Goal: Communication & Community: Answer question/provide support

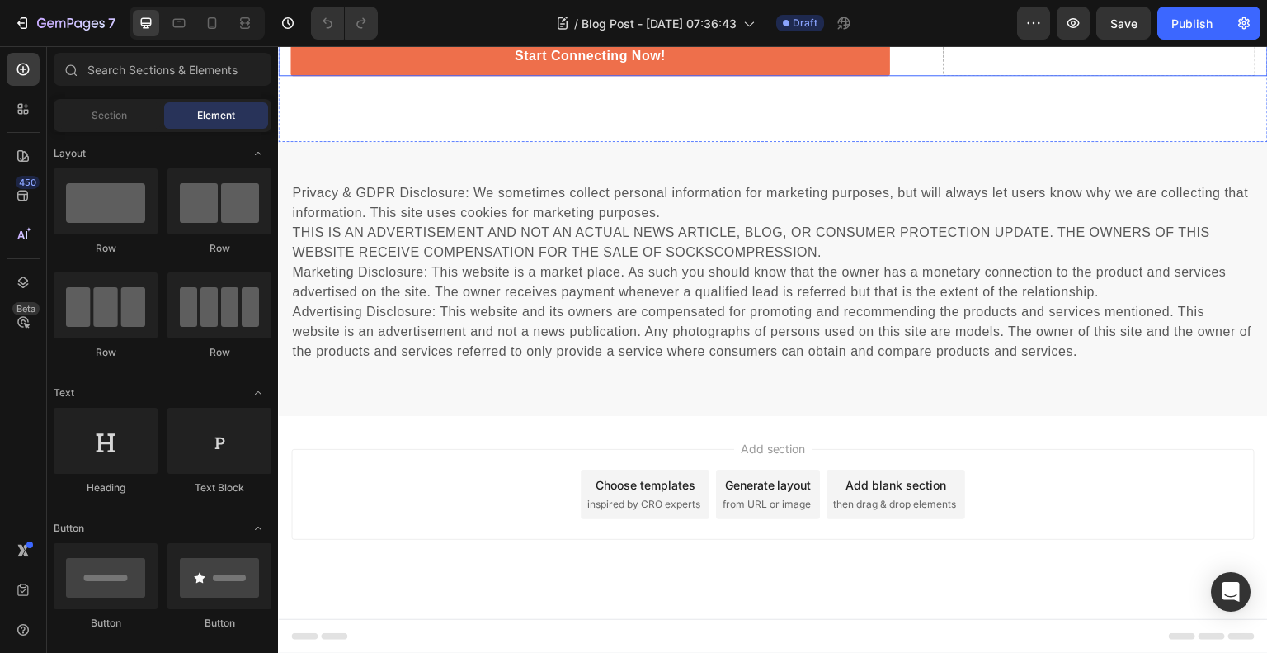
scroll to position [2888, 0]
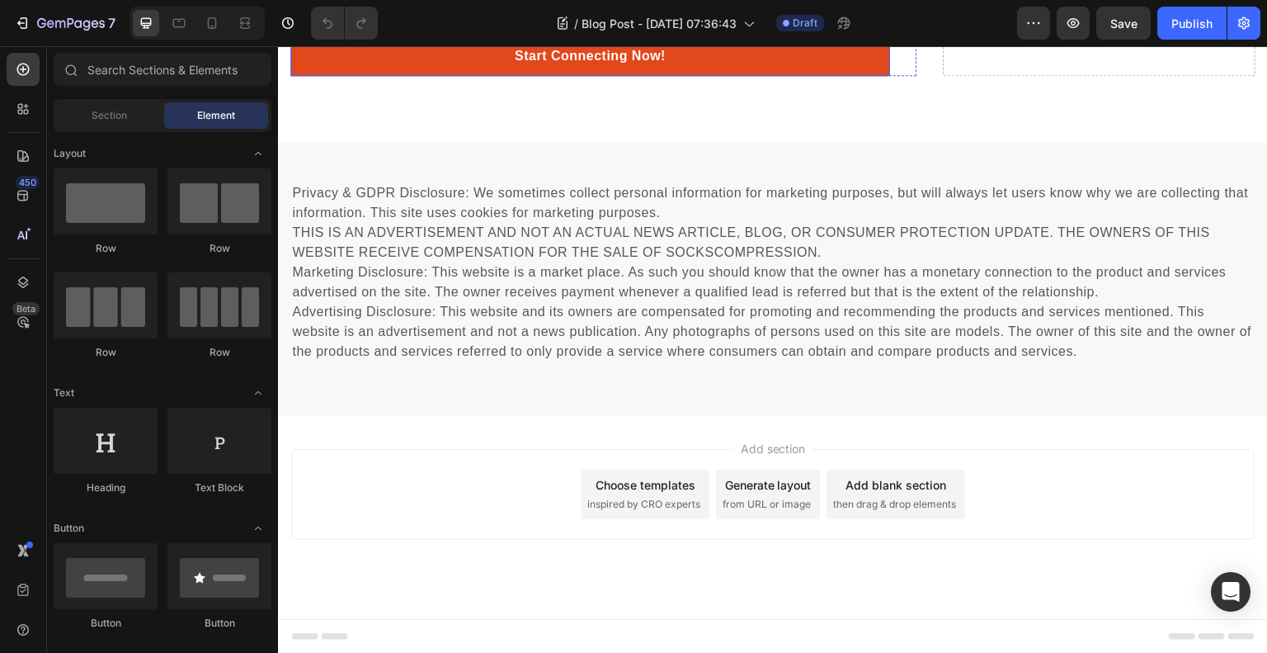
click at [830, 76] on link "Start Connecting Now!" at bounding box center [590, 56] width 600 height 40
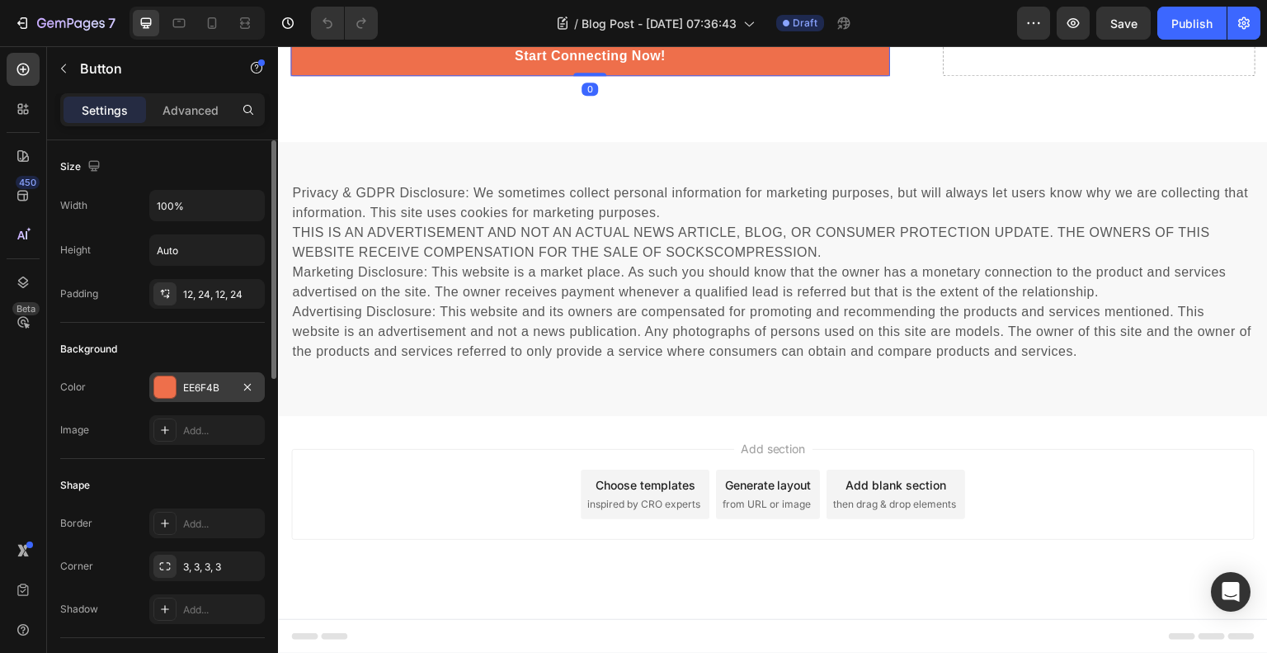
click at [172, 385] on div at bounding box center [164, 386] width 21 height 21
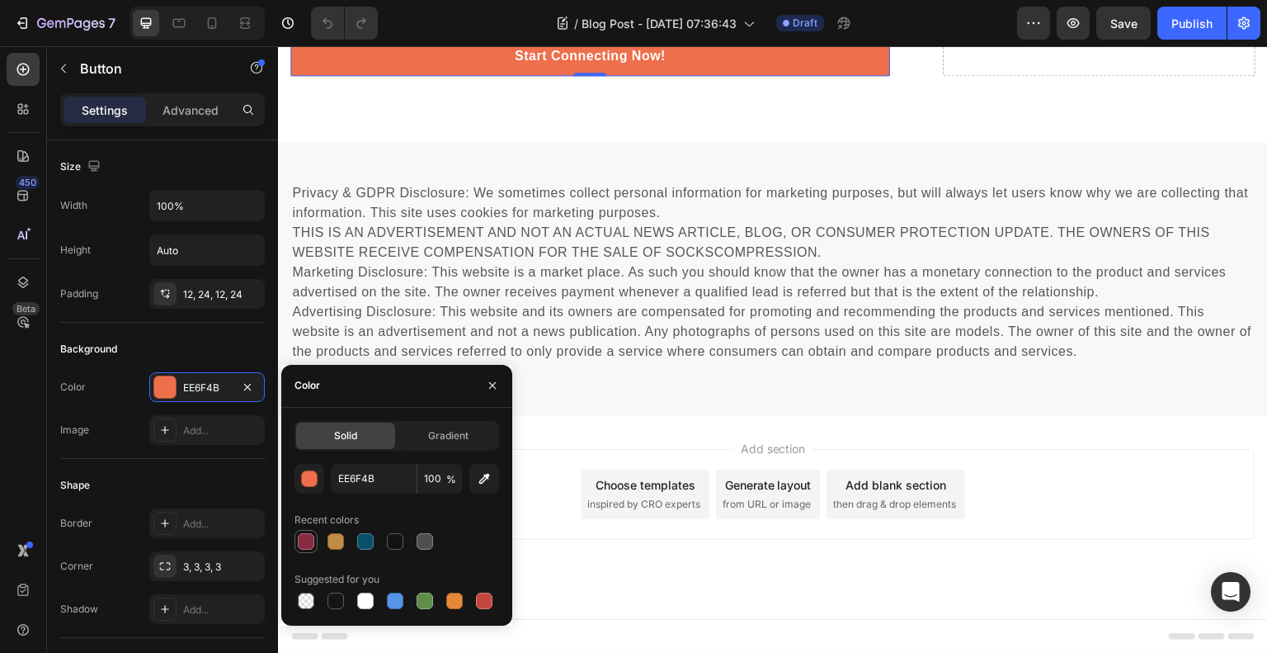
click at [304, 534] on div at bounding box center [306, 541] width 17 height 17
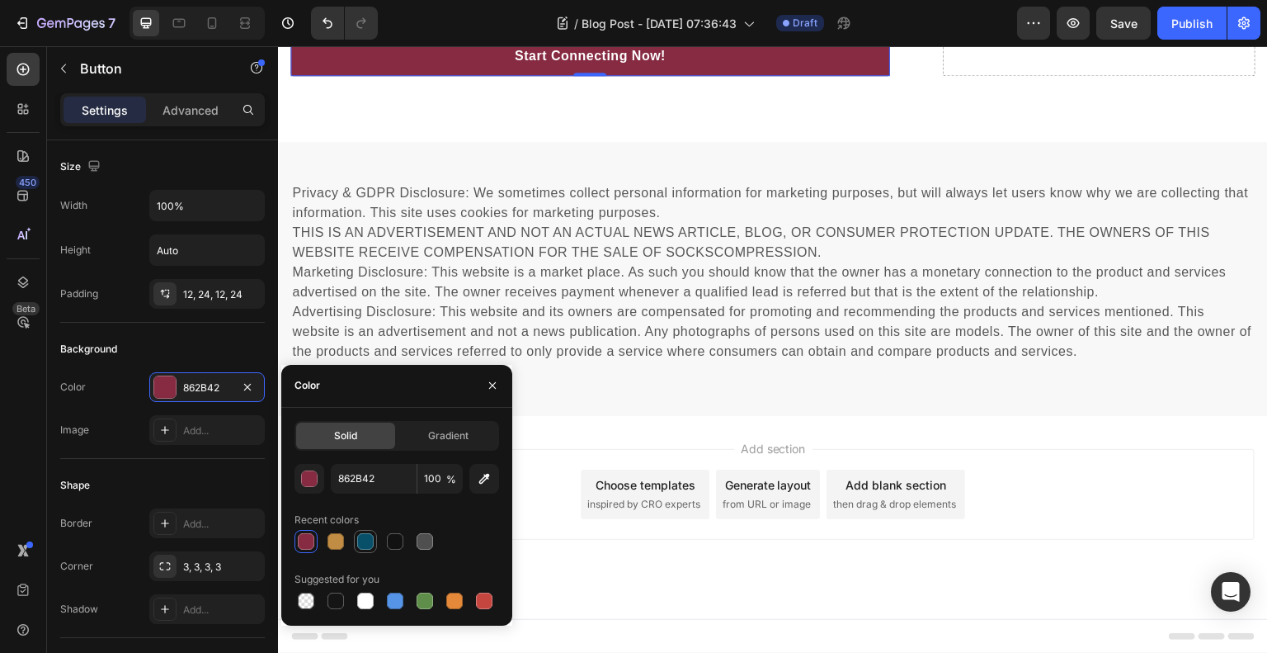
click at [360, 535] on div at bounding box center [365, 541] width 17 height 17
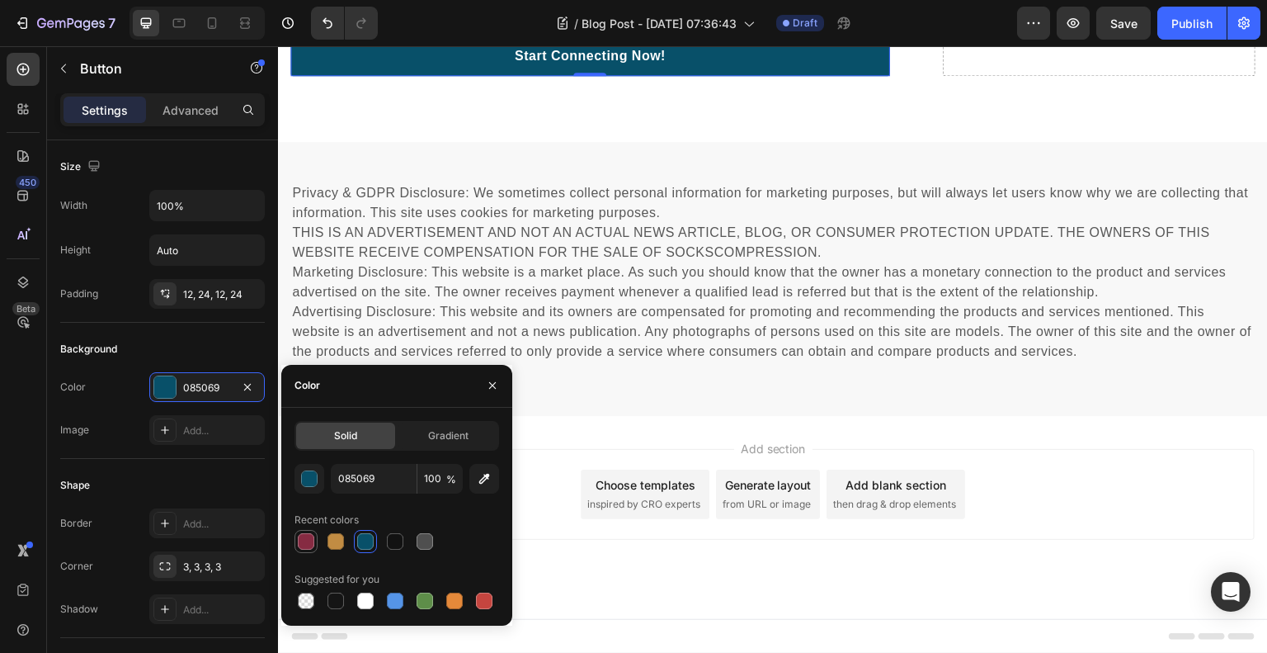
click at [302, 542] on div at bounding box center [306, 541] width 17 height 17
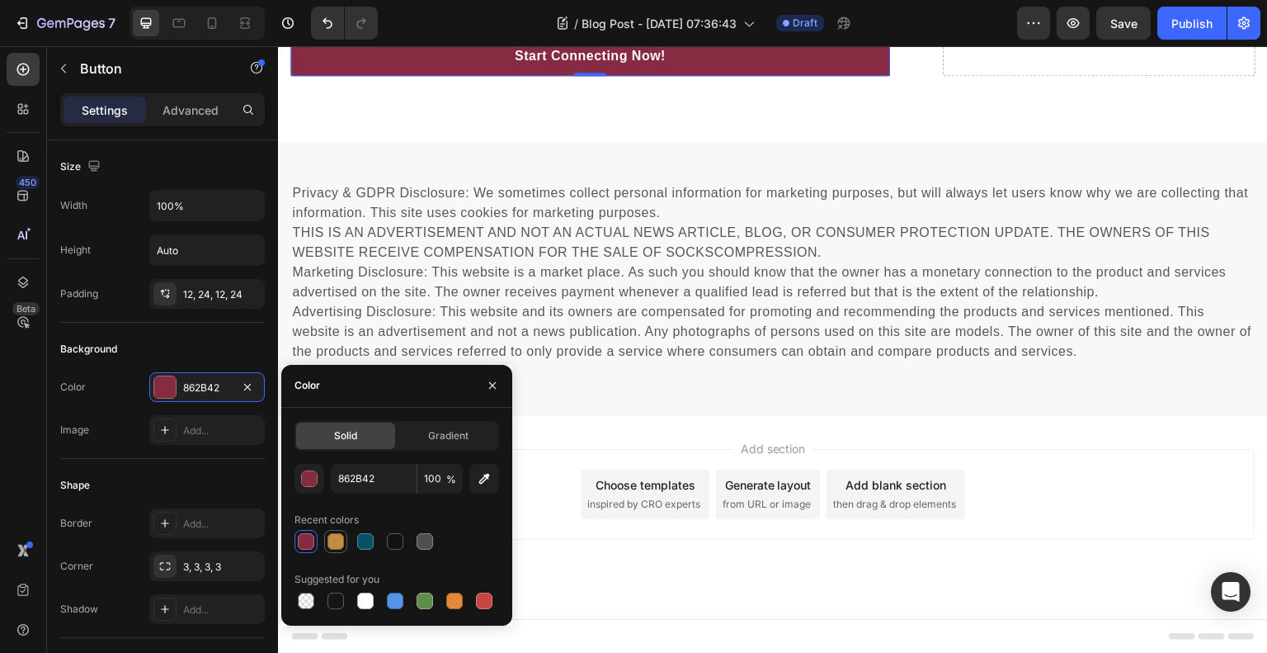
click at [331, 537] on div at bounding box center [336, 541] width 17 height 17
type input "C18C43"
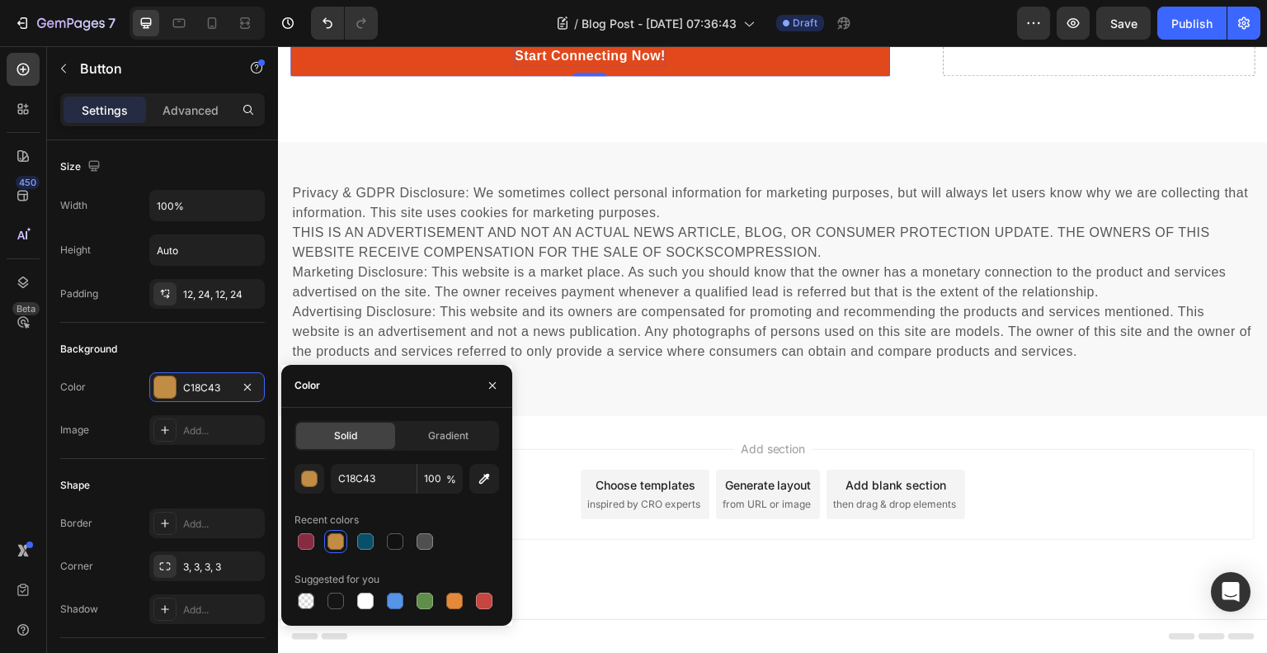
click at [573, 66] on p "Start Connecting Now!" at bounding box center [590, 56] width 151 height 20
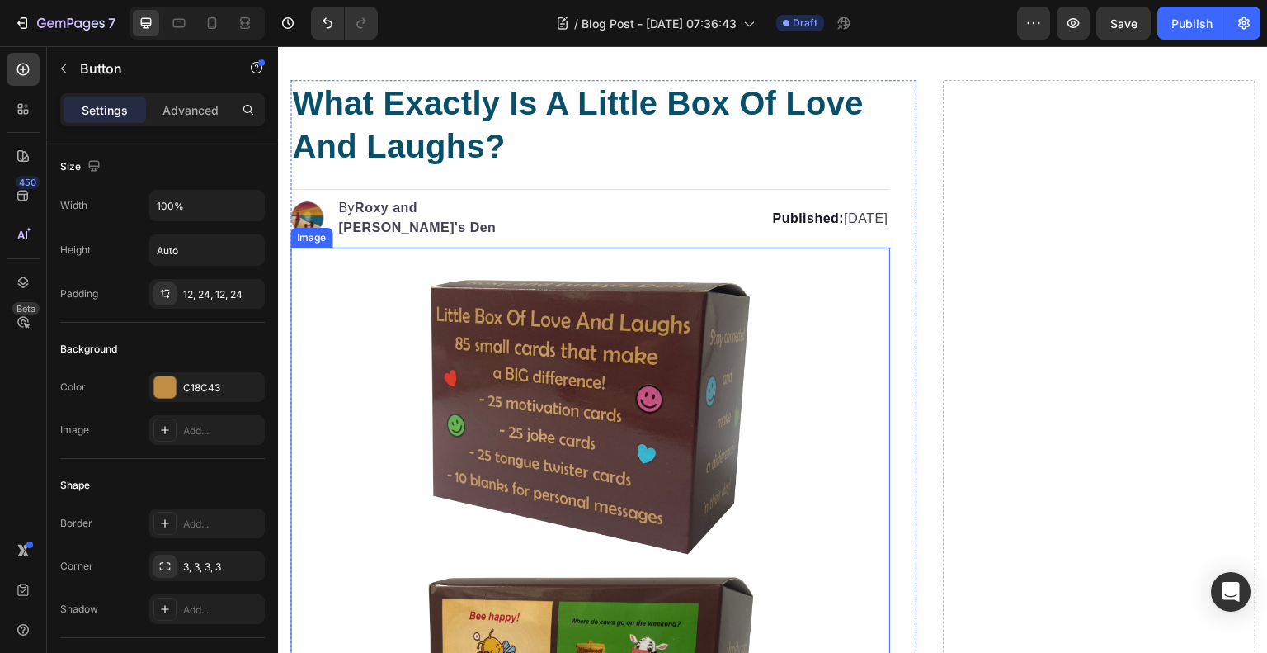
scroll to position [118, 0]
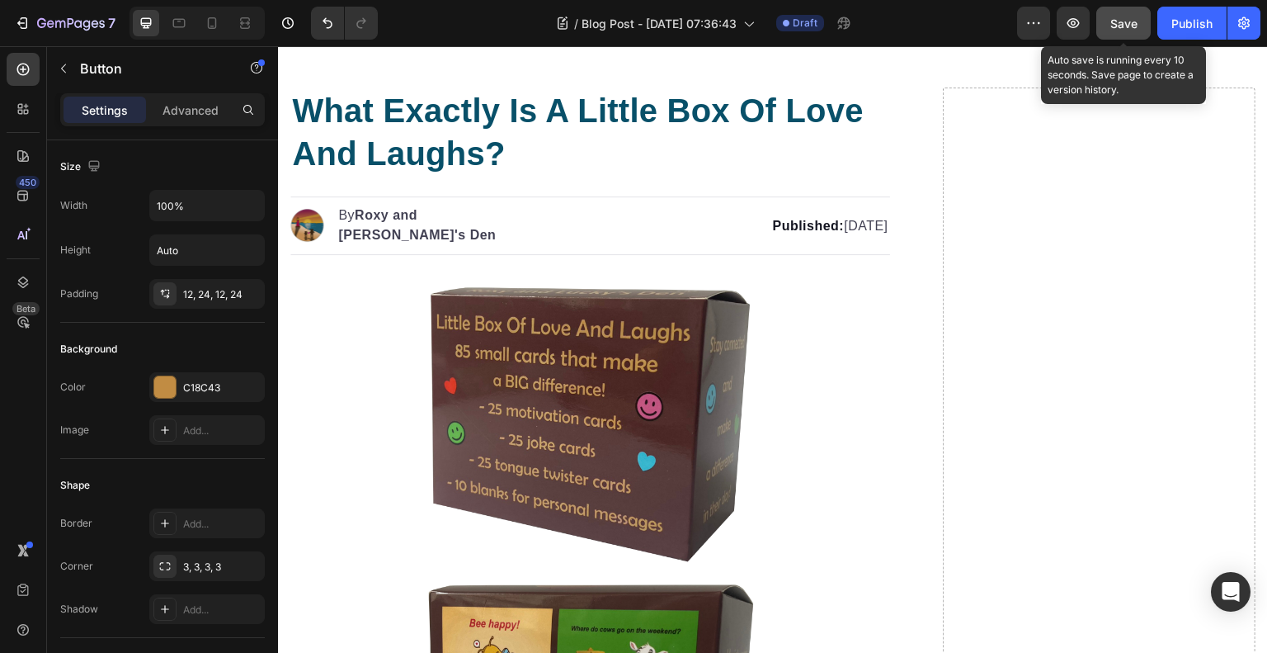
click at [1135, 18] on span "Save" at bounding box center [1124, 24] width 27 height 14
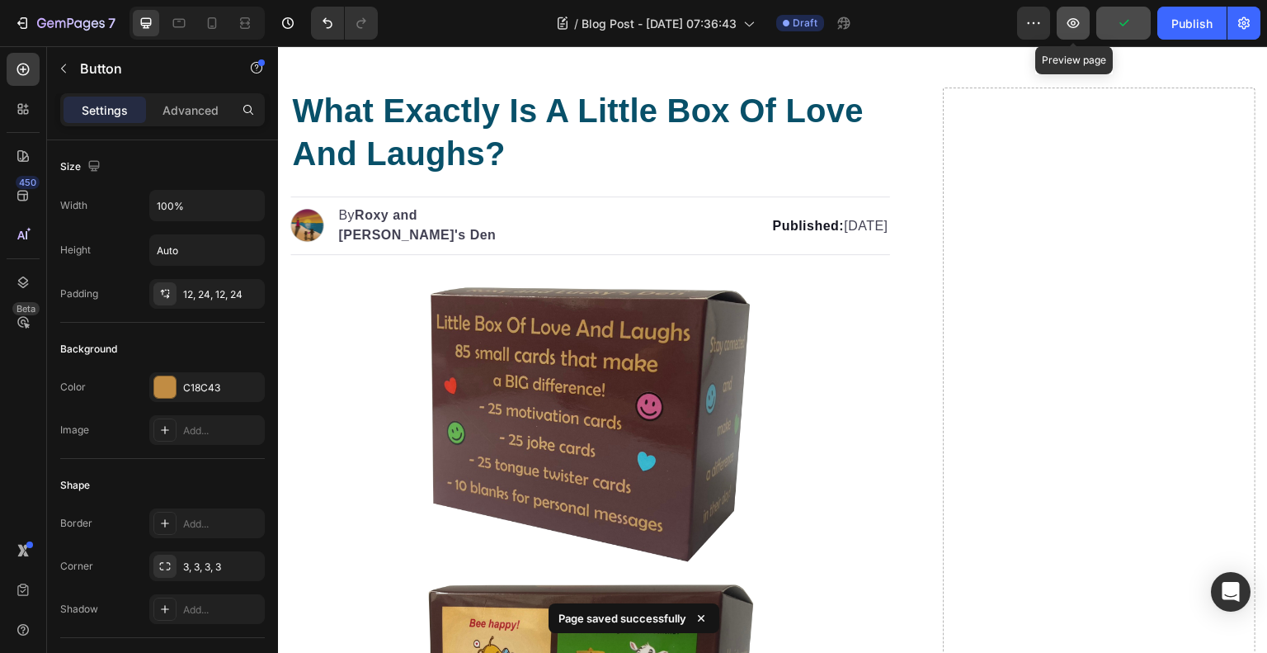
click at [1079, 26] on icon "button" at bounding box center [1073, 23] width 17 height 17
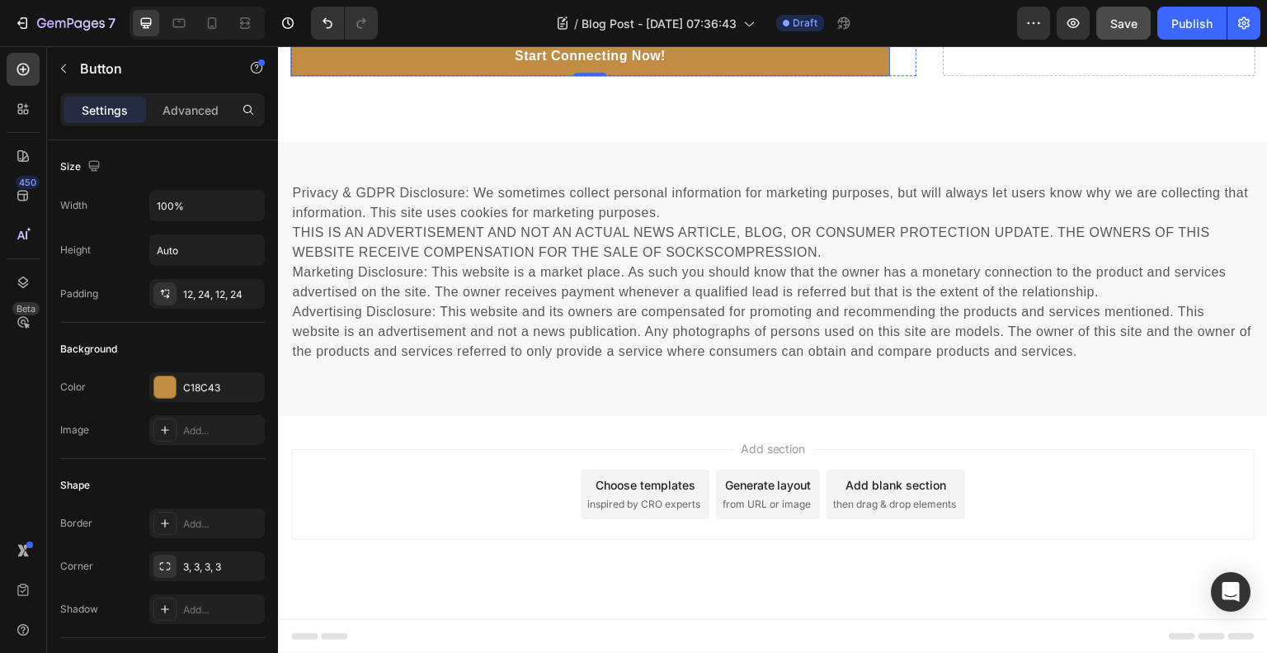
scroll to position [3088, 0]
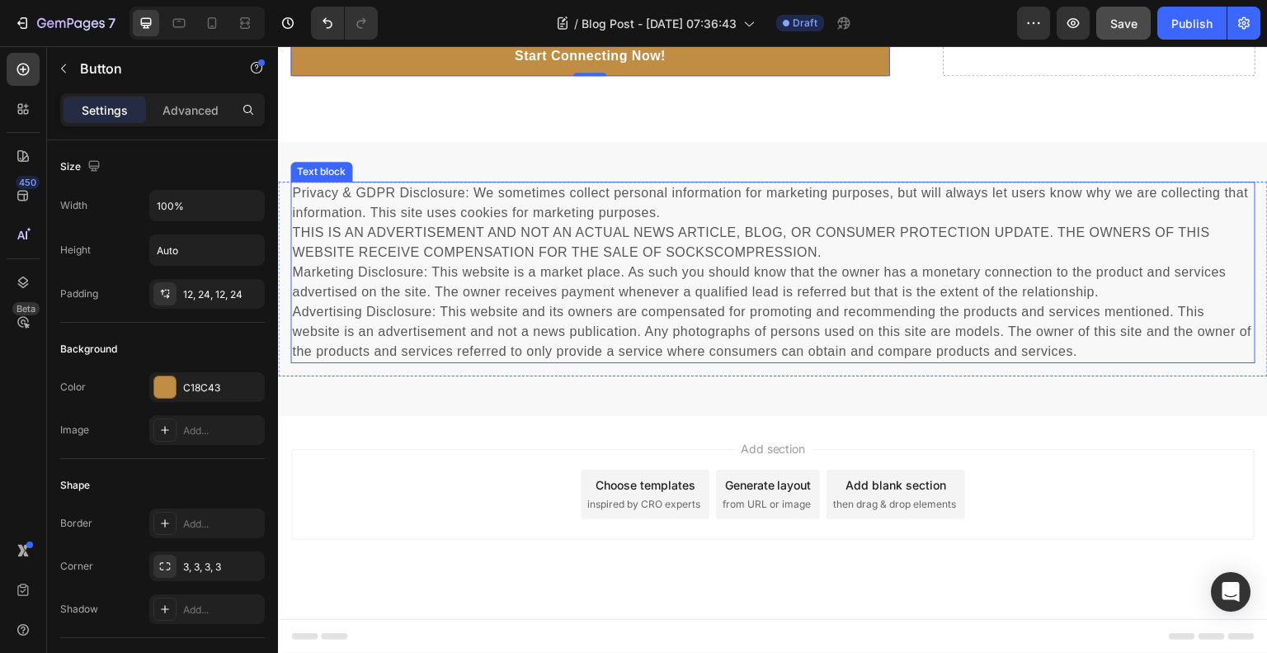
click at [760, 327] on p "Privacy & GDPR Disclosure: We sometimes collect personal information for market…" at bounding box center [773, 272] width 962 height 178
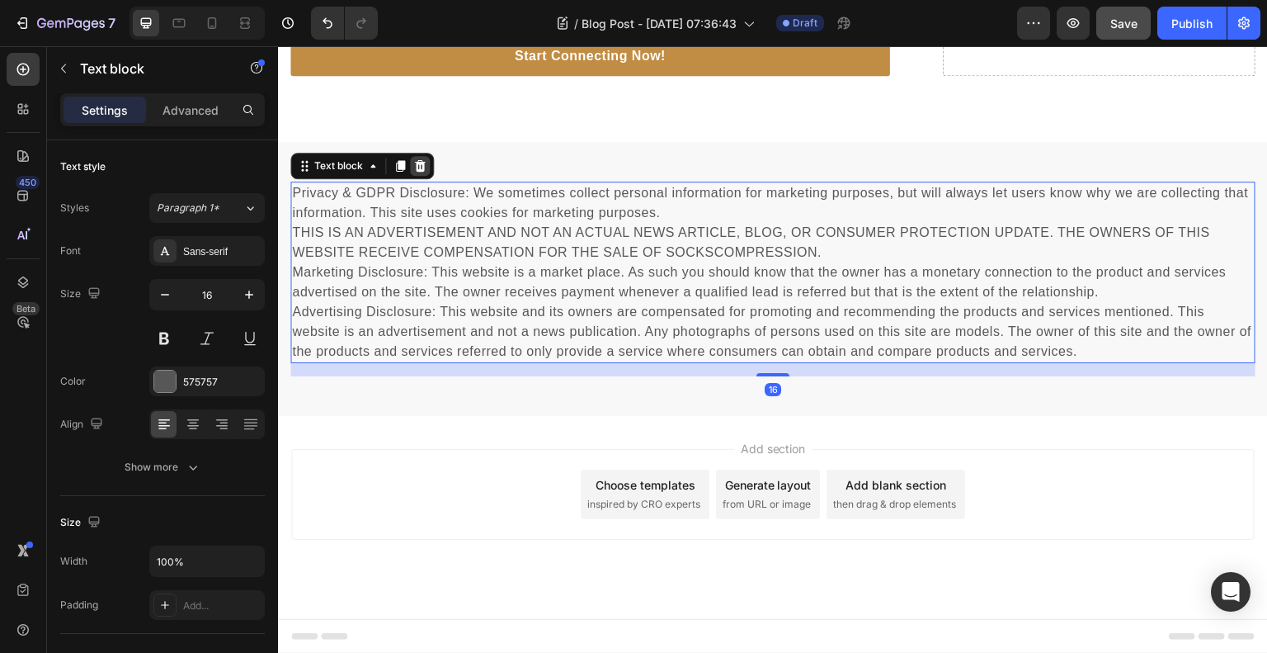
click at [425, 170] on icon at bounding box center [419, 165] width 13 height 13
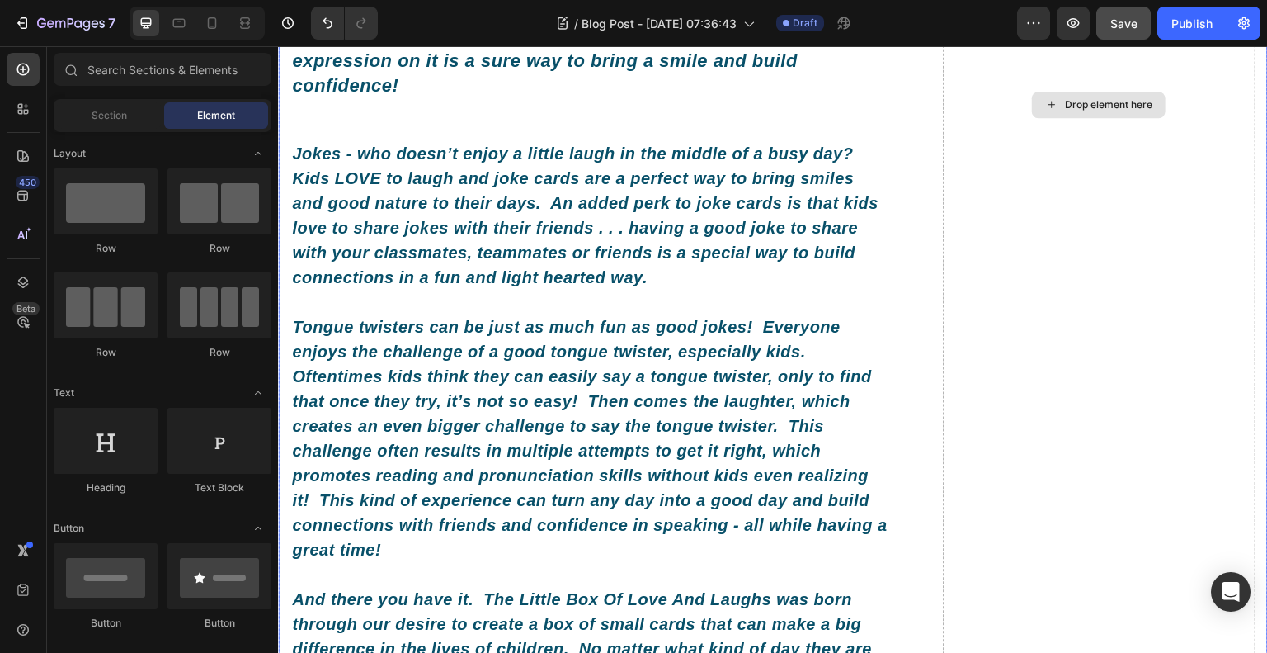
scroll to position [963, 0]
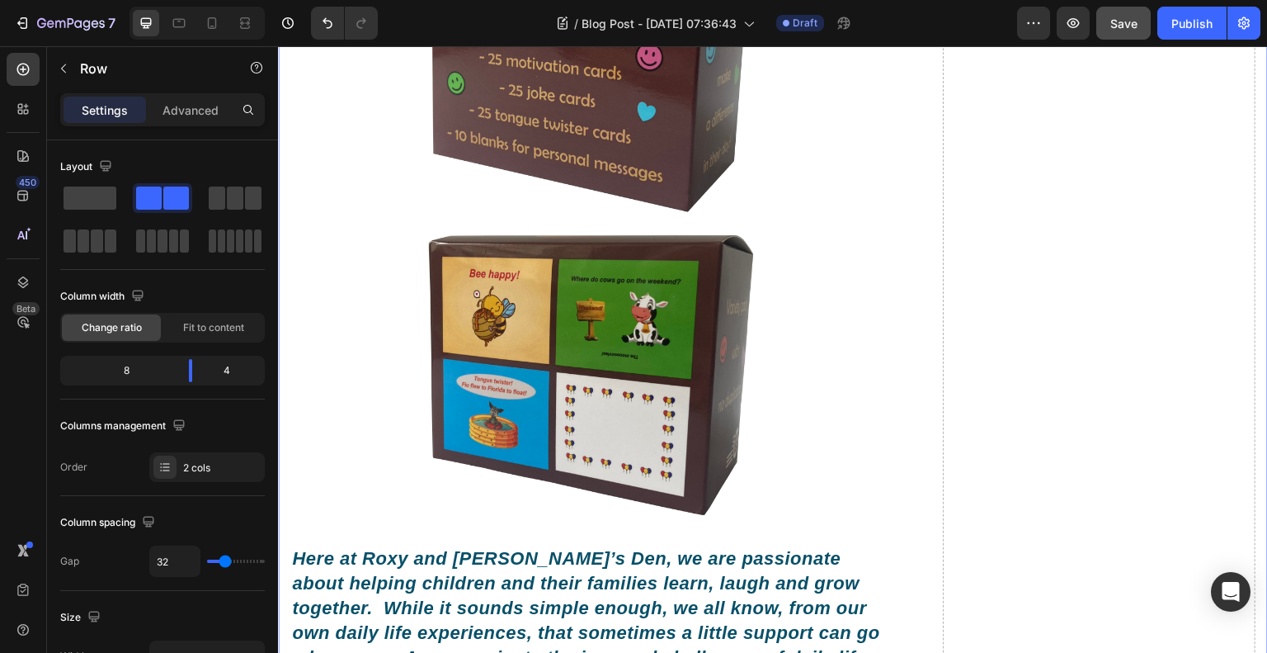
scroll to position [0, 0]
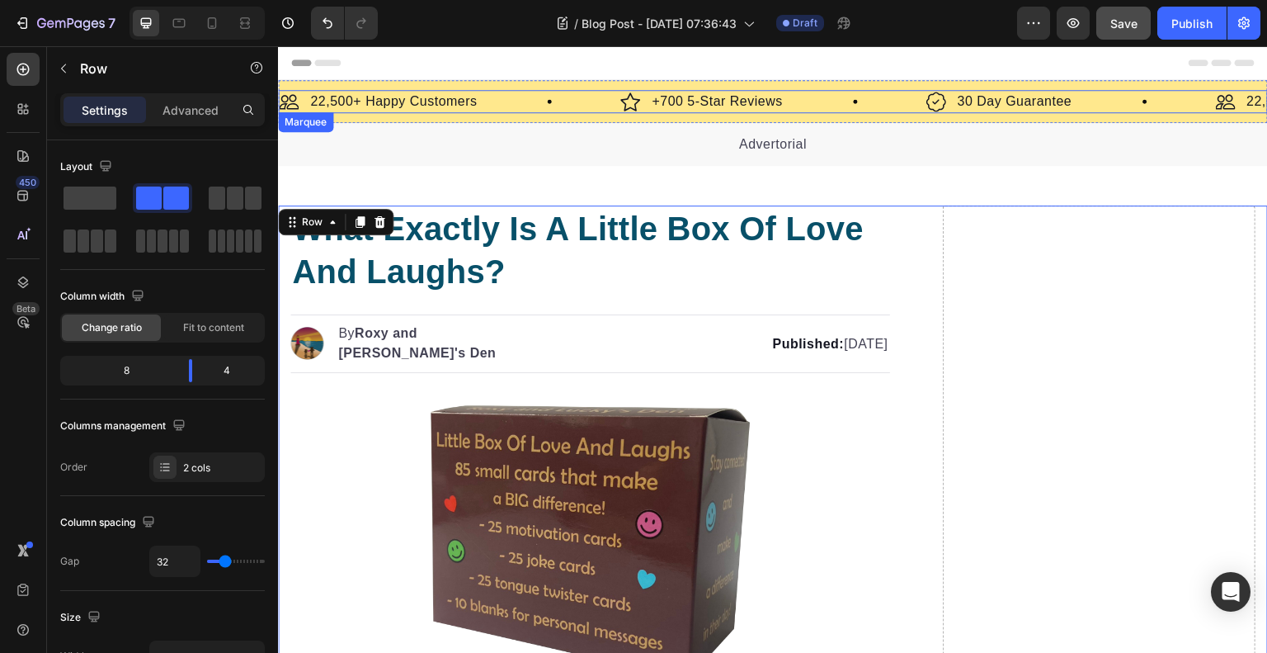
click at [861, 111] on div "Image +700 5-Star Reviews Text Block Row" at bounding box center [772, 101] width 305 height 23
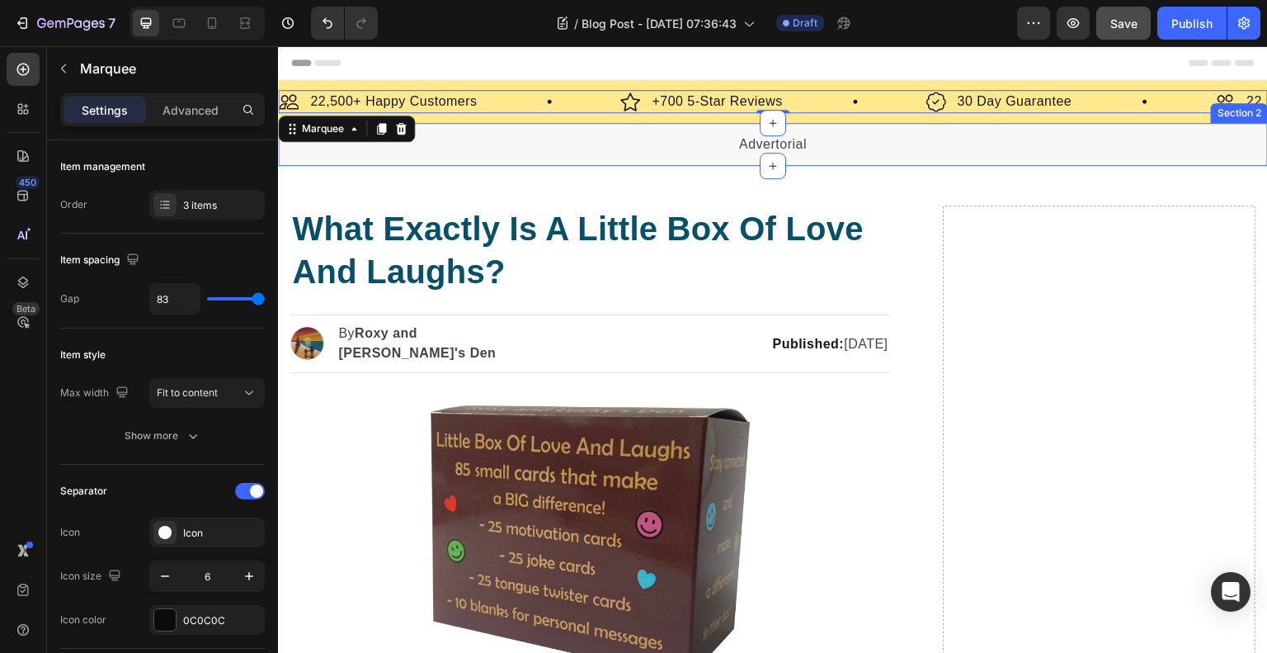
click at [867, 123] on div "Advertorial Text block Section 2" at bounding box center [773, 144] width 990 height 43
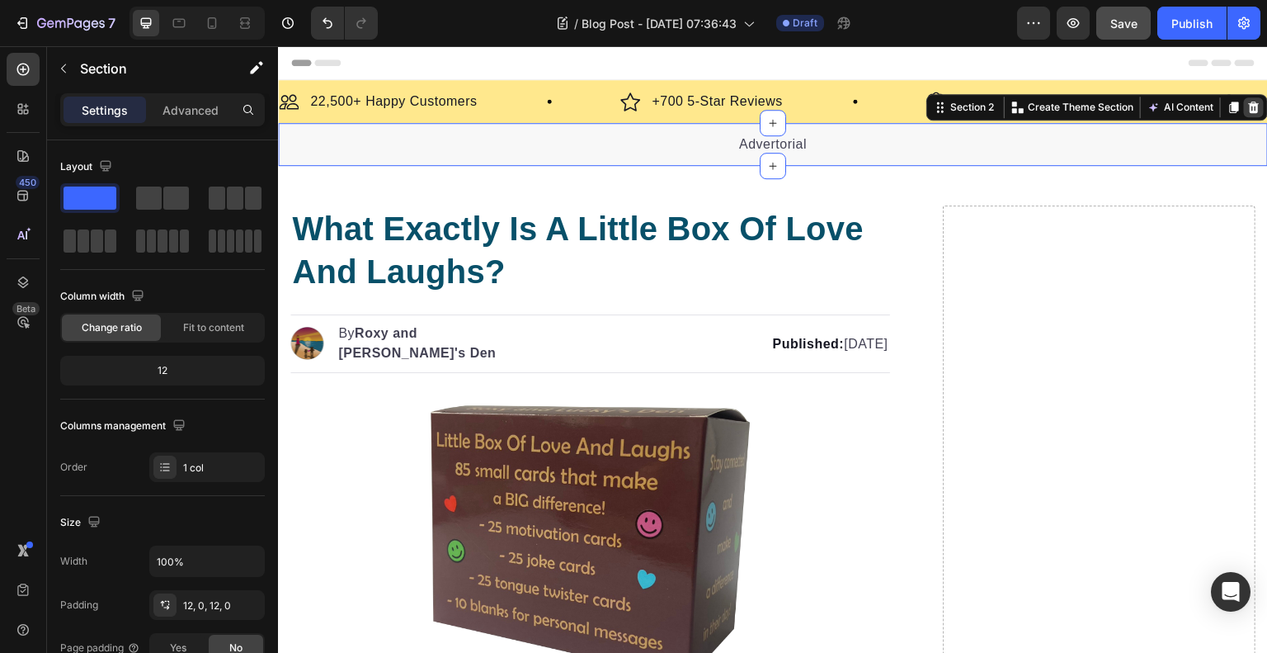
click at [1251, 111] on div at bounding box center [1254, 107] width 20 height 20
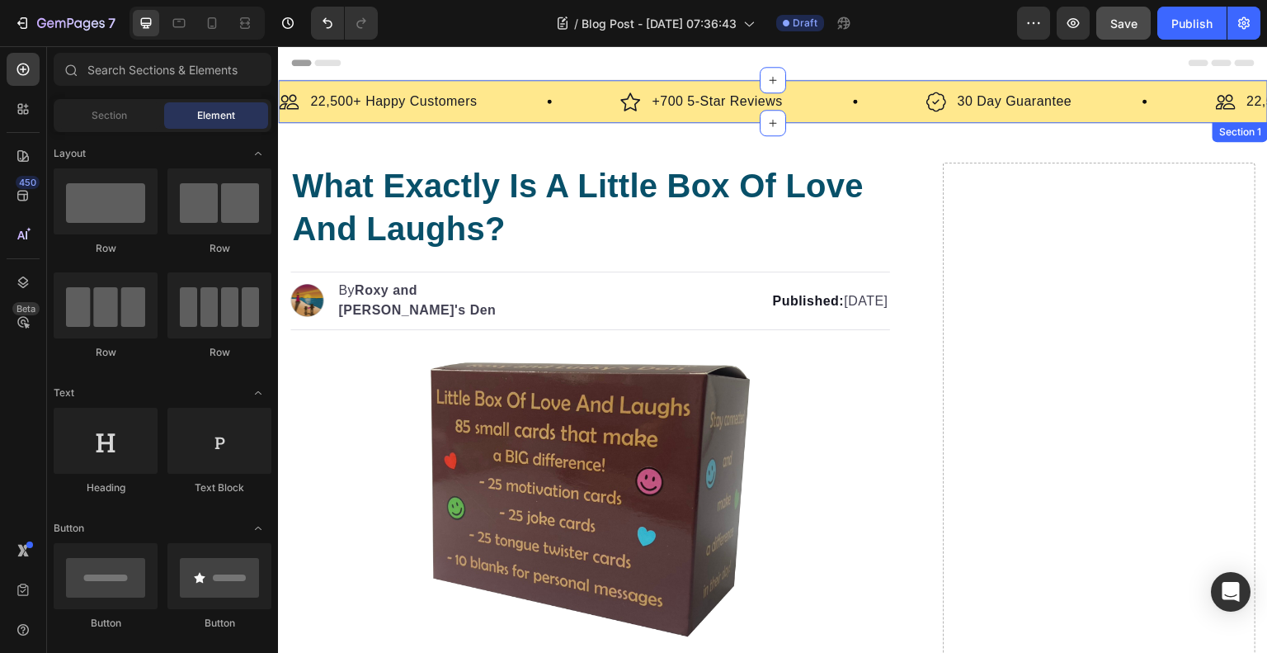
click at [1116, 87] on div "Image 22,500+ Happy Customers Text Block Row Image +700 5-Star Reviews Text Blo…" at bounding box center [773, 101] width 990 height 43
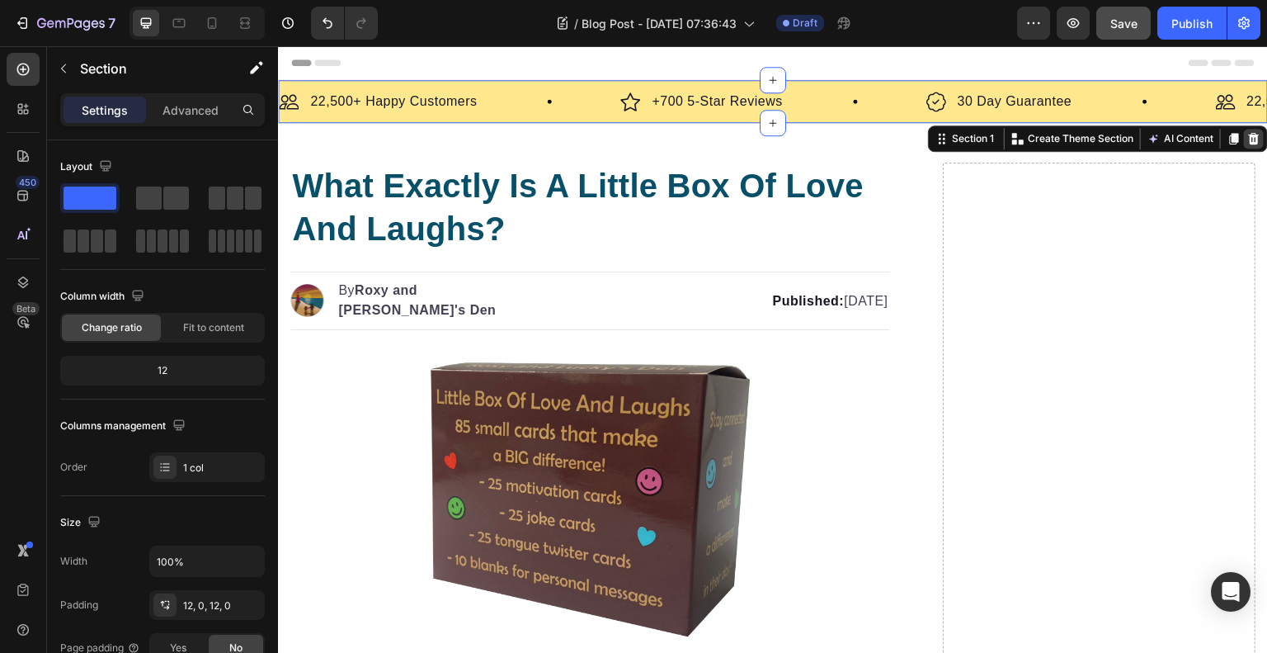
click at [1249, 142] on icon at bounding box center [1254, 139] width 11 height 12
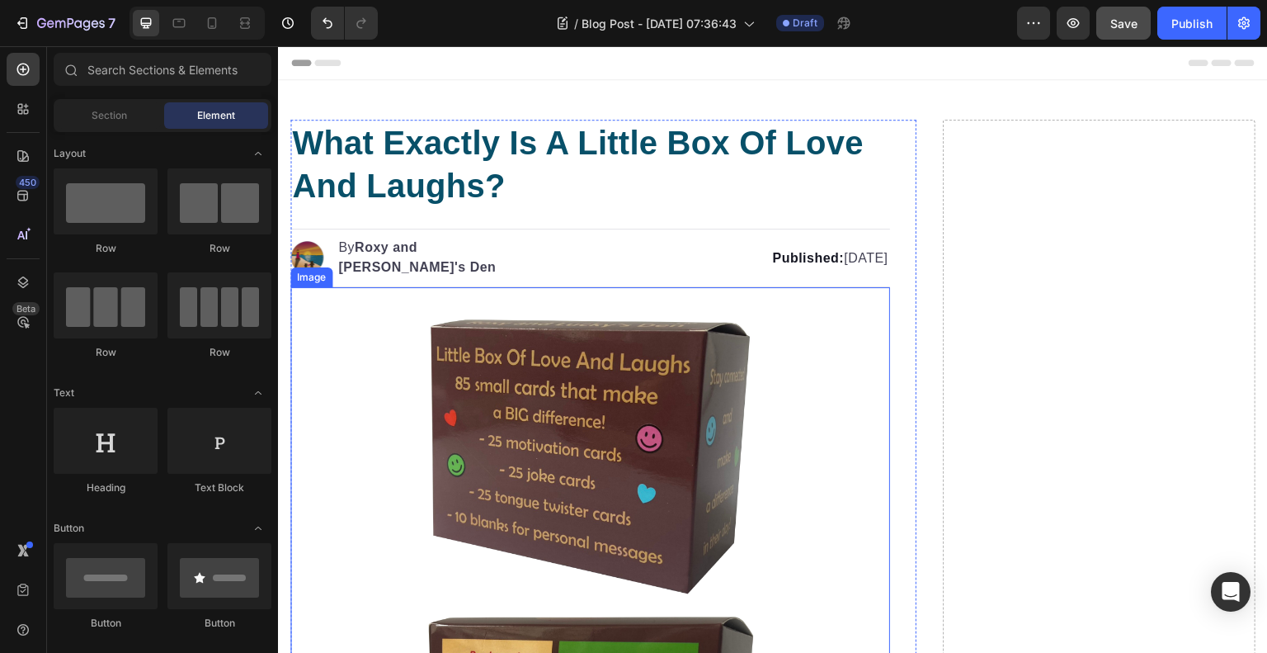
scroll to position [83, 0]
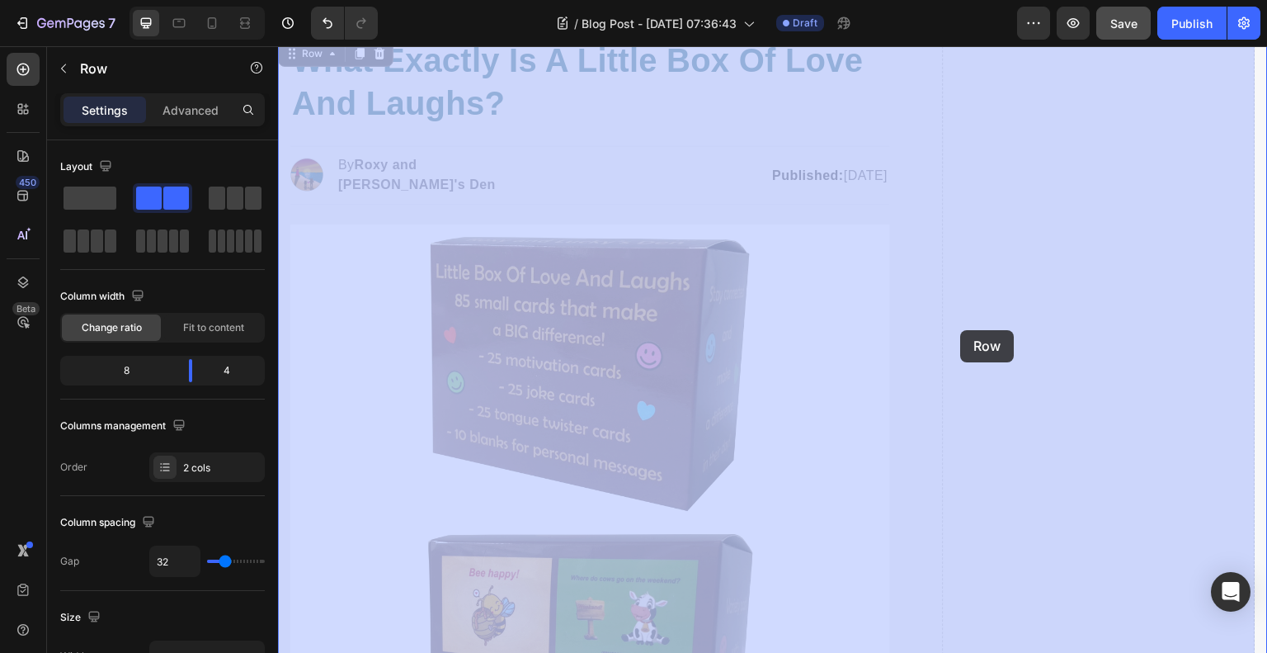
drag, startPoint x: 946, startPoint y: 329, endPoint x: 954, endPoint y: 330, distance: 8.3
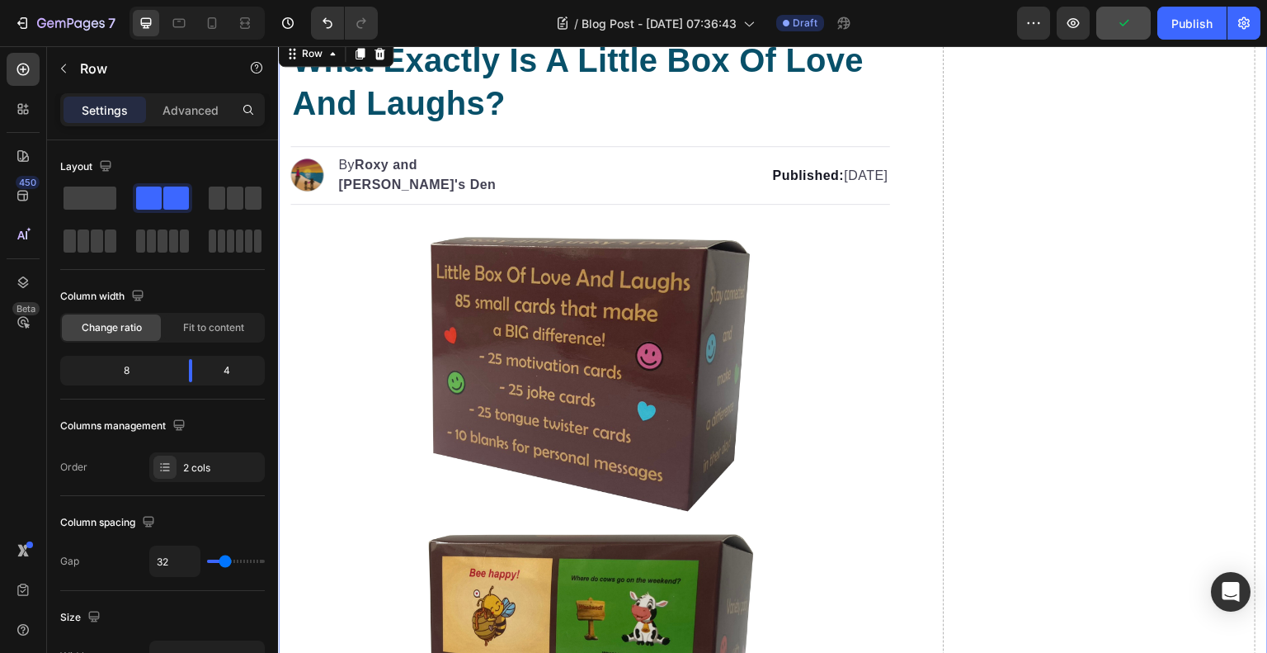
click at [133, 184] on div at bounding box center [162, 198] width 59 height 30
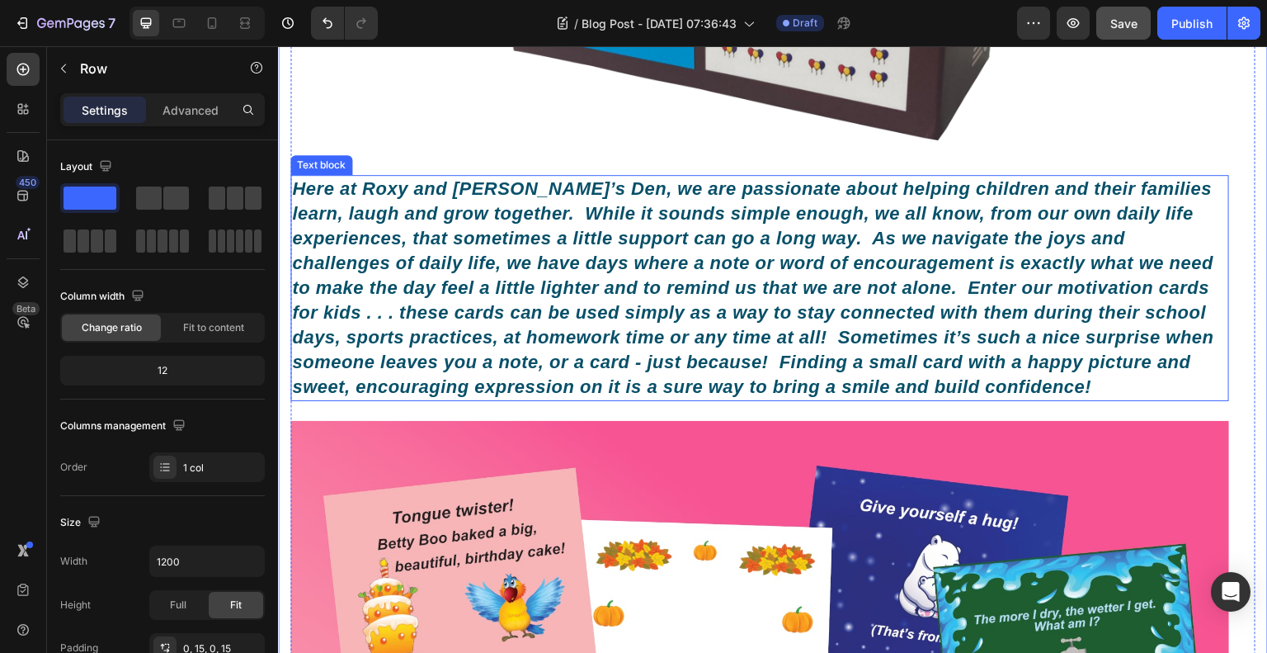
scroll to position [1073, 0]
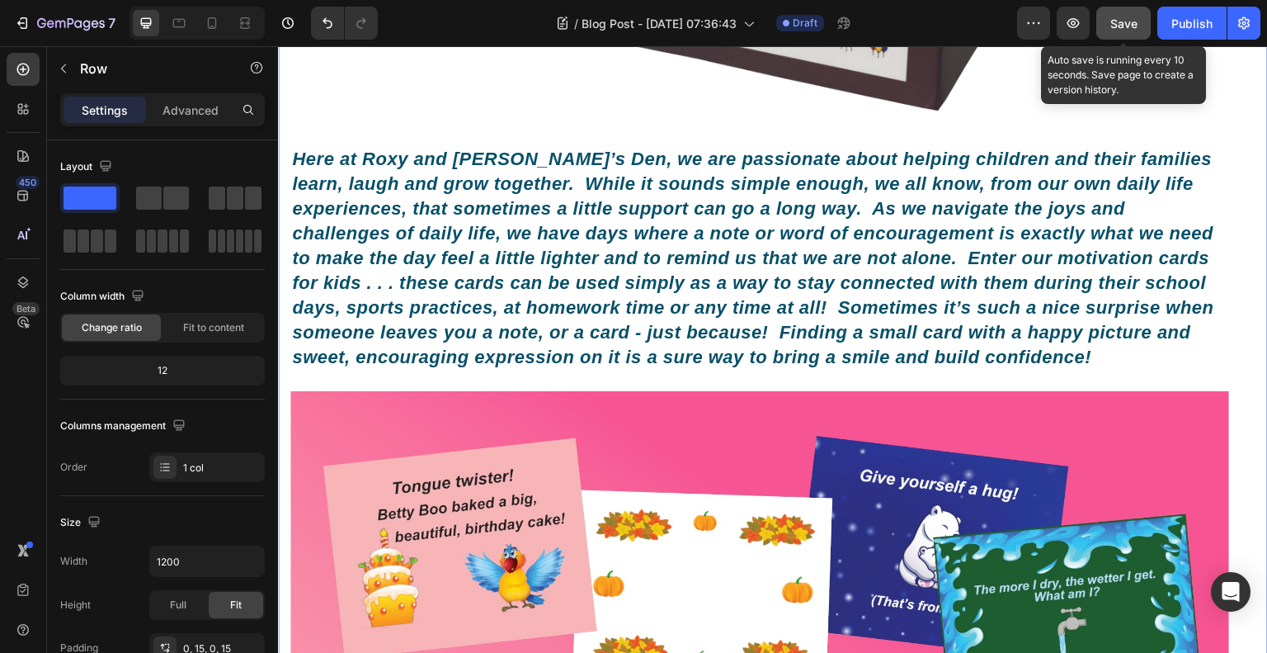
click at [1116, 29] on span "Save" at bounding box center [1124, 24] width 27 height 14
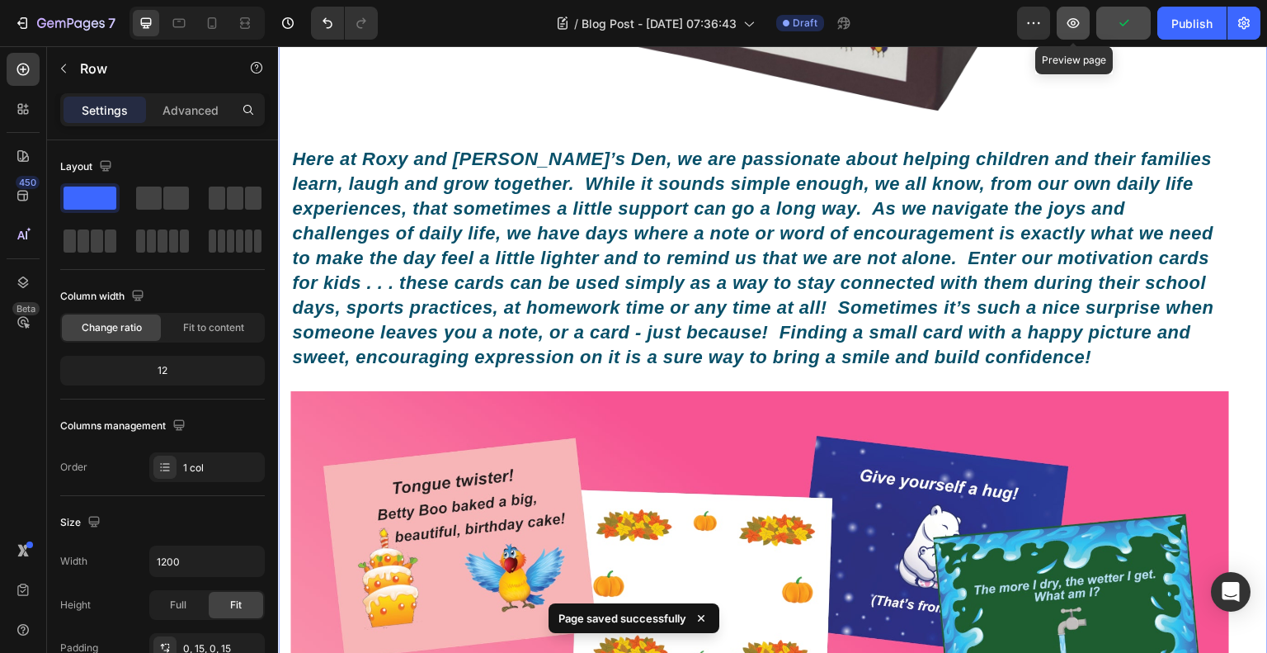
click at [1082, 23] on icon "button" at bounding box center [1073, 23] width 17 height 17
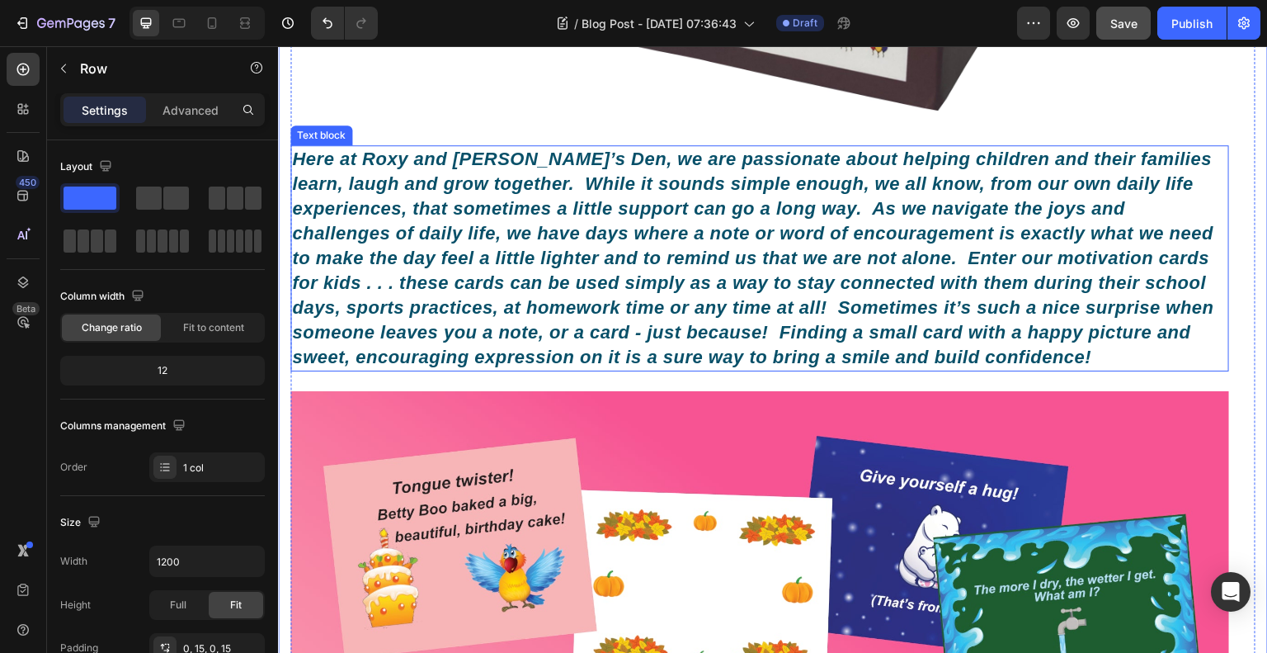
scroll to position [578, 0]
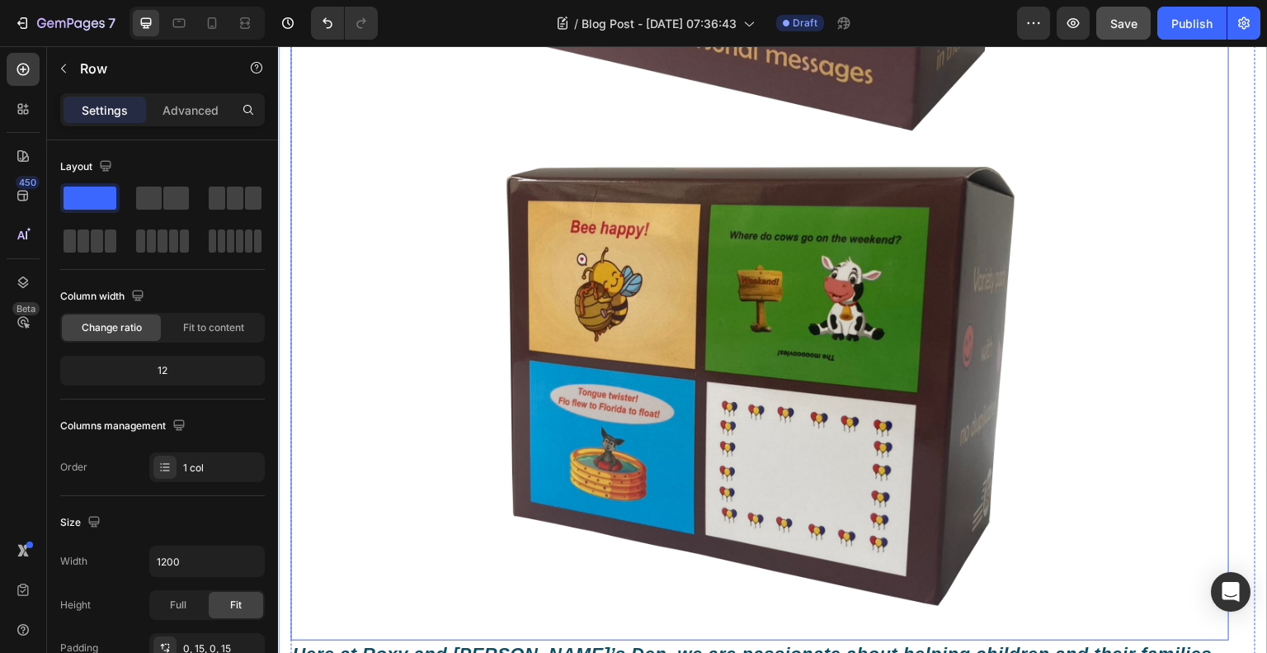
click at [749, 284] on img at bounding box center [759, 151] width 939 height 939
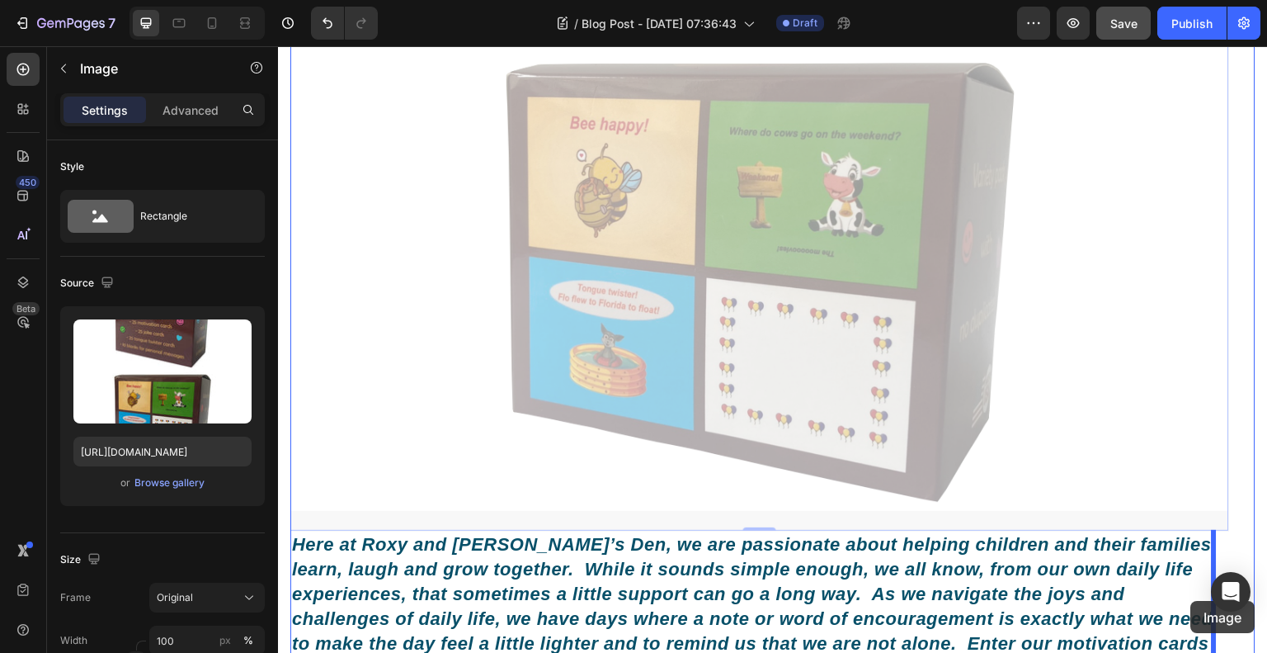
drag, startPoint x: 1215, startPoint y: 621, endPoint x: 1186, endPoint y: 597, distance: 37.5
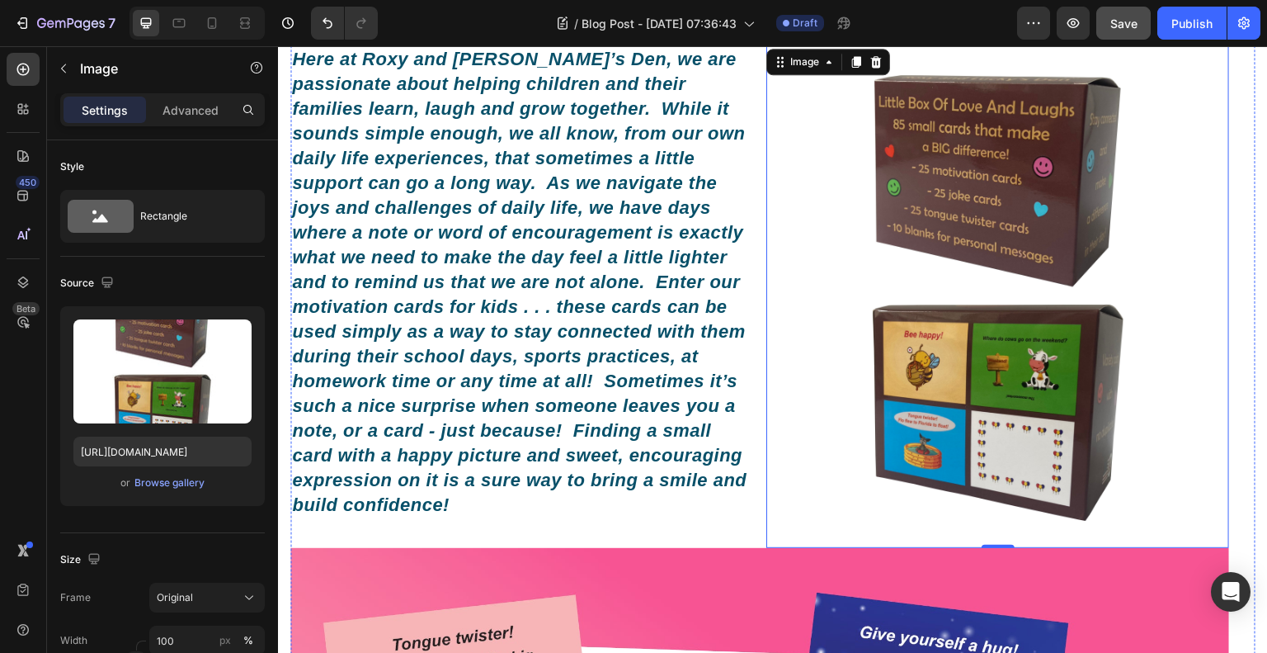
scroll to position [0, 0]
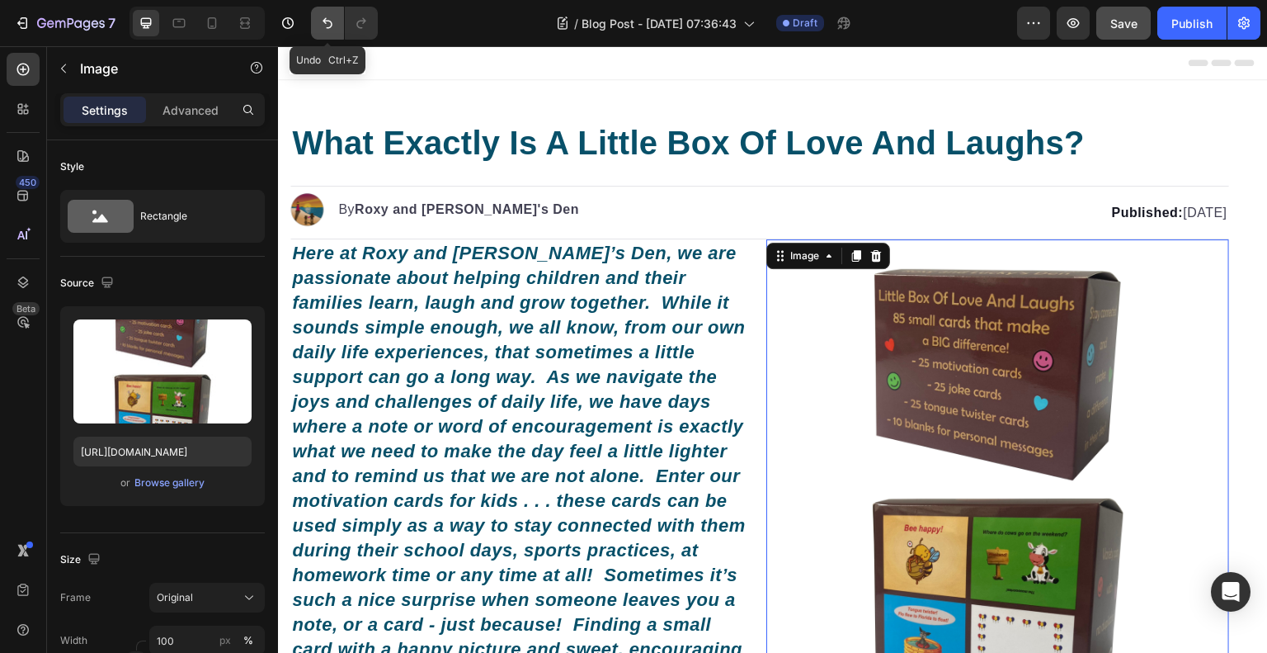
click at [337, 26] on button "Undo/Redo" at bounding box center [327, 23] width 33 height 33
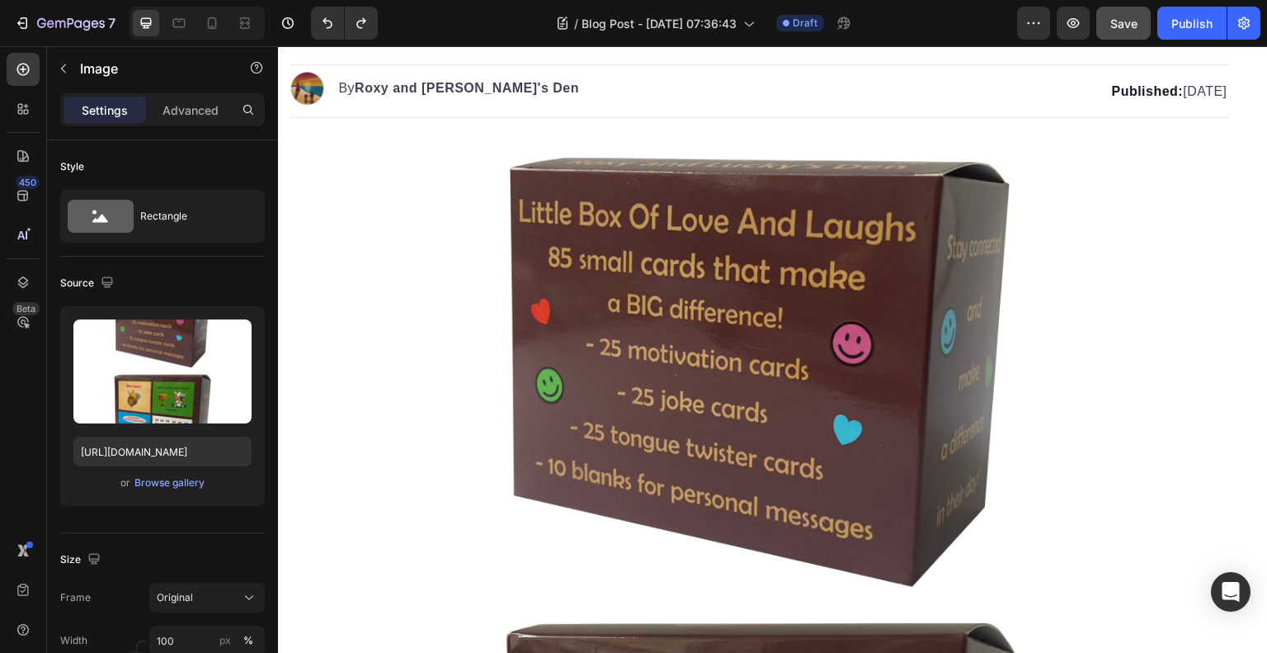
scroll to position [413, 0]
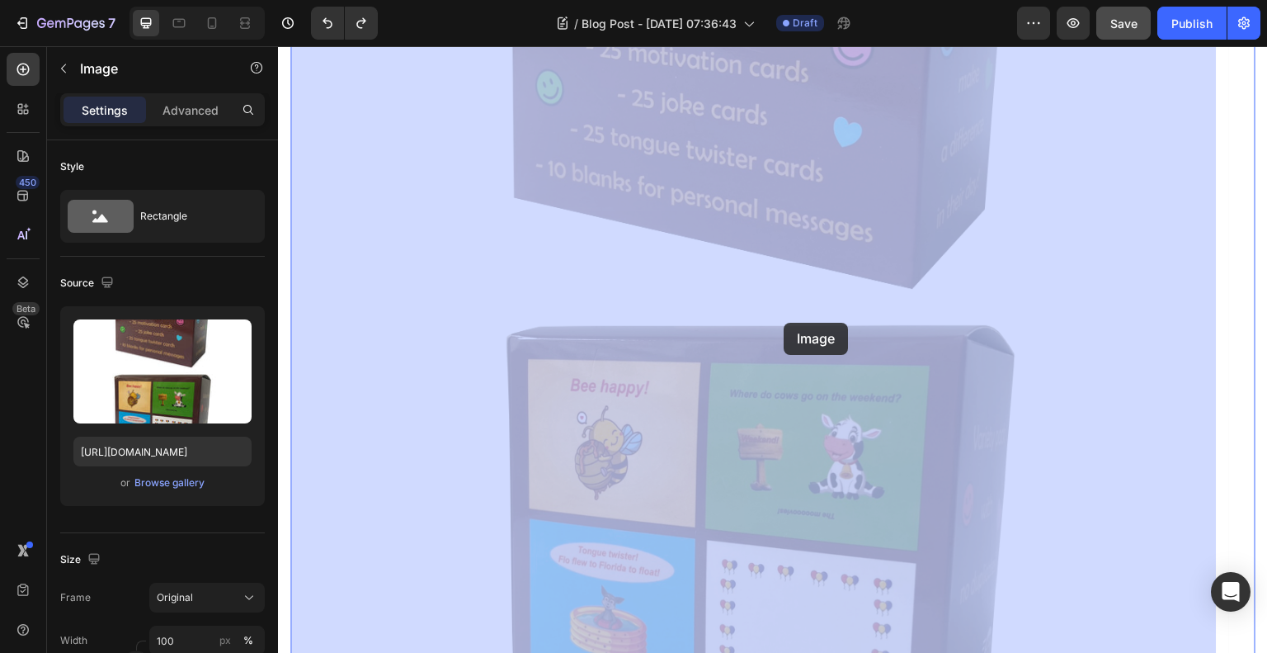
drag, startPoint x: 853, startPoint y: 314, endPoint x: 783, endPoint y: 323, distance: 70.7
drag, startPoint x: 825, startPoint y: 328, endPoint x: 424, endPoint y: 327, distance: 401.0
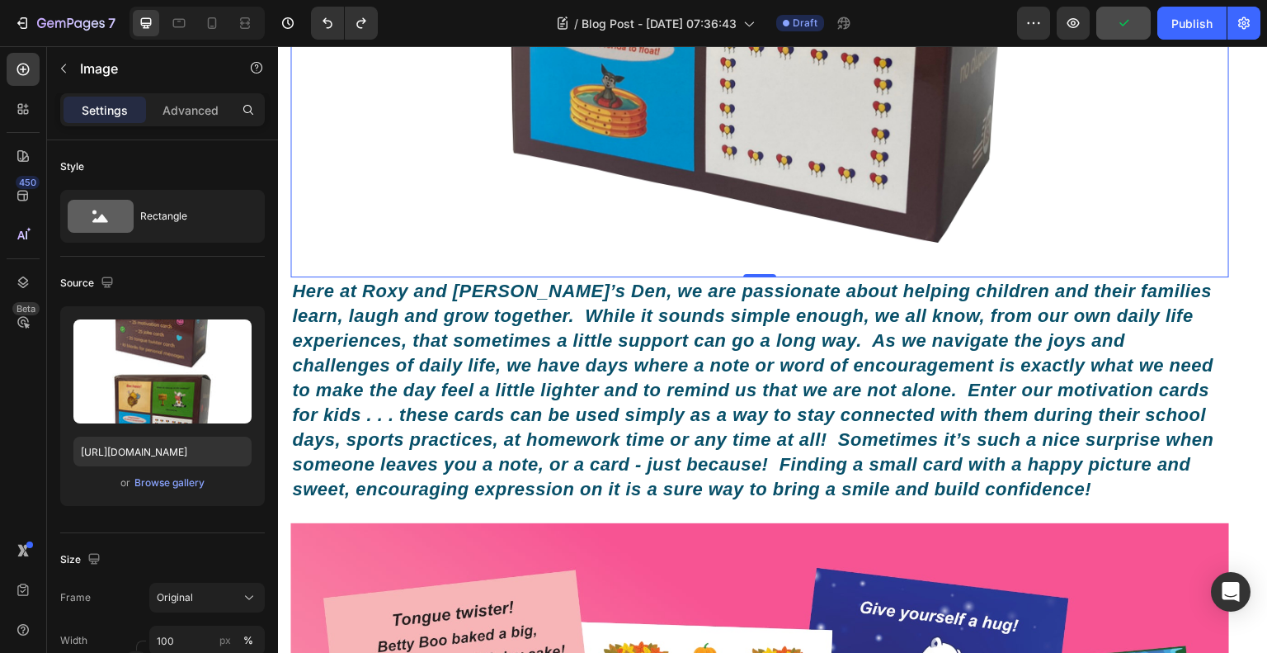
scroll to position [743, 0]
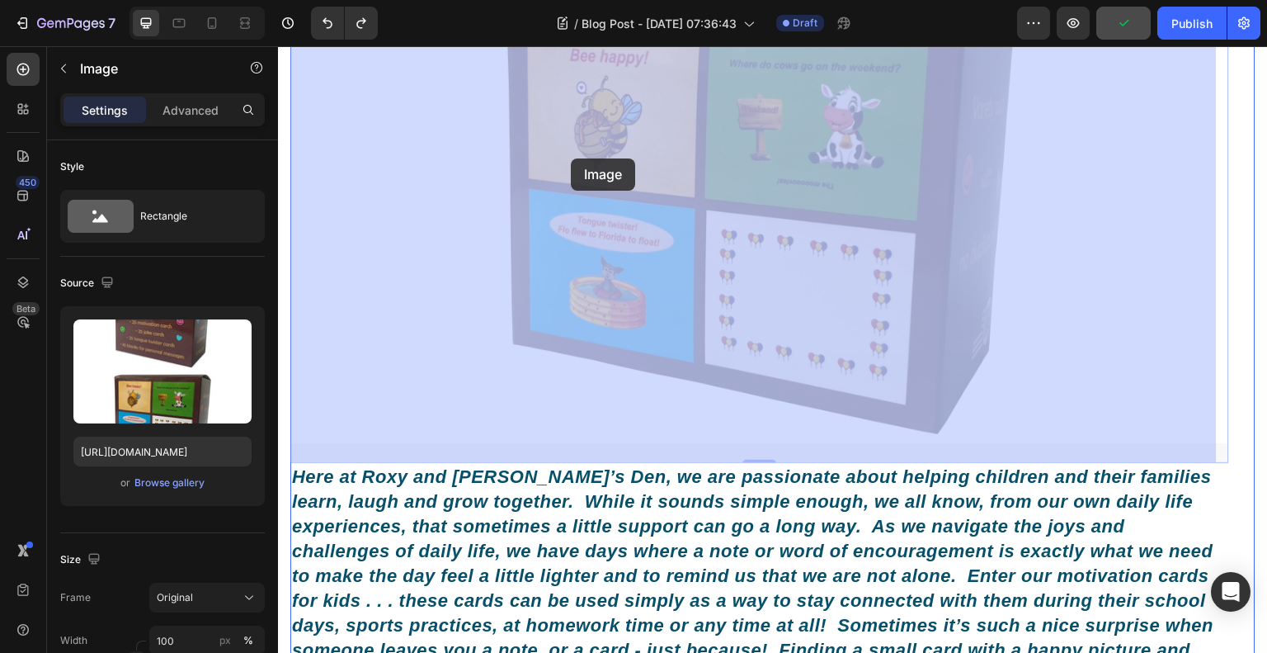
drag, startPoint x: 873, startPoint y: 358, endPoint x: 570, endPoint y: 158, distance: 362.7
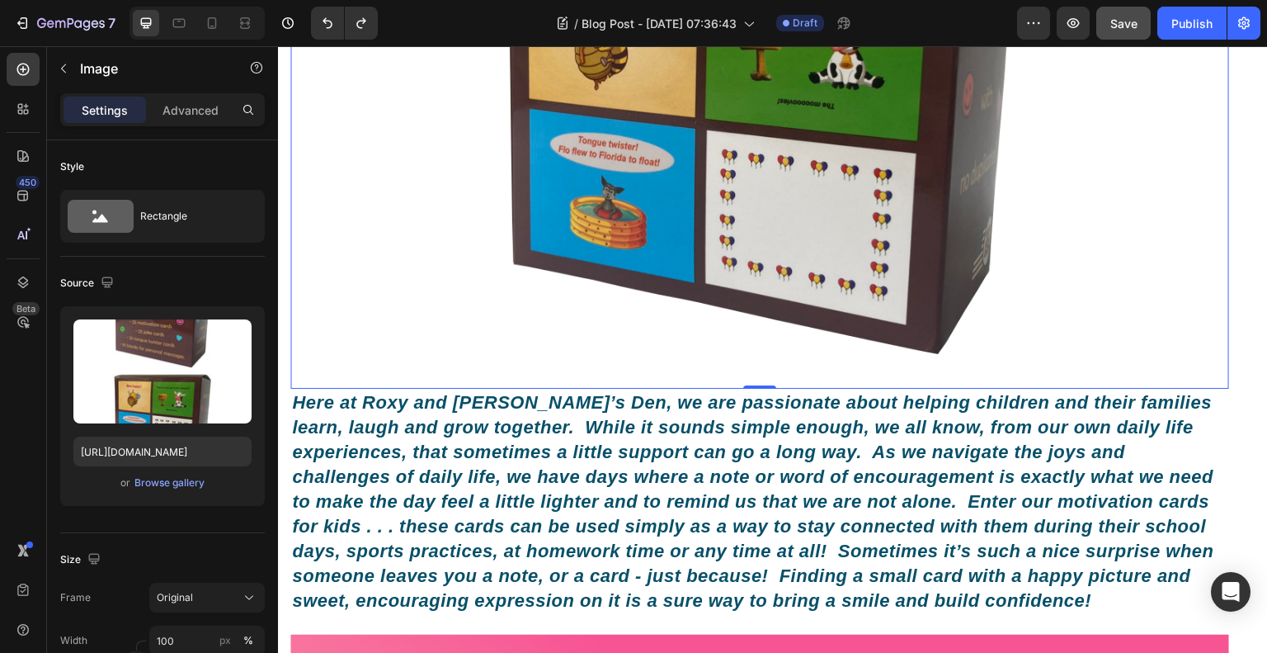
scroll to position [990, 0]
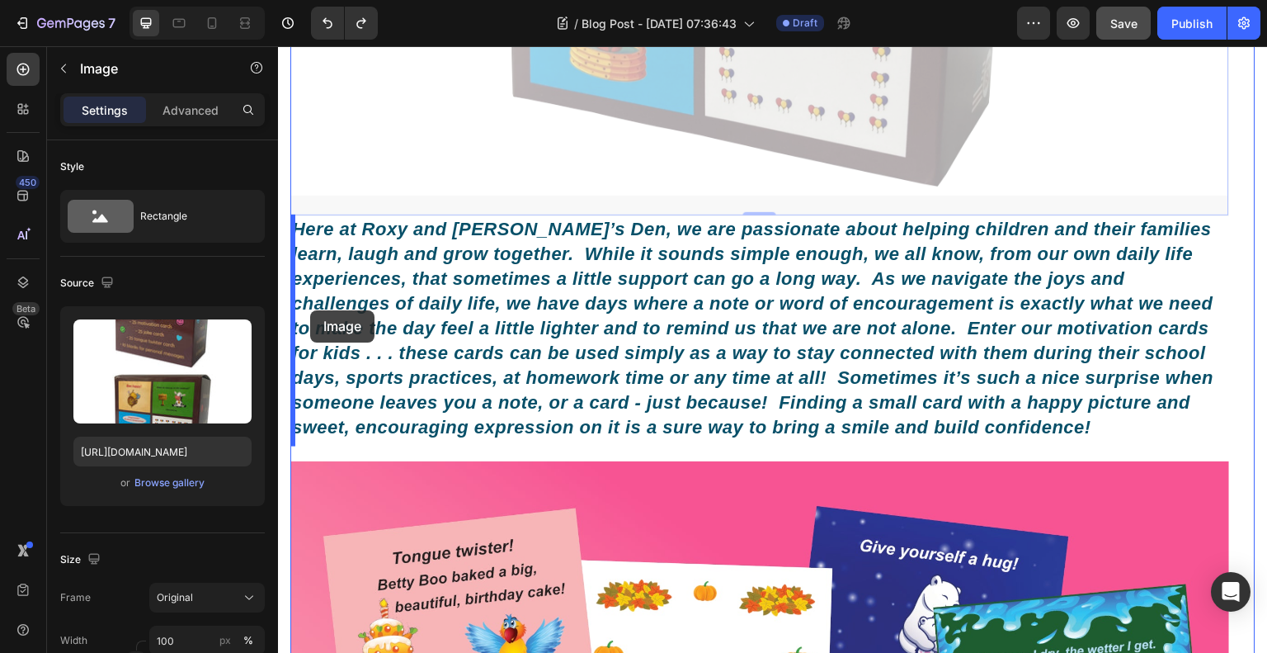
drag, startPoint x: 809, startPoint y: 139, endPoint x: 310, endPoint y: 310, distance: 526.8
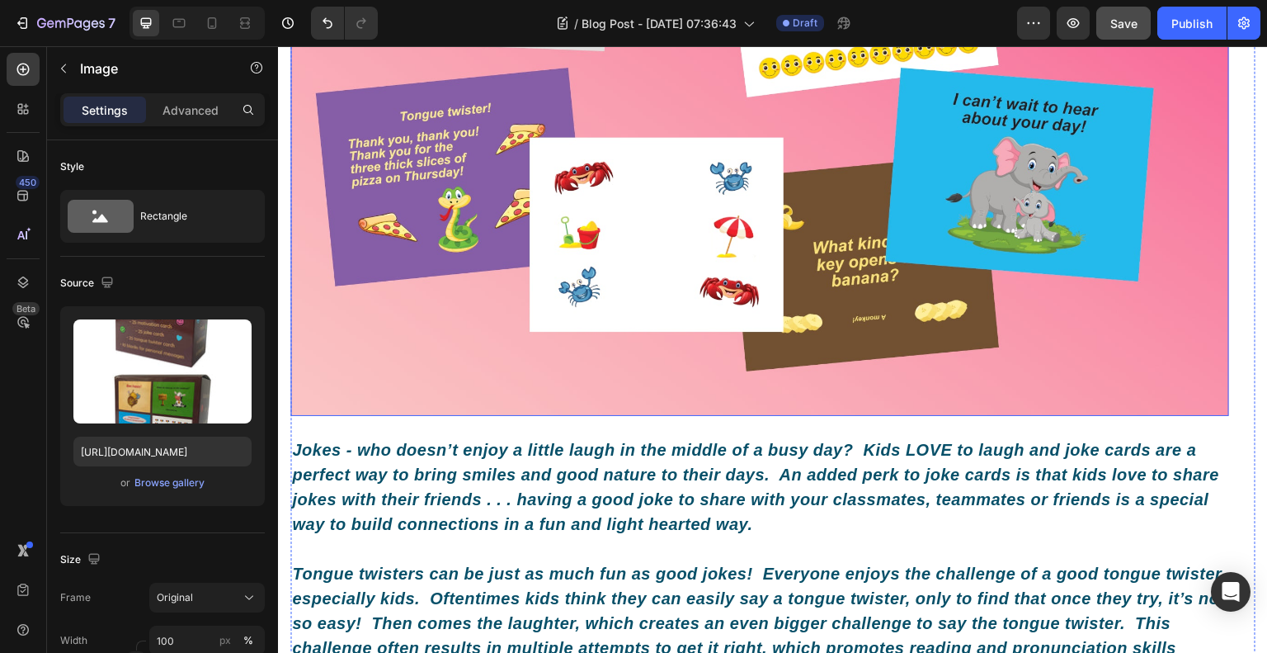
scroll to position [1268, 0]
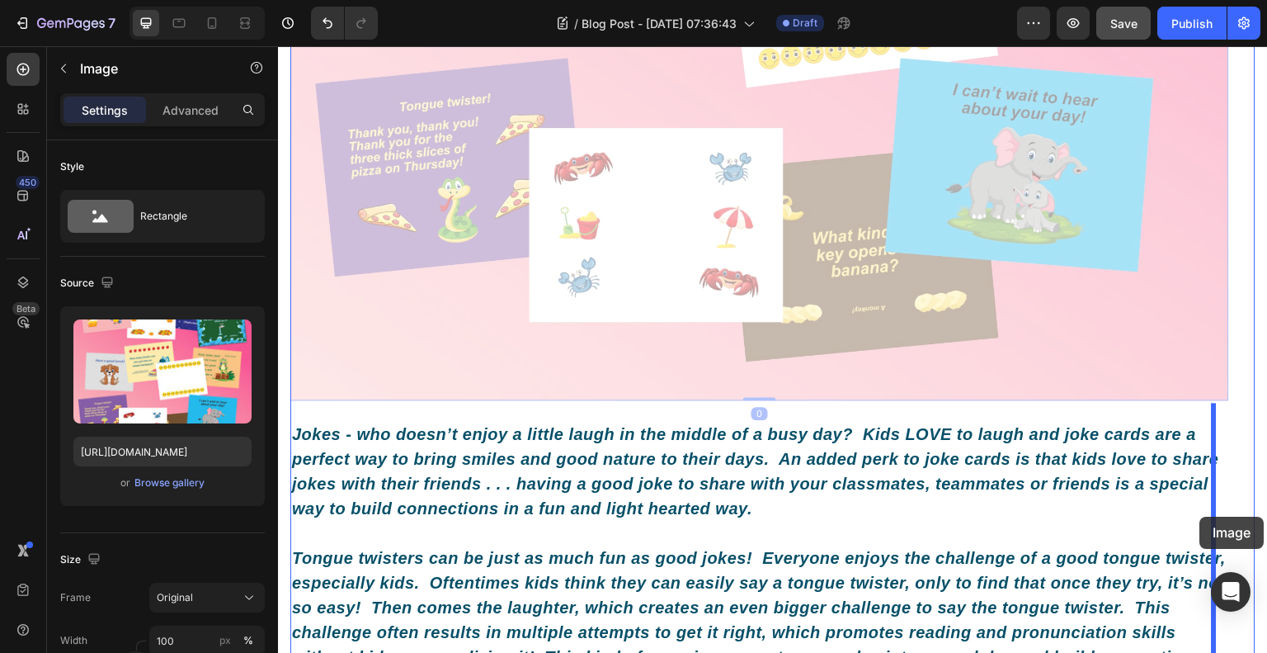
drag, startPoint x: 668, startPoint y: 252, endPoint x: 1200, endPoint y: 516, distance: 594.1
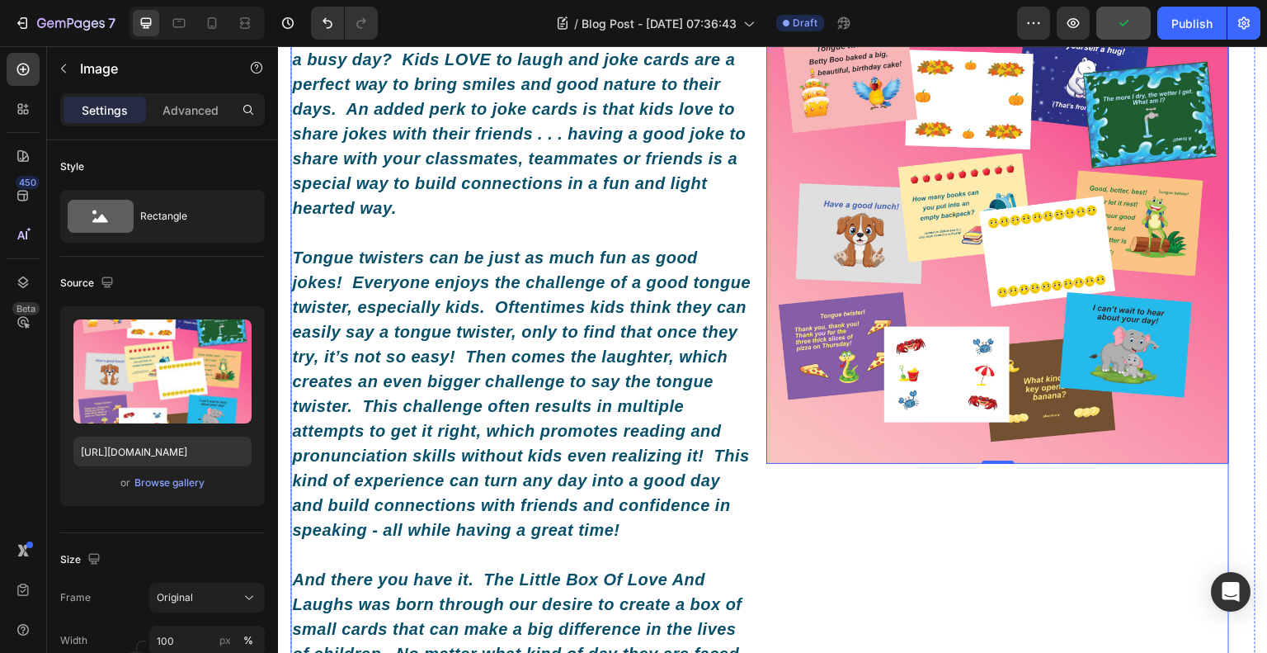
scroll to position [773, 0]
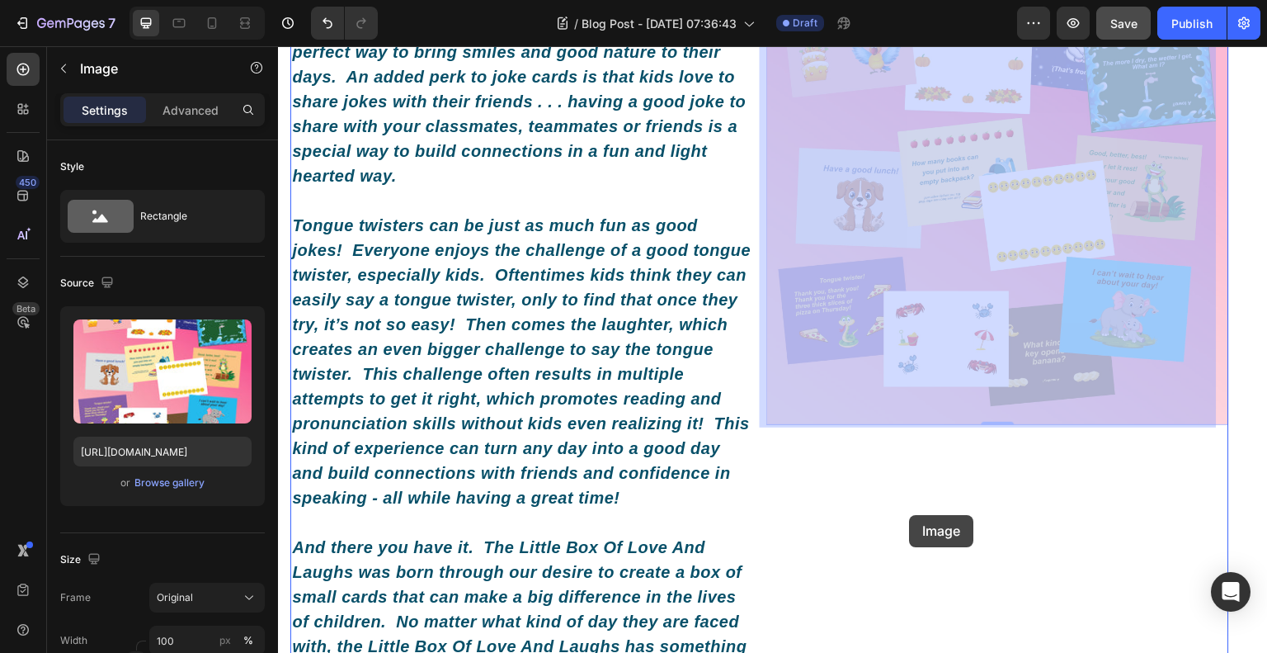
drag, startPoint x: 909, startPoint y: 254, endPoint x: 910, endPoint y: 526, distance: 272.3
click at [910, 526] on div "Header What Exactly Is A Little Box Of Love And Laughs? Heading Image By Roxy a…" at bounding box center [773, 559] width 990 height 2572
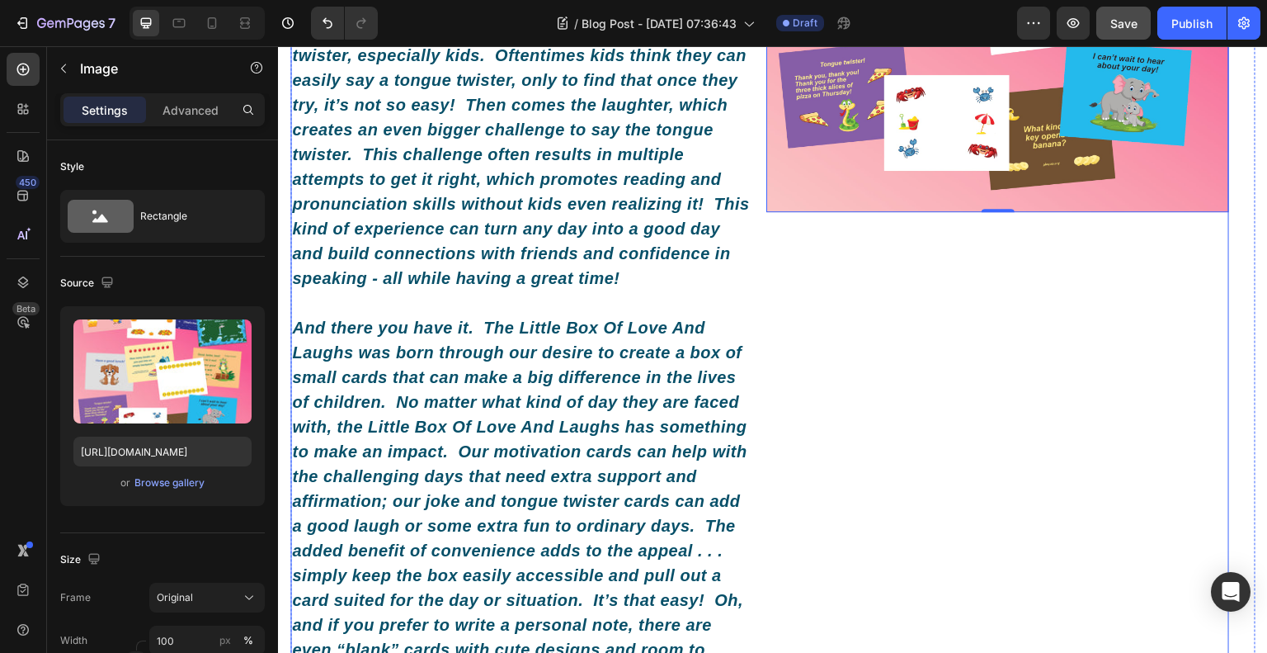
scroll to position [691, 0]
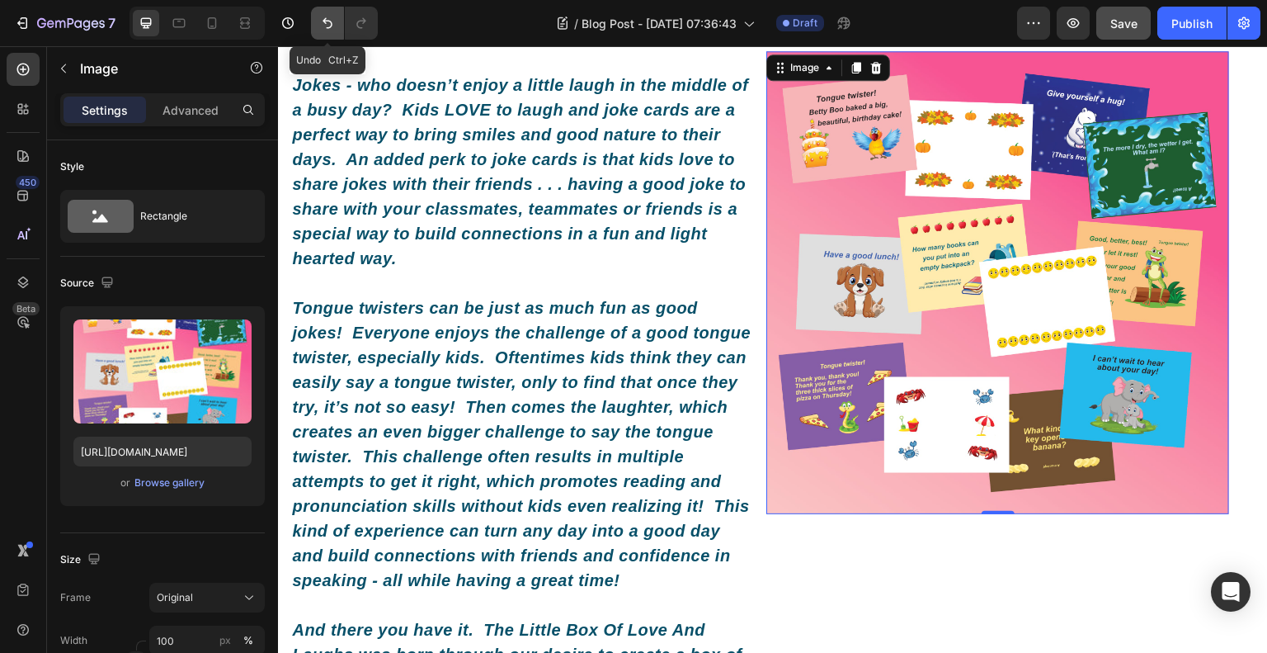
click at [334, 29] on icon "Undo/Redo" at bounding box center [327, 23] width 17 height 17
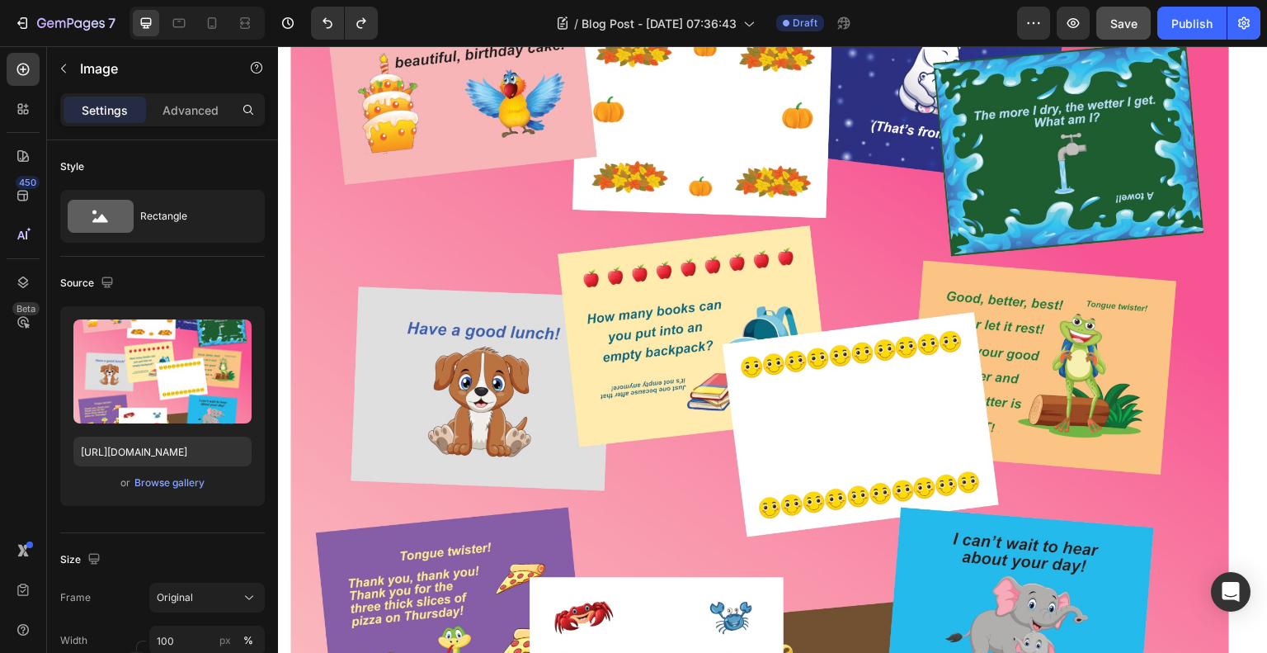
scroll to position [1485, 0]
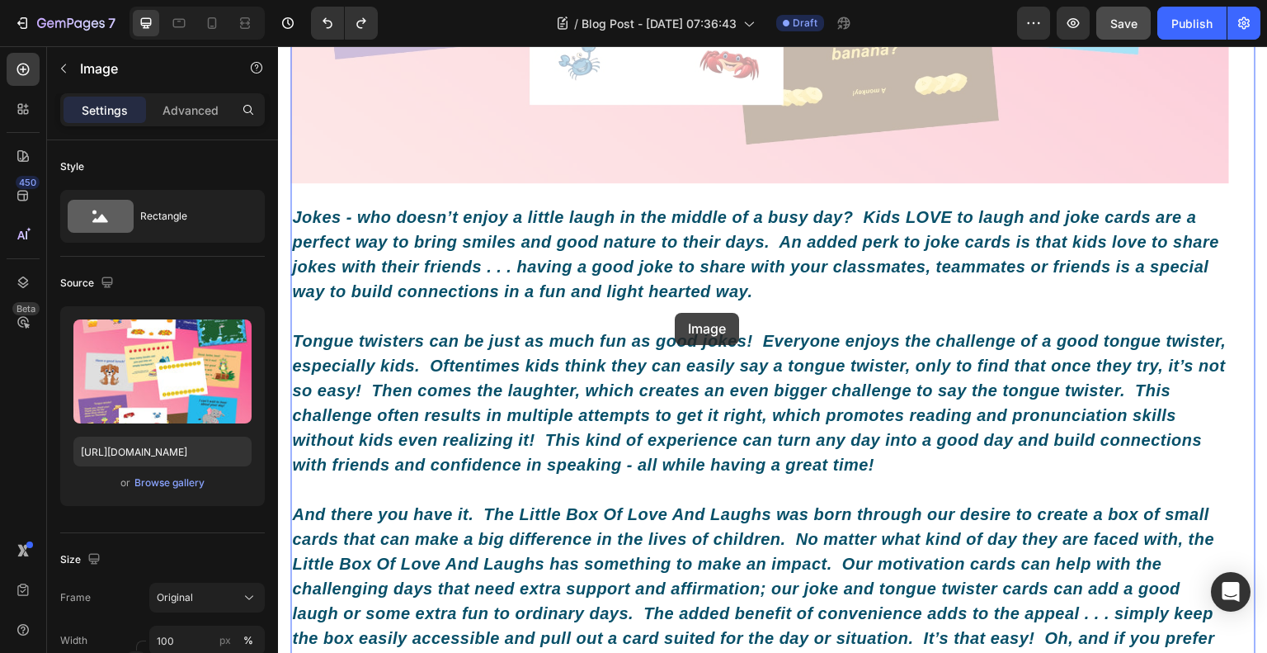
drag, startPoint x: 697, startPoint y: 133, endPoint x: 675, endPoint y: 313, distance: 181.2
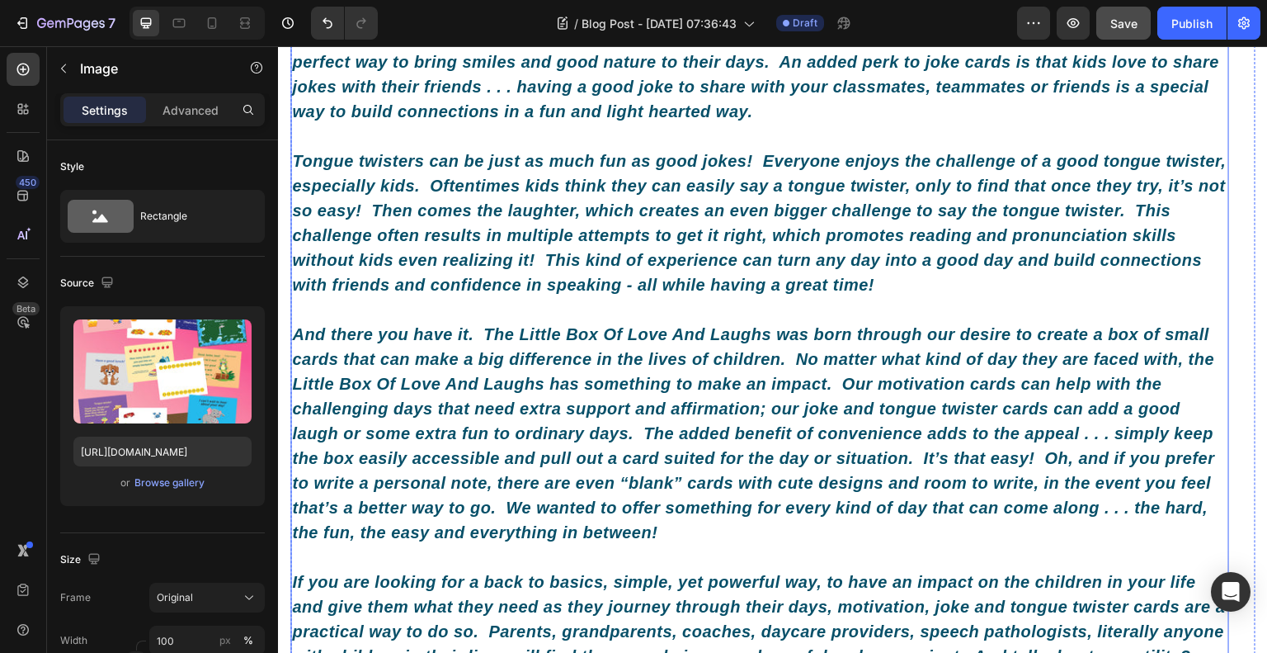
scroll to position [393, 0]
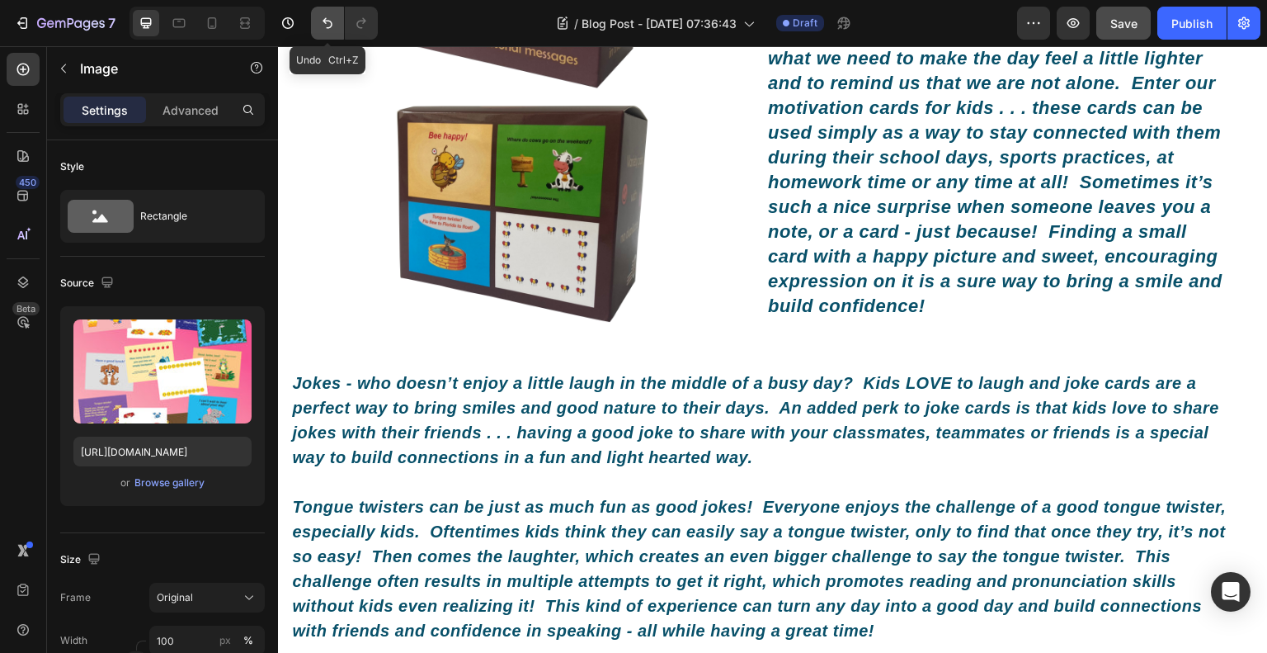
click at [330, 31] on icon "Undo/Redo" at bounding box center [327, 23] width 17 height 17
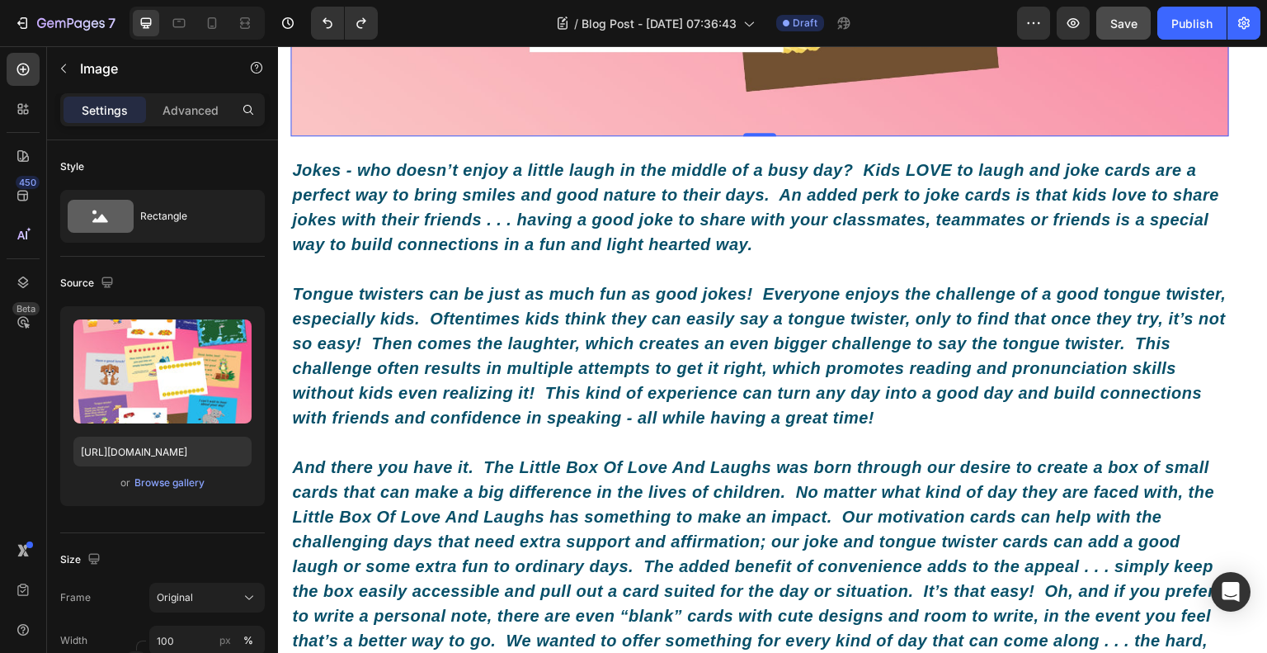
scroll to position [1548, 0]
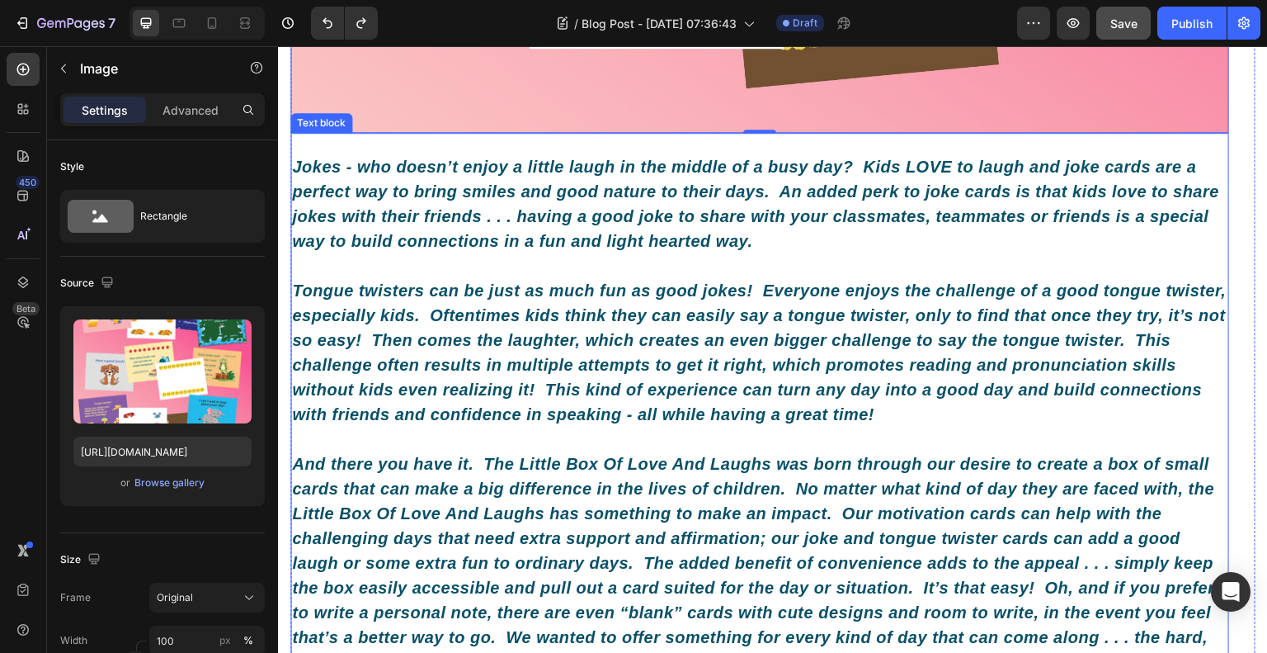
click at [757, 253] on p at bounding box center [760, 265] width 936 height 25
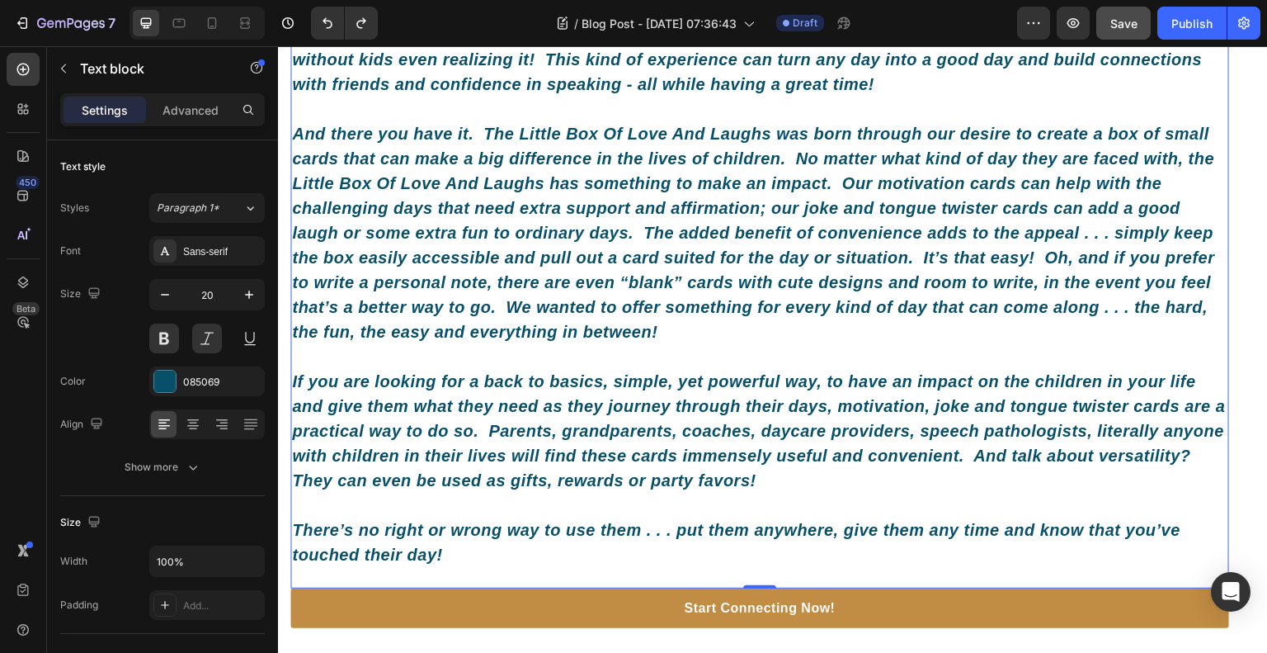
scroll to position [1795, 0]
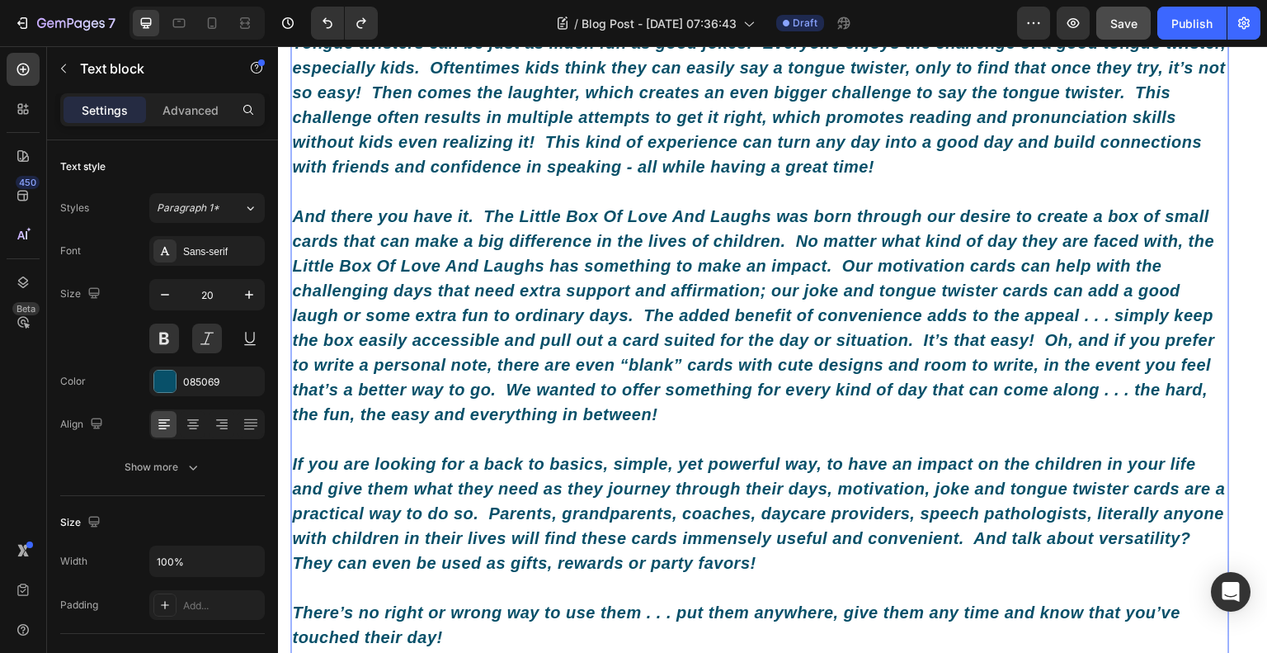
click at [741, 403] on p "And there you have it. The Little Box Of Love And Laughs was born through our d…" at bounding box center [760, 315] width 936 height 223
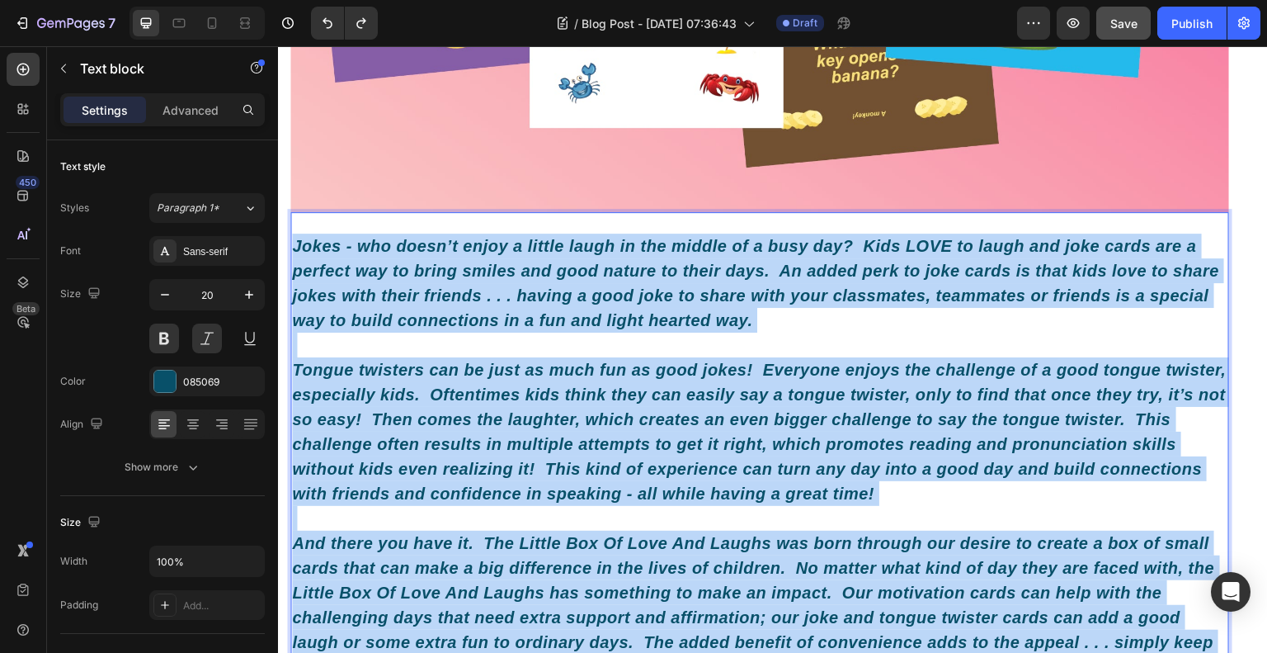
scroll to position [1383, 0]
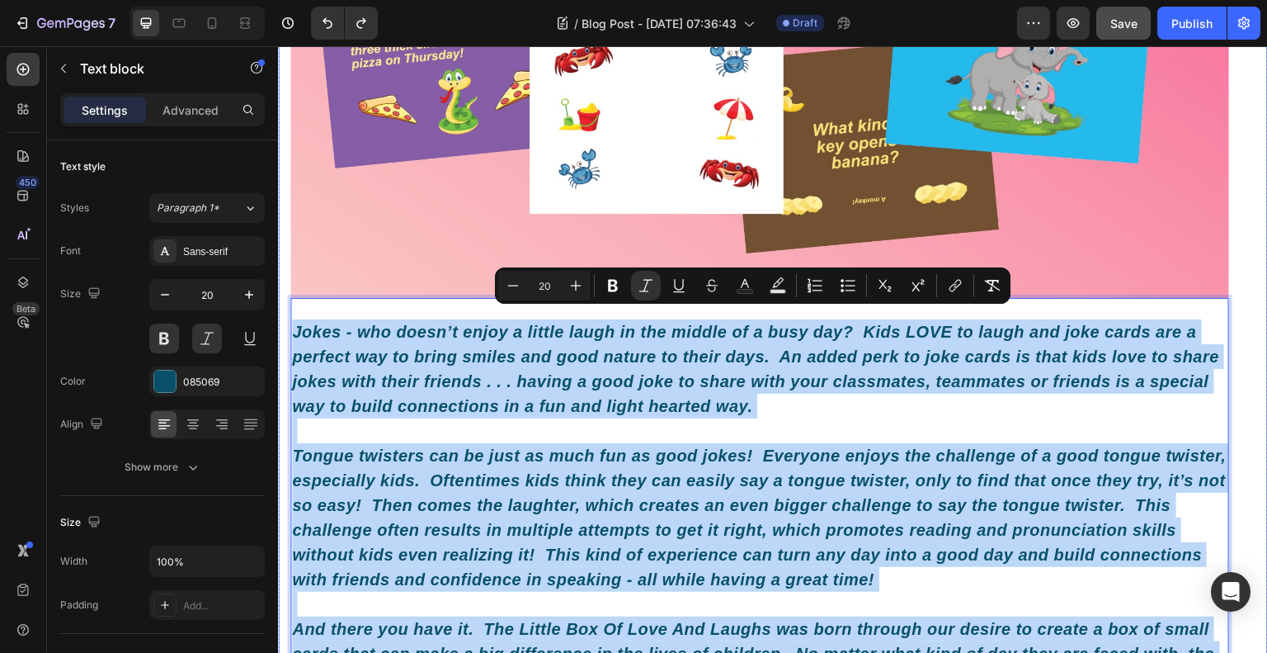
drag, startPoint x: 741, startPoint y: 403, endPoint x: 285, endPoint y: 327, distance: 462.7
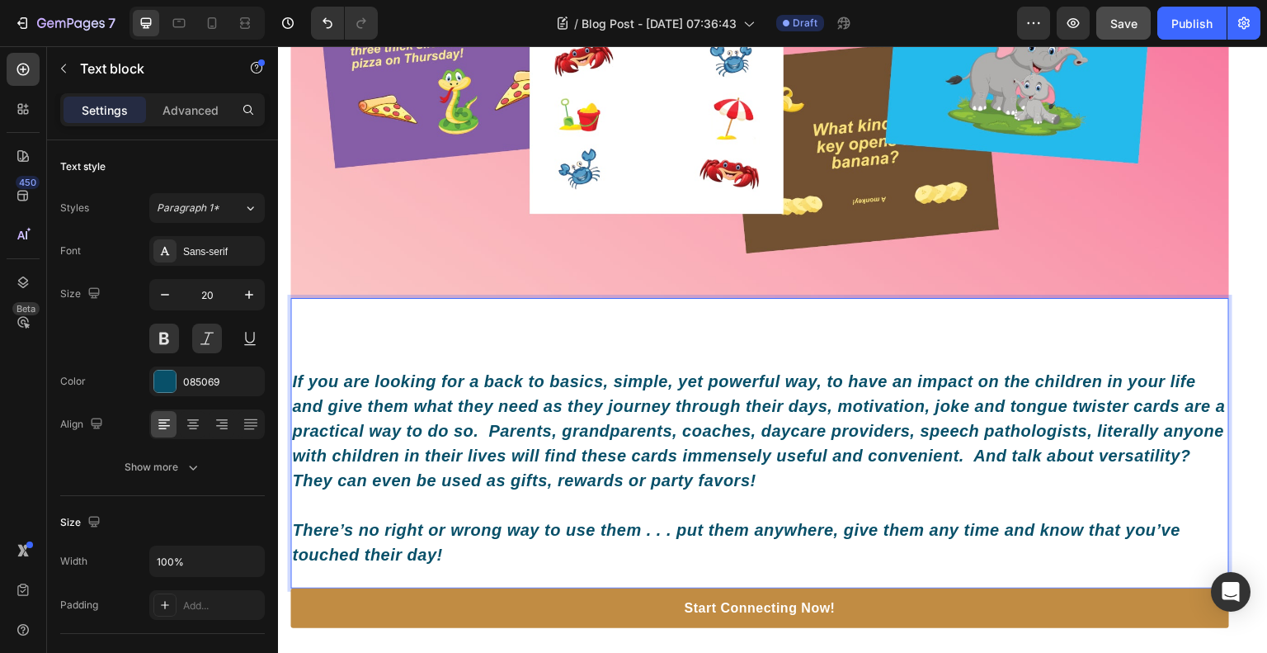
click at [297, 372] on icon "If you are looking for a back to basics, simple, yet powerful way, to have an i…" at bounding box center [759, 430] width 934 height 117
click at [292, 372] on icon "If you are looking for a back to basics, simple, yet powerful way, to have an i…" at bounding box center [759, 430] width 934 height 117
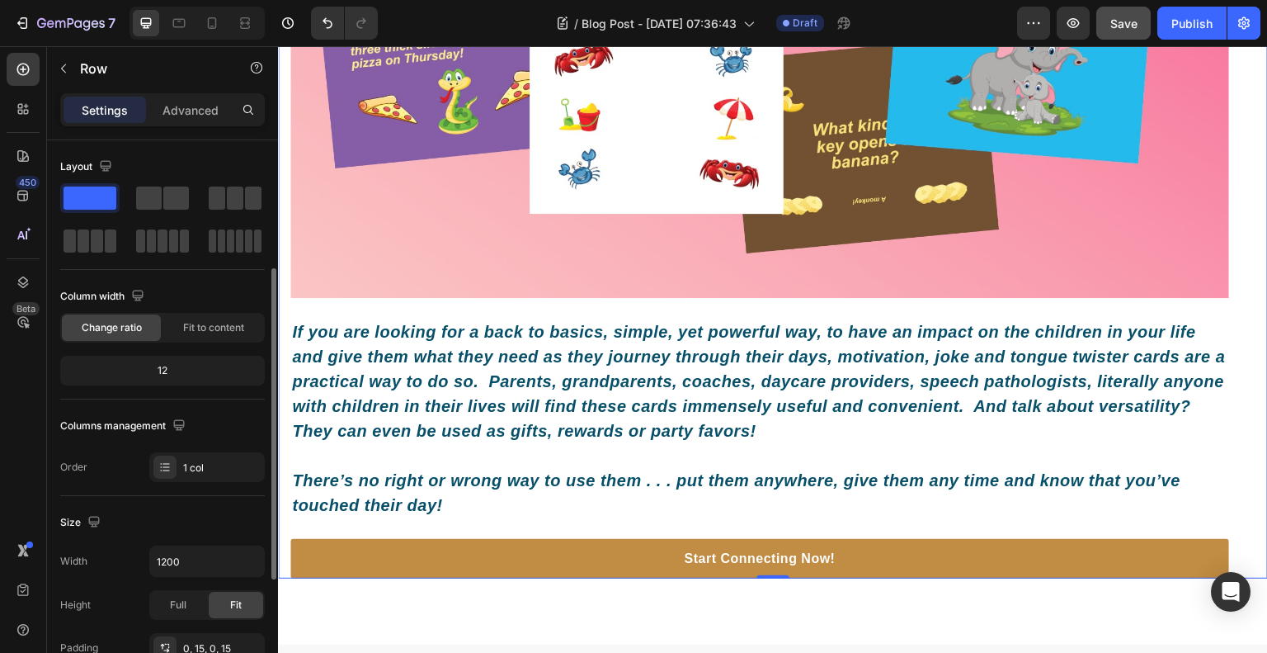
scroll to position [83, 0]
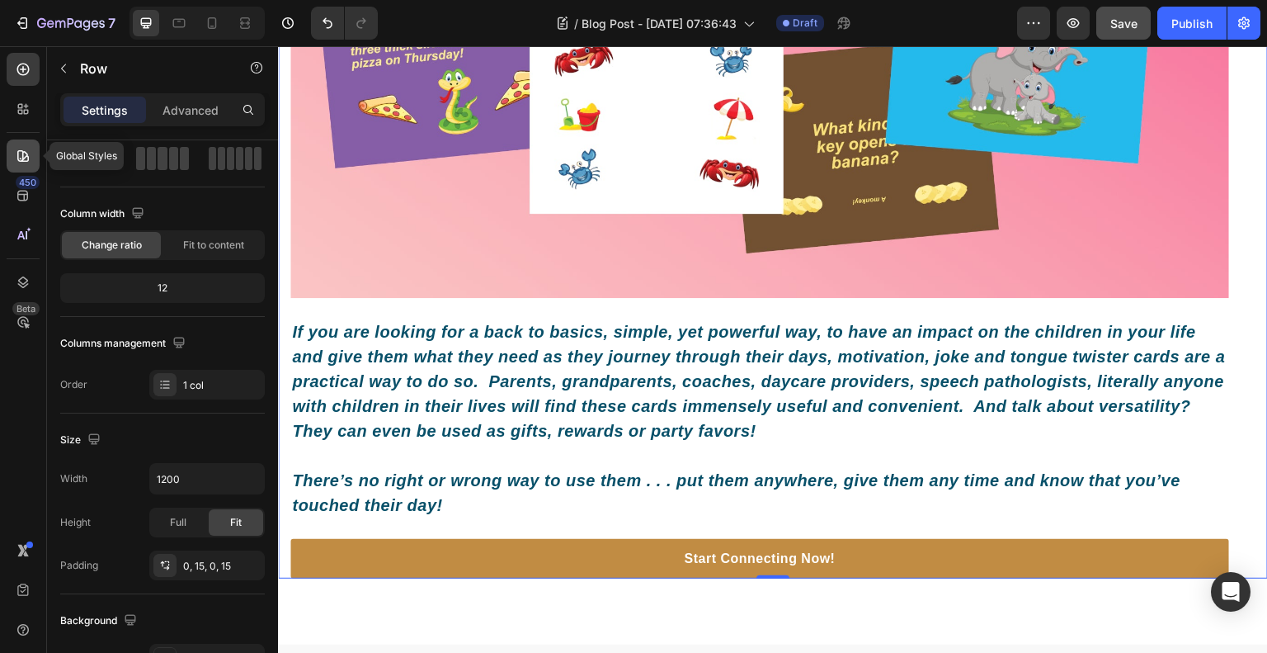
click at [31, 149] on div at bounding box center [23, 155] width 33 height 33
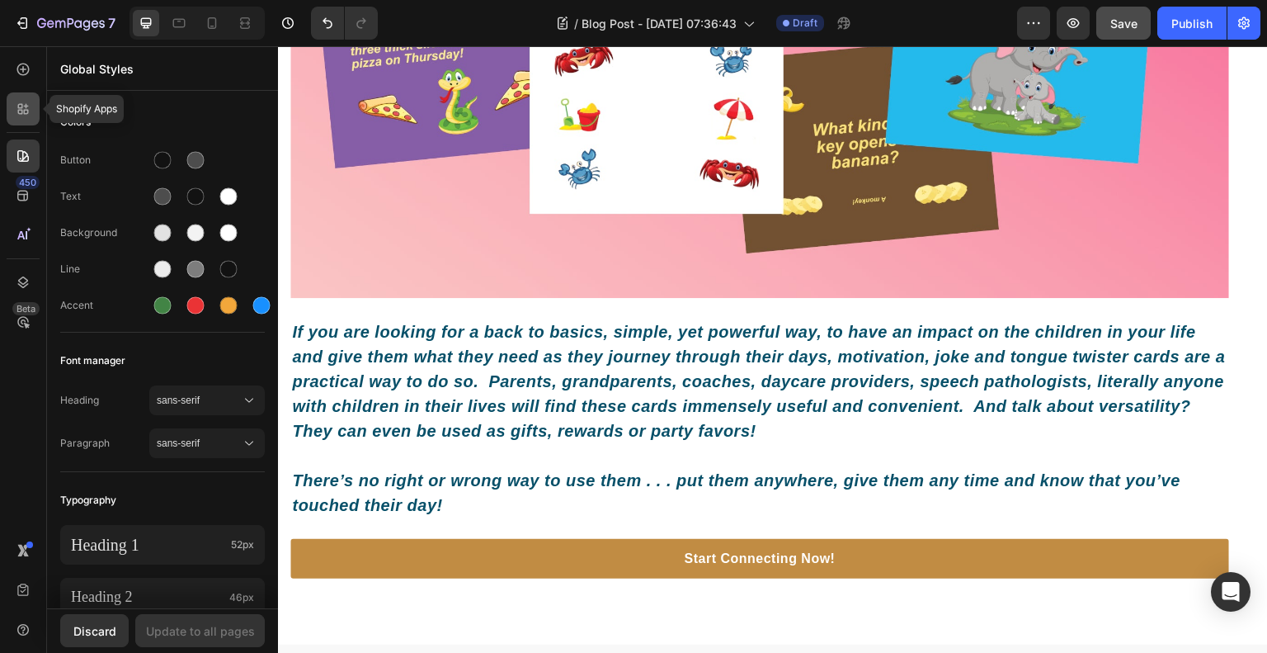
click at [27, 121] on div at bounding box center [23, 108] width 33 height 33
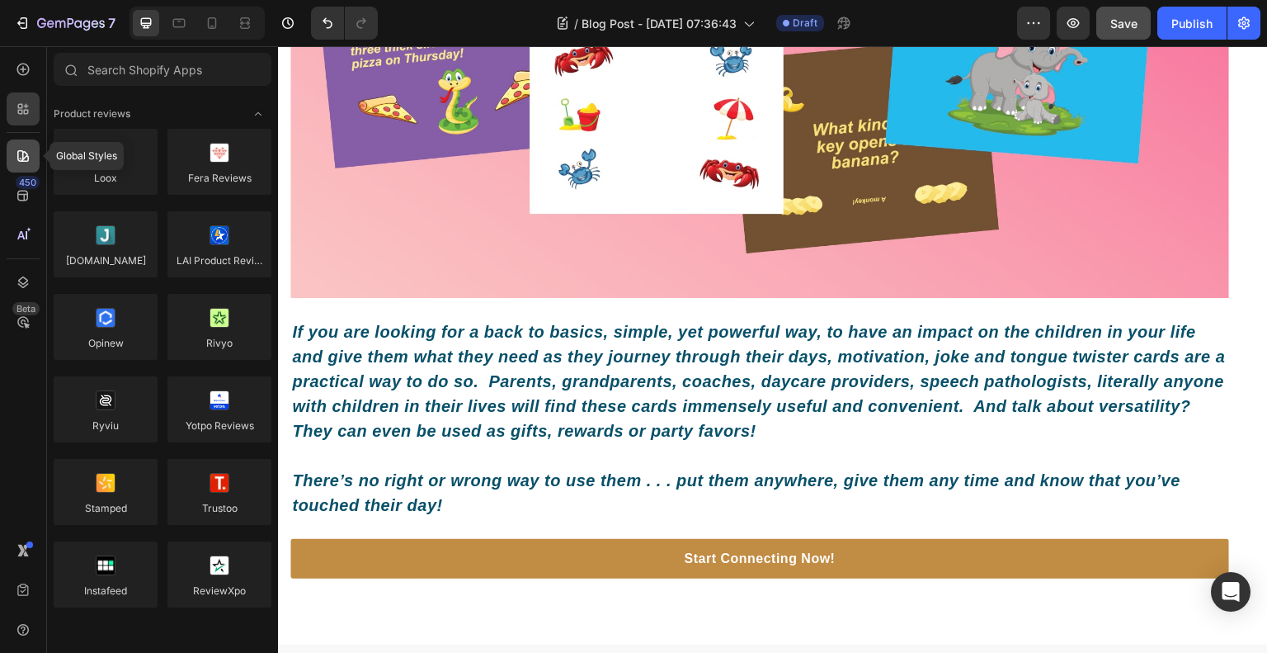
click at [24, 150] on icon at bounding box center [23, 156] width 17 height 17
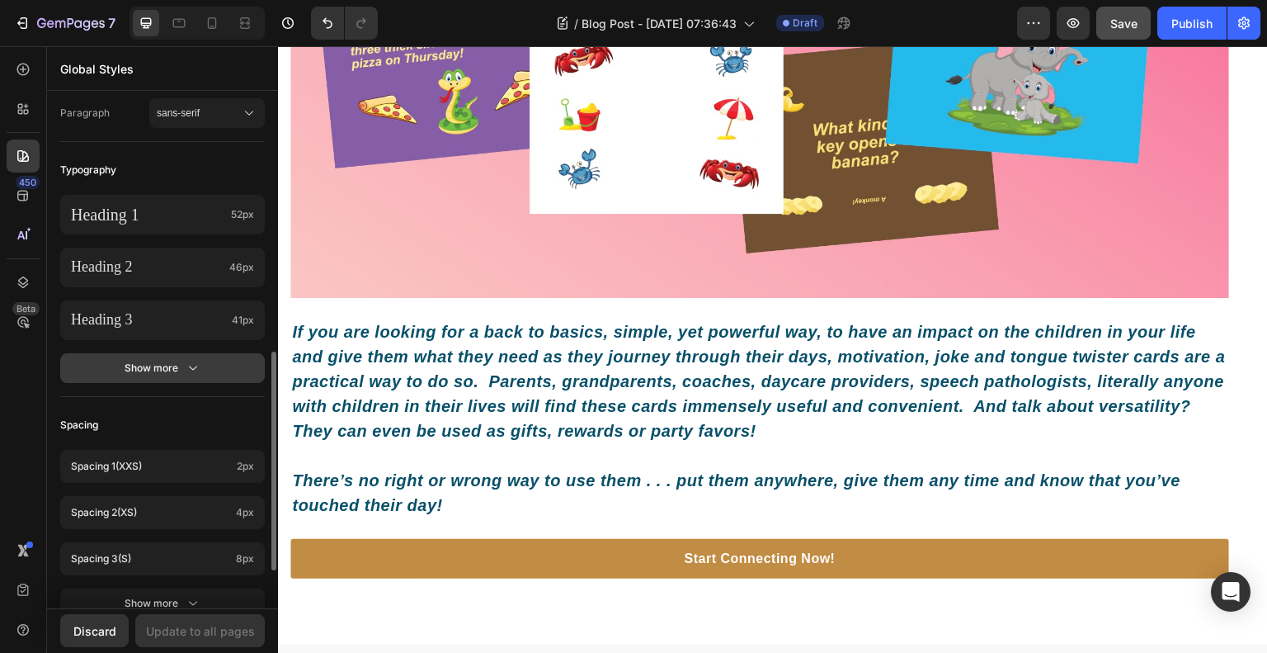
scroll to position [413, 0]
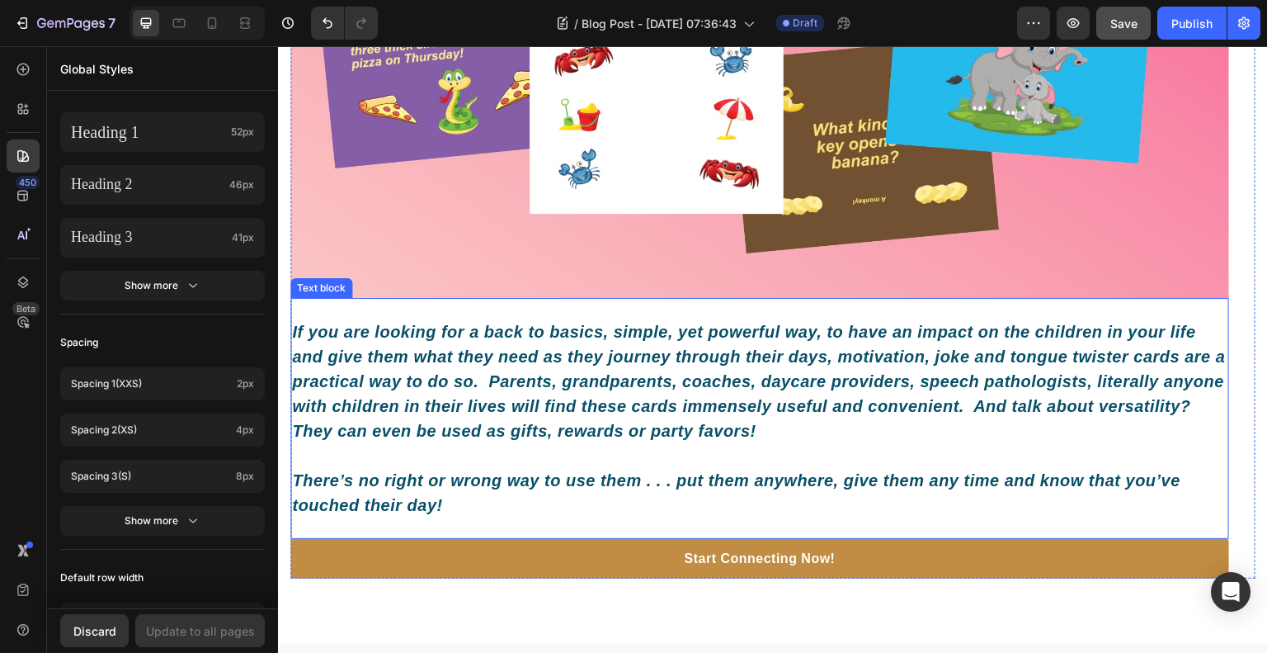
click at [306, 343] on icon "If you are looking for a back to basics, simple, yet powerful way, to have an i…" at bounding box center [759, 381] width 934 height 117
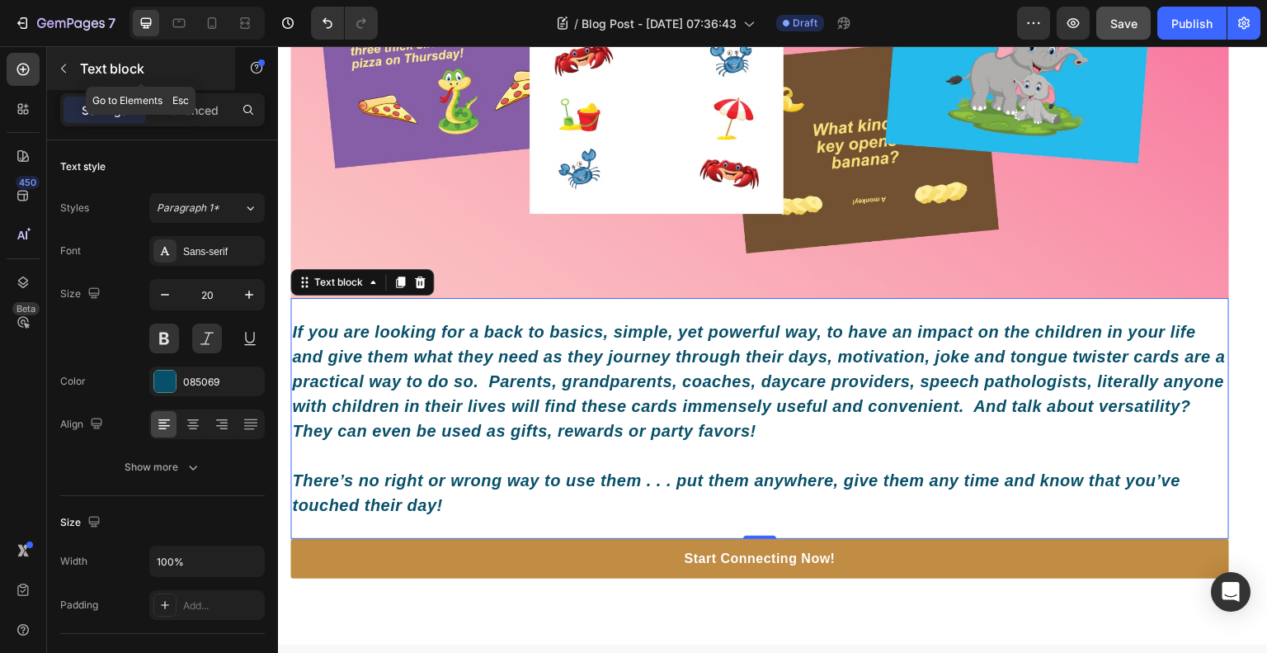
click at [60, 59] on button "button" at bounding box center [63, 68] width 26 height 26
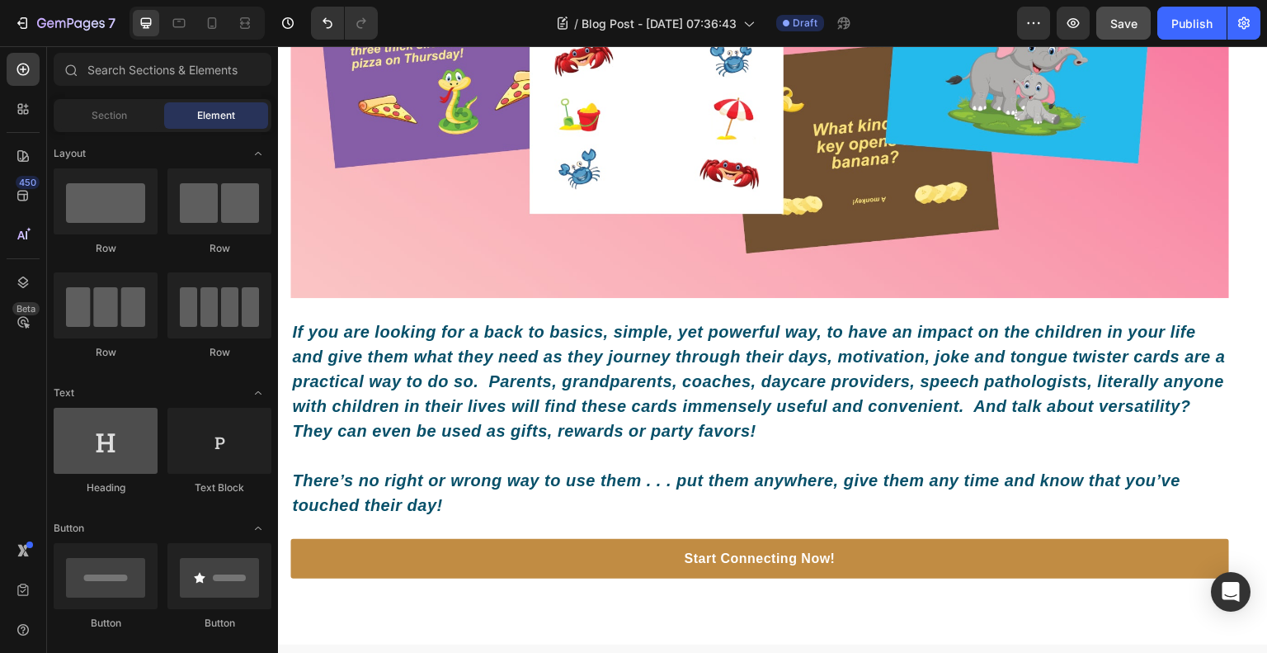
click at [111, 408] on div at bounding box center [106, 441] width 104 height 66
click at [109, 417] on div at bounding box center [106, 441] width 104 height 66
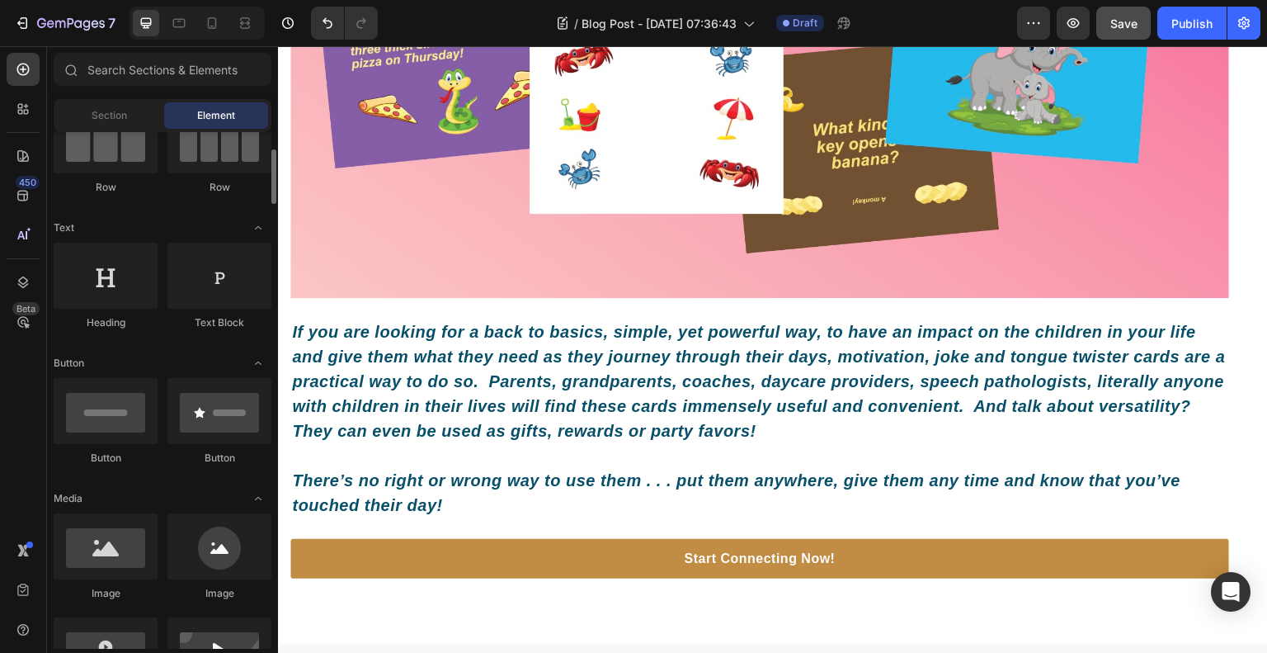
click at [120, 317] on div "Heading" at bounding box center [106, 322] width 104 height 15
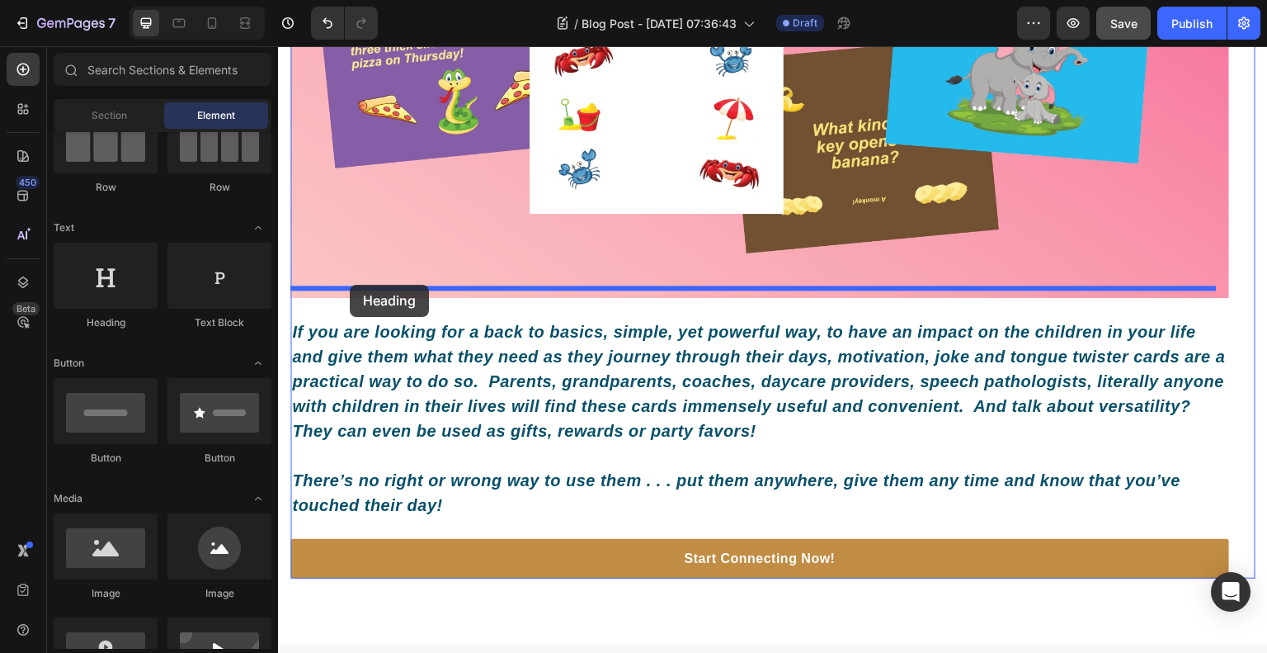
drag, startPoint x: 397, startPoint y: 341, endPoint x: 350, endPoint y: 285, distance: 73.2
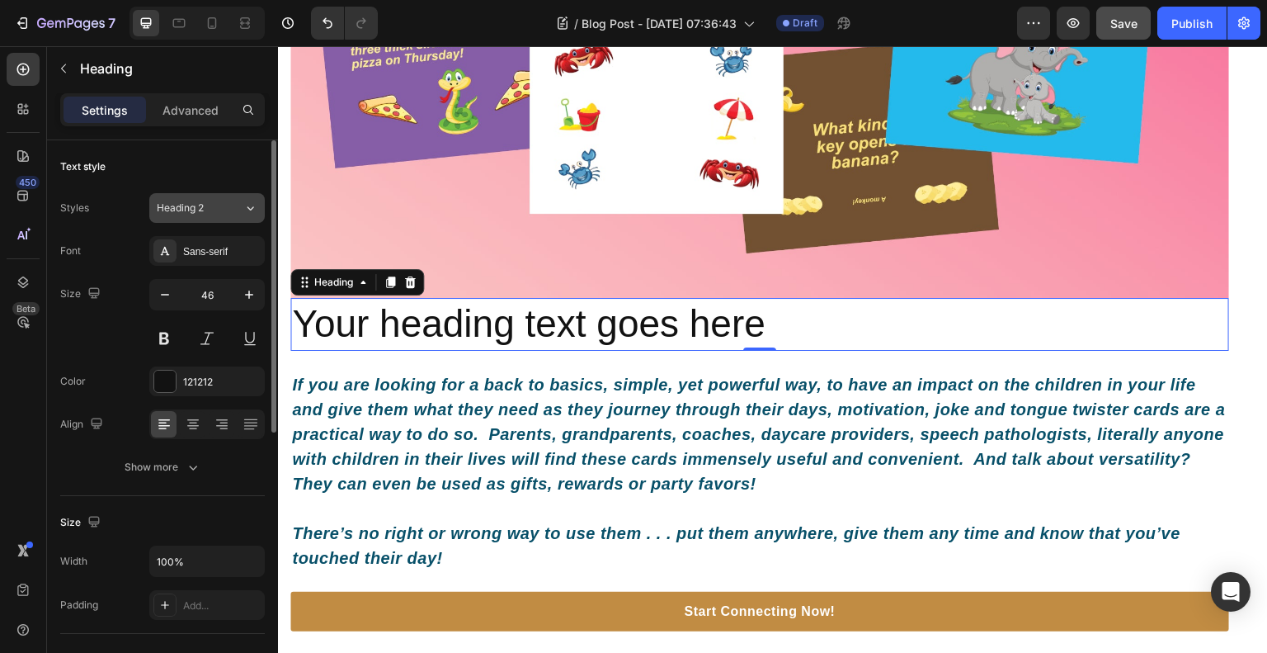
click at [240, 210] on div "Heading 2" at bounding box center [200, 207] width 87 height 15
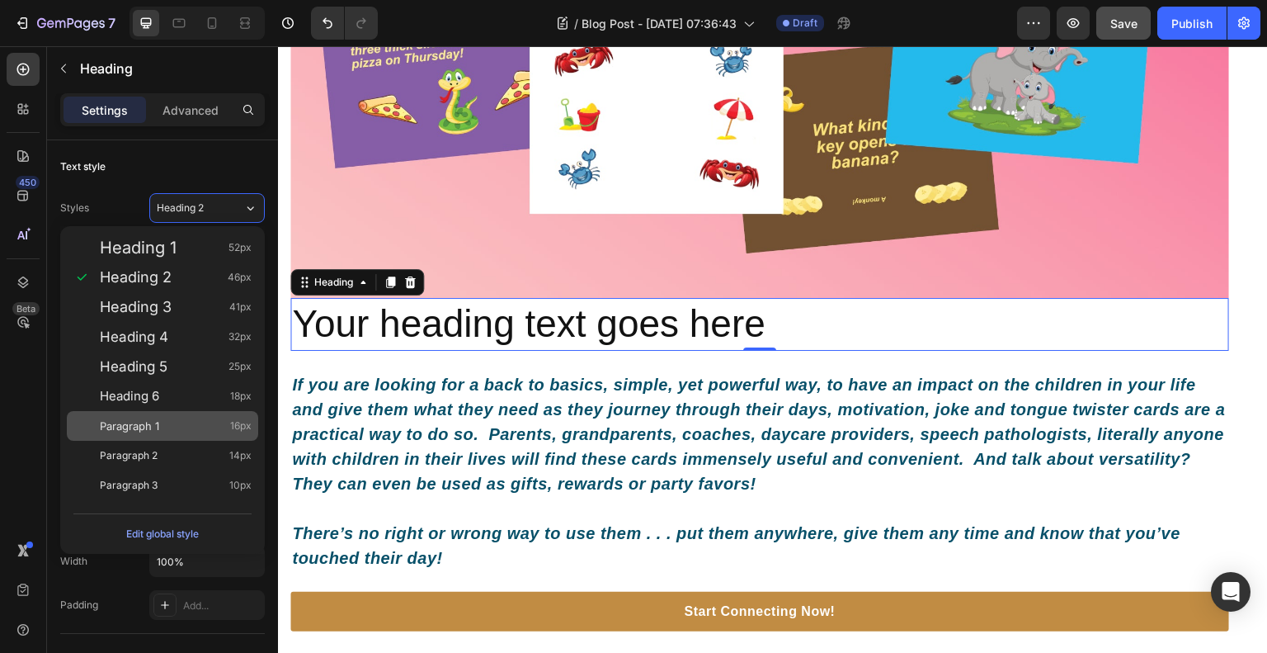
click at [167, 418] on div "Paragraph 1 16px" at bounding box center [176, 425] width 152 height 17
type input "16"
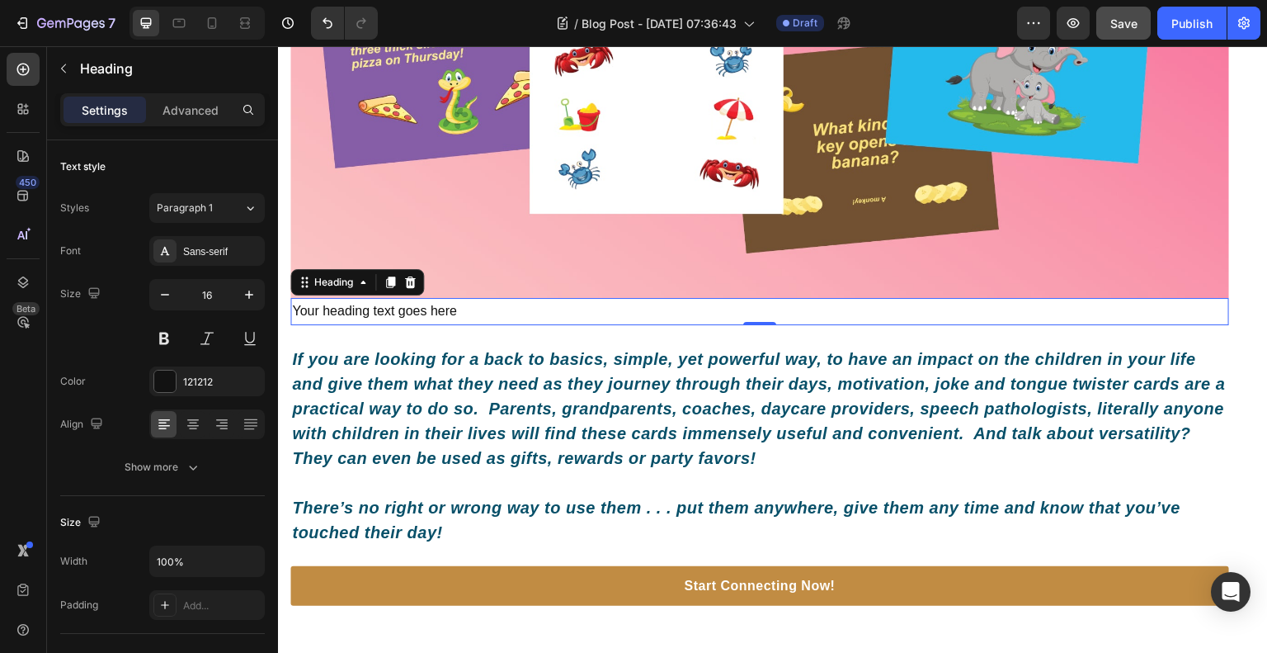
click at [454, 307] on h2 "Your heading text goes here" at bounding box center [759, 311] width 939 height 27
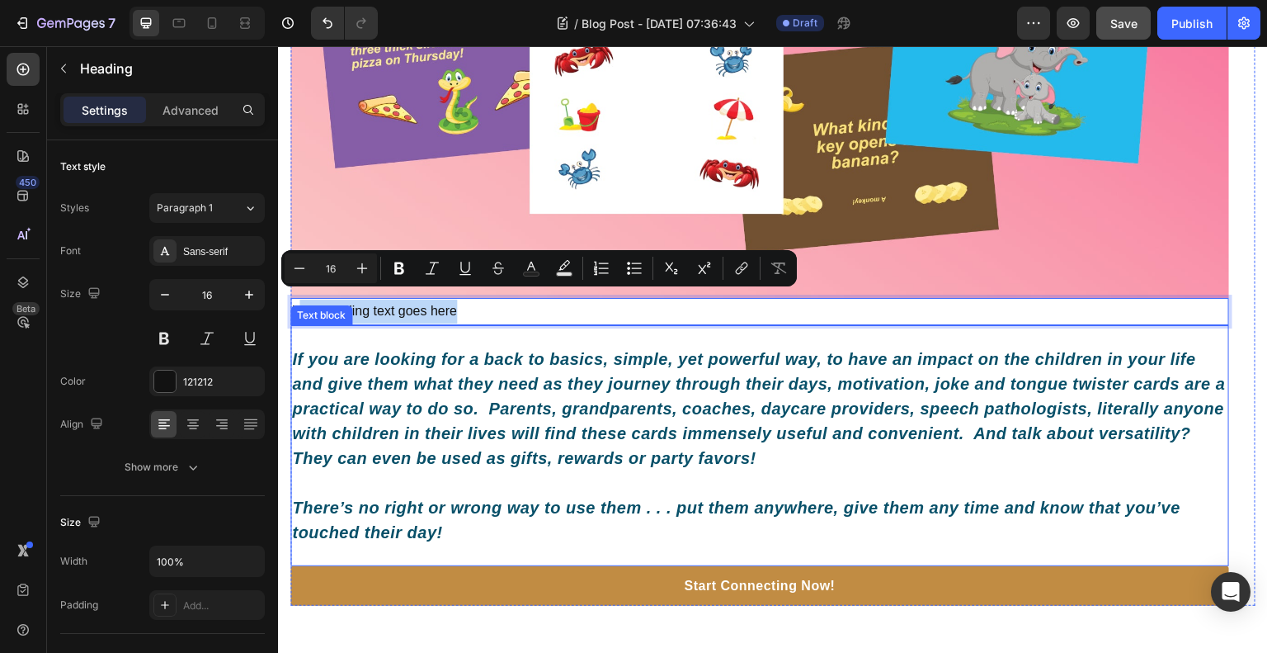
drag, startPoint x: 454, startPoint y: 307, endPoint x: 299, endPoint y: 320, distance: 155.7
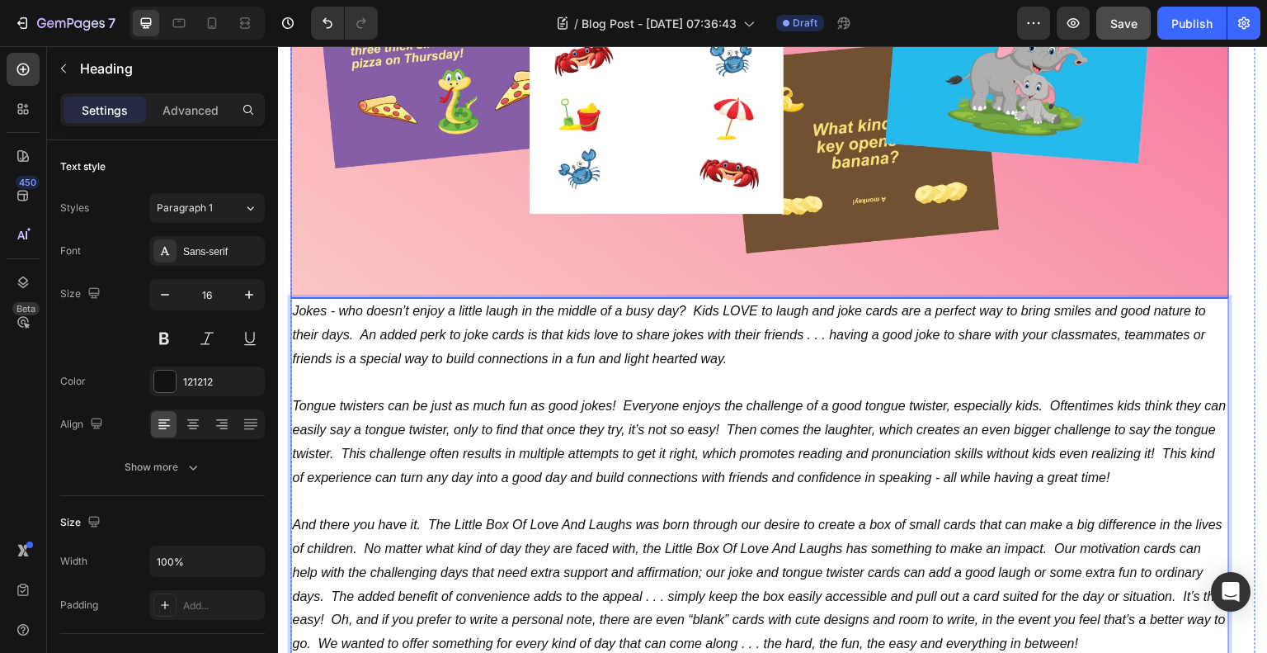
scroll to position [1416, 0]
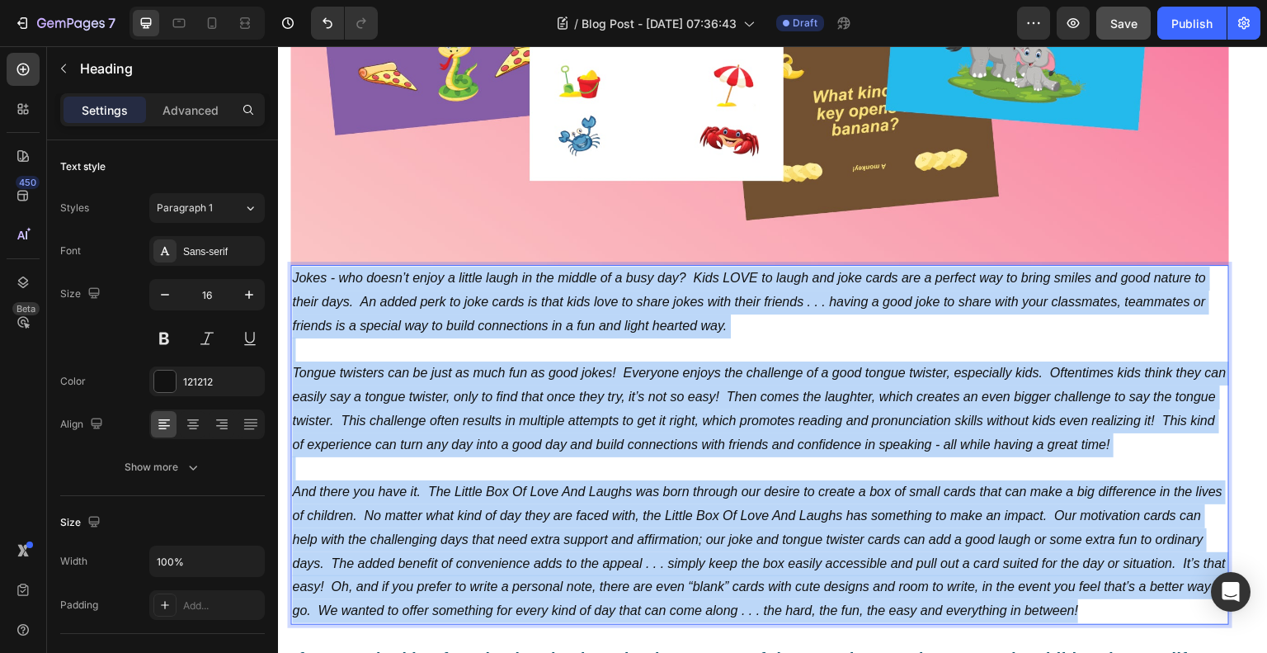
drag, startPoint x: 1176, startPoint y: 601, endPoint x: 294, endPoint y: 270, distance: 942.3
click at [294, 270] on h2 "Jokes - who doesn’t enjoy a little laugh in the middle of a busy day? Kids LOVE…" at bounding box center [759, 445] width 939 height 360
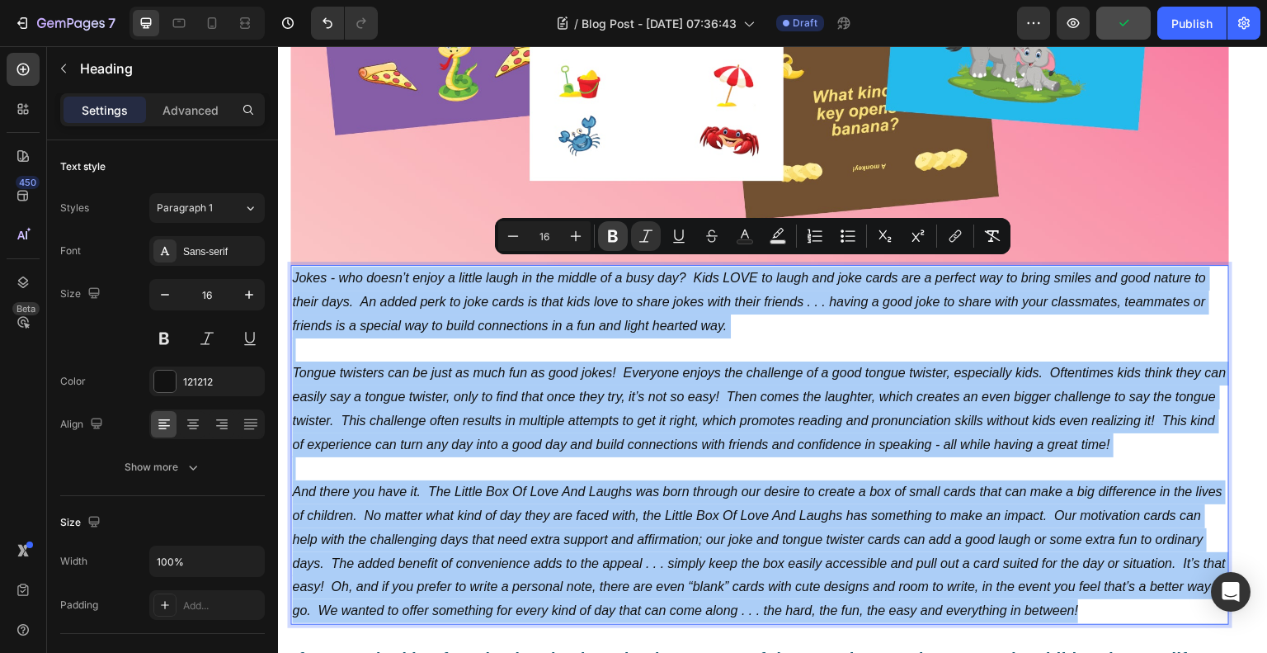
click at [607, 235] on icon "Editor contextual toolbar" at bounding box center [613, 236] width 17 height 17
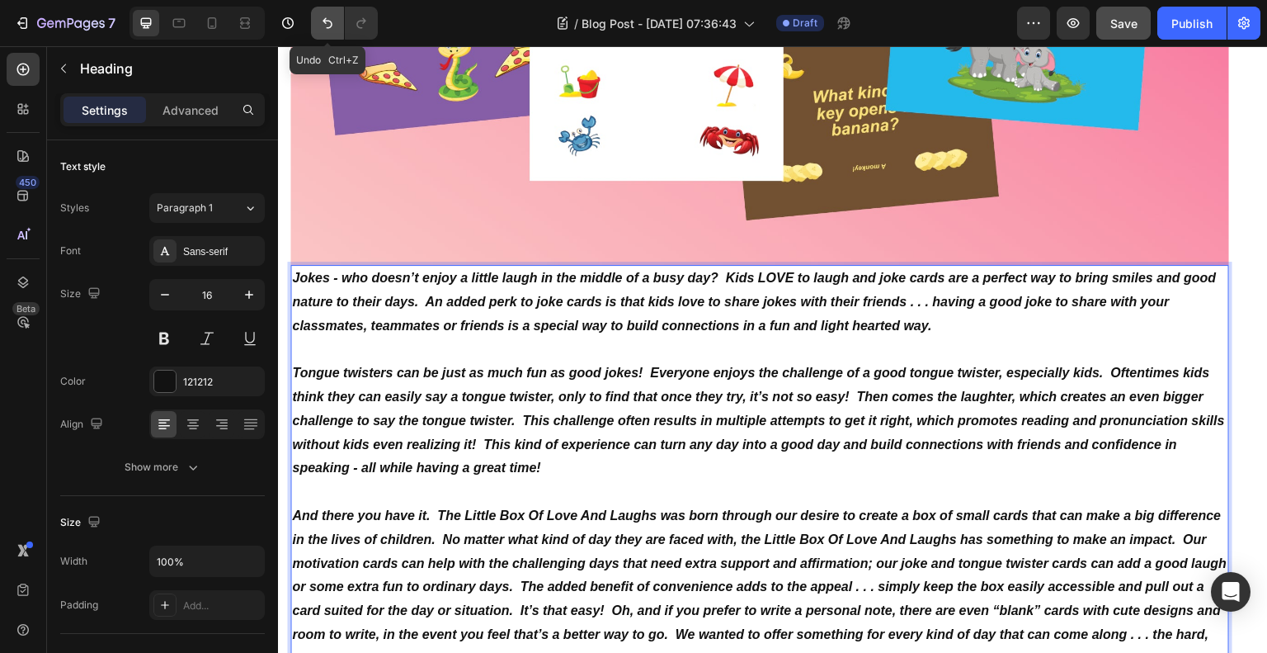
click at [326, 15] on icon "Undo/Redo" at bounding box center [327, 23] width 17 height 17
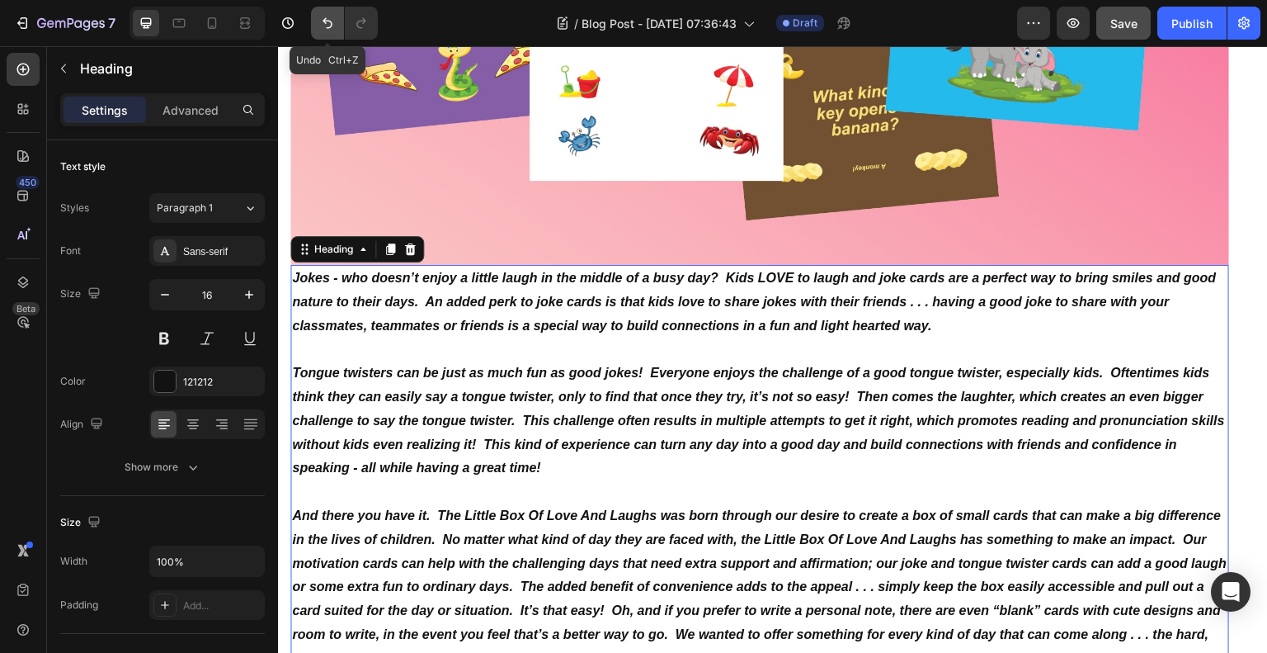
click at [323, 21] on icon "Undo/Redo" at bounding box center [327, 23] width 17 height 17
click at [322, 19] on icon "Undo/Redo" at bounding box center [327, 23] width 17 height 17
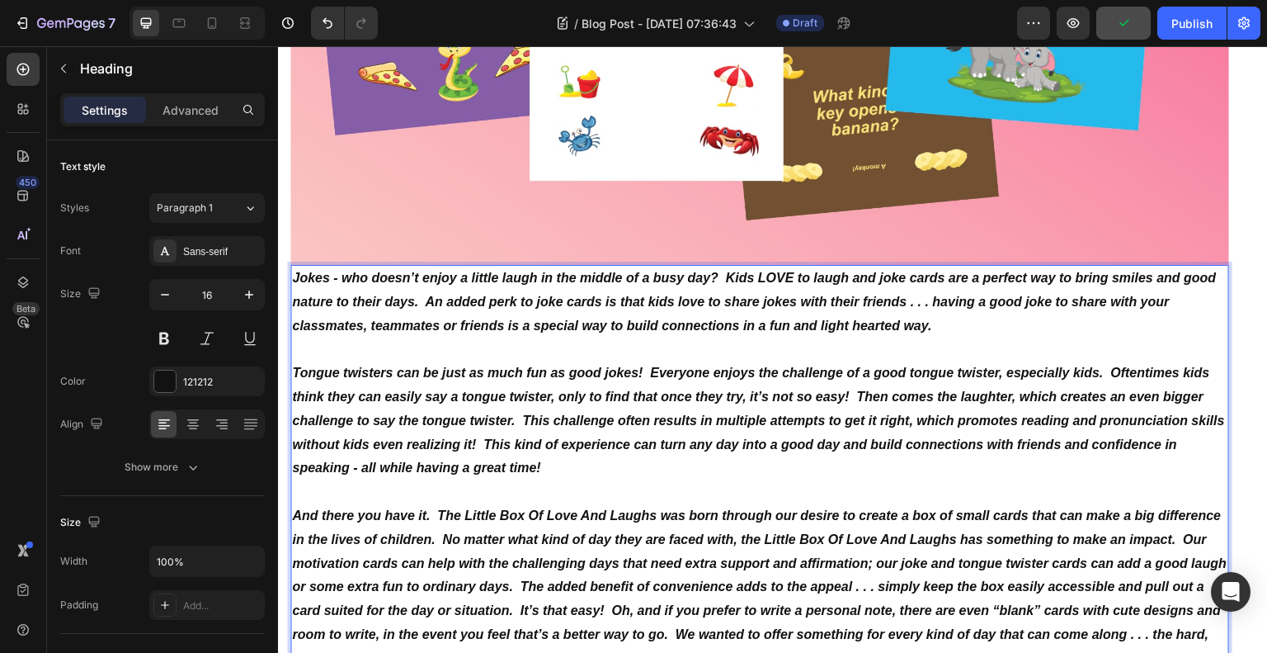
click at [419, 346] on h2 "Jokes - who doesn’t enjoy a little laugh in the middle of a busy day? Kids LOVE…" at bounding box center [759, 469] width 939 height 408
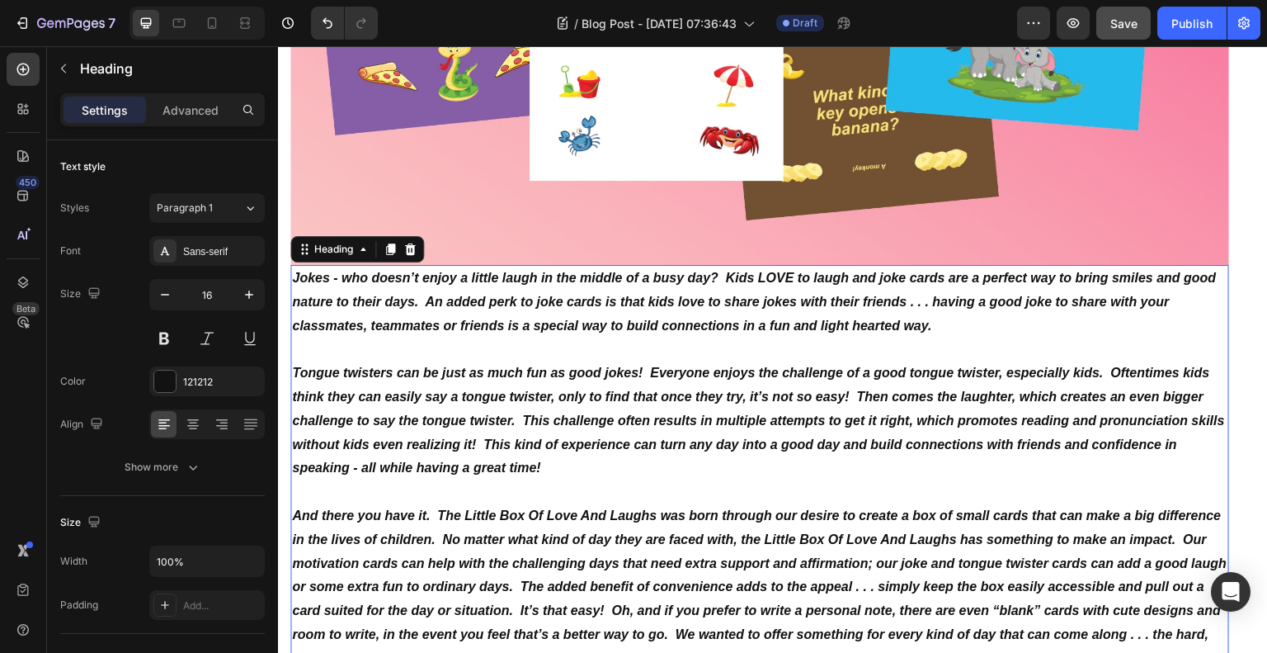
click at [294, 271] on strong "Jokes - who doesn’t enjoy a little laugh in the middle of a busy day? Kids LOVE…" at bounding box center [754, 302] width 925 height 62
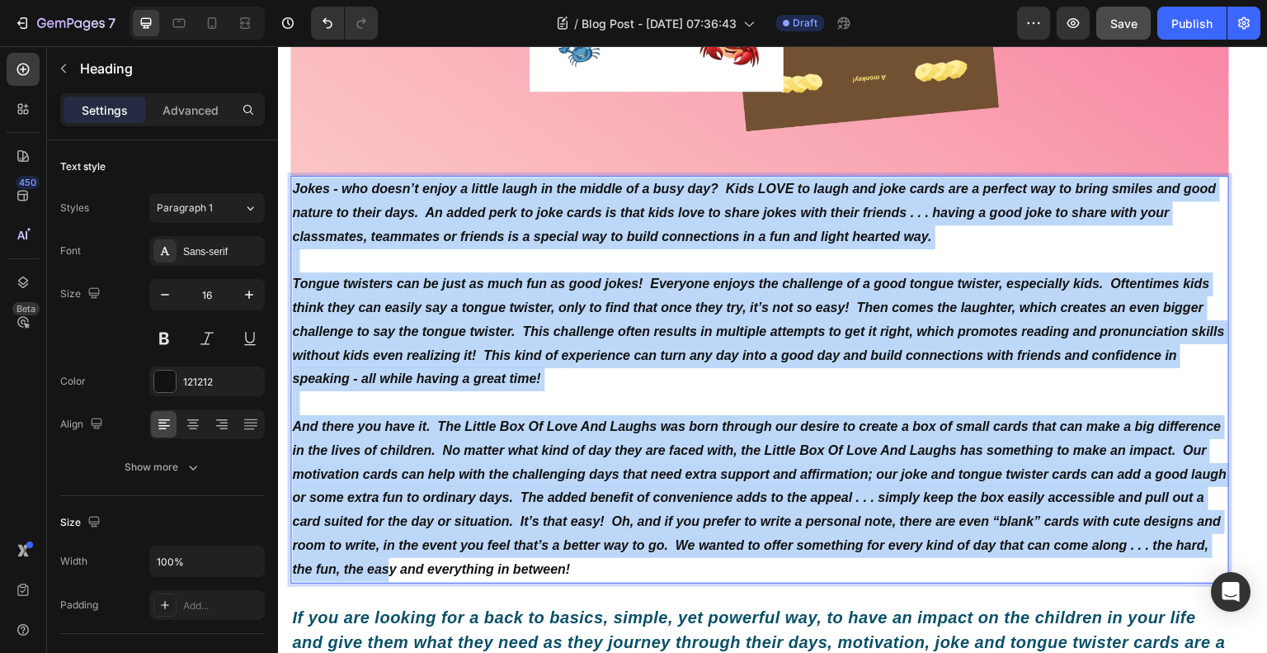
scroll to position [1663, 0]
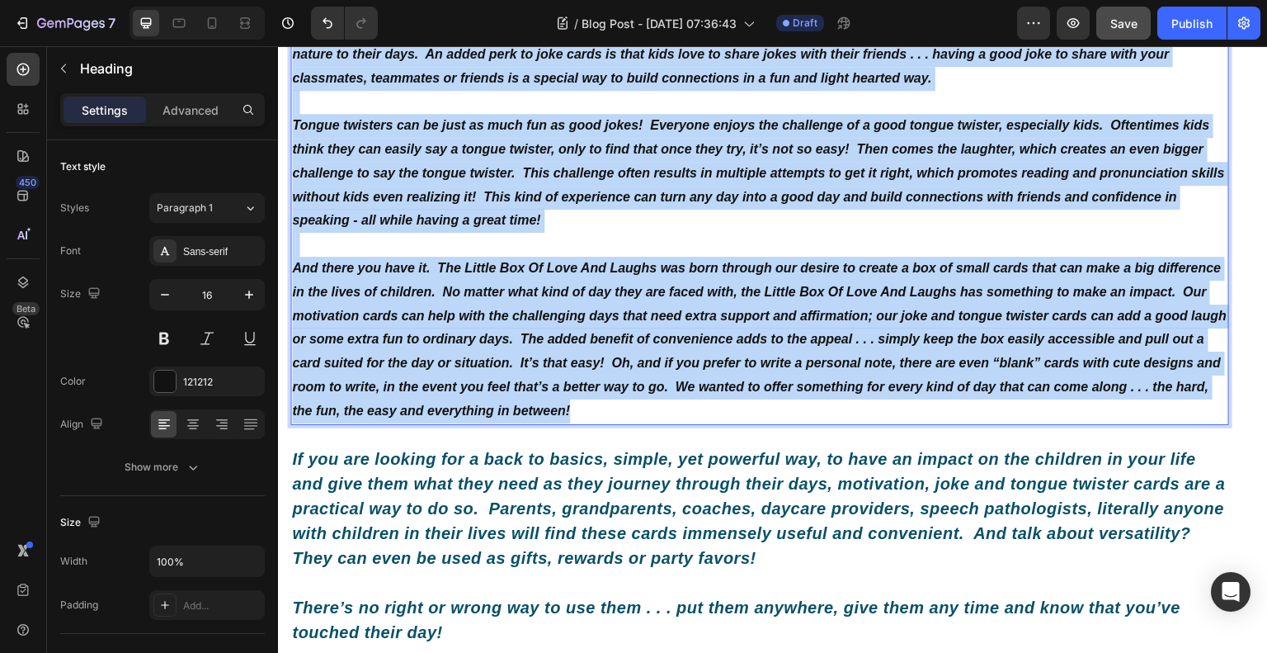
drag, startPoint x: 294, startPoint y: 267, endPoint x: 758, endPoint y: 403, distance: 484.1
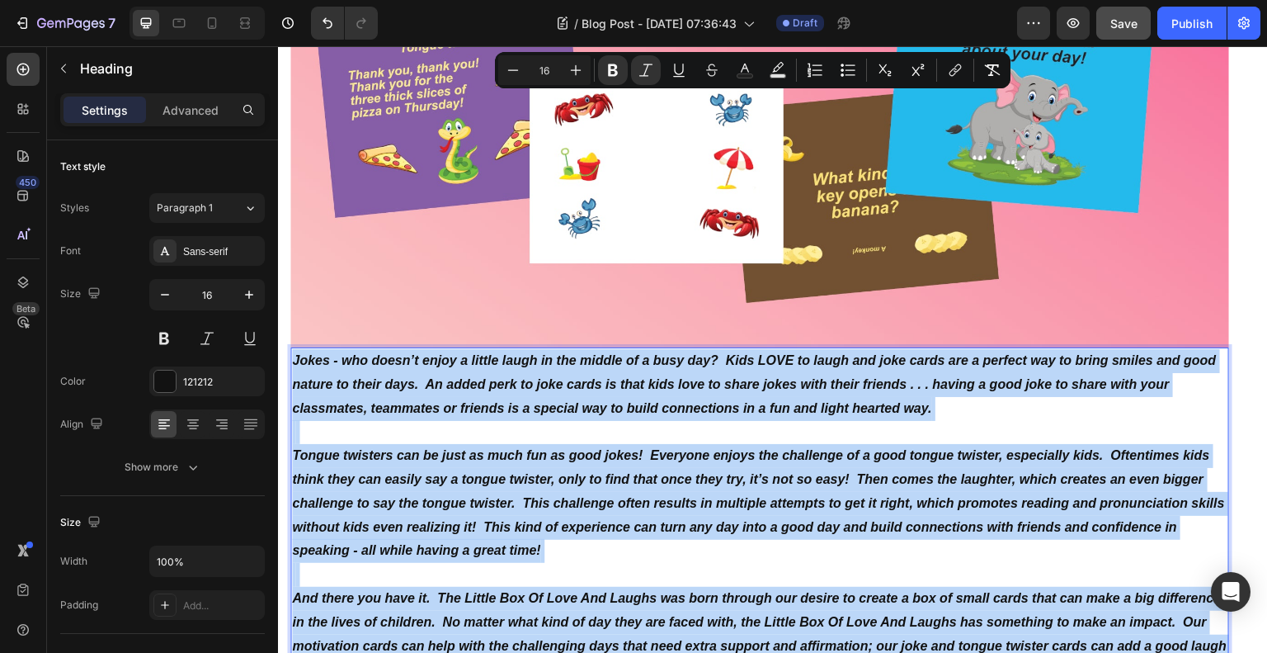
scroll to position [1333, 0]
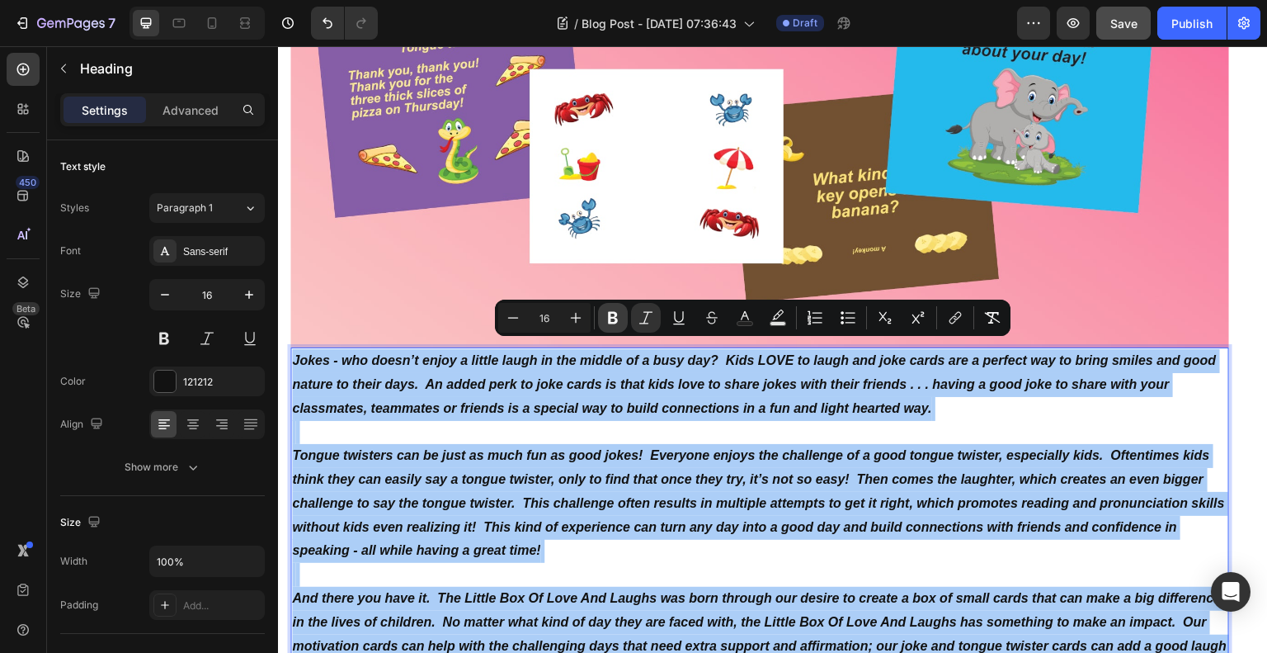
click at [614, 324] on icon "Editor contextual toolbar" at bounding box center [613, 317] width 17 height 17
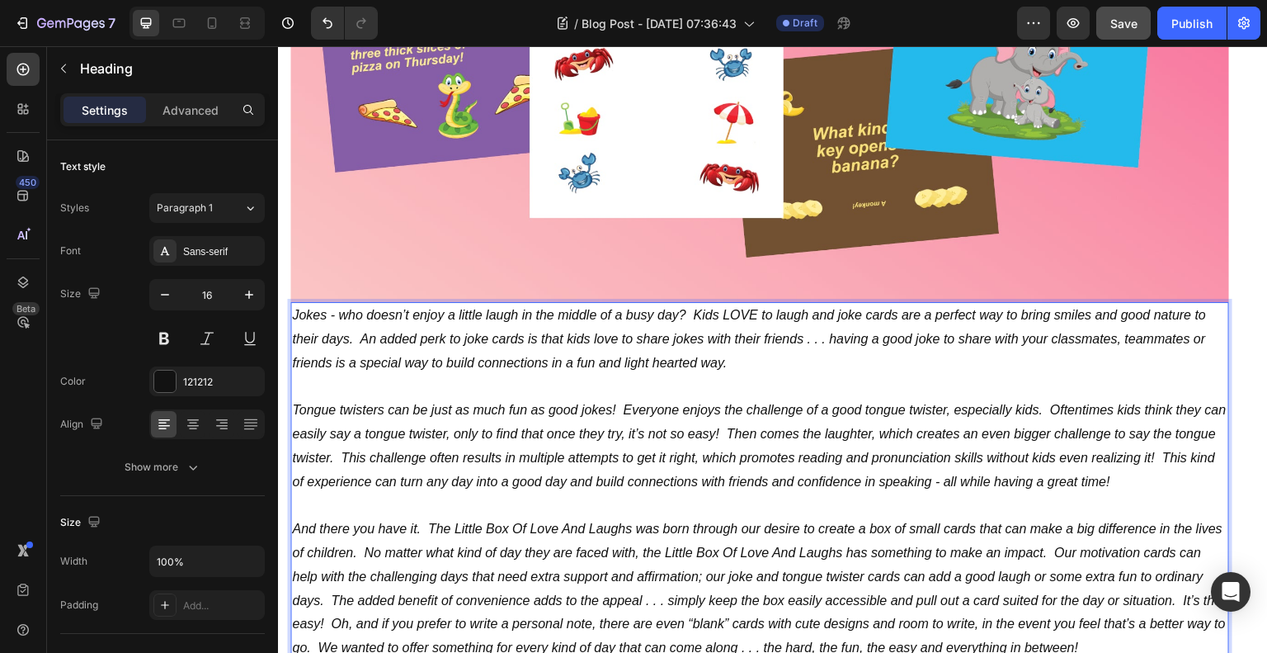
scroll to position [1416, 0]
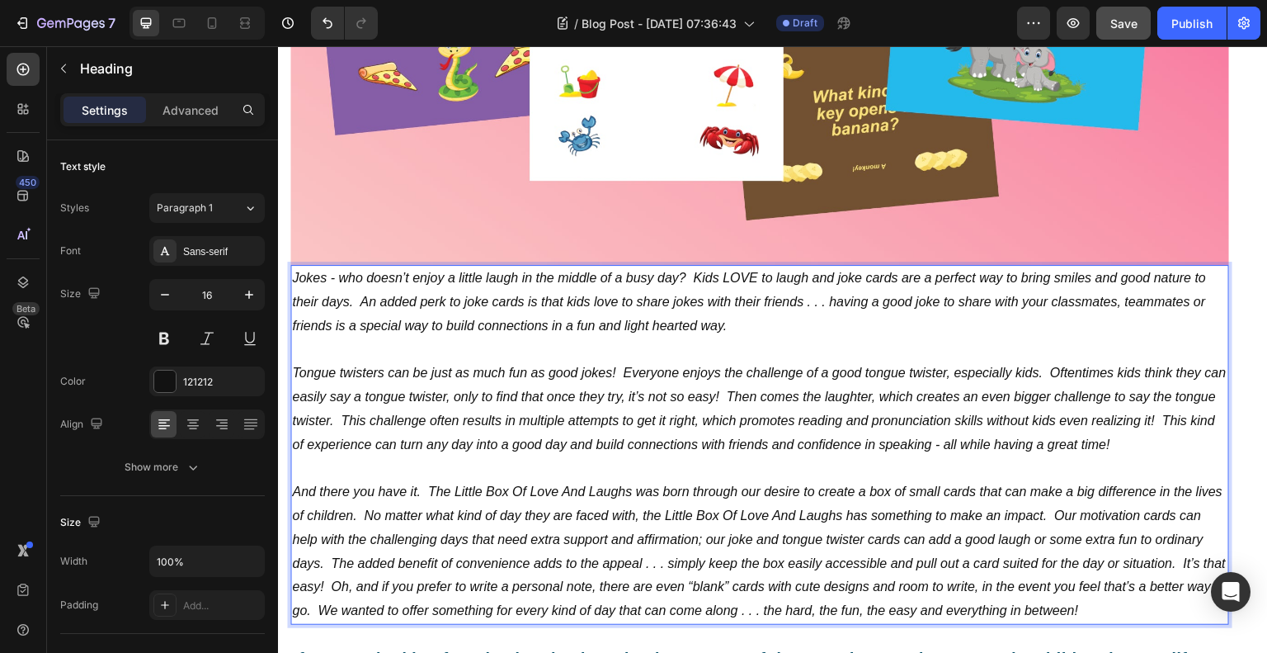
click at [1205, 604] on p "Jokes - who doesn’t enjoy a little laugh in the middle of a busy day? Kids LOVE…" at bounding box center [760, 445] width 936 height 356
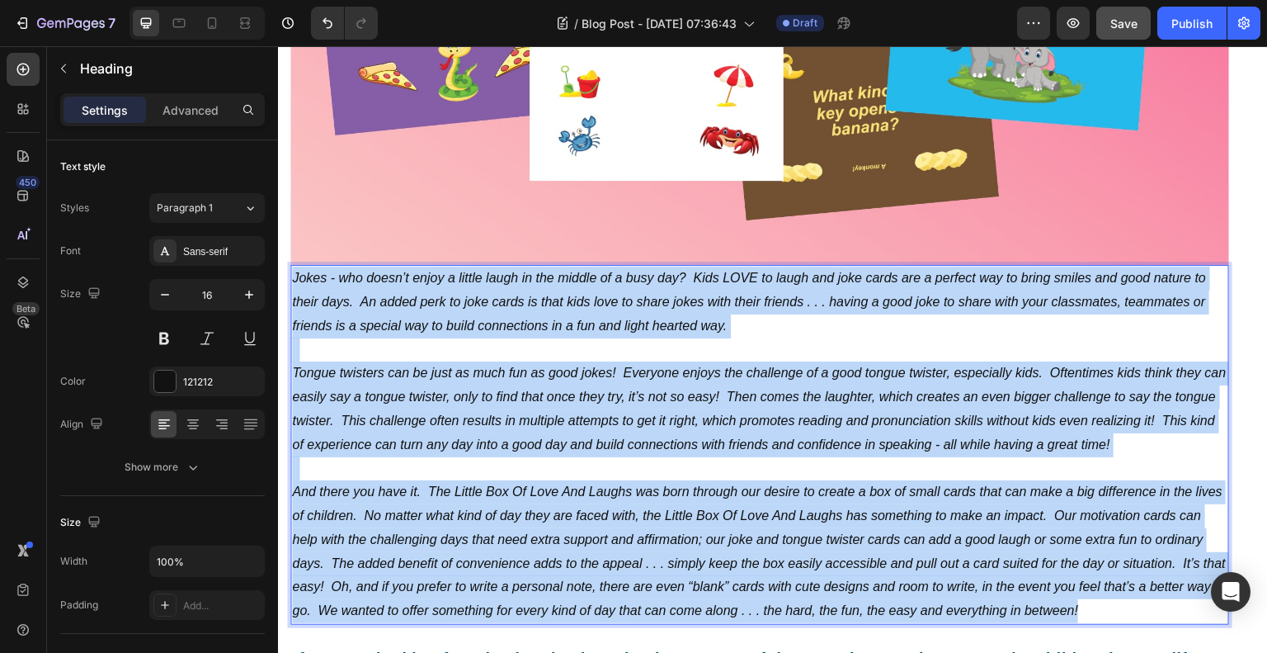
drag, startPoint x: 1205, startPoint y: 604, endPoint x: 293, endPoint y: 267, distance: 971.9
click at [293, 267] on p "Jokes - who doesn’t enjoy a little laugh in the middle of a busy day? Kids LOVE…" at bounding box center [760, 445] width 936 height 356
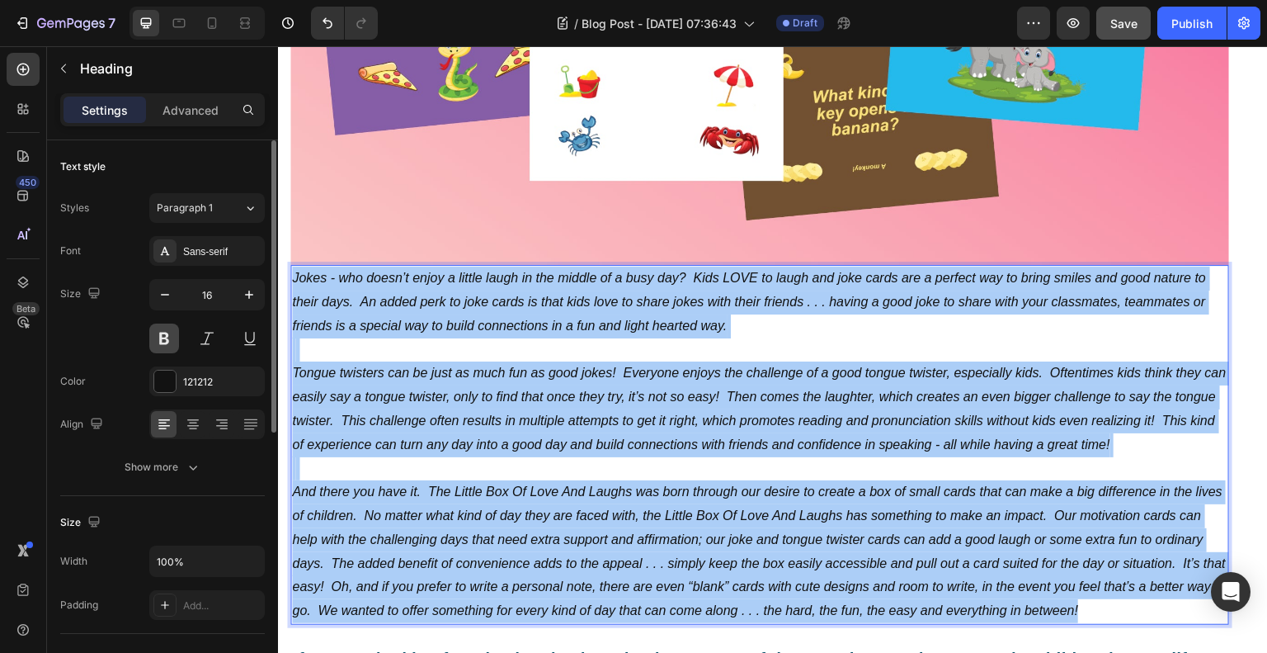
click at [162, 342] on button at bounding box center [164, 338] width 30 height 30
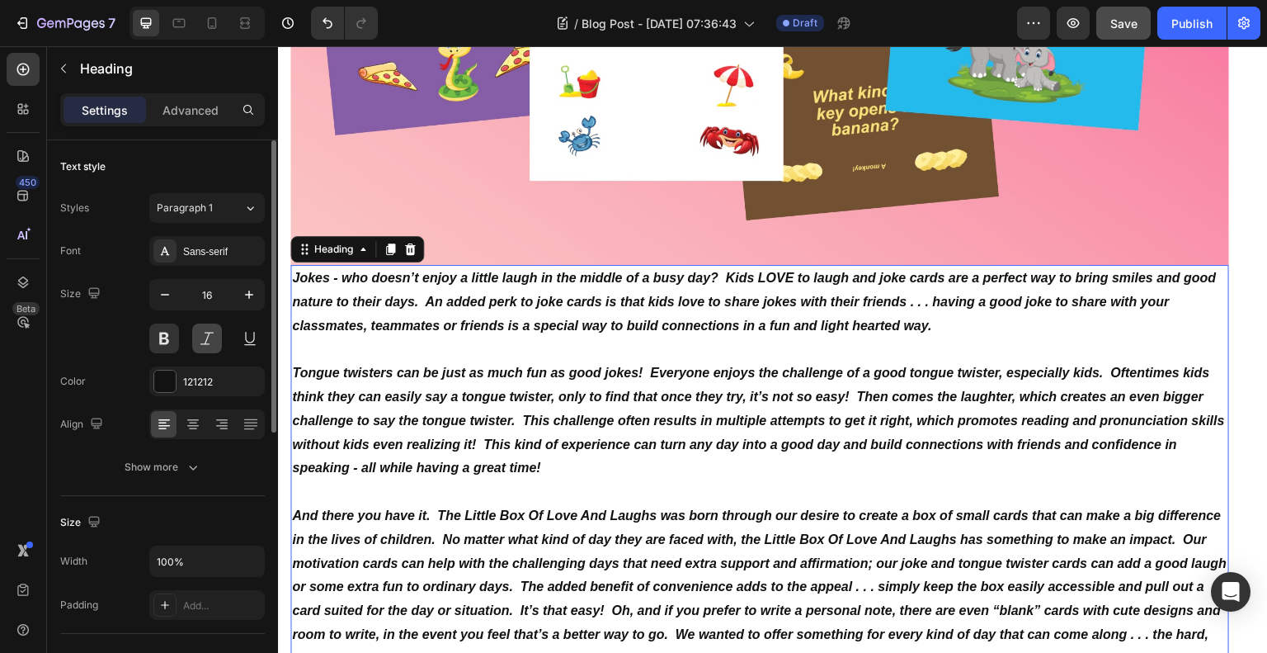
click at [206, 340] on button at bounding box center [207, 338] width 30 height 30
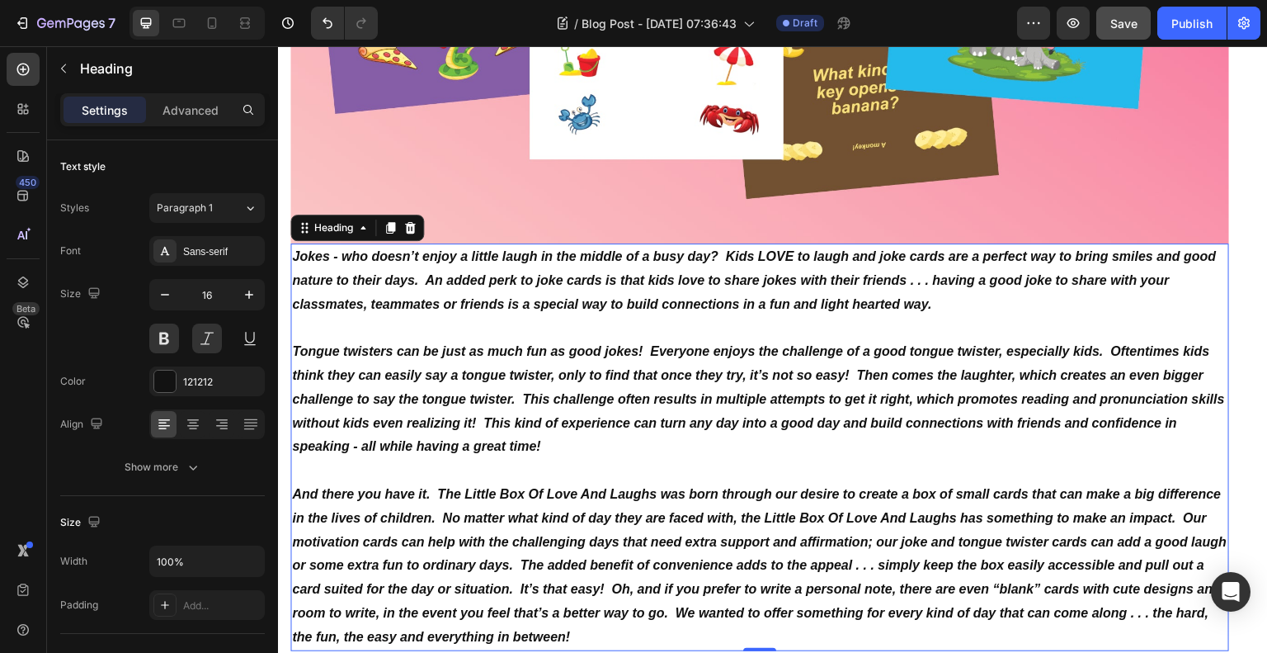
scroll to position [1498, 0]
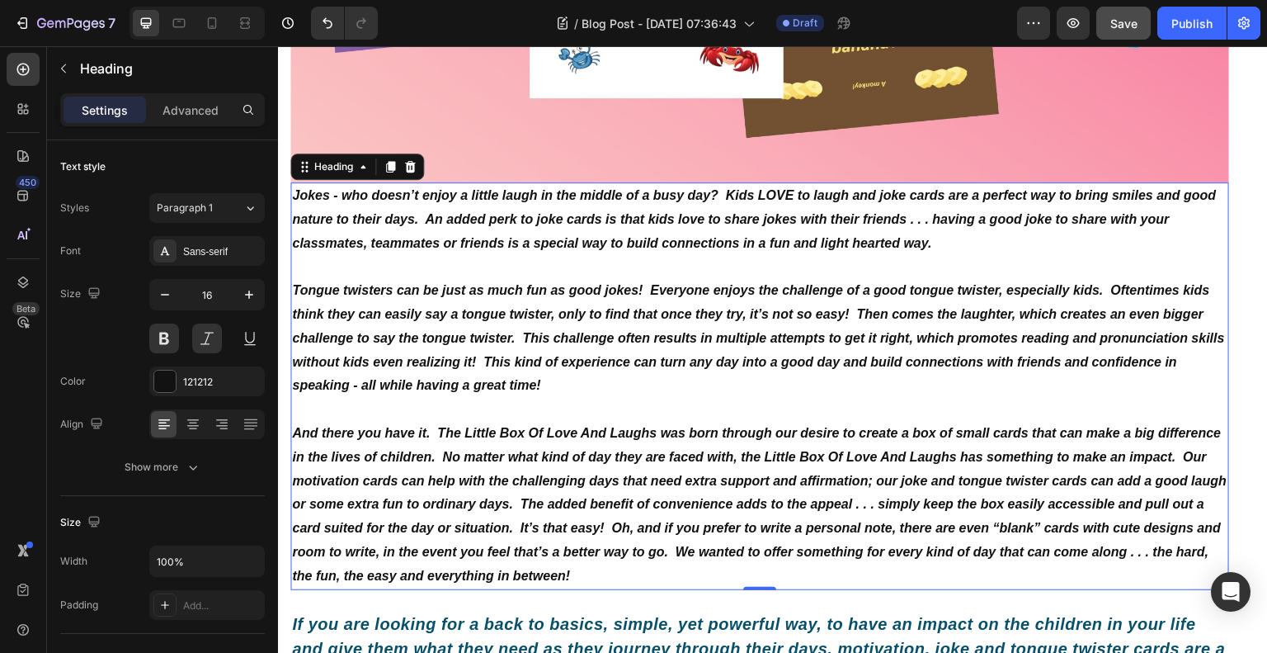
click at [783, 566] on p "Jokes - who doesn’t enjoy a little laugh in the middle of a busy day? Kids LOVE…" at bounding box center [760, 386] width 936 height 404
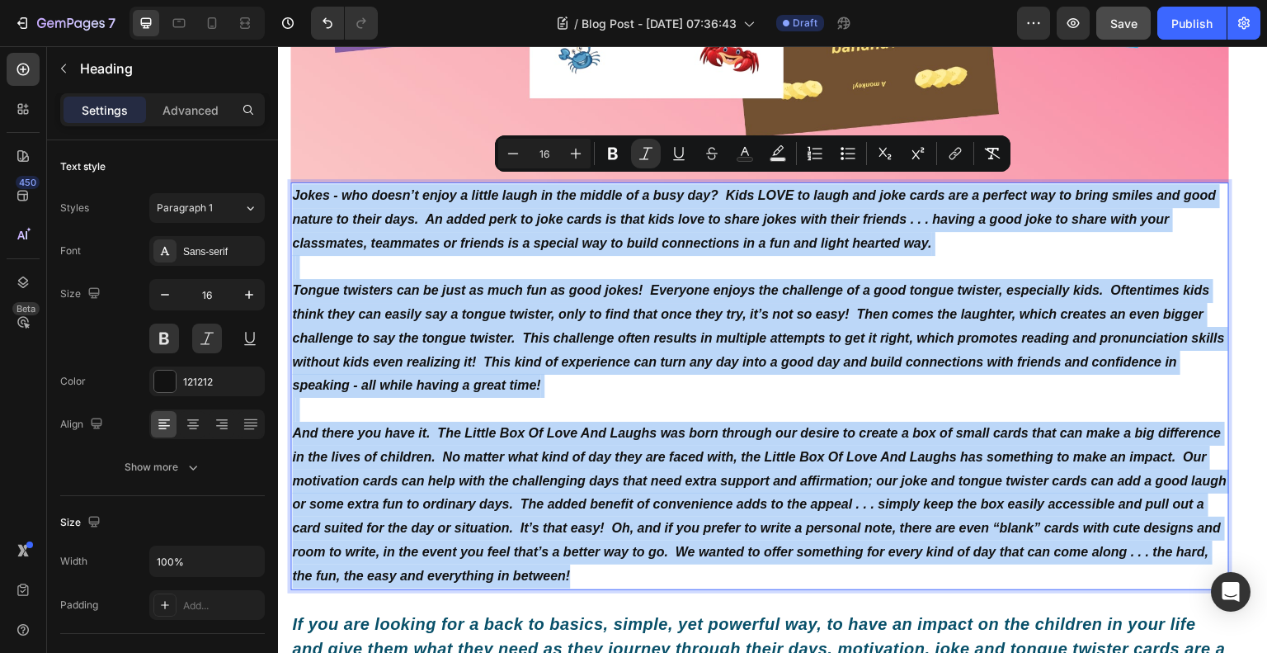
drag, startPoint x: 761, startPoint y: 560, endPoint x: 282, endPoint y: 204, distance: 596.7
click at [290, 189] on h2 "Jokes - who doesn’t enjoy a little laugh in the middle of a busy day? Kids LOVE…" at bounding box center [759, 386] width 939 height 408
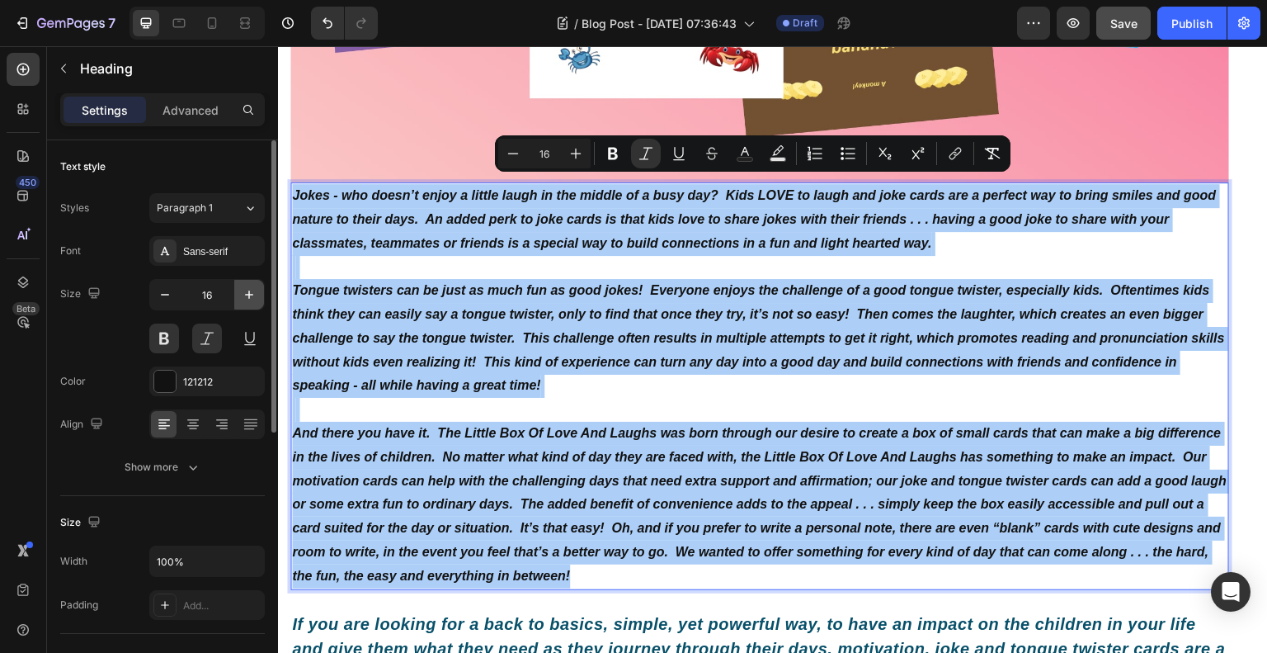
click at [252, 293] on icon "button" at bounding box center [249, 294] width 8 height 8
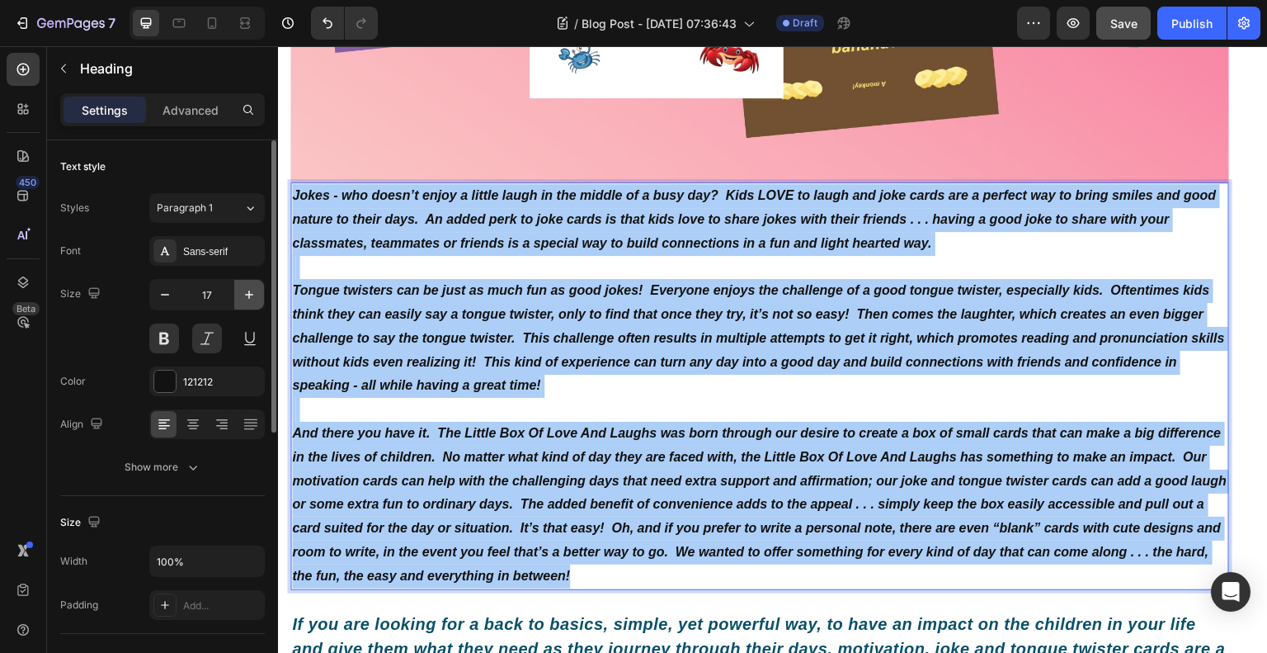
click at [252, 293] on icon "button" at bounding box center [249, 294] width 8 height 8
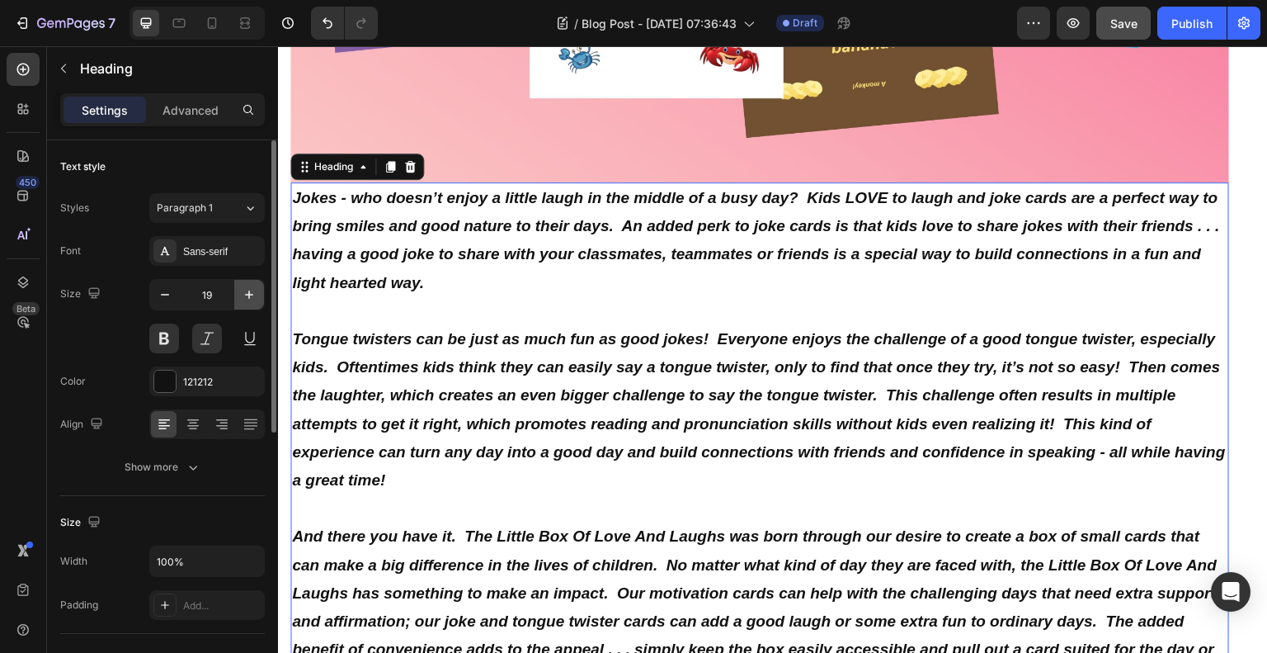
click at [252, 293] on icon "button" at bounding box center [249, 294] width 8 height 8
type input "20"
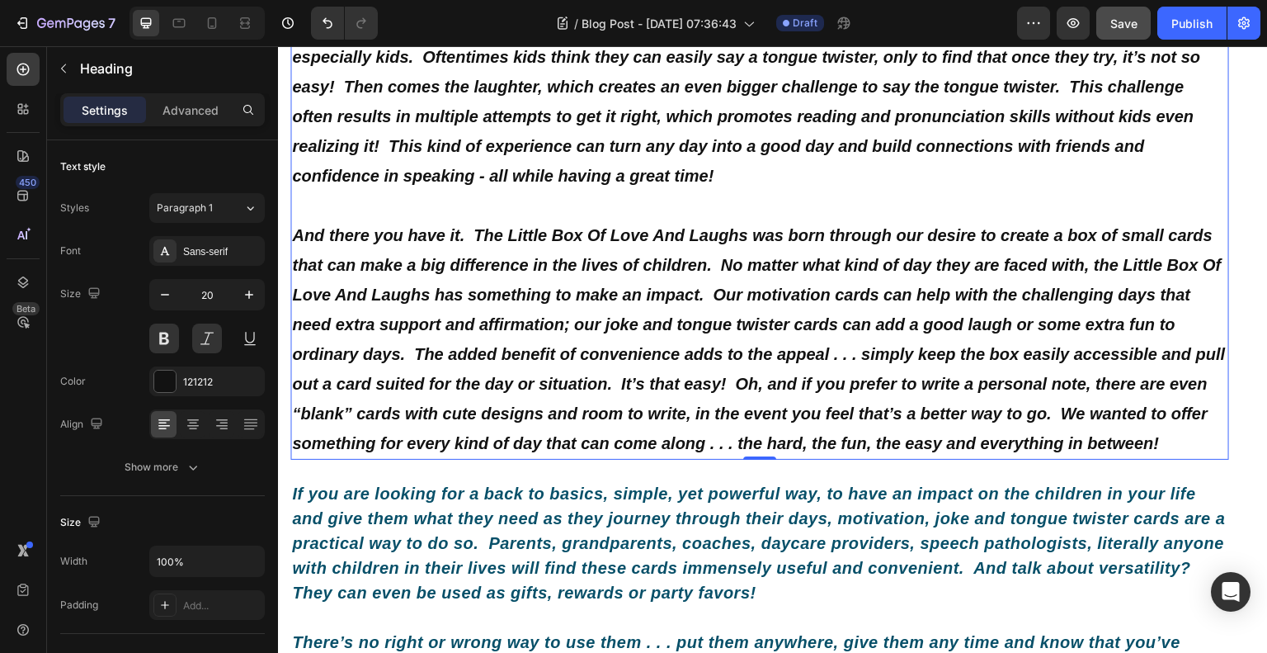
scroll to position [1828, 0]
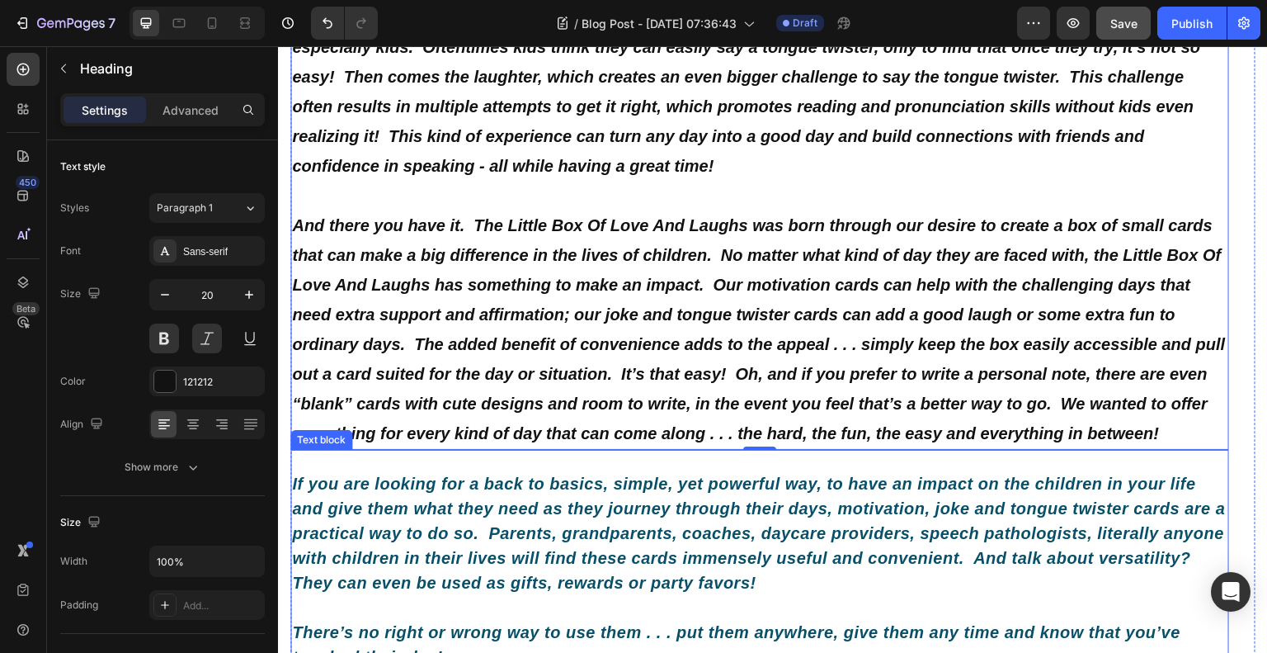
click at [493, 510] on p "If you are looking for a back to basics, simple, yet powerful way, to have an i…" at bounding box center [760, 533] width 936 height 124
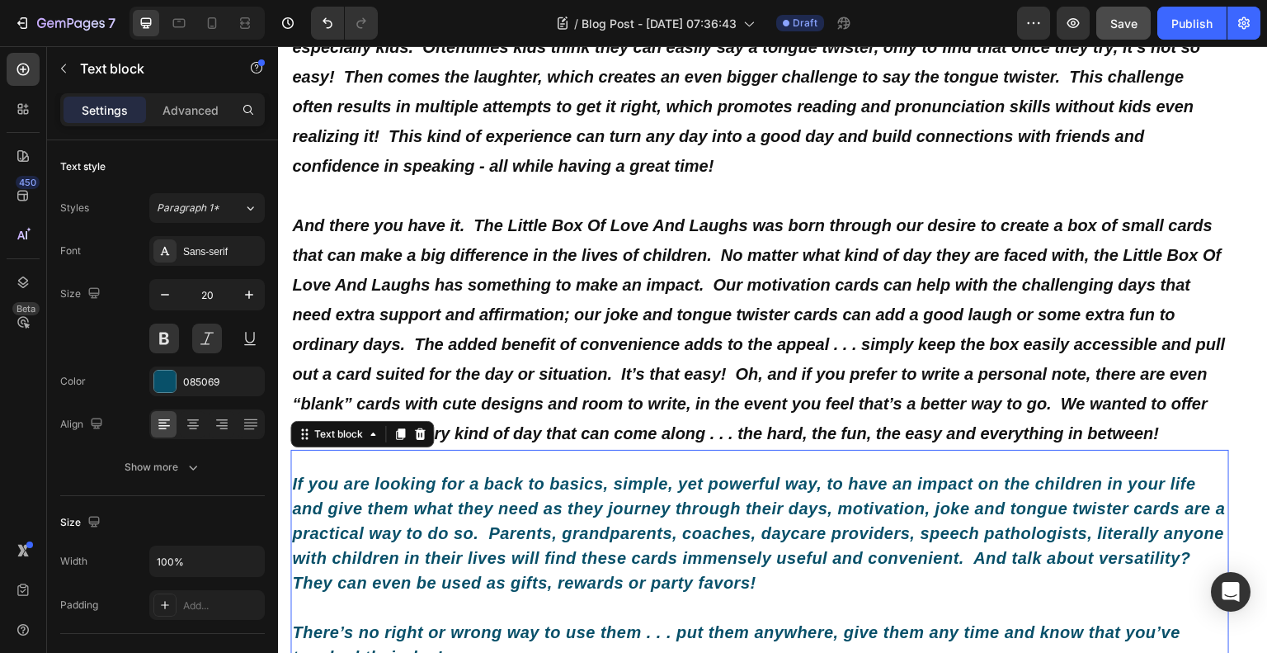
scroll to position [1663, 0]
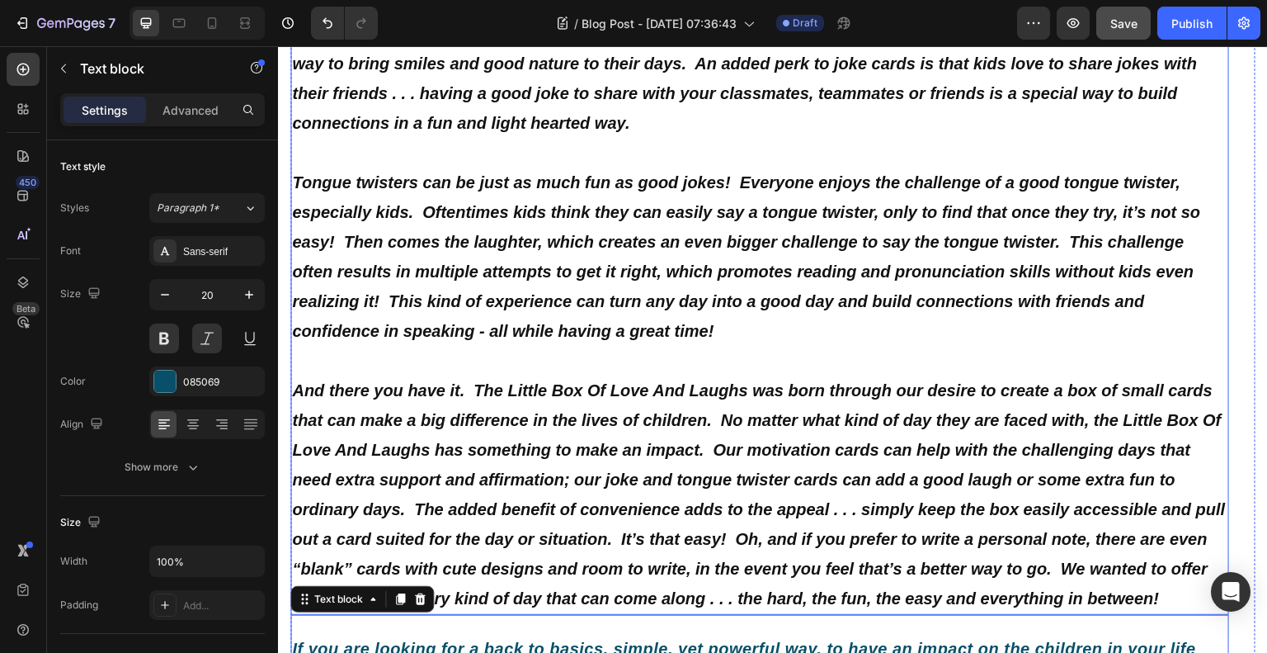
click at [547, 423] on p "⁠⁠⁠⁠⁠⁠⁠ Jokes - who doesn’t enjoy a little laugh in the middle of a busy day? K…" at bounding box center [760, 316] width 936 height 594
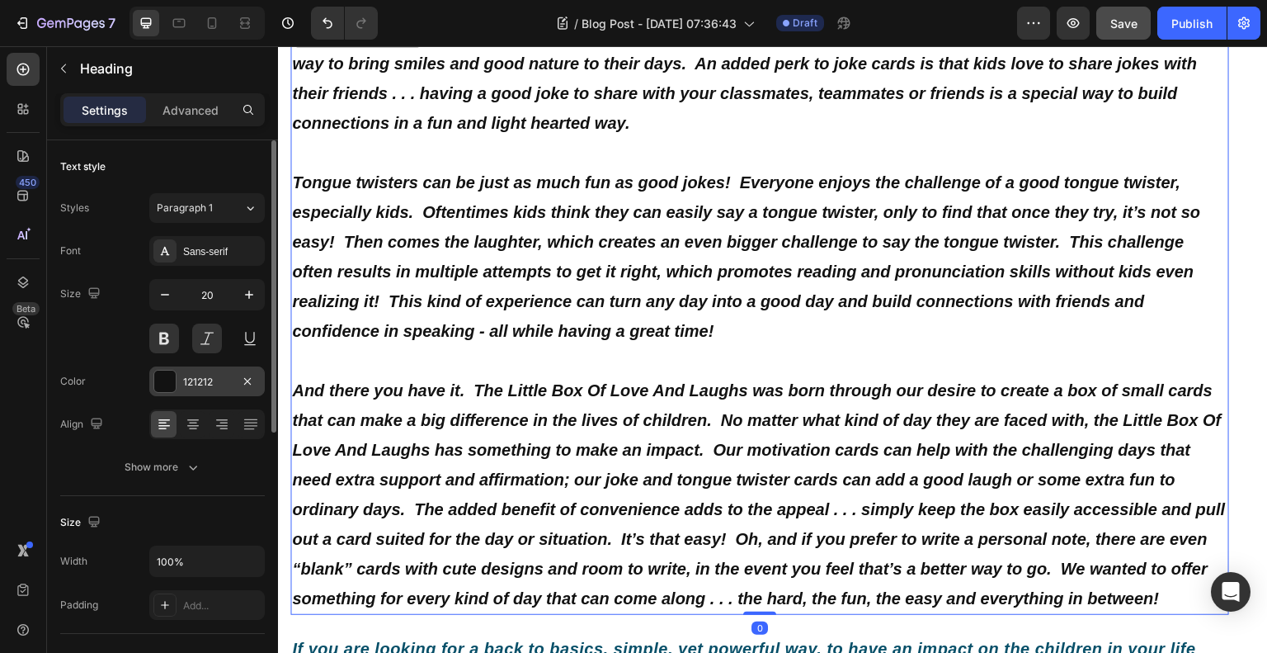
click at [163, 380] on div at bounding box center [164, 380] width 21 height 21
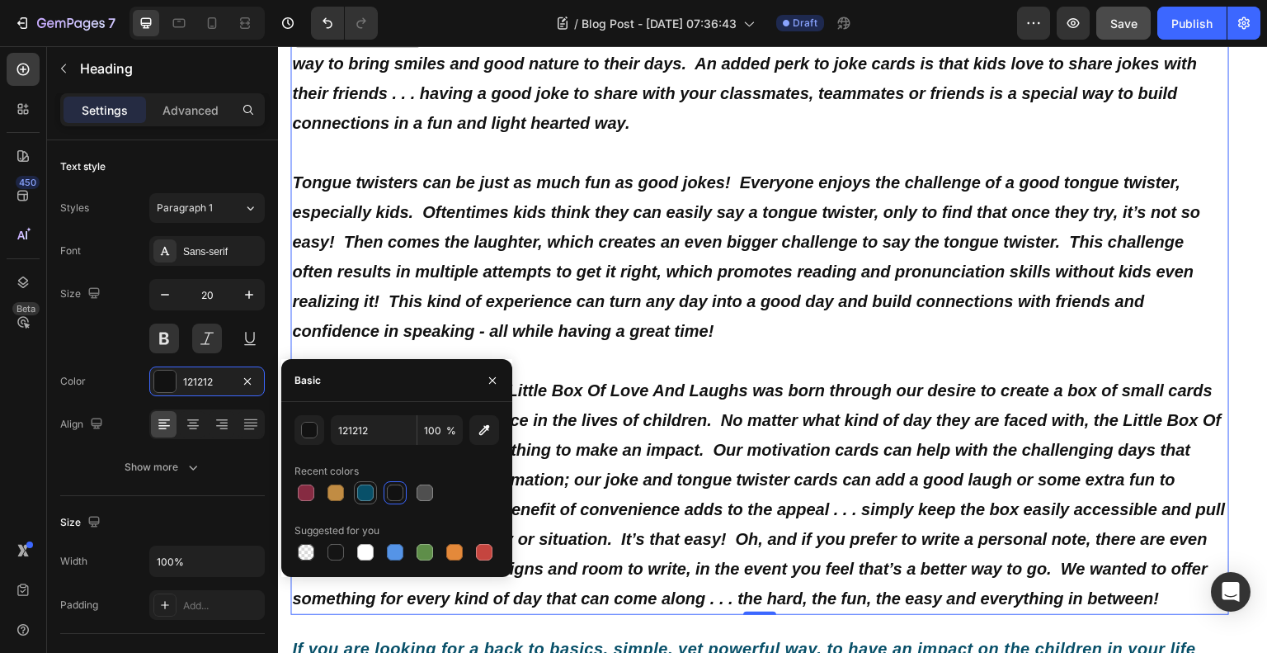
click at [358, 488] on div at bounding box center [365, 492] width 17 height 17
type input "085069"
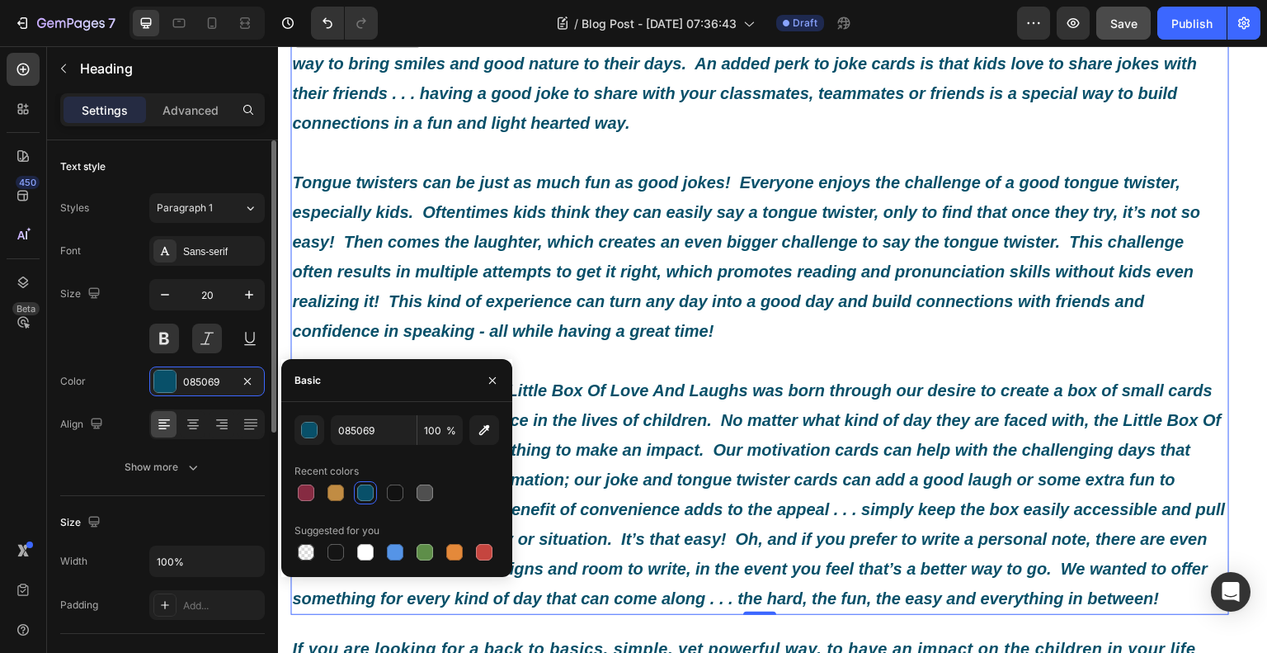
click at [122, 356] on div "Font Sans-serif Size 20 Color 085069 Align Show more" at bounding box center [162, 359] width 205 height 246
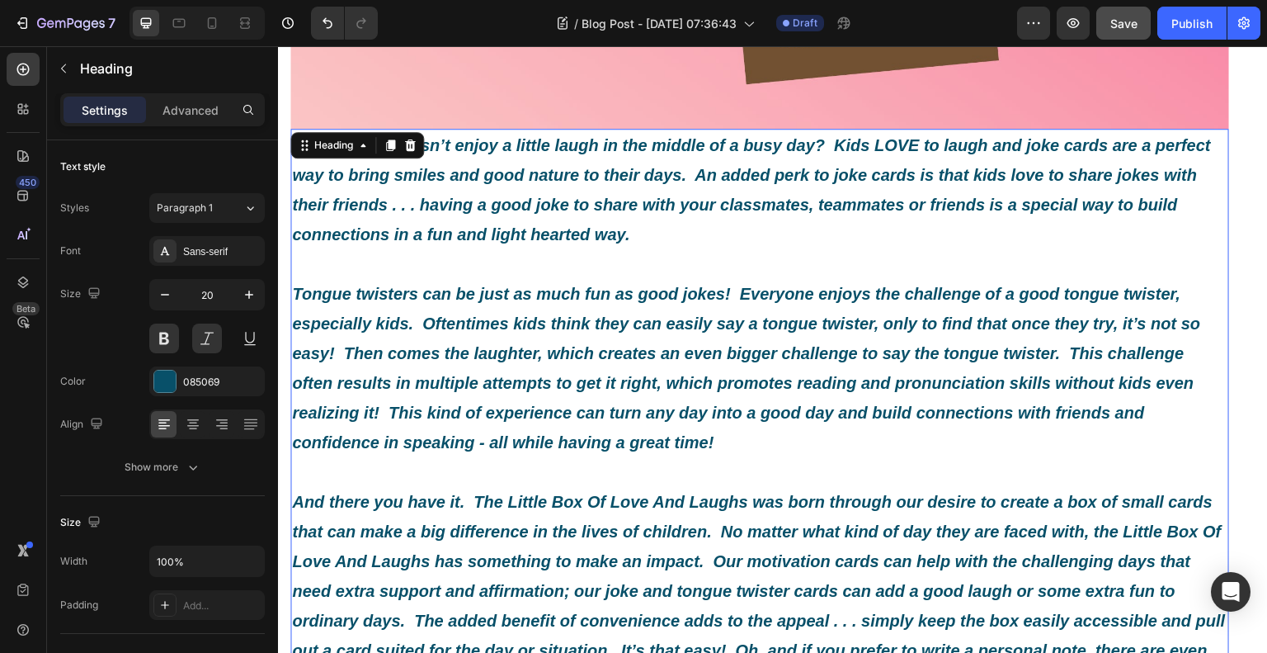
scroll to position [1333, 0]
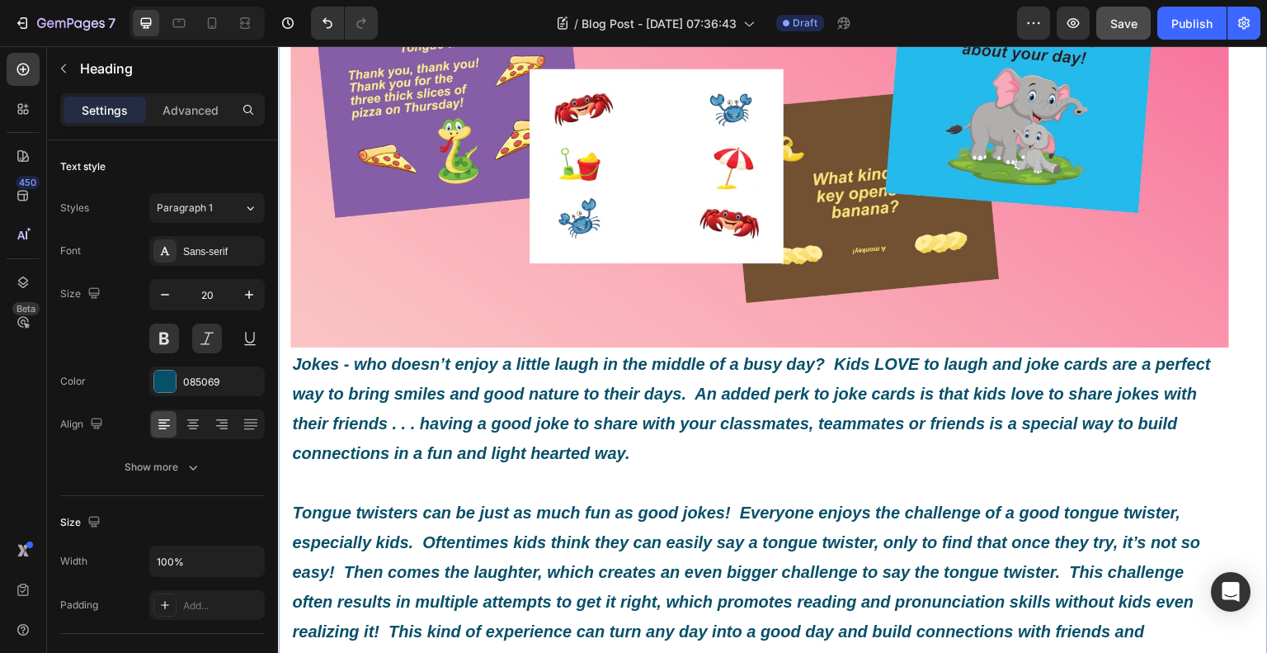
click at [282, 270] on div "What Exactly Is A Little Box Of Love And Laughs? Heading Image By Roxy and Luck…" at bounding box center [773, 5] width 990 height 2439
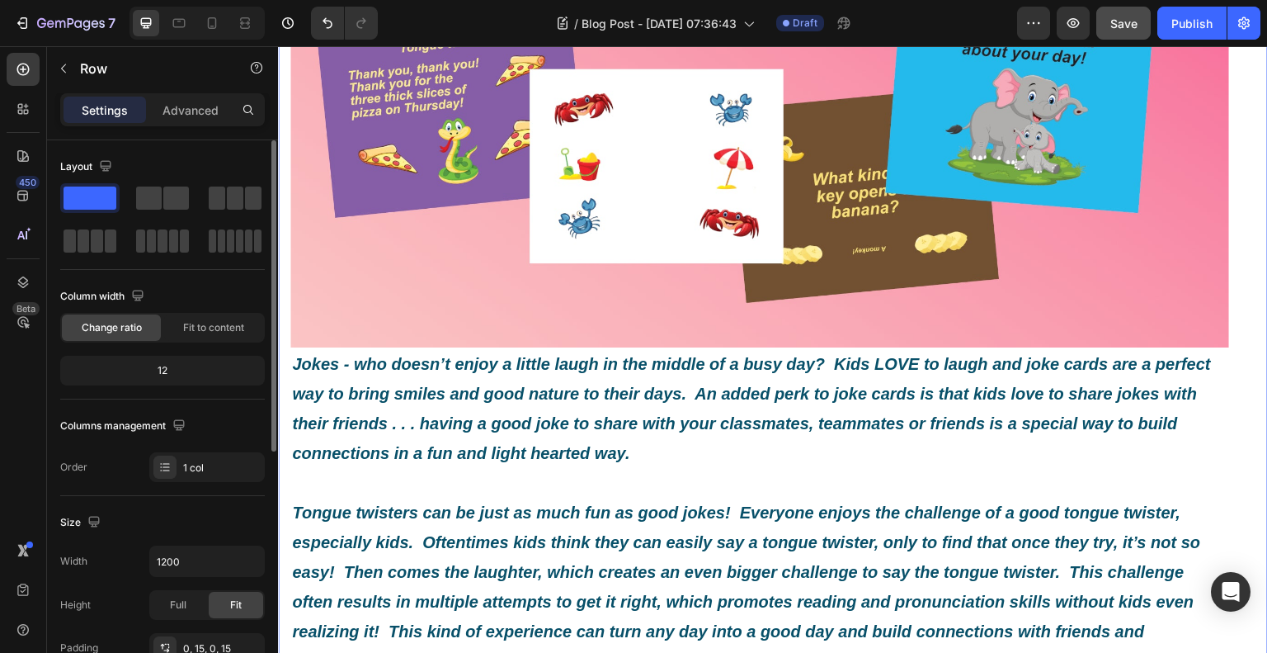
click at [222, 413] on div "Columns management" at bounding box center [162, 426] width 205 height 26
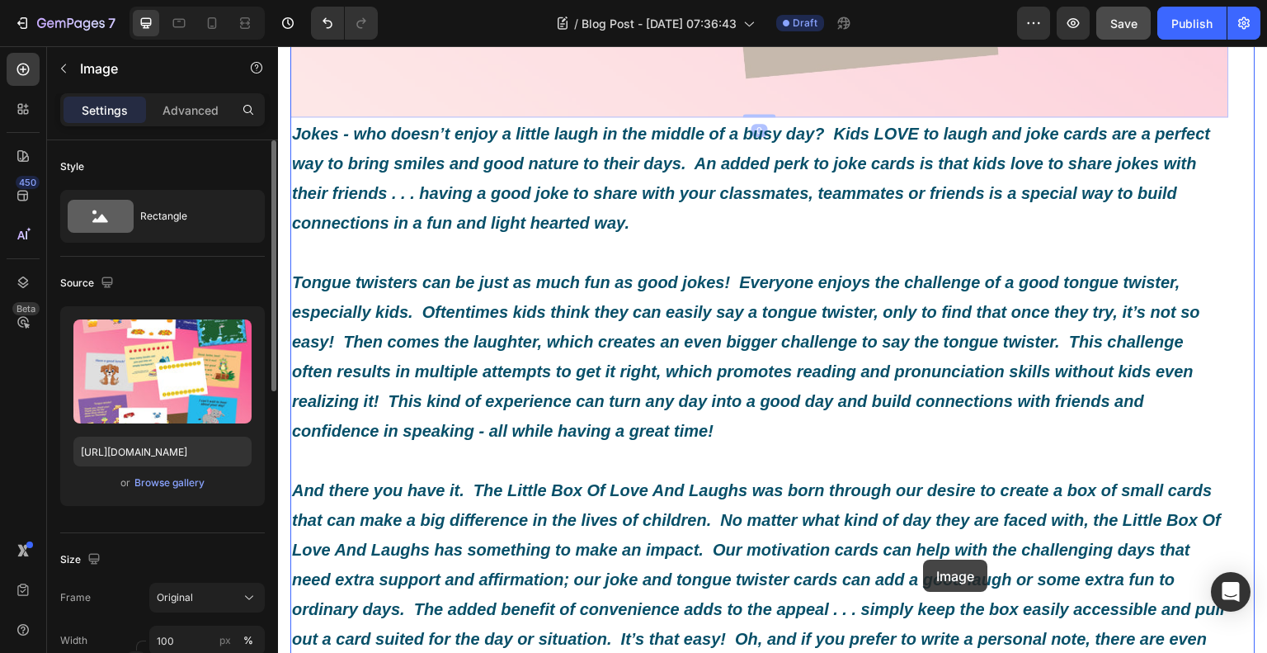
scroll to position [1581, 0]
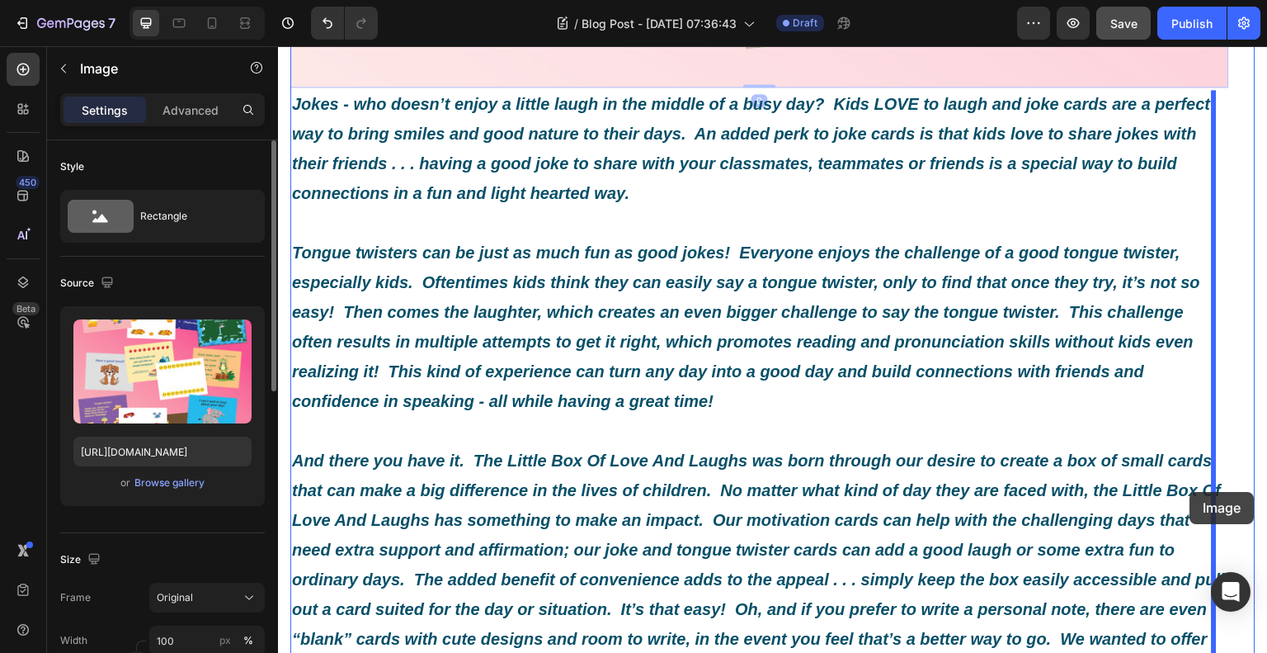
drag, startPoint x: 781, startPoint y: 134, endPoint x: 1191, endPoint y: 492, distance: 543.2
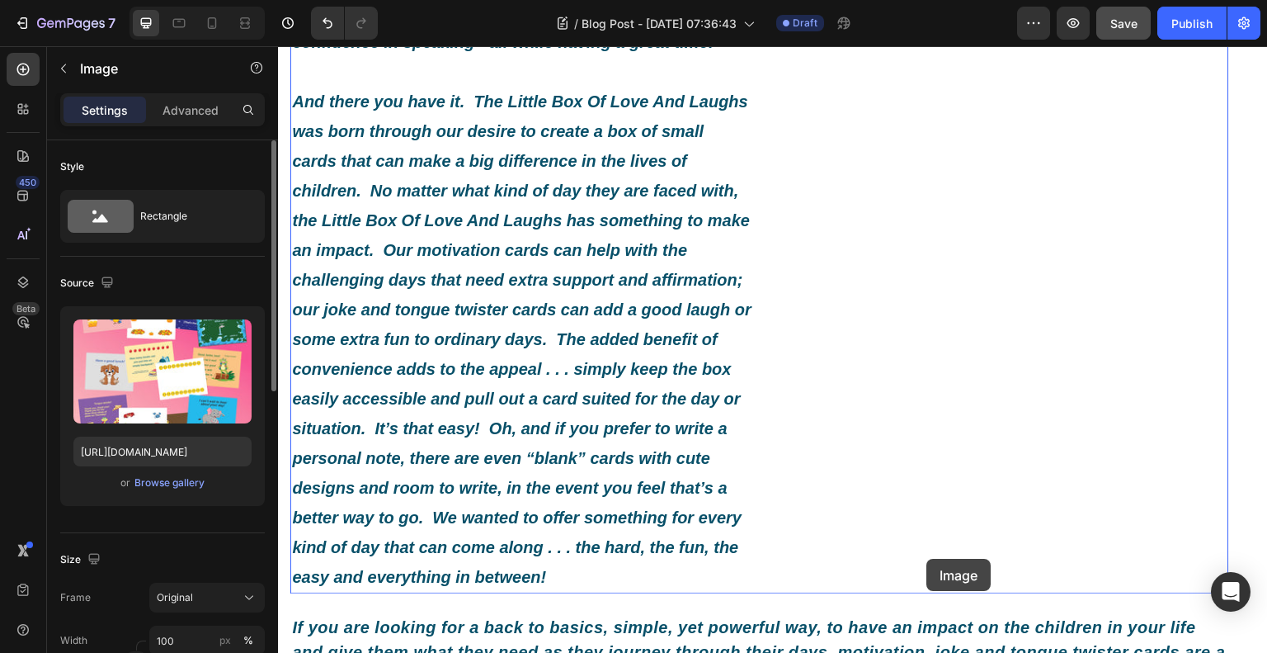
scroll to position [1416, 0]
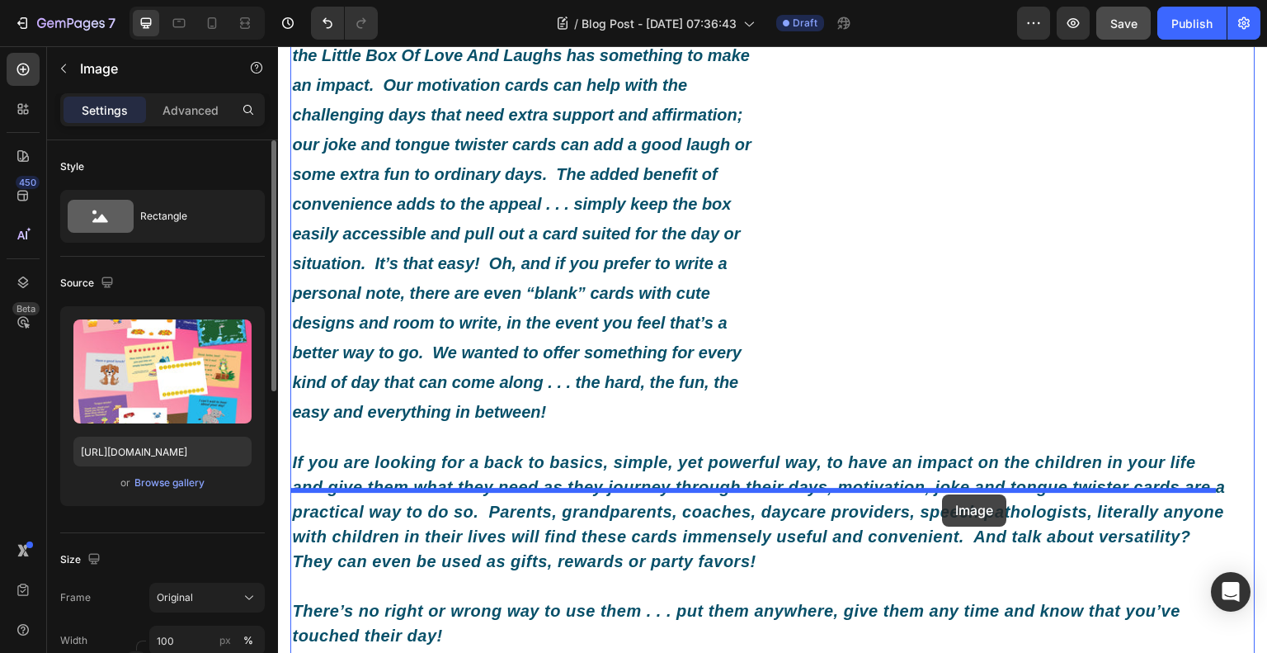
drag, startPoint x: 896, startPoint y: 362, endPoint x: 943, endPoint y: 494, distance: 140.1
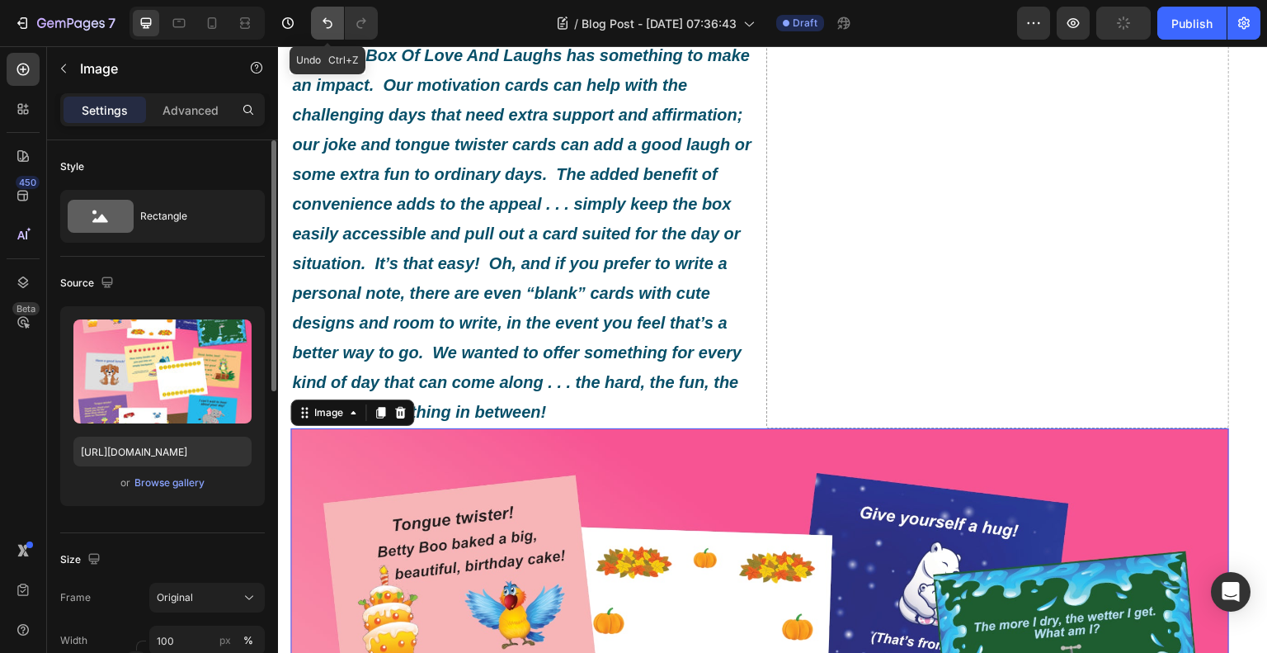
click at [339, 27] on button "Undo/Redo" at bounding box center [327, 23] width 33 height 33
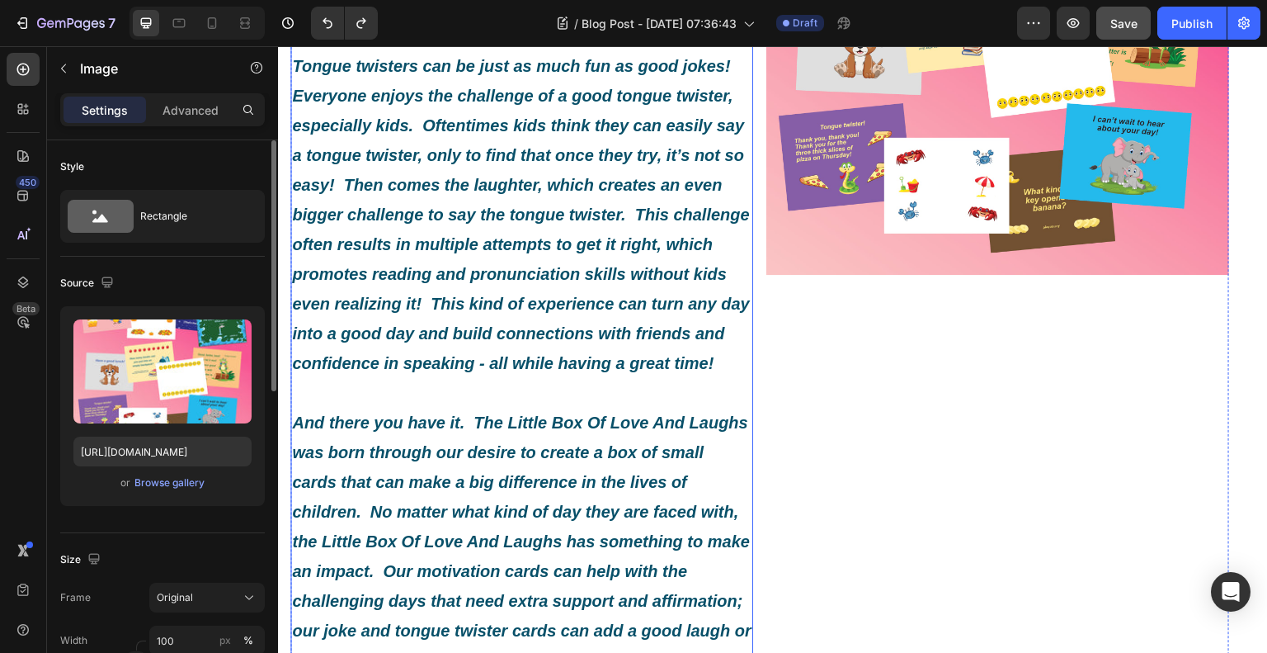
scroll to position [921, 0]
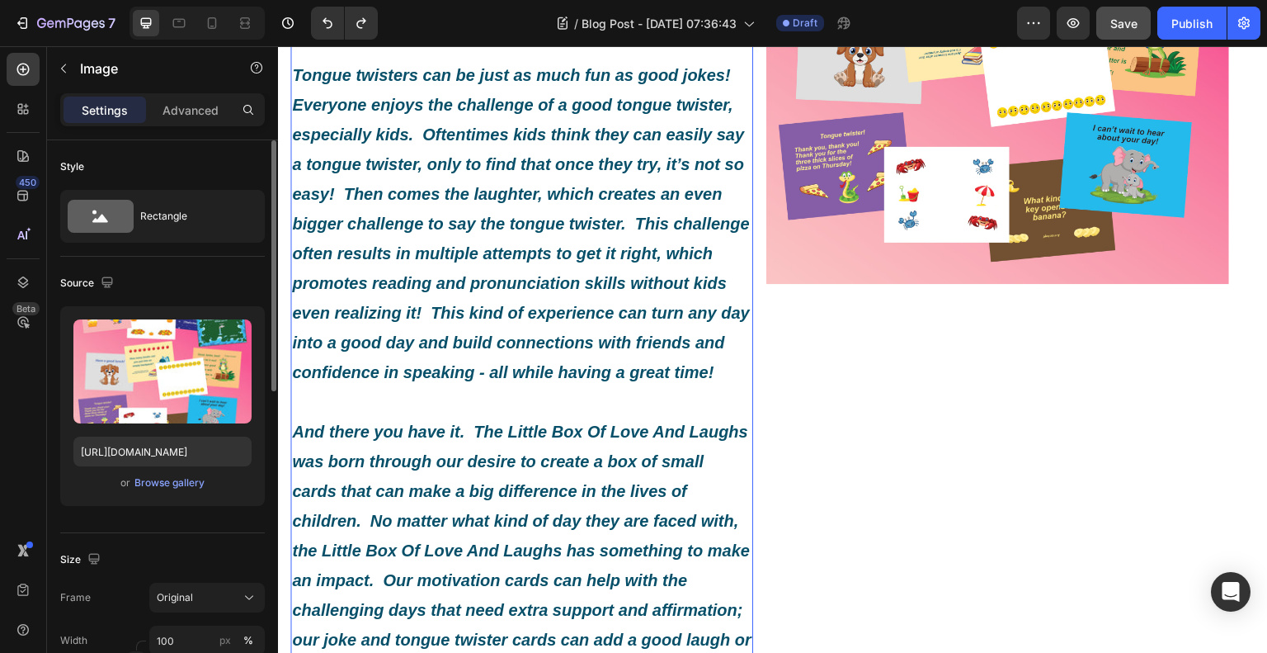
click at [396, 379] on icon "Tongue twisters can be just as much fun as good jokes! Everyone enjoys the chal…" at bounding box center [521, 223] width 458 height 315
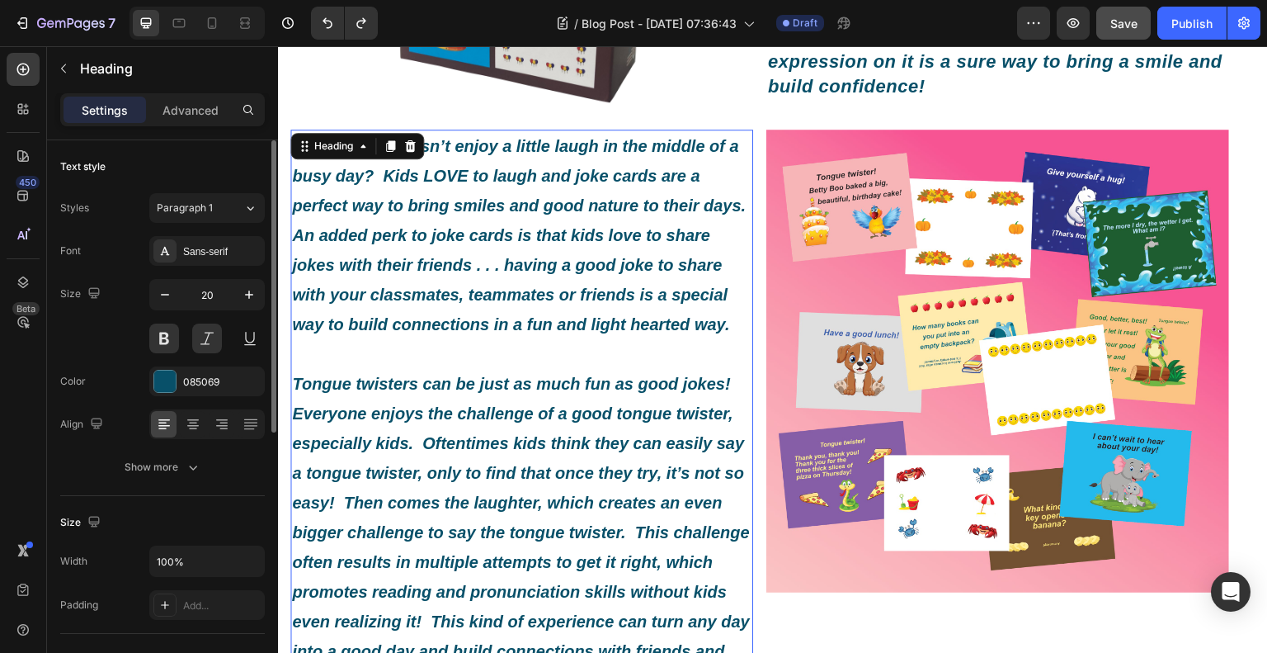
scroll to position [591, 0]
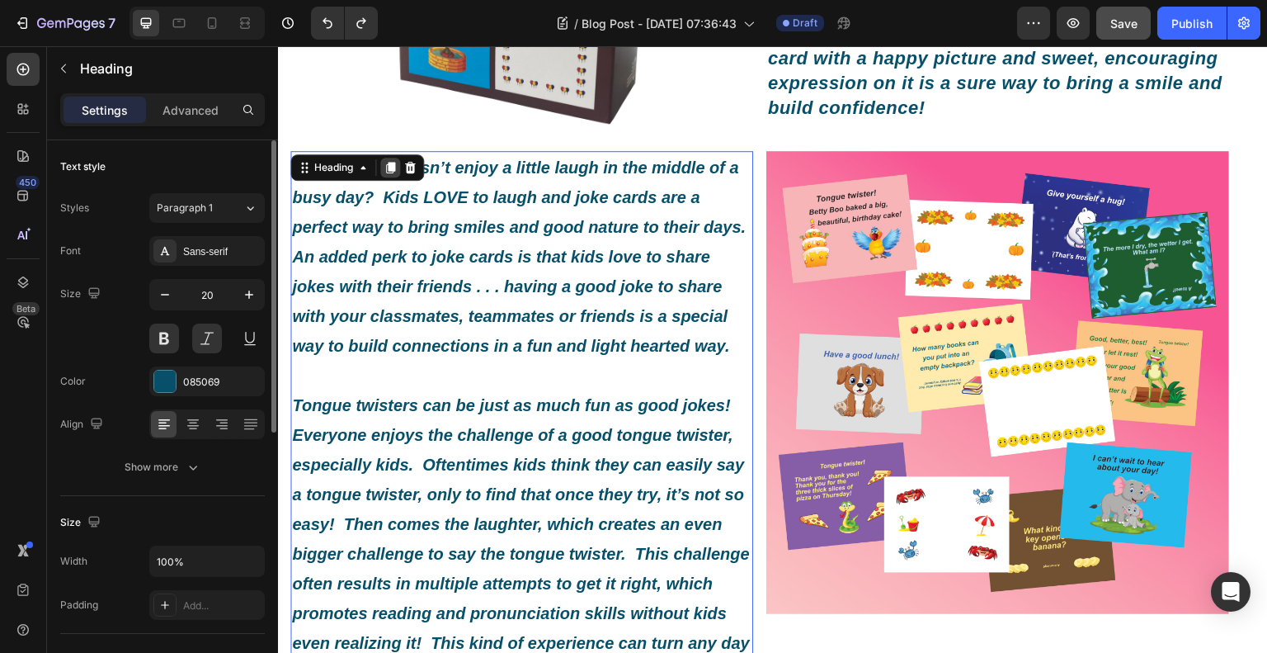
click at [387, 169] on icon at bounding box center [390, 167] width 13 height 13
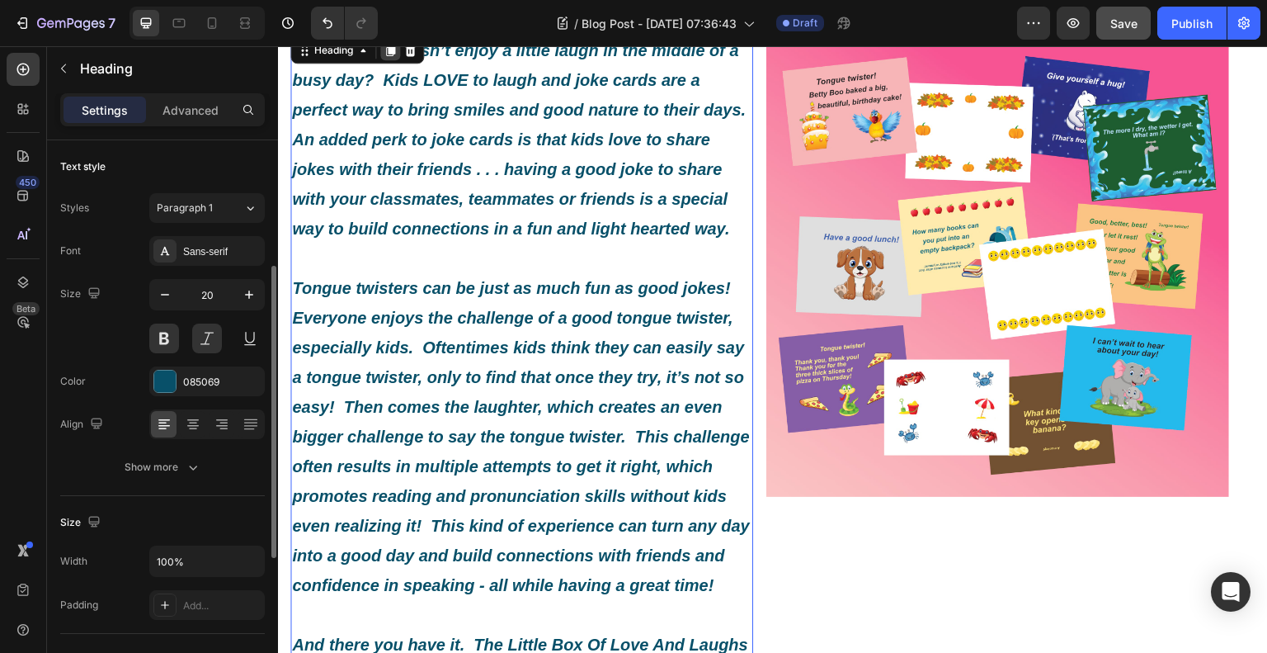
scroll to position [83, 0]
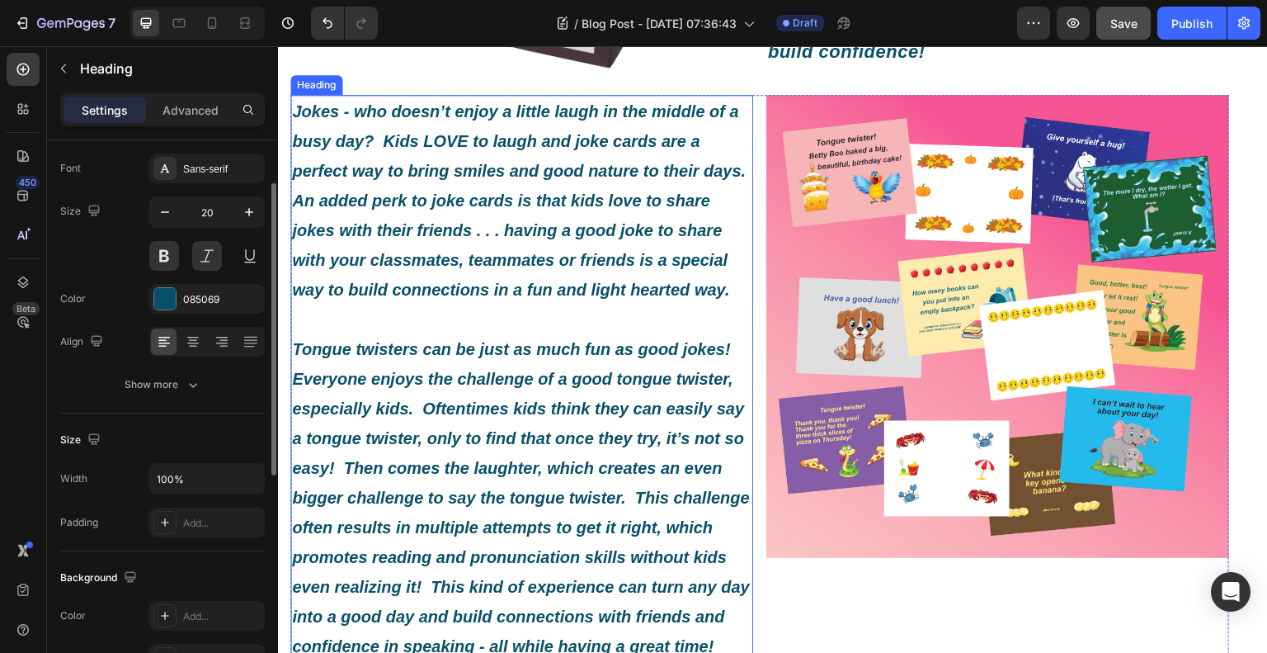
click at [446, 300] on h2 "Jokes - who doesn’t enjoy a little laugh in the middle of a busy day? Kids LOVE…" at bounding box center [521, 646] width 463 height 1102
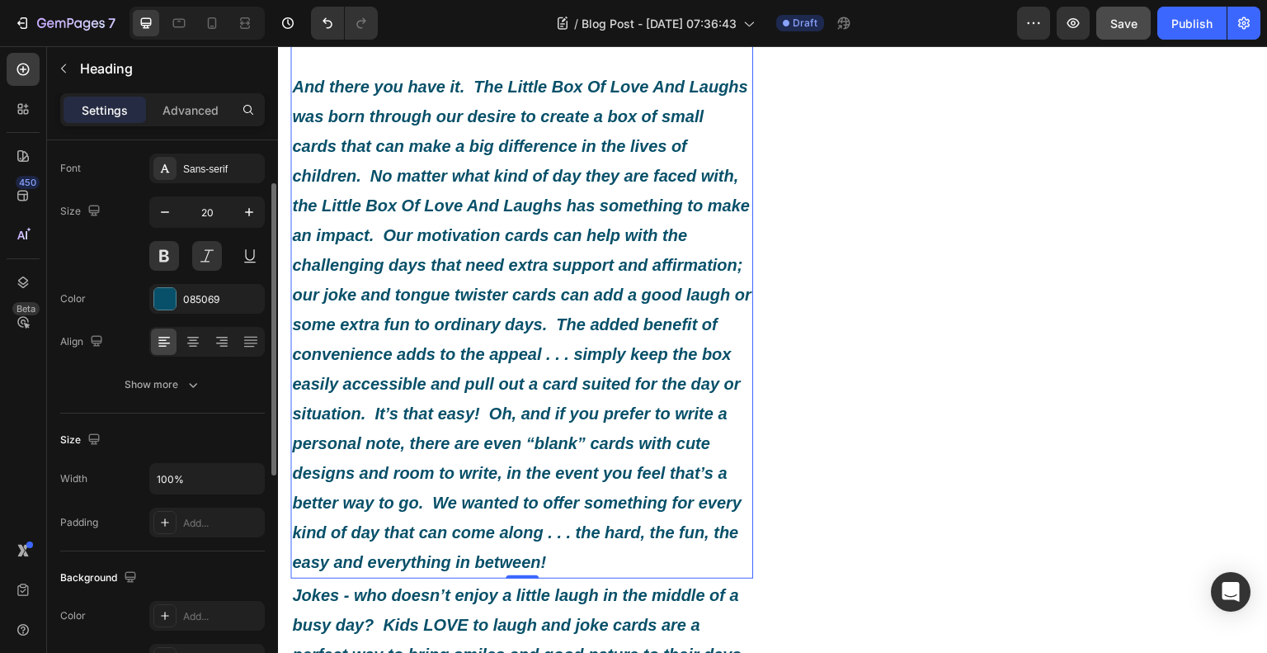
scroll to position [1307, 0]
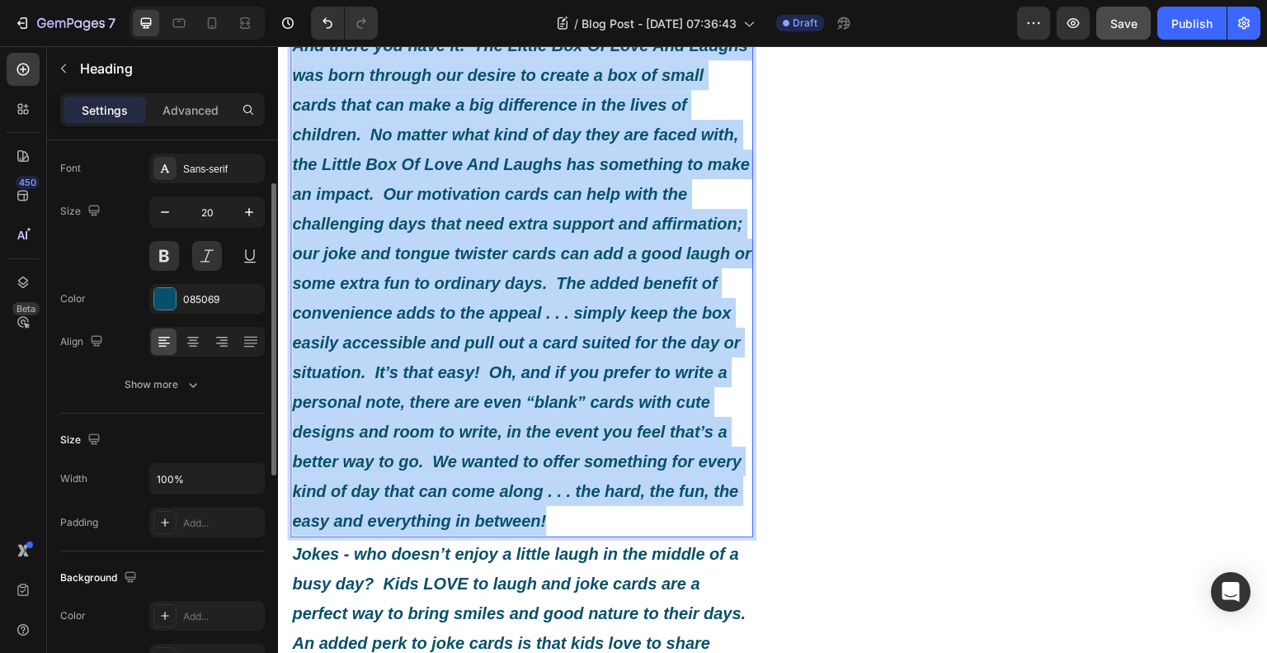
drag, startPoint x: 533, startPoint y: 573, endPoint x: 297, endPoint y: 105, distance: 524.0
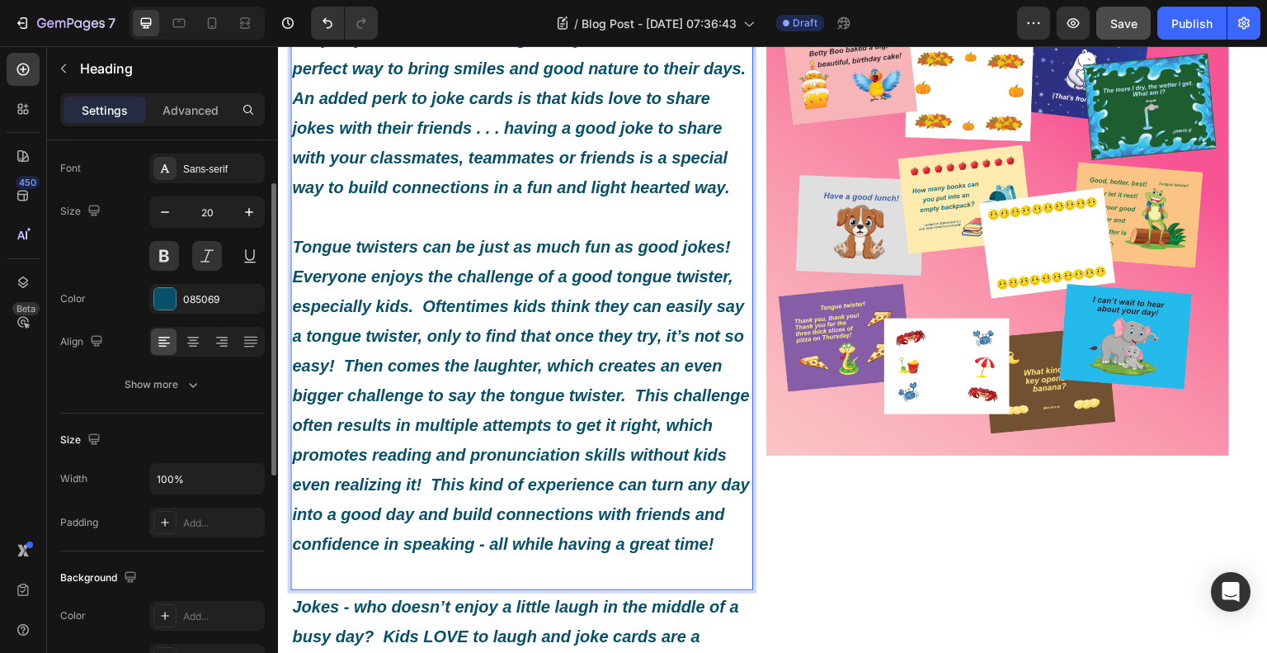
scroll to position [848, 0]
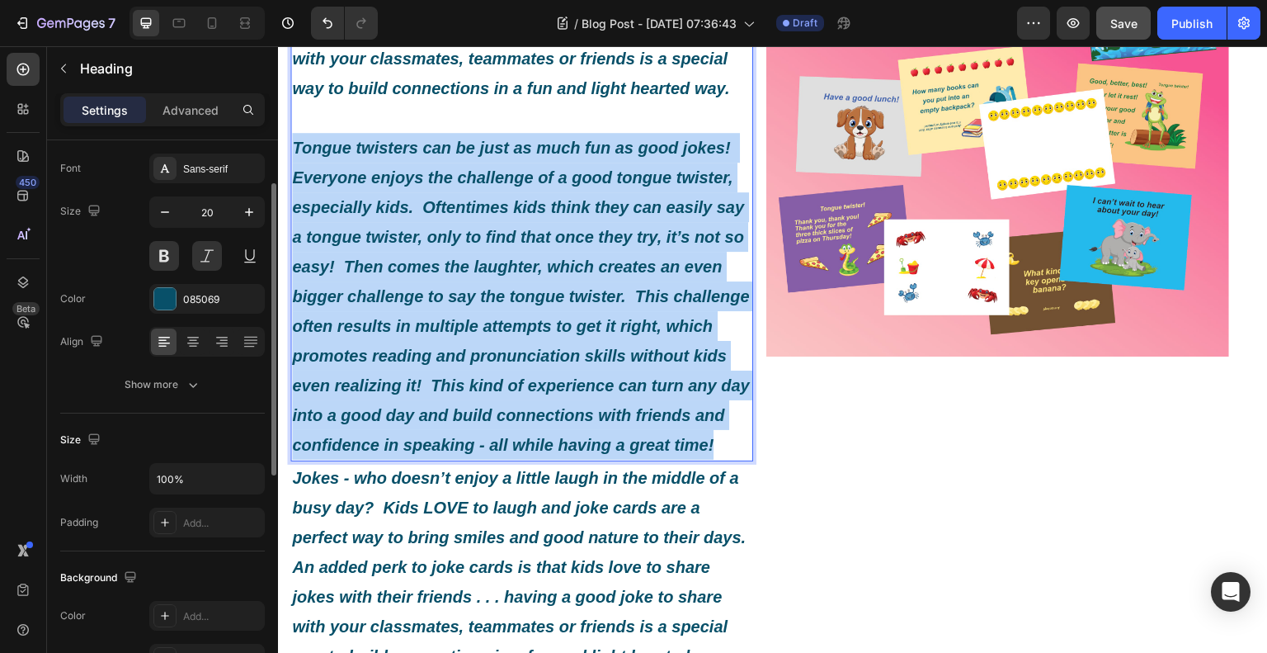
drag, startPoint x: 383, startPoint y: 498, endPoint x: 296, endPoint y: 181, distance: 329.3
click at [296, 181] on p "Jokes - who doesn’t enjoy a little laugh in the middle of a busy day? Kids LOVE…" at bounding box center [522, 177] width 460 height 564
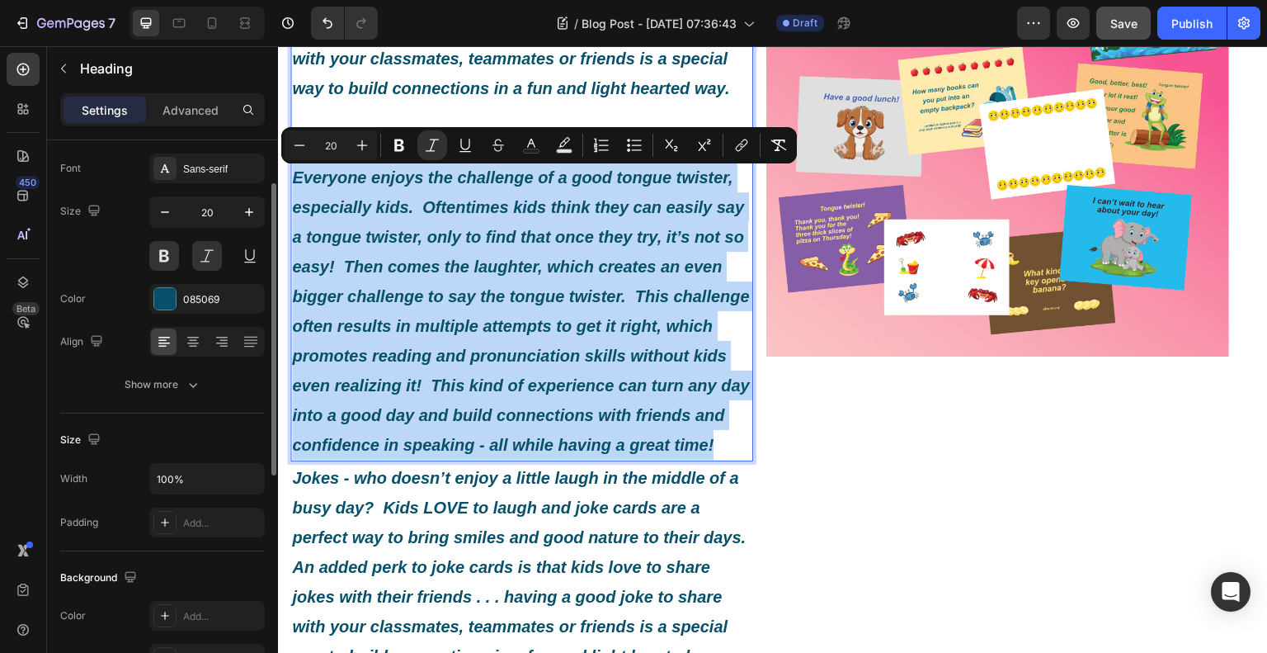
copy icon "Tongue twisters can be just as much fun as good jokes! Everyone enjoys the chal…"
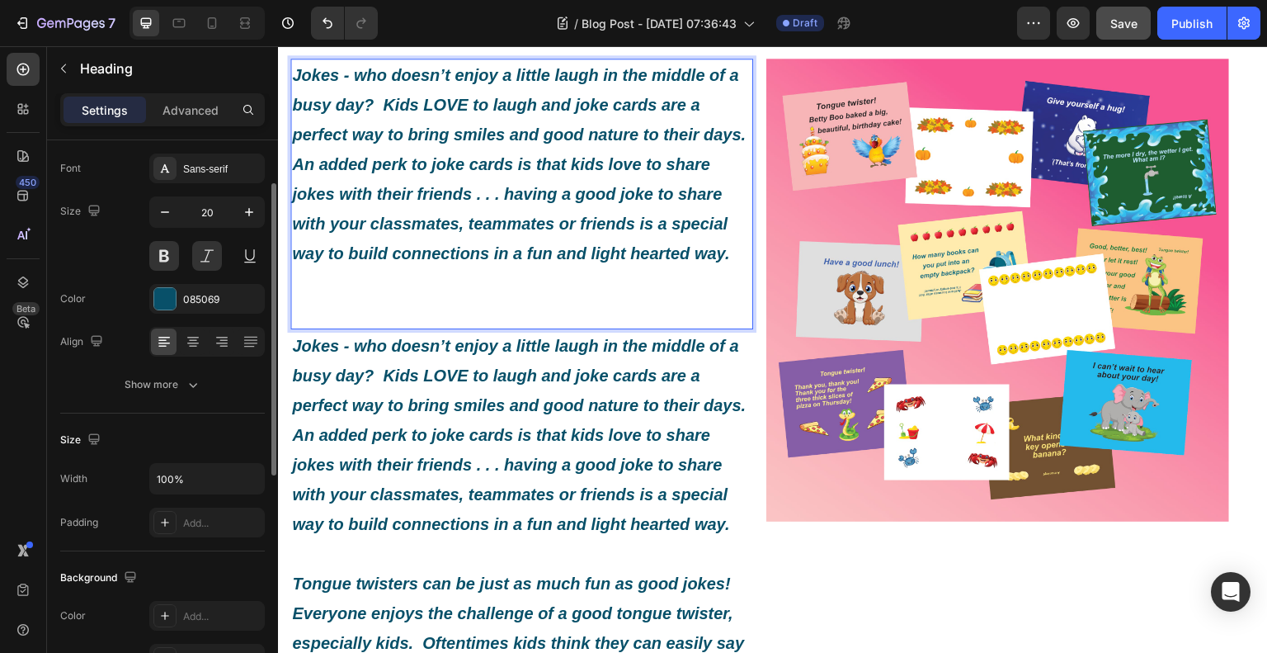
scroll to position [683, 0]
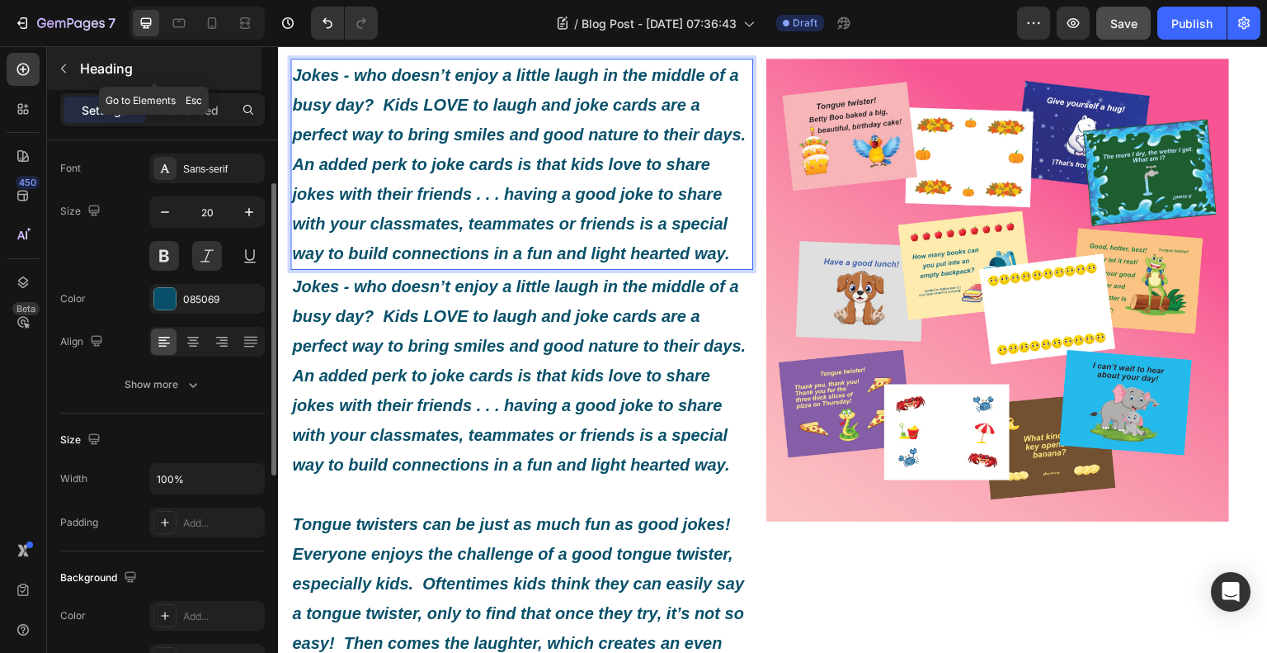
click at [73, 67] on button "button" at bounding box center [63, 68] width 26 height 26
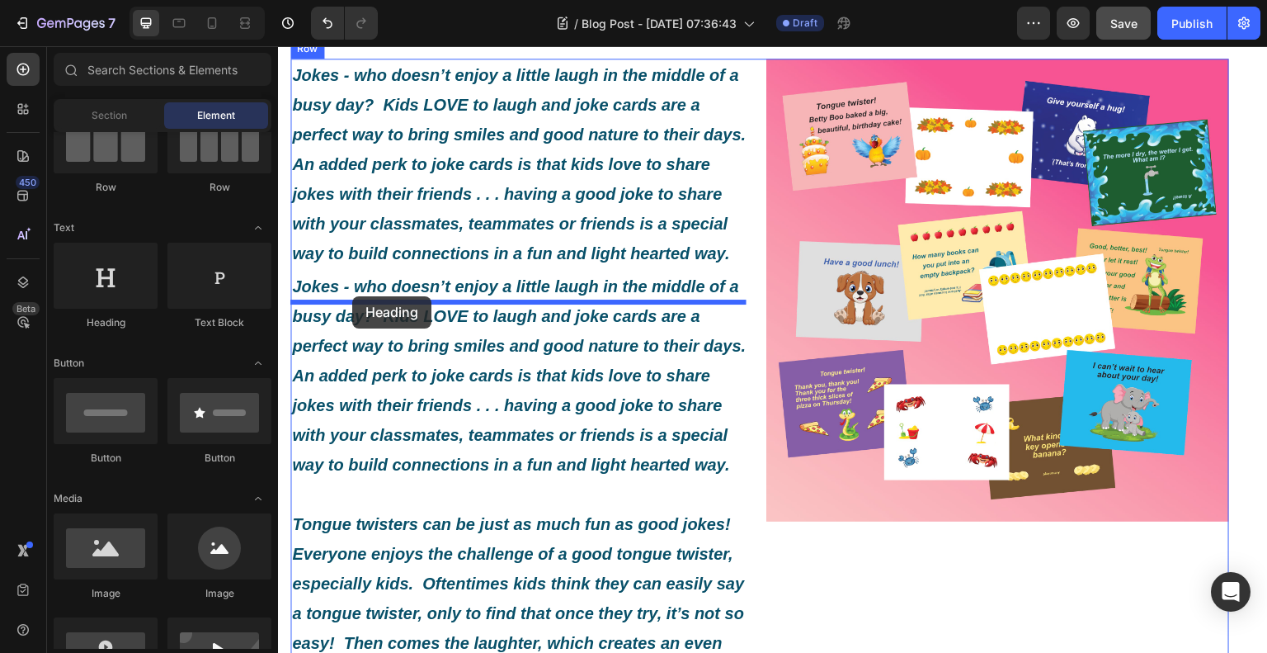
drag, startPoint x: 397, startPoint y: 346, endPoint x: 352, endPoint y: 296, distance: 66.6
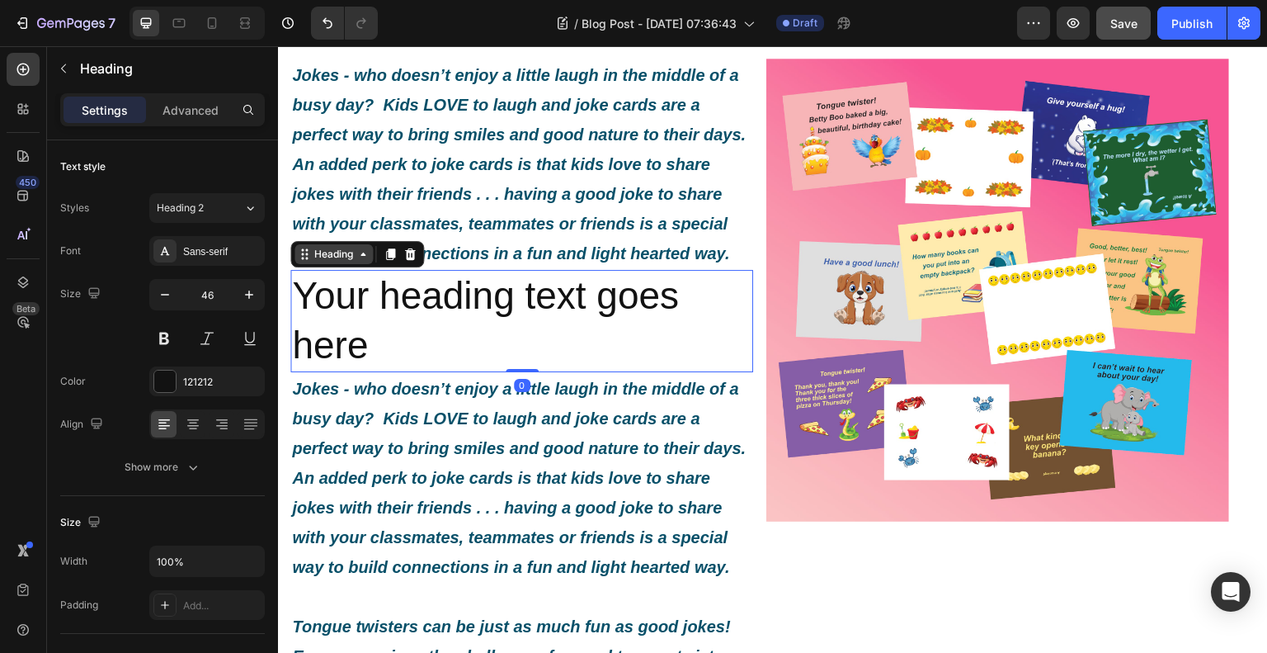
click at [370, 264] on div "Heading" at bounding box center [334, 254] width 78 height 20
click at [356, 262] on div "Heading" at bounding box center [333, 254] width 45 height 15
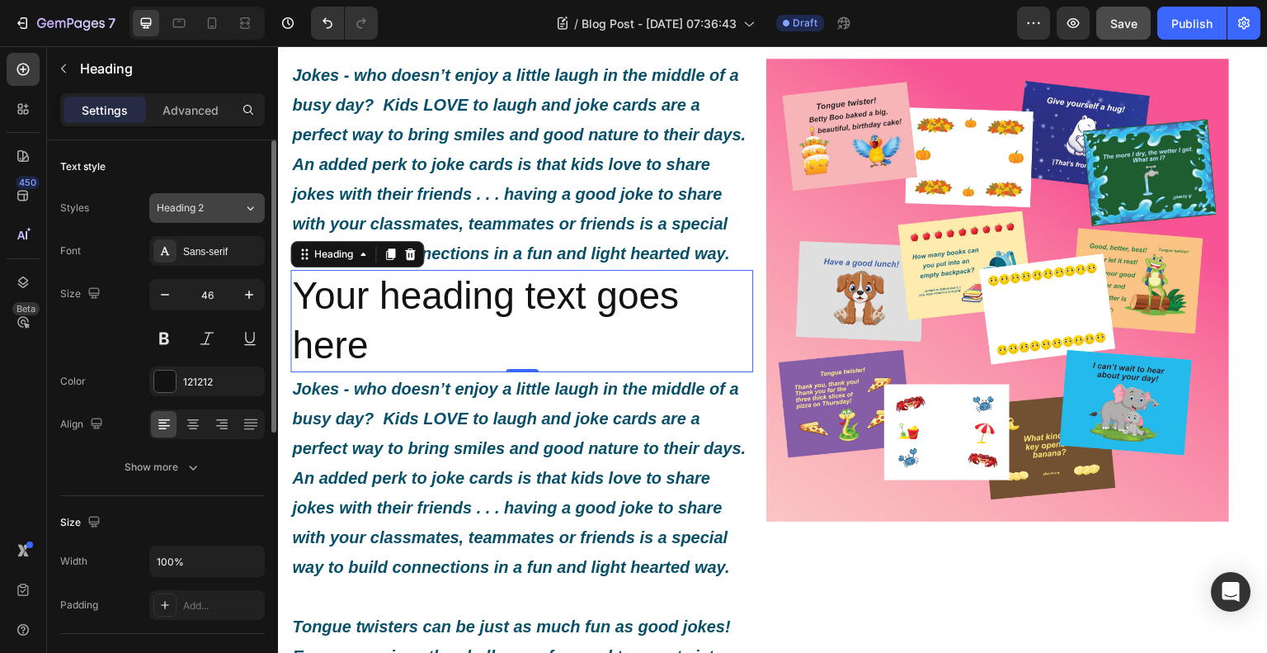
click at [238, 211] on div "Heading 2" at bounding box center [200, 207] width 87 height 15
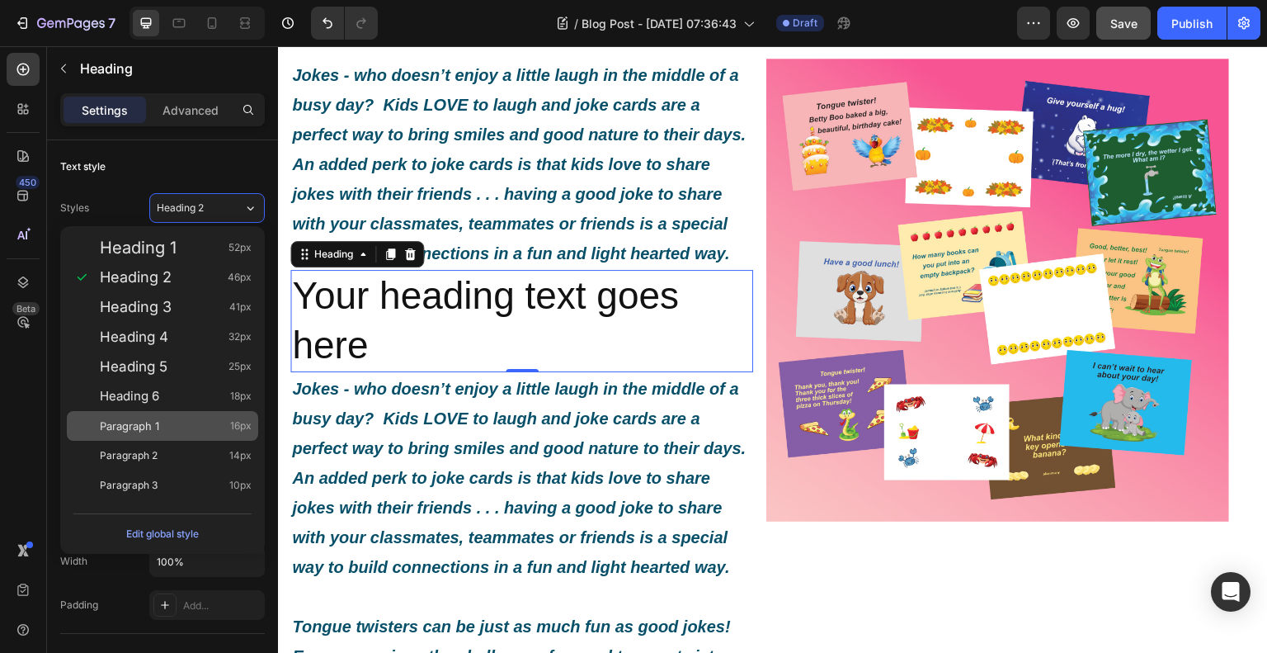
click at [161, 414] on div "Paragraph 1 16px" at bounding box center [162, 426] width 191 height 30
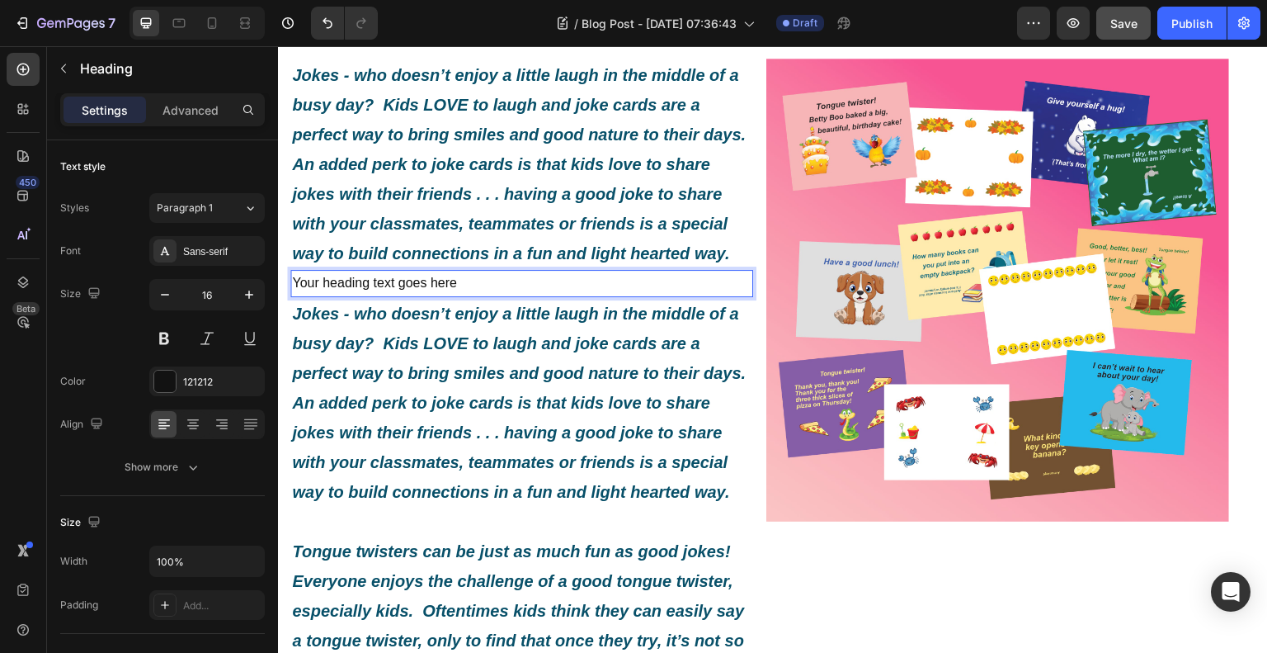
click at [460, 297] on h2 "Your heading text goes here" at bounding box center [521, 283] width 463 height 27
drag, startPoint x: 462, startPoint y: 310, endPoint x: 293, endPoint y: 323, distance: 169.7
click at [293, 295] on p "Your heading text goes here" at bounding box center [522, 283] width 460 height 24
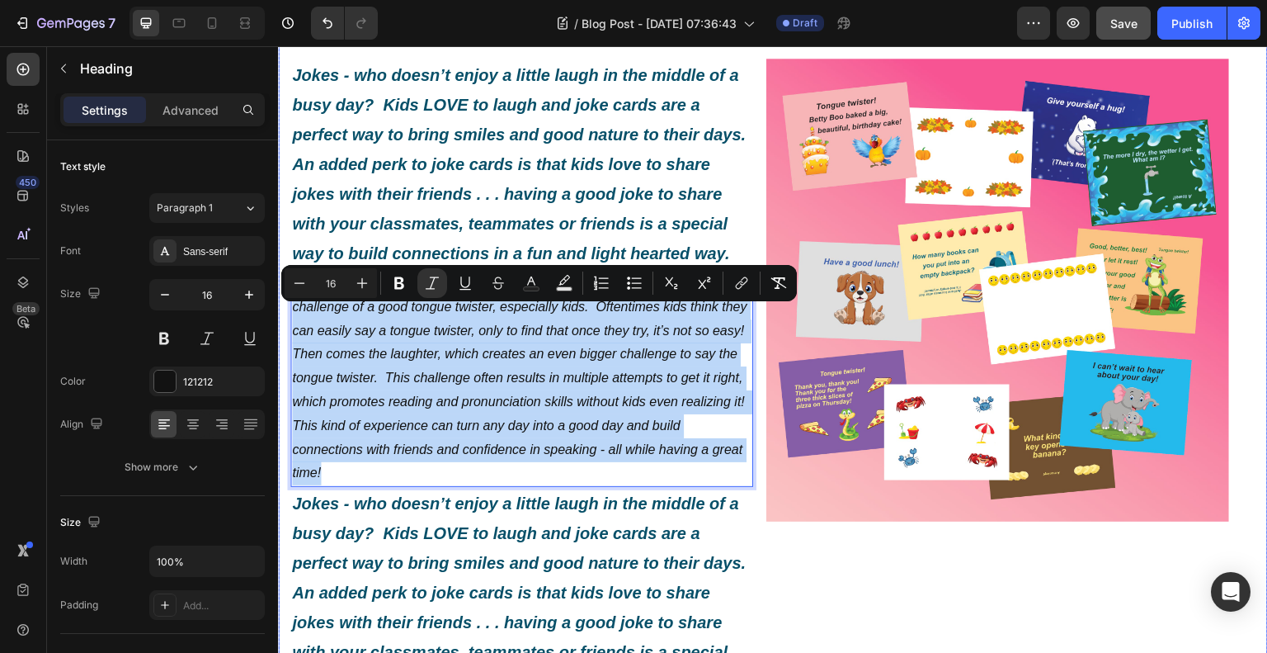
drag, startPoint x: 357, startPoint y: 502, endPoint x: 287, endPoint y: 323, distance: 192.3
click at [287, 323] on div "What Exactly Is A Little Box Of Love And Laughs? Heading Image By Roxy and Luck…" at bounding box center [773, 652] width 990 height 2433
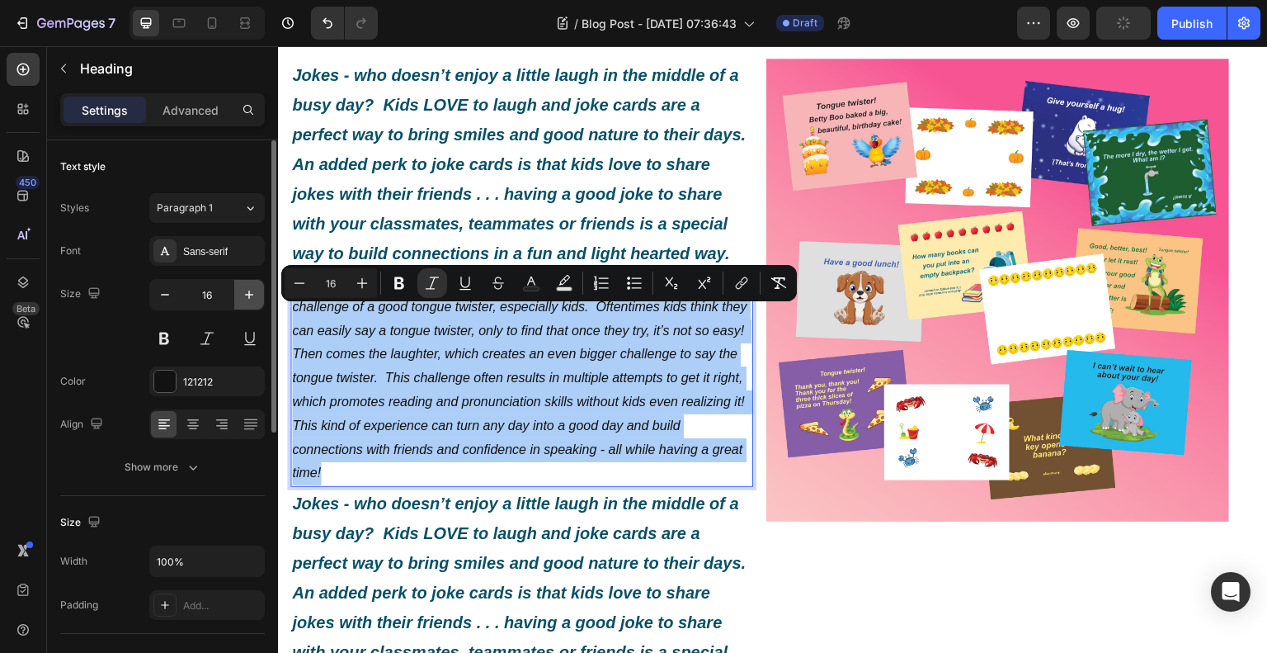
click at [248, 294] on icon "button" at bounding box center [249, 294] width 8 height 8
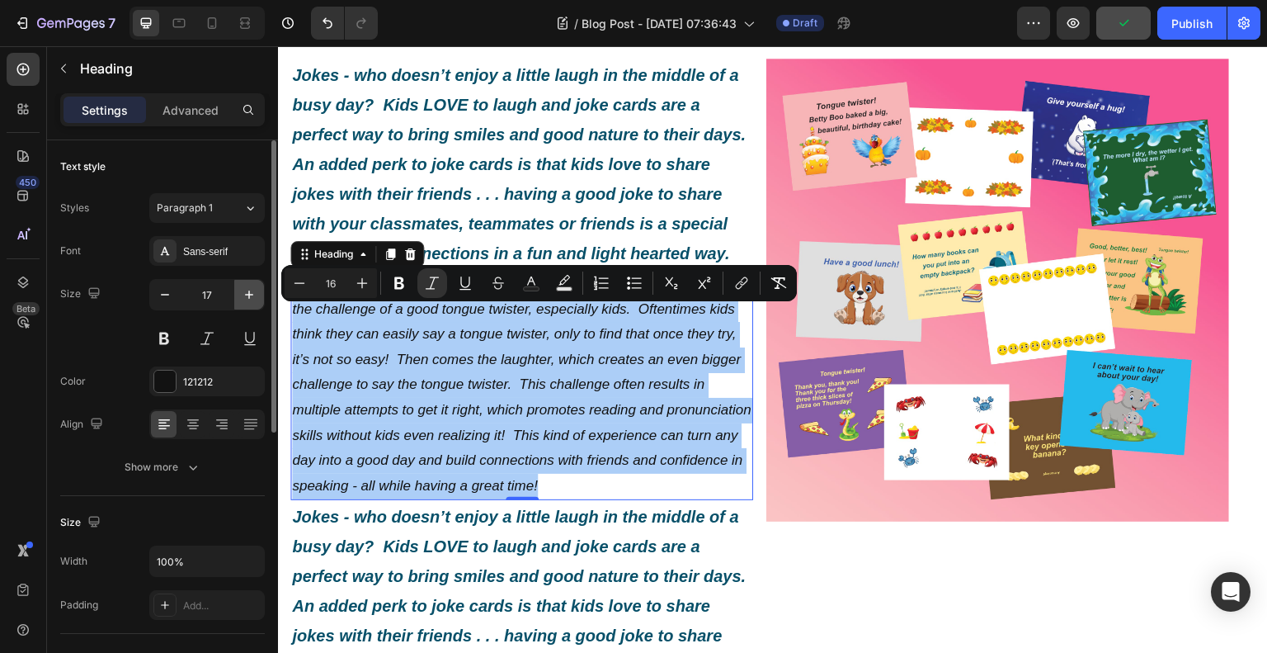
click at [248, 294] on icon "button" at bounding box center [249, 294] width 8 height 8
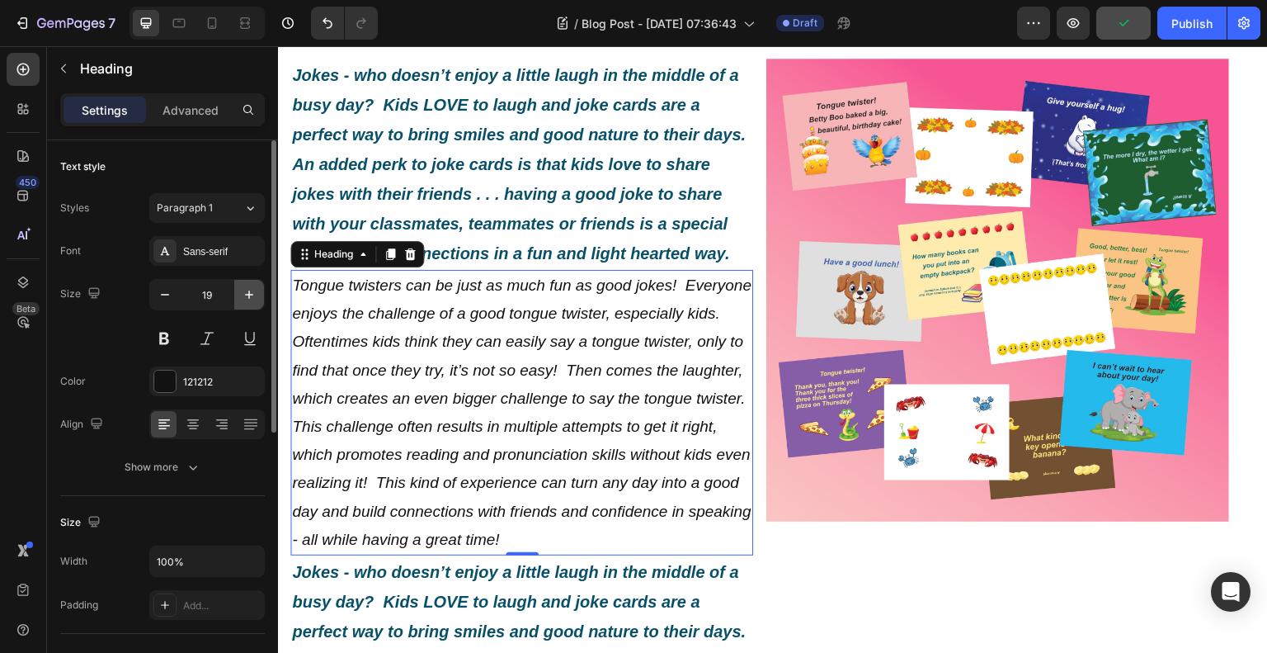
click at [248, 294] on icon "button" at bounding box center [249, 294] width 8 height 8
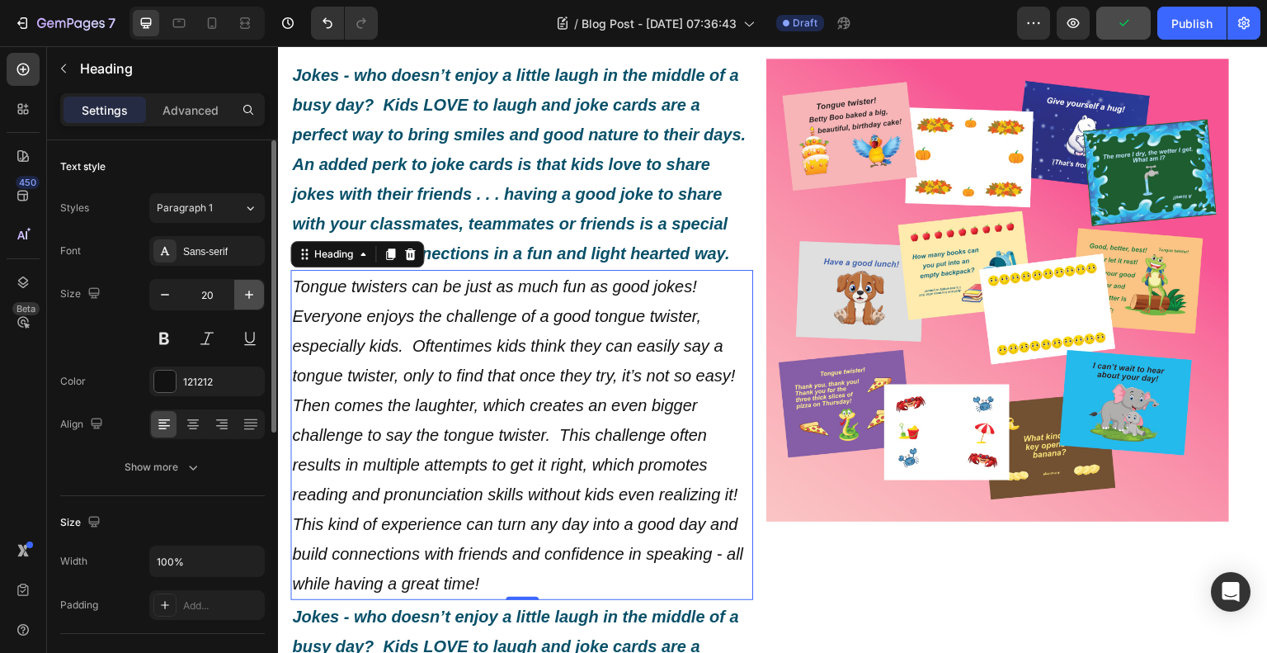
click at [248, 294] on icon "button" at bounding box center [249, 294] width 8 height 8
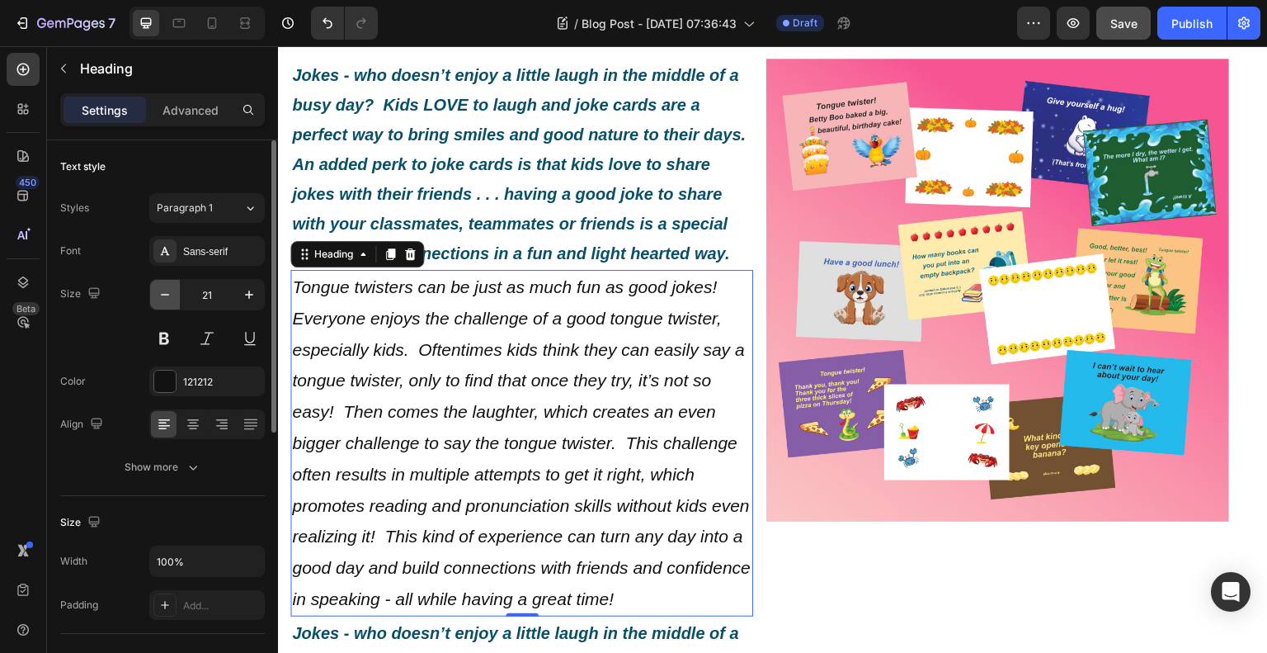
click at [172, 300] on icon "button" at bounding box center [165, 294] width 17 height 17
type input "20"
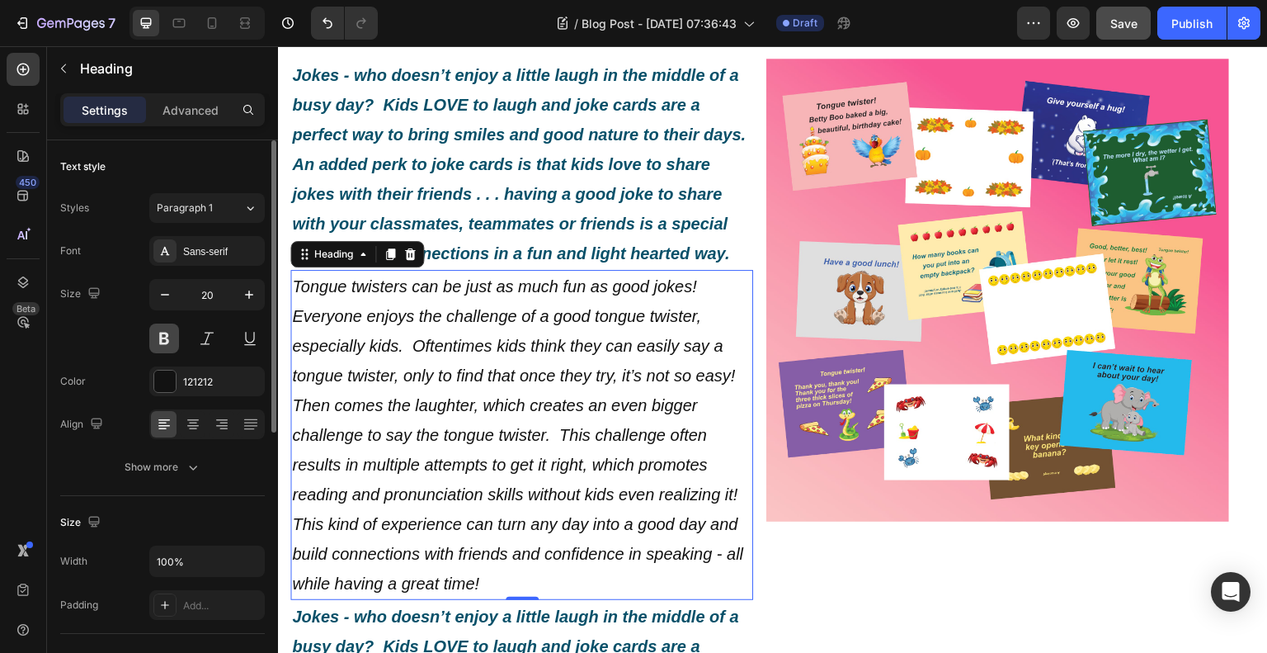
click at [175, 339] on button at bounding box center [164, 338] width 30 height 30
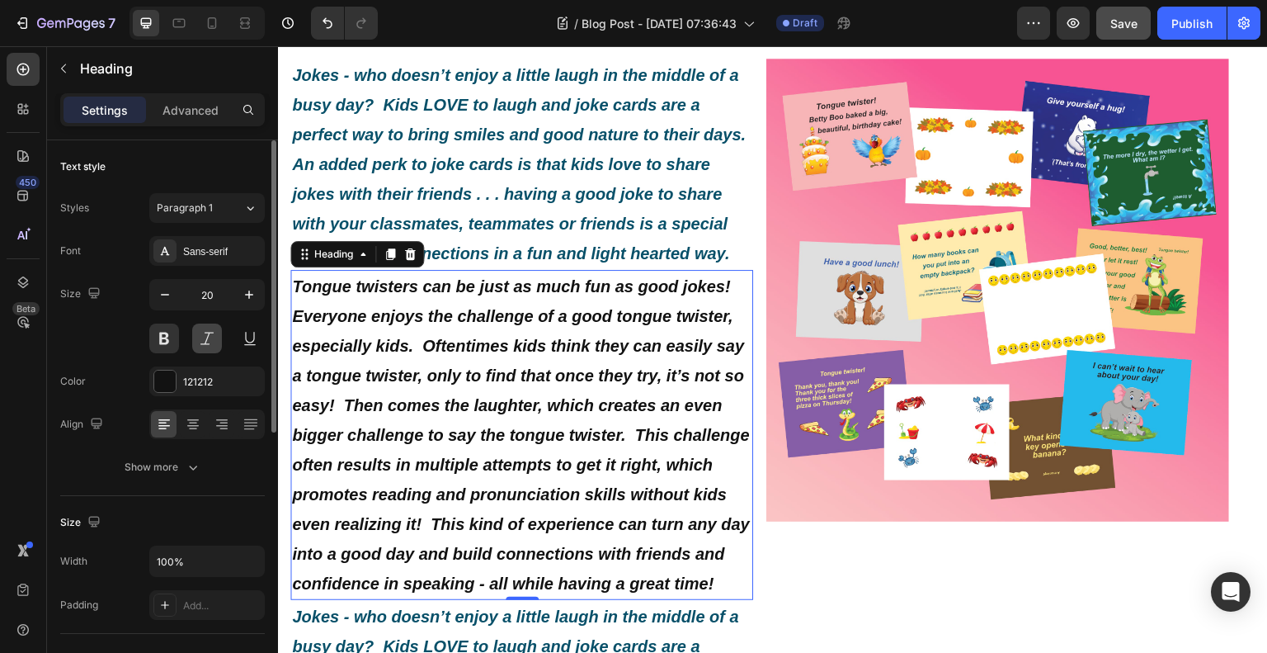
click at [200, 335] on button at bounding box center [207, 338] width 30 height 30
click at [169, 385] on div at bounding box center [164, 380] width 21 height 21
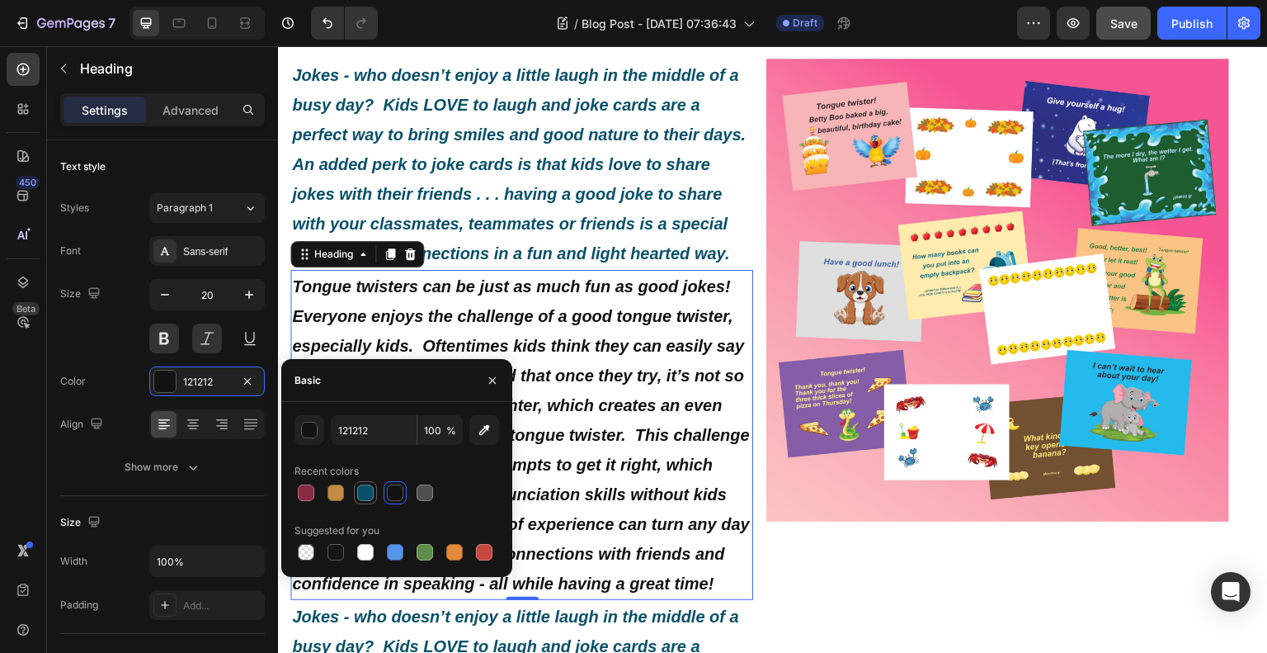
click at [363, 494] on div at bounding box center [365, 492] width 17 height 17
type input "085069"
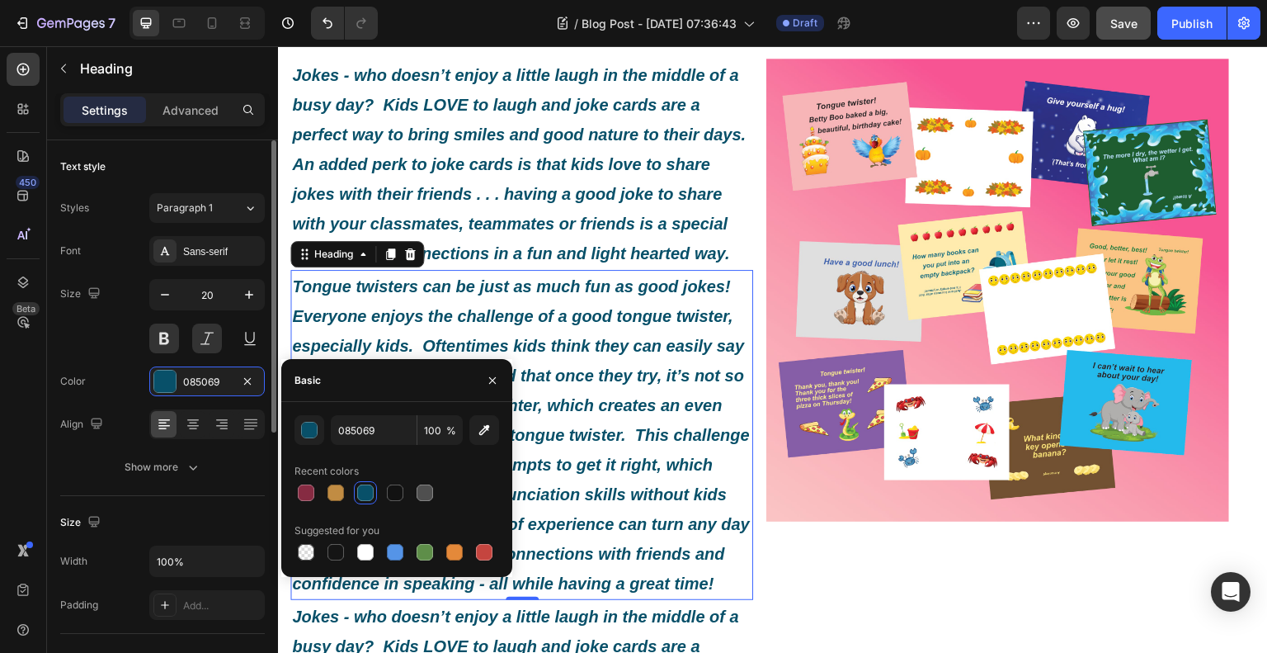
click at [105, 346] on div "Size 20" at bounding box center [162, 316] width 205 height 74
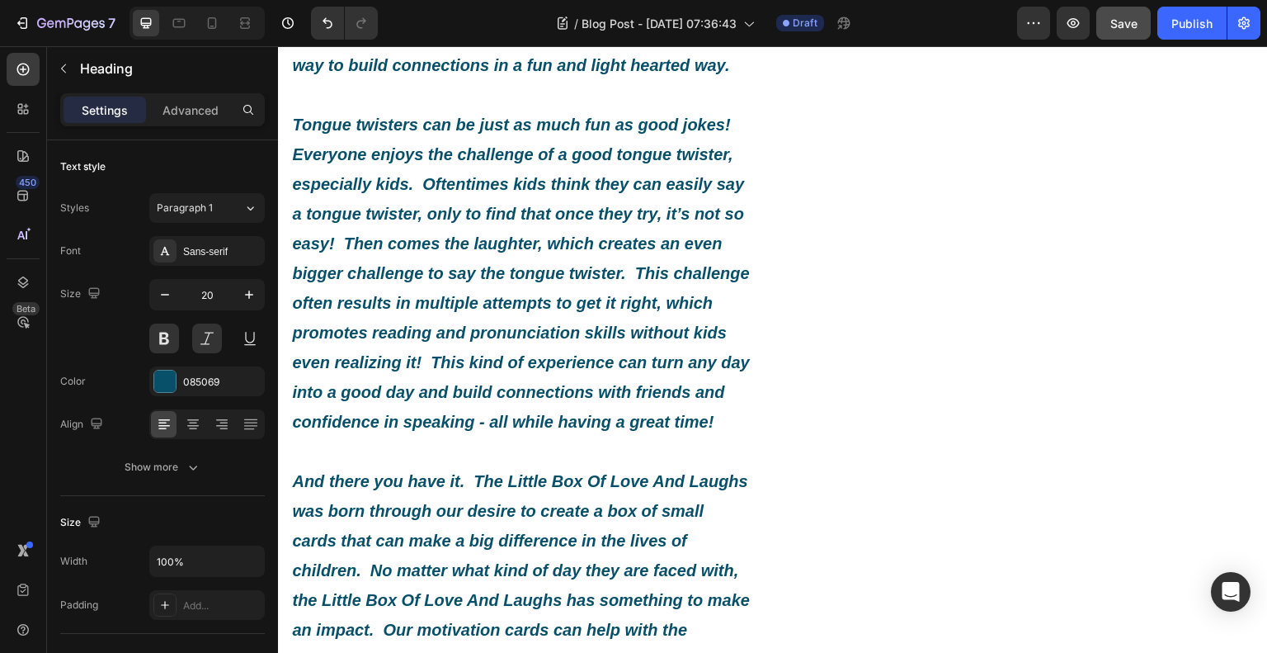
scroll to position [1426, 0]
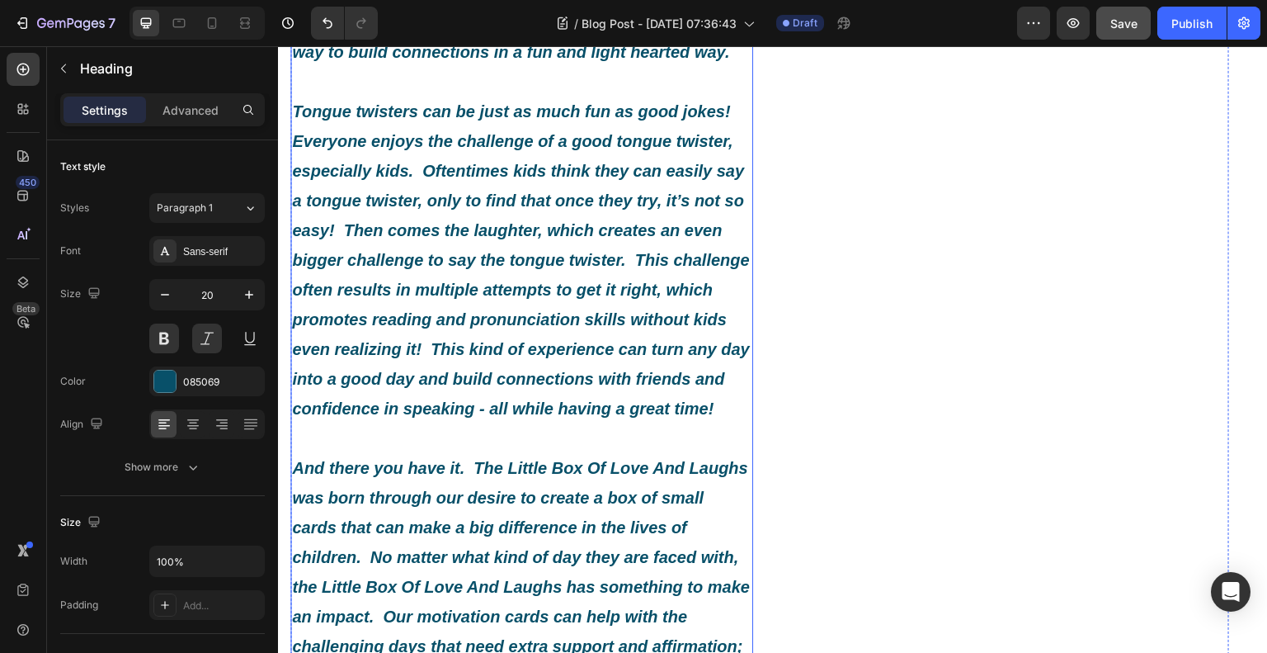
click at [394, 530] on h2 "Jokes - who doesn’t enjoy a little laugh in the middle of a busy day? Kids LOVE…" at bounding box center [521, 408] width 463 height 1102
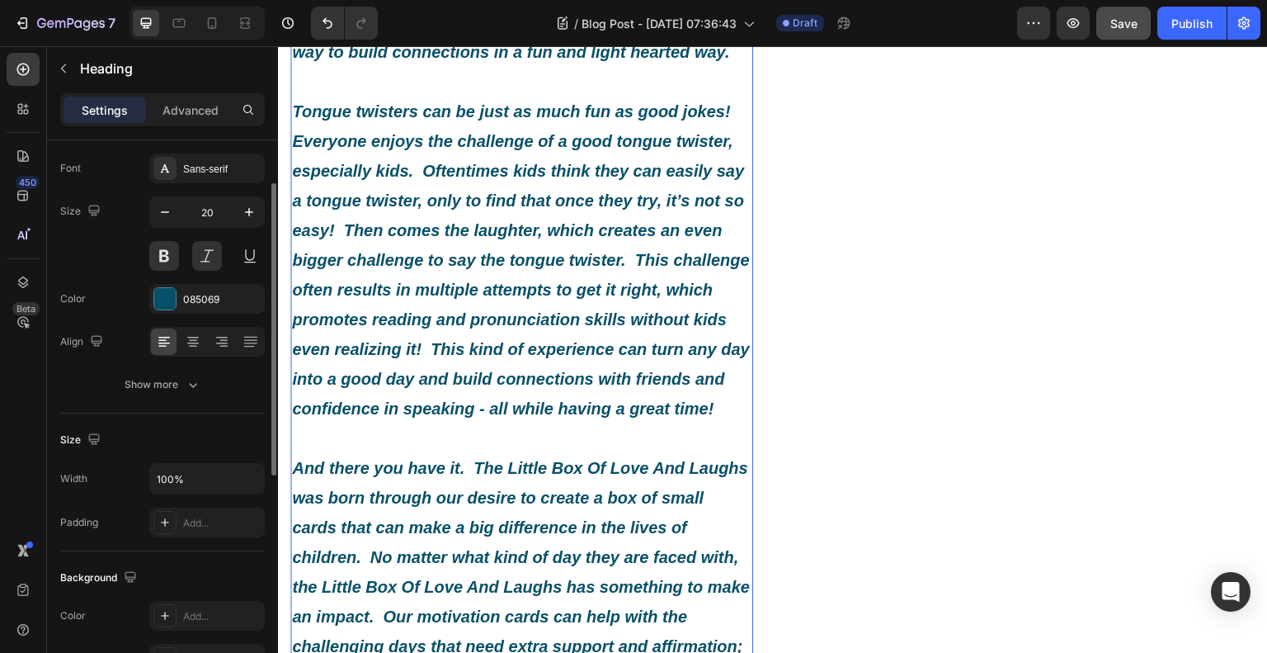
click at [390, 529] on h2 "Jokes - who doesn’t enjoy a little laugh in the middle of a busy day? Kids LOVE…" at bounding box center [521, 408] width 463 height 1102
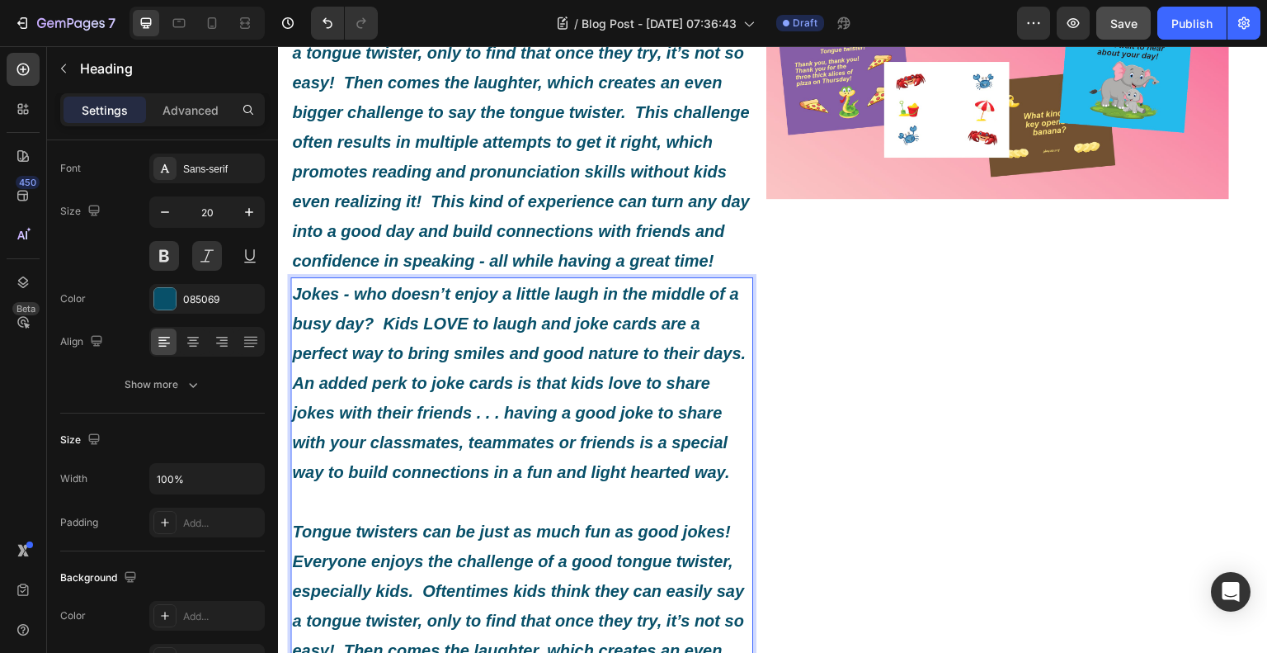
scroll to position [1013, 0]
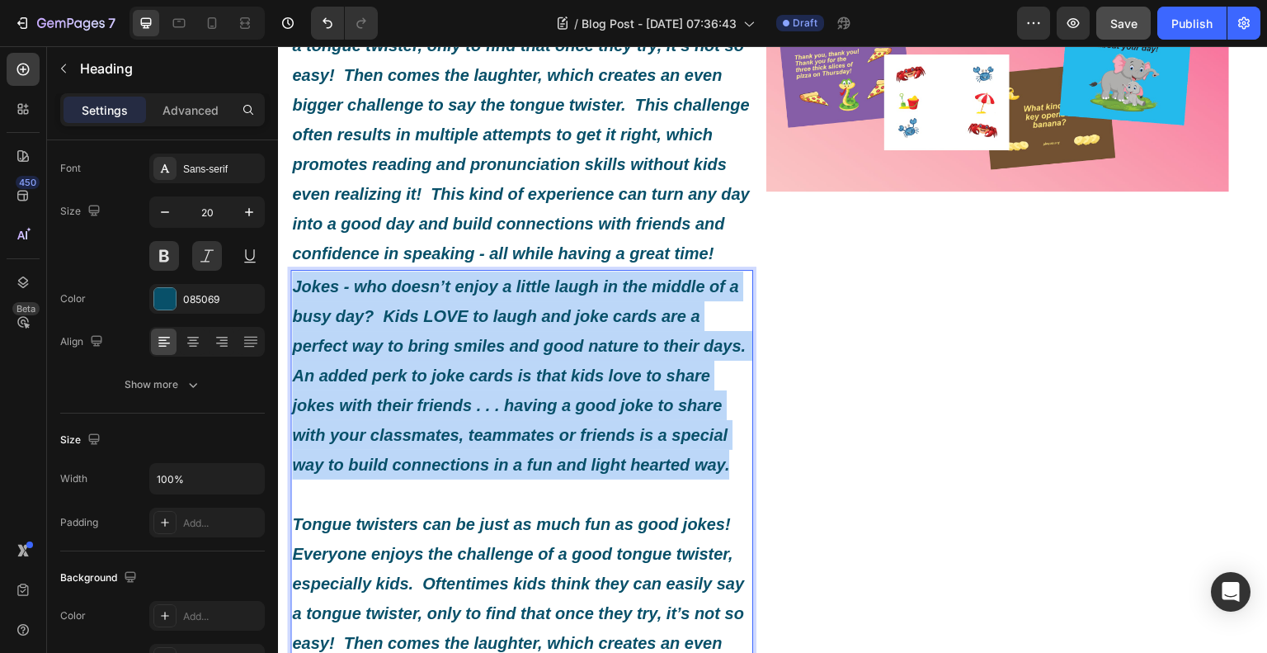
drag, startPoint x: 390, startPoint y: 553, endPoint x: 296, endPoint y: 362, distance: 212.5
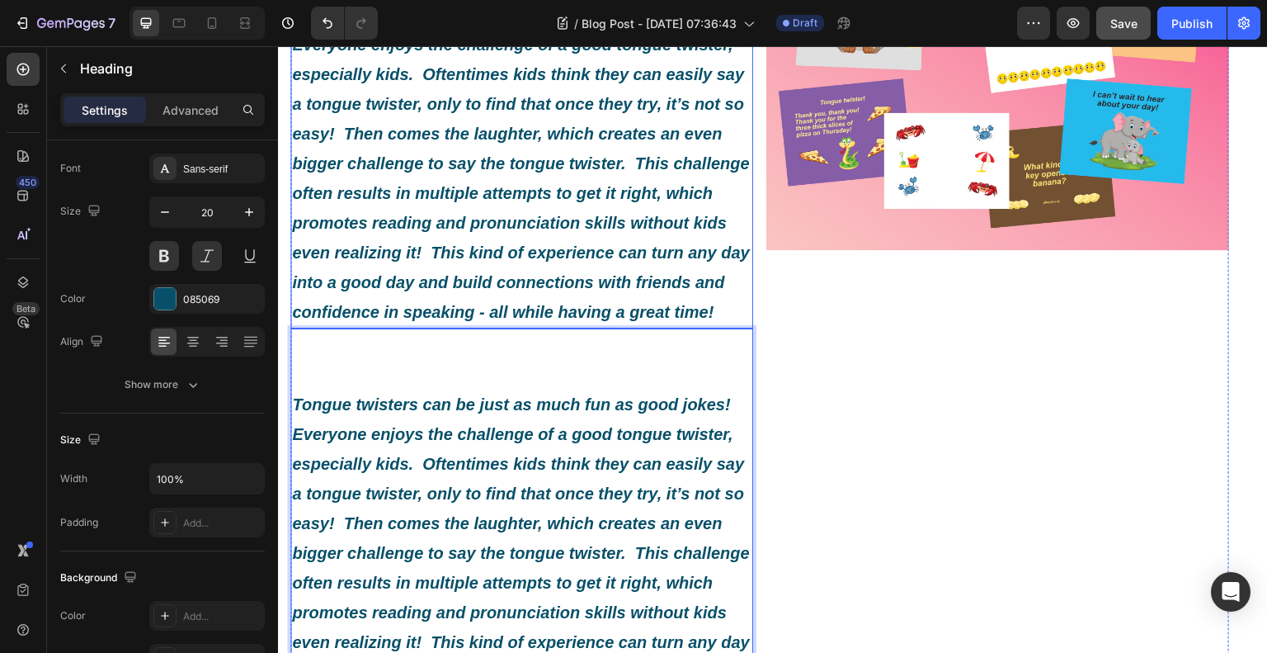
scroll to position [970, 0]
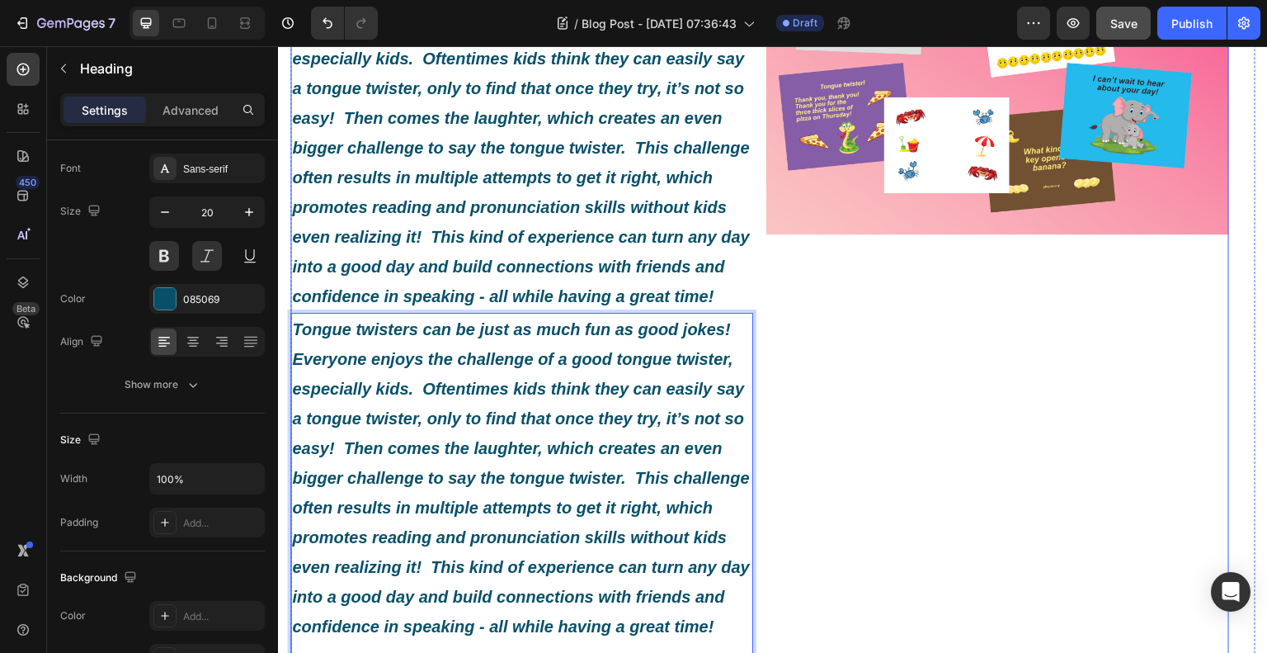
click at [786, 442] on div "Image" at bounding box center [997, 474] width 463 height 1406
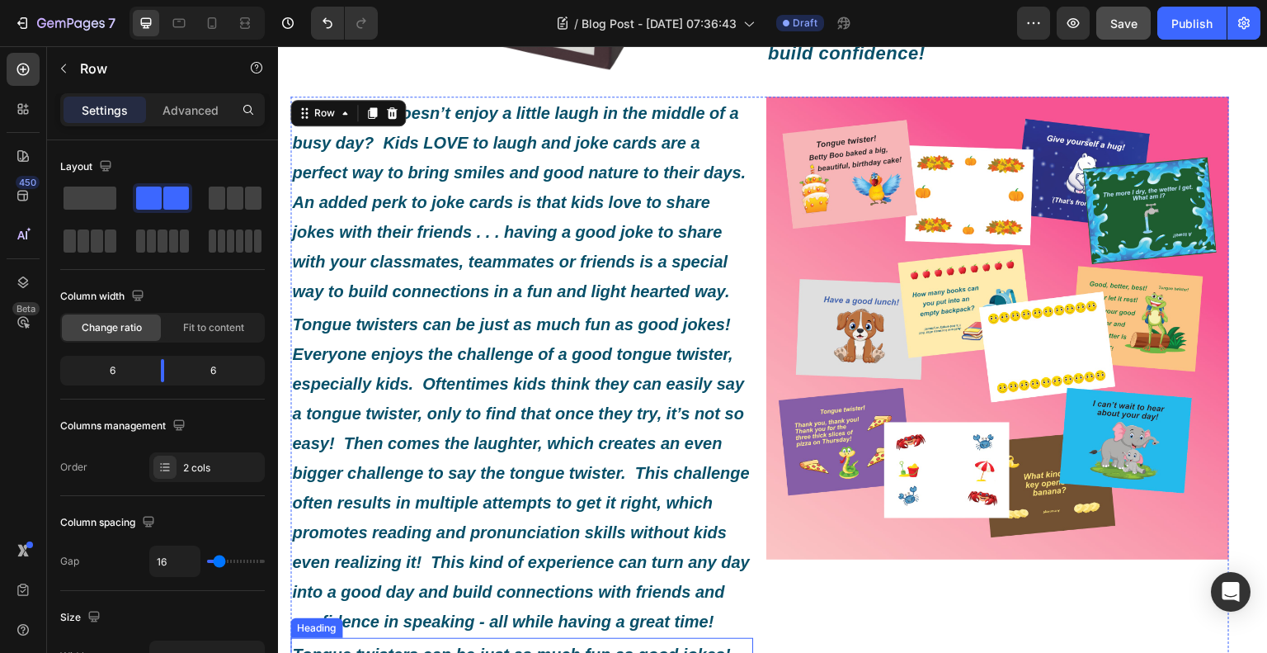
scroll to position [640, 0]
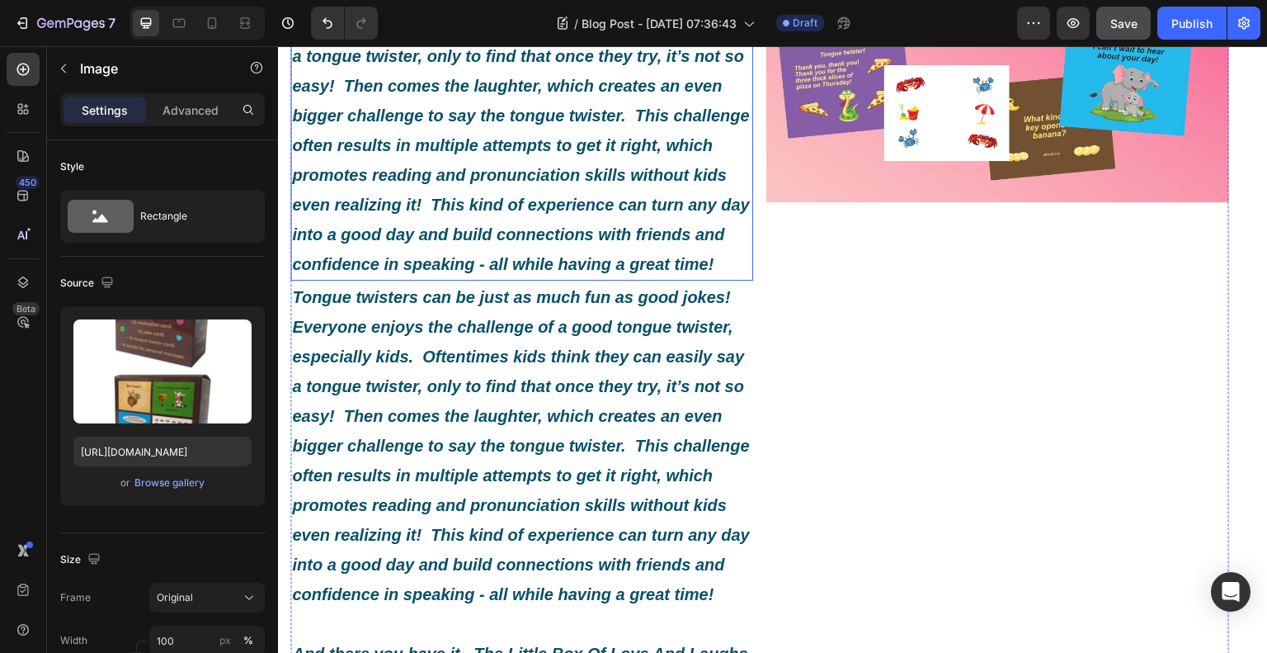
scroll to position [1218, 0]
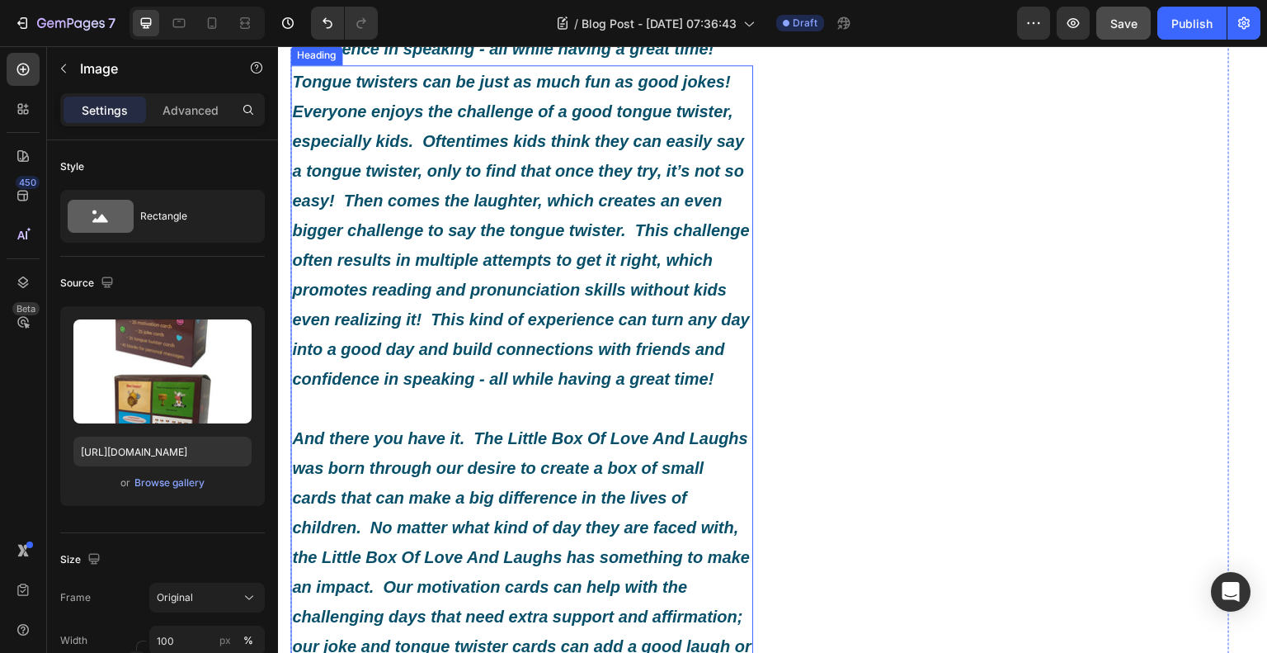
click at [501, 307] on p "⁠⁠⁠⁠⁠⁠⁠ Tongue twisters can be just as much fun as good jokes! Everyone enjoys …" at bounding box center [522, 497] width 460 height 861
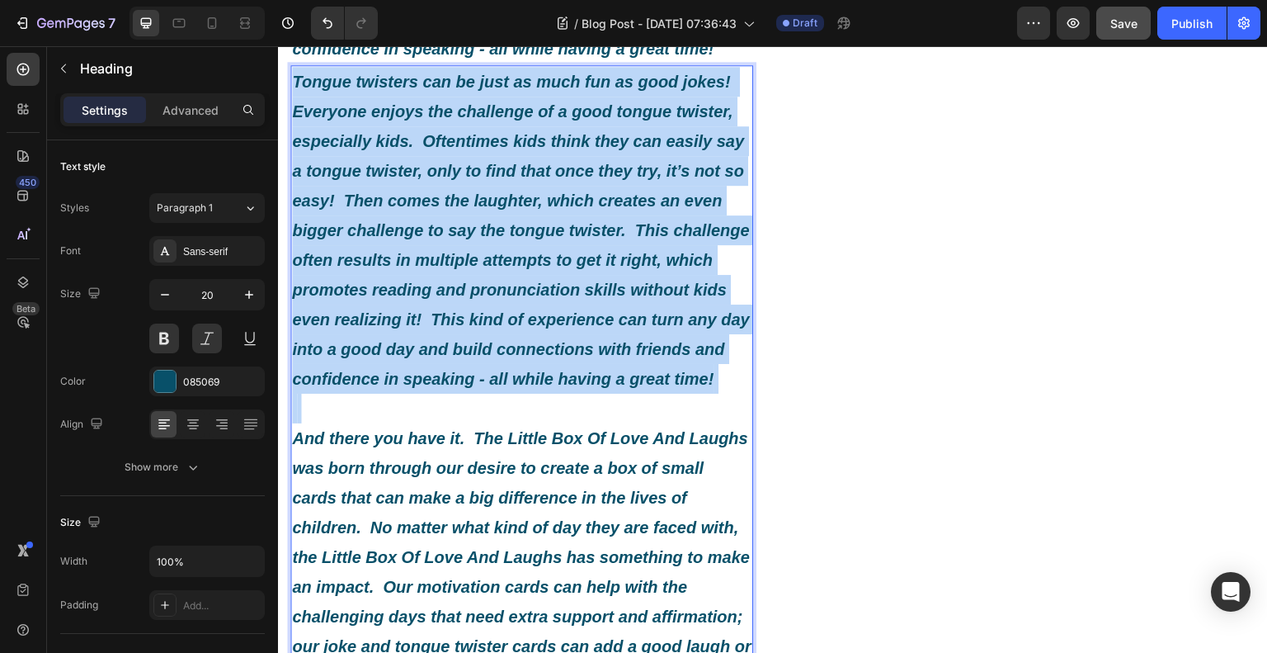
drag, startPoint x: 295, startPoint y: 531, endPoint x: 295, endPoint y: 145, distance: 386.1
click at [295, 145] on p "Tongue twisters can be just as much fun as good jokes! Everyone enjoys the chal…" at bounding box center [522, 497] width 460 height 861
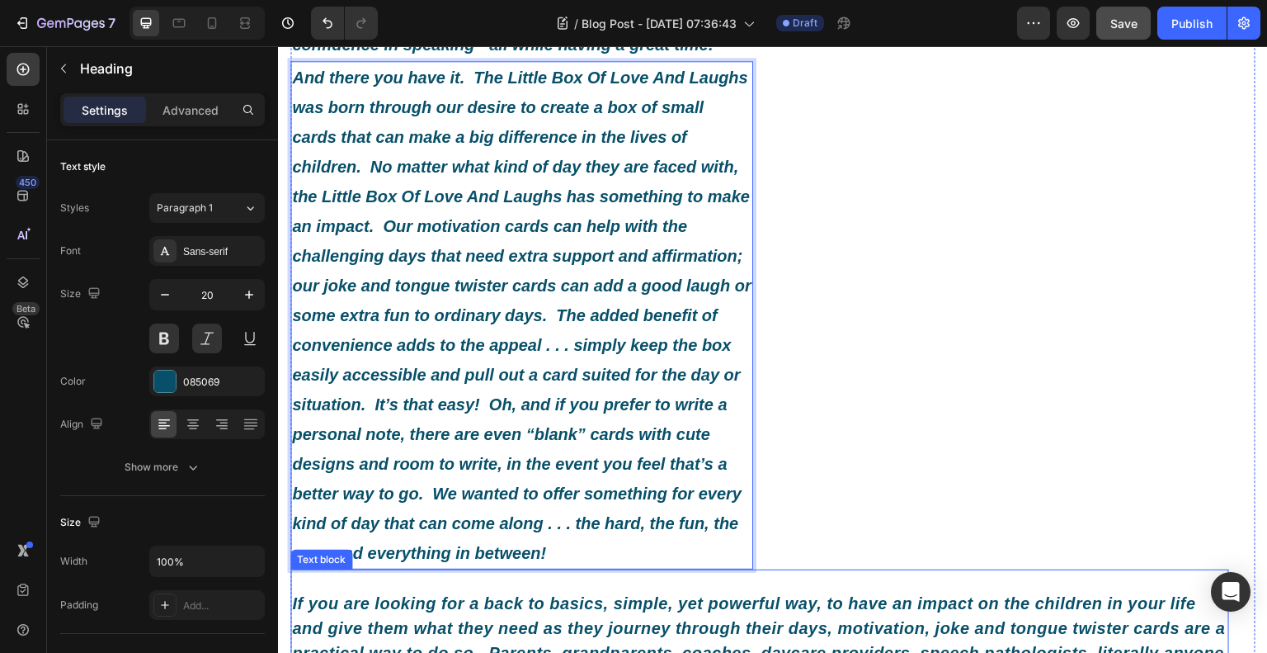
scroll to position [888, 0]
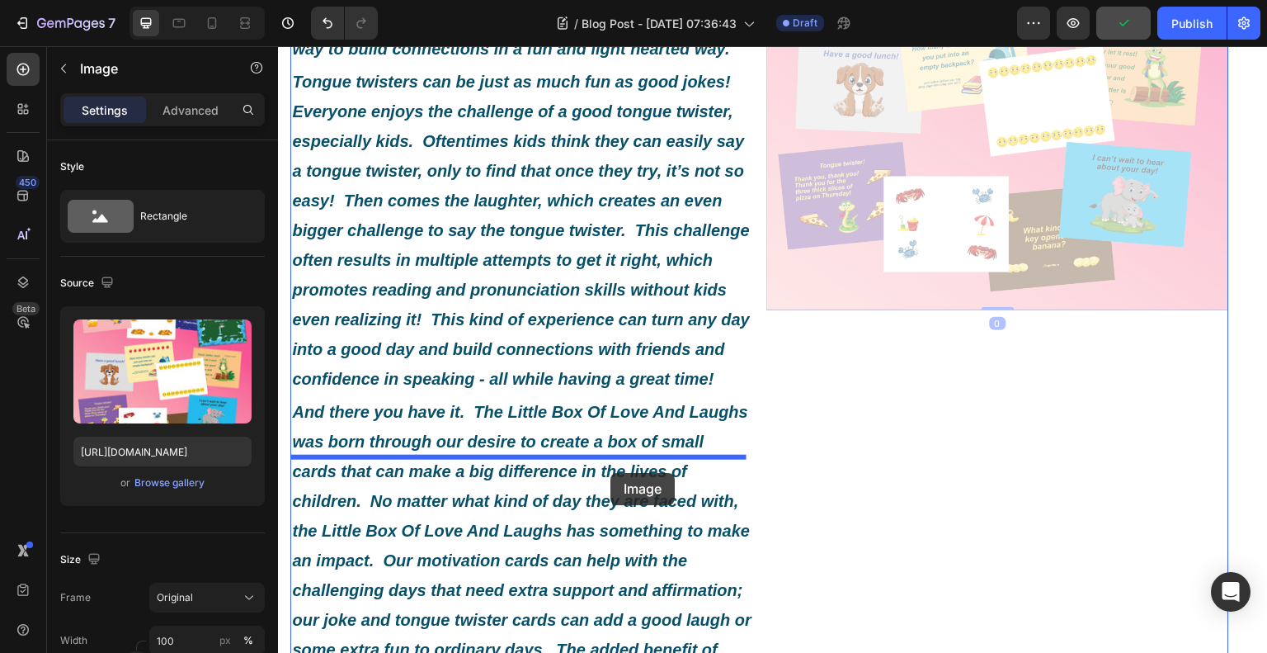
drag, startPoint x: 915, startPoint y: 254, endPoint x: 611, endPoint y: 473, distance: 374.8
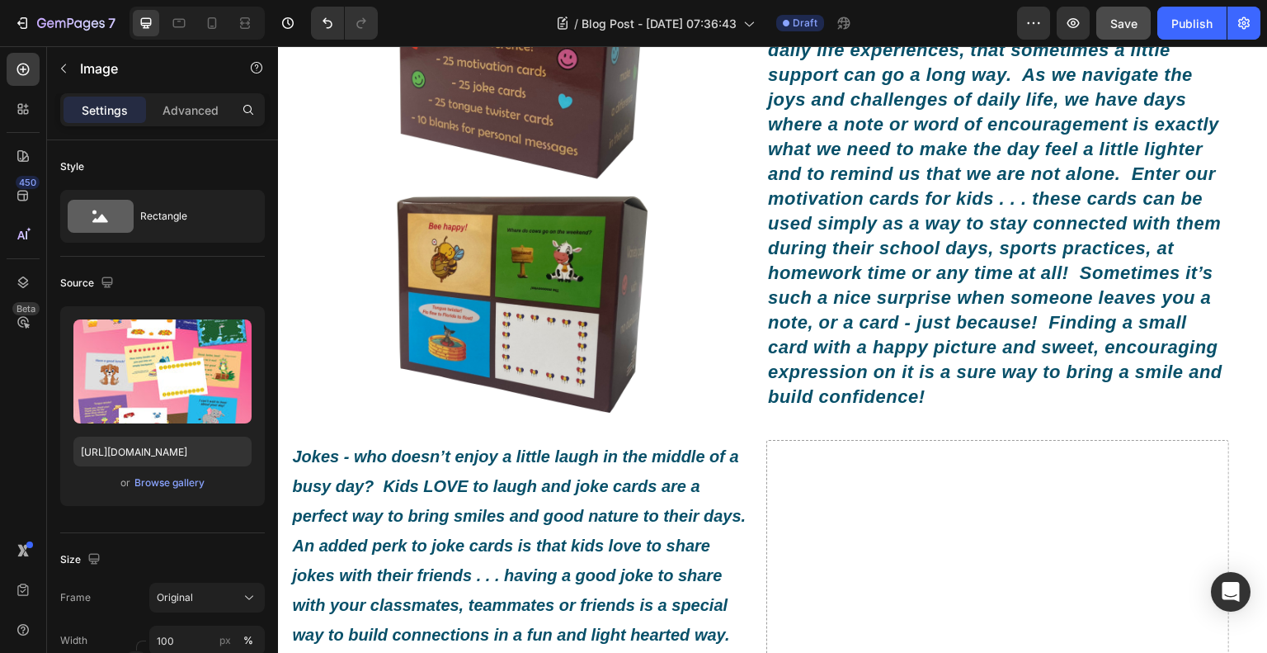
scroll to position [475, 0]
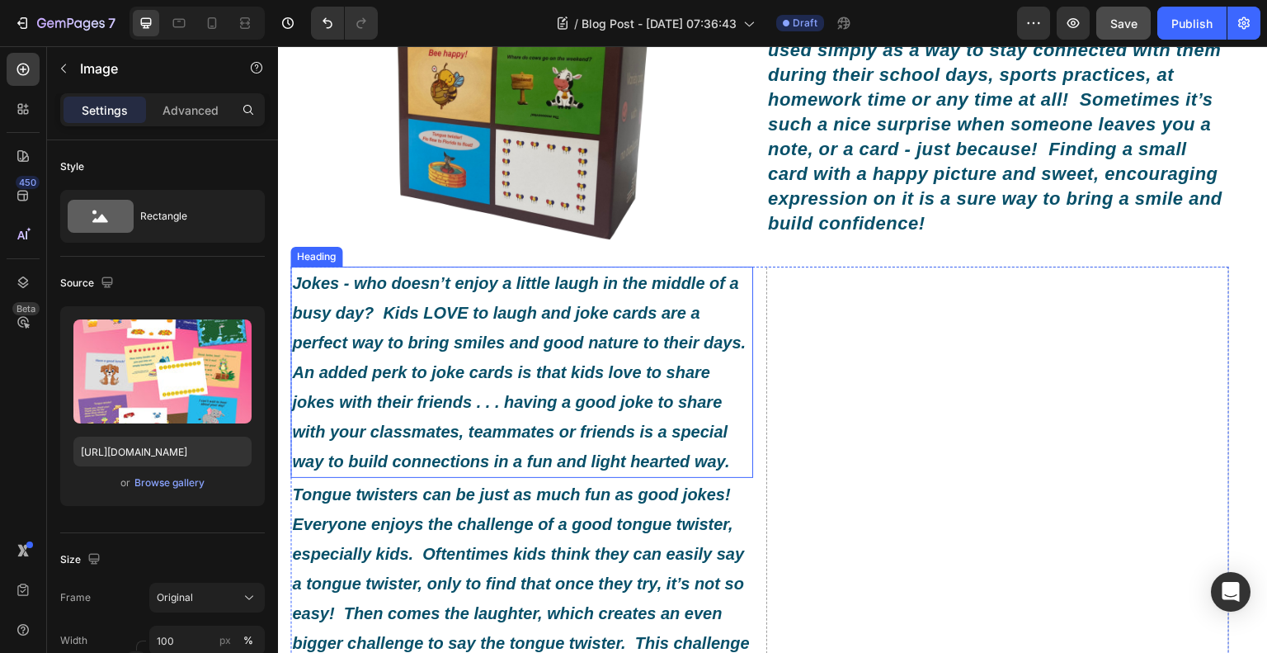
click at [592, 420] on p "⁠⁠⁠⁠⁠⁠⁠ Jokes - who doesn’t enjoy a little laugh in the middle of a busy day? K…" at bounding box center [522, 372] width 460 height 208
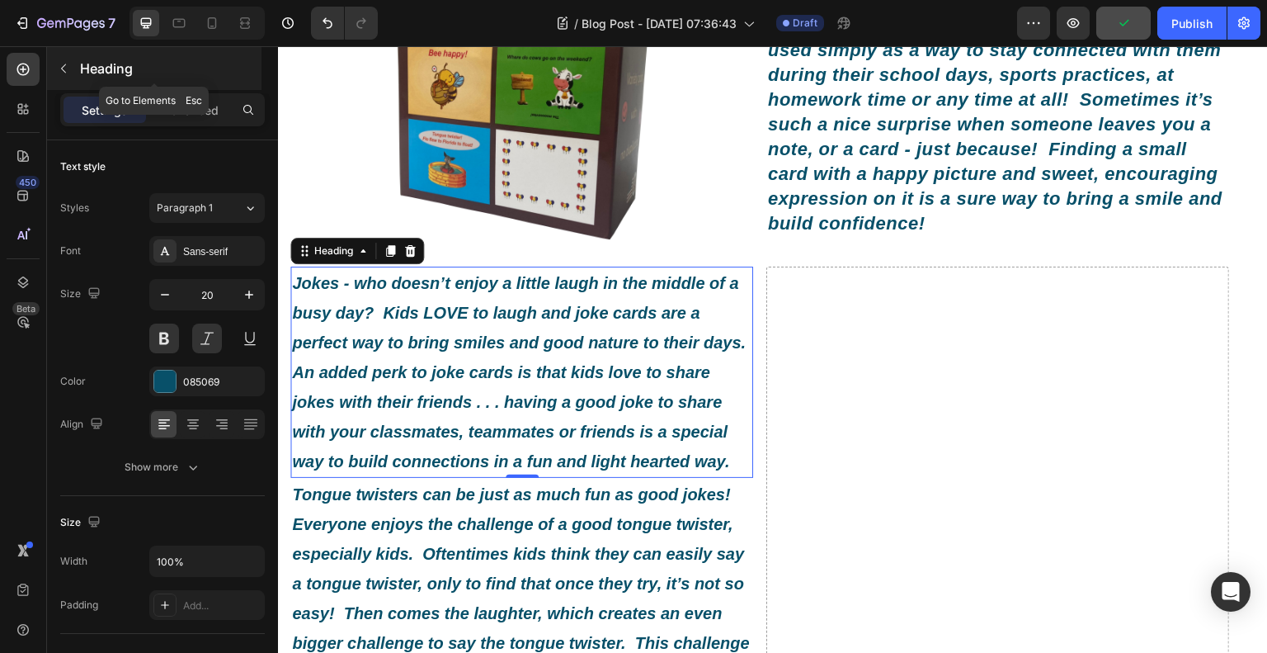
click at [73, 62] on button "button" at bounding box center [63, 68] width 26 height 26
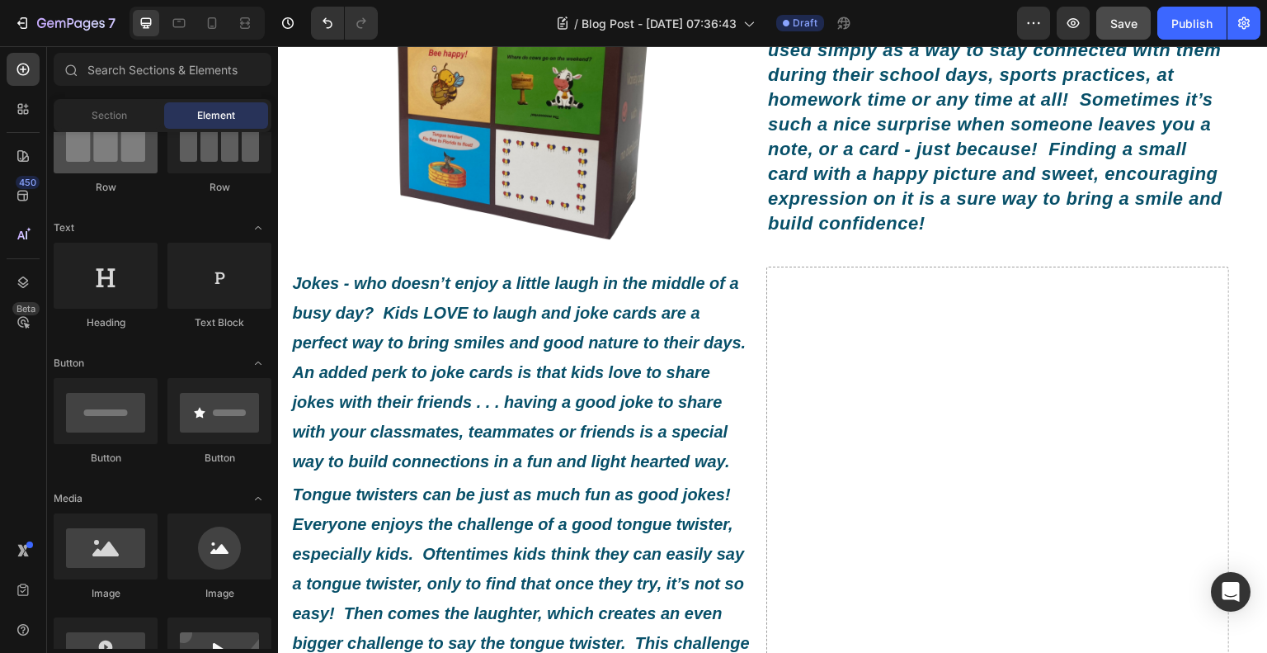
scroll to position [0, 0]
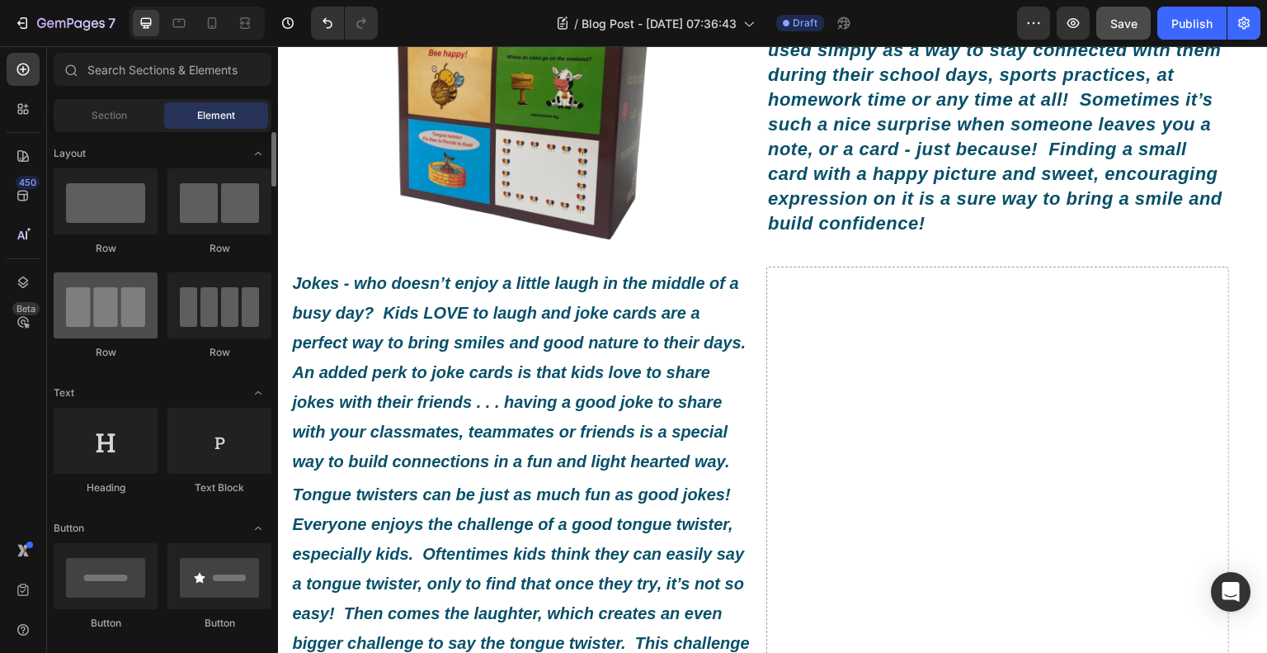
click at [112, 233] on div at bounding box center [106, 201] width 104 height 66
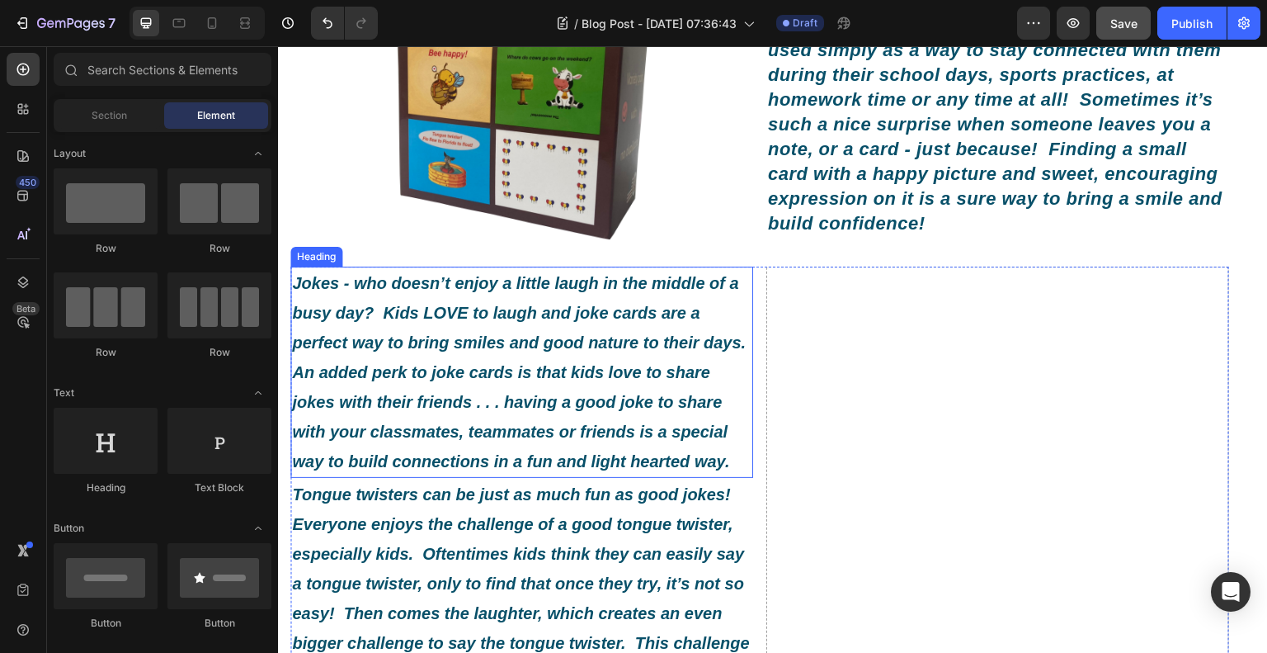
click at [385, 377] on icon "Jokes - who doesn’t enjoy a little laugh in the middle of a busy day? Kids LOVE…" at bounding box center [521, 372] width 459 height 196
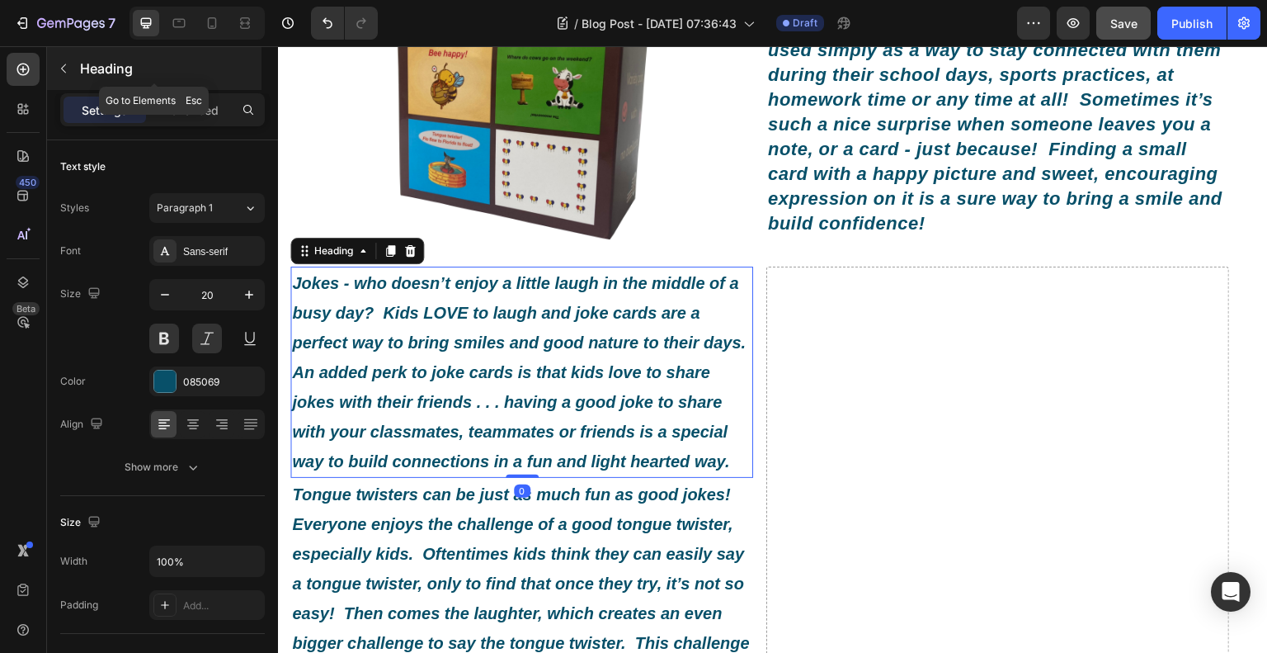
click at [64, 68] on icon "button" at bounding box center [63, 68] width 13 height 13
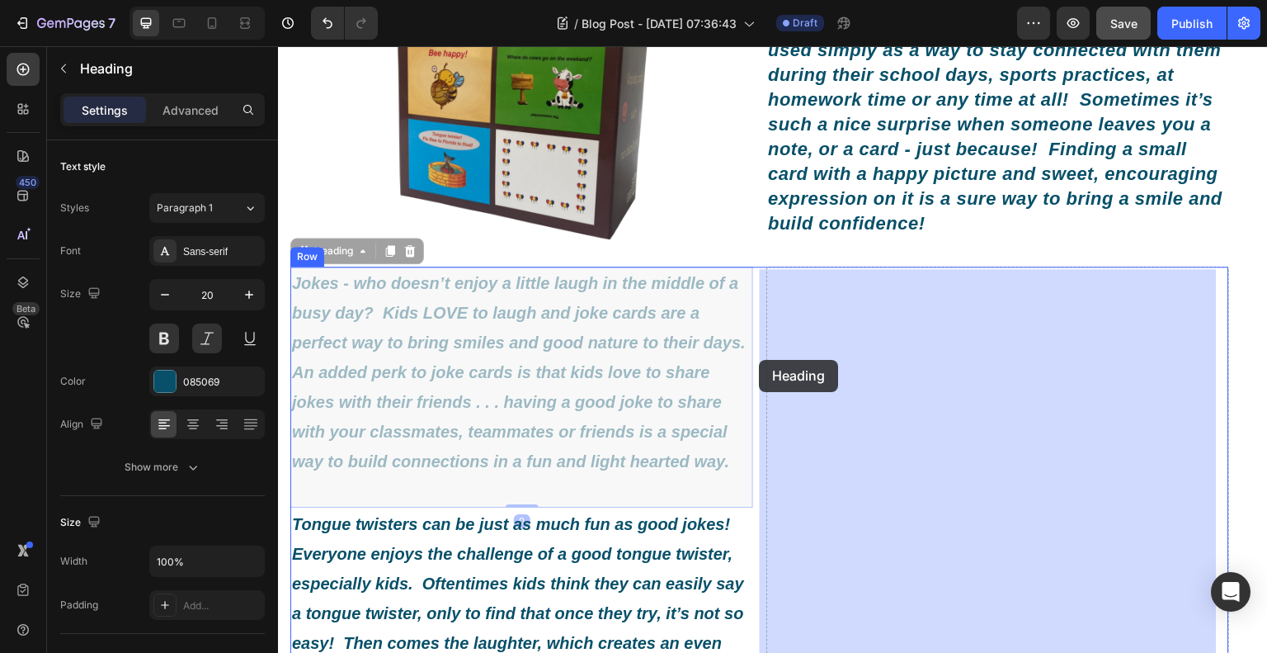
drag, startPoint x: 375, startPoint y: 363, endPoint x: 762, endPoint y: 360, distance: 386.2
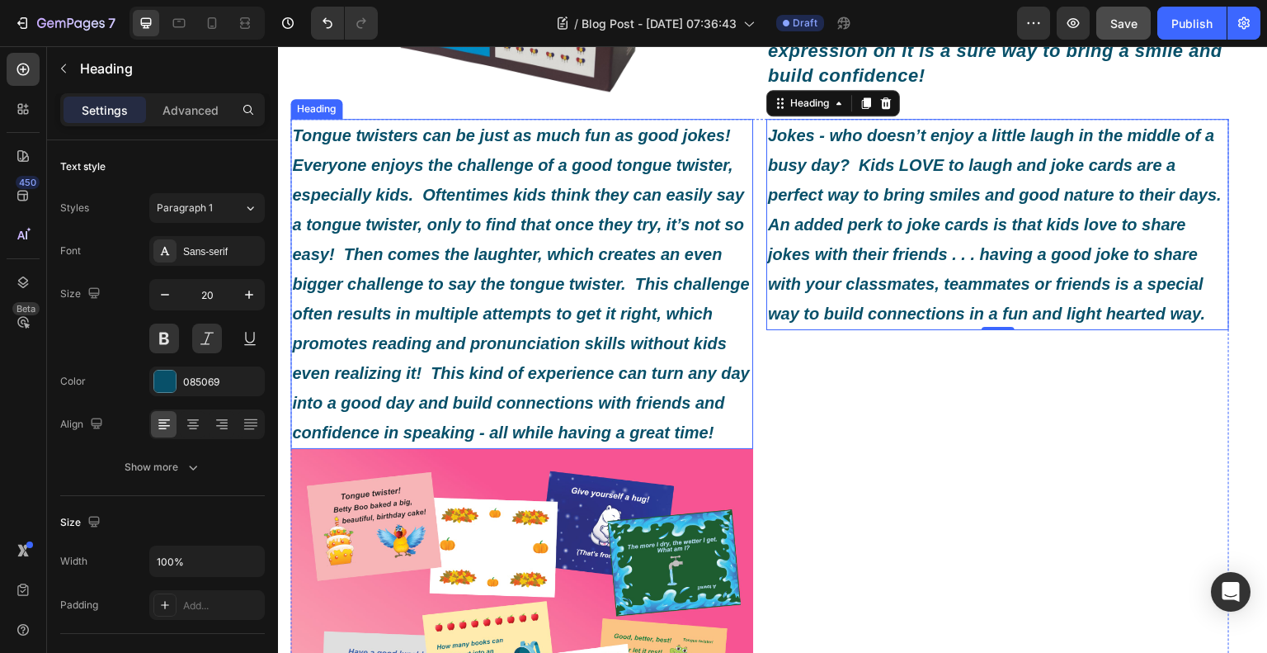
scroll to position [640, 0]
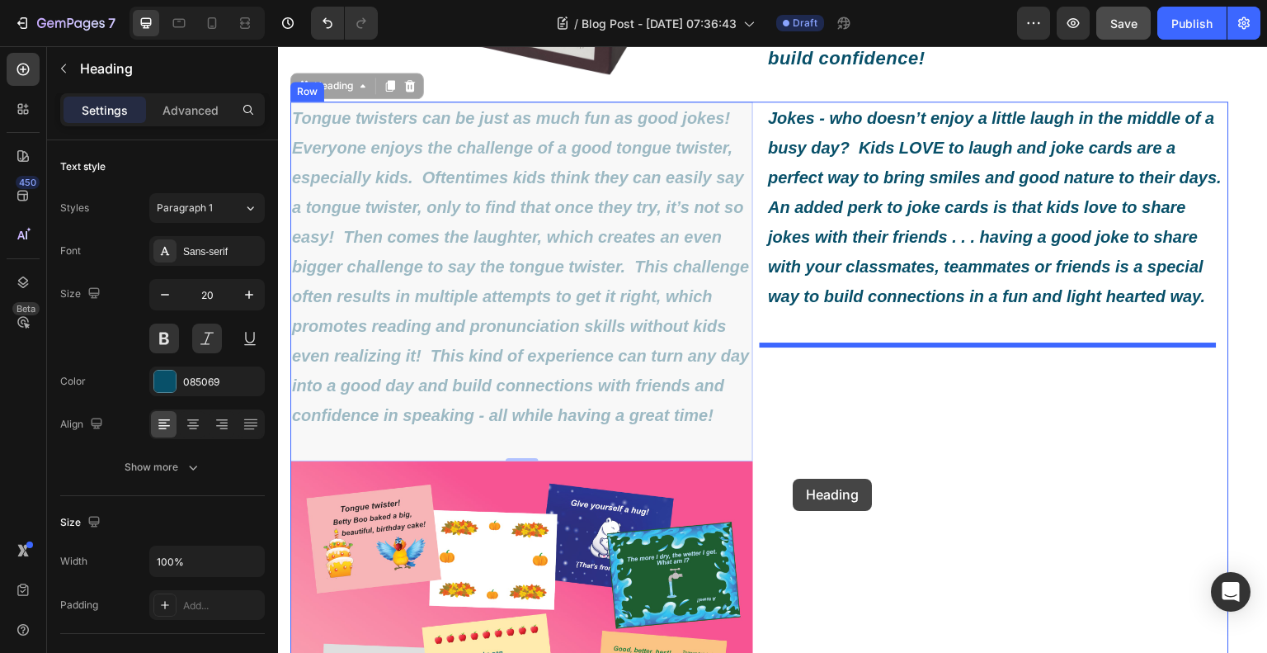
drag, startPoint x: 510, startPoint y: 295, endPoint x: 794, endPoint y: 479, distance: 337.8
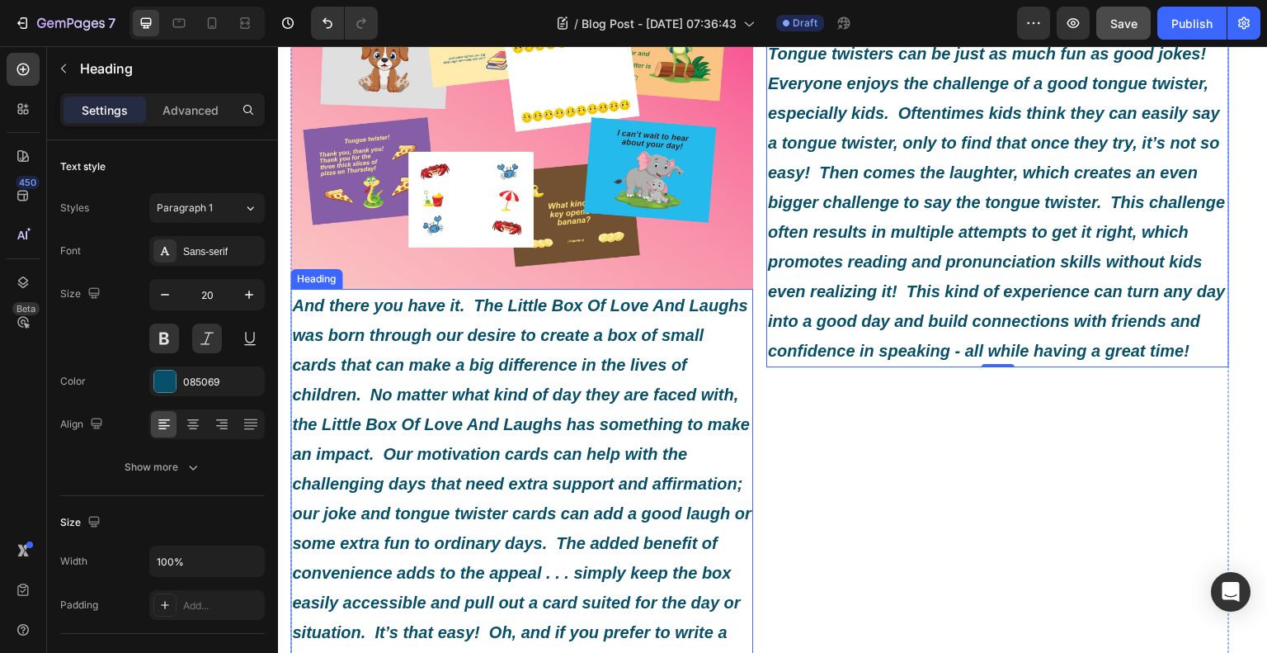
scroll to position [1135, 0]
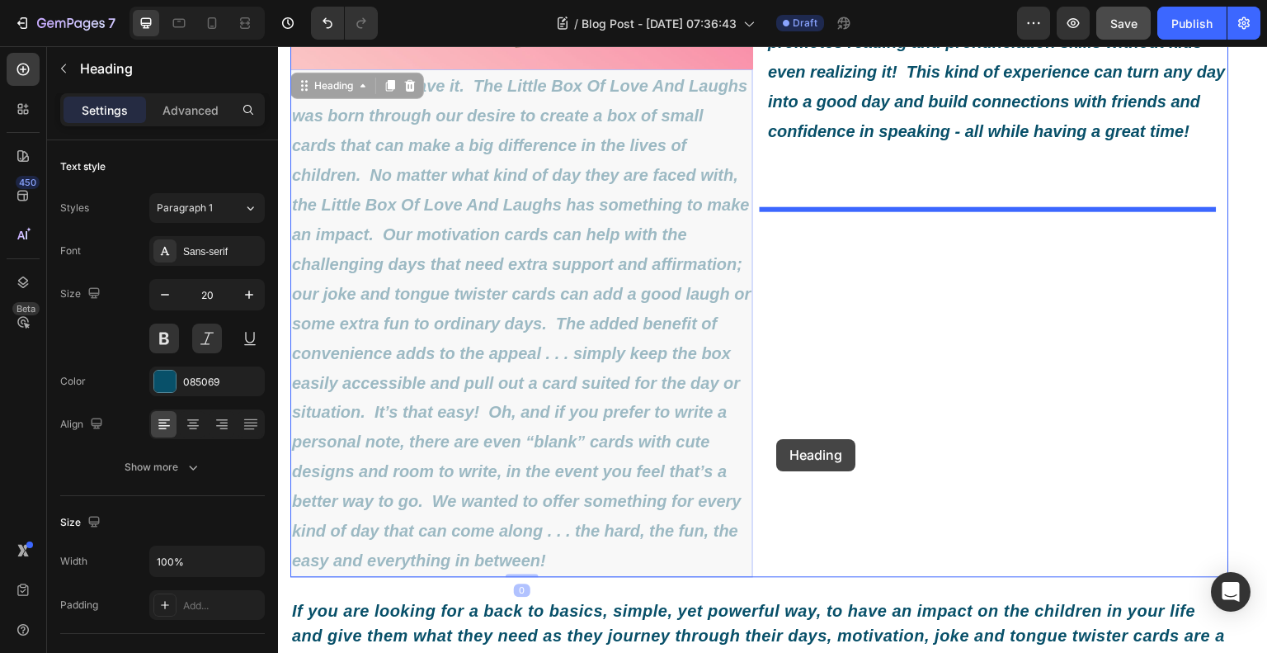
drag, startPoint x: 553, startPoint y: 386, endPoint x: 777, endPoint y: 439, distance: 230.5
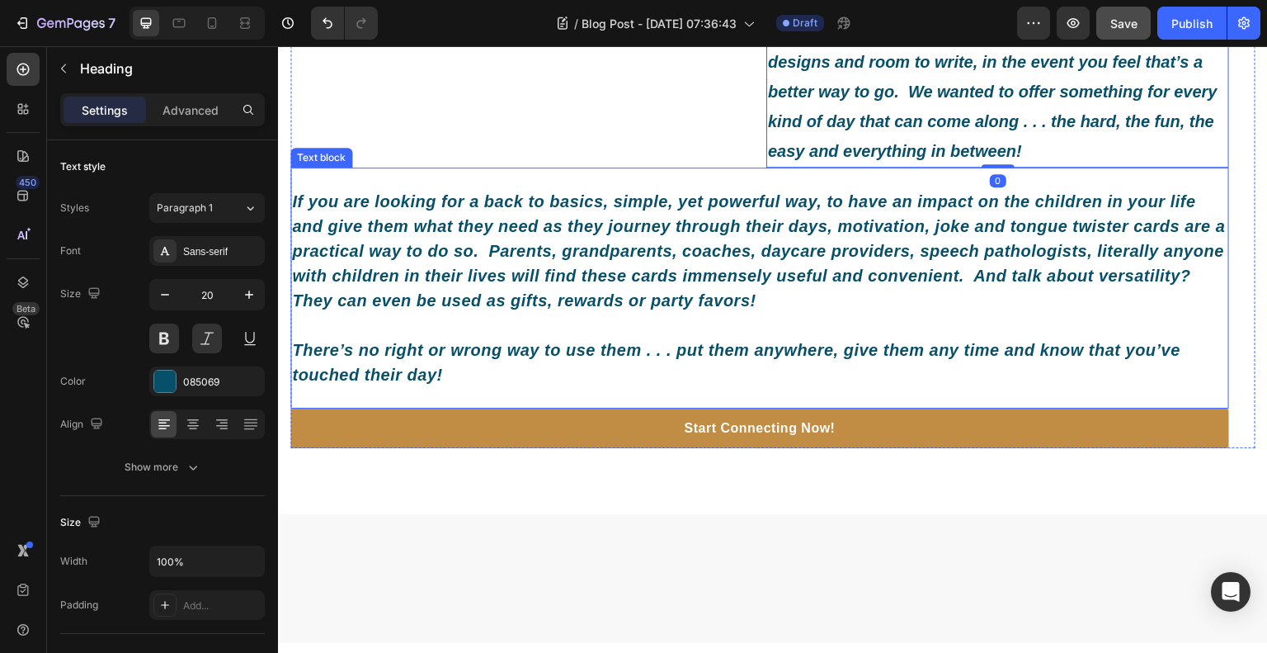
scroll to position [1630, 0]
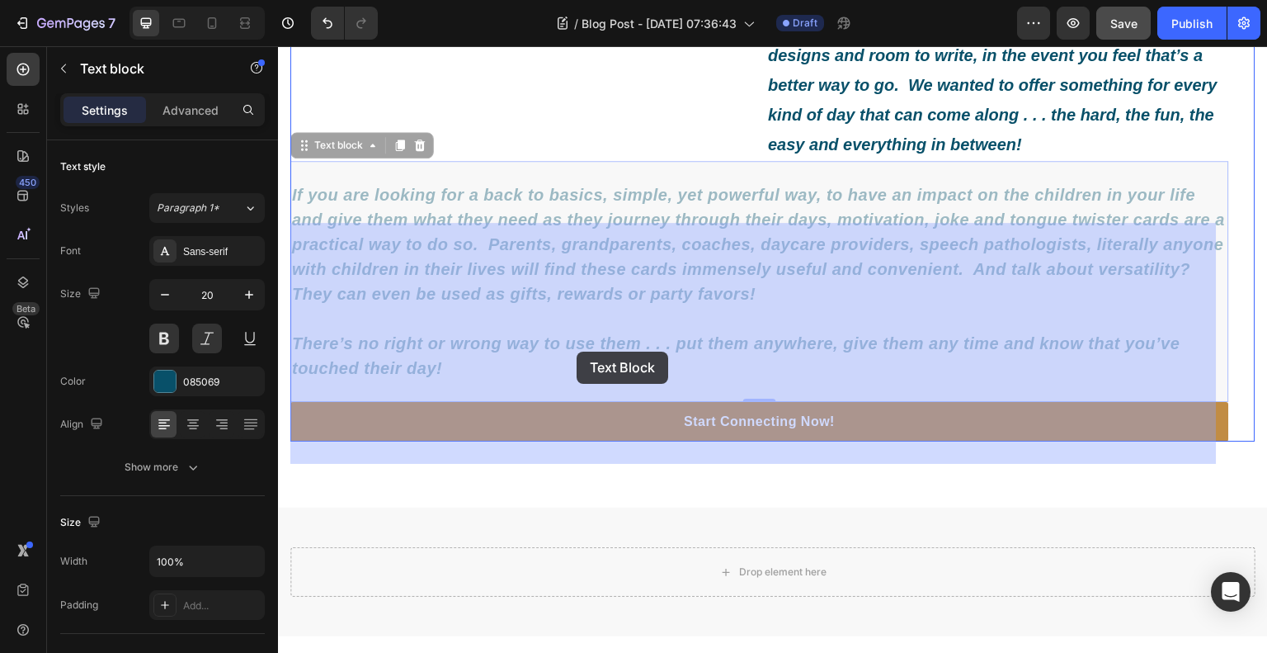
drag, startPoint x: 508, startPoint y: 353, endPoint x: 577, endPoint y: 351, distance: 68.5
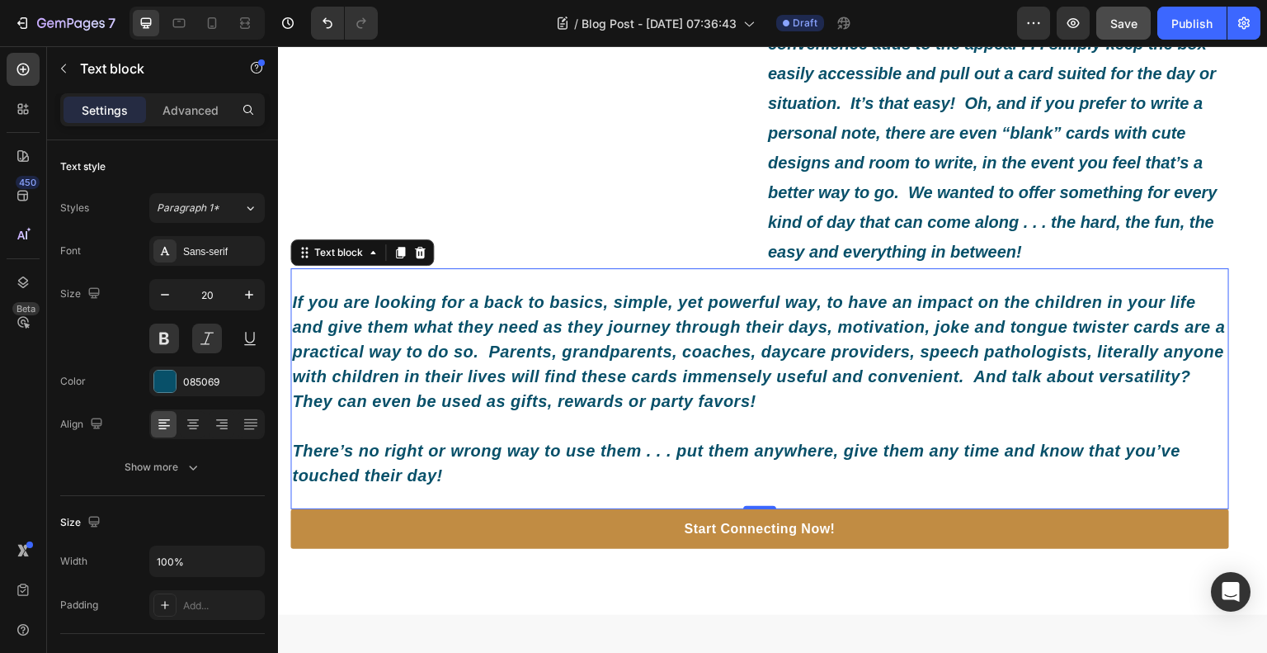
scroll to position [1485, 0]
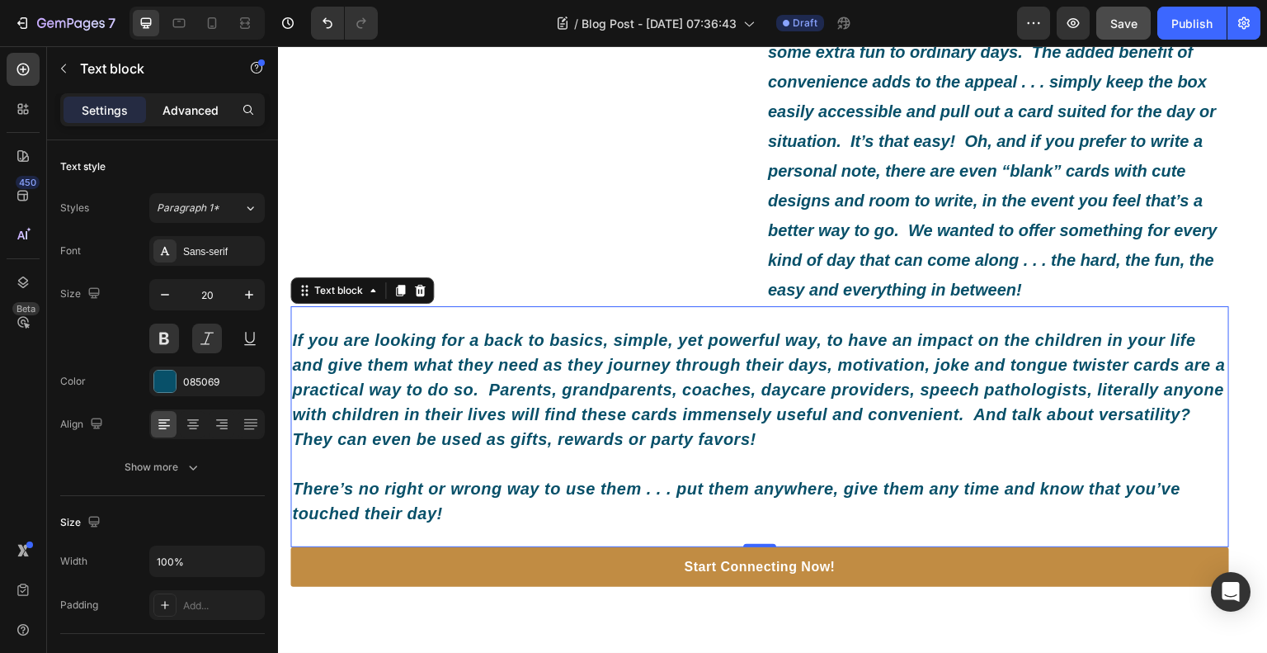
click at [205, 111] on p "Advanced" at bounding box center [191, 109] width 56 height 17
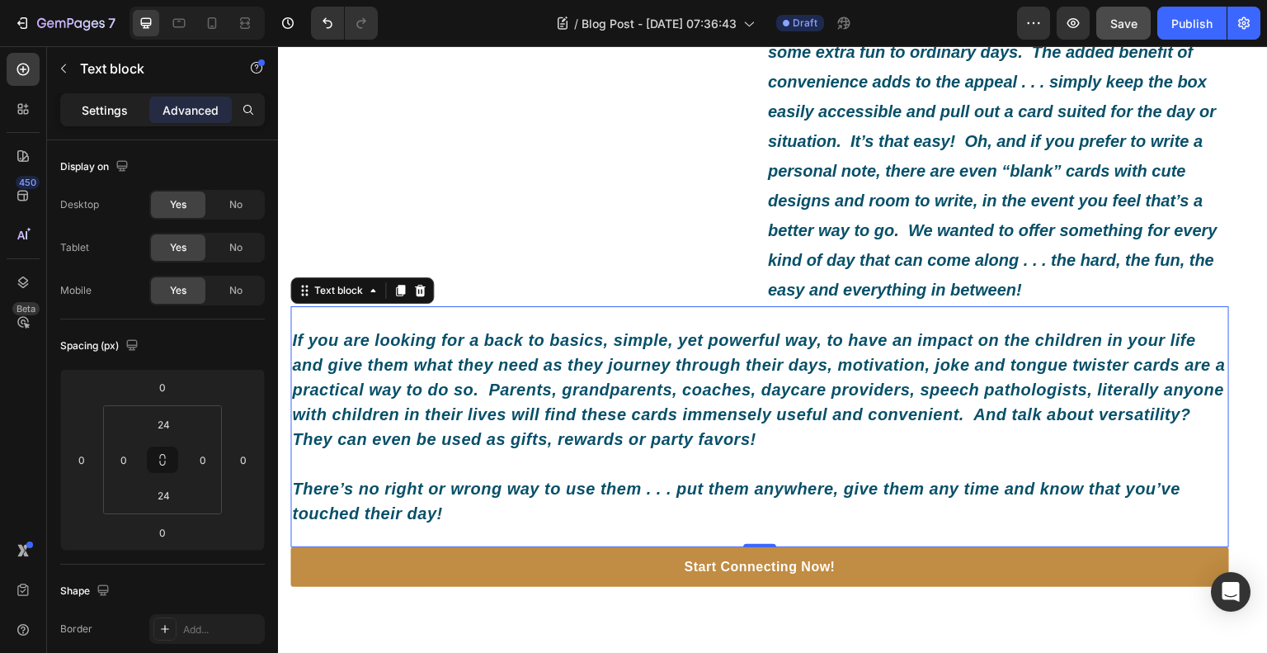
click at [123, 119] on div "Settings" at bounding box center [105, 110] width 83 height 26
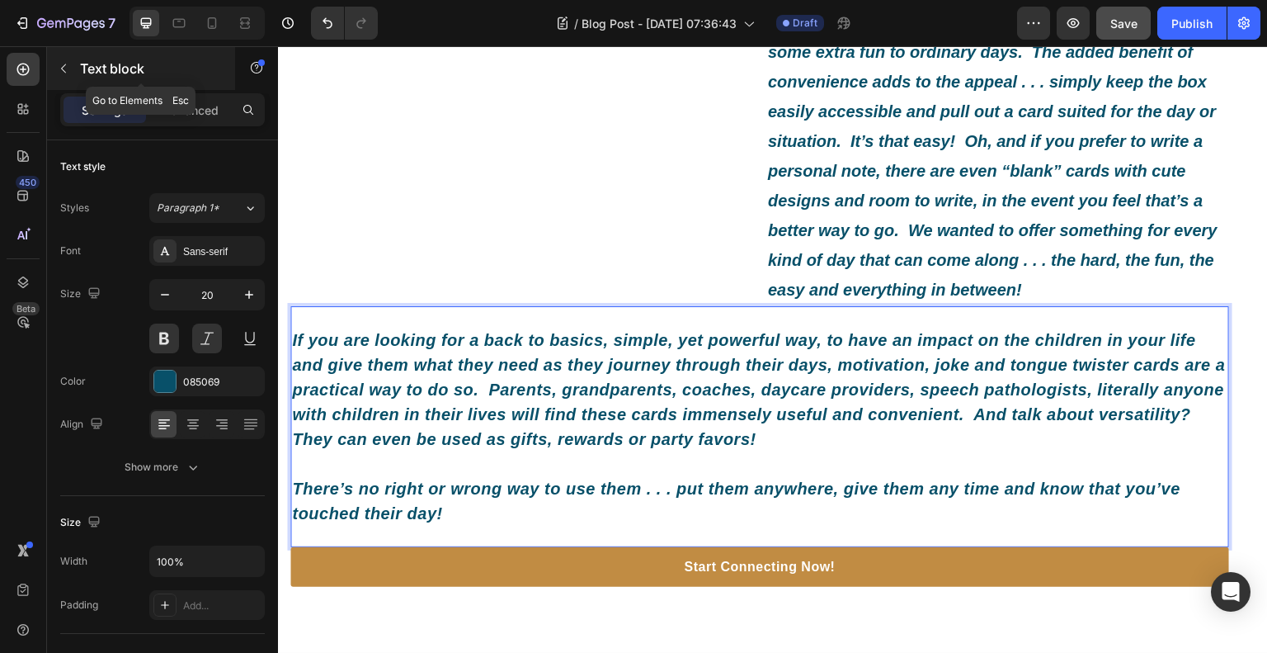
click at [67, 68] on icon "button" at bounding box center [63, 68] width 13 height 13
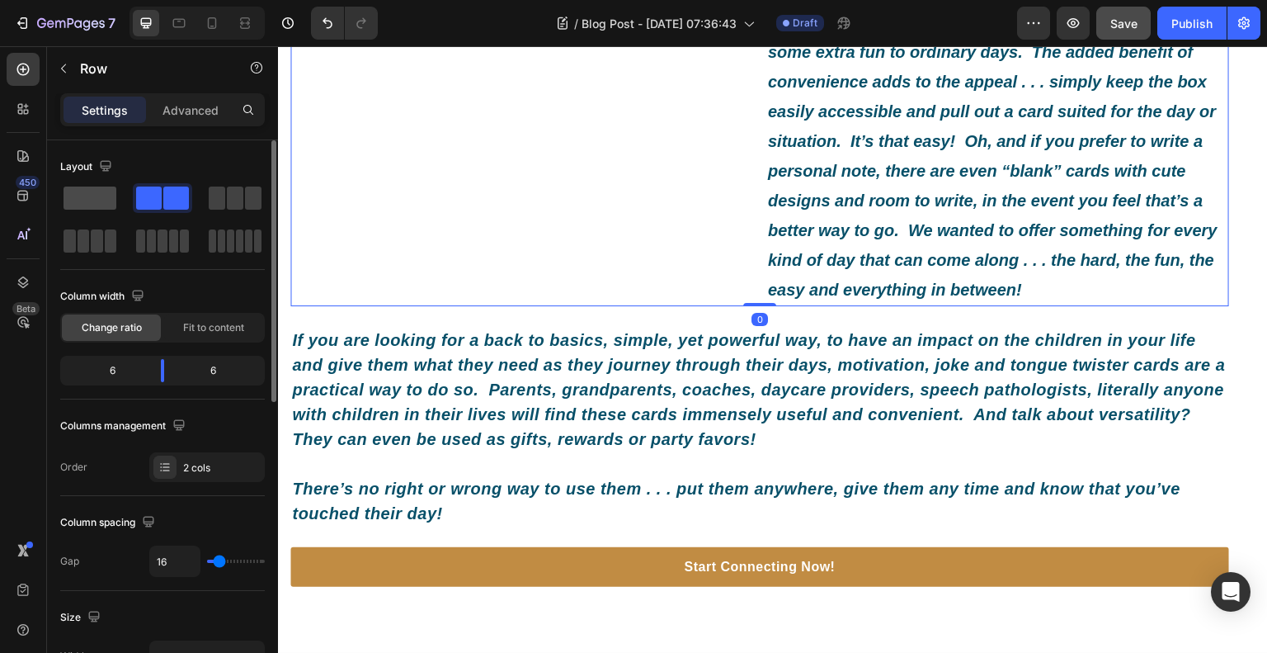
click at [106, 197] on span at bounding box center [90, 197] width 53 height 23
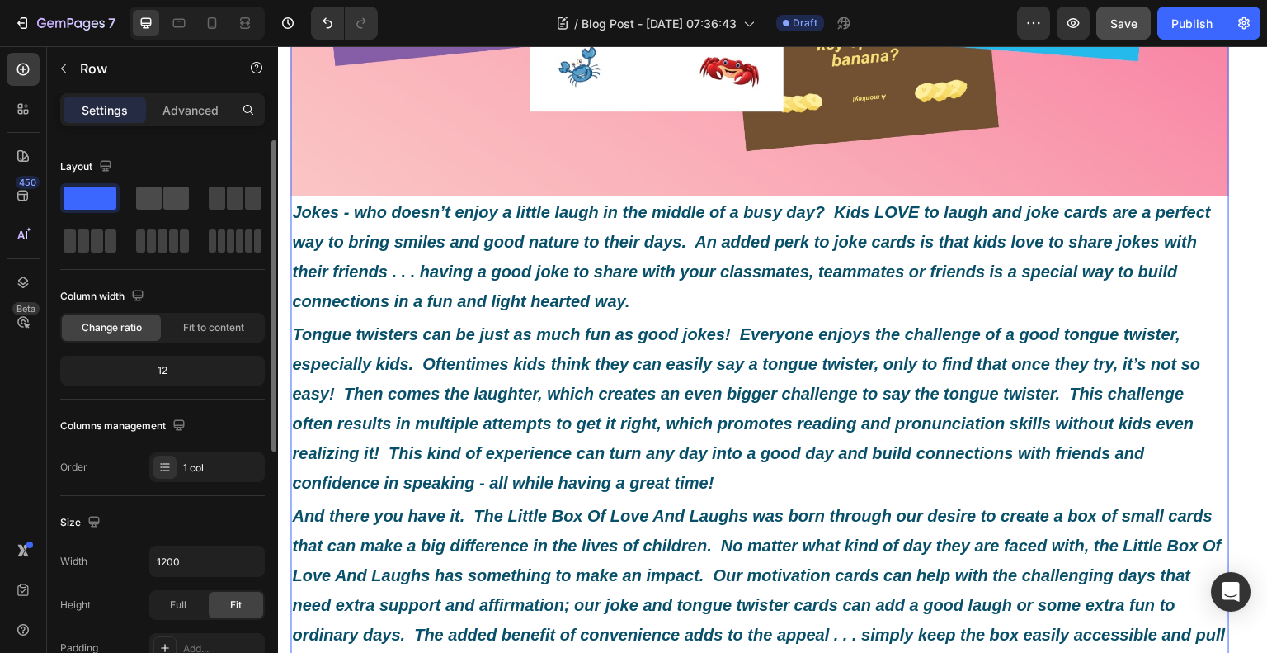
click at [139, 194] on span at bounding box center [149, 197] width 26 height 23
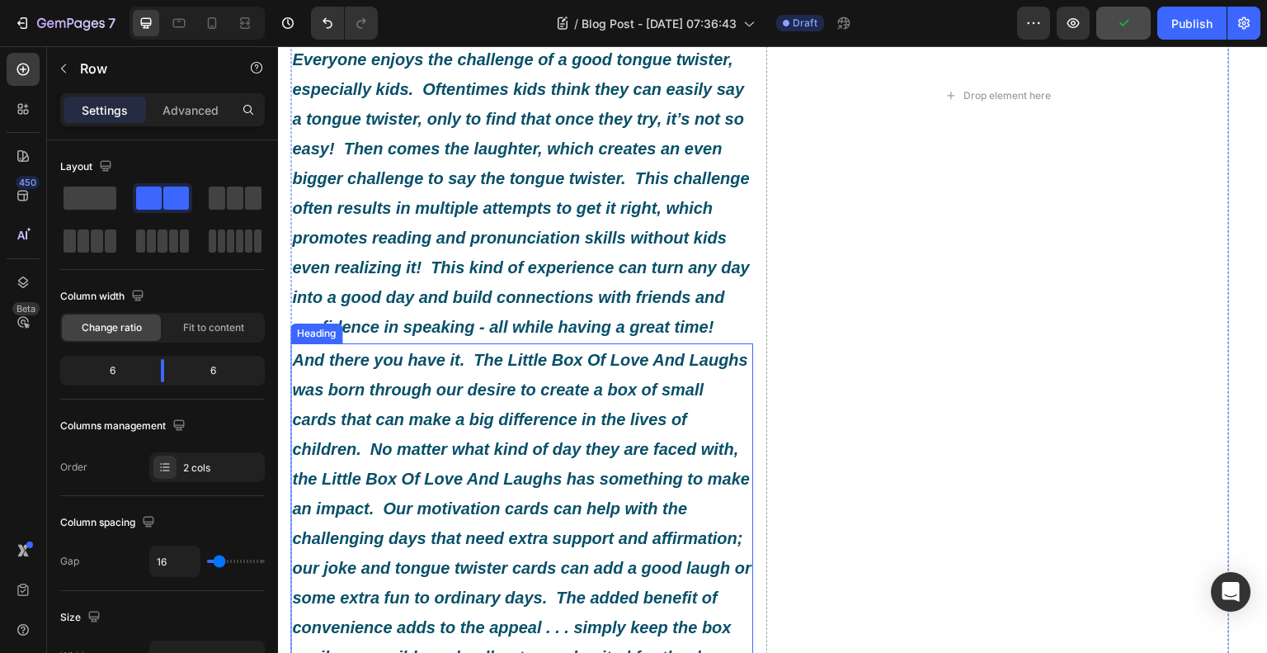
scroll to position [990, 0]
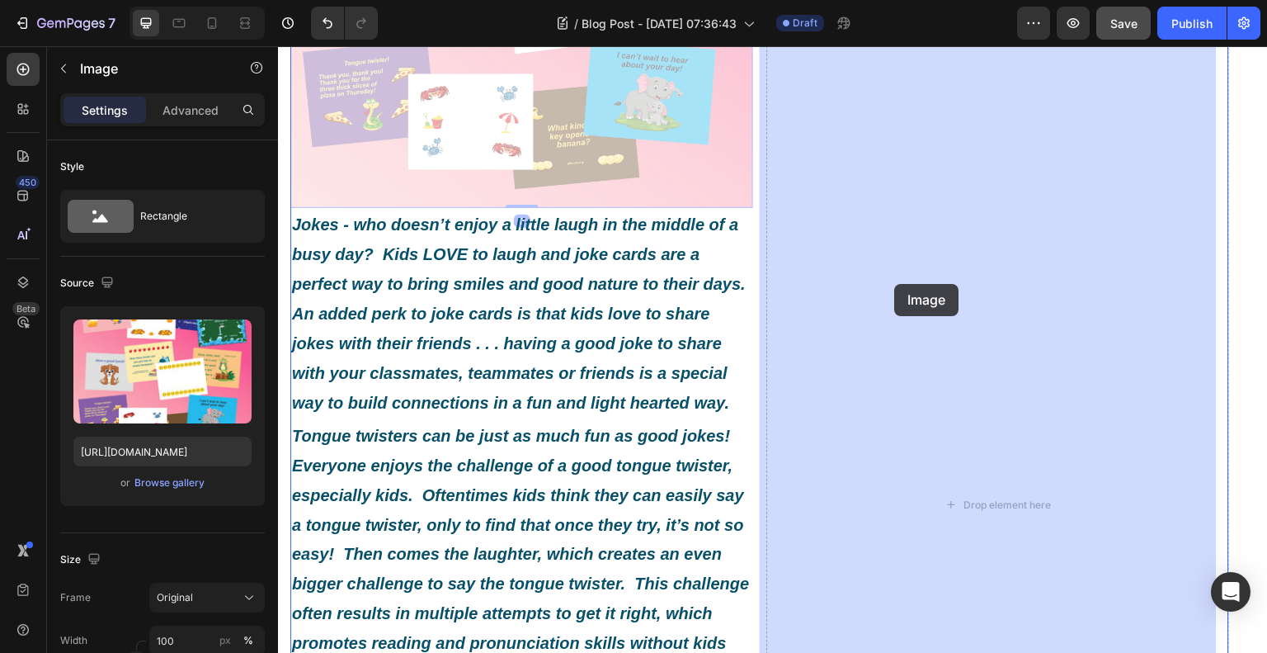
drag, startPoint x: 643, startPoint y: 105, endPoint x: 899, endPoint y: 304, distance: 324.0
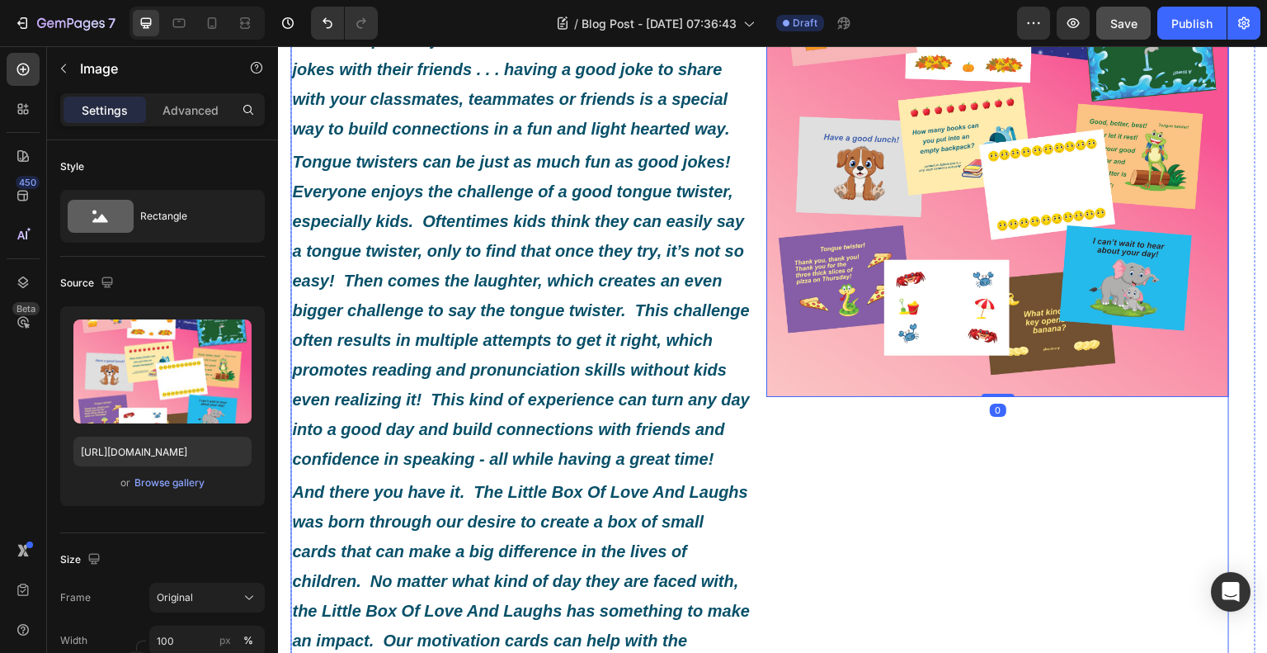
scroll to position [1111, 0]
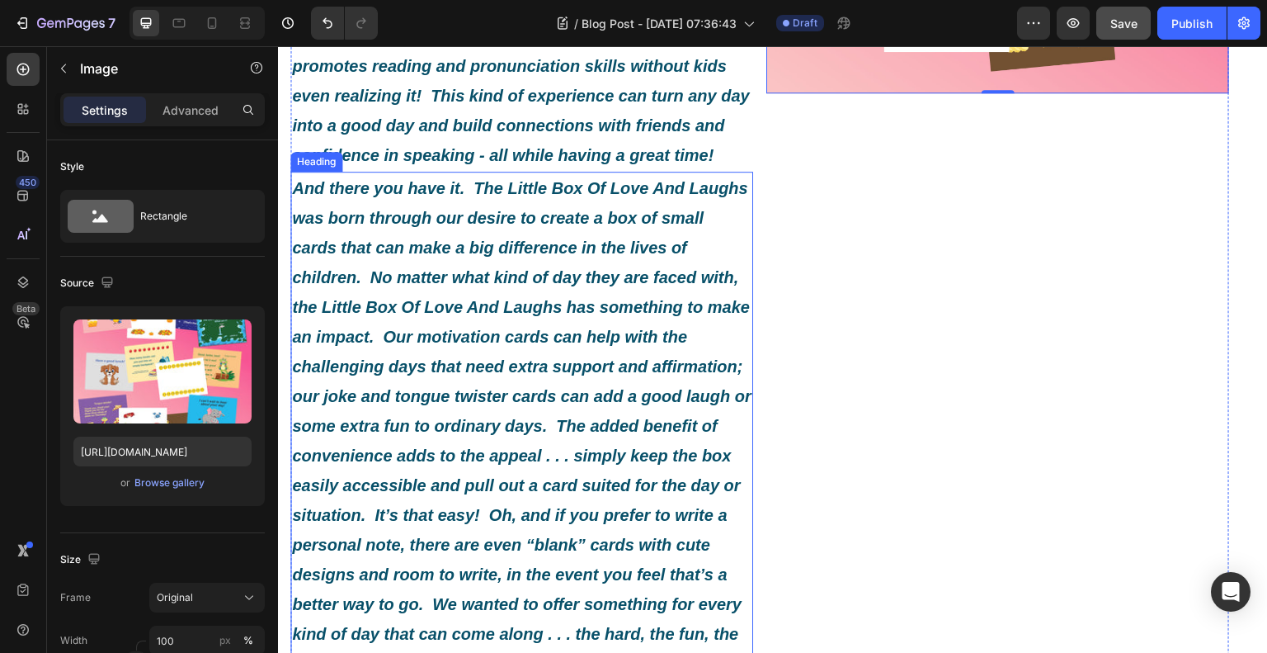
click at [644, 362] on icon "And there you have it. The Little Box Of Love And Laughs was born through our d…" at bounding box center [522, 425] width 460 height 493
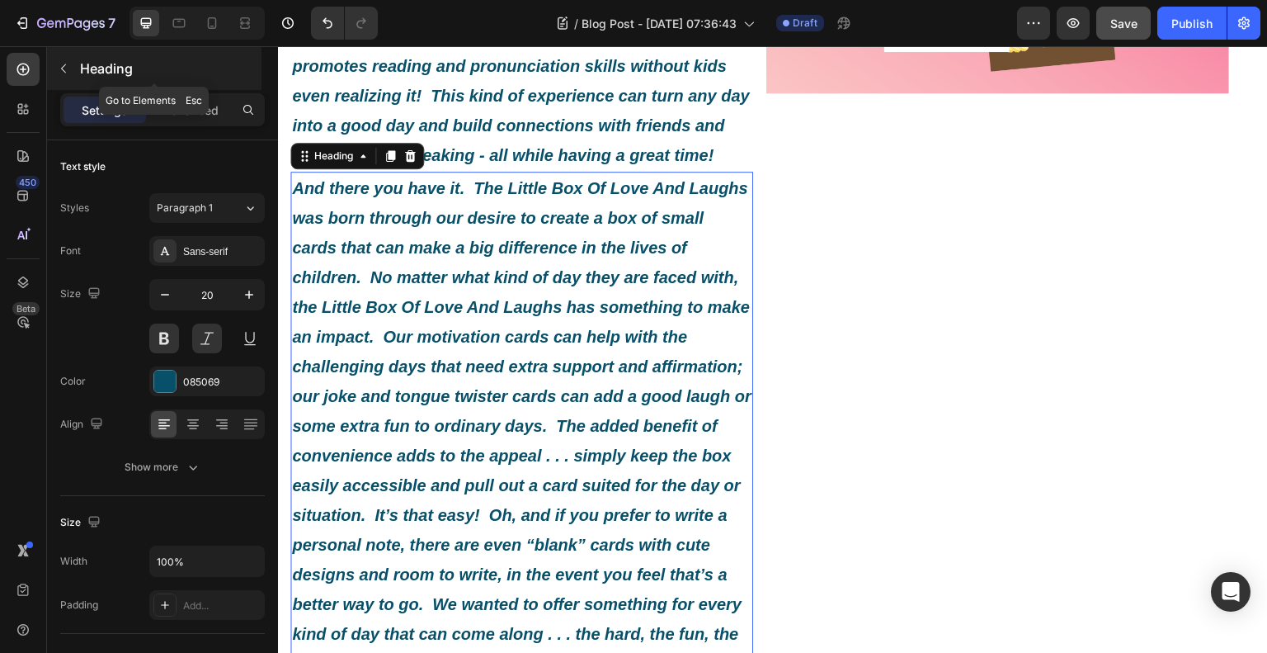
click at [56, 59] on button "button" at bounding box center [63, 68] width 26 height 26
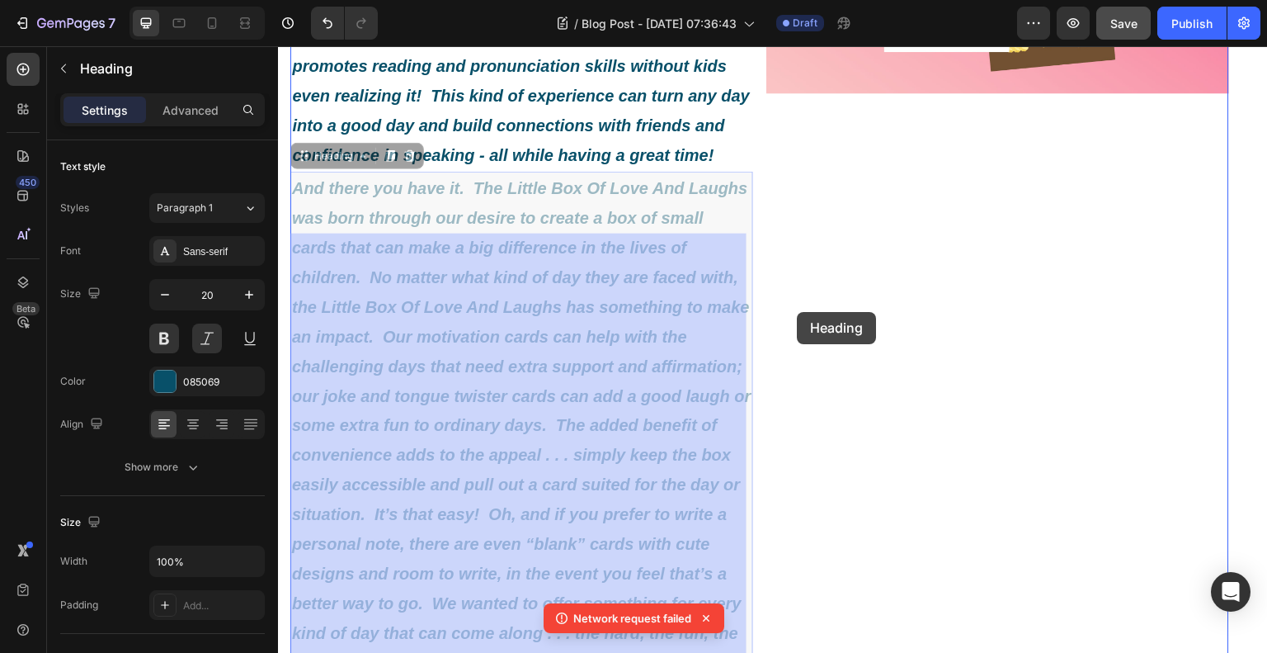
drag, startPoint x: 439, startPoint y: 332, endPoint x: 803, endPoint y: 312, distance: 364.4
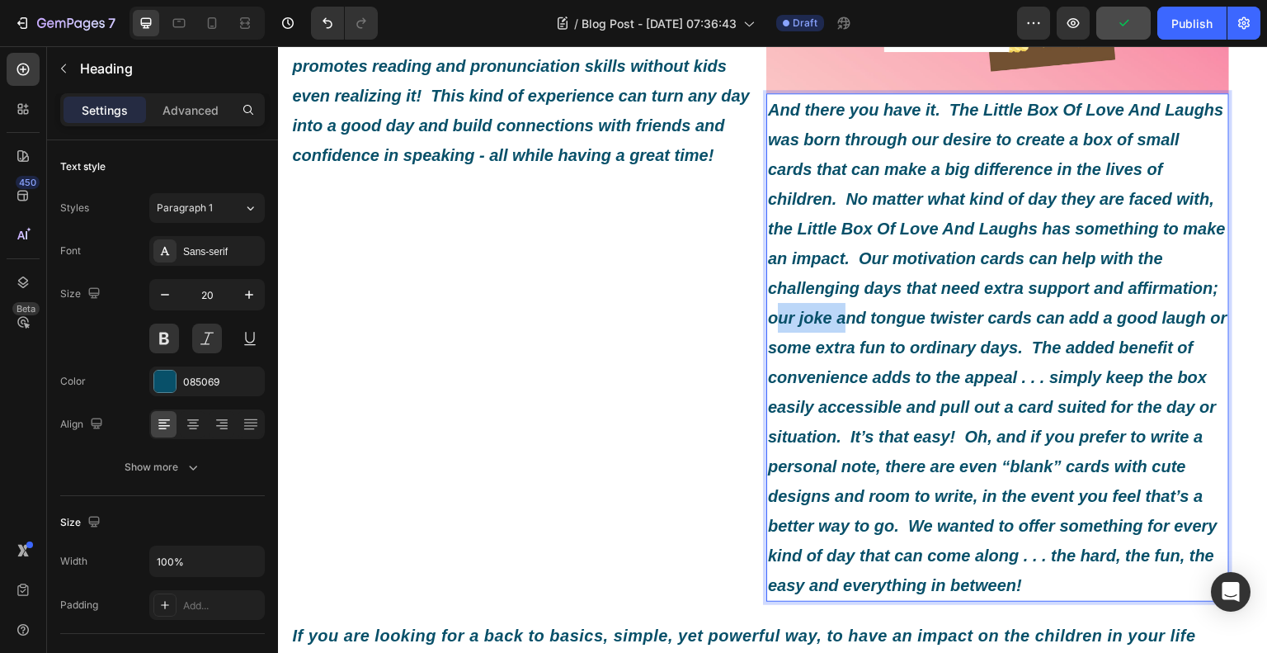
drag, startPoint x: 843, startPoint y: 304, endPoint x: 776, endPoint y: 316, distance: 68.0
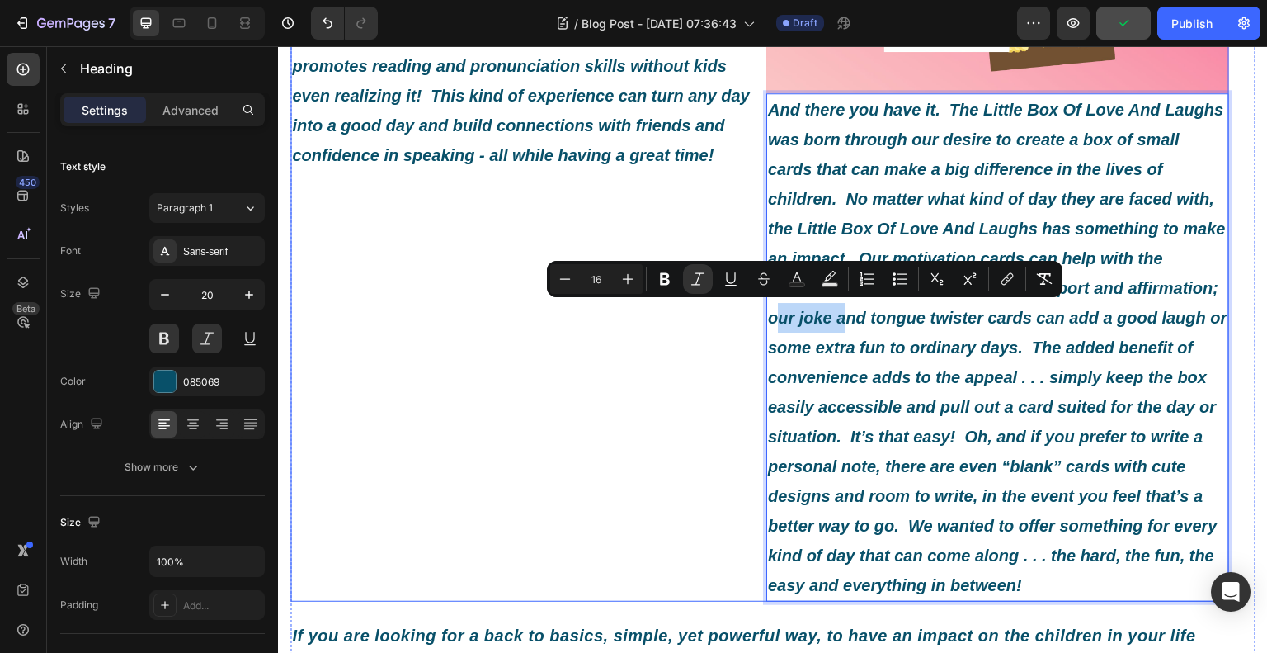
click at [733, 364] on div "Jokes - who doesn’t enjoy a little laugh in the middle of a busy day? Kids LOVE…" at bounding box center [521, 115] width 463 height 971
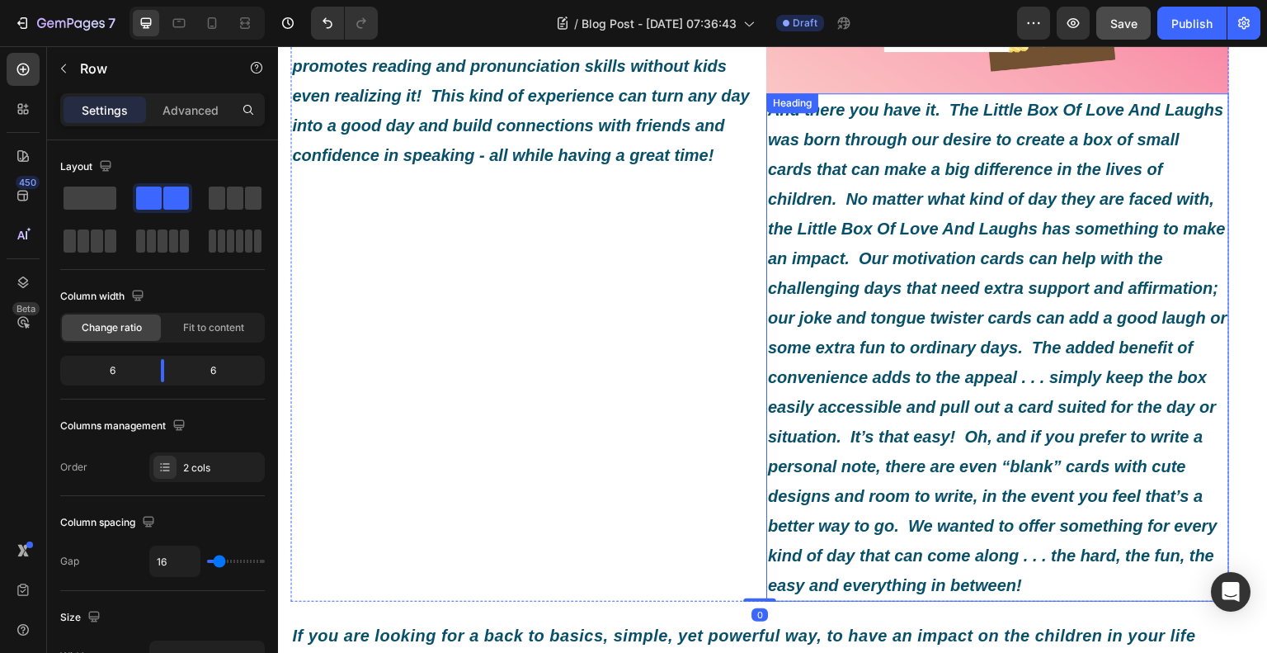
click at [815, 346] on icon "And there you have it. The Little Box Of Love And Laughs was born through our d…" at bounding box center [998, 347] width 460 height 493
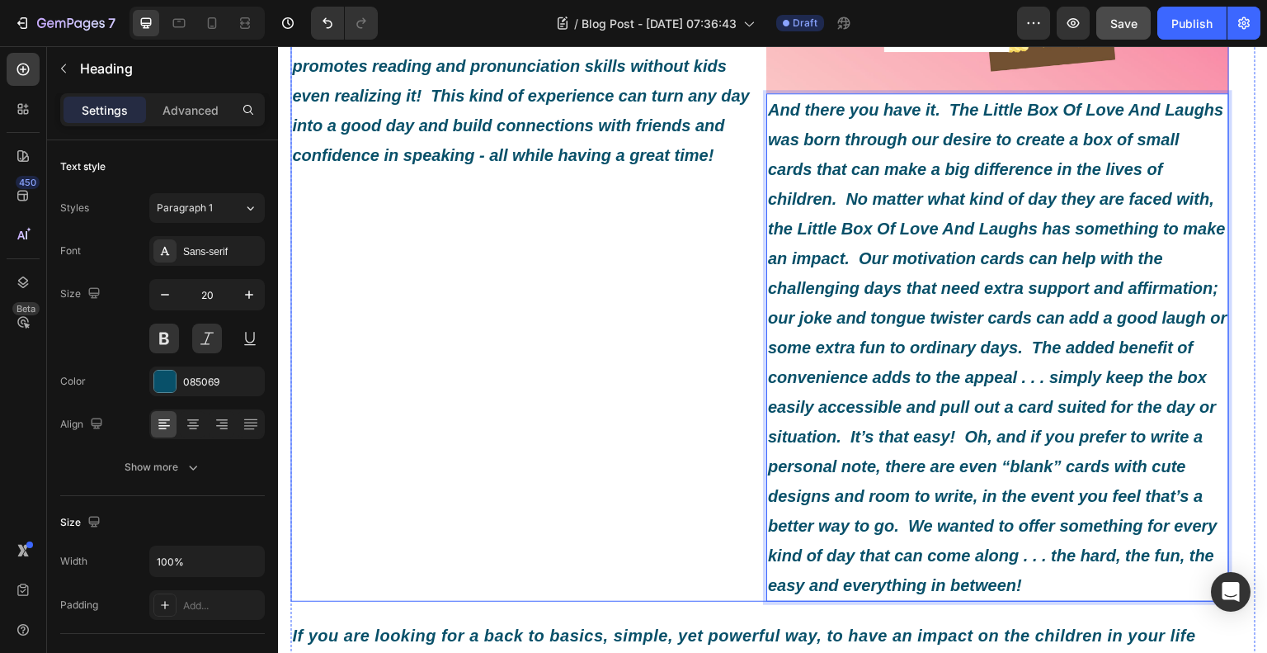
drag, startPoint x: 884, startPoint y: 307, endPoint x: 578, endPoint y: 380, distance: 314.6
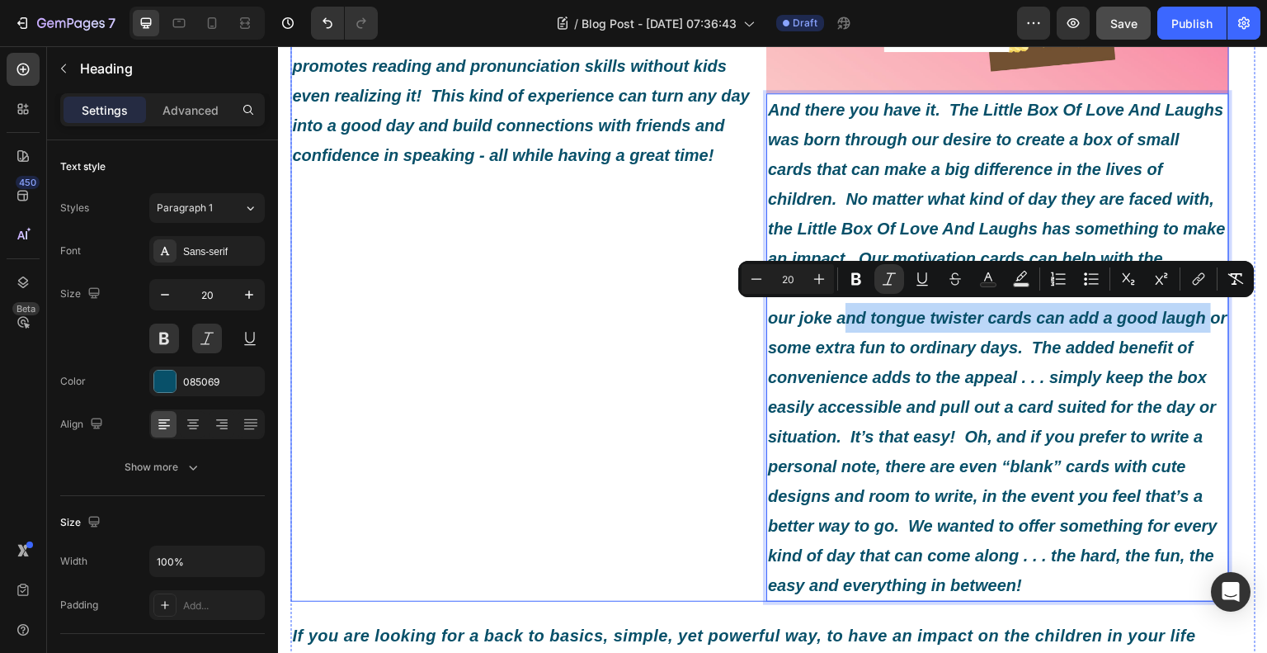
drag, startPoint x: 841, startPoint y: 309, endPoint x: 711, endPoint y: 343, distance: 134.1
click at [711, 343] on div "Jokes - who doesn’t enjoy a little laugh in the middle of a busy day? Kids LOVE…" at bounding box center [759, 115] width 939 height 971
click at [688, 334] on div "Jokes - who doesn’t enjoy a little laugh in the middle of a busy day? Kids LOVE…" at bounding box center [521, 115] width 463 height 971
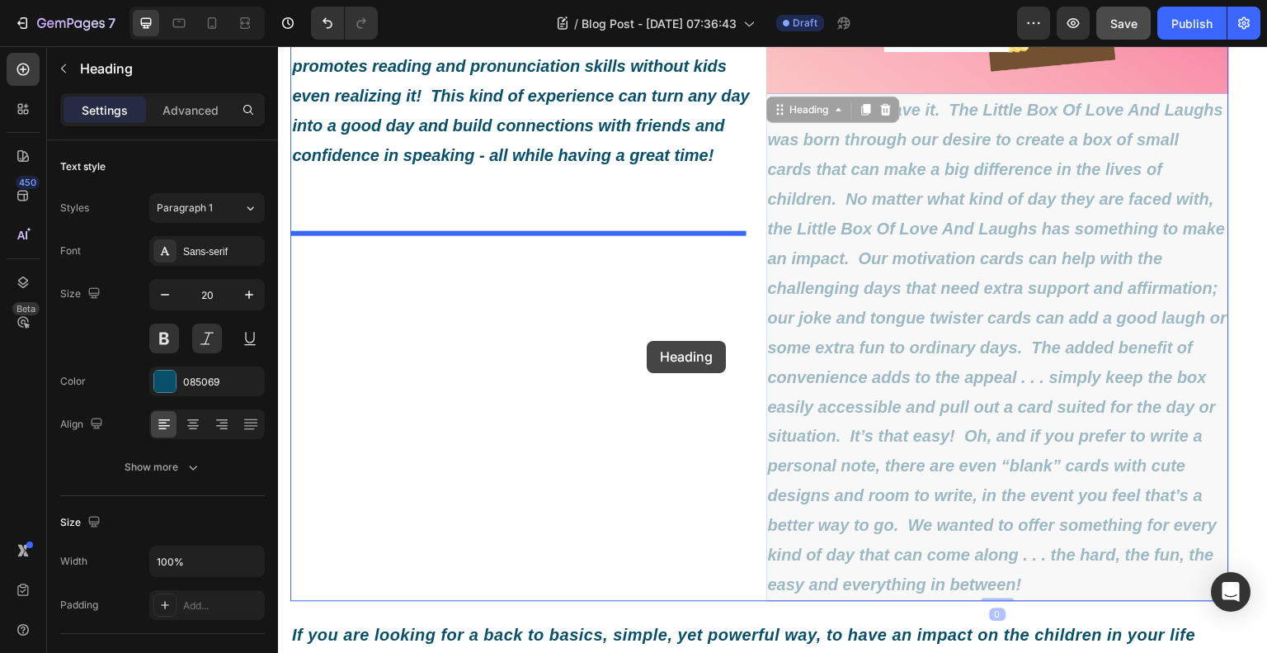
drag, startPoint x: 828, startPoint y: 290, endPoint x: 647, endPoint y: 341, distance: 188.4
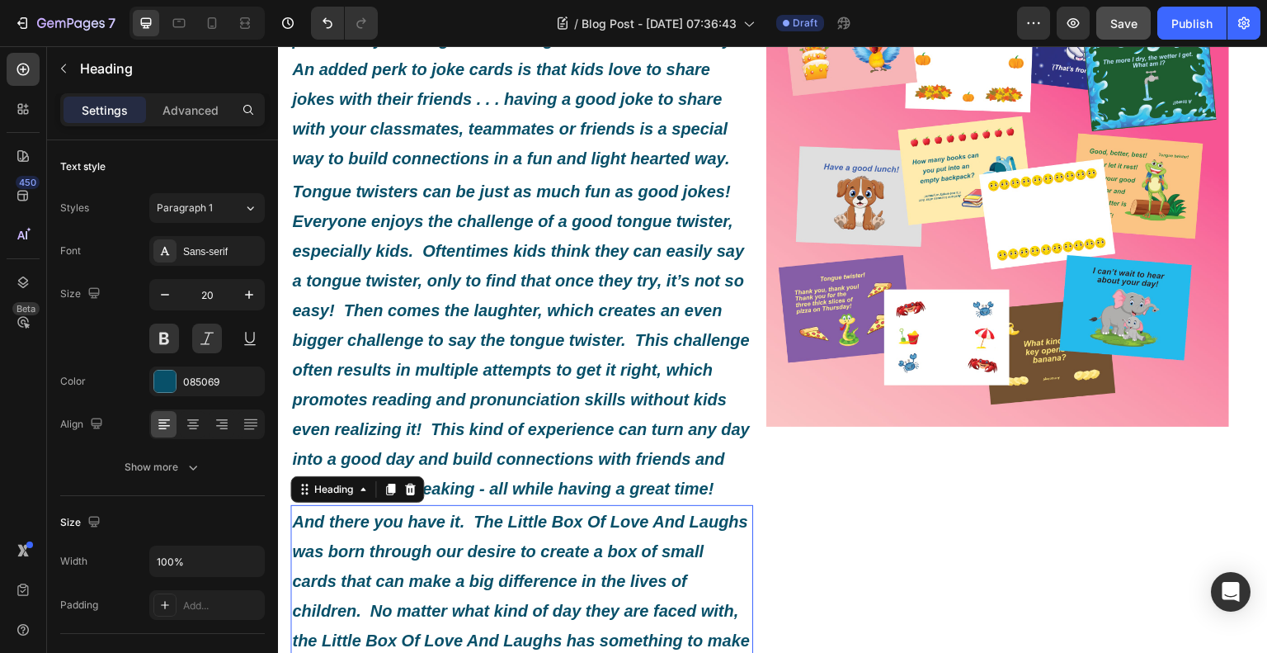
scroll to position [781, 0]
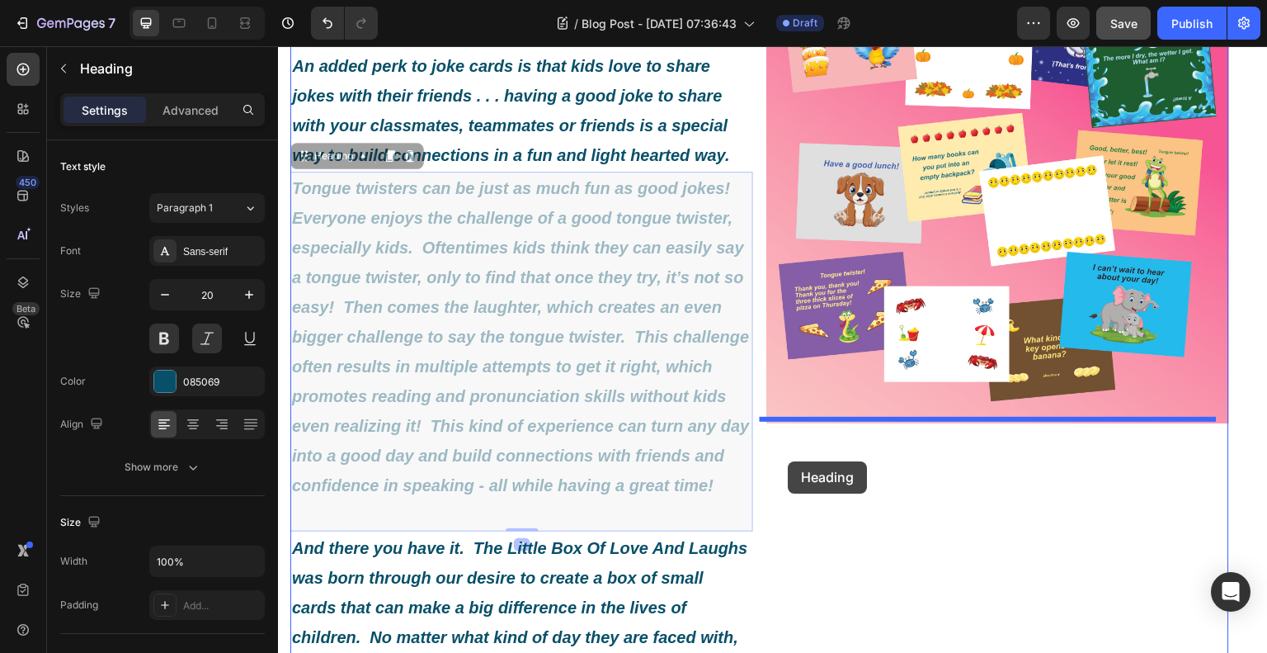
drag, startPoint x: 632, startPoint y: 380, endPoint x: 790, endPoint y: 460, distance: 176.7
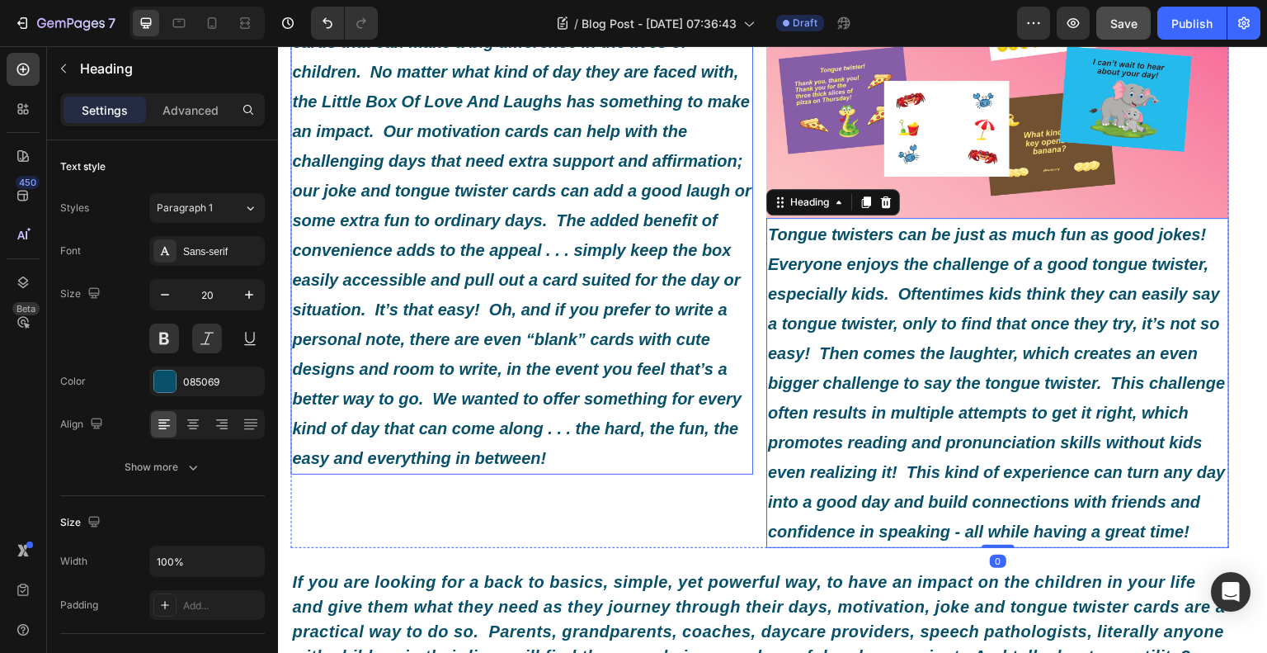
scroll to position [1029, 0]
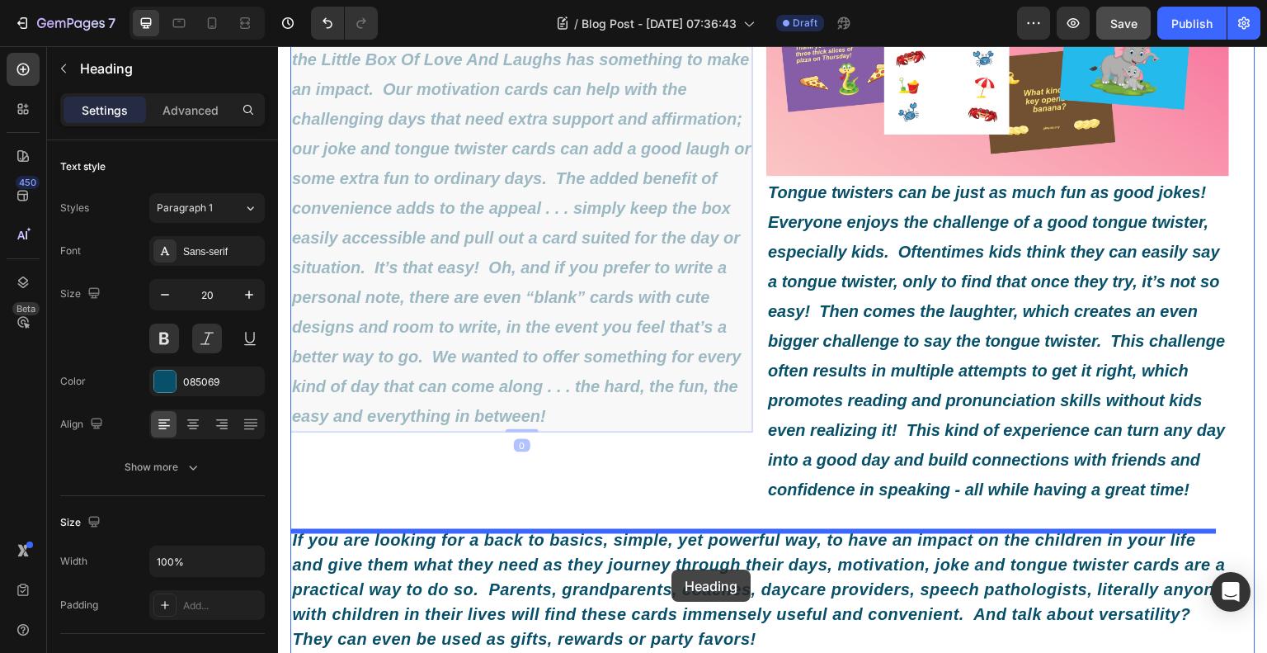
drag, startPoint x: 575, startPoint y: 337, endPoint x: 672, endPoint y: 570, distance: 251.9
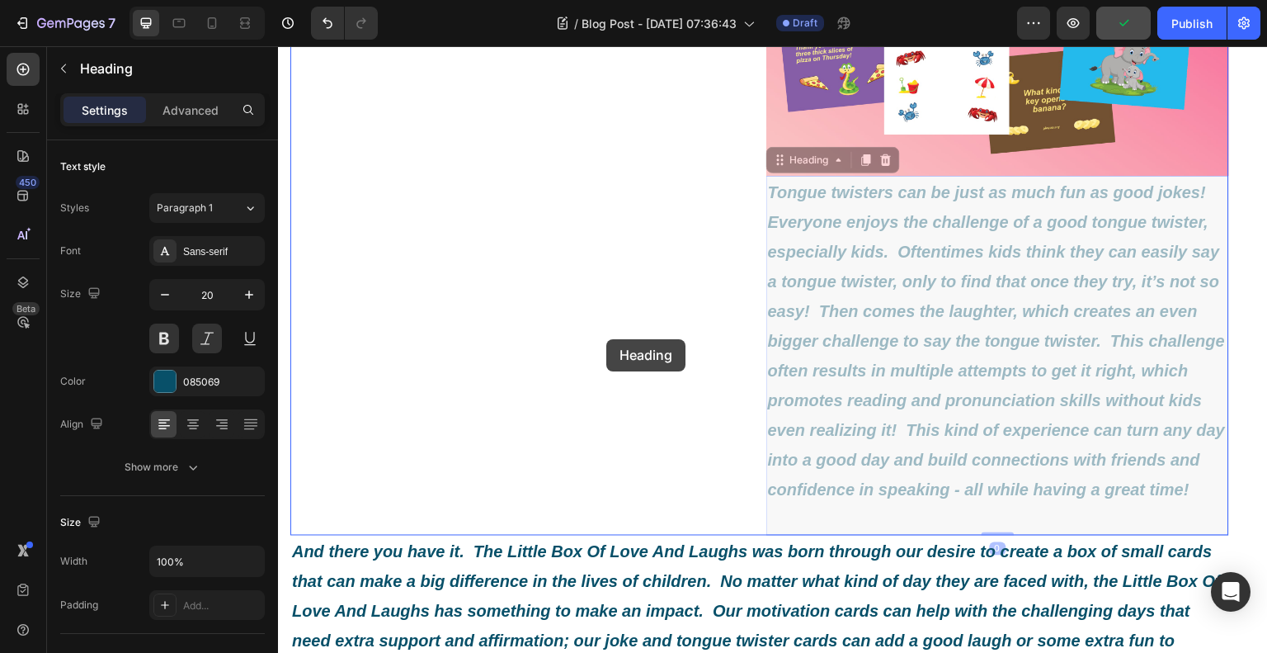
drag, startPoint x: 822, startPoint y: 376, endPoint x: 600, endPoint y: 332, distance: 226.4
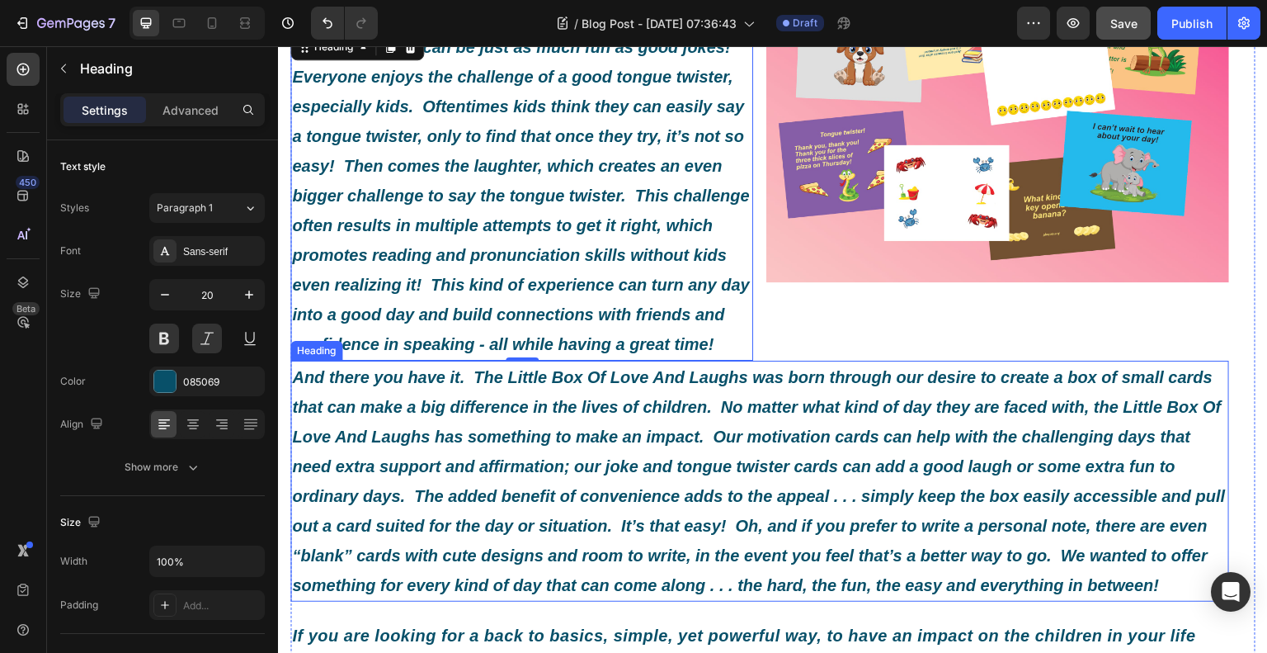
scroll to position [946, 0]
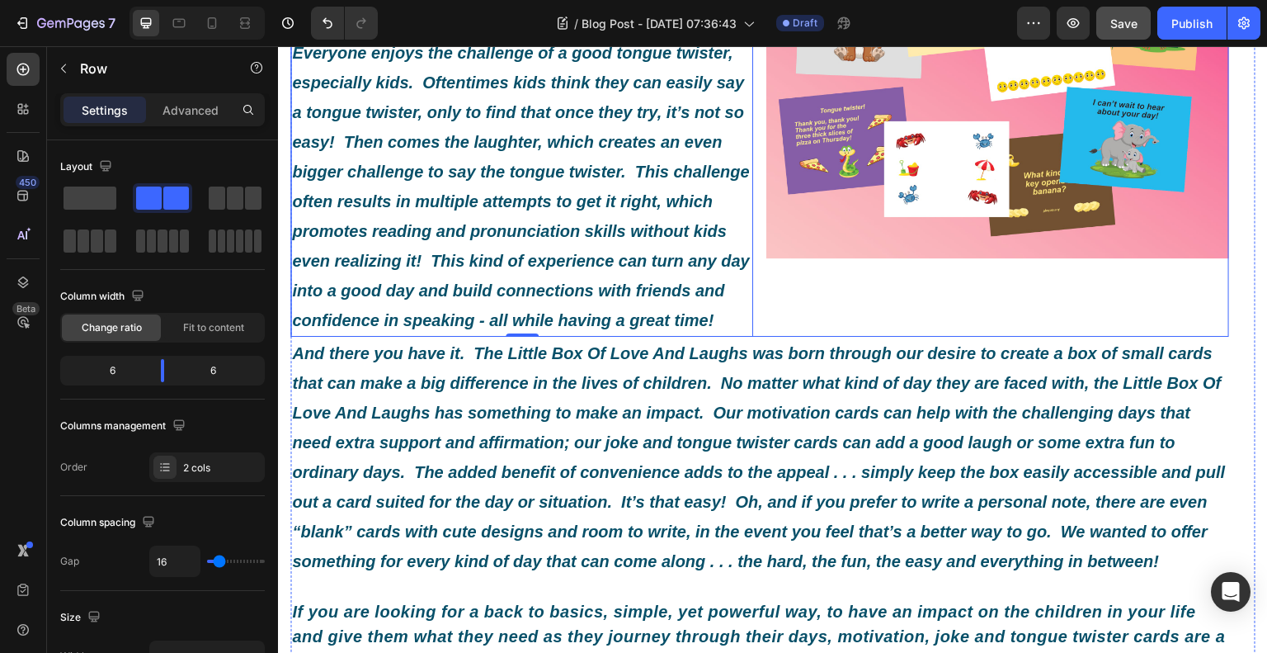
click at [871, 337] on div "Image" at bounding box center [997, 65] width 463 height 541
drag, startPoint x: 749, startPoint y: 397, endPoint x: 754, endPoint y: 370, distance: 27.7
click at [754, 337] on div "Jokes - who doesn’t enjoy a little laugh in the middle of a busy day? Kids LOVE…" at bounding box center [759, 65] width 939 height 541
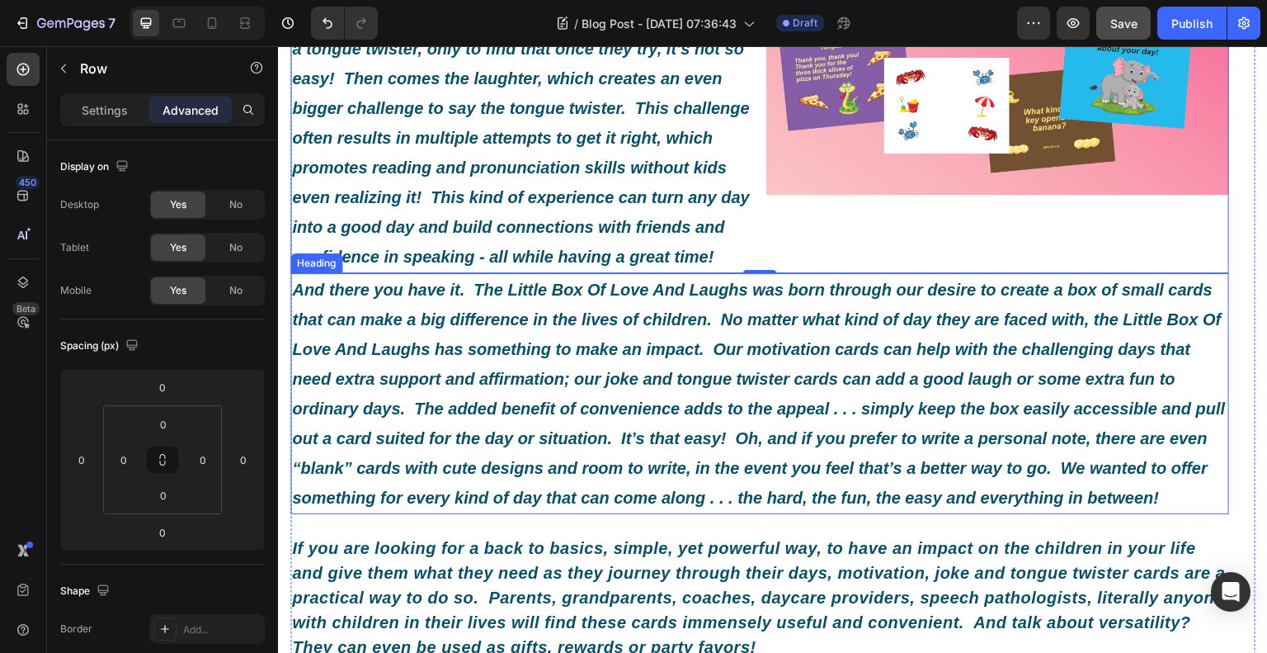
scroll to position [990, 0]
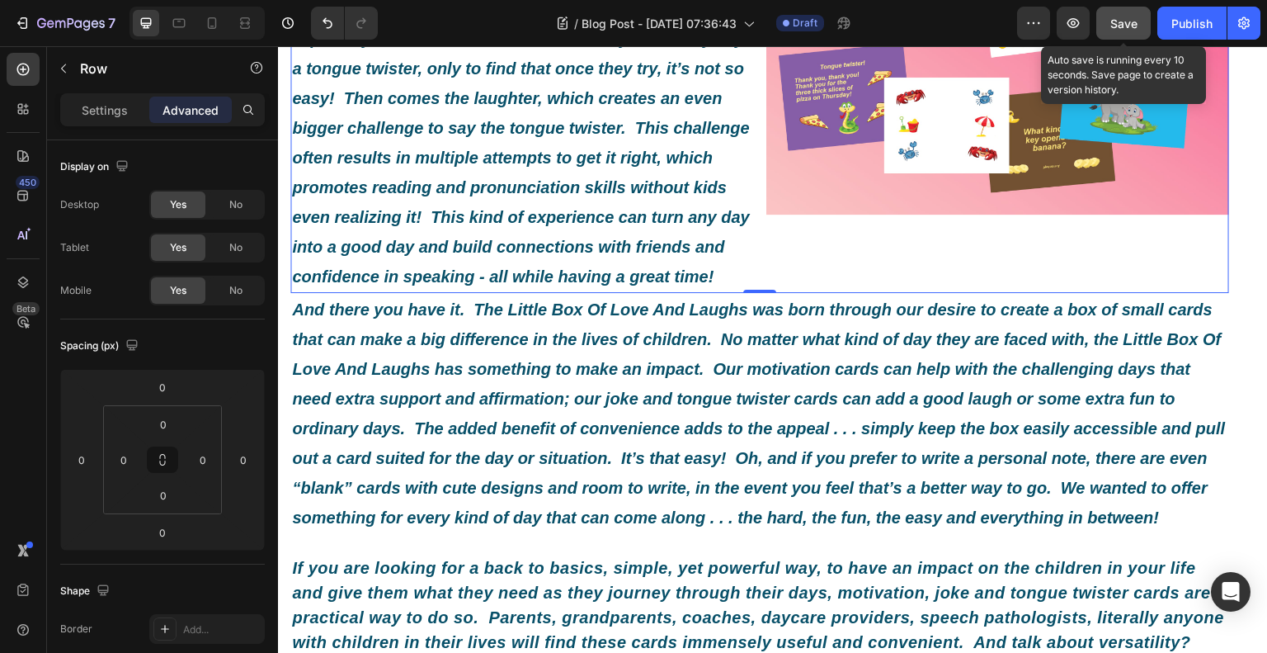
click at [1108, 28] on button "Save" at bounding box center [1124, 23] width 54 height 33
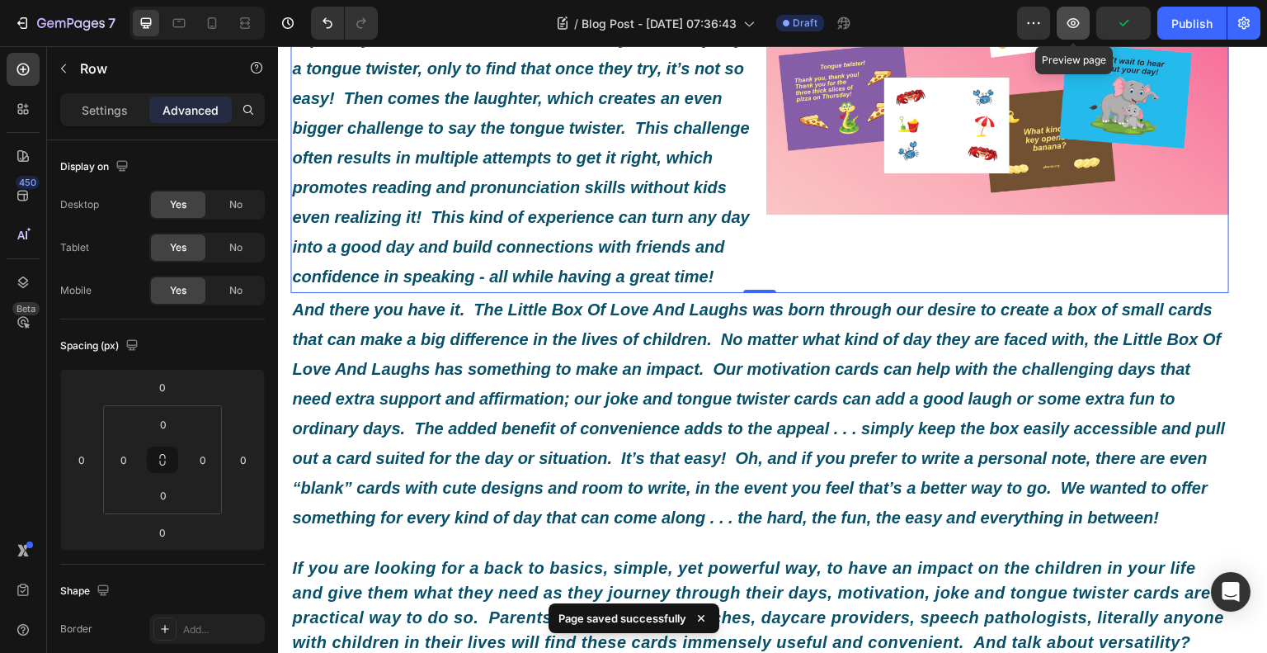
click at [1073, 31] on icon "button" at bounding box center [1073, 23] width 17 height 17
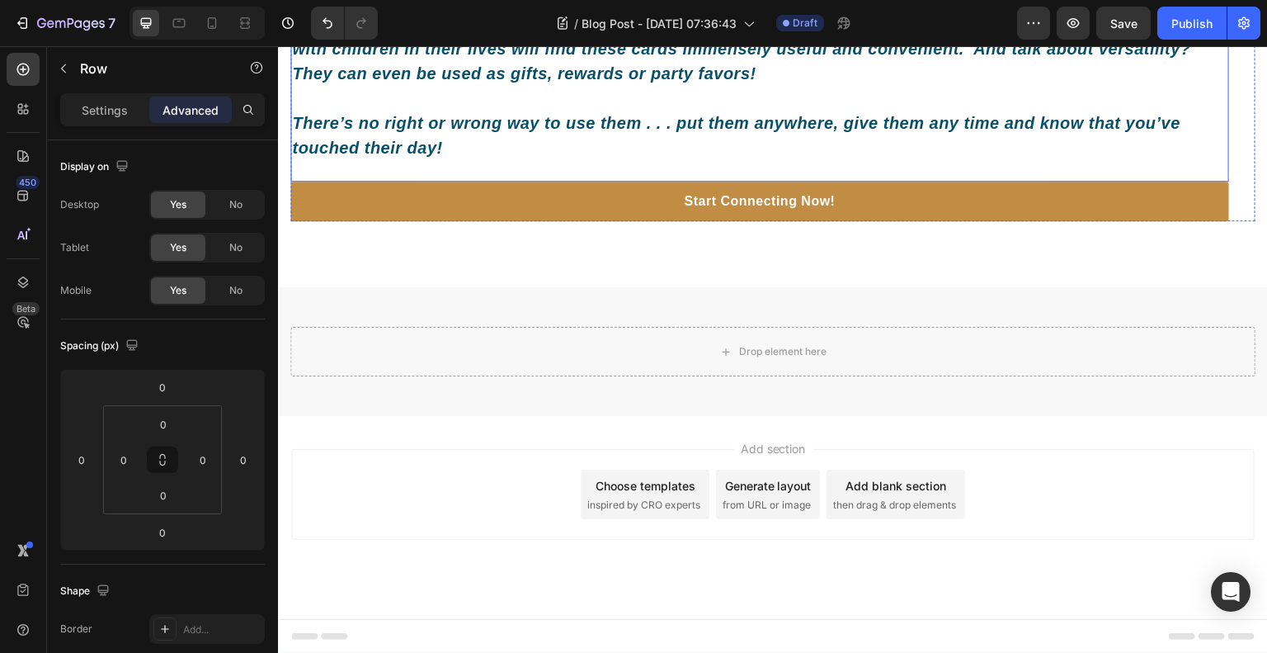
scroll to position [1644, 0]
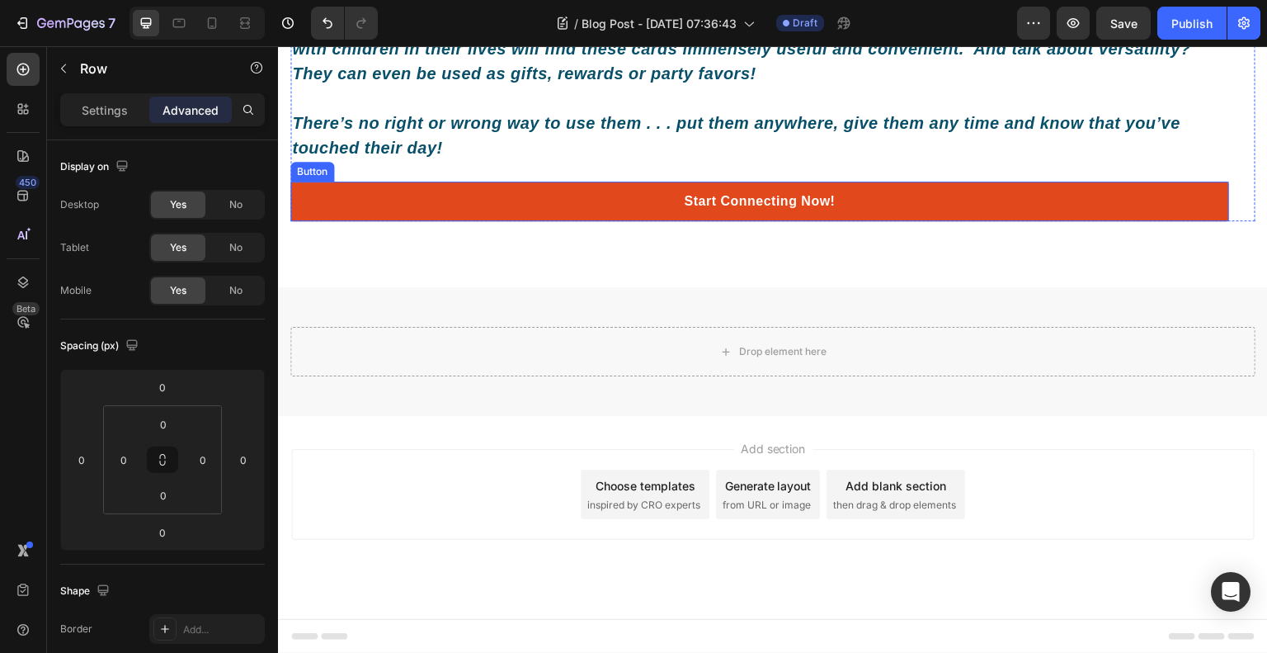
click at [337, 209] on link "Start Connecting Now!" at bounding box center [759, 202] width 939 height 40
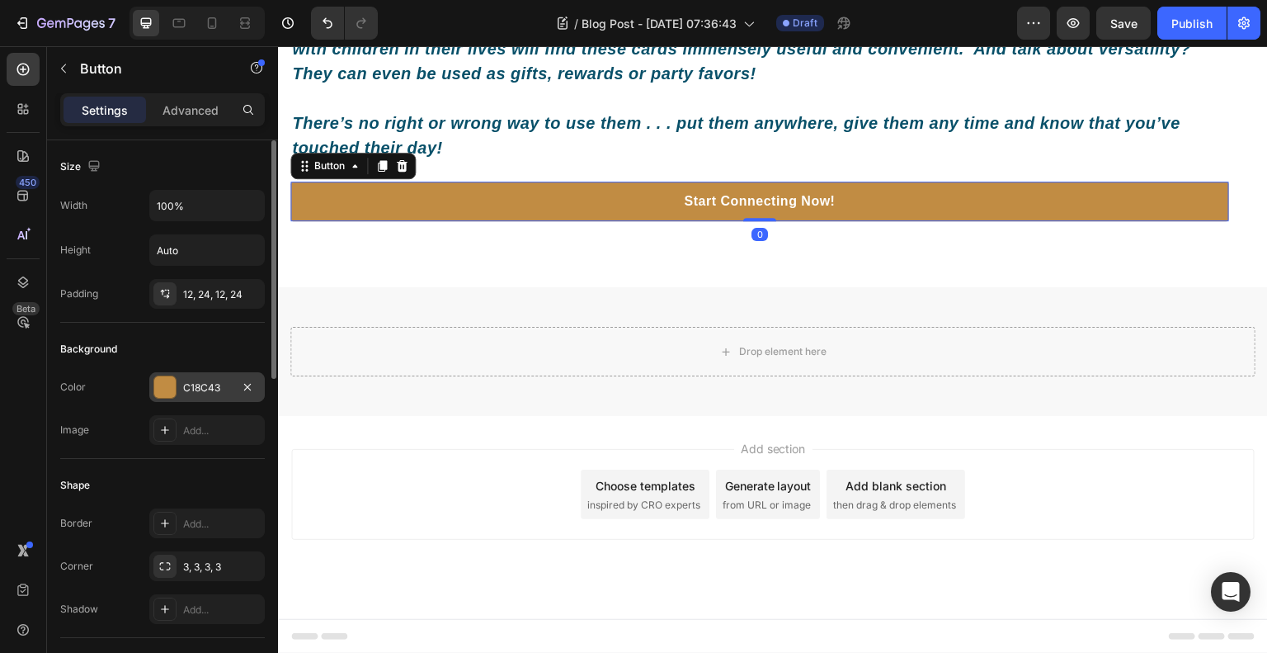
click at [154, 386] on div at bounding box center [164, 386] width 21 height 21
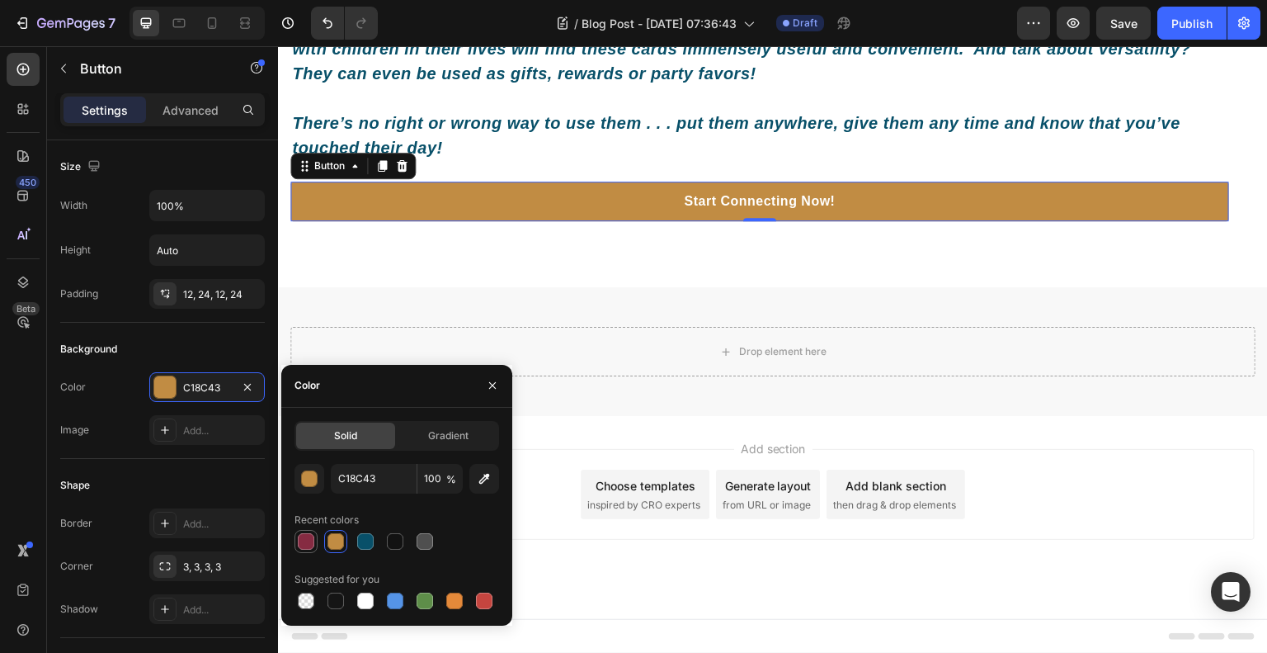
click at [307, 538] on div at bounding box center [306, 541] width 17 height 17
type input "862B42"
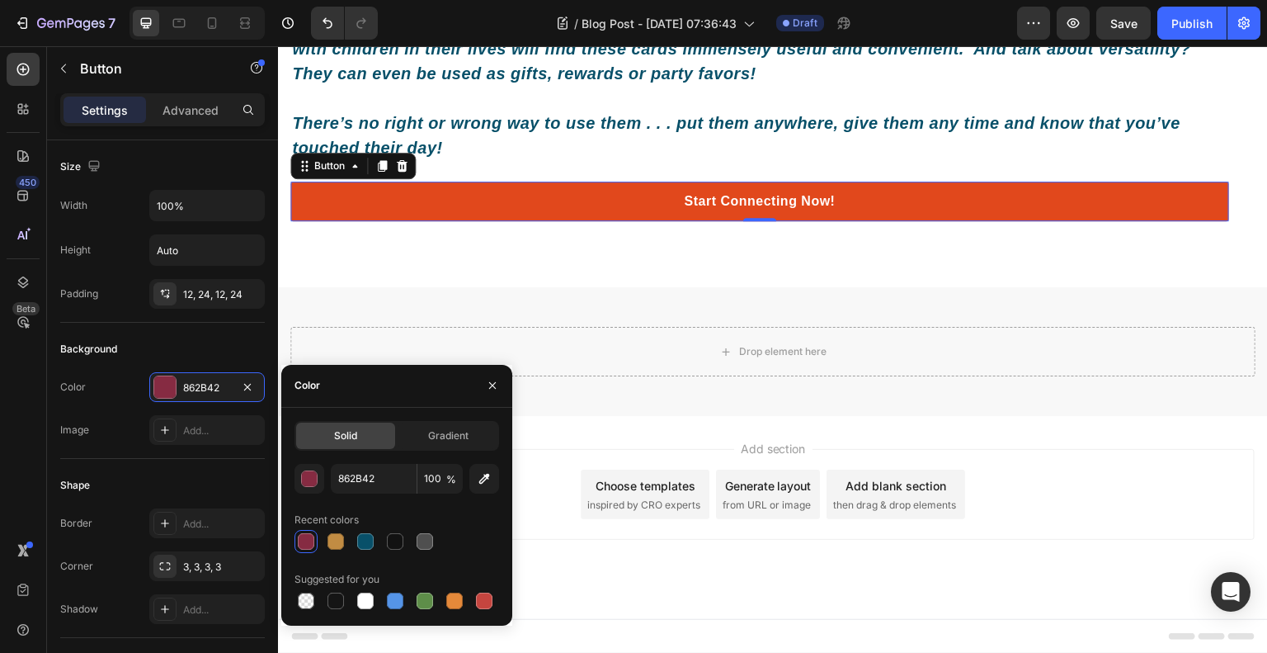
click at [436, 191] on link "Start Connecting Now!" at bounding box center [759, 202] width 939 height 40
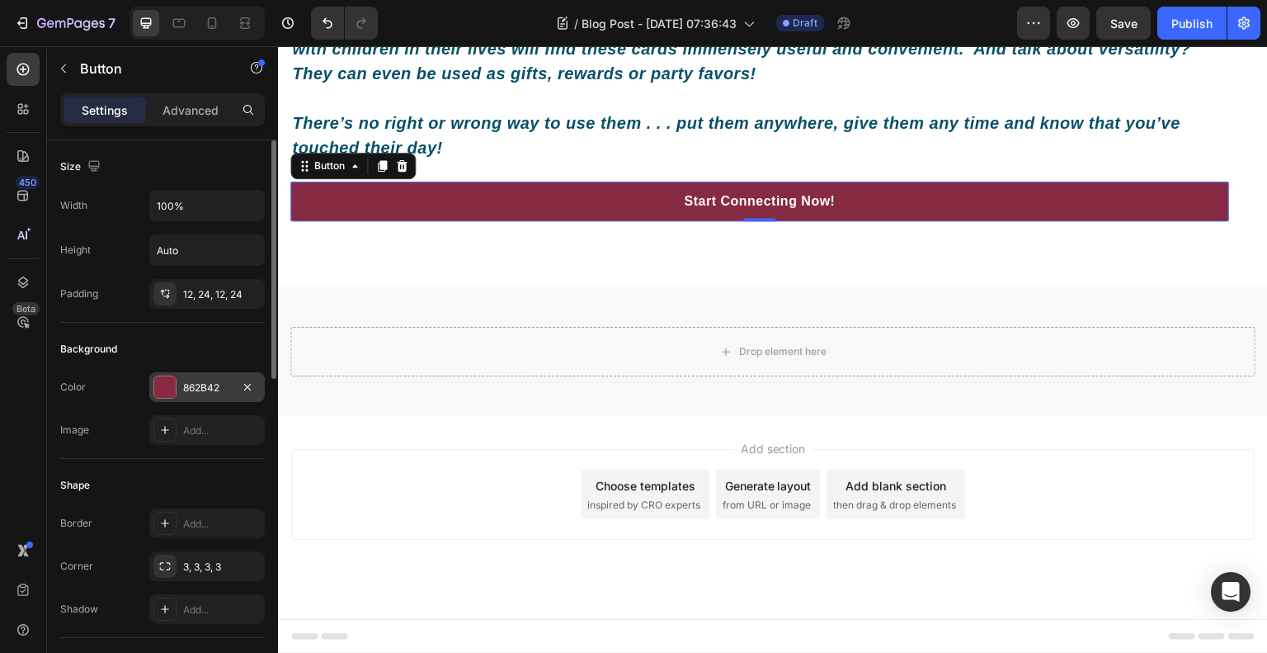
click at [164, 383] on div at bounding box center [164, 386] width 21 height 21
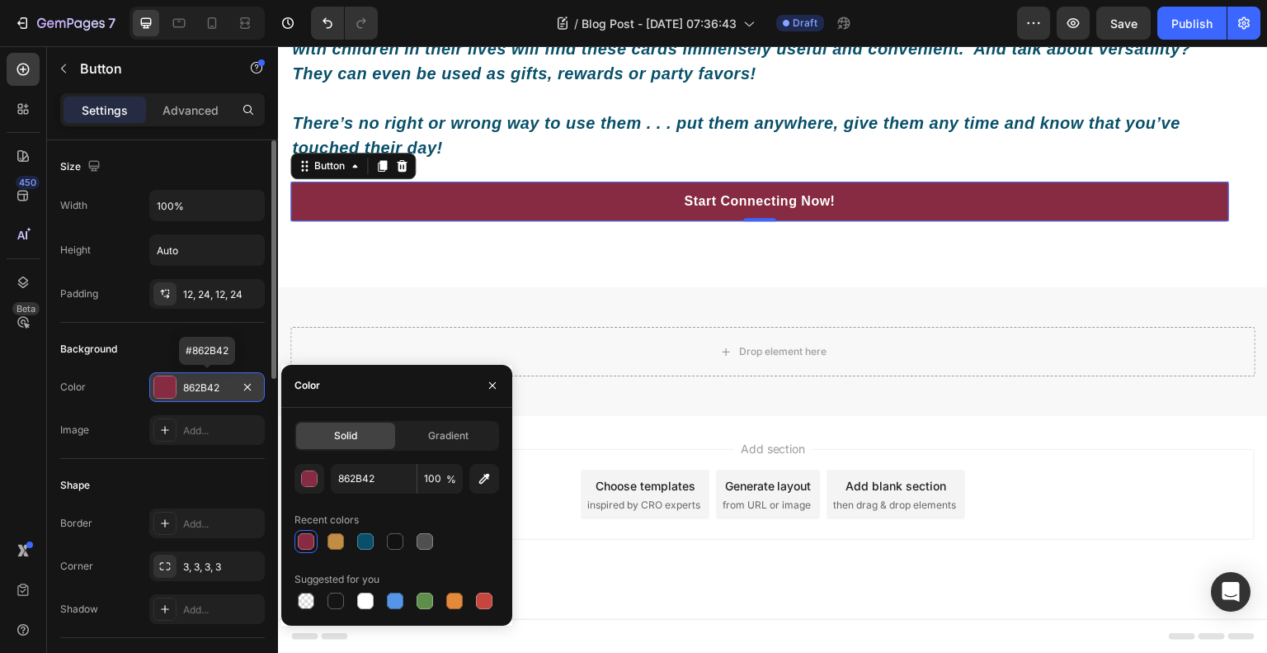
click at [164, 383] on div at bounding box center [164, 386] width 21 height 21
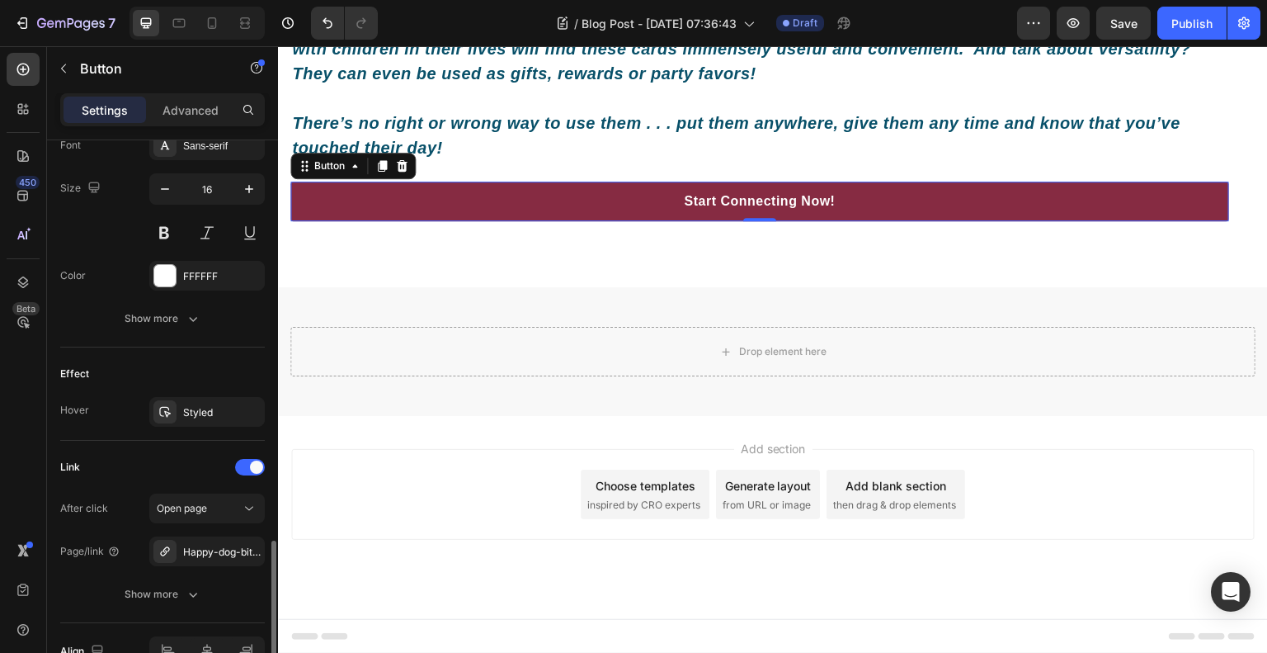
scroll to position [749, 0]
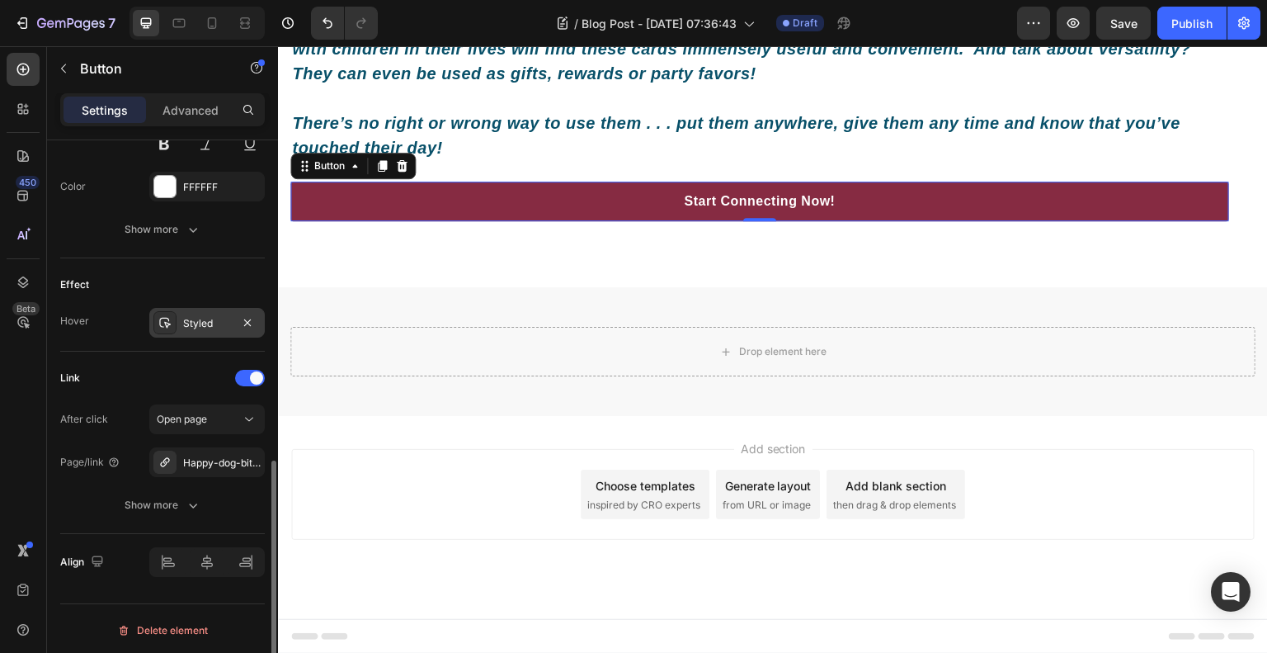
click at [165, 329] on div at bounding box center [164, 322] width 23 height 23
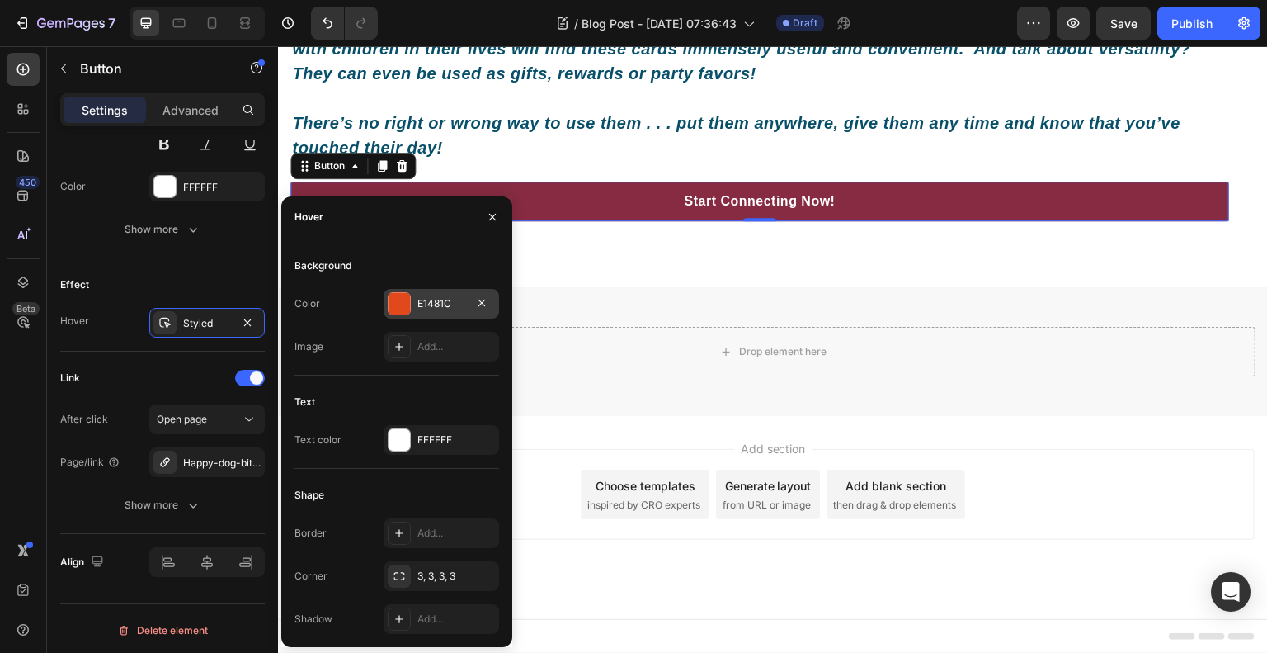
click at [384, 302] on div "E1481C" at bounding box center [442, 304] width 116 height 30
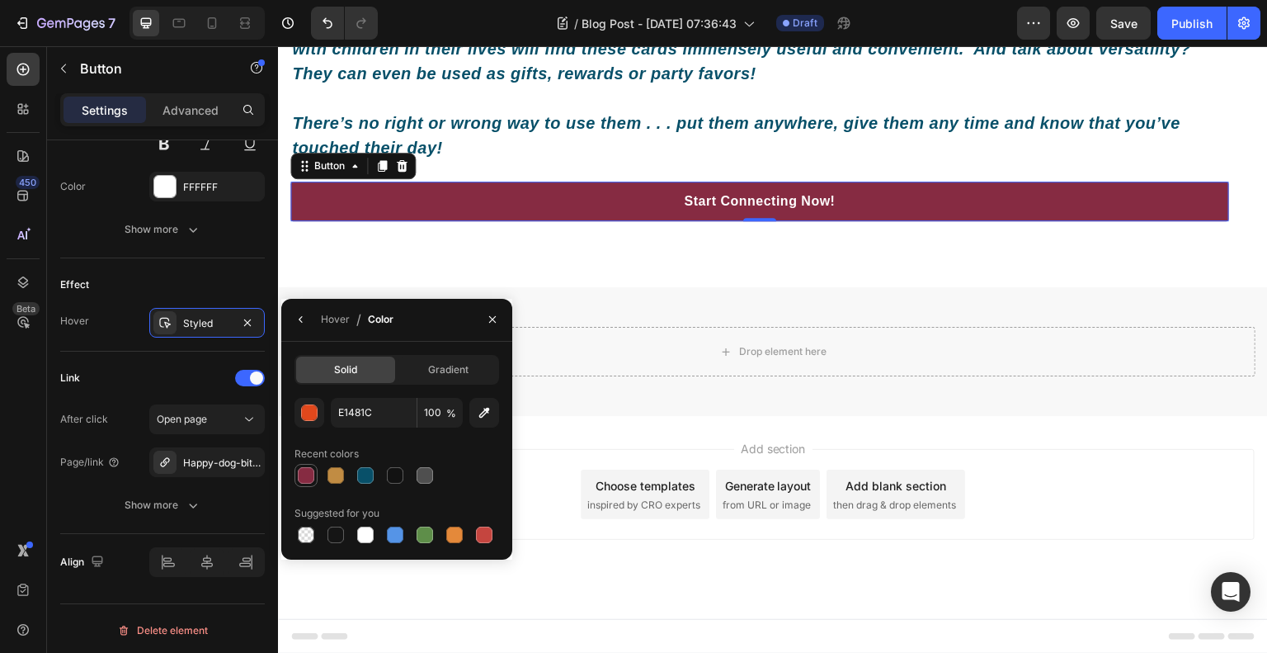
click at [300, 482] on div at bounding box center [306, 475] width 17 height 17
type input "862B42"
click at [215, 267] on div "Effect Hover Styled" at bounding box center [162, 304] width 205 height 93
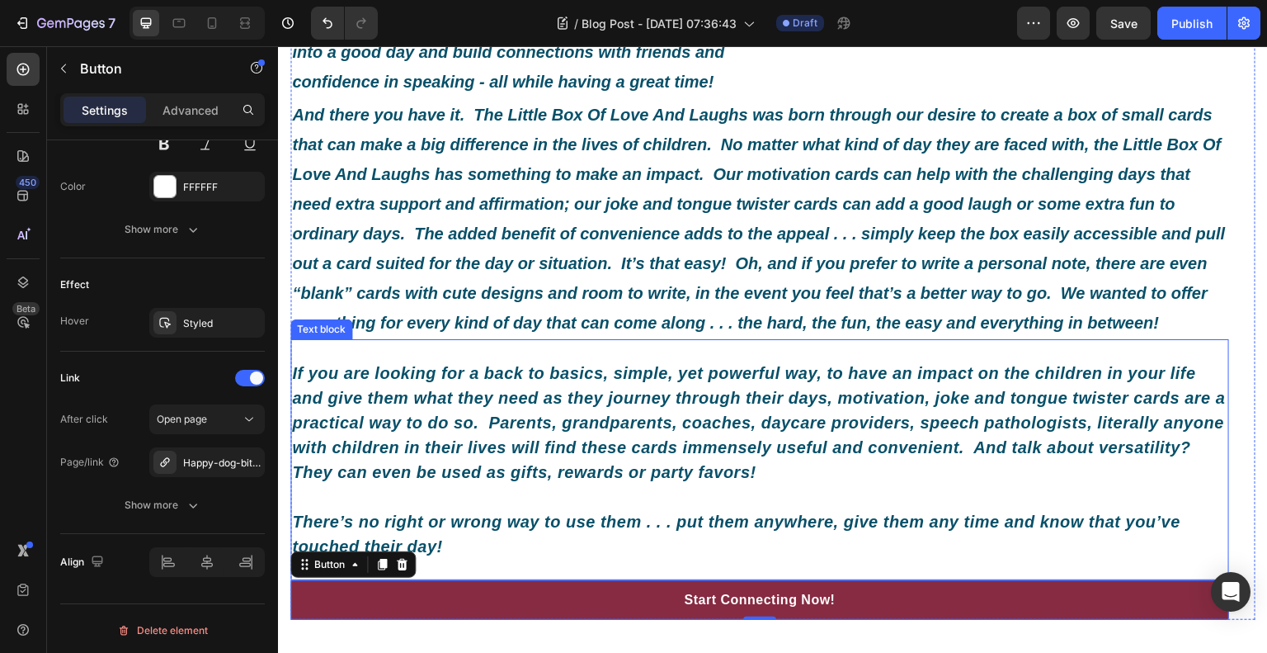
scroll to position [984, 0]
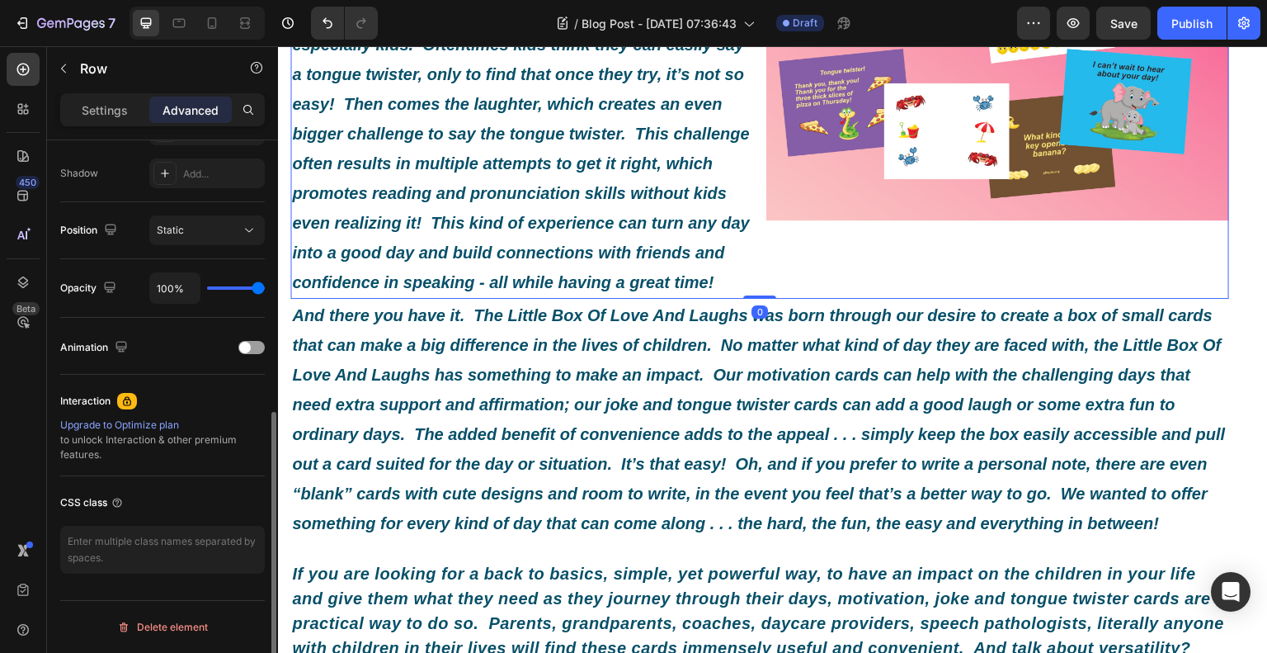
click at [818, 299] on div "Image" at bounding box center [997, 27] width 463 height 541
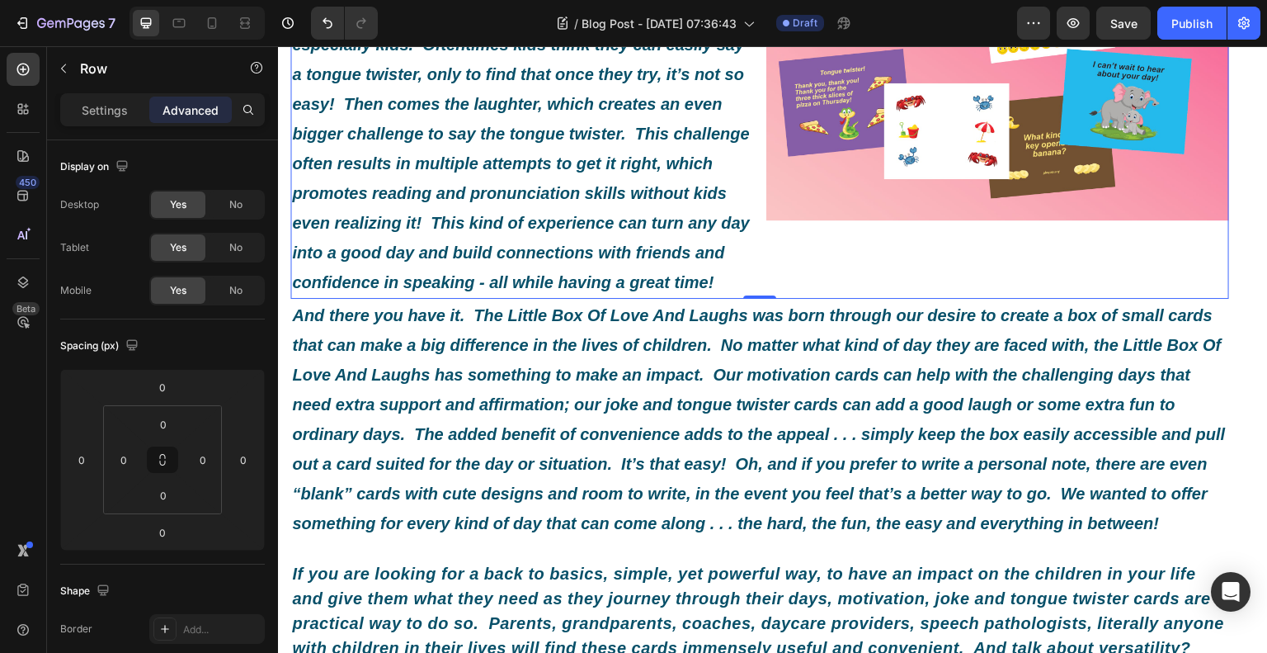
click at [811, 299] on div "Image" at bounding box center [997, 27] width 463 height 541
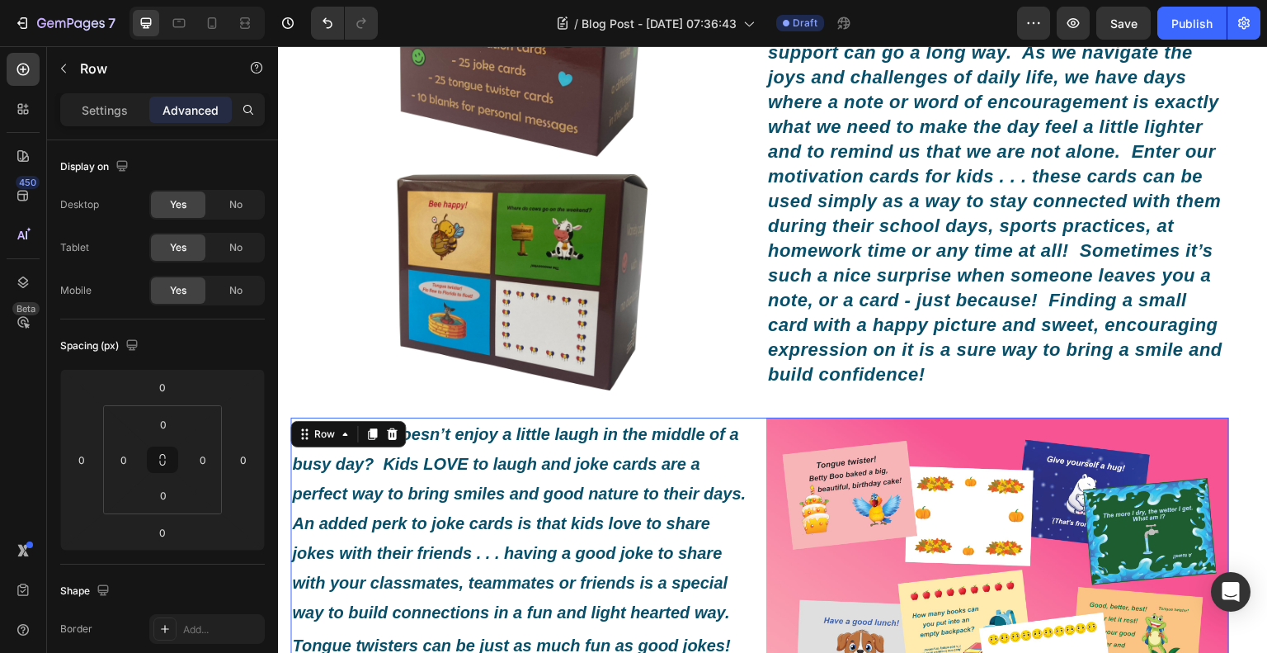
scroll to position [489, 0]
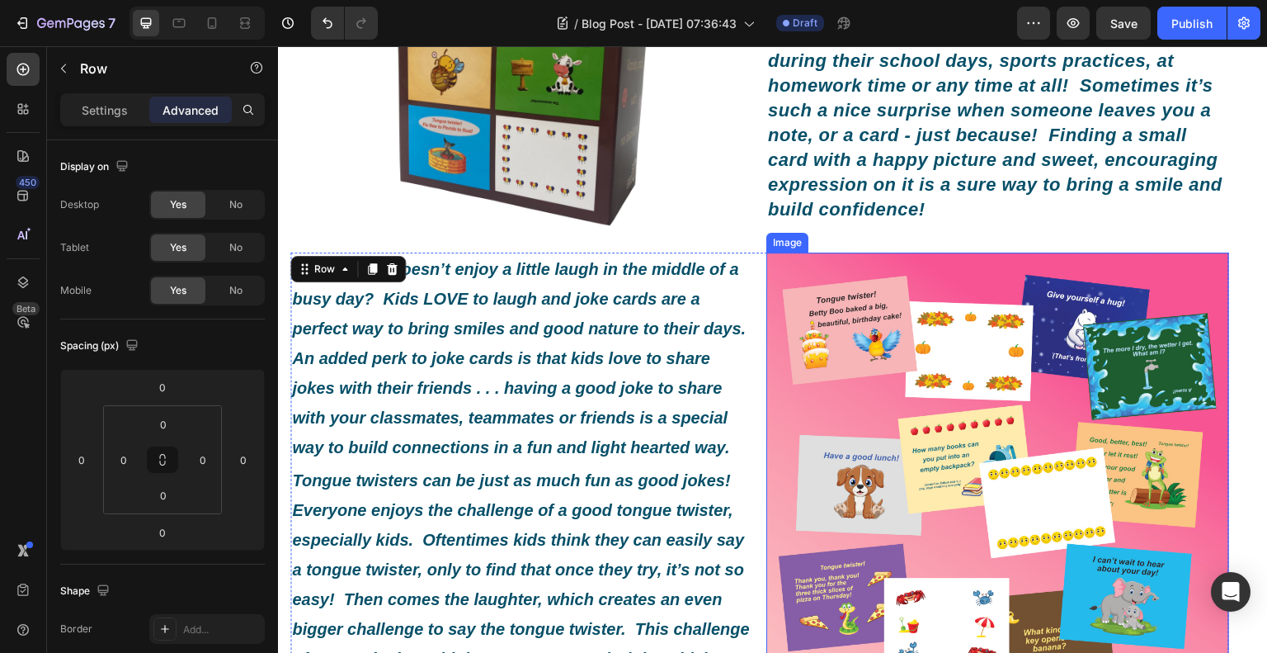
click at [902, 370] on img at bounding box center [997, 483] width 463 height 463
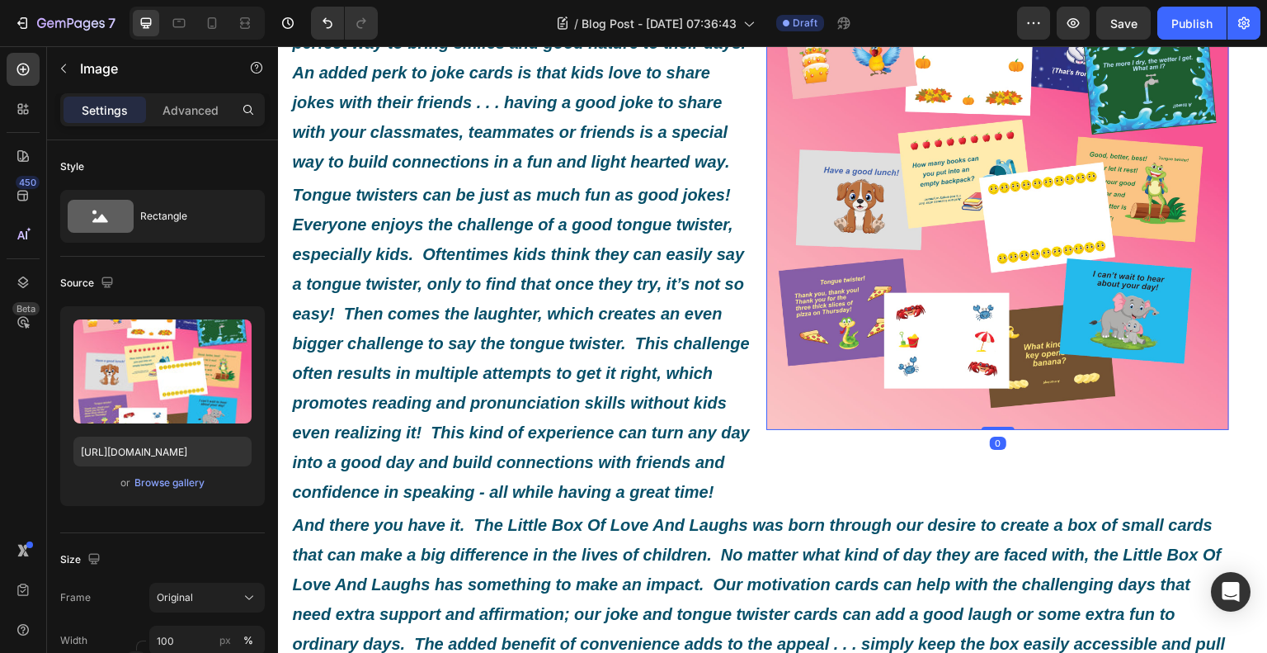
scroll to position [819, 0]
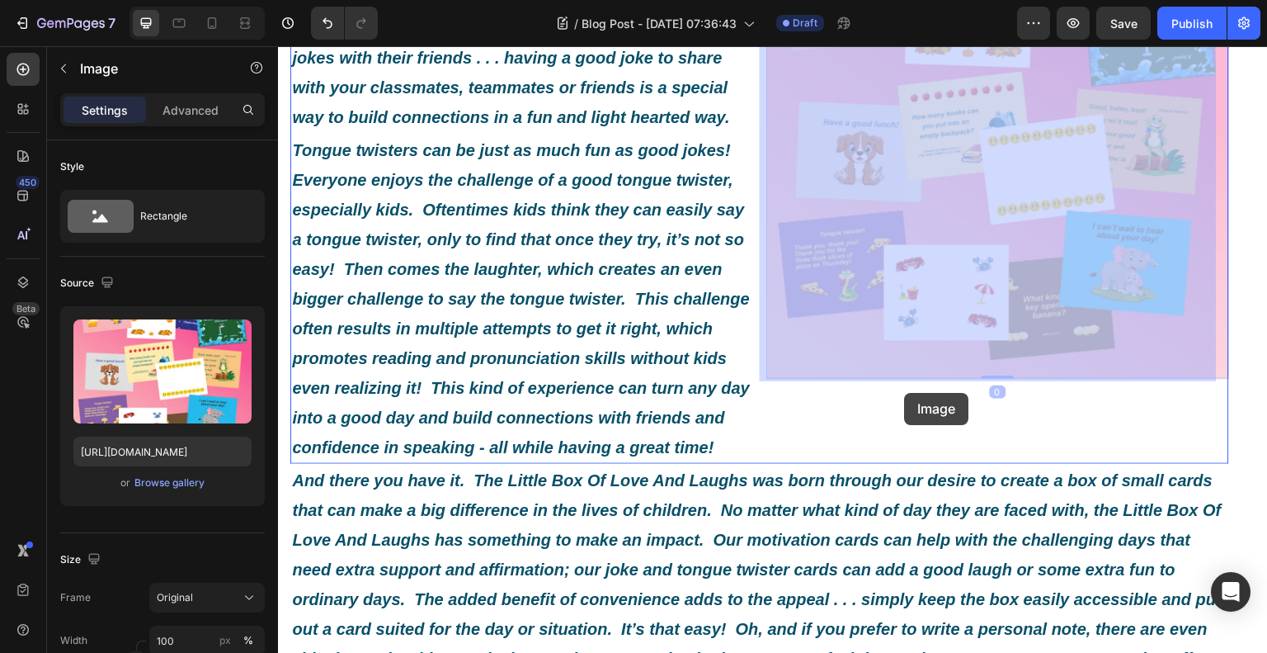
drag, startPoint x: 920, startPoint y: 272, endPoint x: 903, endPoint y: 401, distance: 129.8
click at [903, 401] on div "Header What Exactly Is A Little Box Of Love And Laughs? Heading Image By Roxy a…" at bounding box center [773, 322] width 990 height 2191
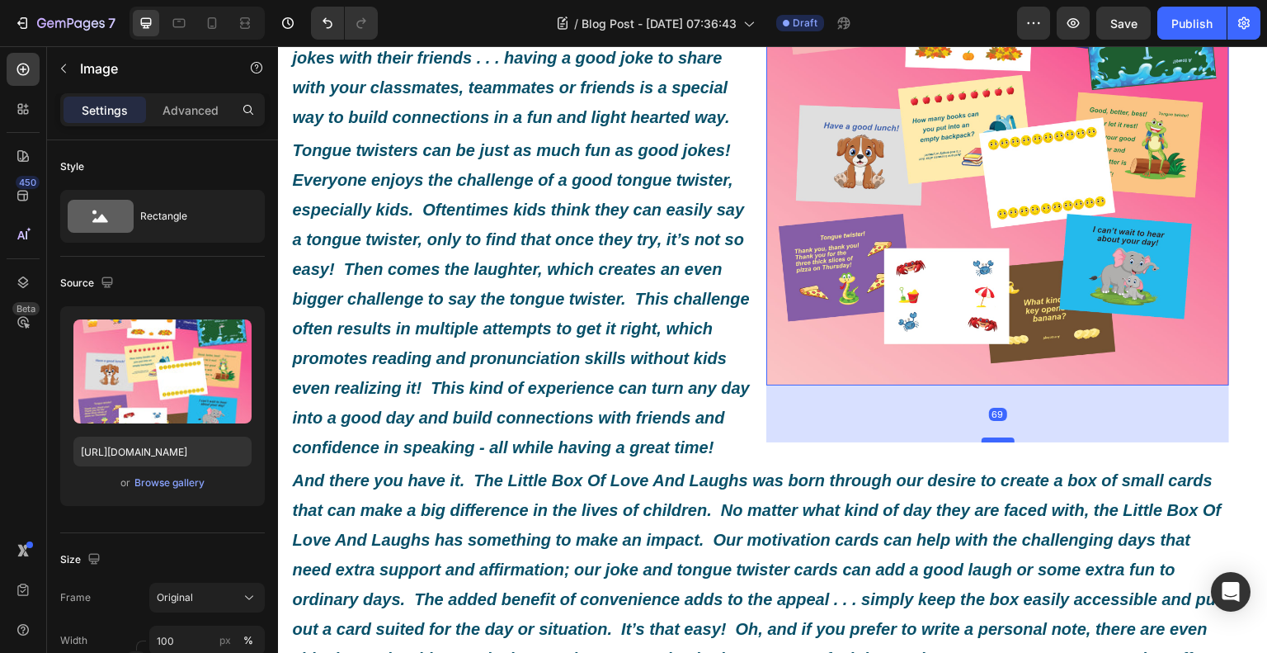
drag, startPoint x: 983, startPoint y: 377, endPoint x: 979, endPoint y: 434, distance: 57.1
click at [982, 437] on div at bounding box center [998, 439] width 33 height 5
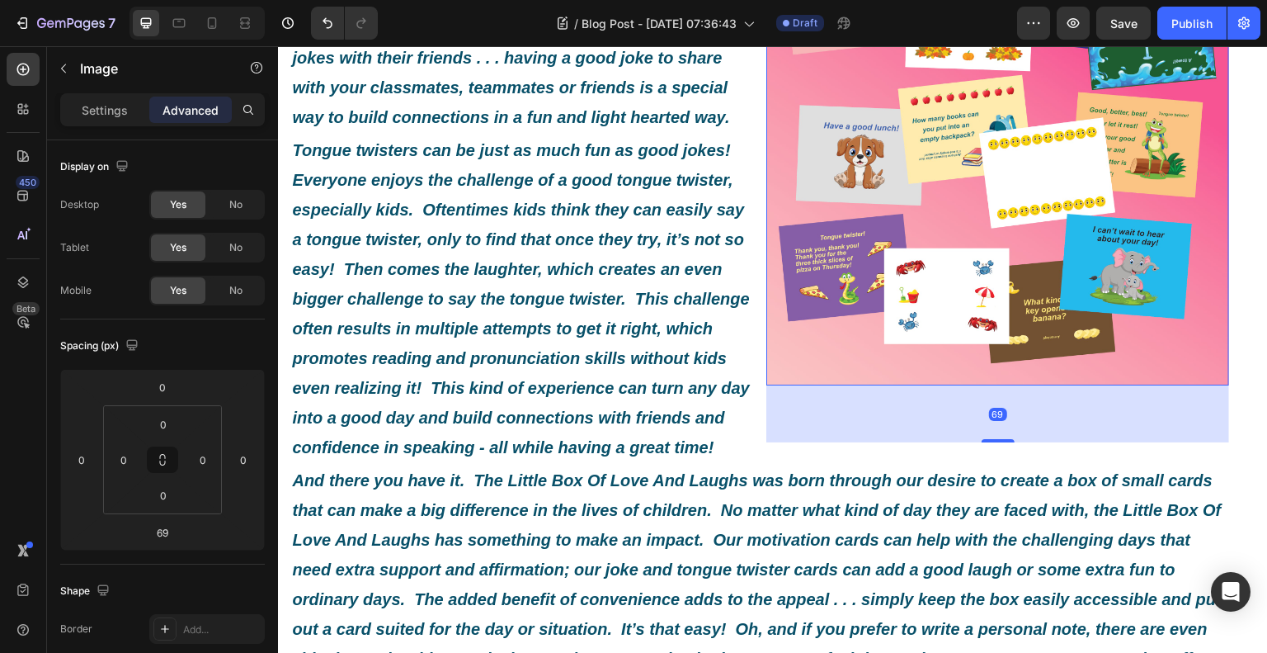
drag, startPoint x: 981, startPoint y: 430, endPoint x: 986, endPoint y: 386, distance: 44.0
click at [986, 386] on div "69" at bounding box center [997, 413] width 463 height 57
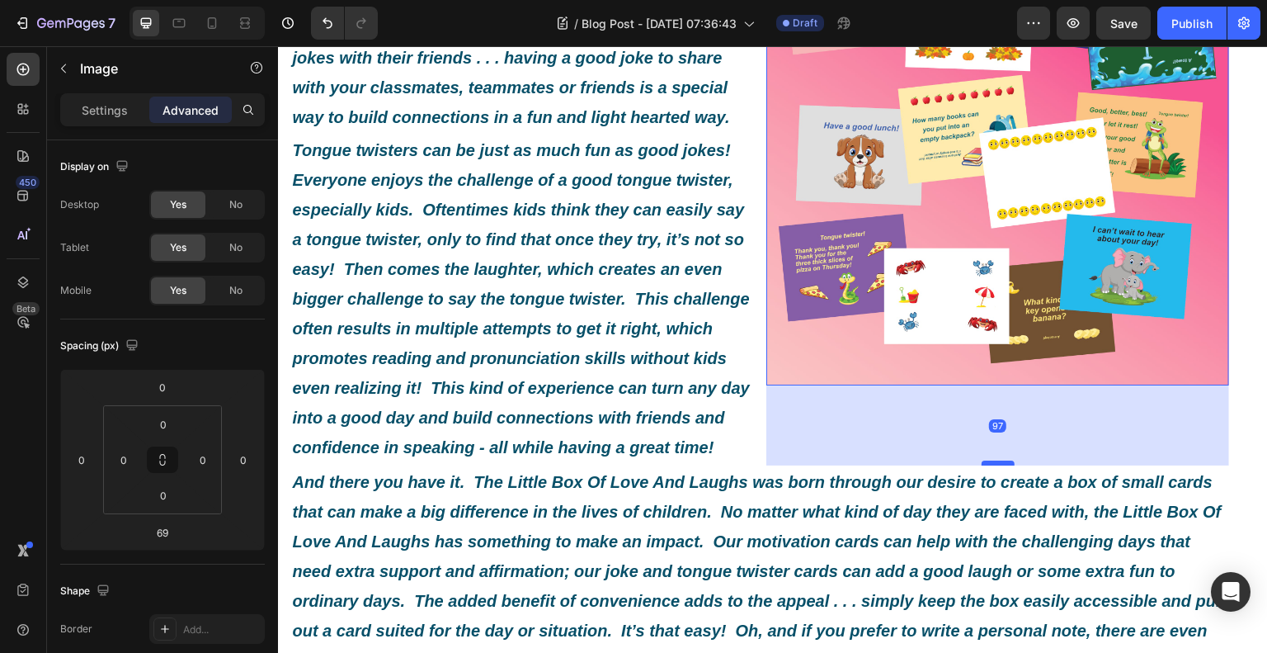
drag, startPoint x: 989, startPoint y: 434, endPoint x: 983, endPoint y: 465, distance: 32.0
click at [983, 465] on div at bounding box center [998, 462] width 33 height 5
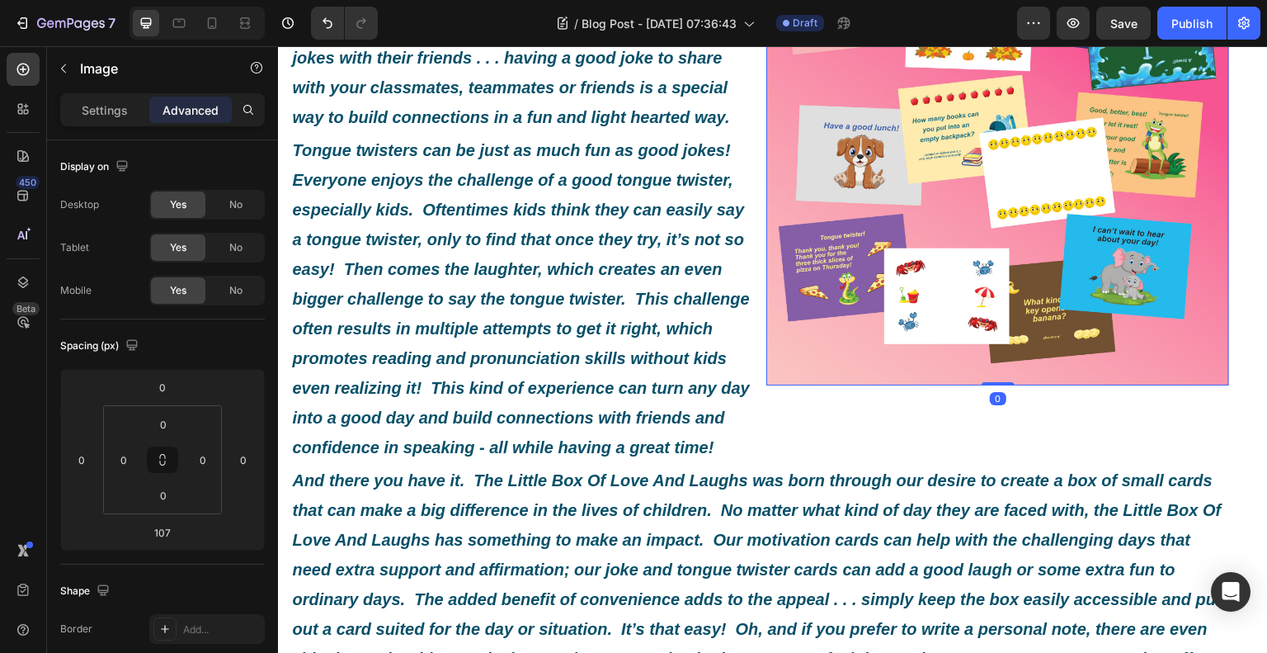
drag, startPoint x: 983, startPoint y: 465, endPoint x: 992, endPoint y: 373, distance: 92.0
click at [992, 373] on div "Image 0" at bounding box center [997, 153] width 463 height 463
type input "0"
drag, startPoint x: 983, startPoint y: 380, endPoint x: 979, endPoint y: 359, distance: 20.9
click at [979, 359] on div "Image 0" at bounding box center [997, 153] width 463 height 463
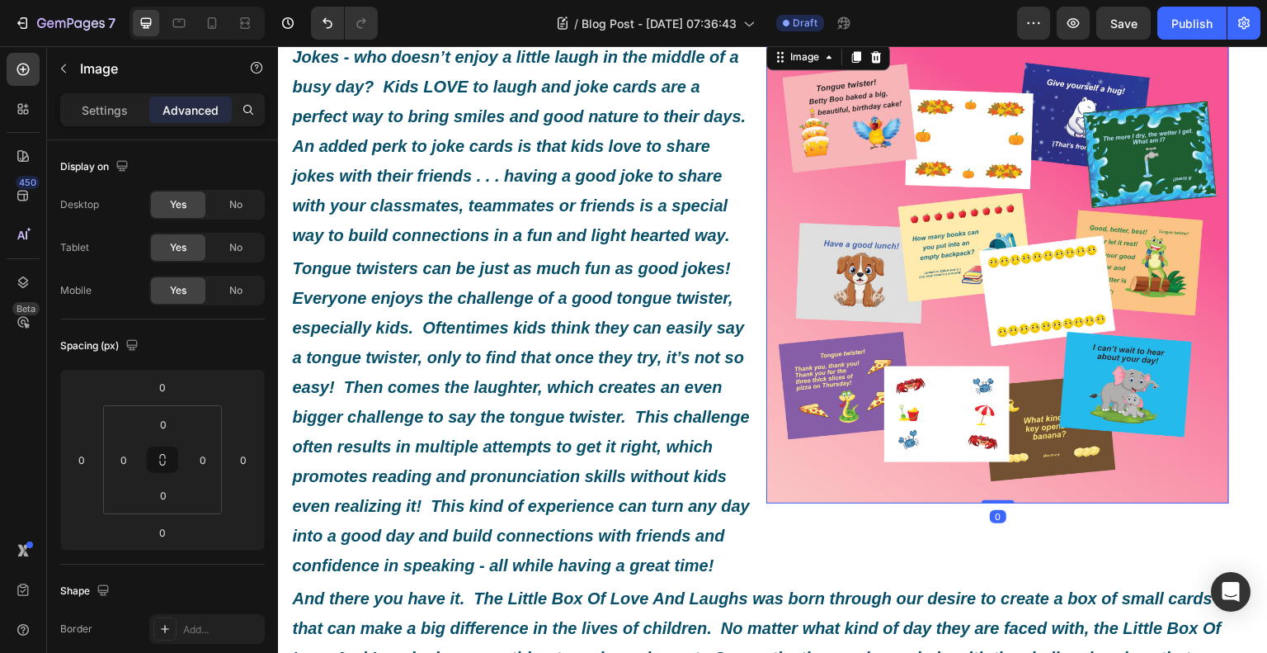
scroll to position [407, 0]
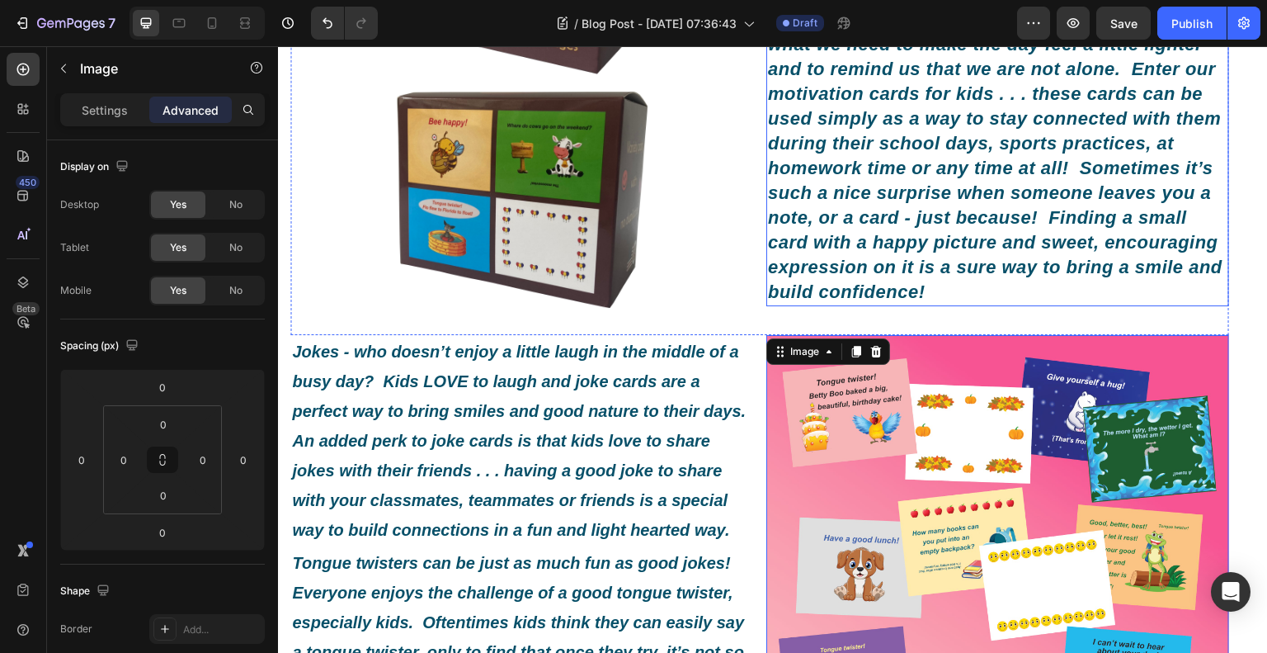
click at [969, 306] on div "Here at Roxy and [PERSON_NAME]’s Den, we are passionate about helping children …" at bounding box center [997, 70] width 463 height 474
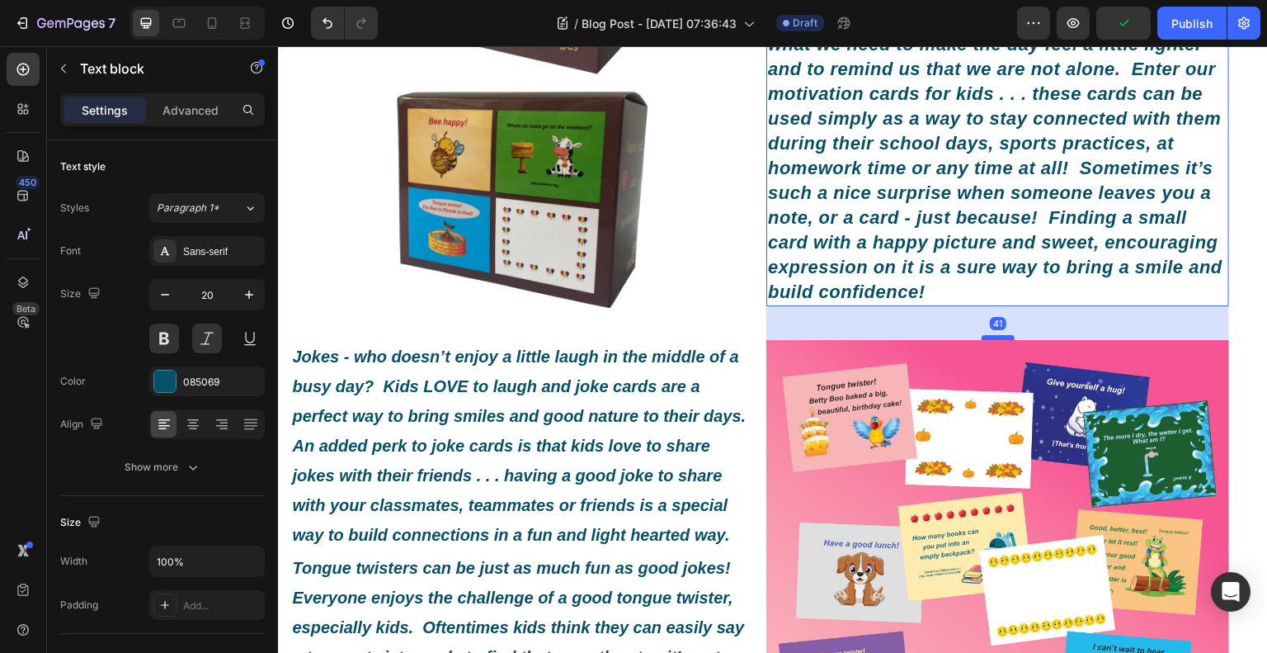
drag, startPoint x: 988, startPoint y: 335, endPoint x: 989, endPoint y: 349, distance: 14.1
click at [989, 340] on div at bounding box center [998, 337] width 33 height 5
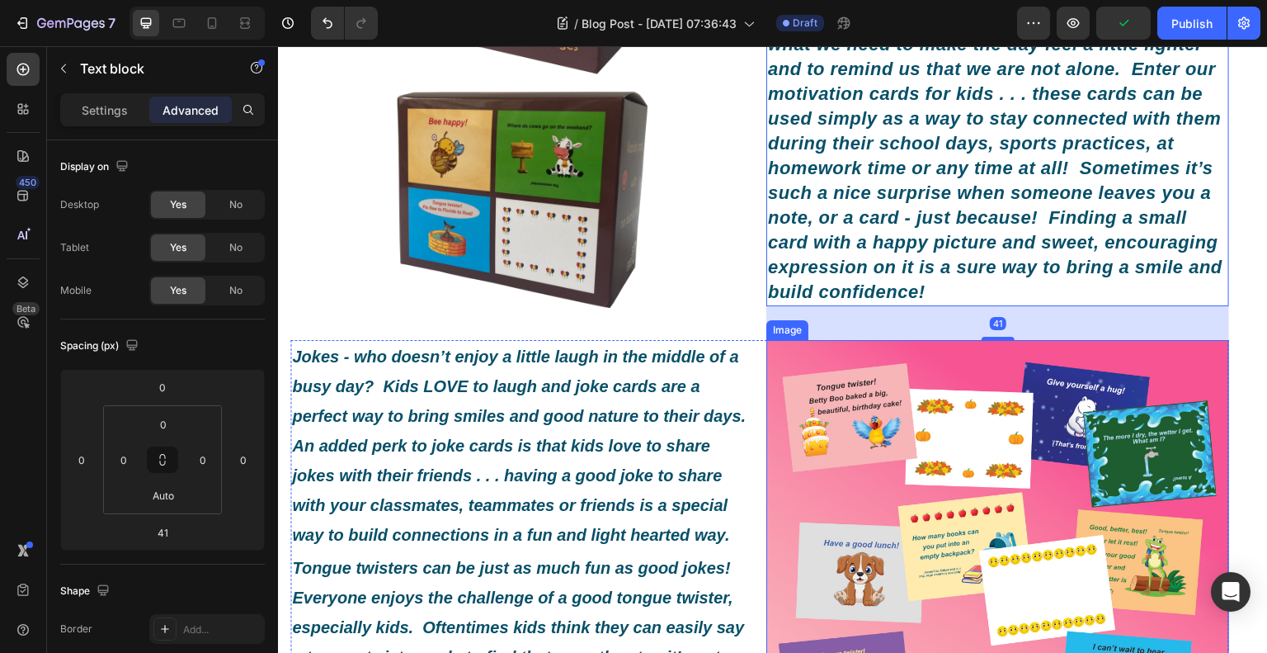
click at [804, 401] on img at bounding box center [997, 571] width 463 height 463
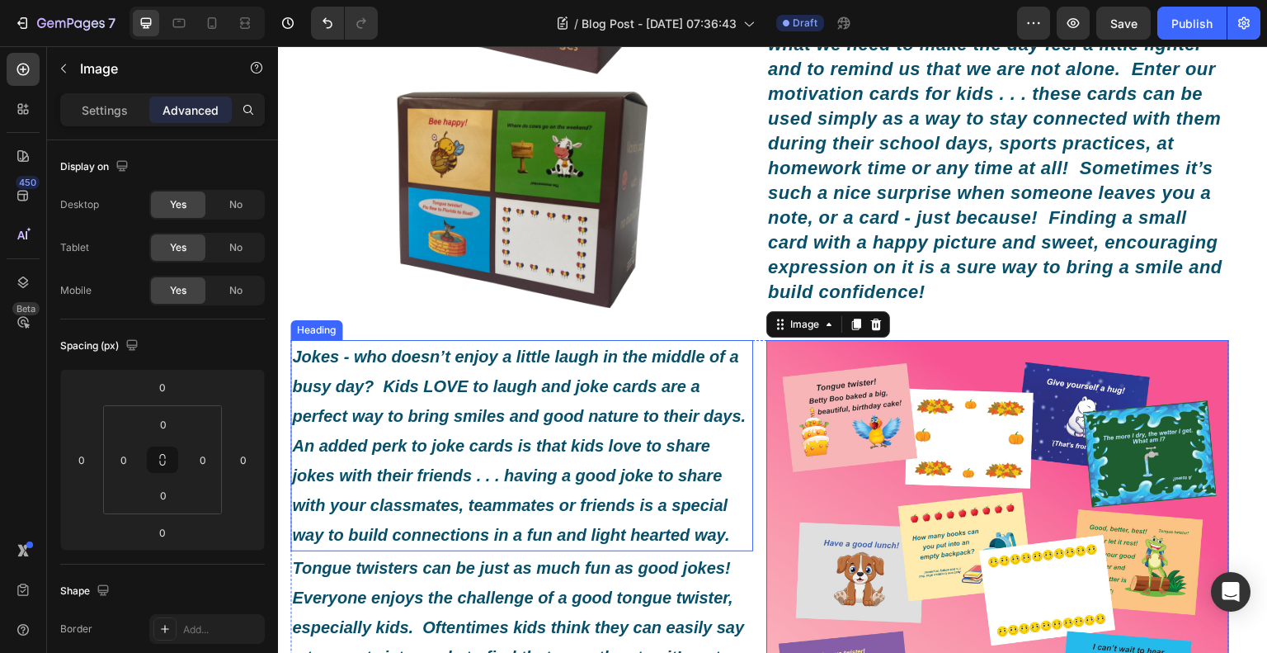
click at [653, 411] on h2 "Jokes - who doesn’t enjoy a little laugh in the middle of a busy day? Kids LOVE…" at bounding box center [521, 445] width 463 height 211
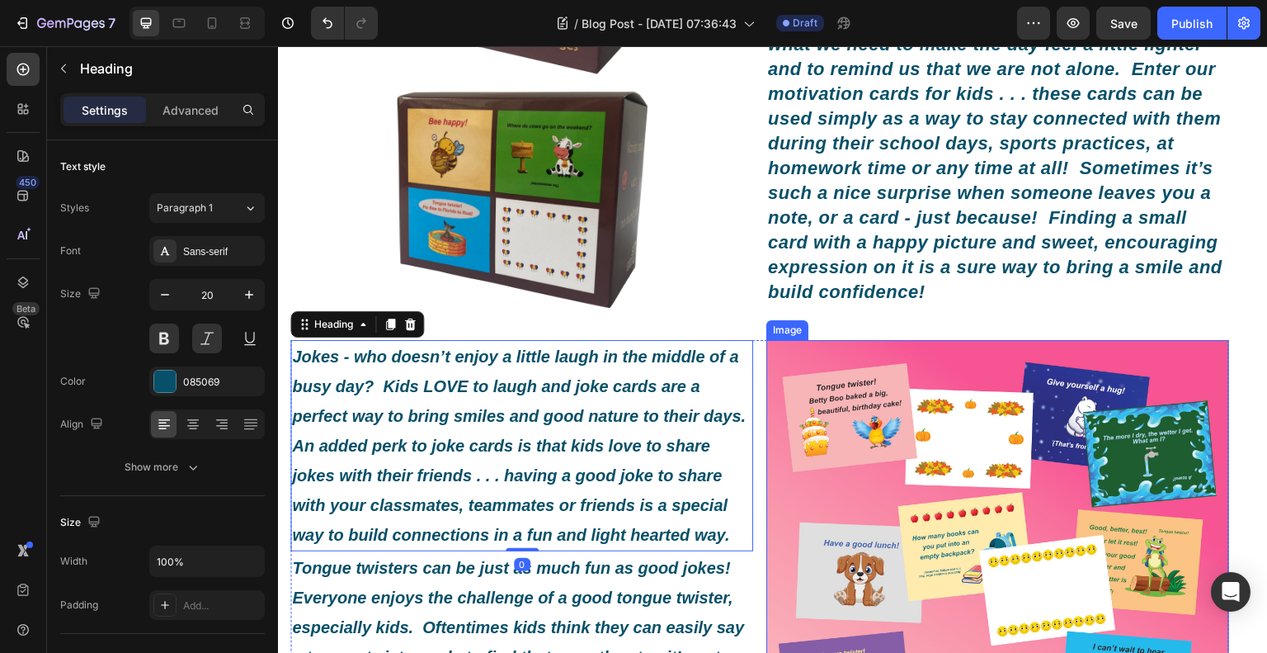
click at [882, 375] on img at bounding box center [997, 571] width 463 height 463
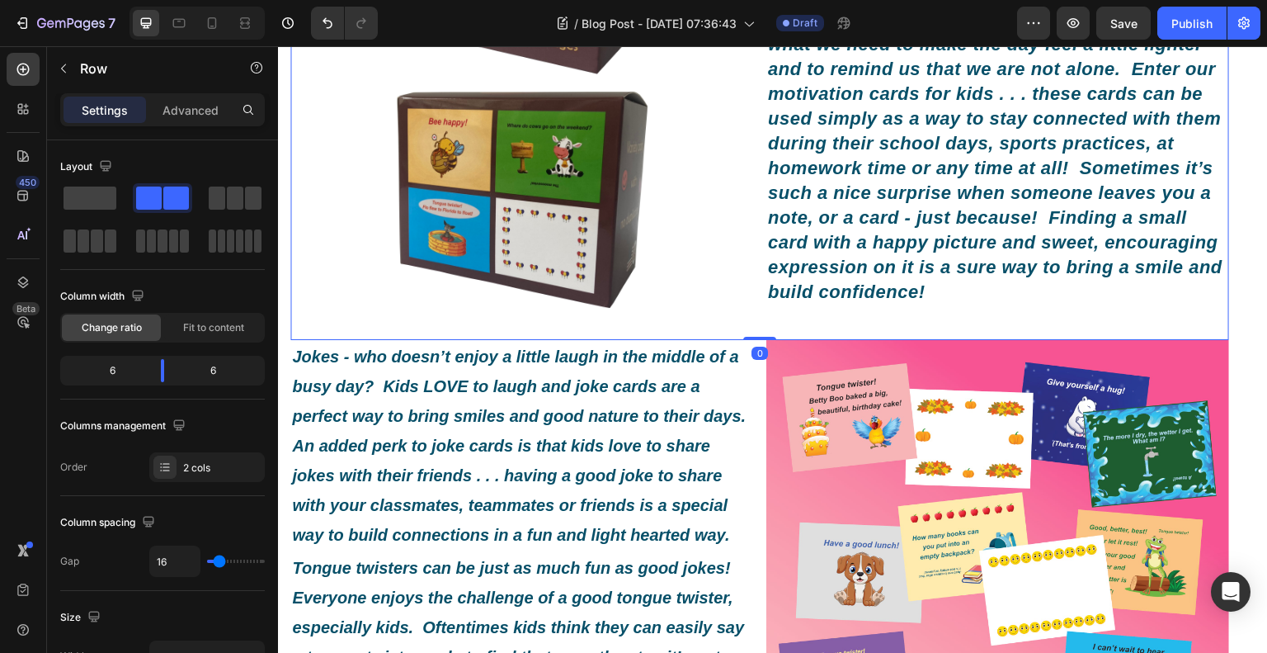
click at [911, 339] on div "Here at Roxy and Lucky’s Den, we are passionate about helping children and thei…" at bounding box center [997, 86] width 463 height 507
click at [757, 340] on div "Image Here at Roxy and Lucky’s Den, we are passionate about helping children an…" at bounding box center [759, 86] width 939 height 507
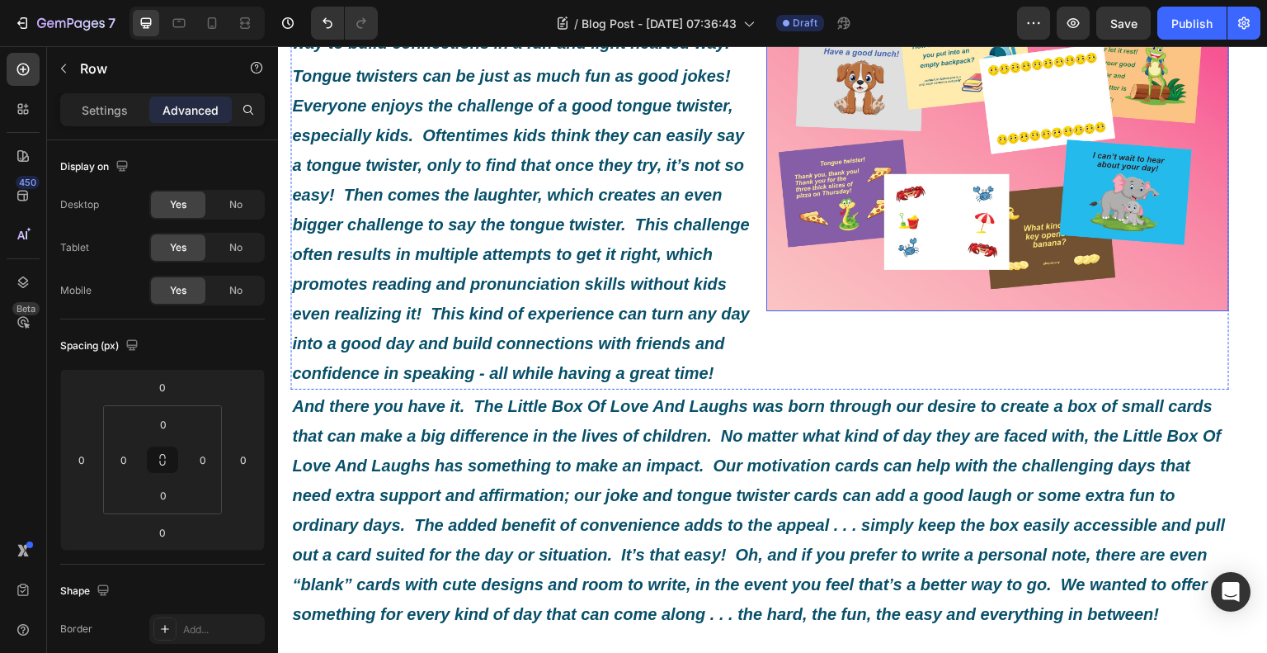
scroll to position [902, 0]
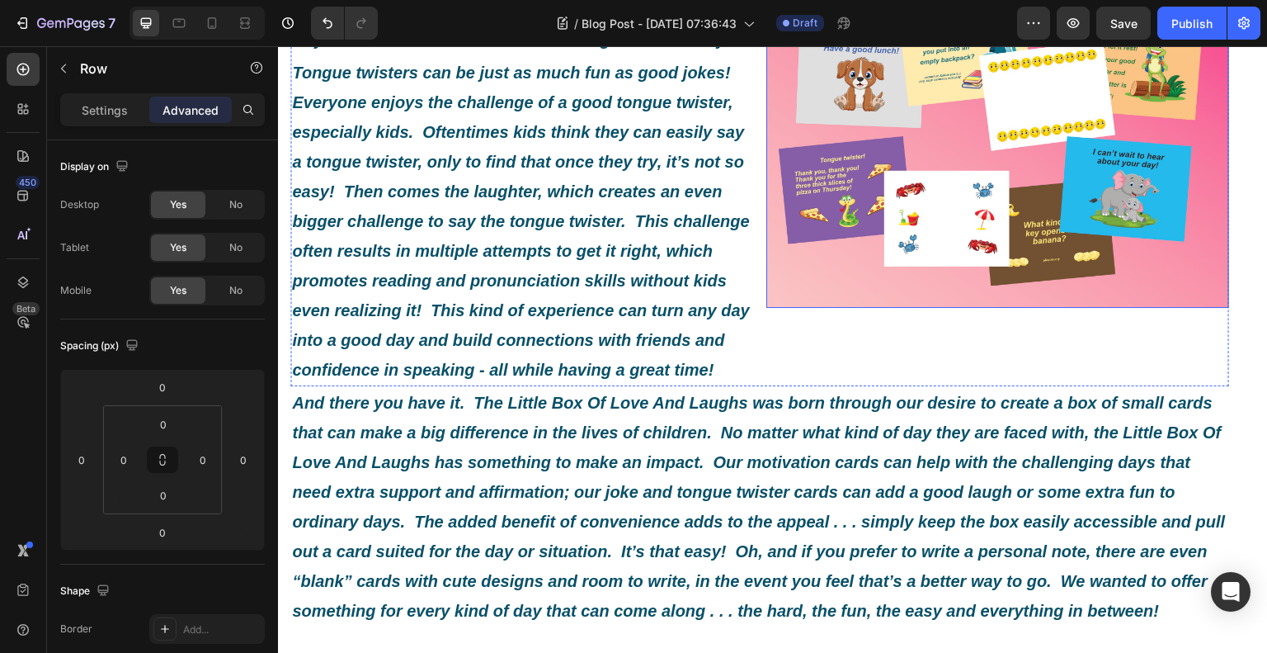
click at [853, 377] on div "Image" at bounding box center [997, 115] width 463 height 541
click at [837, 306] on img at bounding box center [997, 76] width 463 height 463
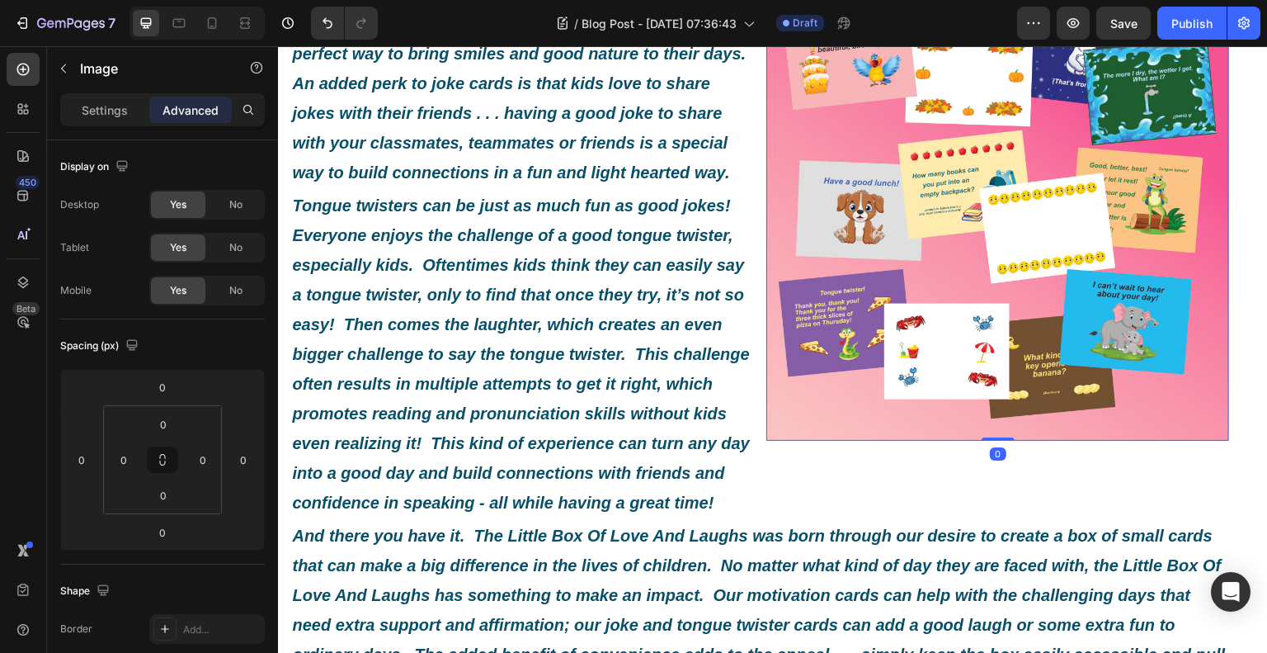
scroll to position [489, 0]
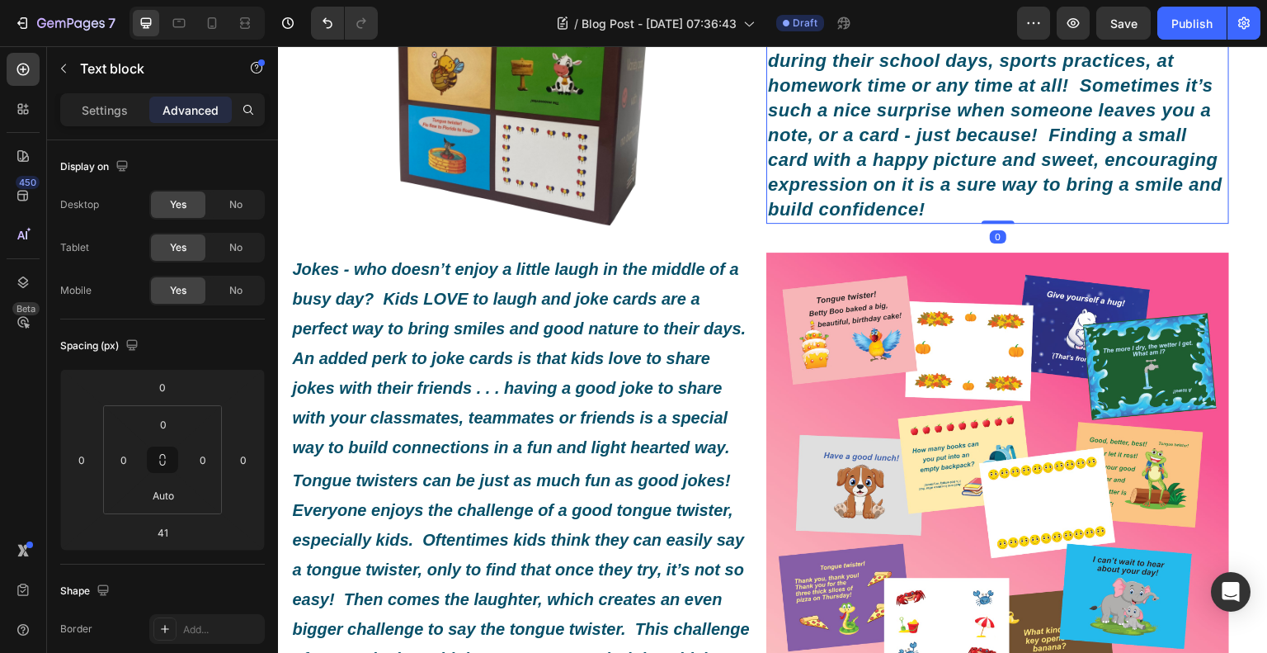
drag, startPoint x: 983, startPoint y: 267, endPoint x: 985, endPoint y: 228, distance: 39.6
type input "0"
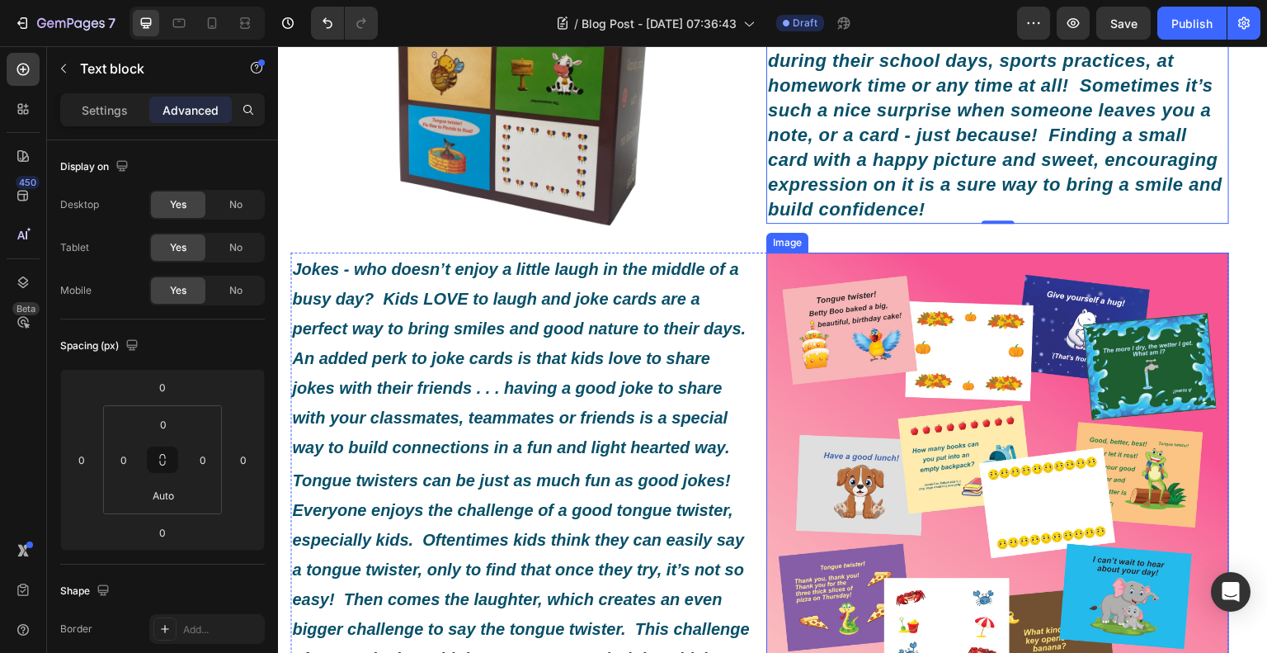
click at [949, 243] on div "Here at Roxy and Lucky’s Den, we are passionate about helping children and thei…" at bounding box center [997, 1] width 463 height 502
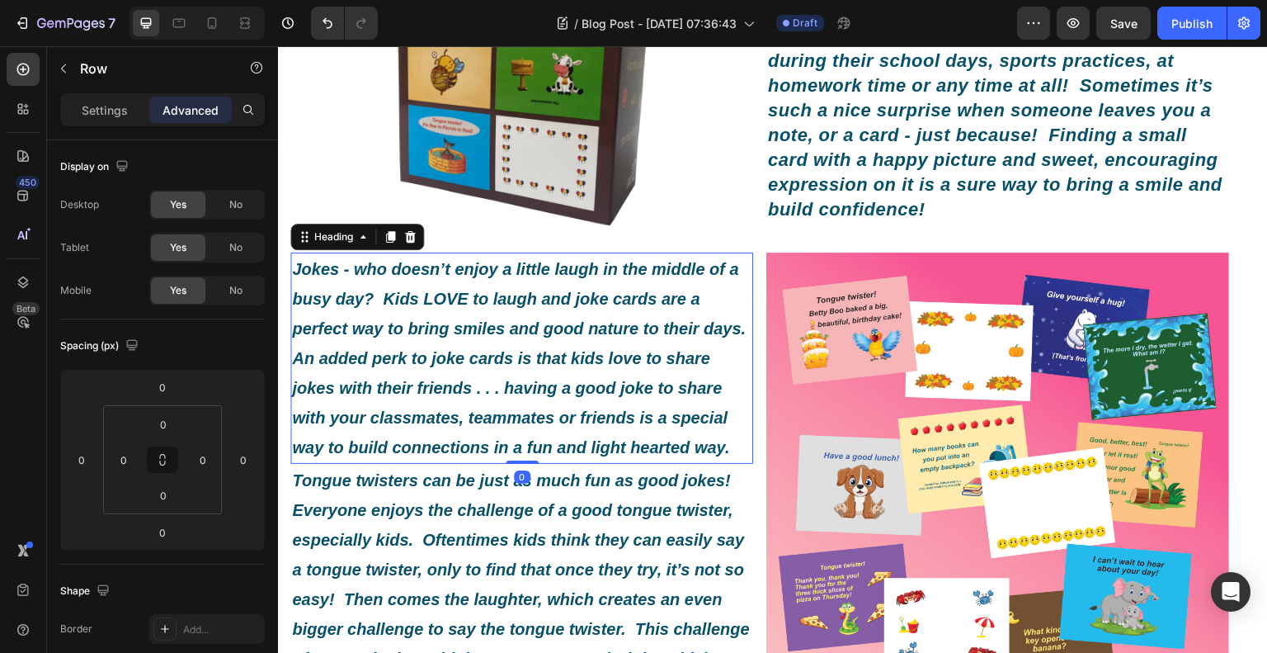
click at [743, 317] on h2 "Jokes - who doesn’t enjoy a little laugh in the middle of a busy day? Kids LOVE…" at bounding box center [521, 357] width 463 height 211
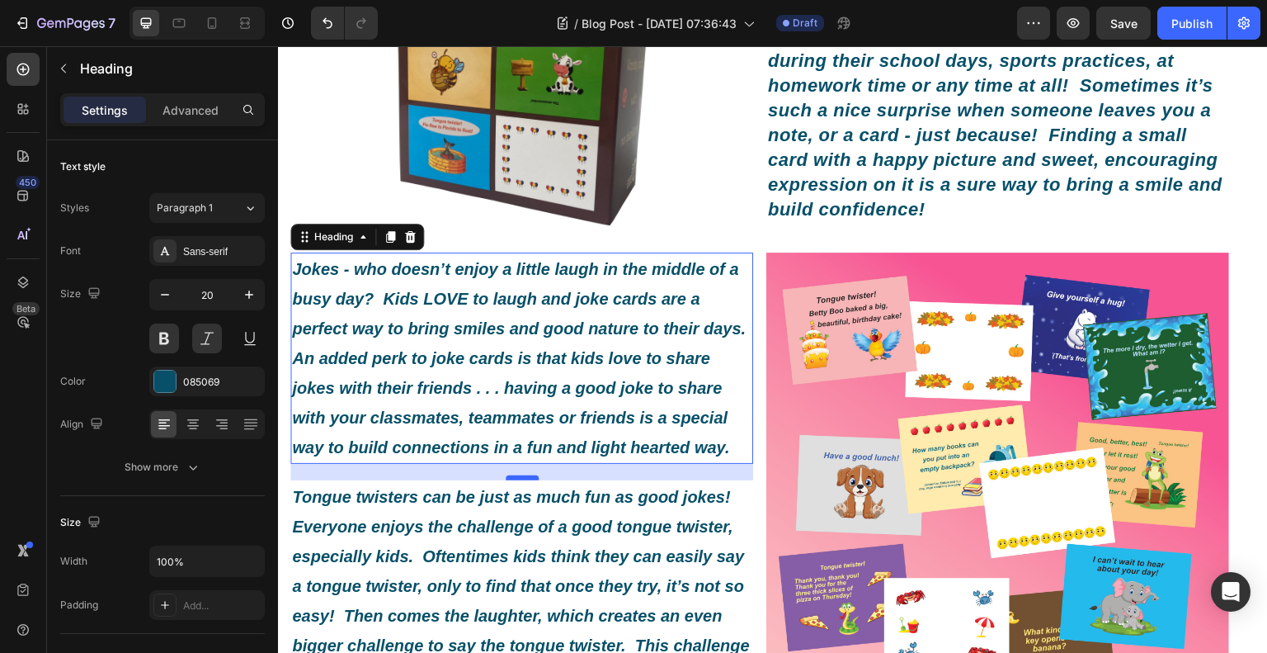
drag, startPoint x: 520, startPoint y: 485, endPoint x: 516, endPoint y: 501, distance: 16.0
click at [516, 480] on div at bounding box center [522, 477] width 33 height 5
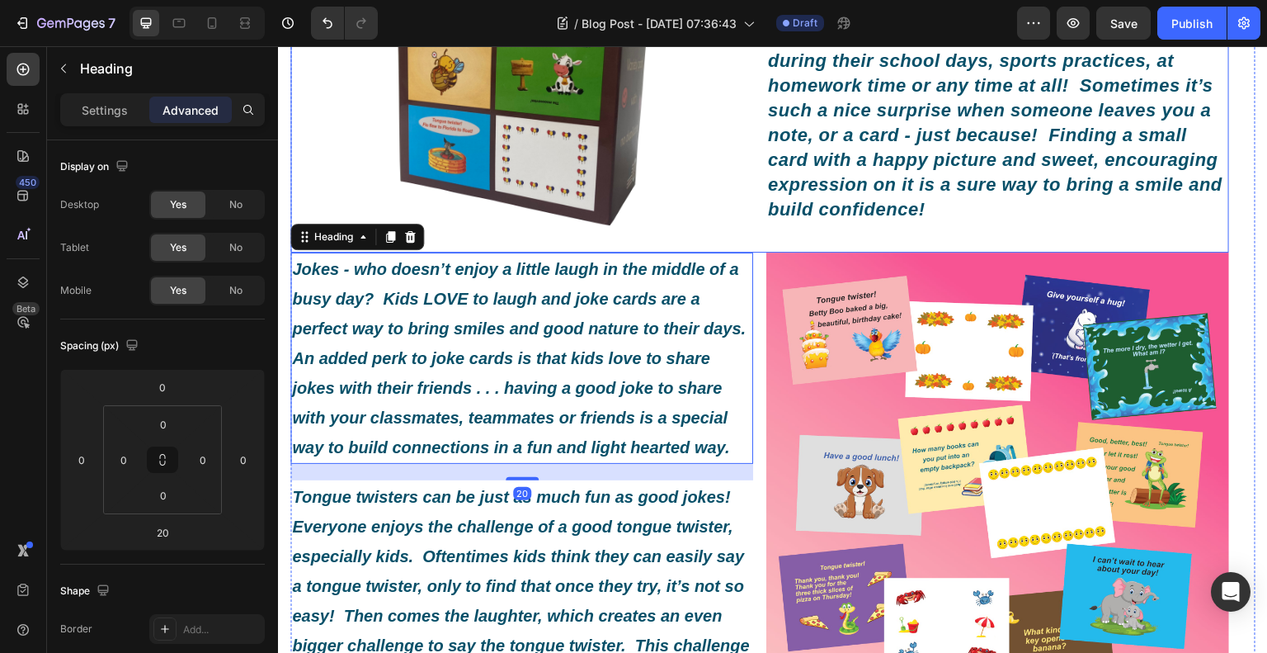
click at [932, 236] on div "Here at Roxy and Lucky’s Den, we are passionate about helping children and thei…" at bounding box center [997, 1] width 463 height 502
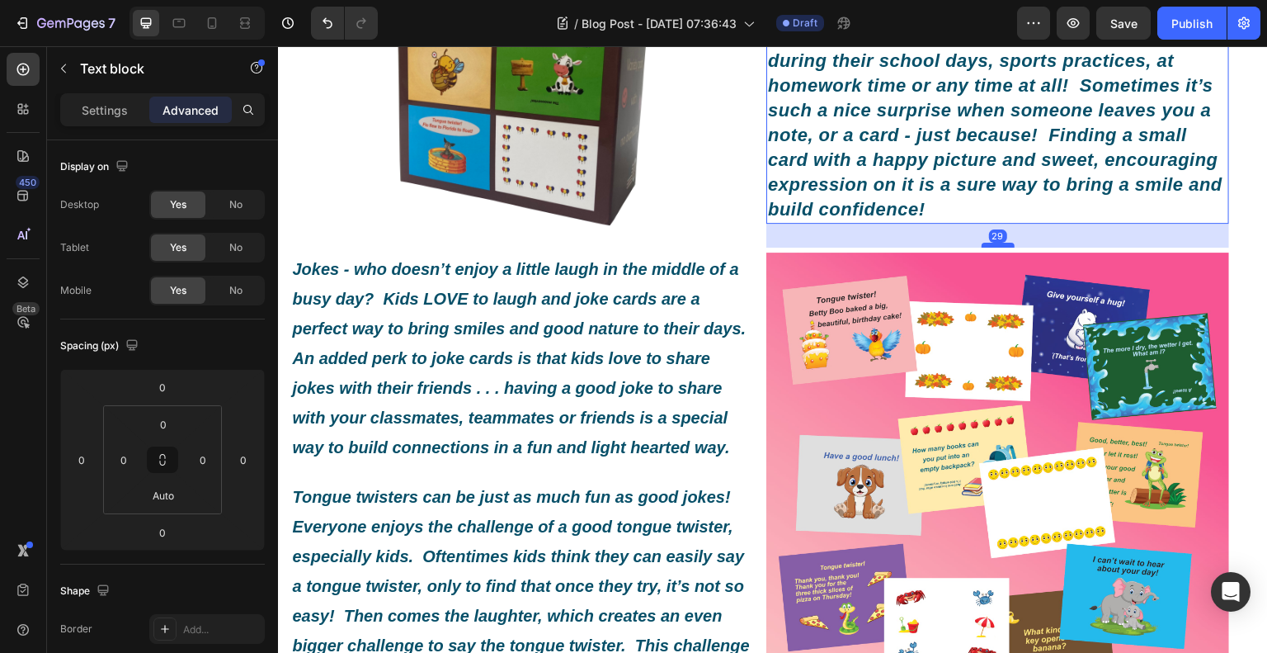
drag, startPoint x: 983, startPoint y: 233, endPoint x: 984, endPoint y: 257, distance: 24.0
click at [984, 248] on div at bounding box center [998, 245] width 33 height 5
type input "29"
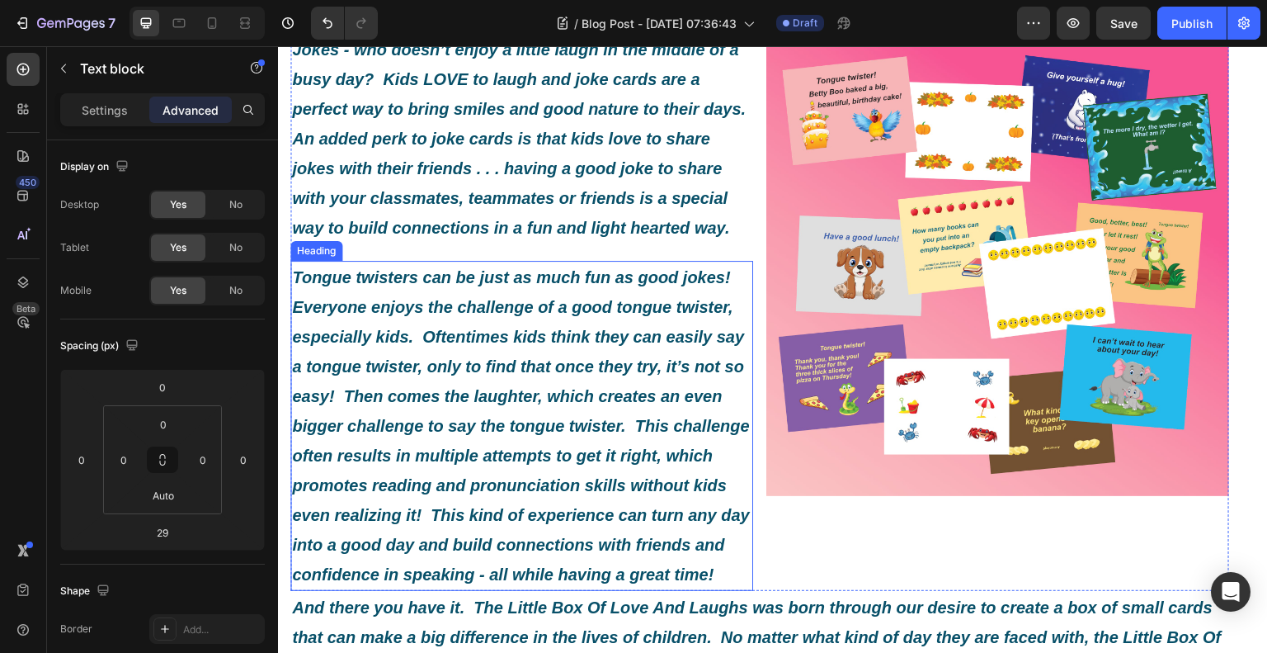
scroll to position [737, 0]
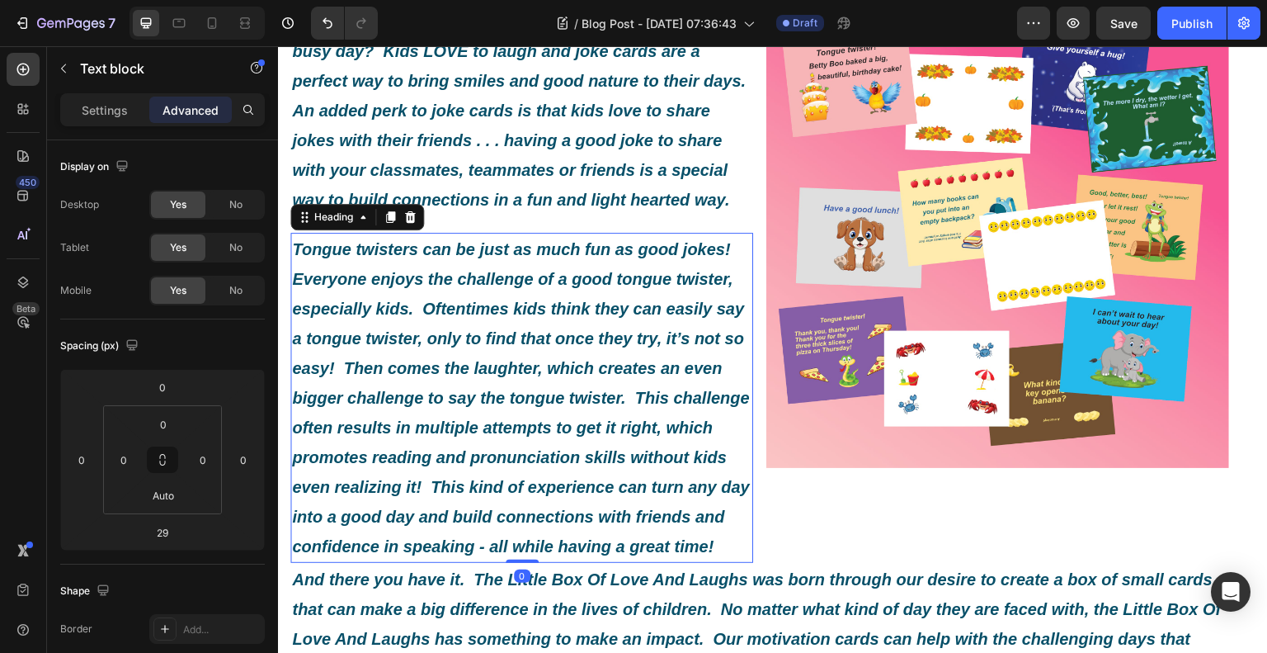
click at [630, 361] on h2 "Tongue twisters can be just as much fun as good jokes! Everyone enjoys the chal…" at bounding box center [521, 398] width 463 height 330
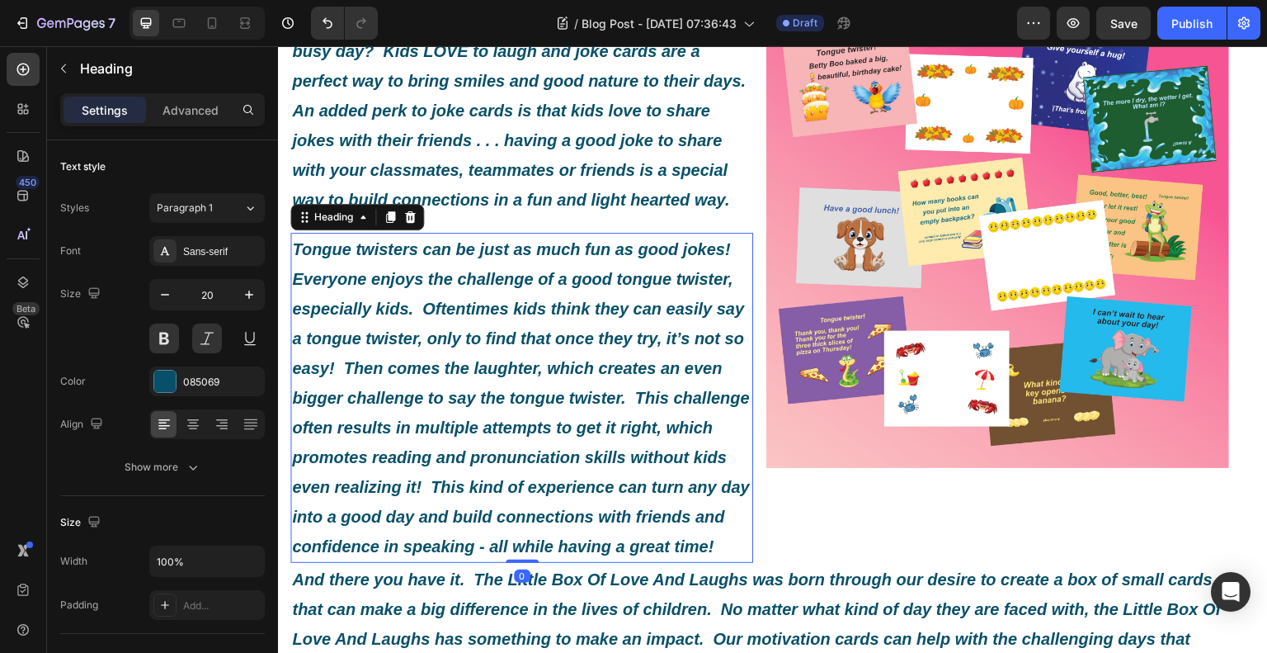
click at [523, 563] on div "Tongue twisters can be just as much fun as good jokes! Everyone enjoys the chal…" at bounding box center [521, 398] width 463 height 330
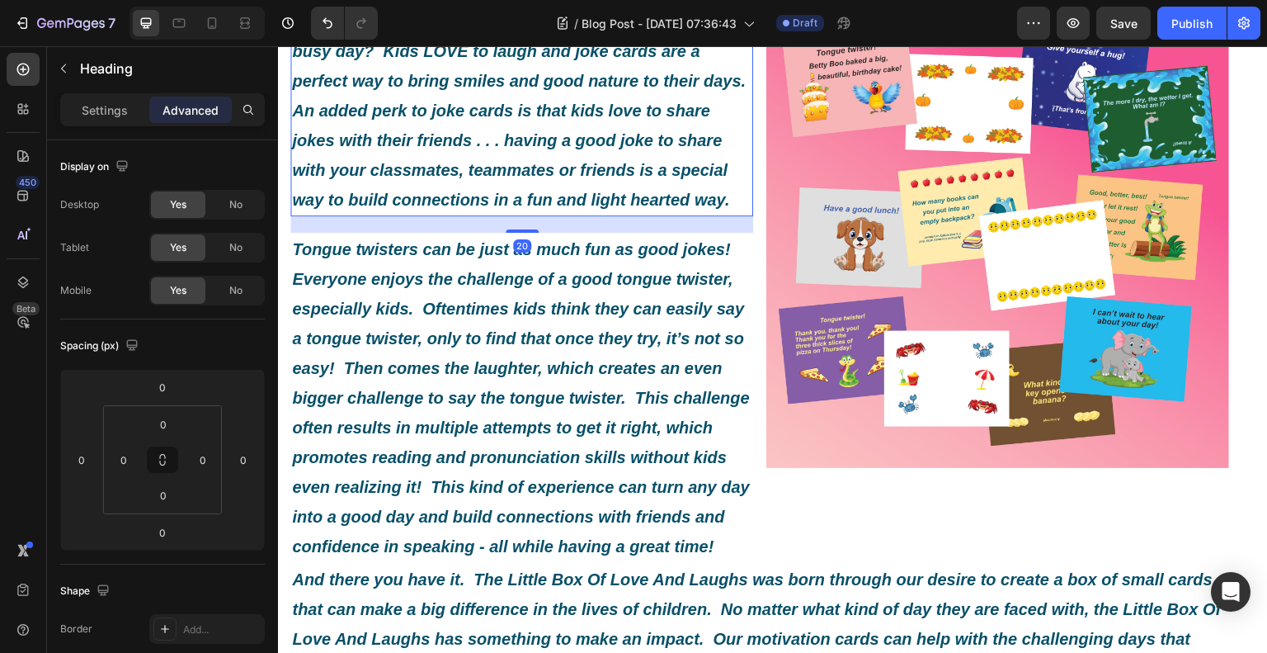
click at [506, 169] on icon "Jokes - who doesn’t enjoy a little laugh in the middle of a busy day? Kids LOVE…" at bounding box center [521, 110] width 459 height 196
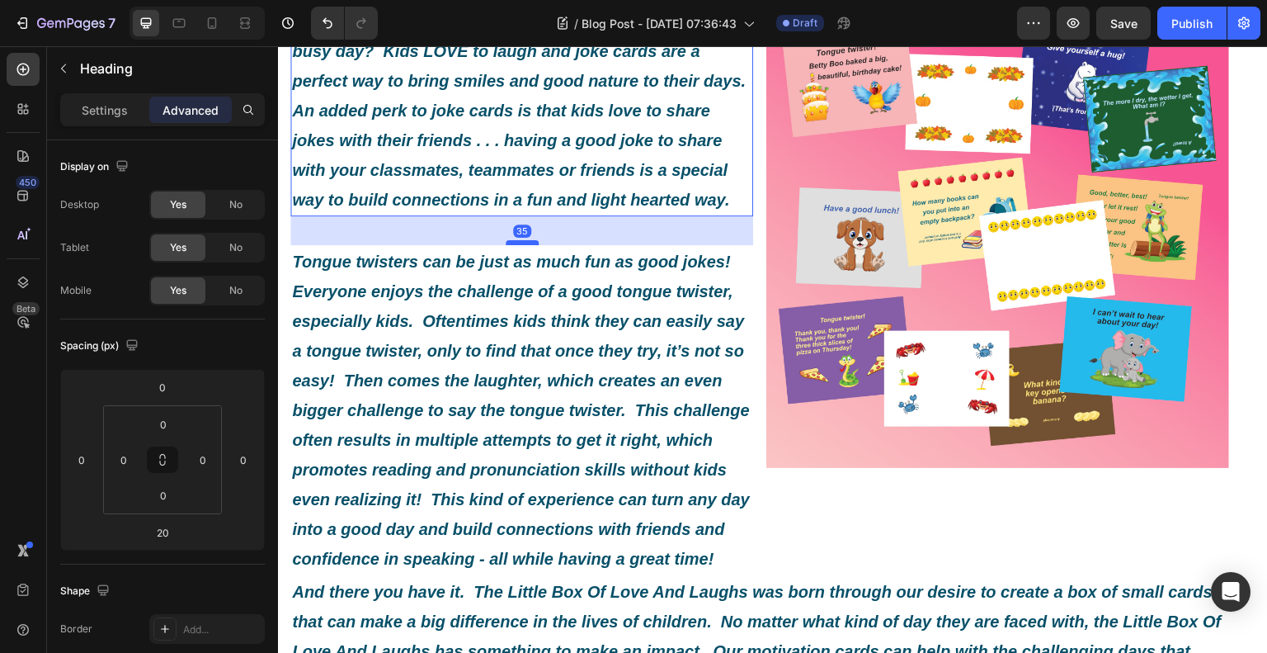
drag, startPoint x: 528, startPoint y: 265, endPoint x: 528, endPoint y: 277, distance: 12.4
click at [528, 245] on div at bounding box center [522, 242] width 33 height 5
type input "35"
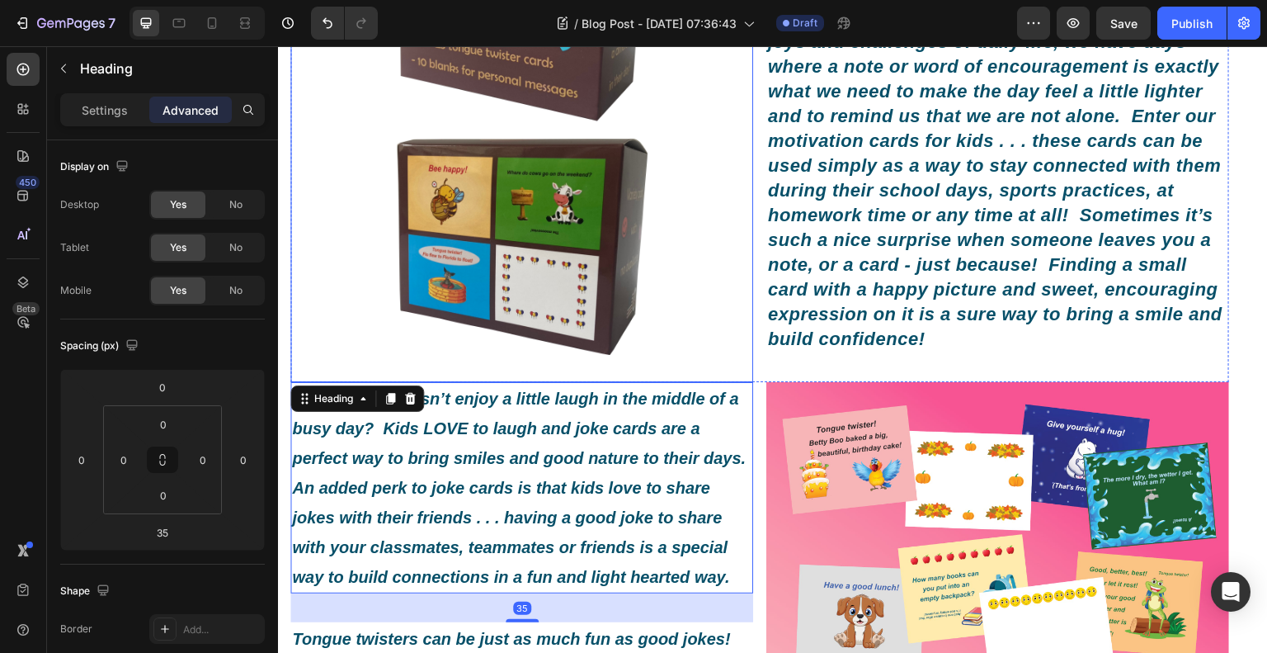
scroll to position [654, 0]
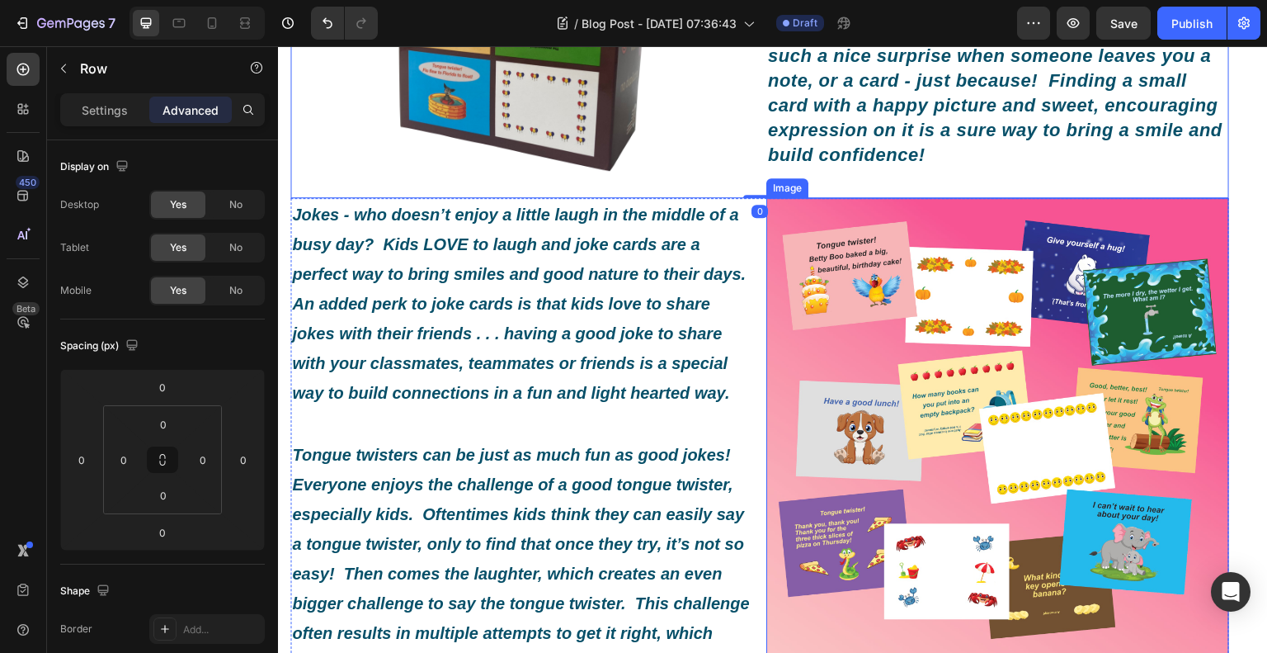
scroll to position [407, 0]
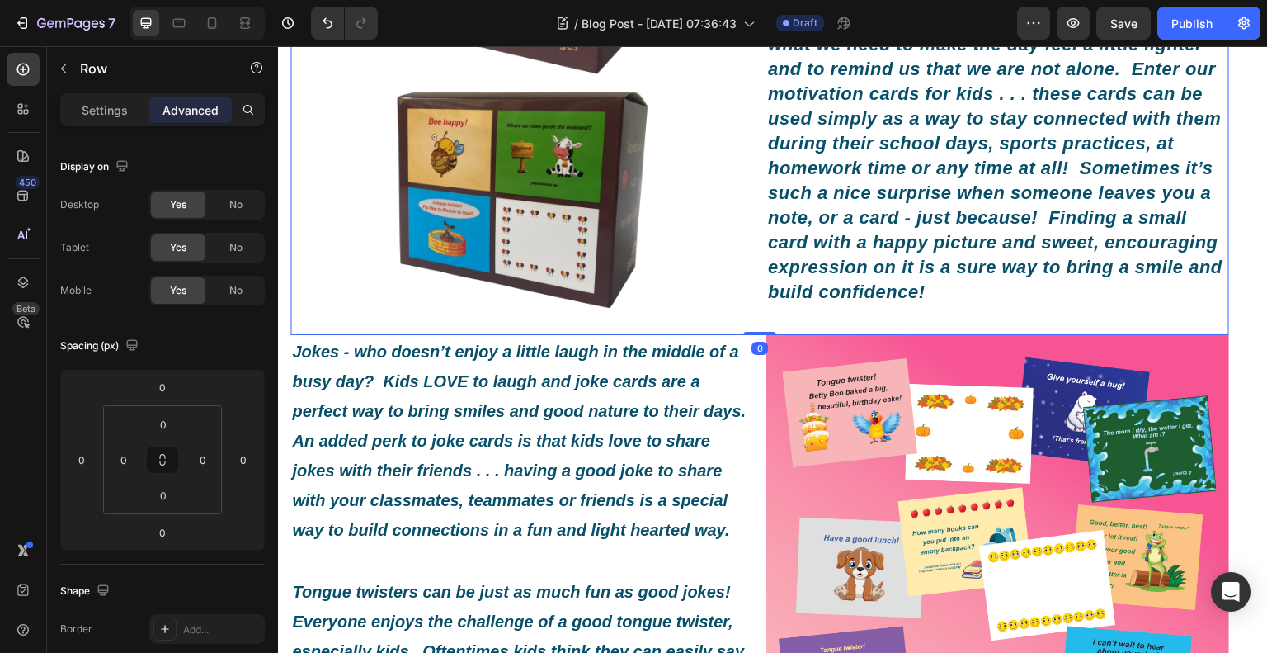
click at [850, 320] on div "Here at Roxy and Lucky’s Den, we are passionate about helping children and thei…" at bounding box center [997, 84] width 463 height 502
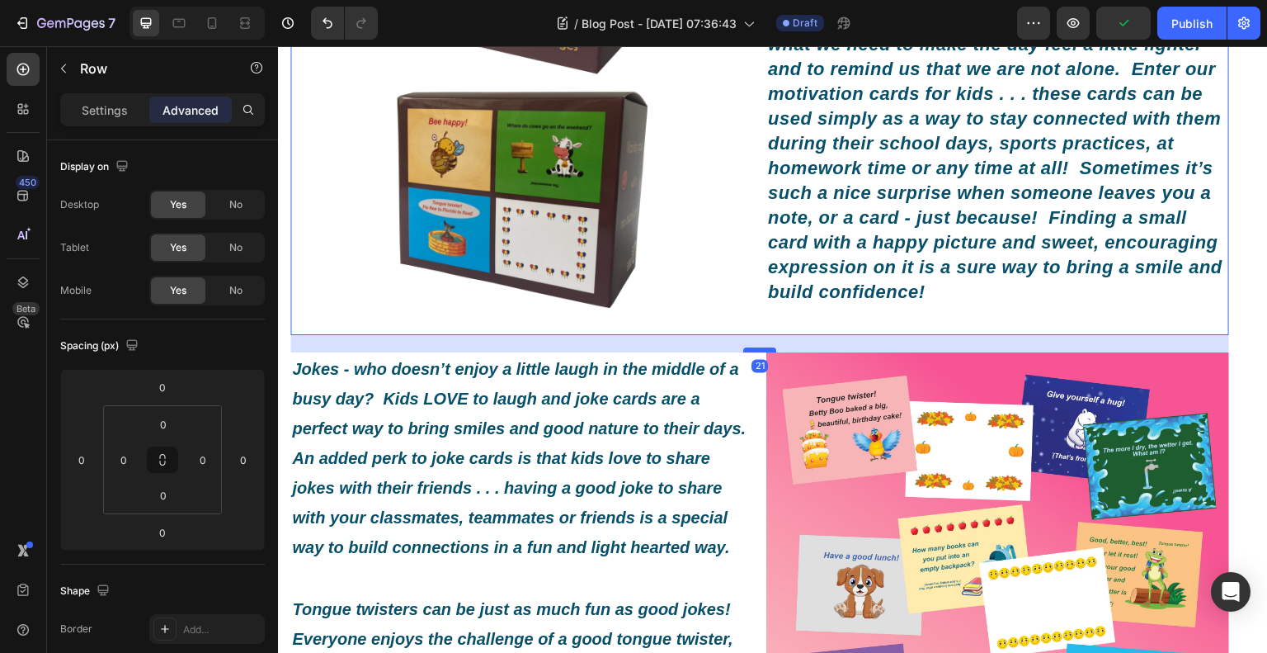
drag, startPoint x: 754, startPoint y: 338, endPoint x: 748, endPoint y: 356, distance: 19.0
click at [748, 352] on div at bounding box center [759, 349] width 33 height 5
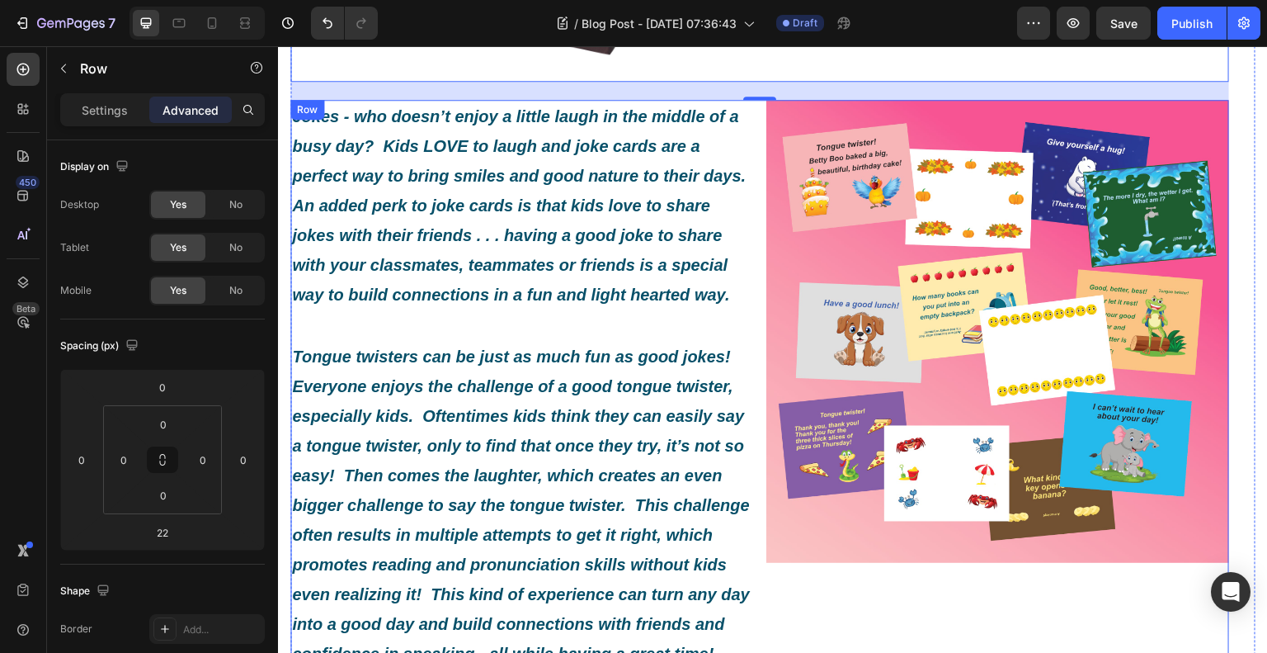
scroll to position [489, 0]
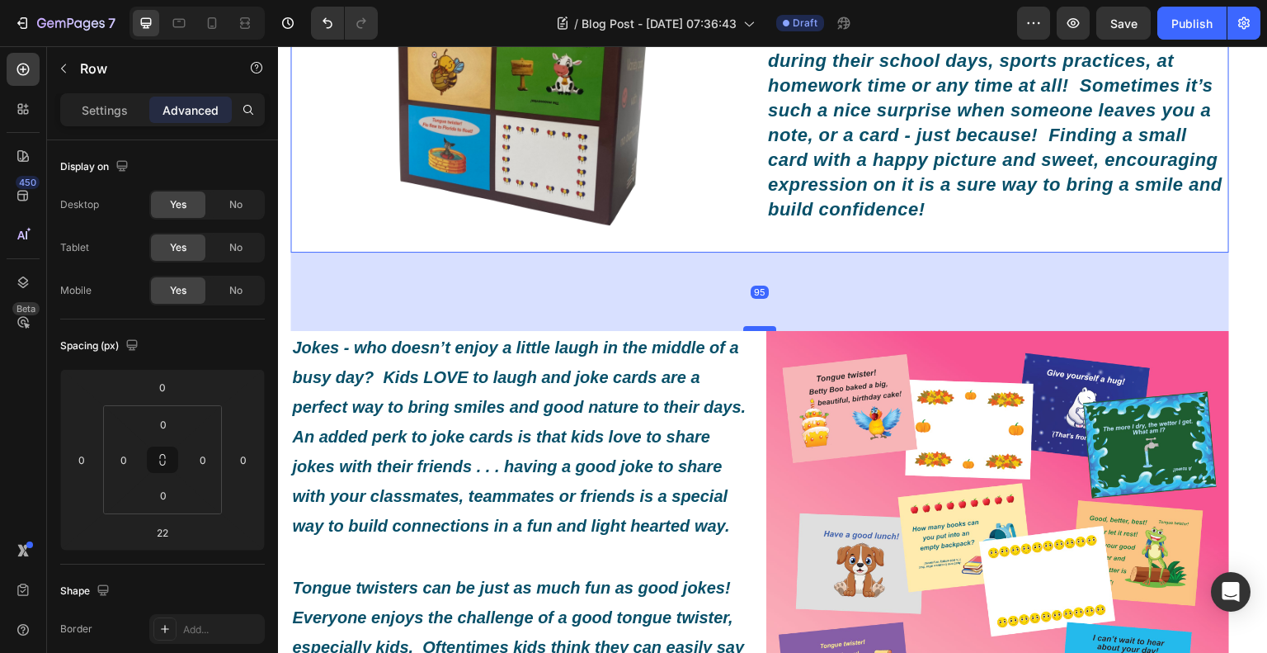
drag, startPoint x: 761, startPoint y: 273, endPoint x: 764, endPoint y: 333, distance: 60.3
click at [764, 331] on div at bounding box center [759, 328] width 33 height 5
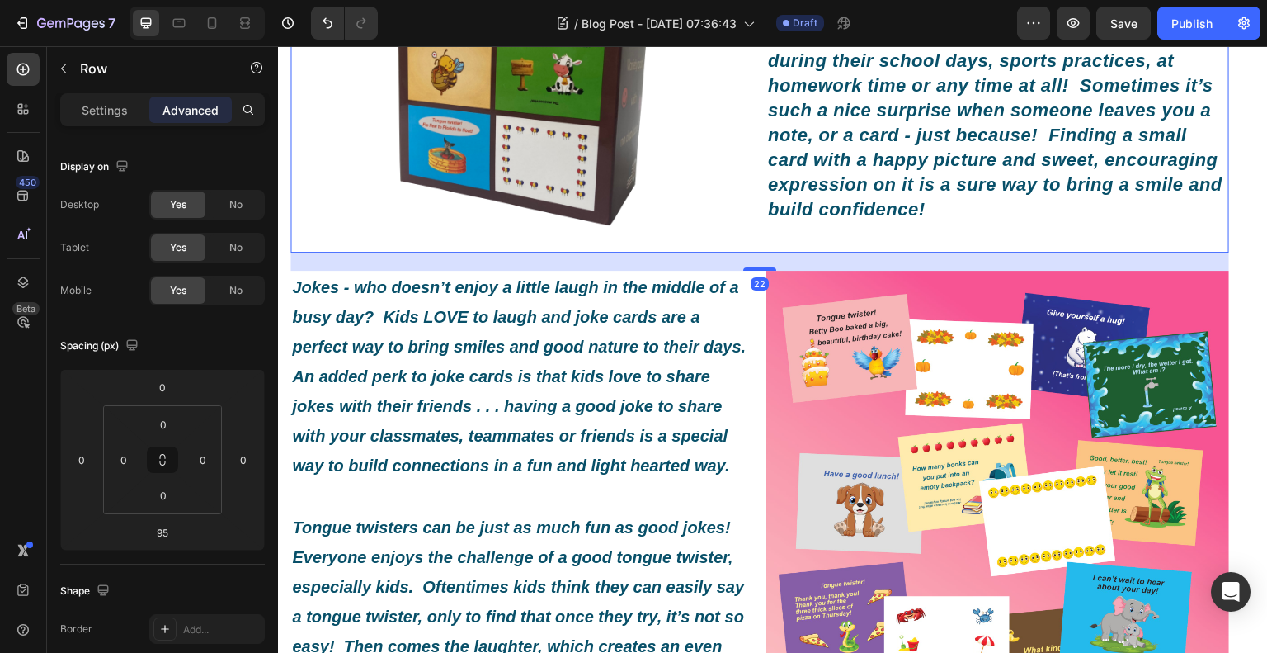
drag, startPoint x: 757, startPoint y: 335, endPoint x: 773, endPoint y: 275, distance: 62.5
click at [773, 252] on div "22" at bounding box center [759, 252] width 939 height 0
type input "22"
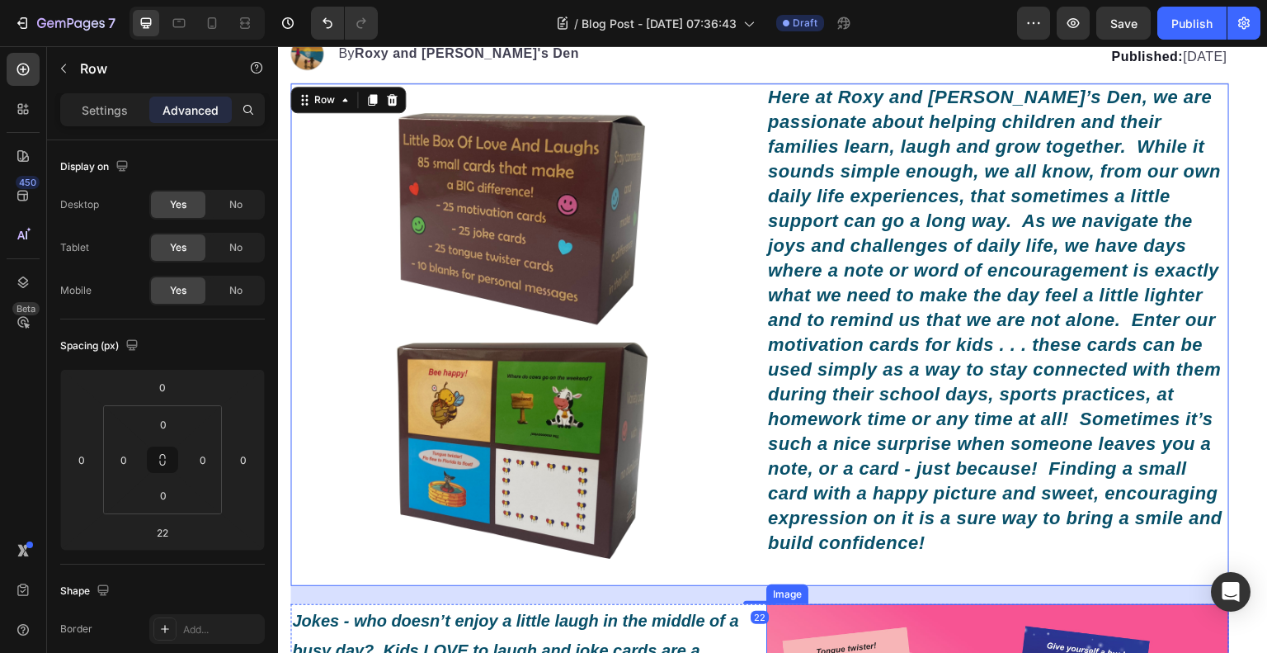
scroll to position [0, 0]
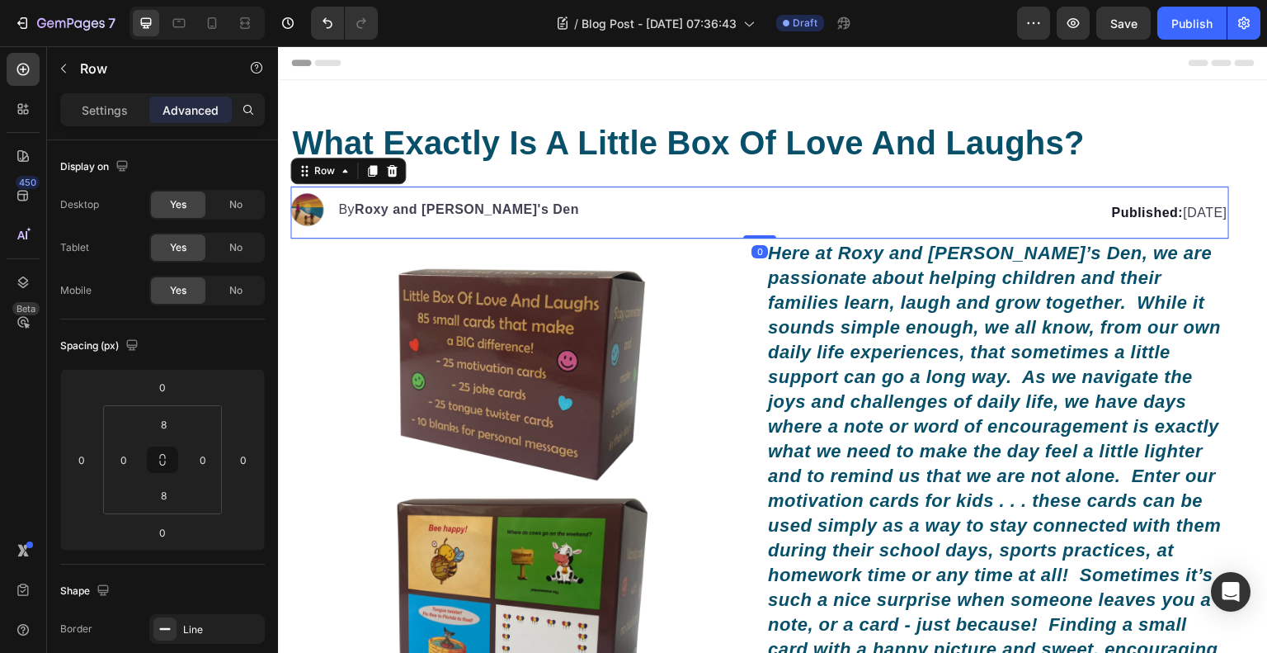
click at [742, 229] on div "Published: Monday, August, 25 2025 Text block" at bounding box center [963, 212] width 532 height 39
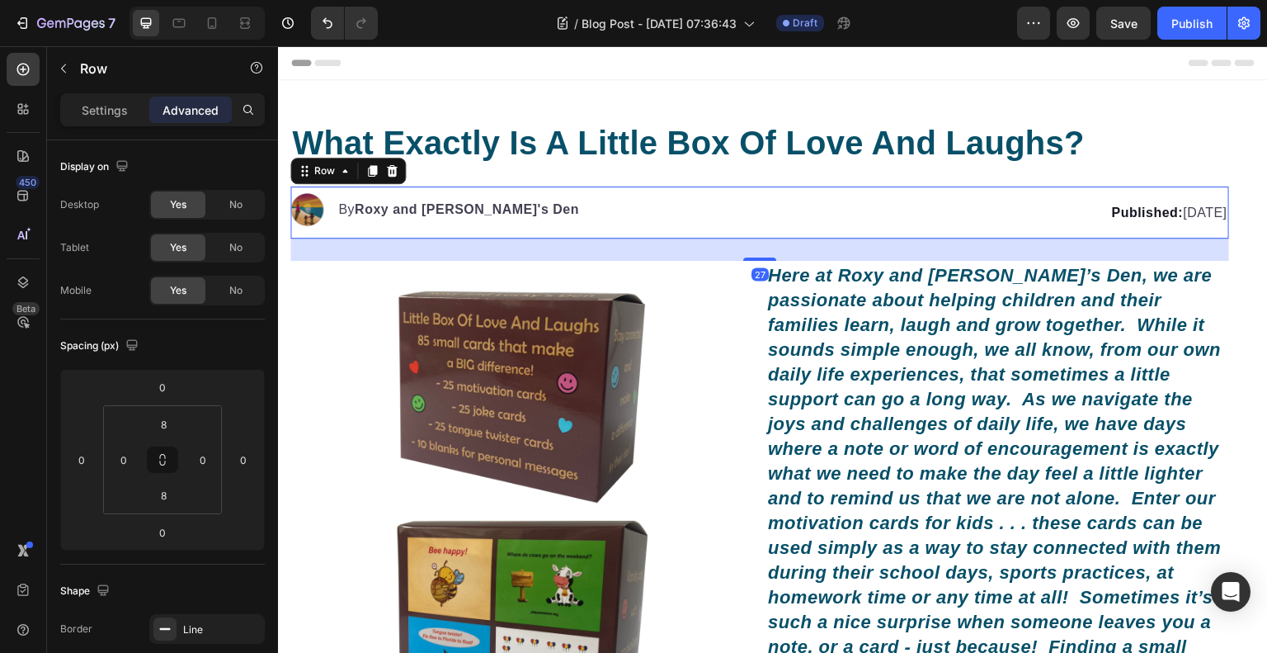
drag, startPoint x: 745, startPoint y: 237, endPoint x: 752, endPoint y: 259, distance: 23.2
click at [752, 259] on div at bounding box center [759, 258] width 33 height 3
type input "27"
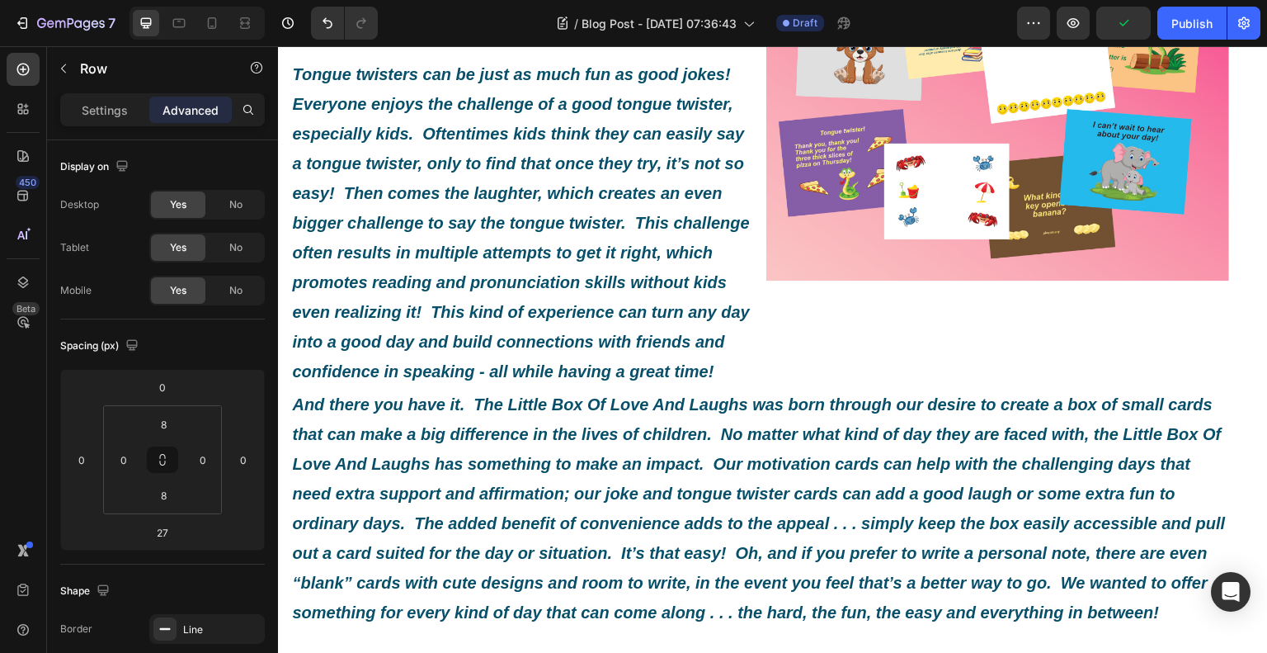
scroll to position [990, 0]
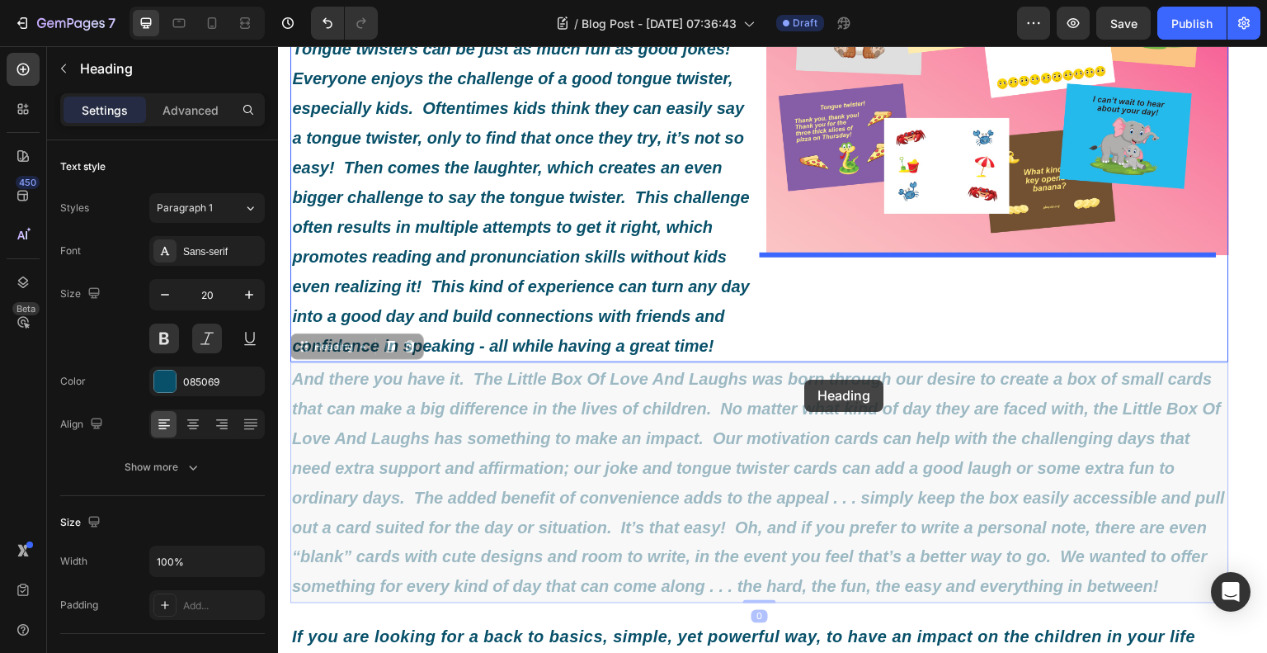
drag, startPoint x: 713, startPoint y: 466, endPoint x: 805, endPoint y: 380, distance: 126.7
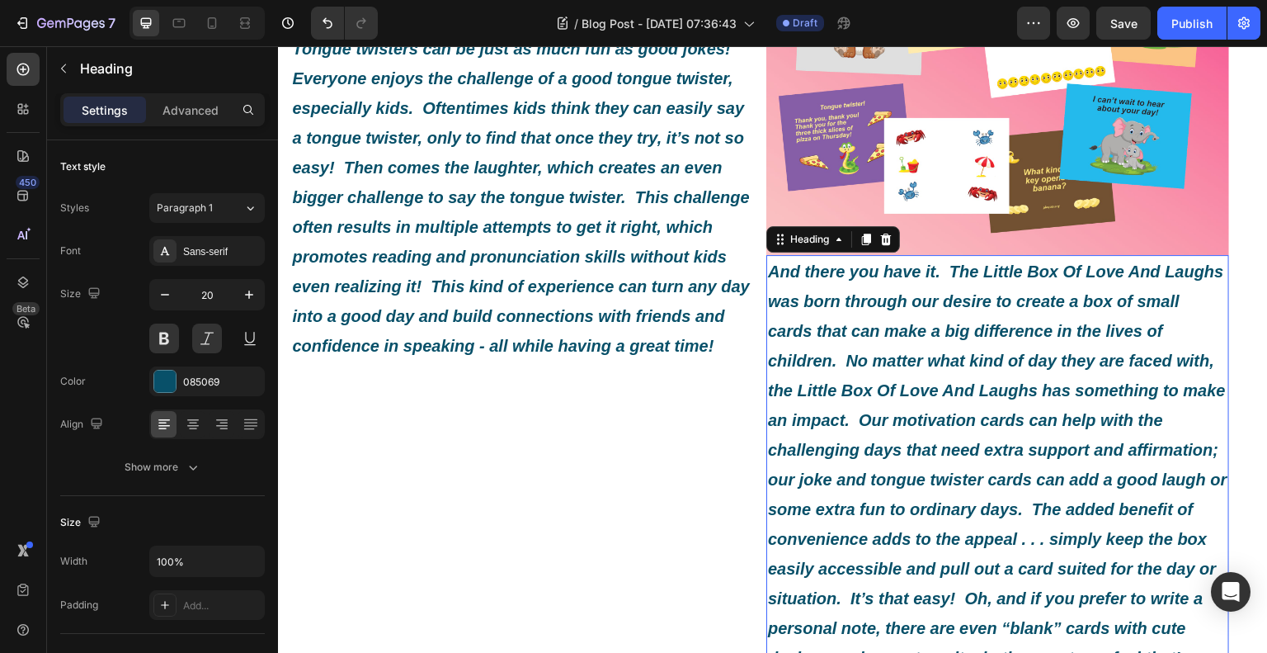
click at [982, 254] on div "Image" at bounding box center [997, 23] width 463 height 463
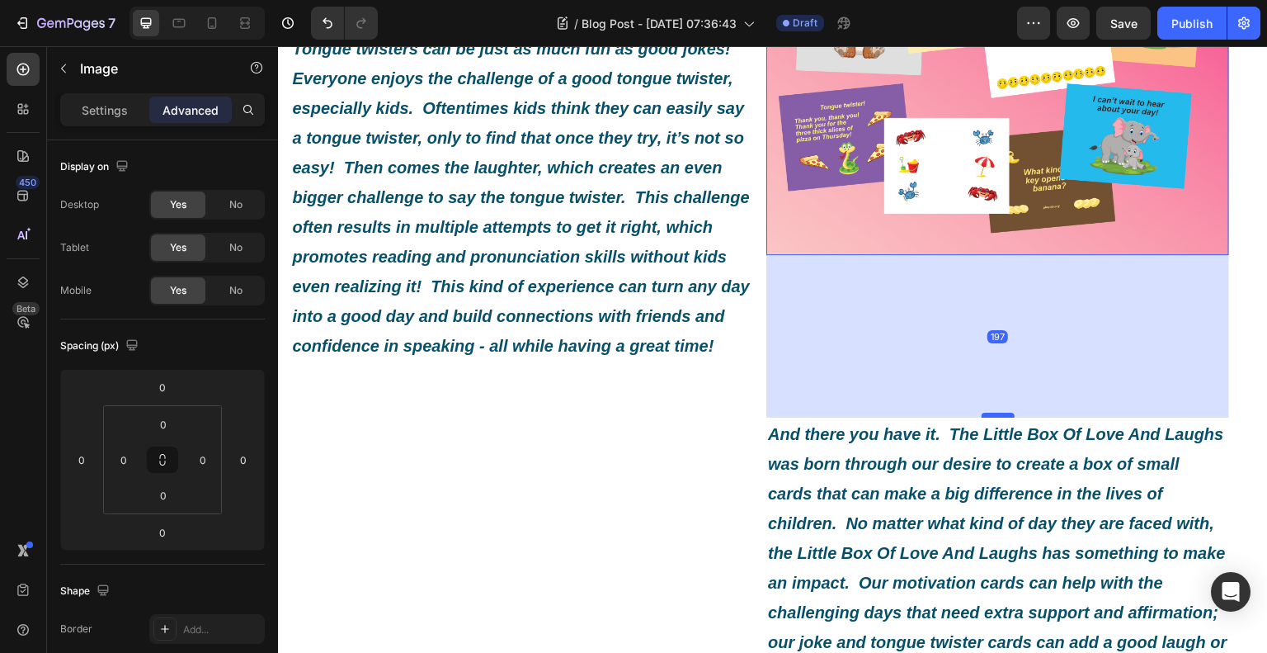
drag, startPoint x: 983, startPoint y: 254, endPoint x: 984, endPoint y: 416, distance: 161.7
click at [984, 416] on div at bounding box center [998, 415] width 33 height 5
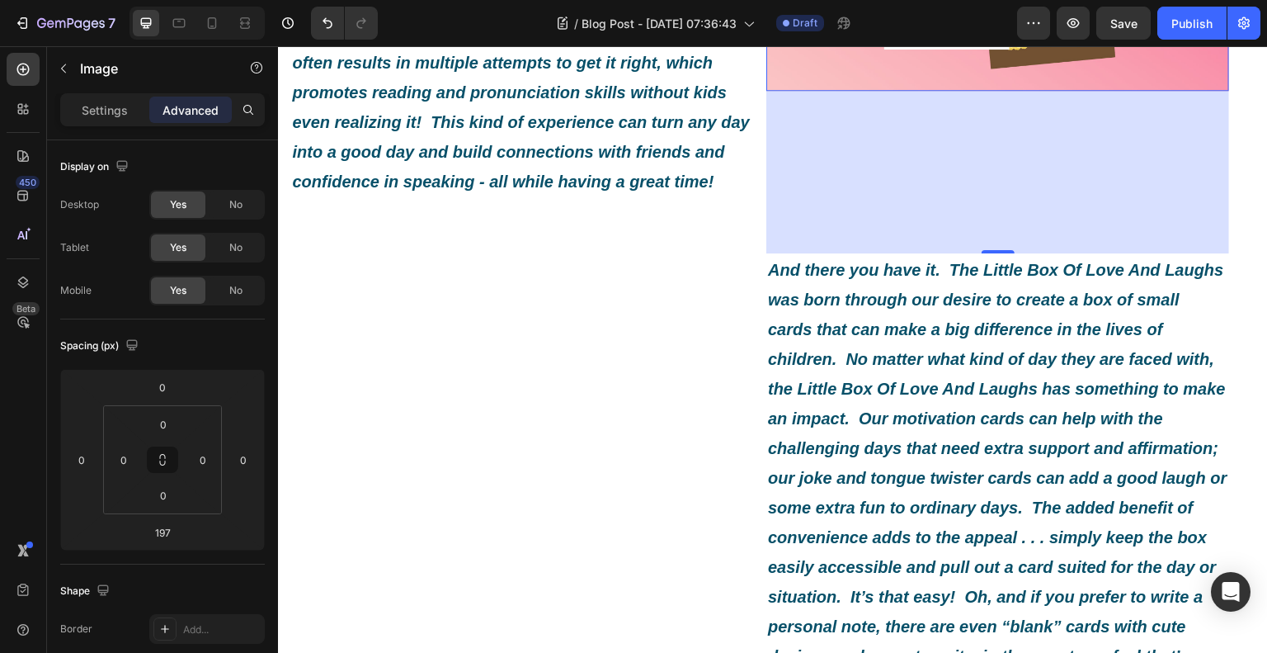
scroll to position [1155, 0]
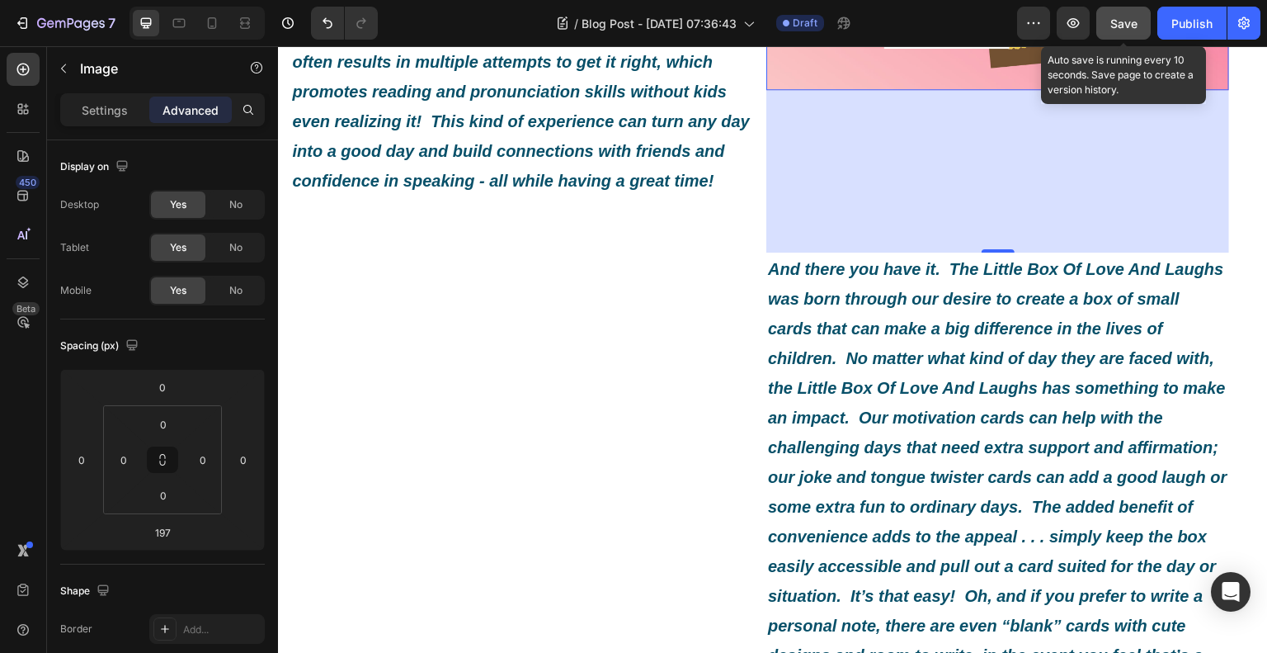
click at [1111, 13] on button "Save" at bounding box center [1124, 23] width 54 height 33
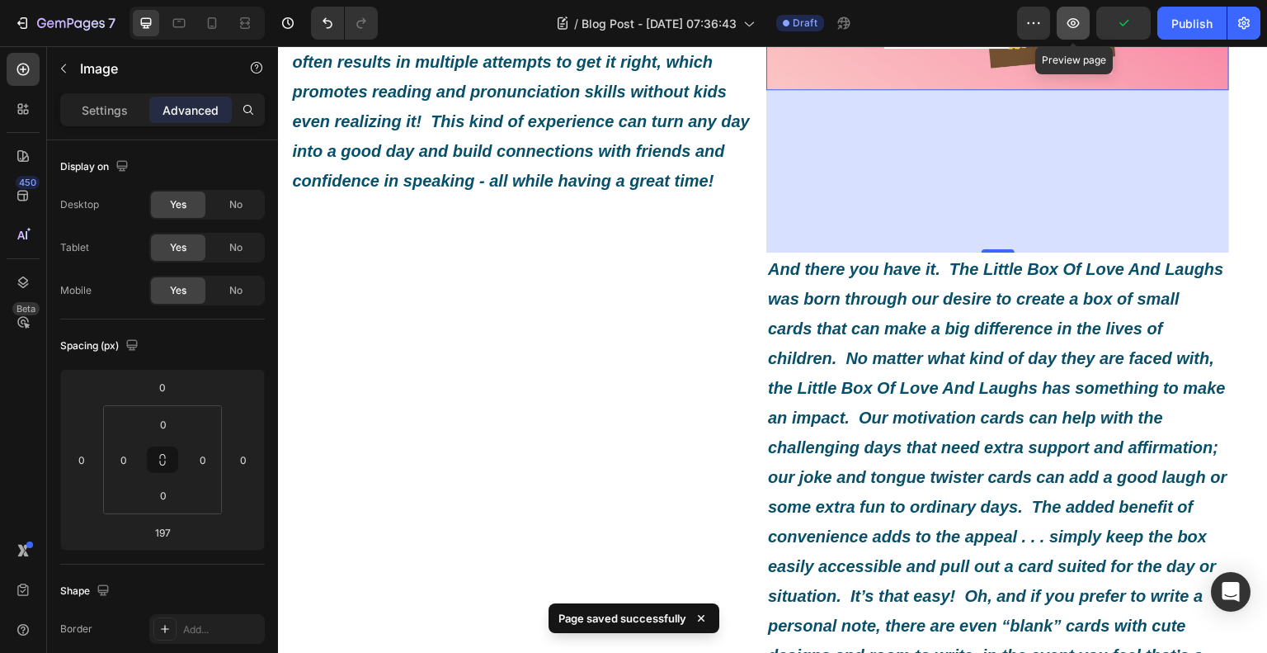
click at [1082, 22] on icon "button" at bounding box center [1073, 23] width 17 height 17
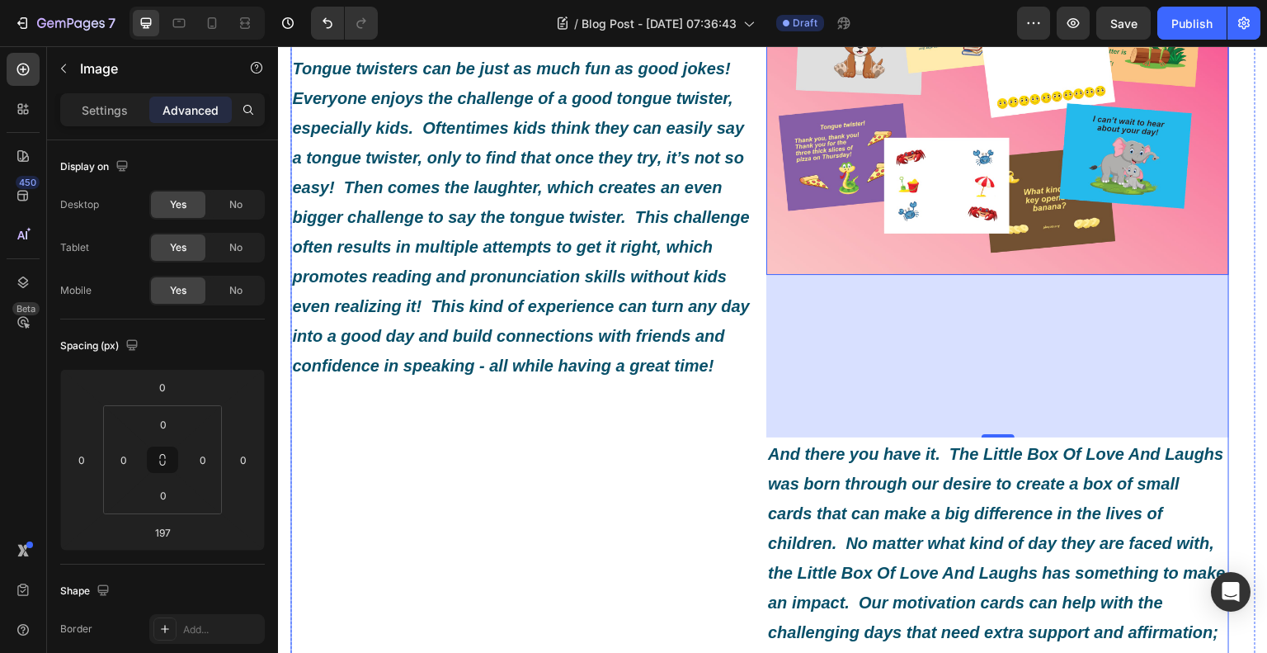
scroll to position [825, 0]
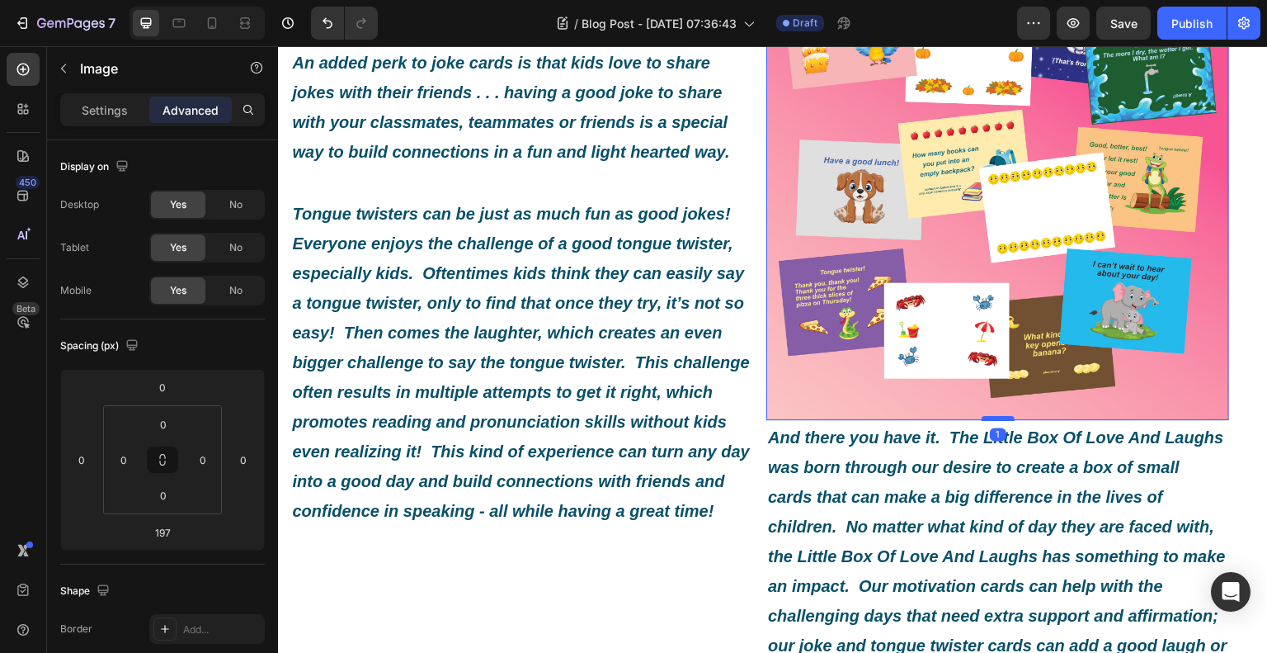
drag, startPoint x: 986, startPoint y: 582, endPoint x: 990, endPoint y: 420, distance: 161.8
click at [990, 420] on div at bounding box center [998, 418] width 33 height 5
type input "1"
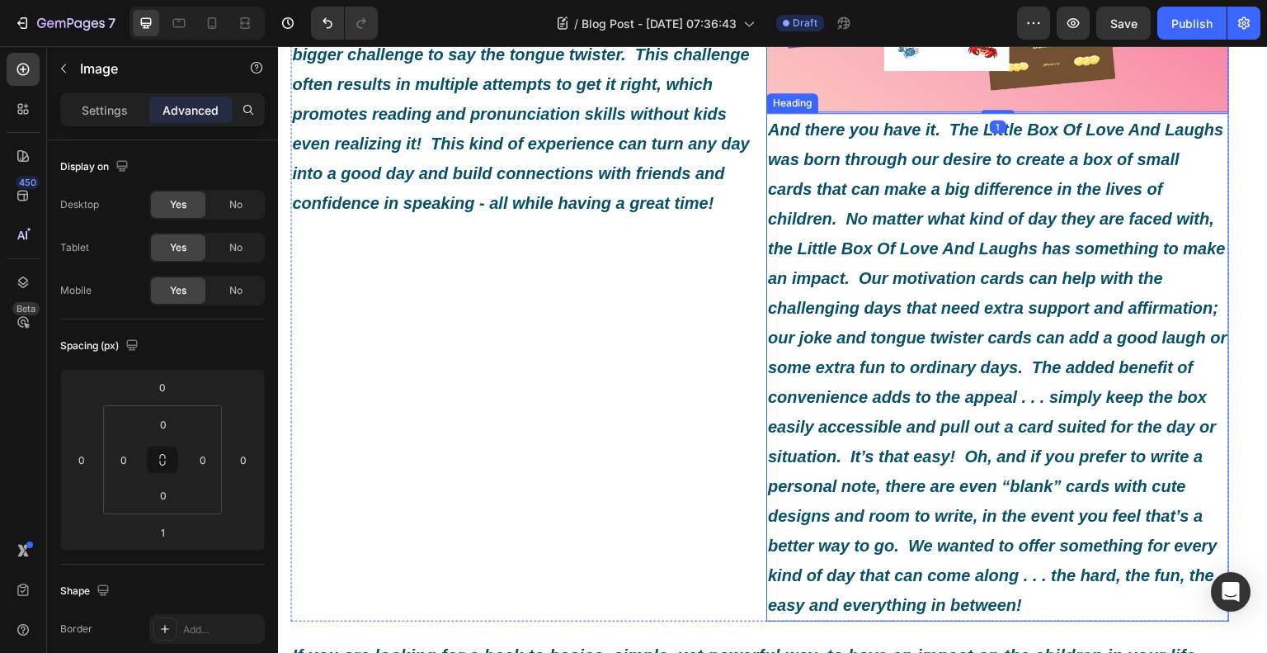
scroll to position [1238, 0]
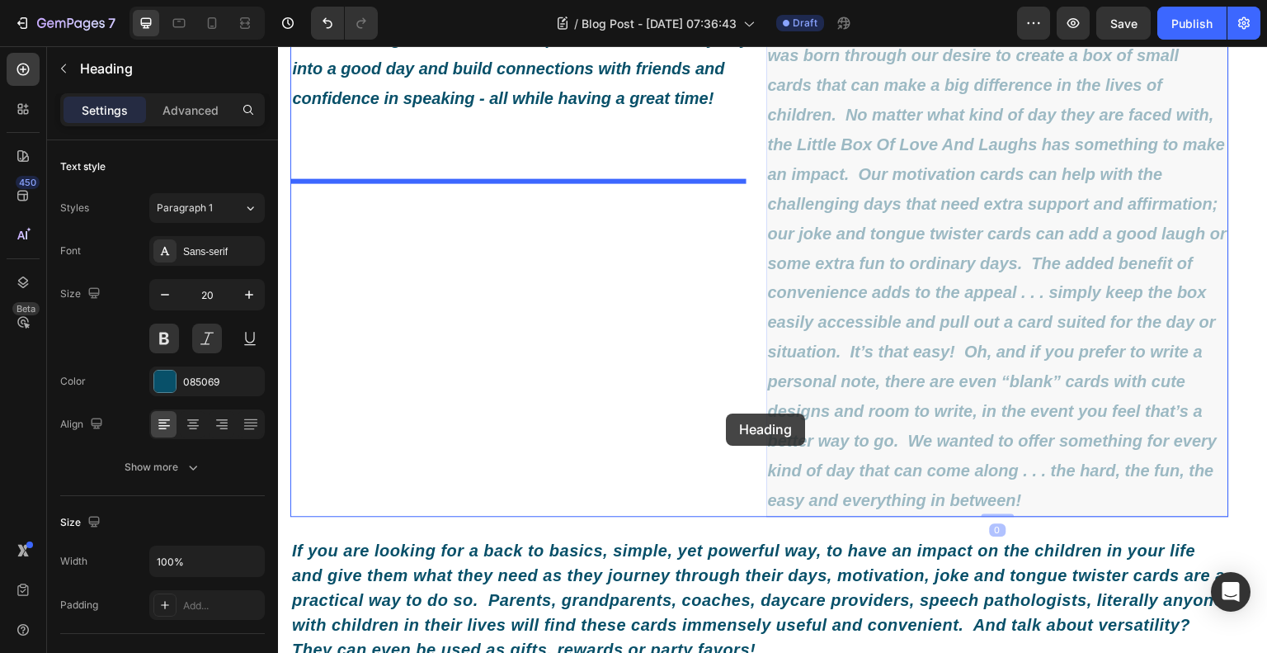
drag, startPoint x: 881, startPoint y: 368, endPoint x: 720, endPoint y: 413, distance: 167.2
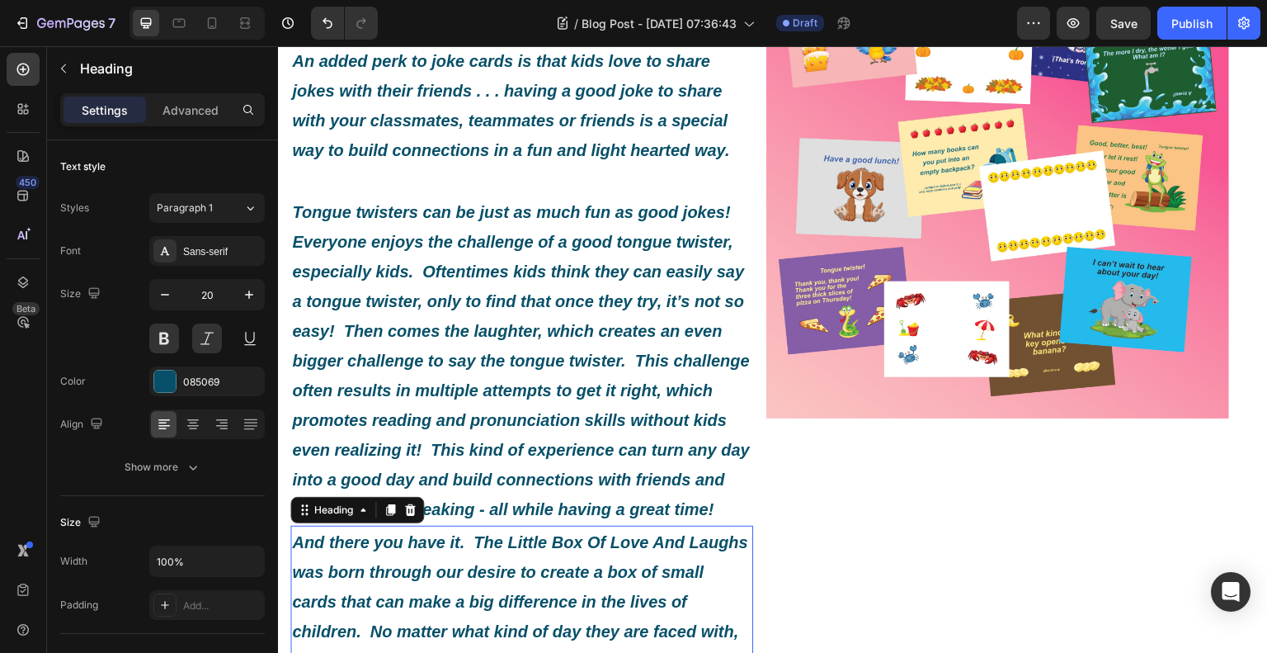
scroll to position [825, 0]
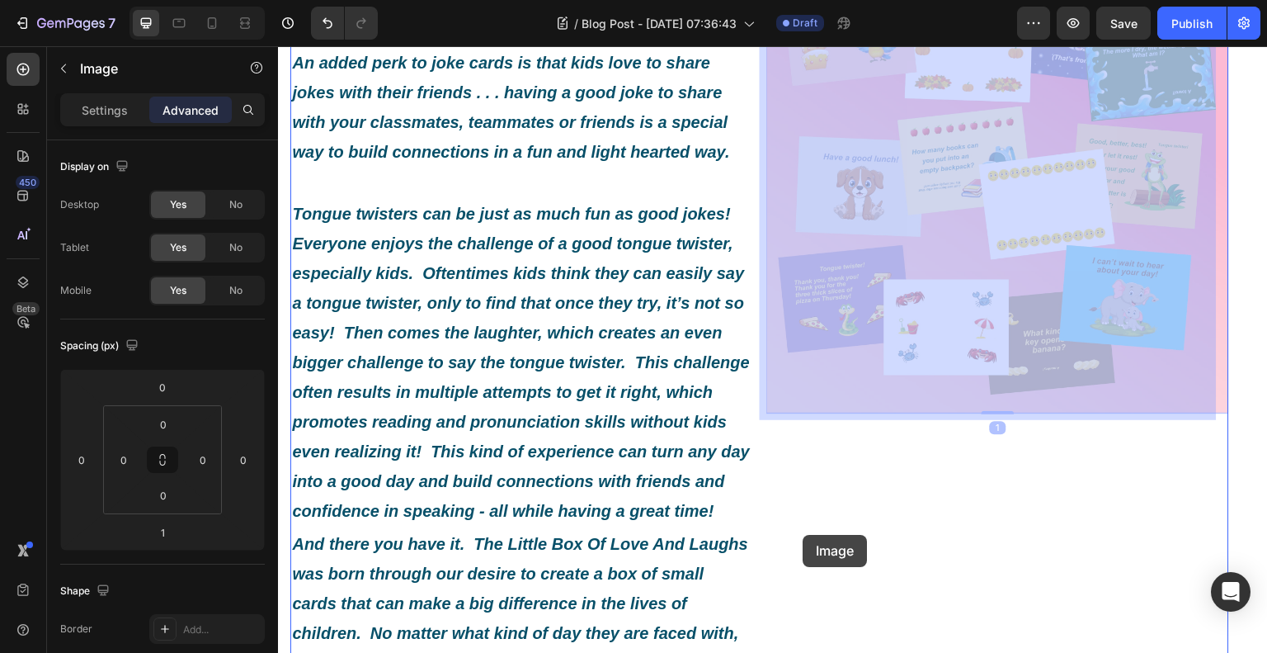
drag, startPoint x: 808, startPoint y: 373, endPoint x: 804, endPoint y: 535, distance: 162.6
click at [804, 535] on div "Header What Exactly Is A Little Box Of Love And Laughs? Heading Image By Roxy a…" at bounding box center [773, 484] width 990 height 2527
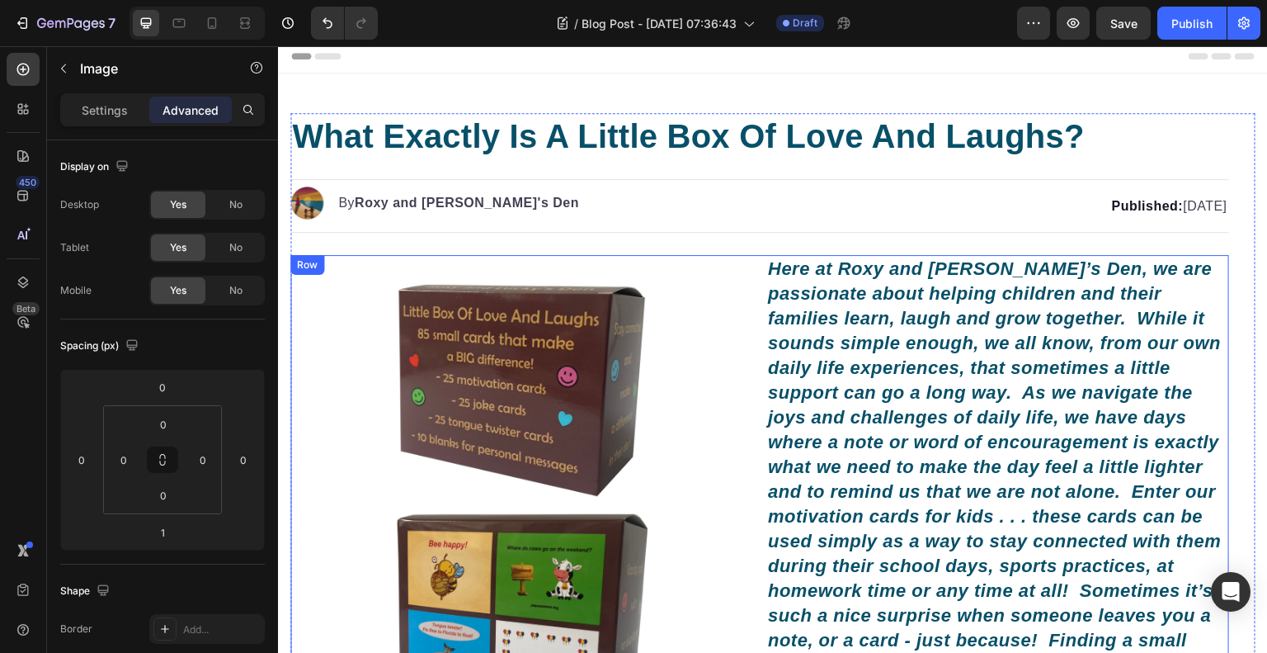
scroll to position [0, 0]
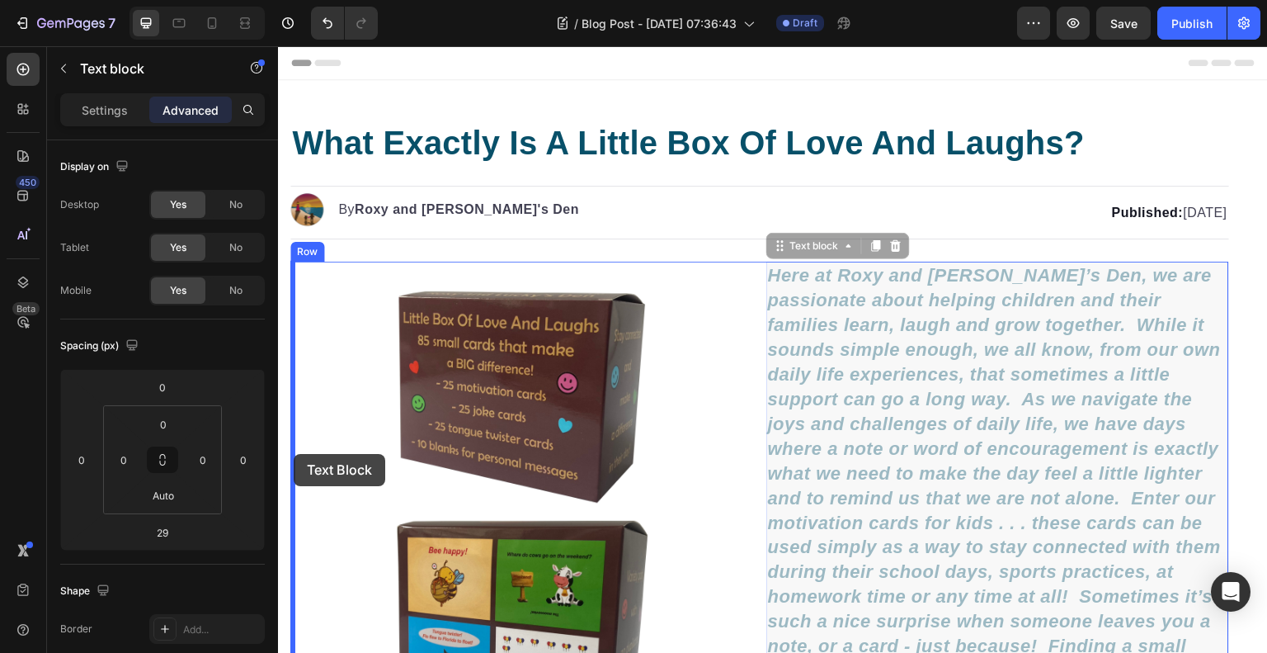
drag, startPoint x: 832, startPoint y: 416, endPoint x: 294, endPoint y: 454, distance: 539.3
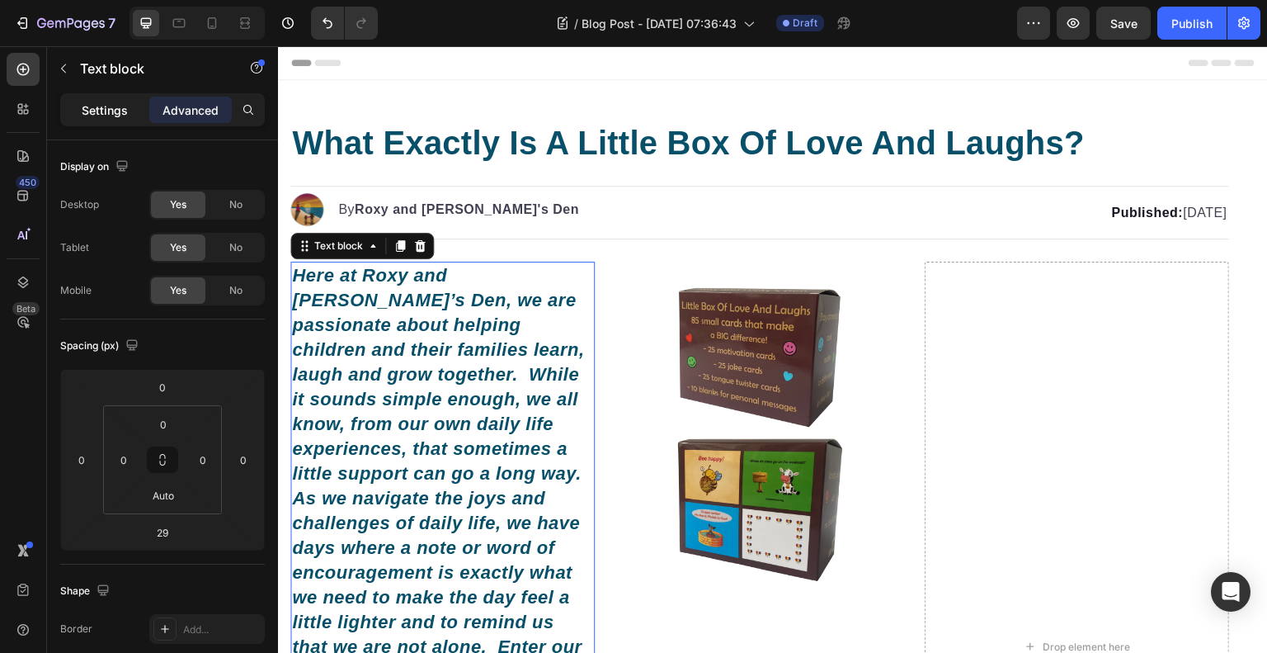
click at [120, 116] on p "Settings" at bounding box center [105, 109] width 46 height 17
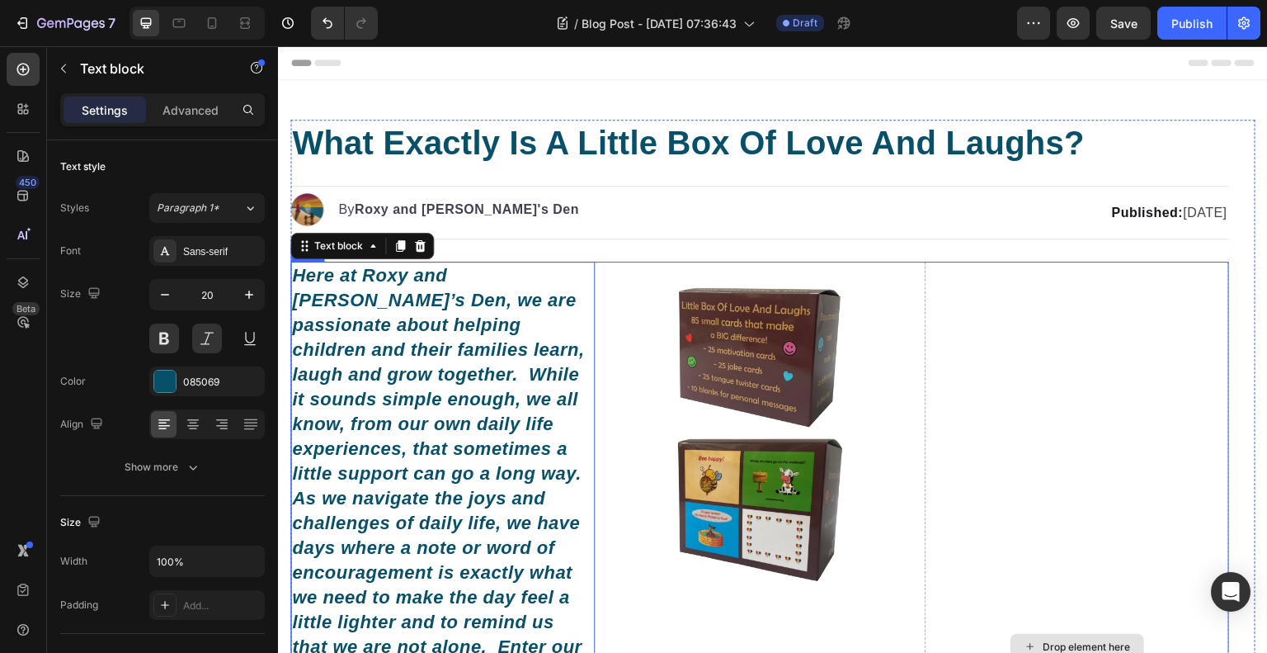
click at [964, 368] on div "Drop element here" at bounding box center [1077, 647] width 304 height 770
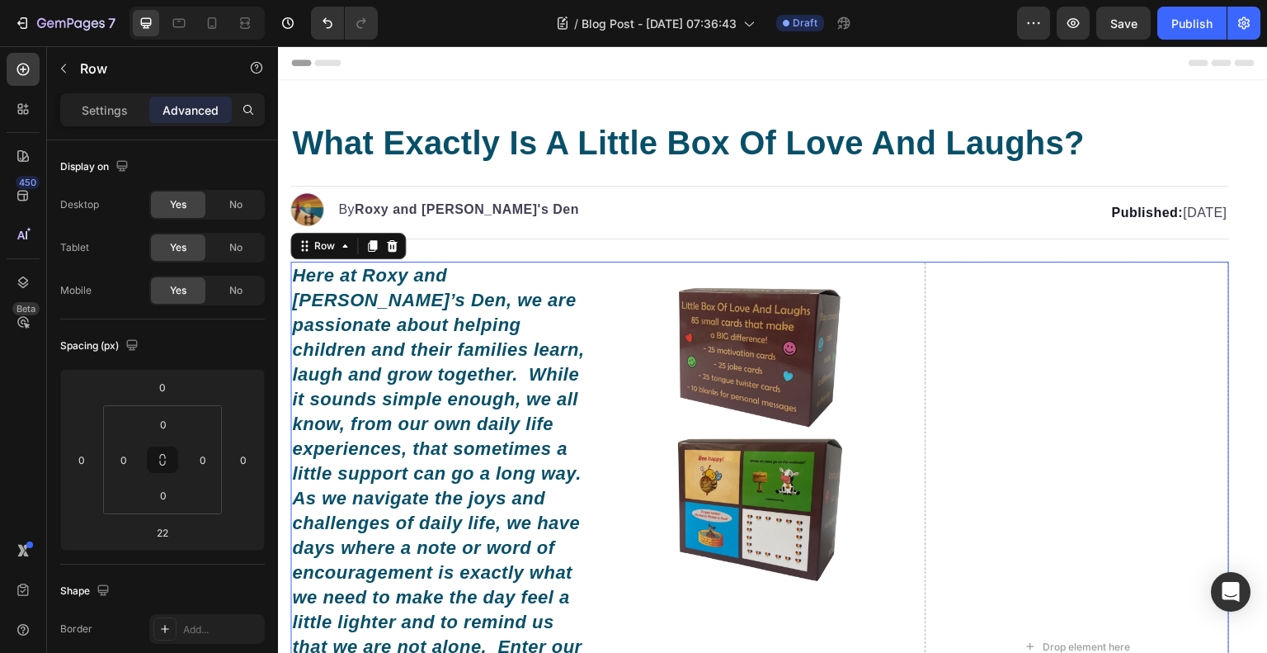
click at [598, 271] on div "Here at Roxy and Lucky’s Den, we are passionate about helping children and thei…" at bounding box center [759, 647] width 939 height 770
click at [65, 67] on icon "button" at bounding box center [63, 68] width 13 height 13
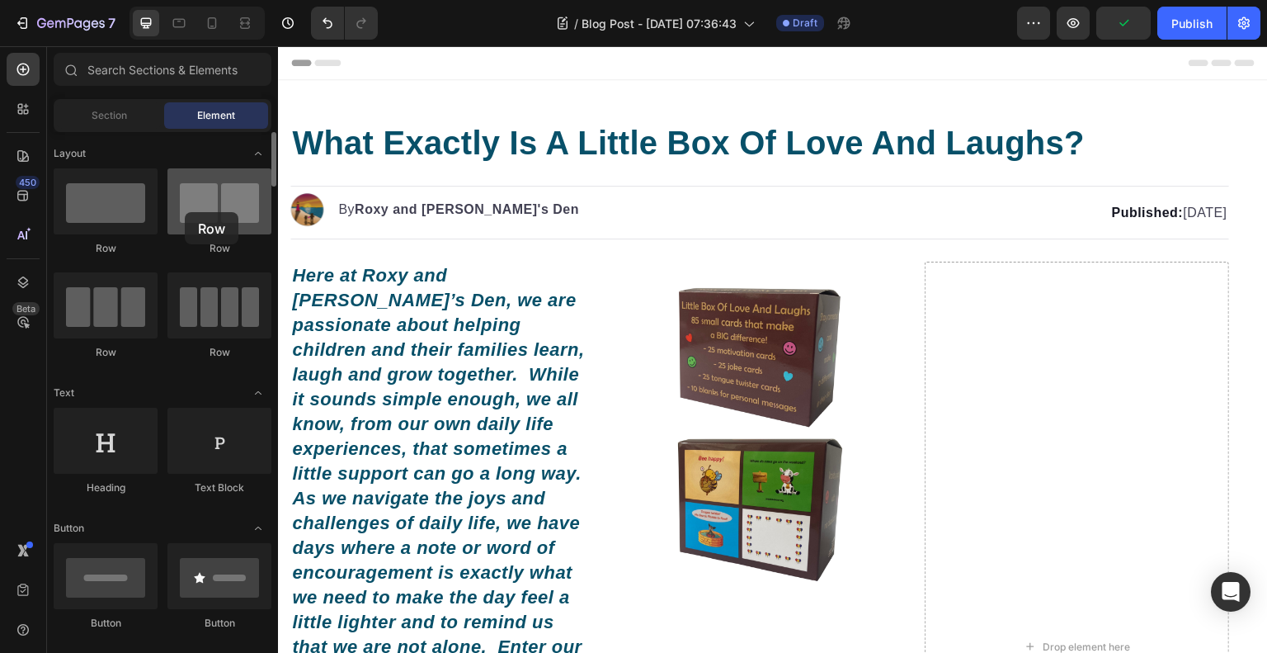
click at [185, 212] on div at bounding box center [219, 201] width 104 height 66
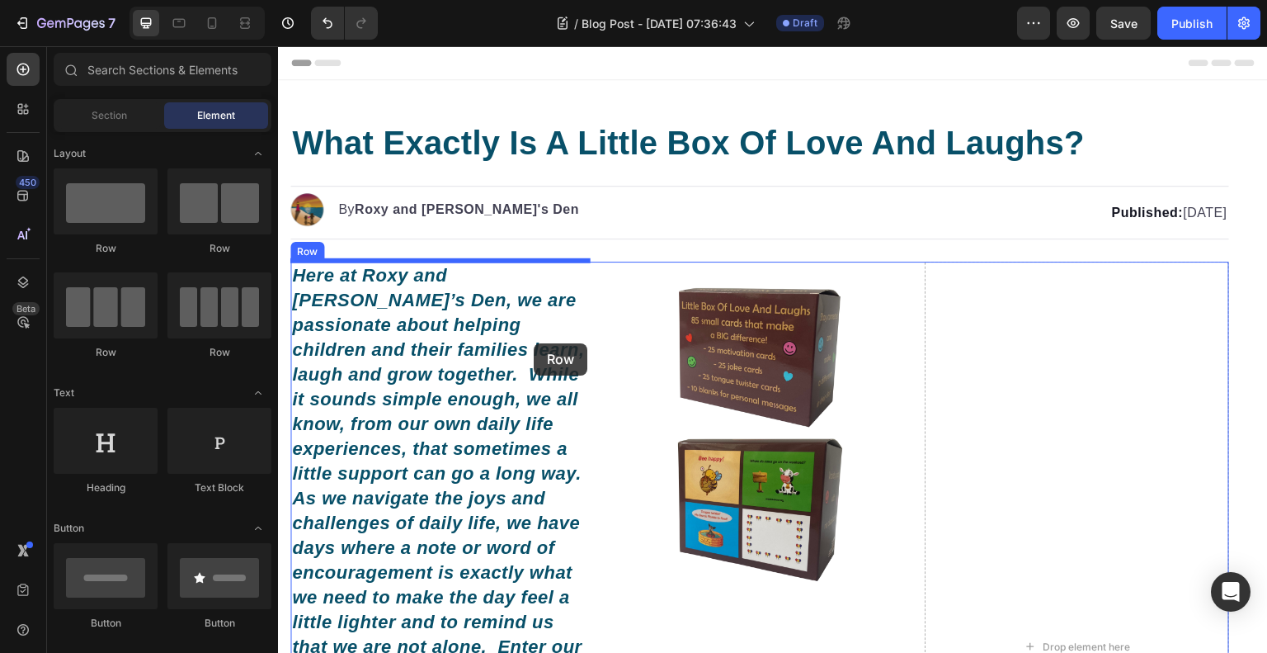
drag, startPoint x: 507, startPoint y: 257, endPoint x: 534, endPoint y: 343, distance: 90.0
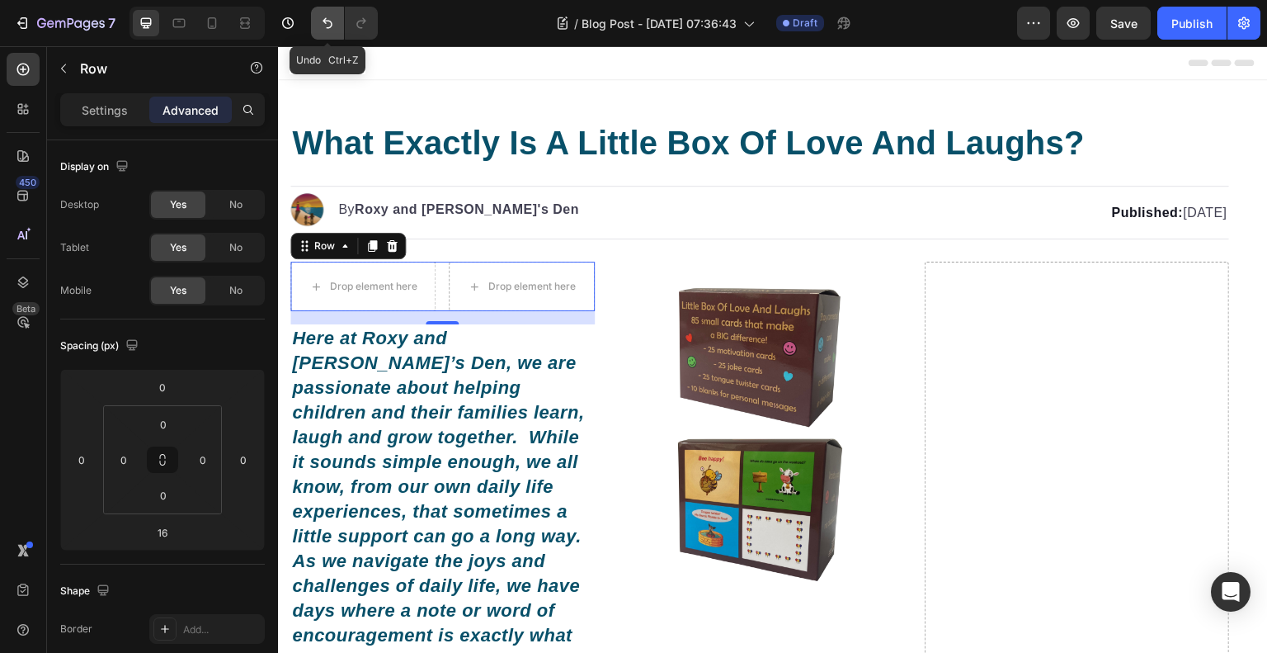
click at [328, 21] on icon "Undo/Redo" at bounding box center [327, 23] width 17 height 17
click at [481, 271] on div "Drop element here" at bounding box center [521, 287] width 145 height 50
click at [431, 273] on div "Drop element here" at bounding box center [362, 287] width 145 height 50
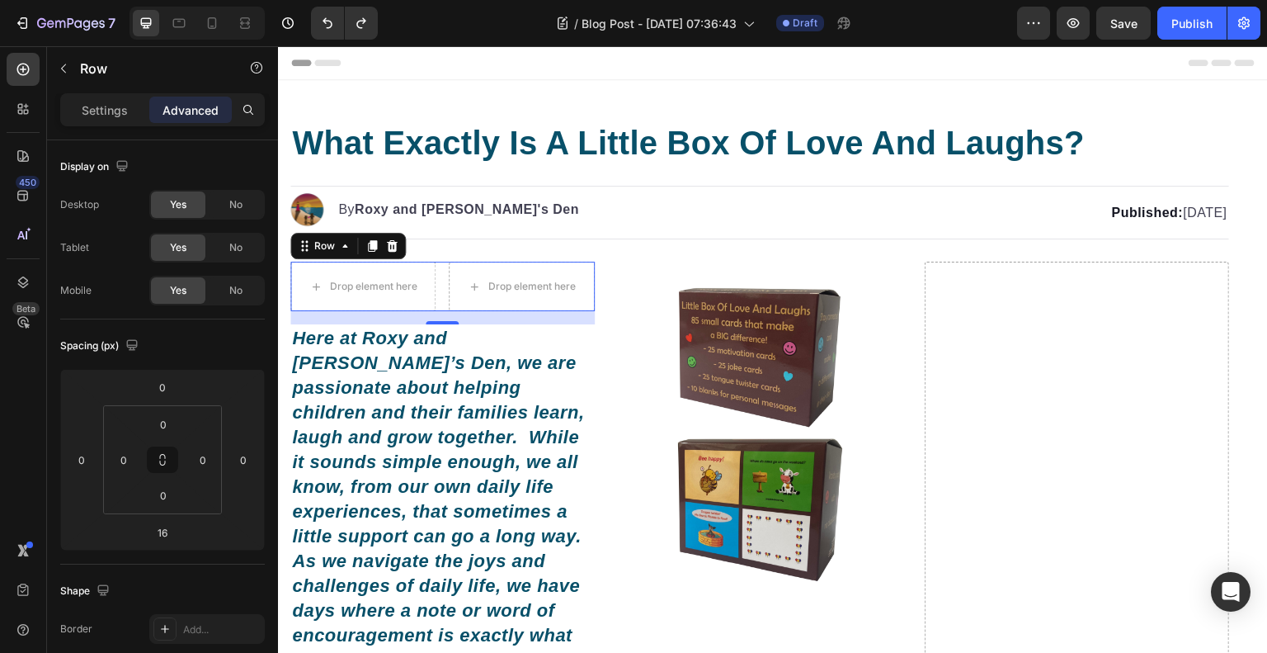
click at [439, 266] on div "Drop element here Drop element here Row 16" at bounding box center [442, 287] width 304 height 50
click at [396, 247] on icon at bounding box center [391, 245] width 13 height 13
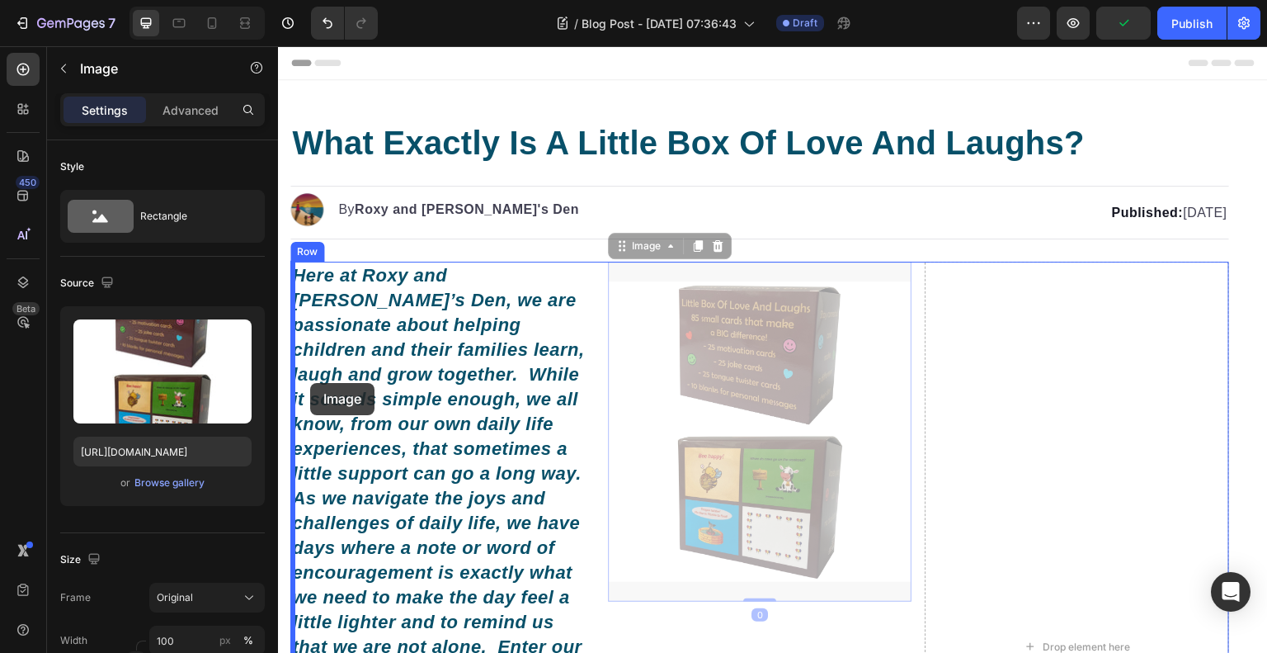
drag, startPoint x: 719, startPoint y: 351, endPoint x: 310, endPoint y: 383, distance: 409.6
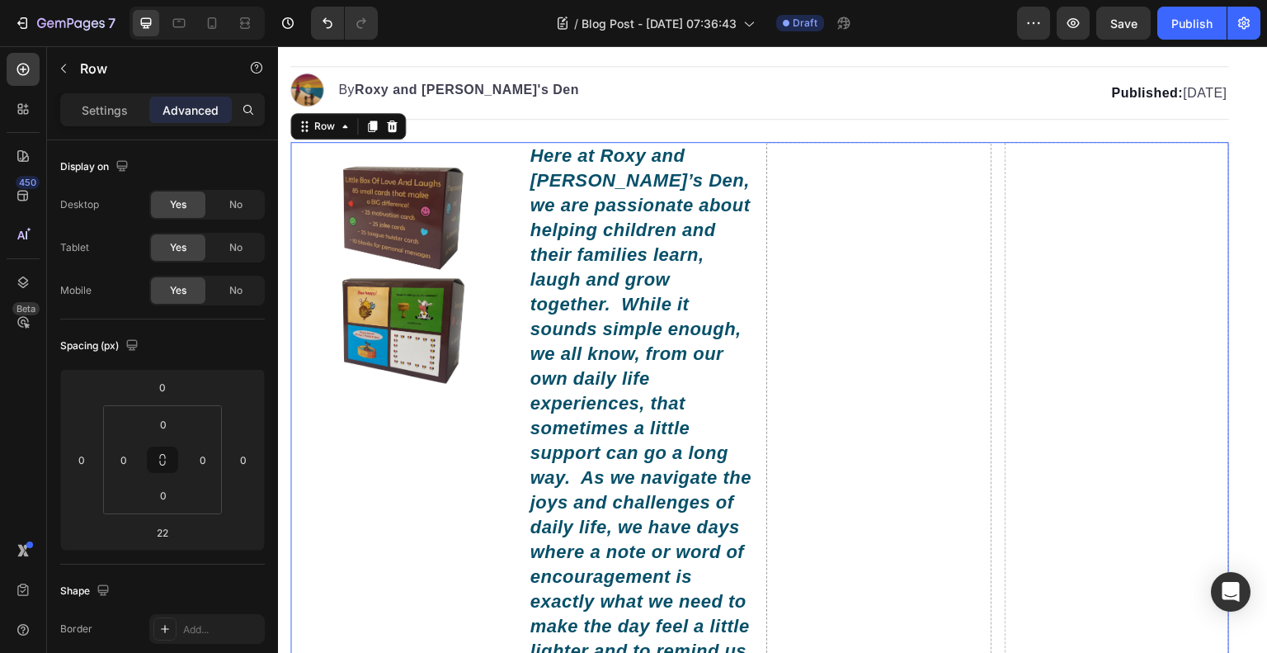
scroll to position [413, 0]
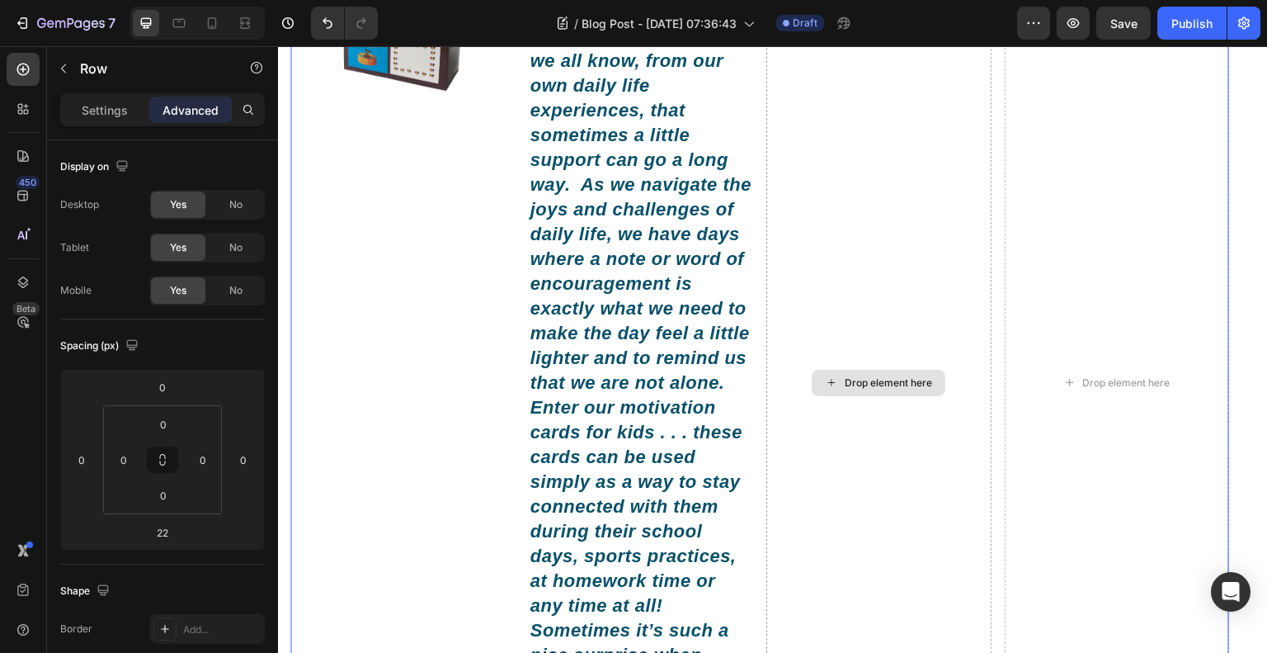
click at [950, 426] on div "Drop element here" at bounding box center [878, 382] width 225 height 1067
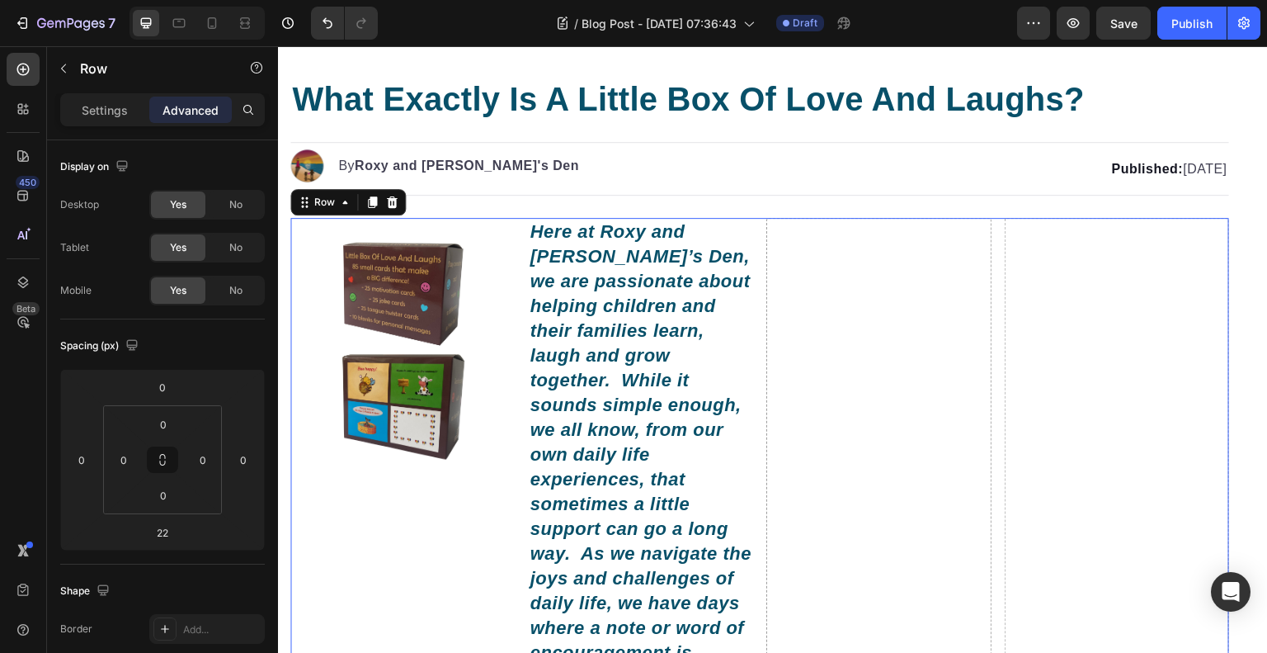
scroll to position [0, 0]
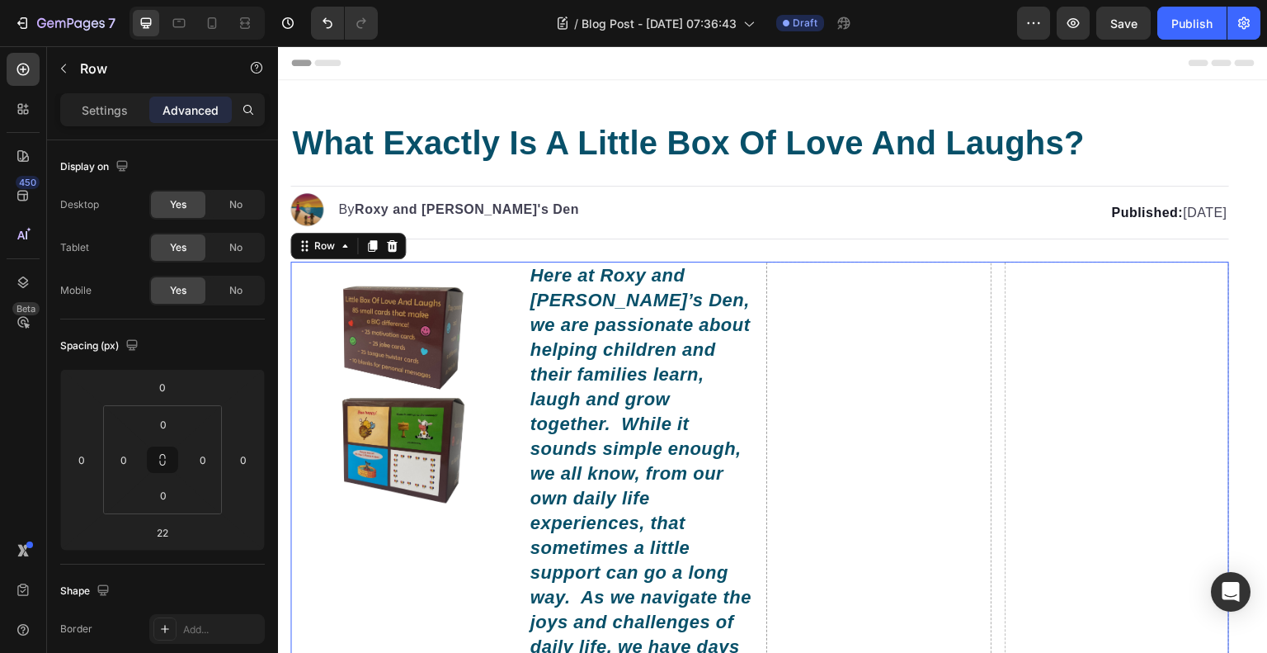
click at [71, 60] on button "button" at bounding box center [63, 68] width 26 height 26
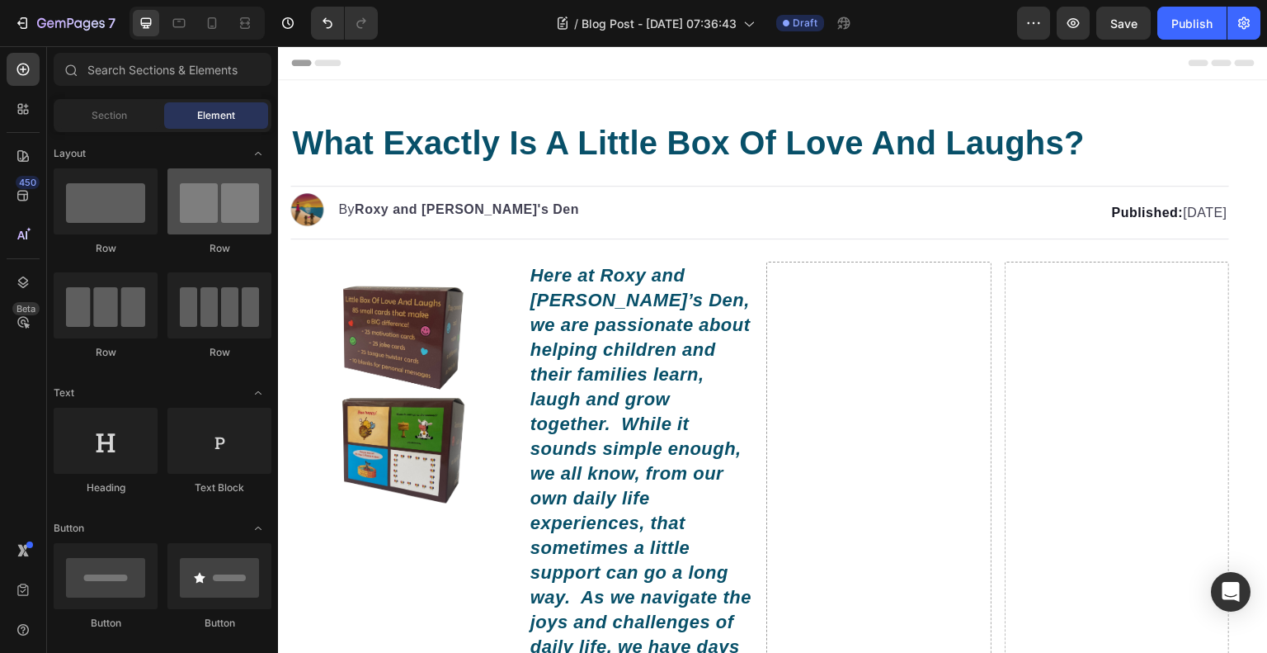
click at [185, 201] on div at bounding box center [219, 201] width 104 height 66
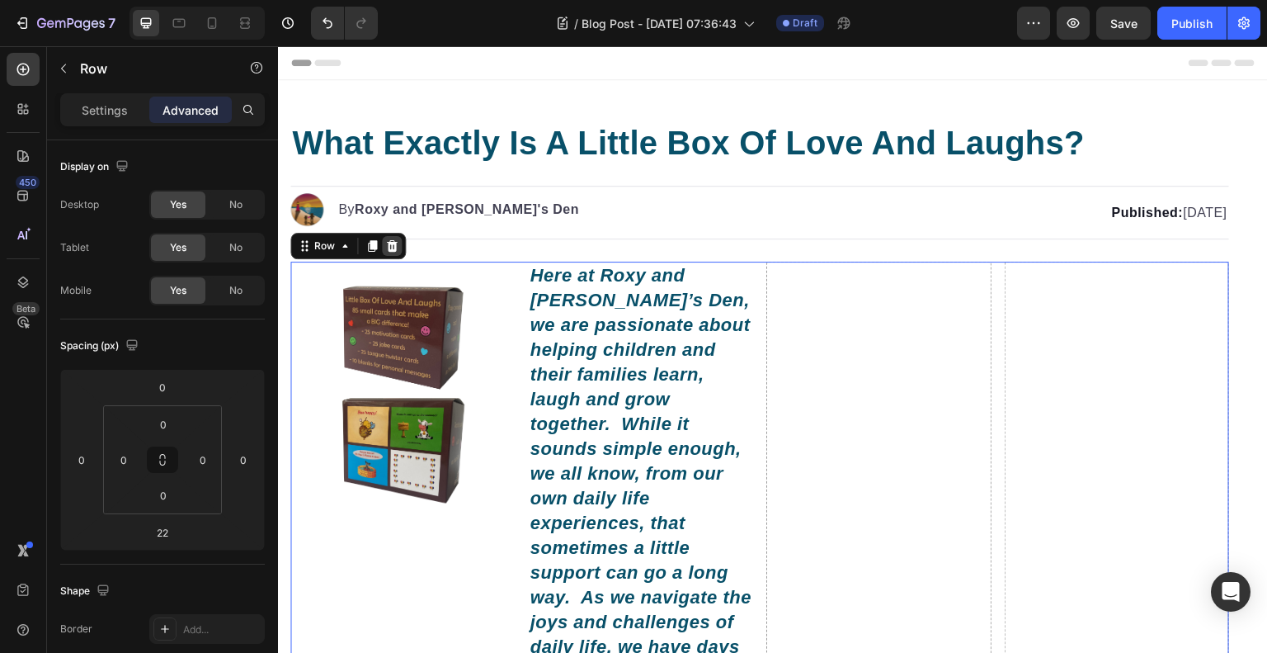
click at [396, 239] on icon at bounding box center [391, 245] width 13 height 13
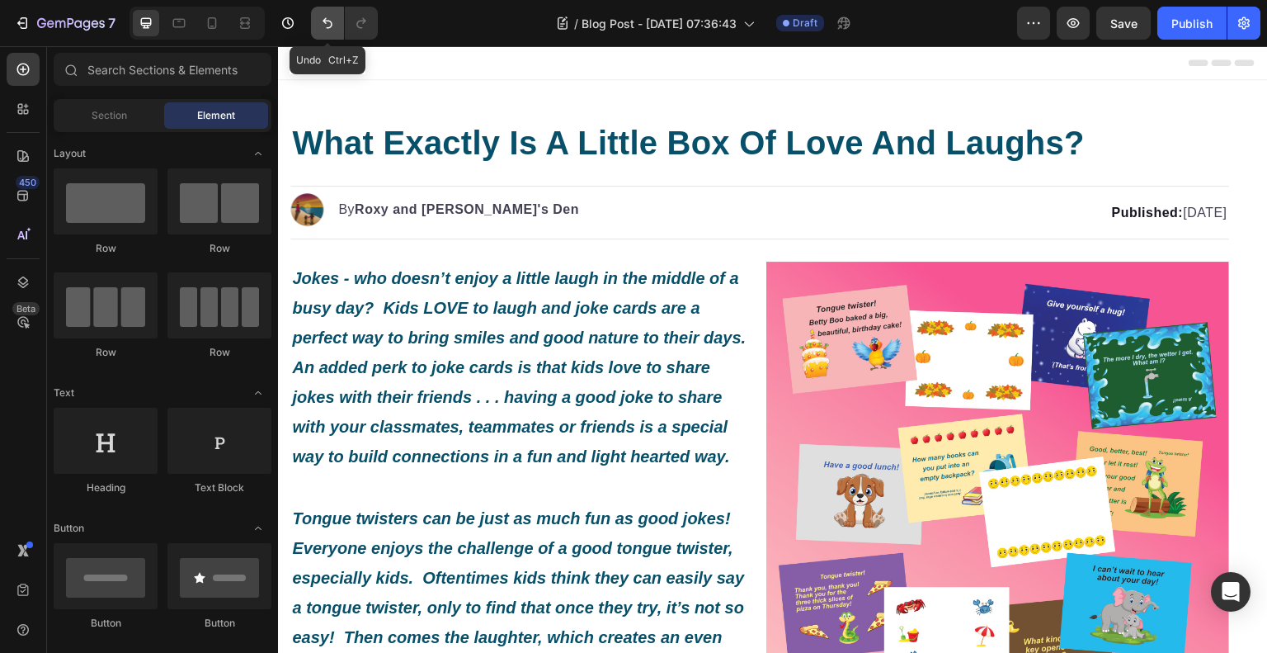
click at [323, 12] on button "Undo/Redo" at bounding box center [327, 23] width 33 height 33
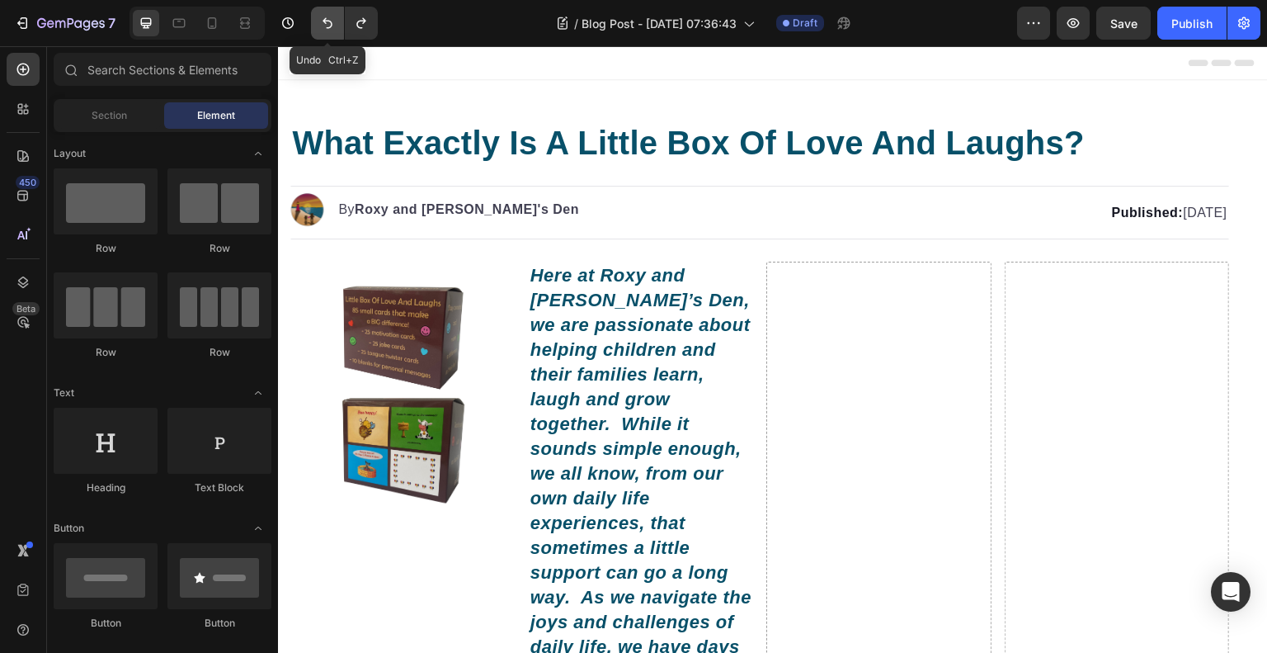
click at [328, 19] on icon "Undo/Redo" at bounding box center [327, 23] width 17 height 17
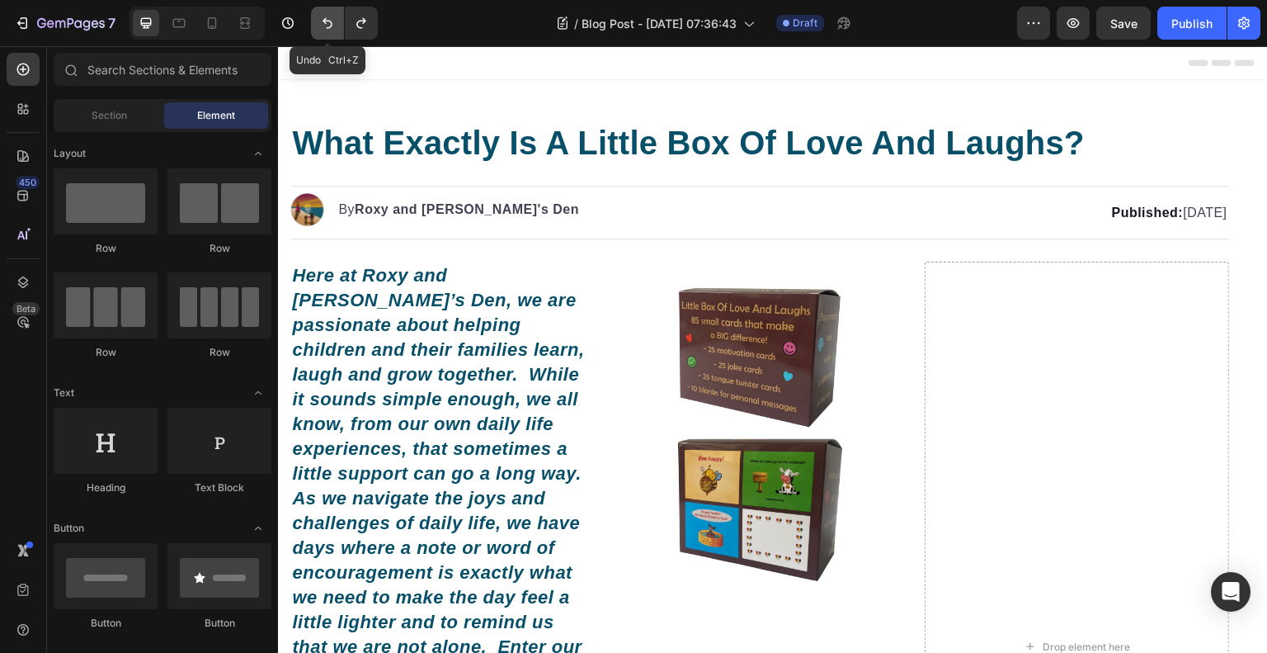
click at [328, 19] on icon "Undo/Redo" at bounding box center [327, 23] width 17 height 17
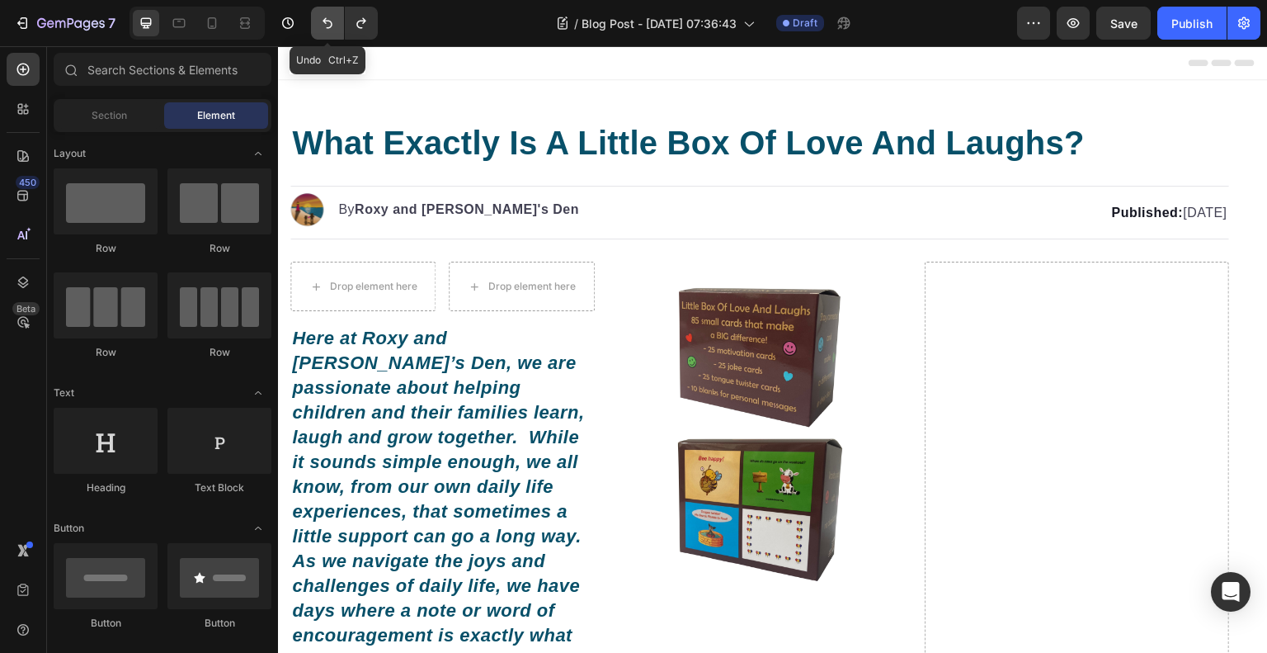
click at [328, 19] on icon "Undo/Redo" at bounding box center [327, 23] width 17 height 17
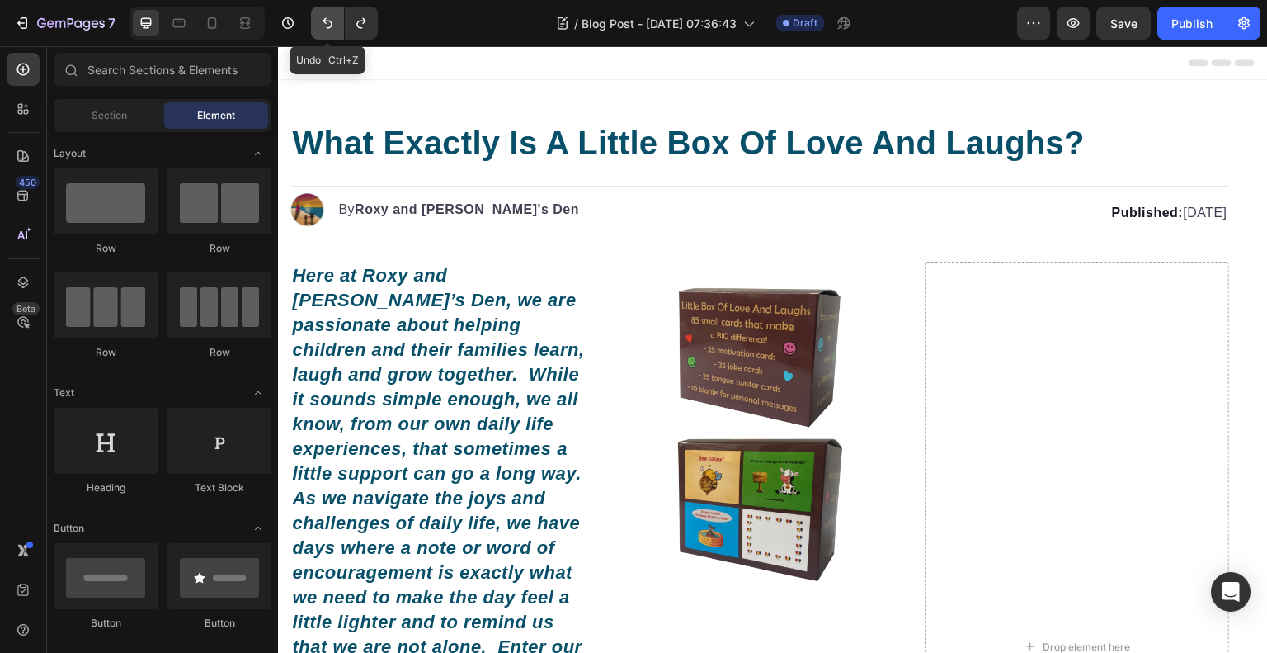
click at [328, 19] on icon "Undo/Redo" at bounding box center [327, 23] width 17 height 17
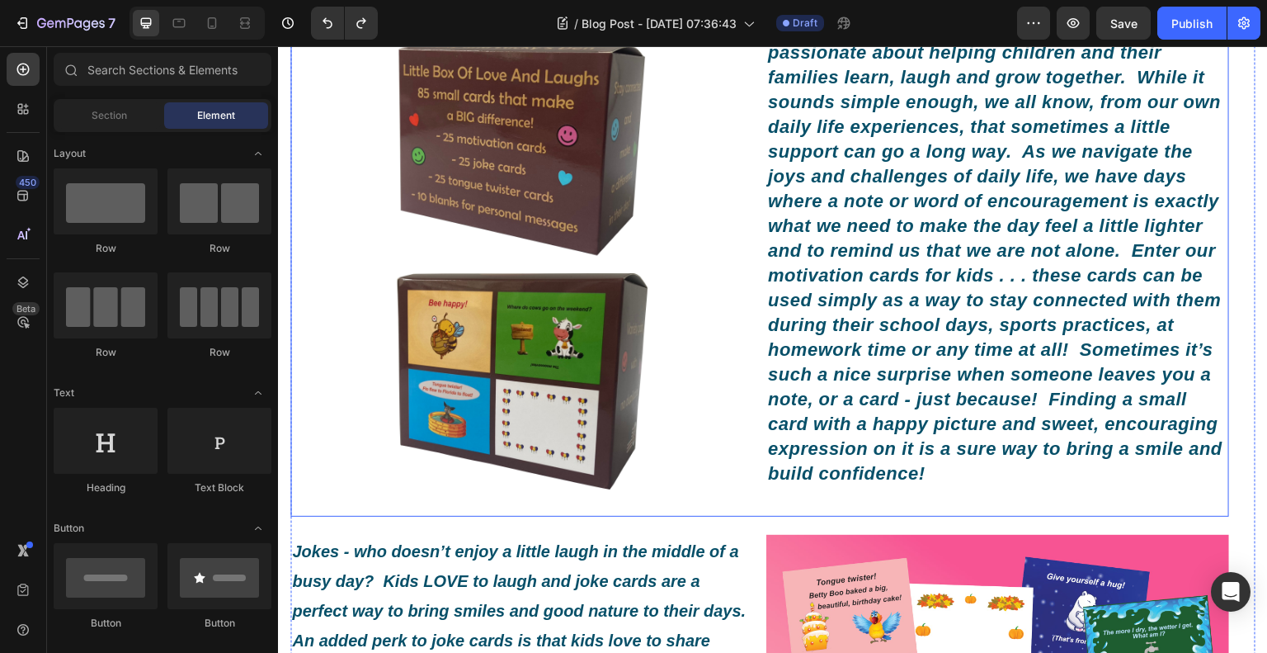
scroll to position [83, 0]
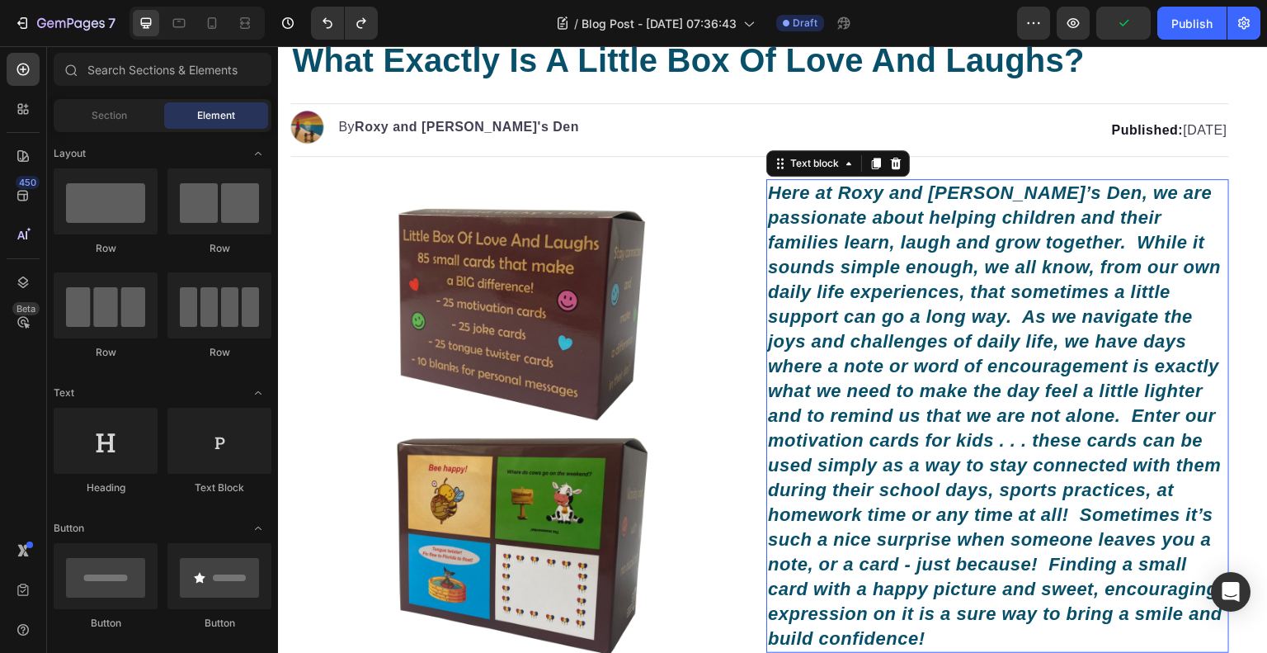
click at [804, 389] on icon "Here at Roxy and [PERSON_NAME]’s Den, we are passionate about helping children …" at bounding box center [995, 415] width 455 height 466
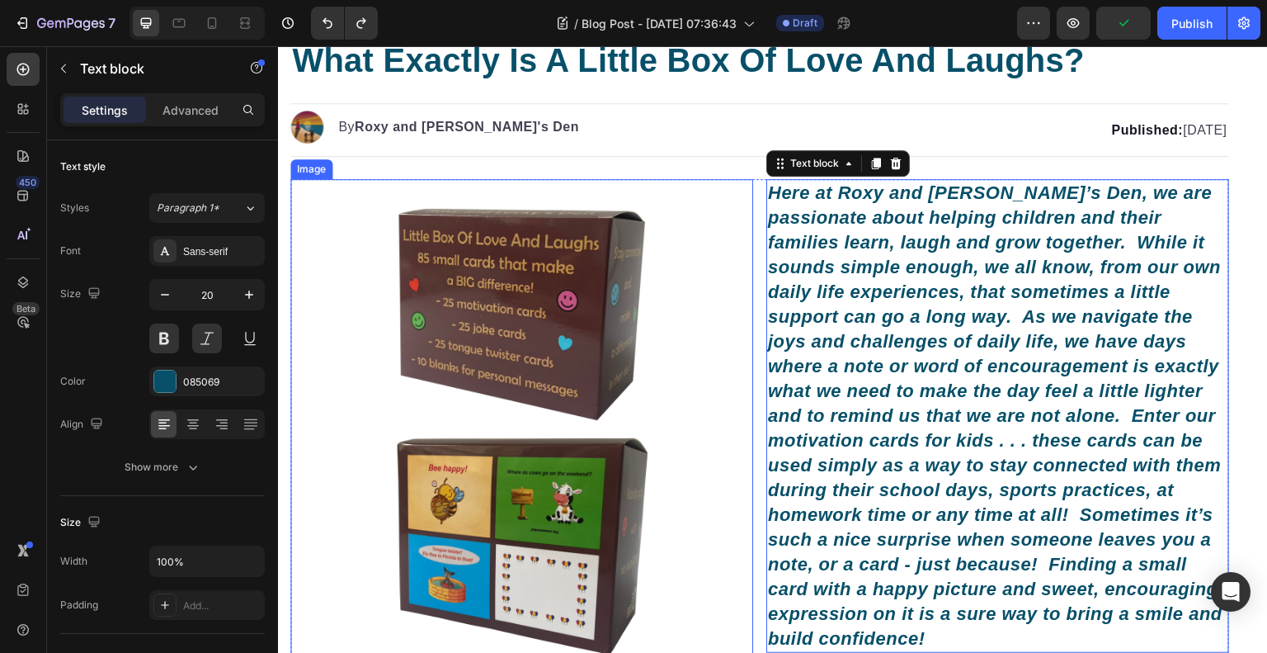
click at [658, 394] on img at bounding box center [521, 430] width 463 height 463
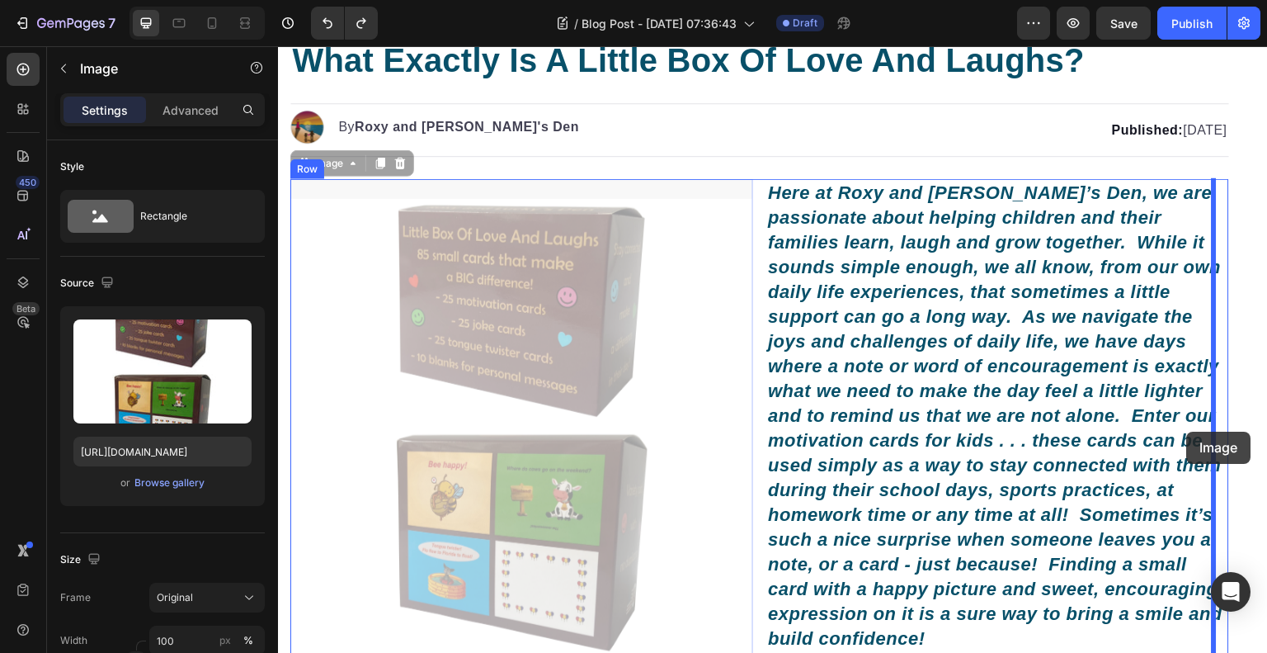
drag, startPoint x: 628, startPoint y: 396, endPoint x: 1187, endPoint y: 432, distance: 560.5
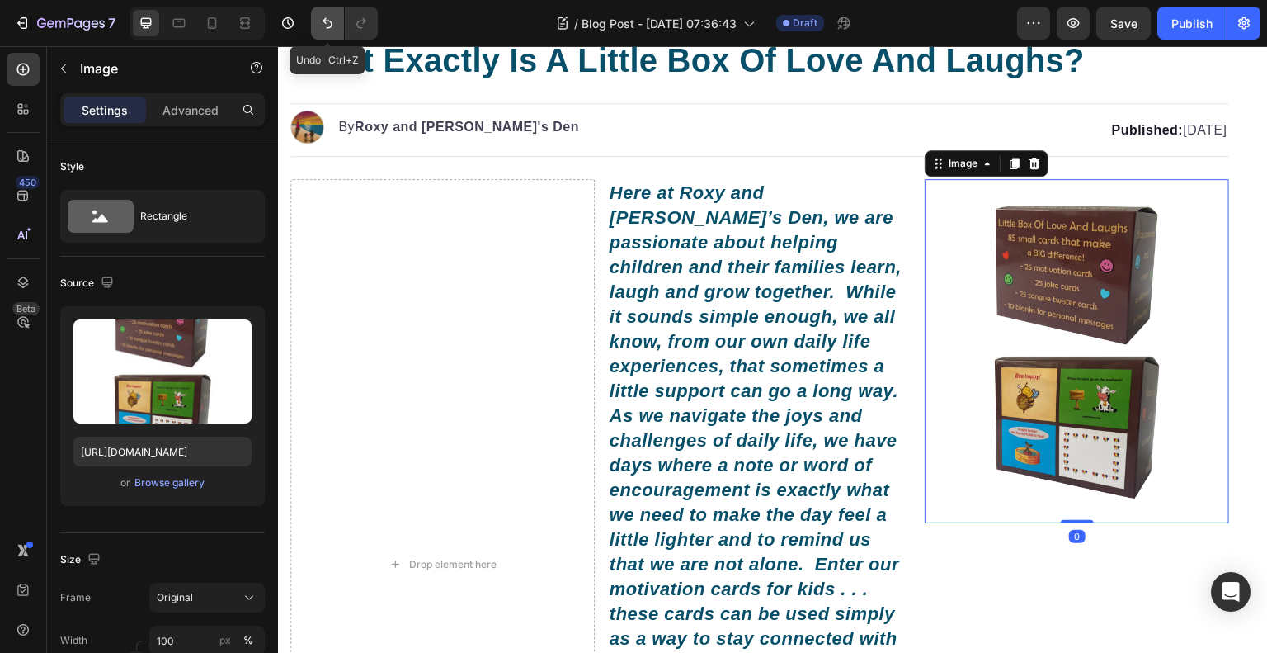
click at [326, 25] on icon "Undo/Redo" at bounding box center [327, 23] width 17 height 17
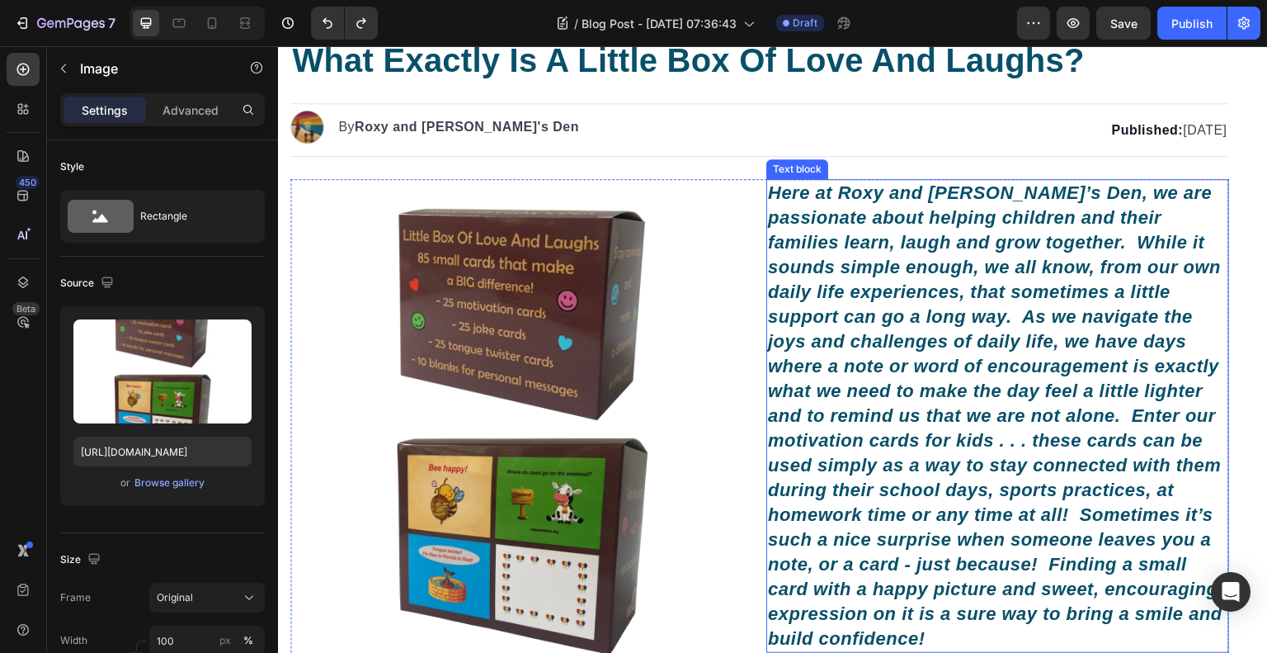
click at [861, 378] on icon "Here at Roxy and [PERSON_NAME]’s Den, we are passionate about helping children …" at bounding box center [995, 415] width 455 height 466
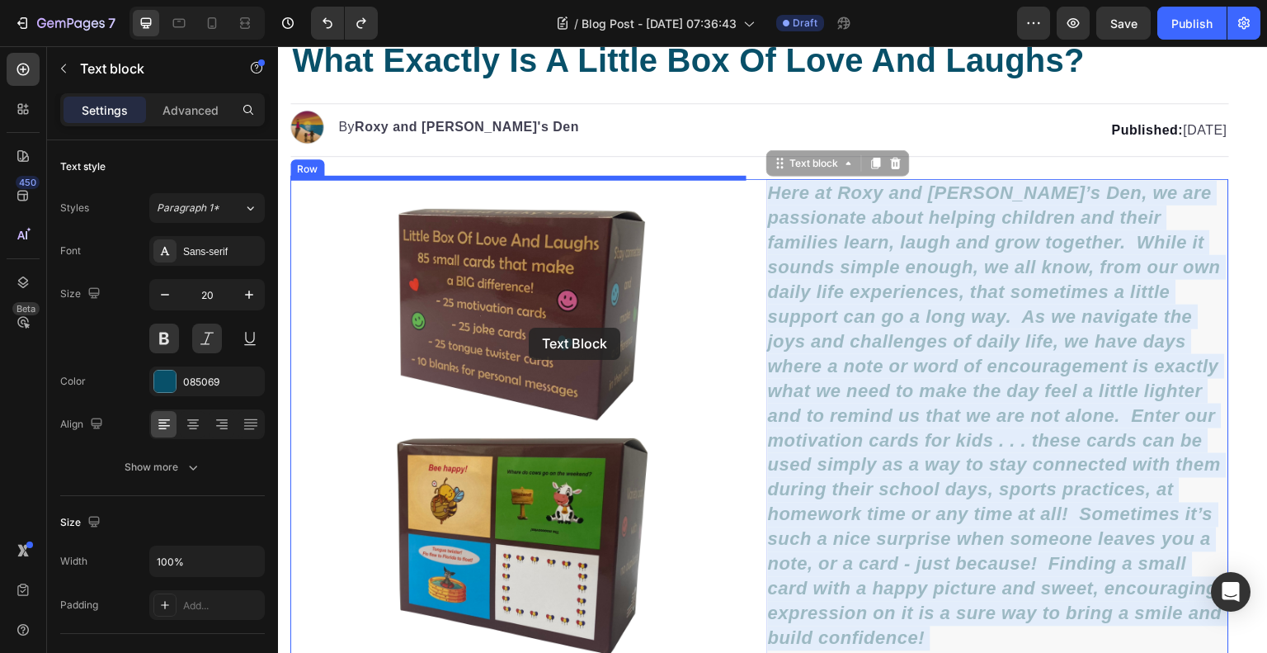
drag, startPoint x: 860, startPoint y: 376, endPoint x: 529, endPoint y: 328, distance: 334.4
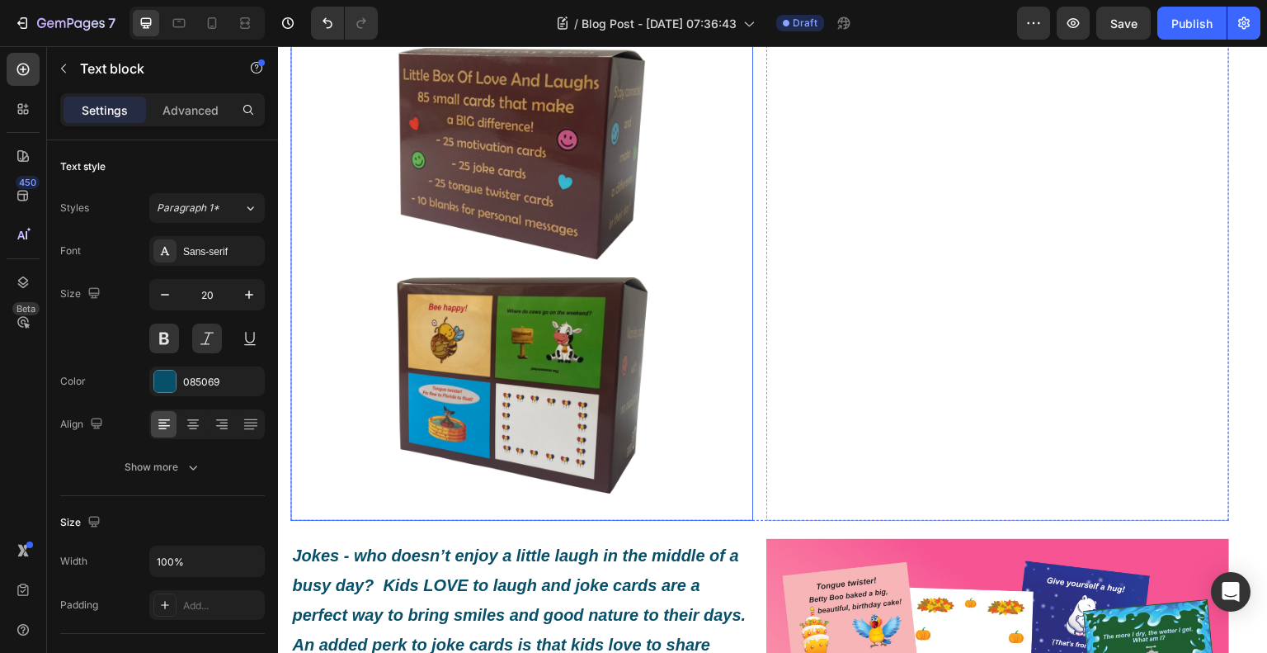
scroll to position [743, 0]
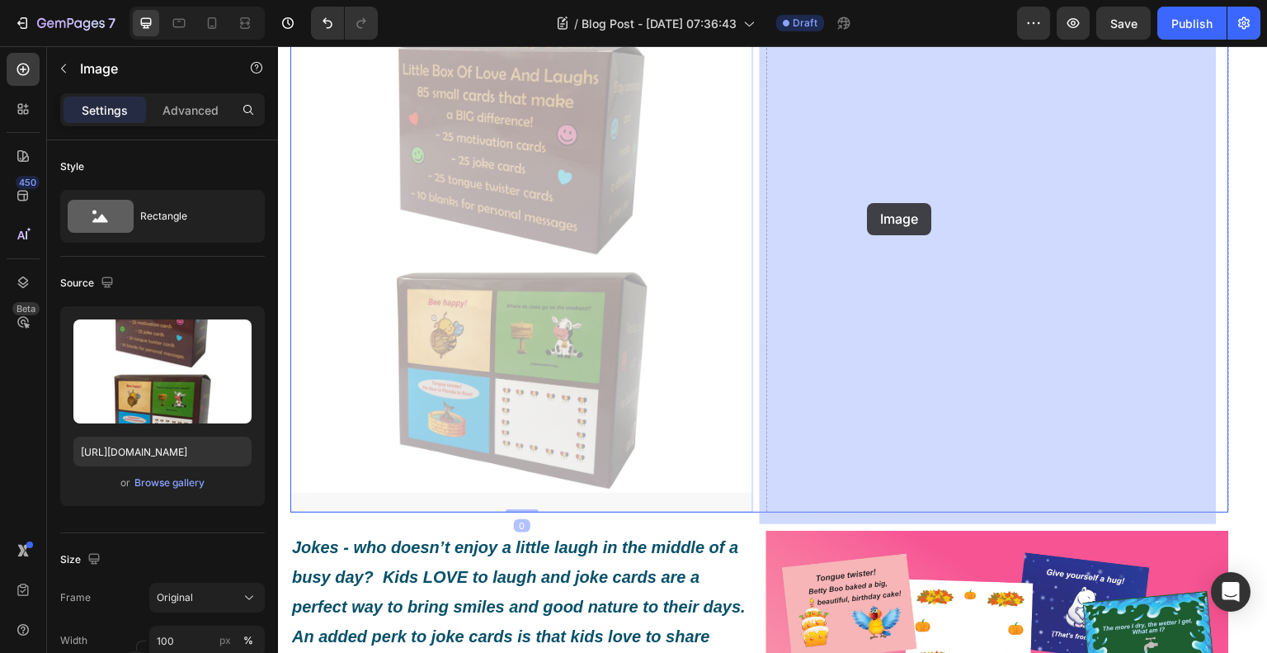
drag, startPoint x: 523, startPoint y: 340, endPoint x: 868, endPoint y: 203, distance: 371.1
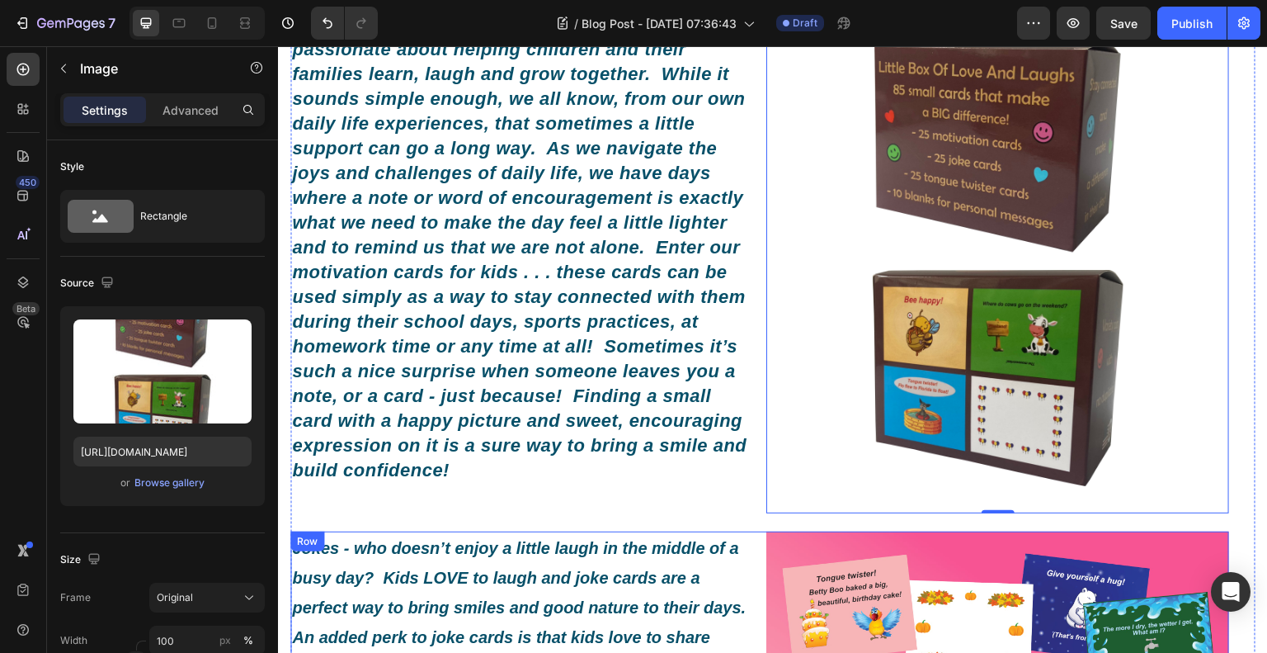
scroll to position [495, 0]
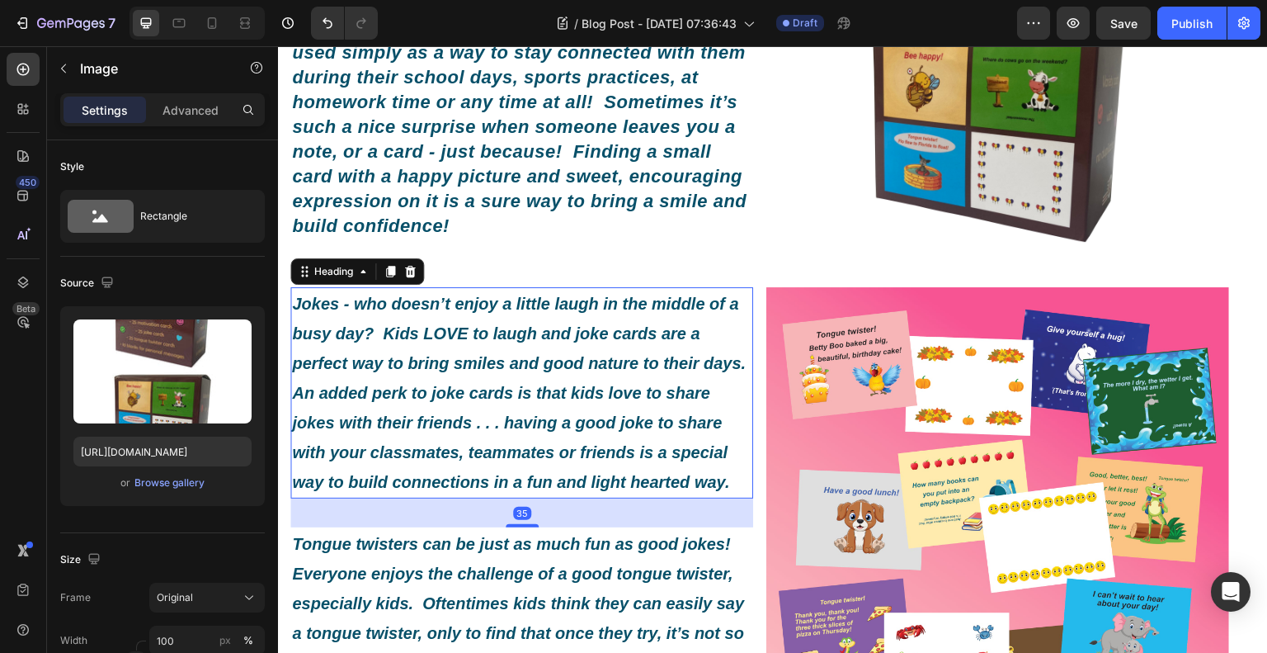
click at [509, 377] on icon "Jokes - who doesn’t enjoy a little laugh in the middle of a busy day? Kids LOVE…" at bounding box center [521, 393] width 459 height 196
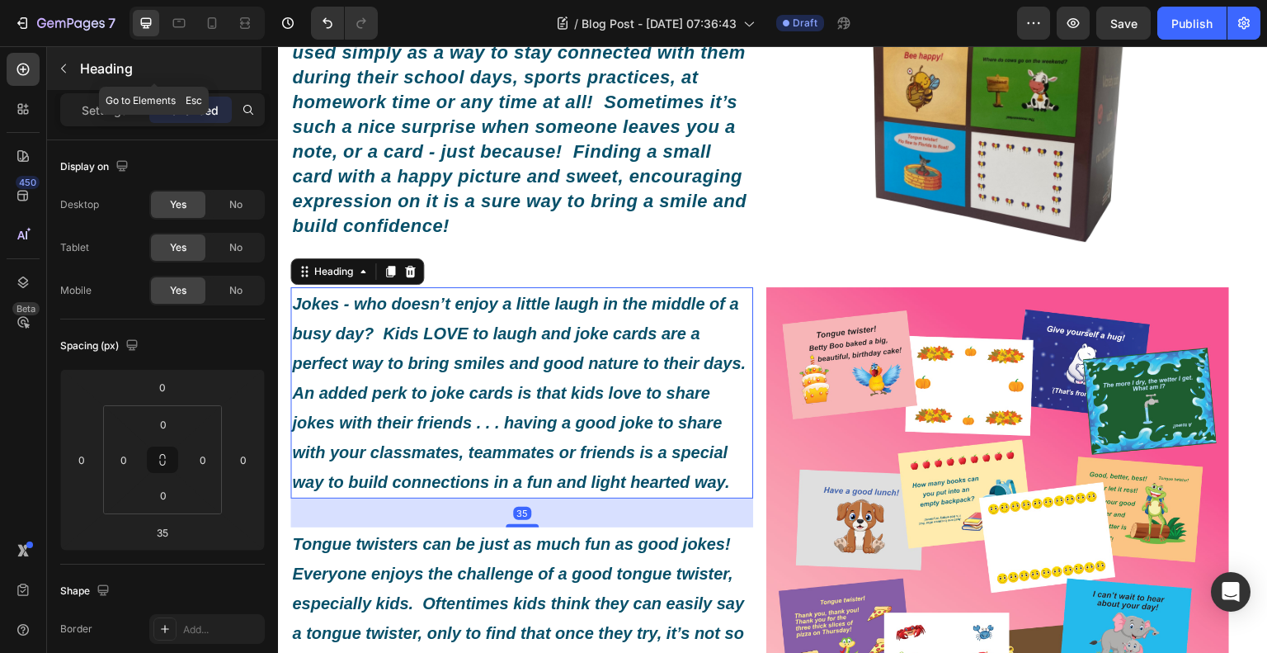
click at [65, 68] on icon "button" at bounding box center [63, 68] width 13 height 13
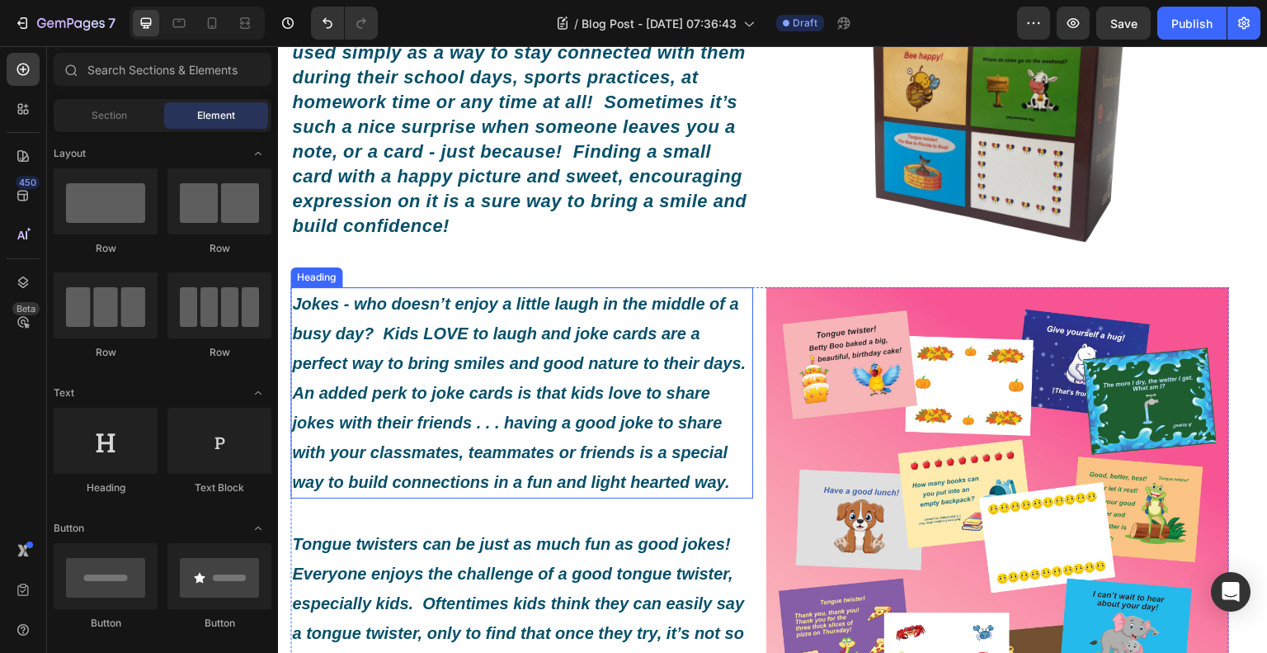
click at [482, 399] on icon "Jokes - who doesn’t enjoy a little laugh in the middle of a busy day? Kids LOVE…" at bounding box center [521, 393] width 459 height 196
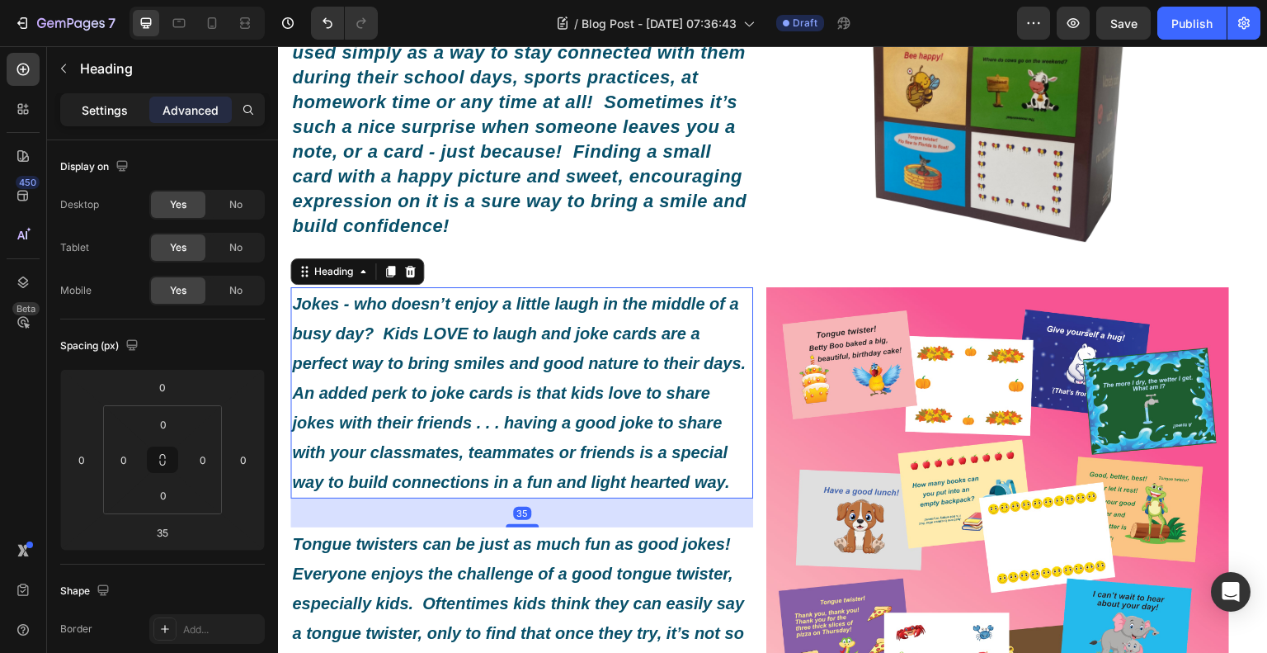
click at [116, 110] on p "Settings" at bounding box center [105, 109] width 46 height 17
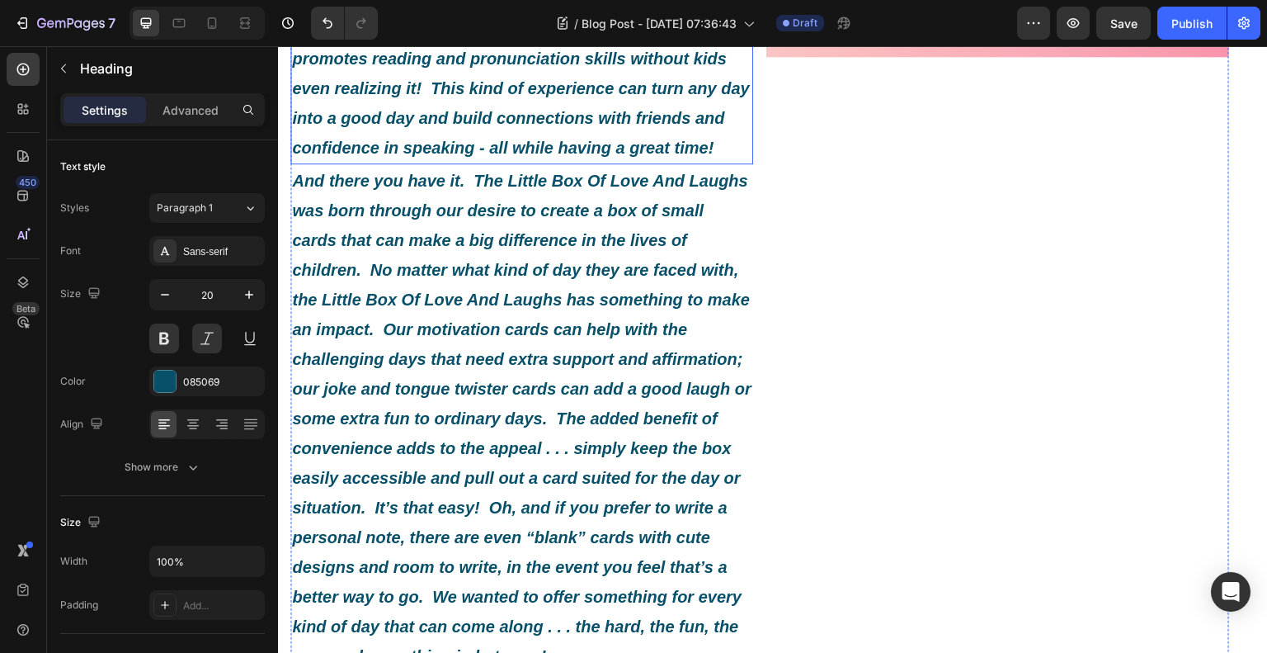
scroll to position [1155, 0]
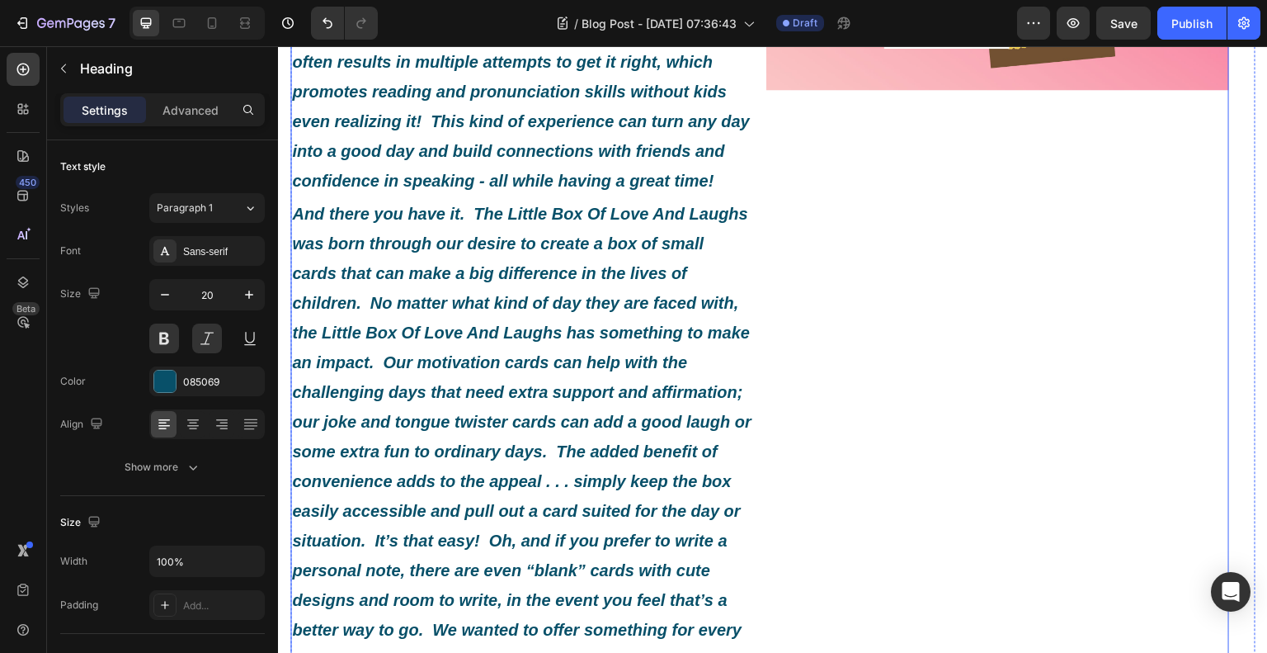
click at [846, 423] on div "Image" at bounding box center [997, 166] width 463 height 1078
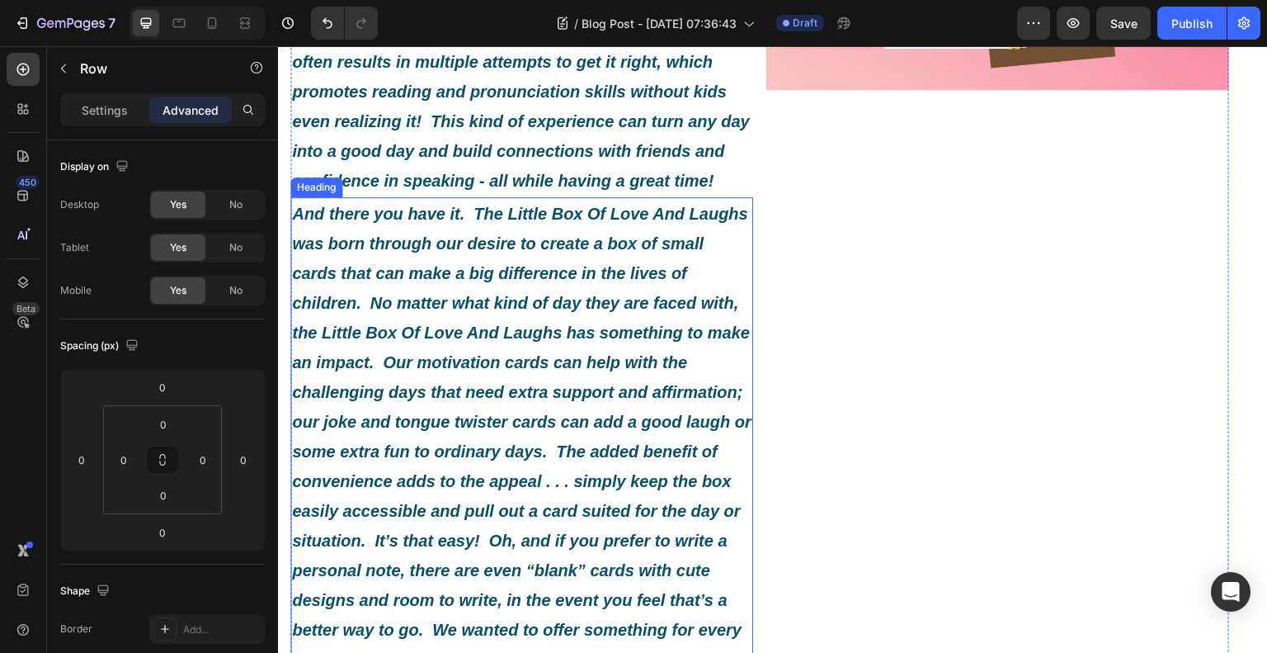
click at [638, 432] on icon "And there you have it. The Little Box Of Love And Laughs was born through our d…" at bounding box center [522, 451] width 460 height 493
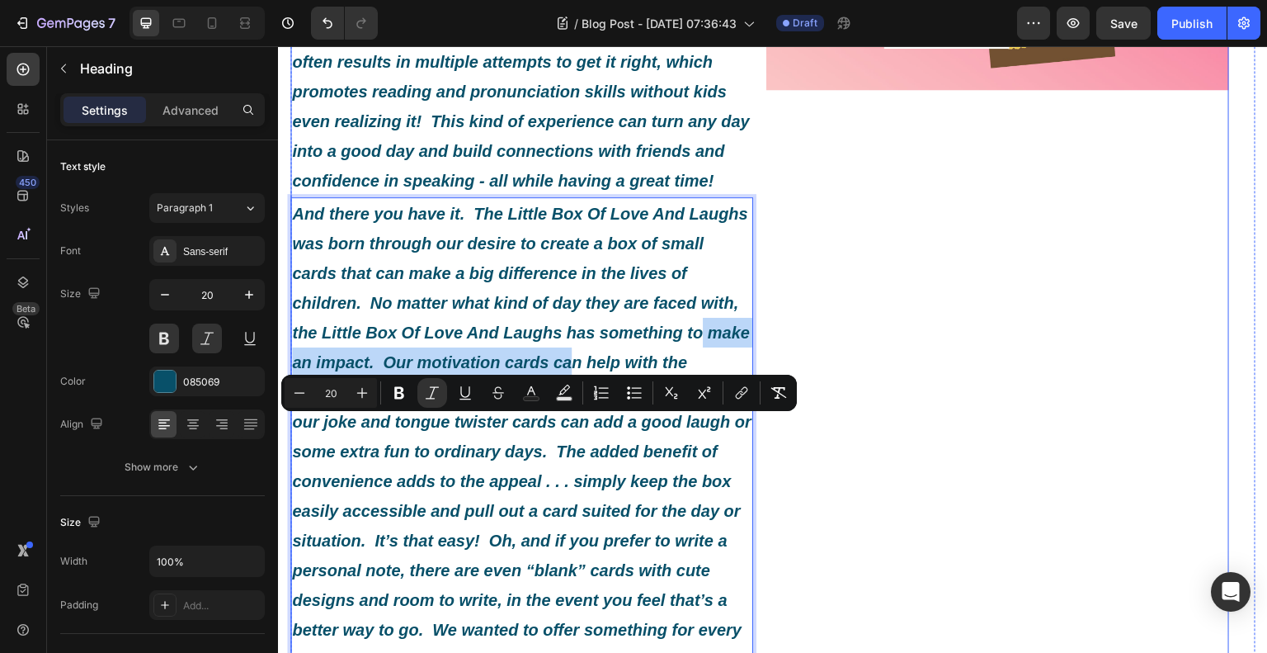
drag, startPoint x: 619, startPoint y: 431, endPoint x: 803, endPoint y: 411, distance: 185.1
click at [582, 439] on p "And there you have it. The Little Box Of Love And Laughs was born through our d…" at bounding box center [522, 451] width 460 height 505
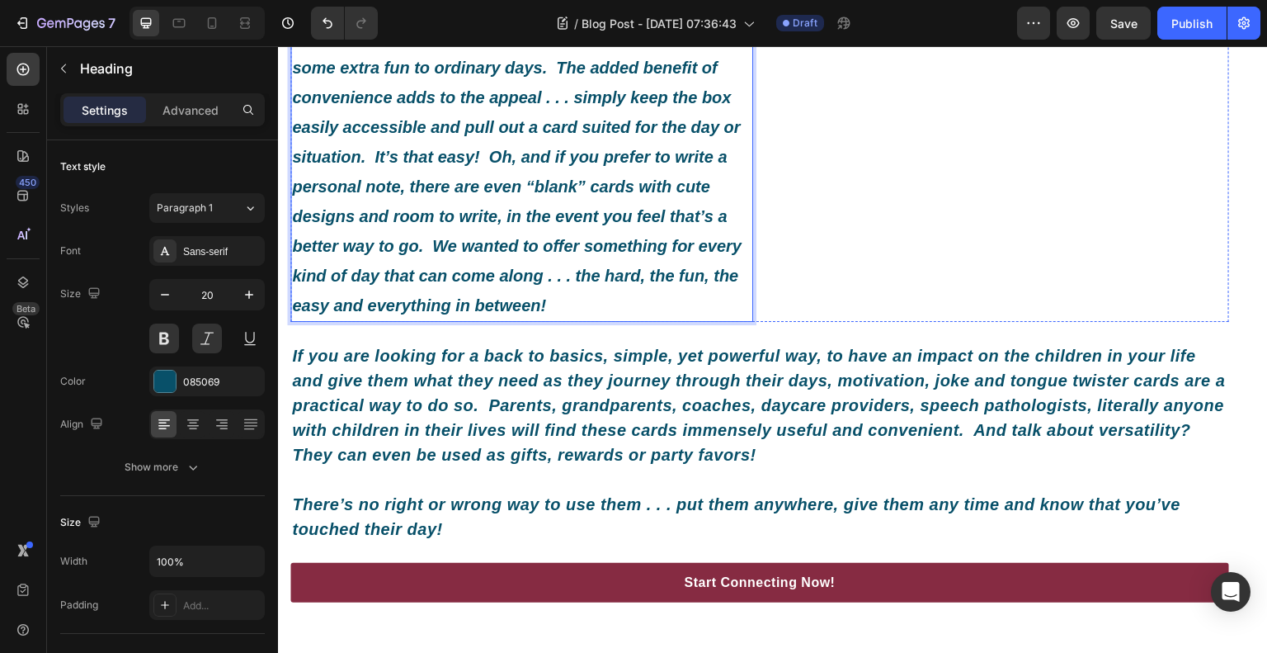
scroll to position [1568, 0]
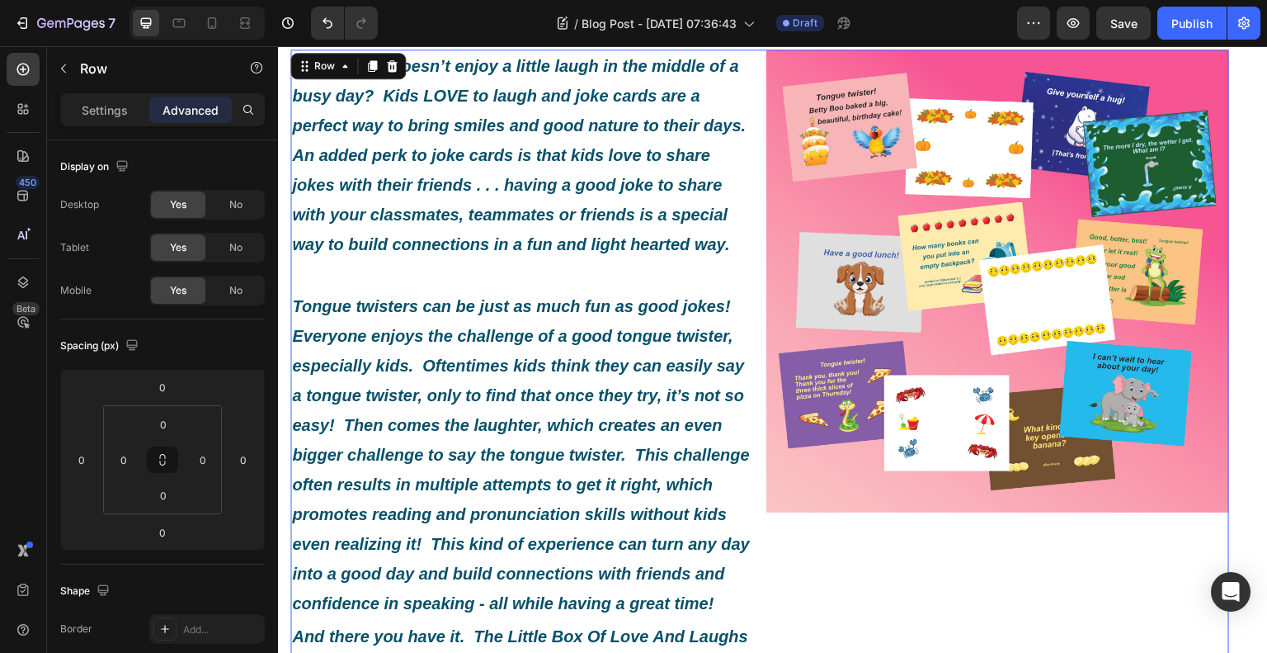
scroll to position [743, 0]
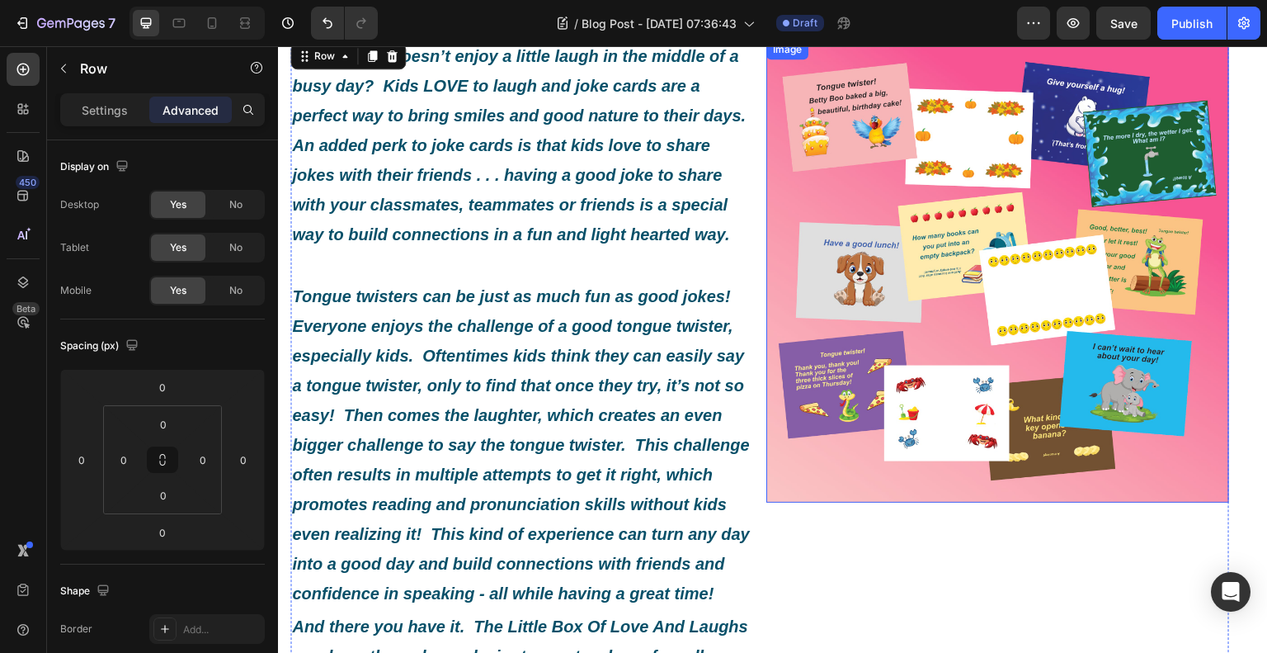
click at [973, 417] on img at bounding box center [997, 271] width 463 height 463
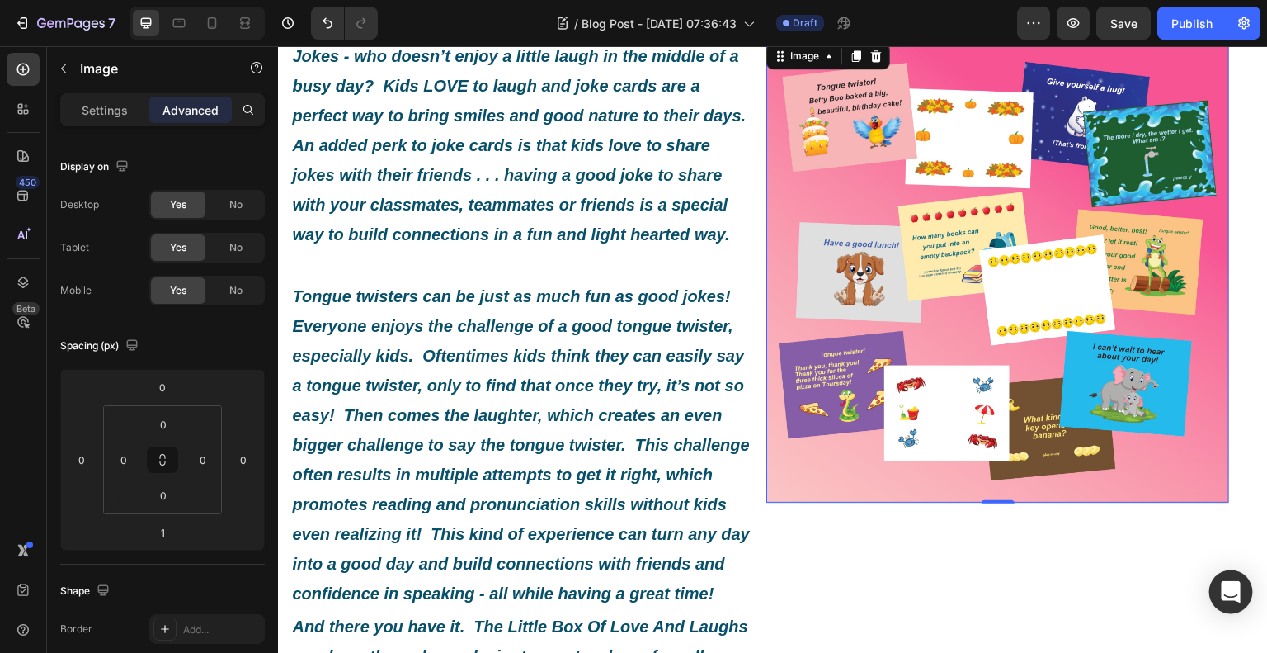
click at [1233, 593] on icon "Open Intercom Messenger" at bounding box center [1230, 591] width 19 height 21
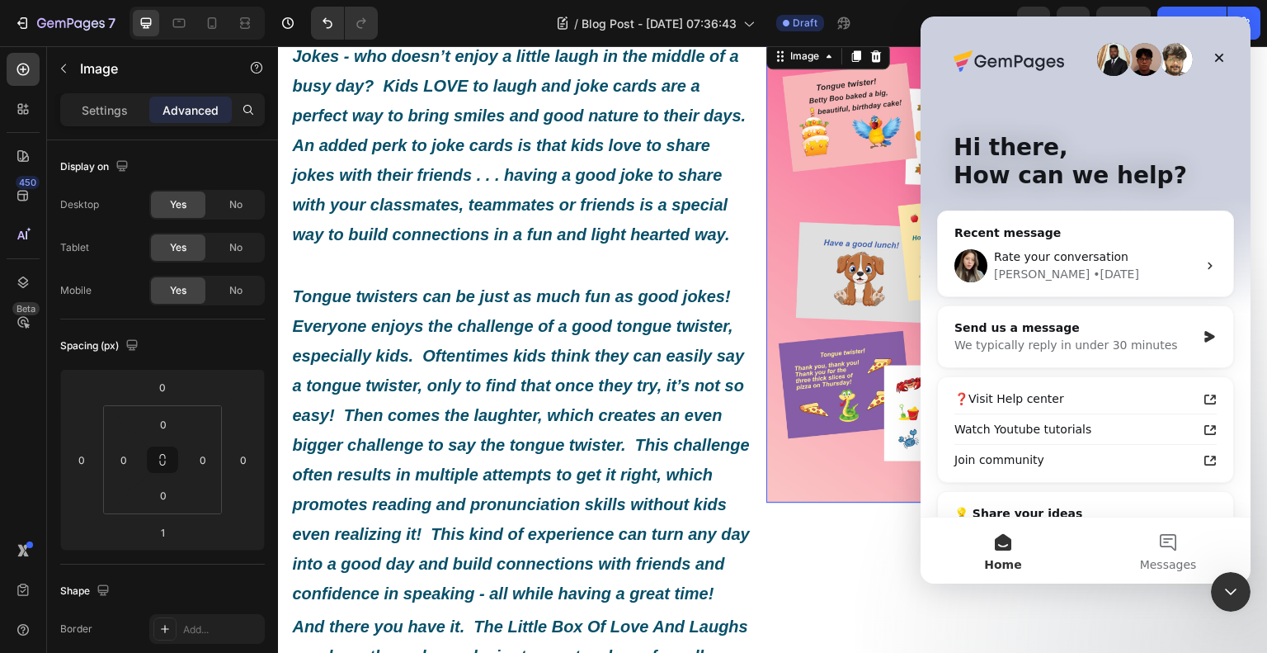
scroll to position [0, 0]
click at [1103, 329] on div "Send us a message" at bounding box center [1076, 327] width 242 height 17
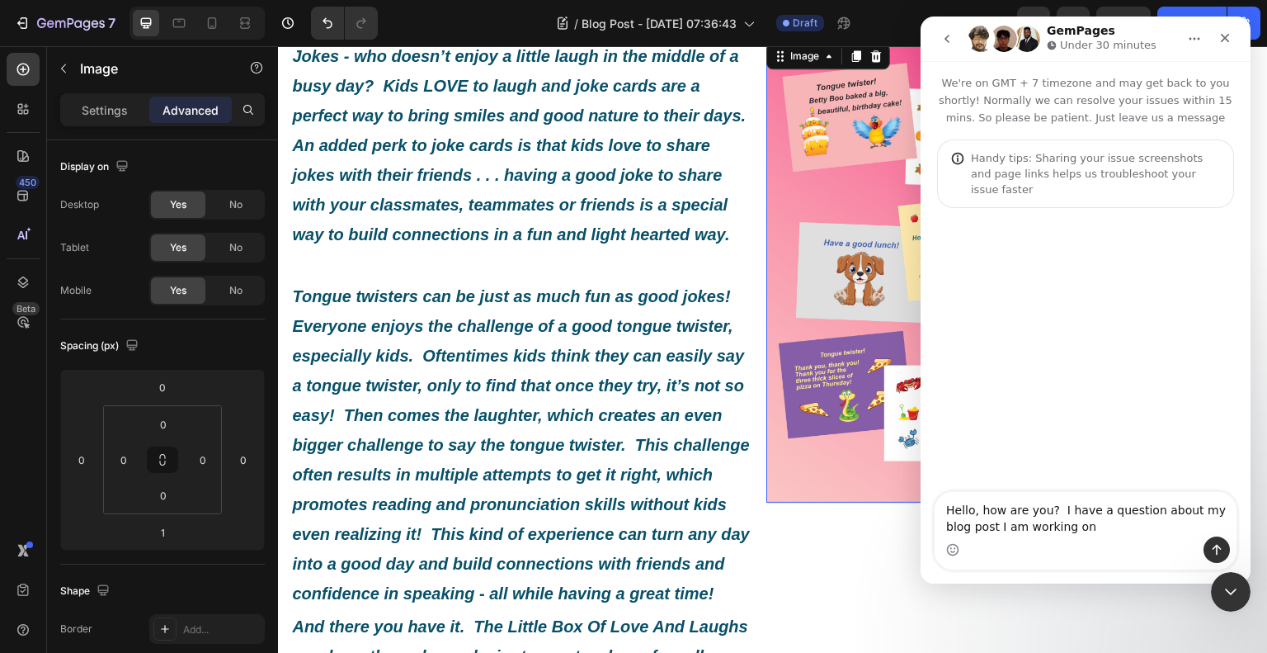
type textarea "Hello, how are you? I have a question about my blog post I am working on."
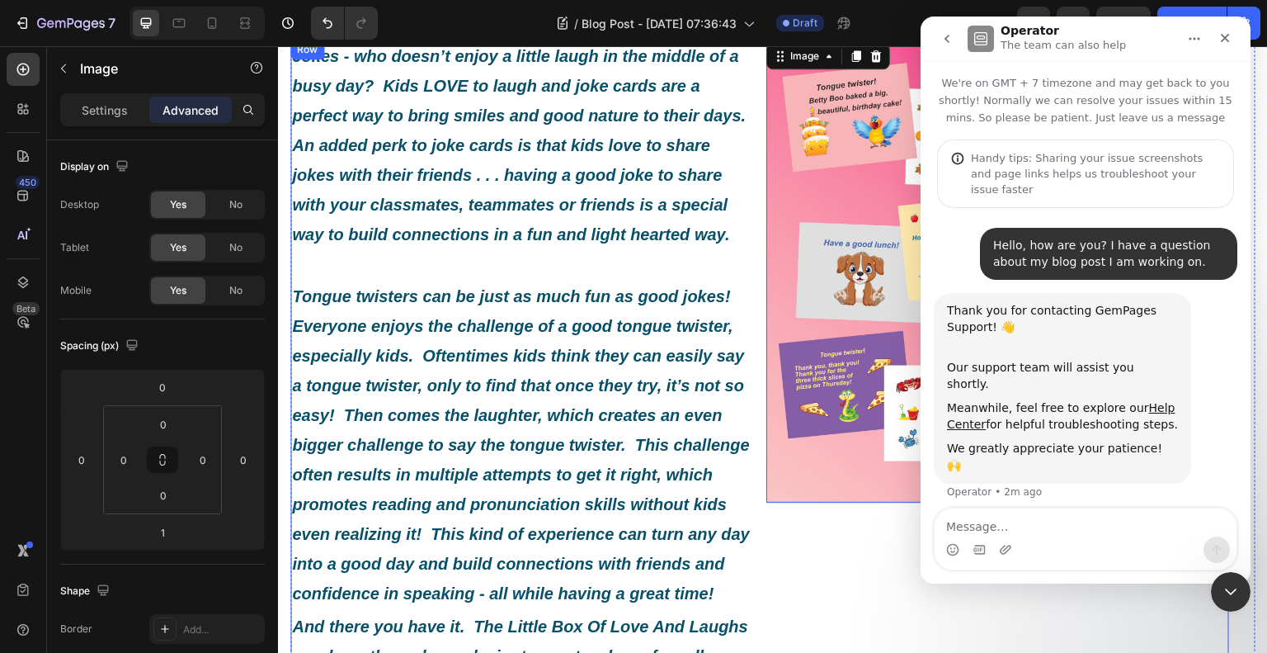
click at [1044, 599] on div "Image 1" at bounding box center [997, 579] width 463 height 1078
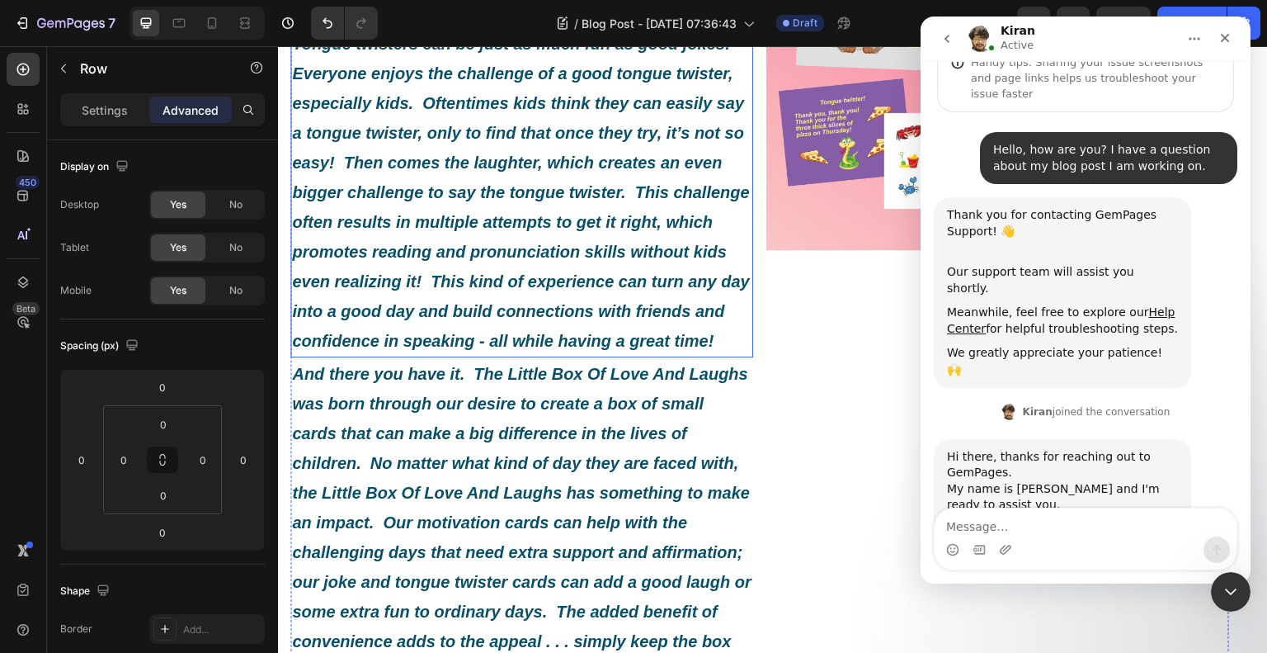
scroll to position [696, 0]
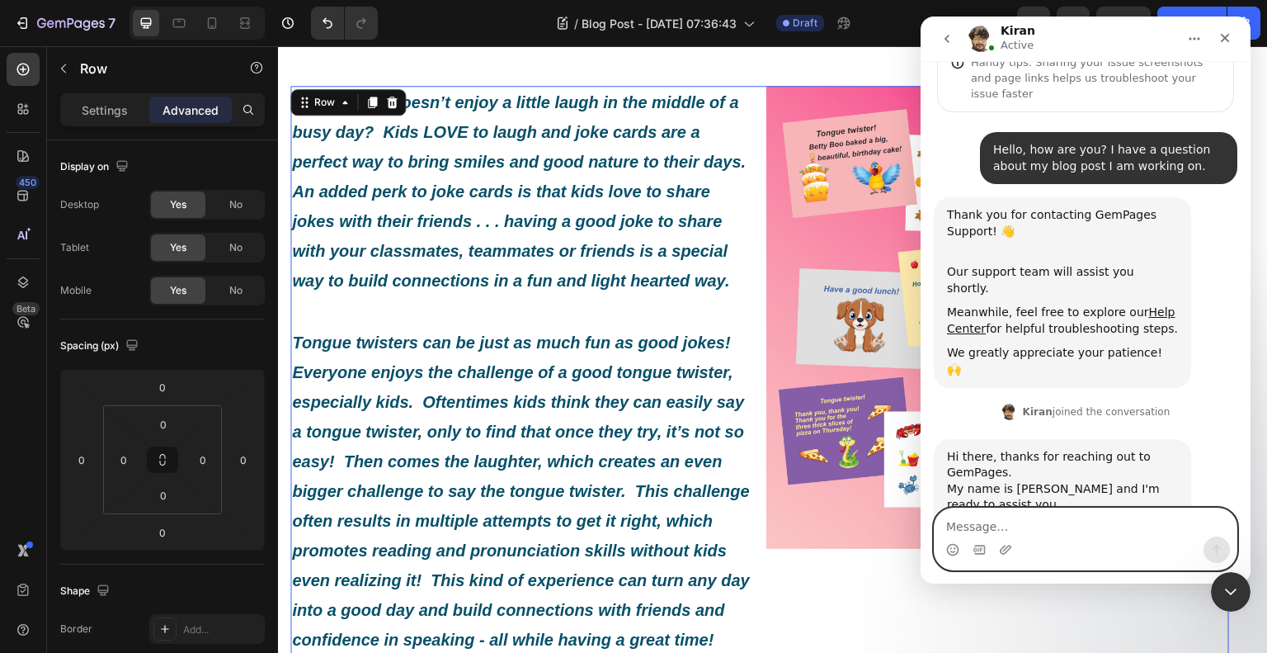
click at [1059, 514] on textarea "Message…" at bounding box center [1086, 522] width 302 height 28
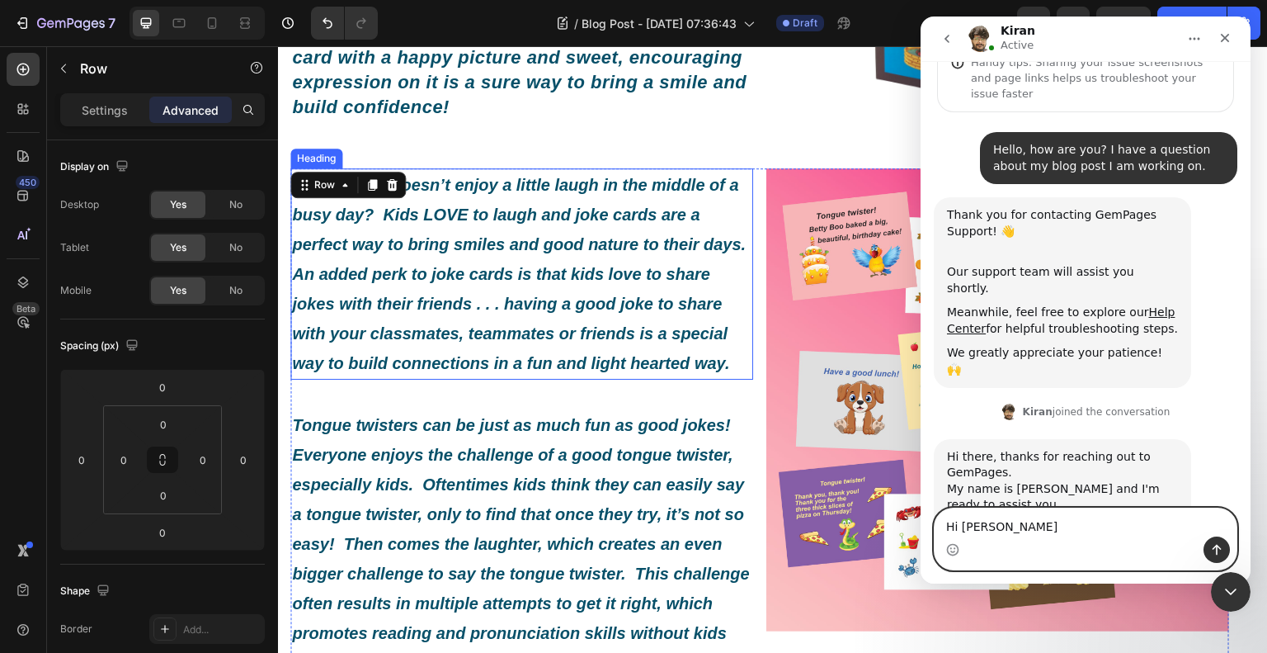
type textarea "Hi [PERSON_NAME]"
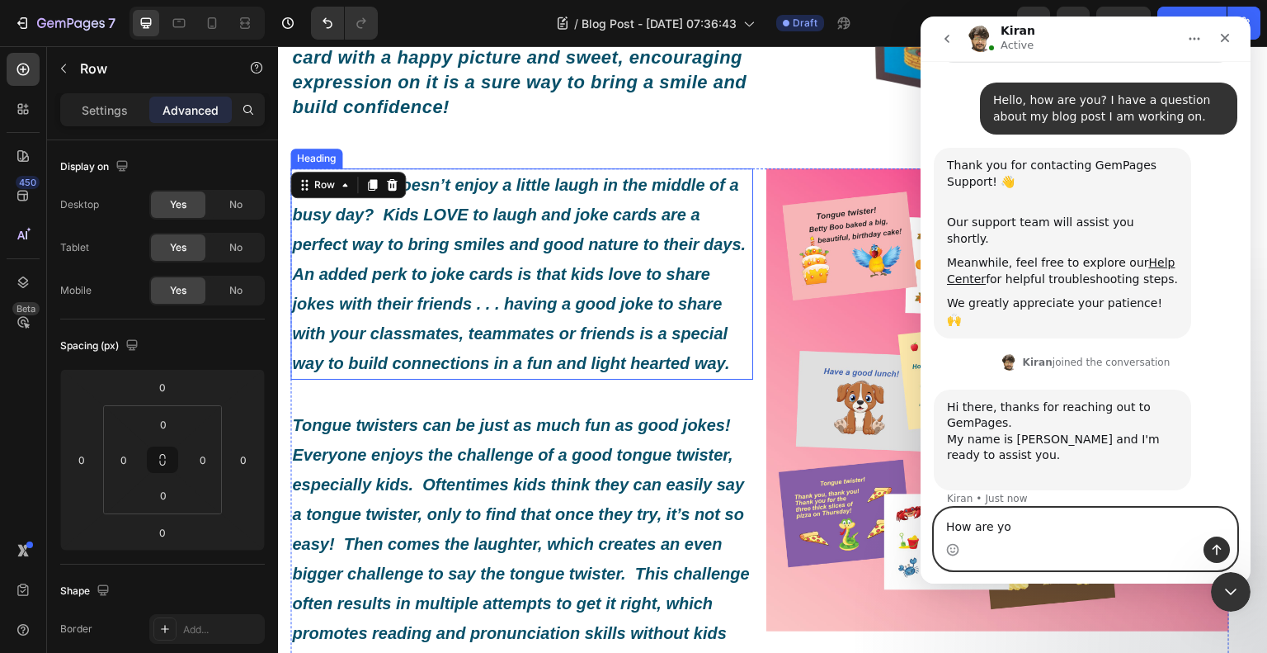
type textarea "How are you"
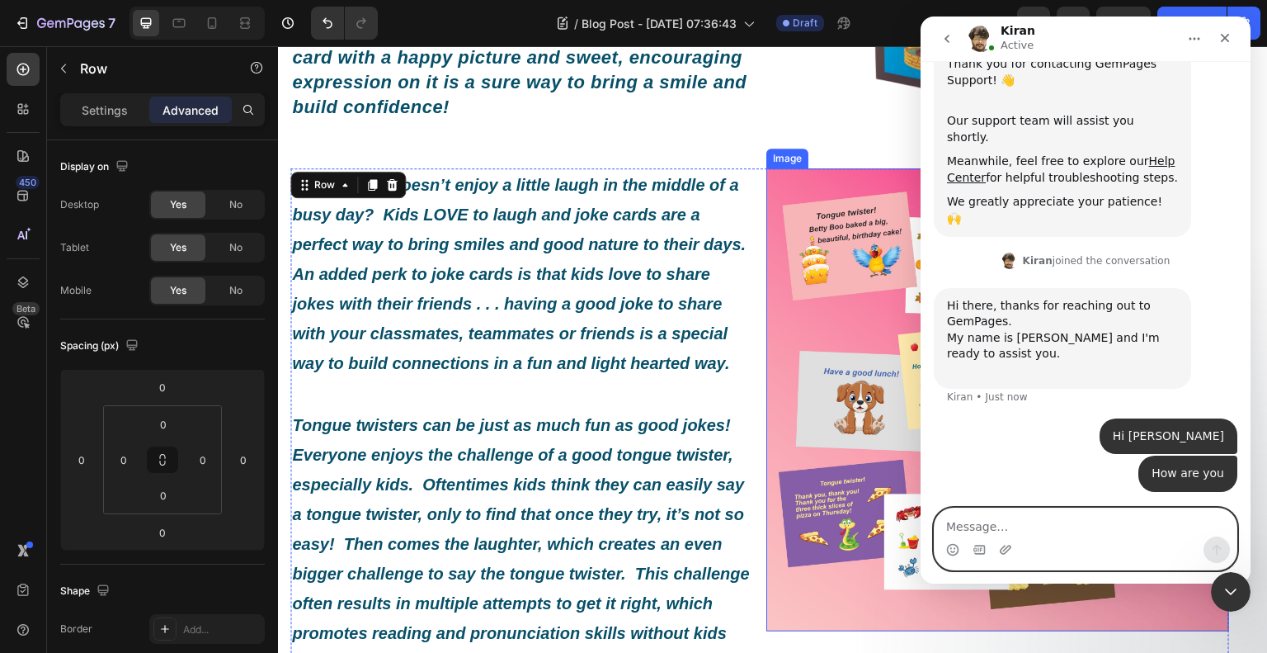
scroll to position [119, 0]
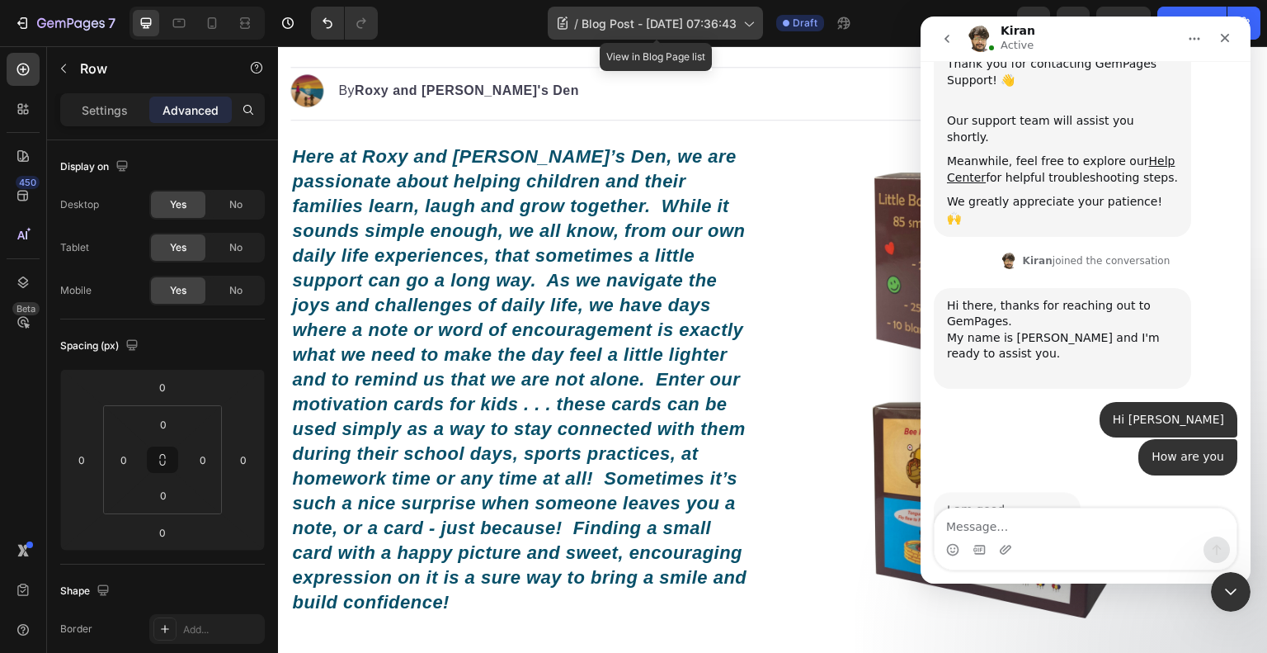
click at [754, 22] on icon at bounding box center [749, 24] width 9 height 5
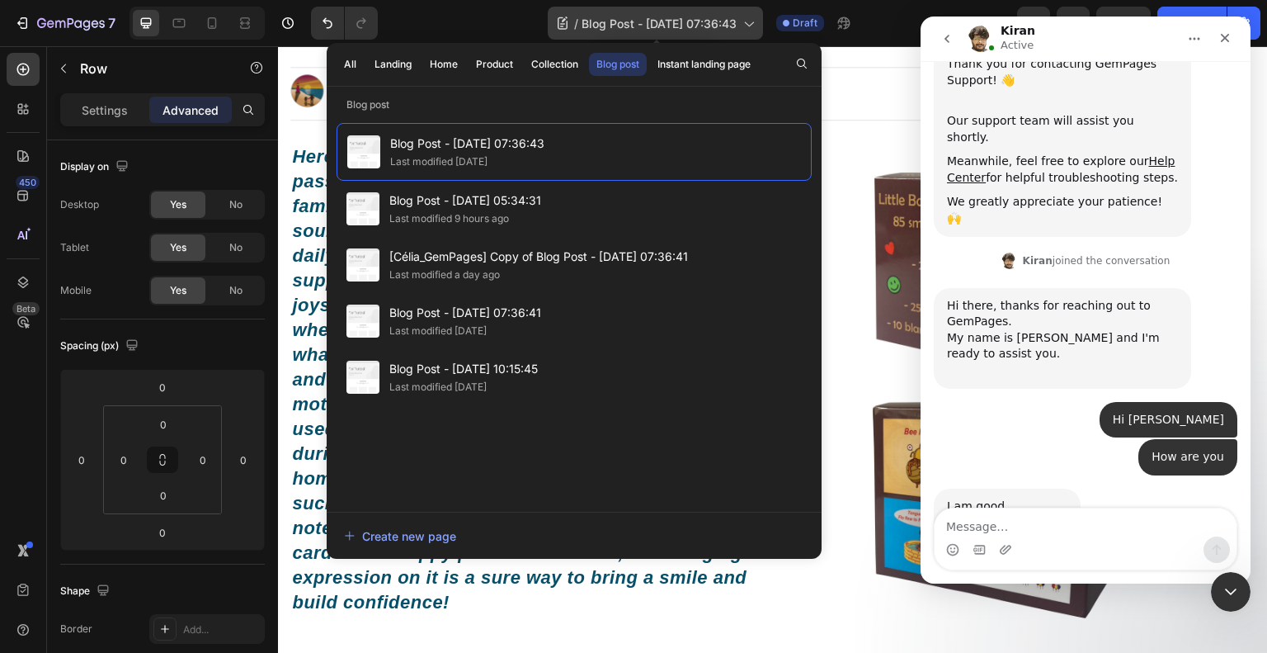
scroll to position [248, 0]
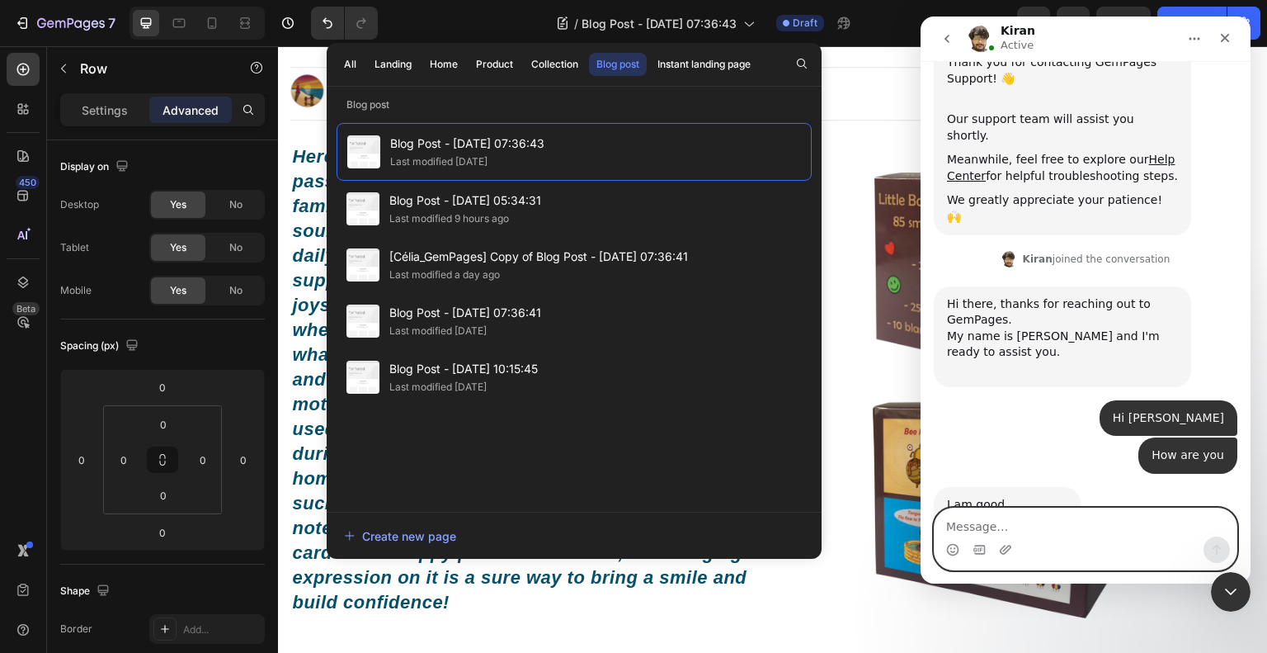
click at [1058, 514] on textarea "Message…" at bounding box center [1086, 522] width 302 height 28
type textarea "I'm good. Thank you."
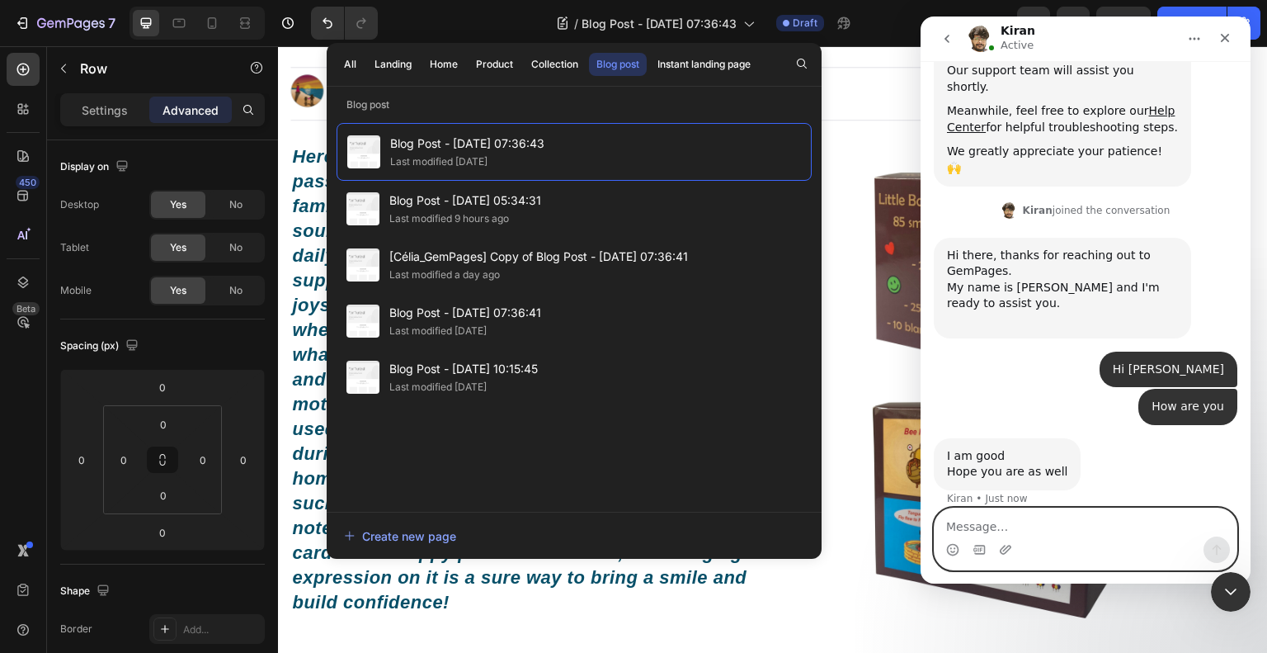
click at [1053, 529] on textarea "Message…" at bounding box center [1086, 522] width 302 height 28
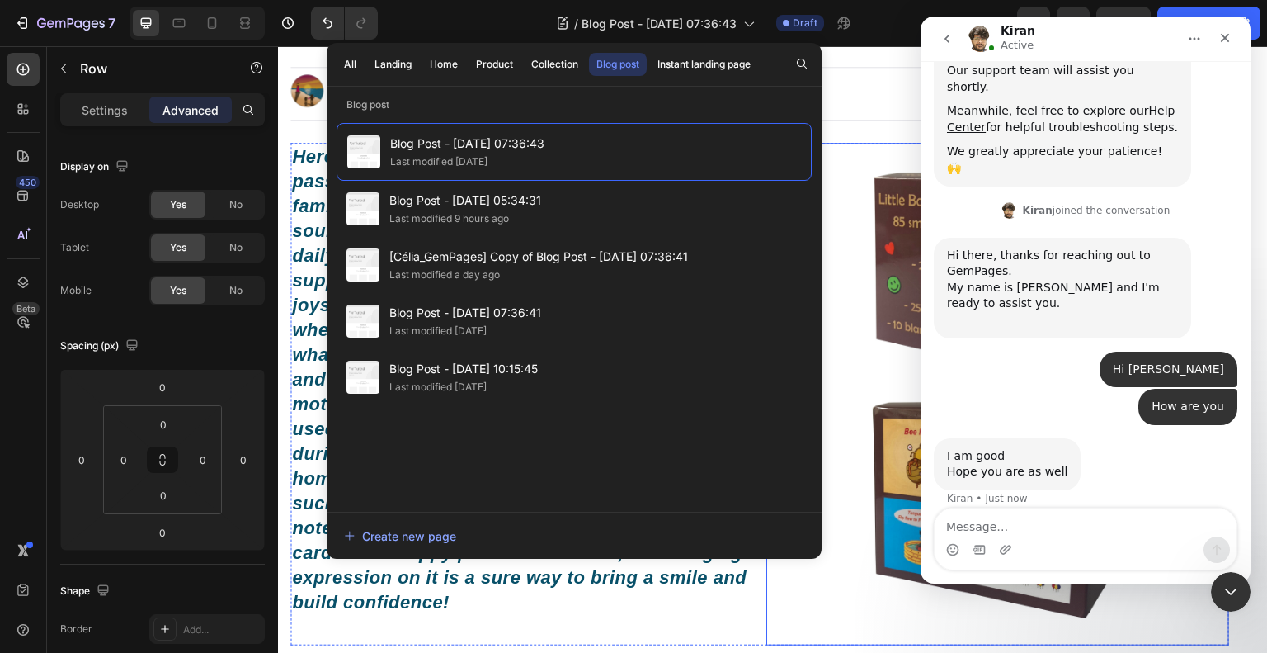
click at [856, 350] on img at bounding box center [997, 394] width 463 height 463
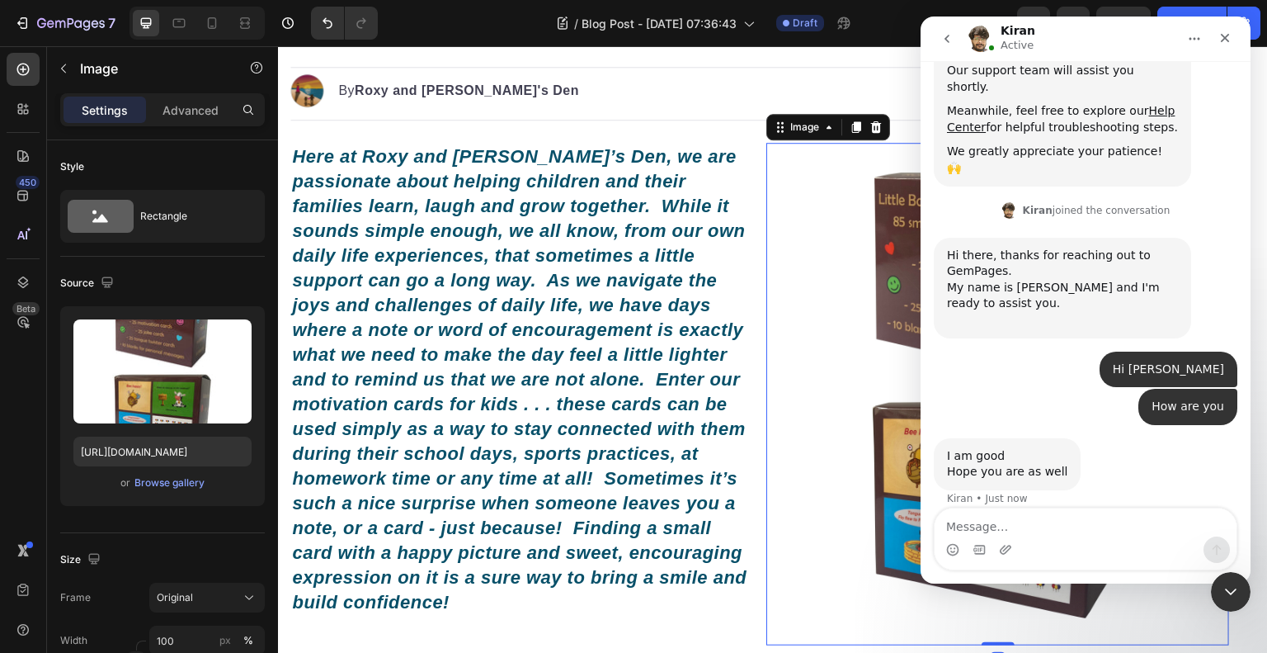
scroll to position [0, 0]
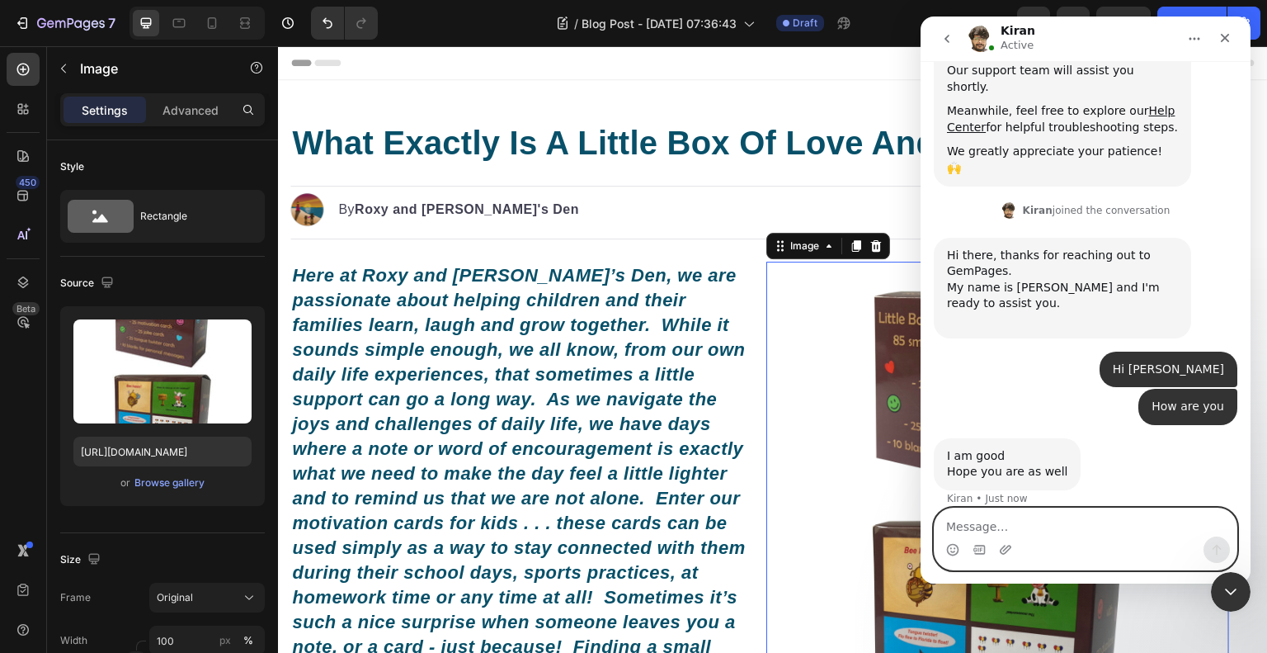
click at [1067, 514] on textarea "Message…" at bounding box center [1086, 522] width 302 height 28
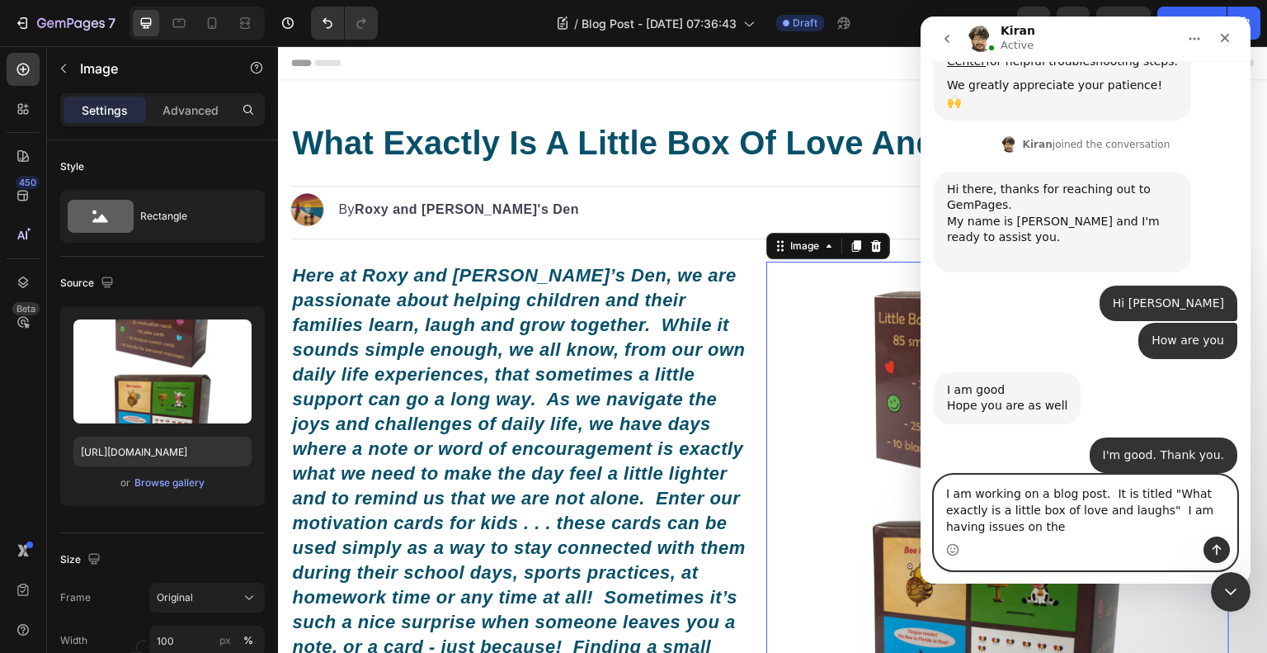
scroll to position [380, 0]
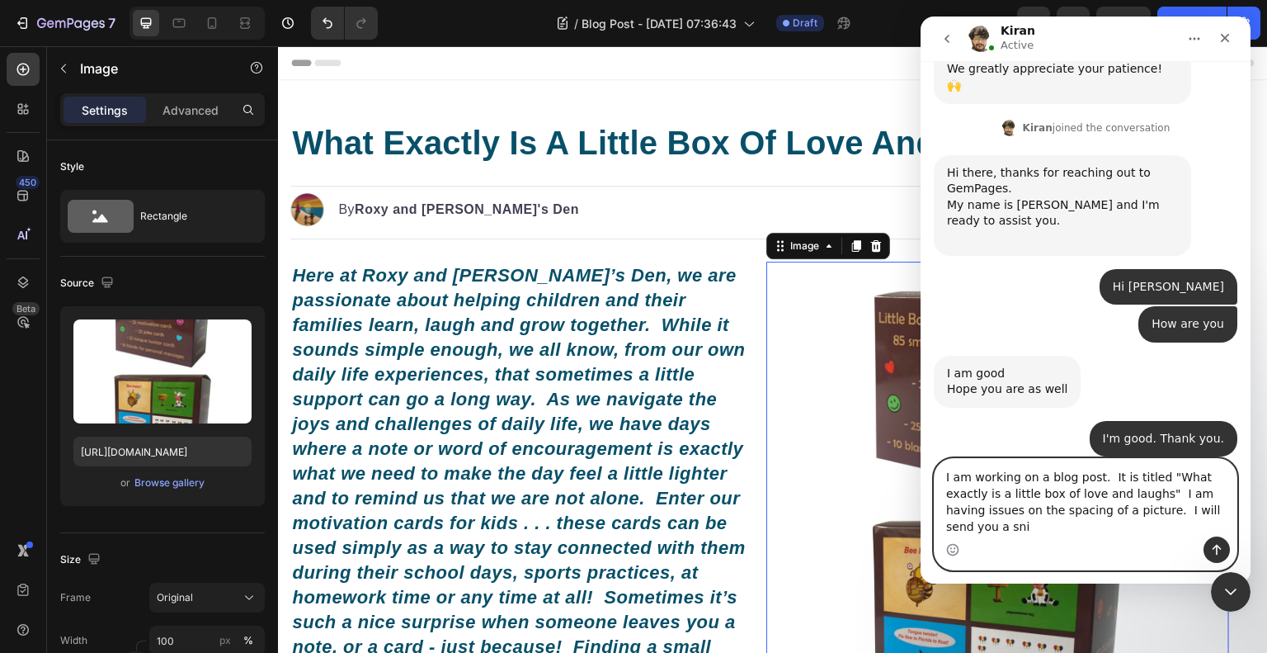
type textarea "I am working on a blog post. It is titled "What exactly is a little box of love…"
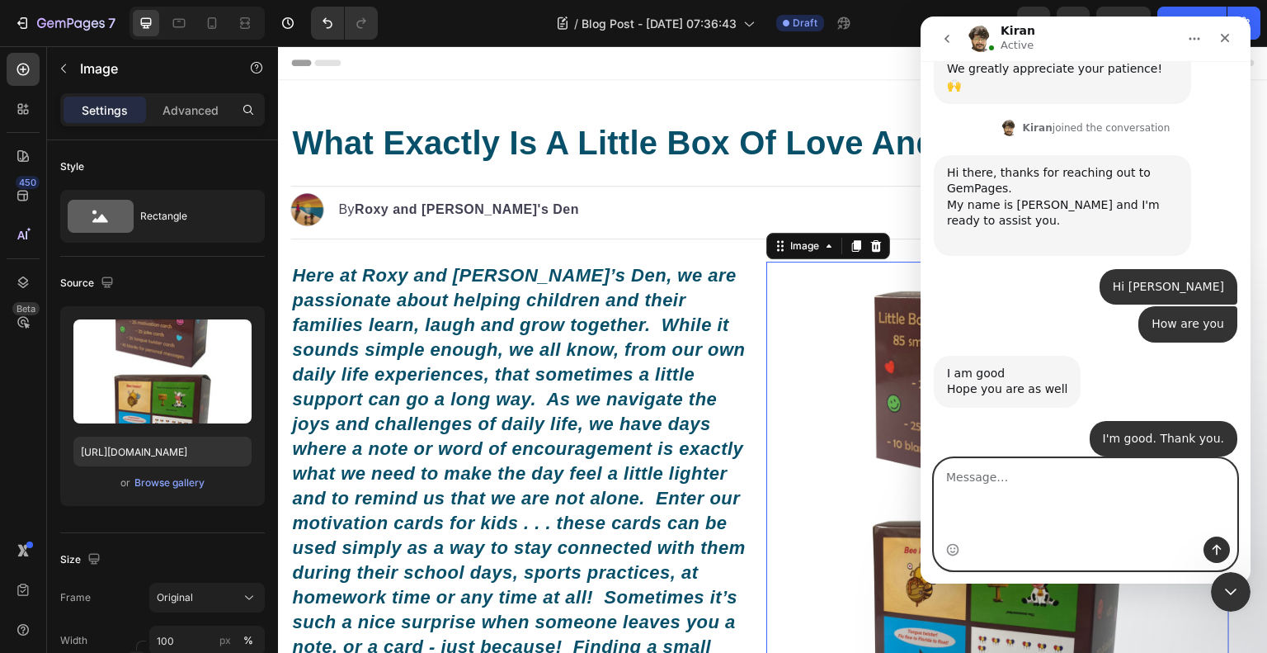
scroll to position [445, 0]
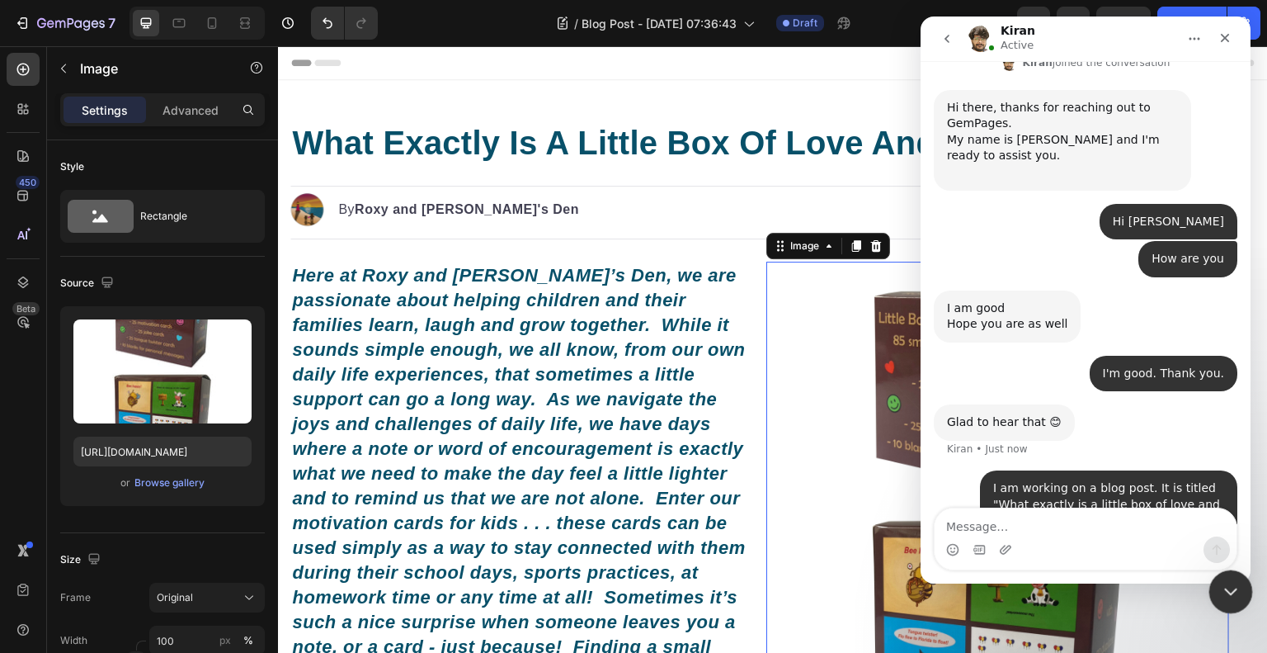
click at [1229, 573] on div "Close Intercom Messenger" at bounding box center [1229, 589] width 40 height 40
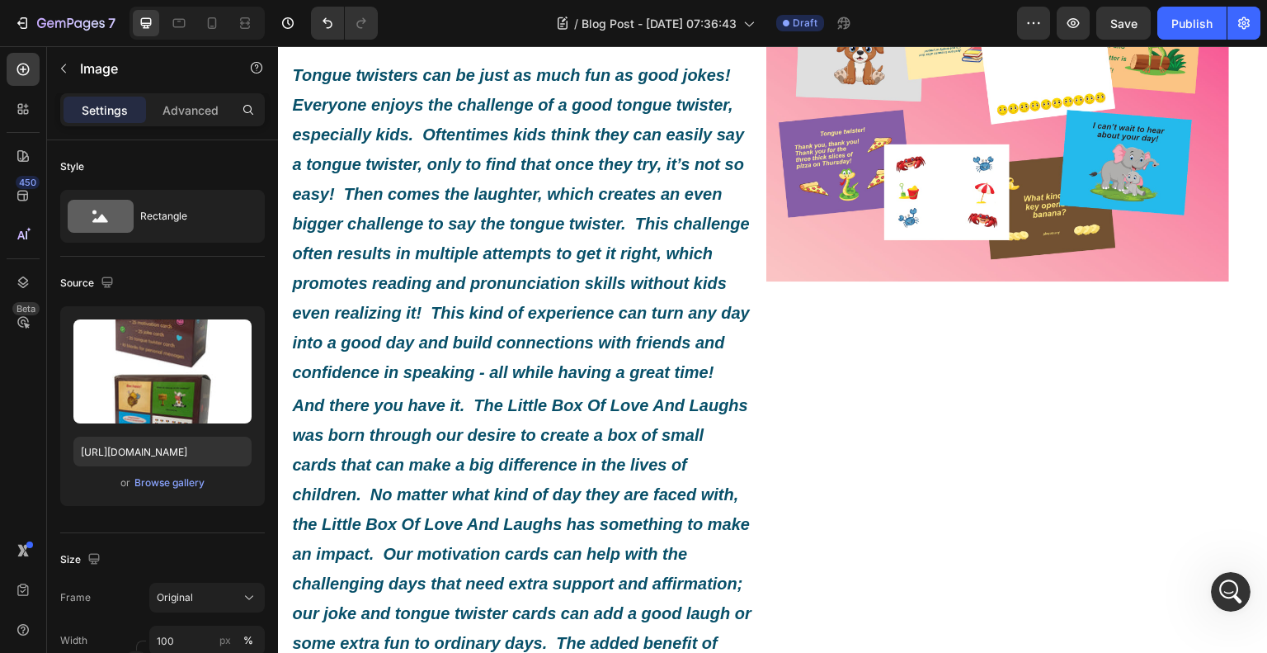
scroll to position [825, 0]
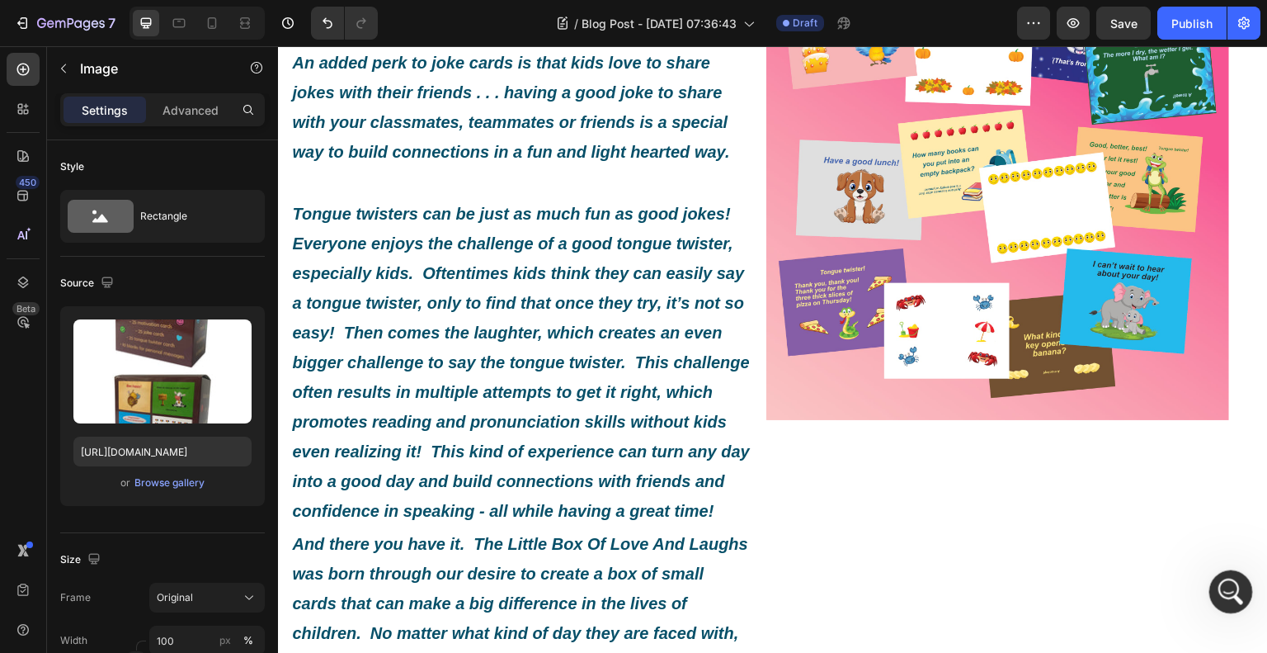
click at [1231, 587] on icon "Open Intercom Messenger" at bounding box center [1228, 589] width 27 height 27
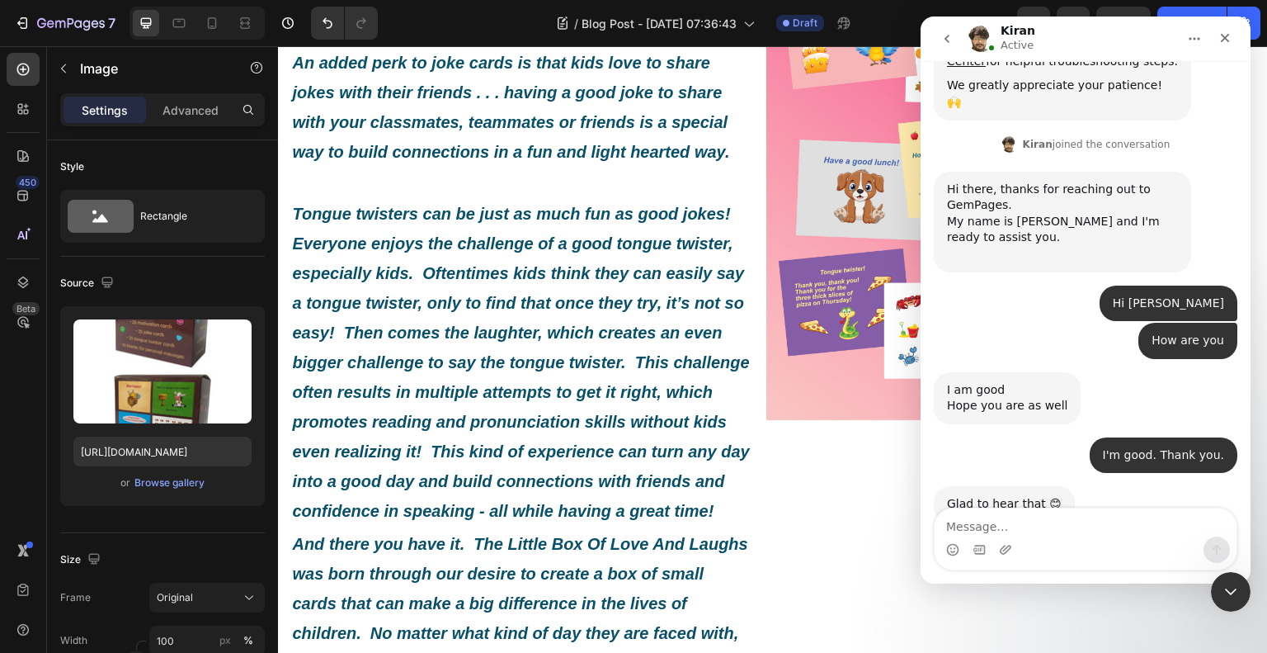
scroll to position [445, 0]
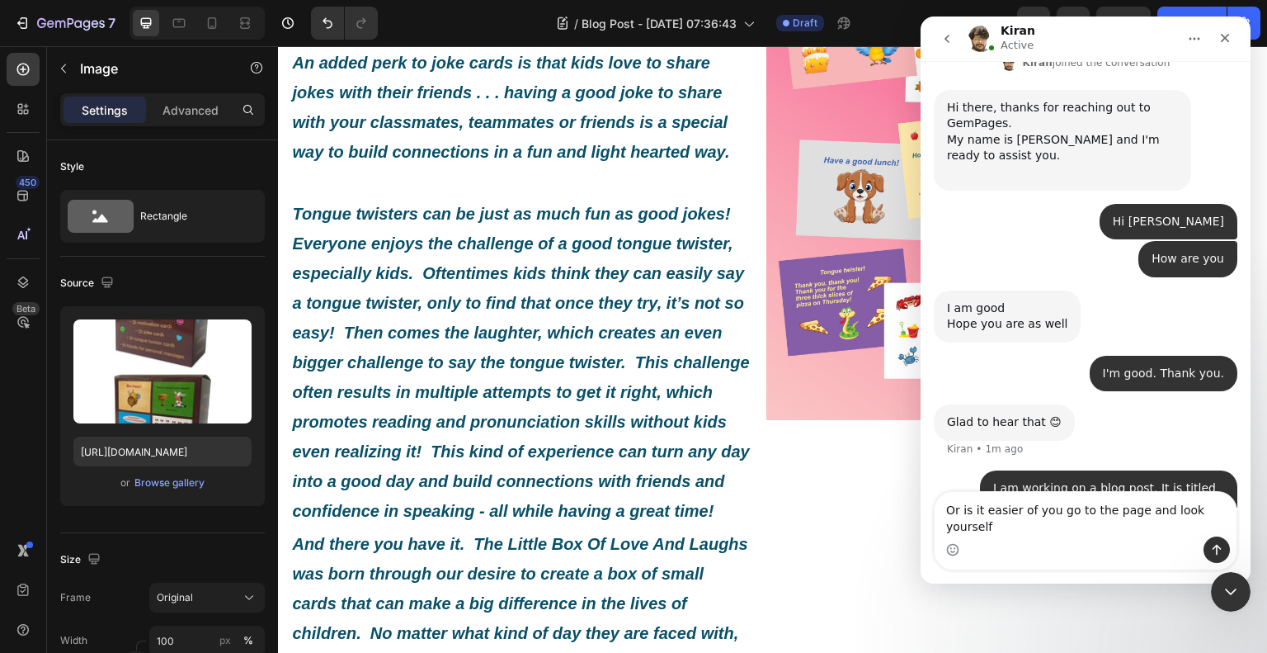
type textarea "Or is it easier of you go to the page and look yourself?"
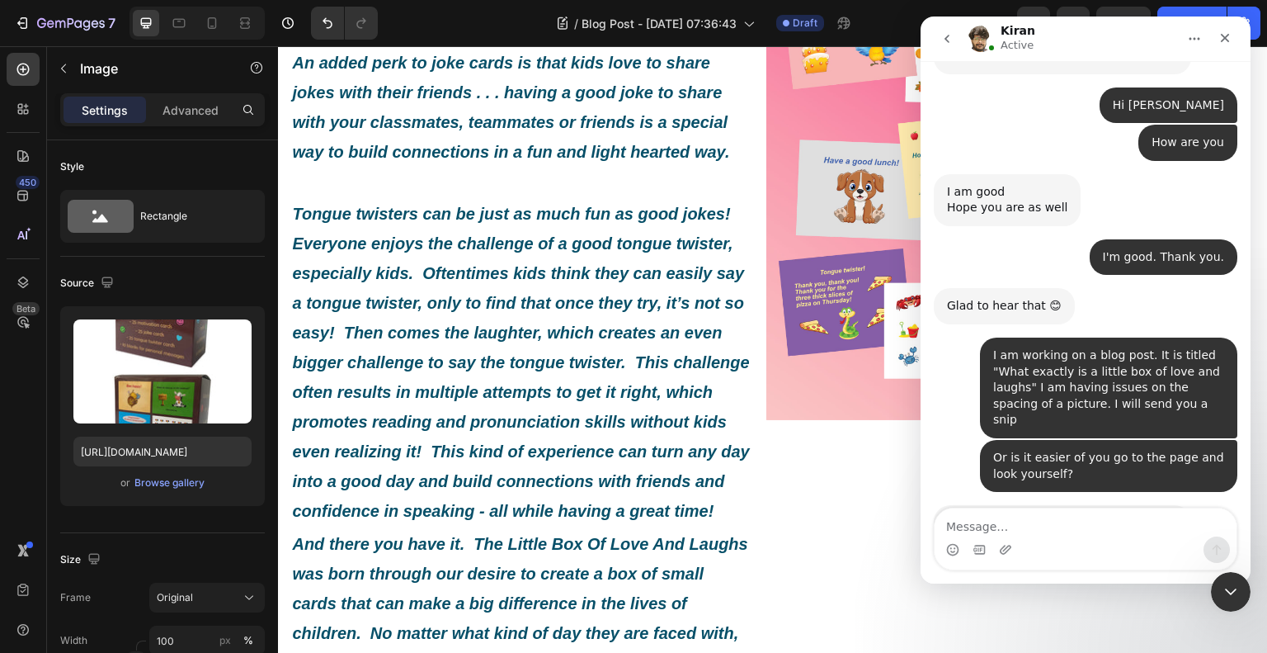
scroll to position [604, 0]
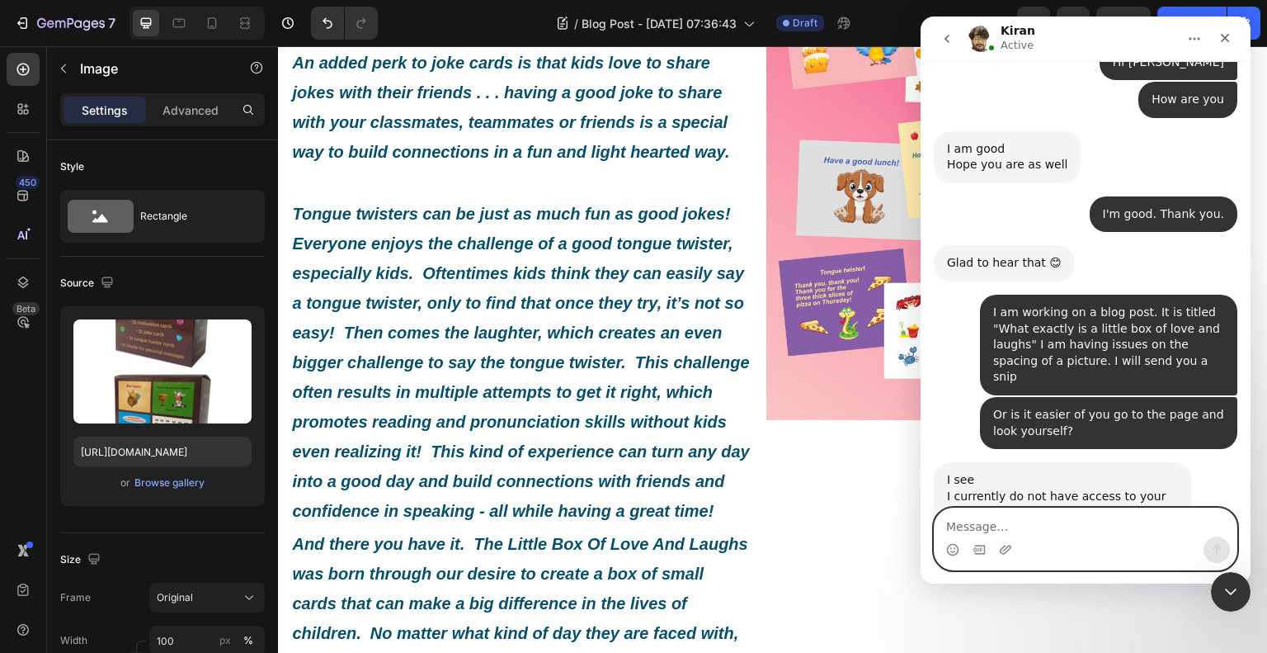
click at [1078, 510] on textarea "Message…" at bounding box center [1086, 522] width 302 height 28
type textarea "Yes :)"
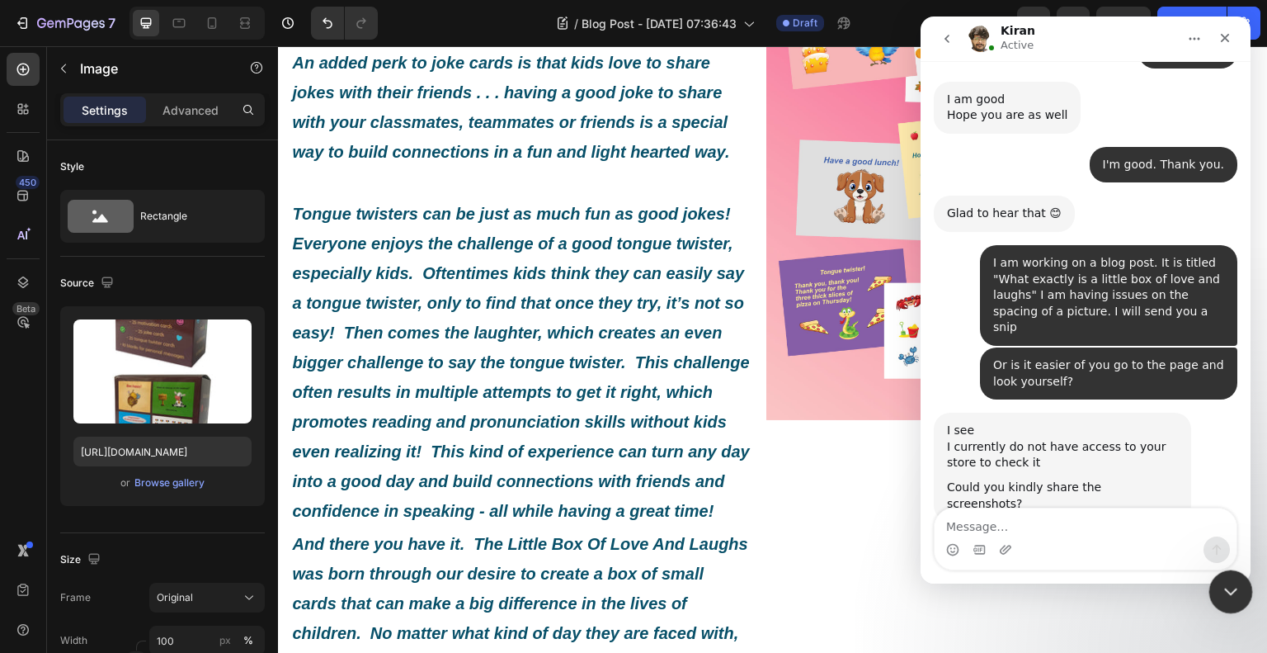
click at [1240, 592] on div "Close Intercom Messenger" at bounding box center [1229, 589] width 40 height 40
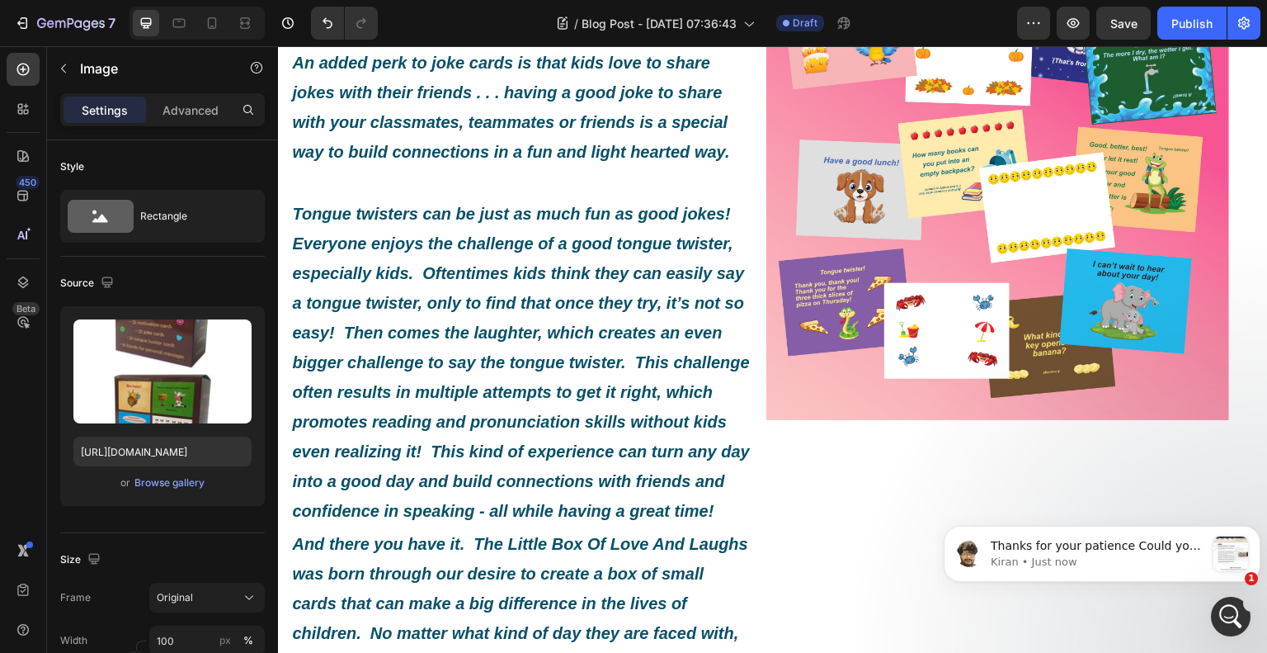
scroll to position [1472, 0]
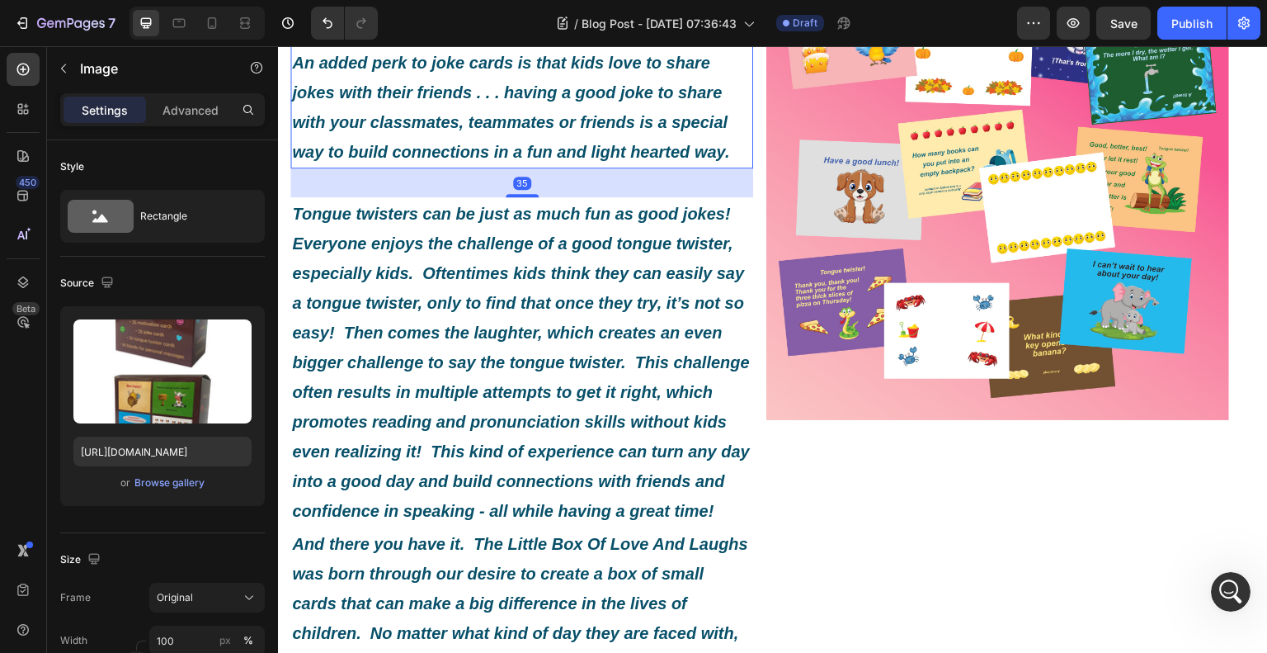
click at [741, 168] on div "Jokes - who doesn’t enjoy a little laugh in the middle of a busy day? Kids LOVE…" at bounding box center [521, 62] width 463 height 211
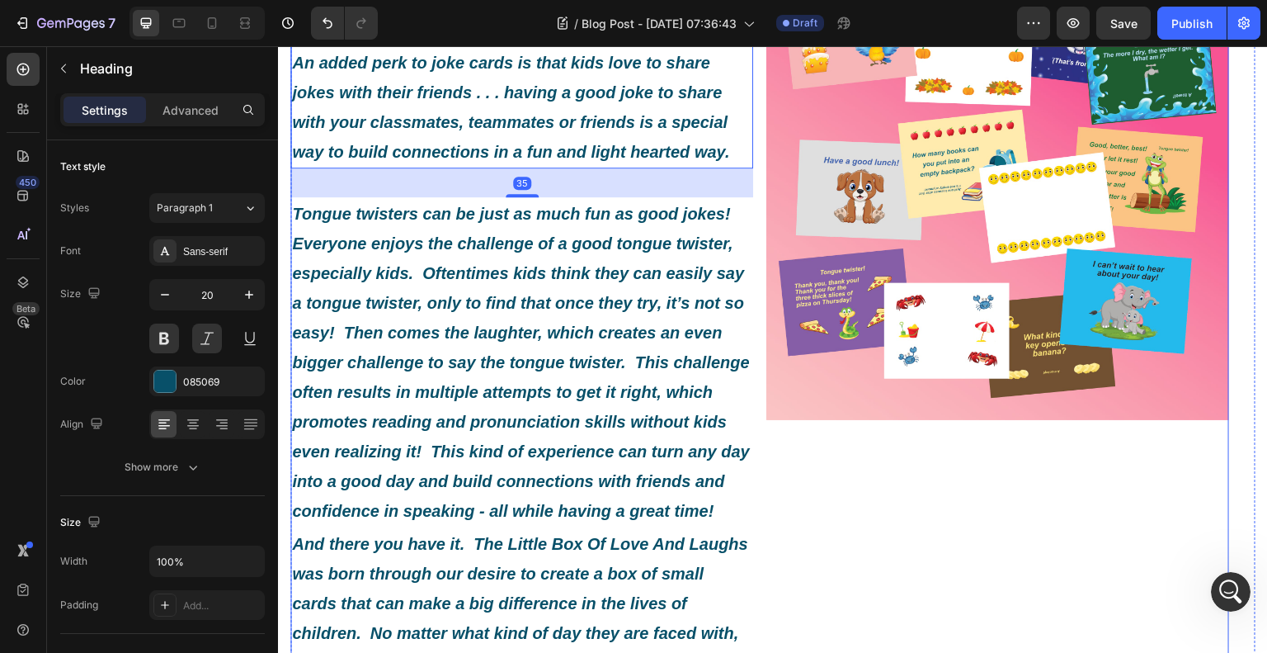
click at [828, 250] on img at bounding box center [997, 188] width 463 height 463
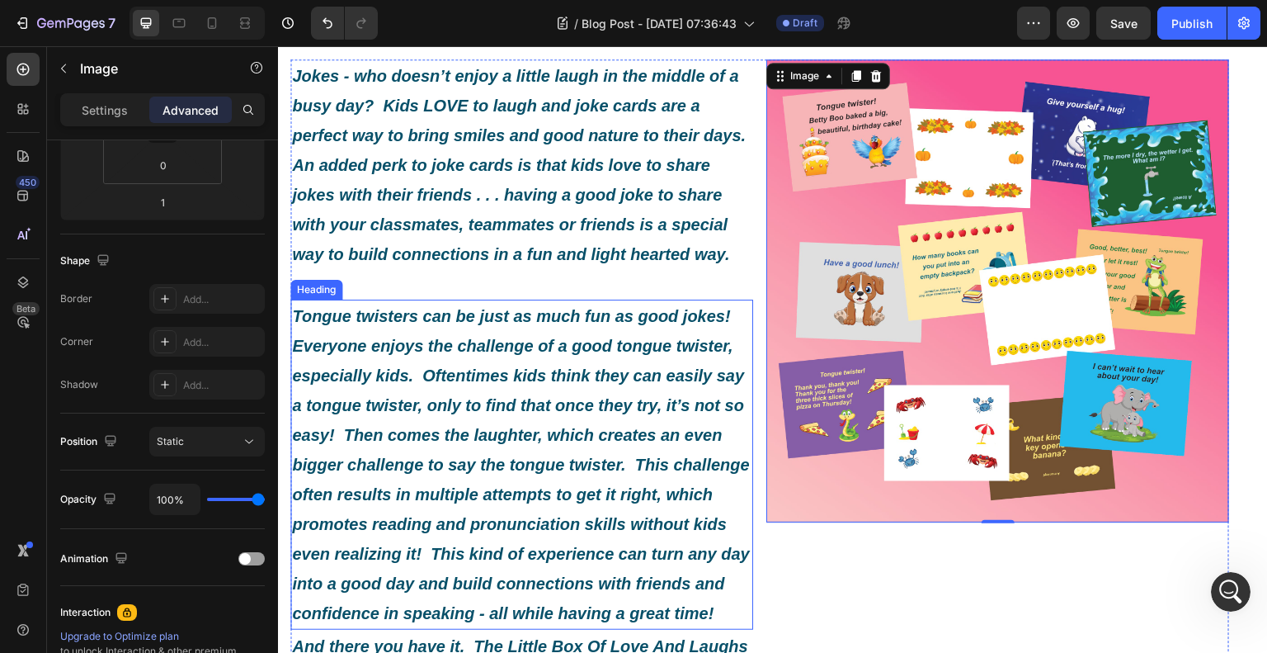
scroll to position [495, 0]
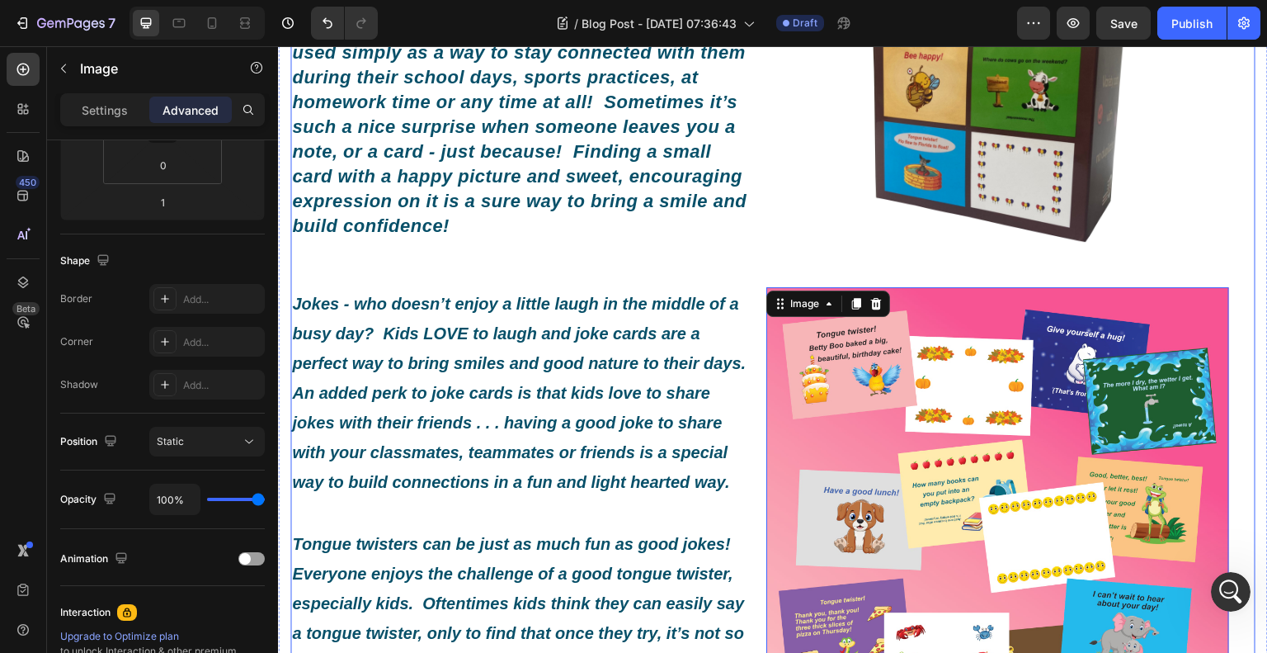
click at [409, 280] on div "What Exactly Is A Little Box Of Love And Laughs? Heading Image By Roxy and Luck…" at bounding box center [759, 635] width 939 height 2021
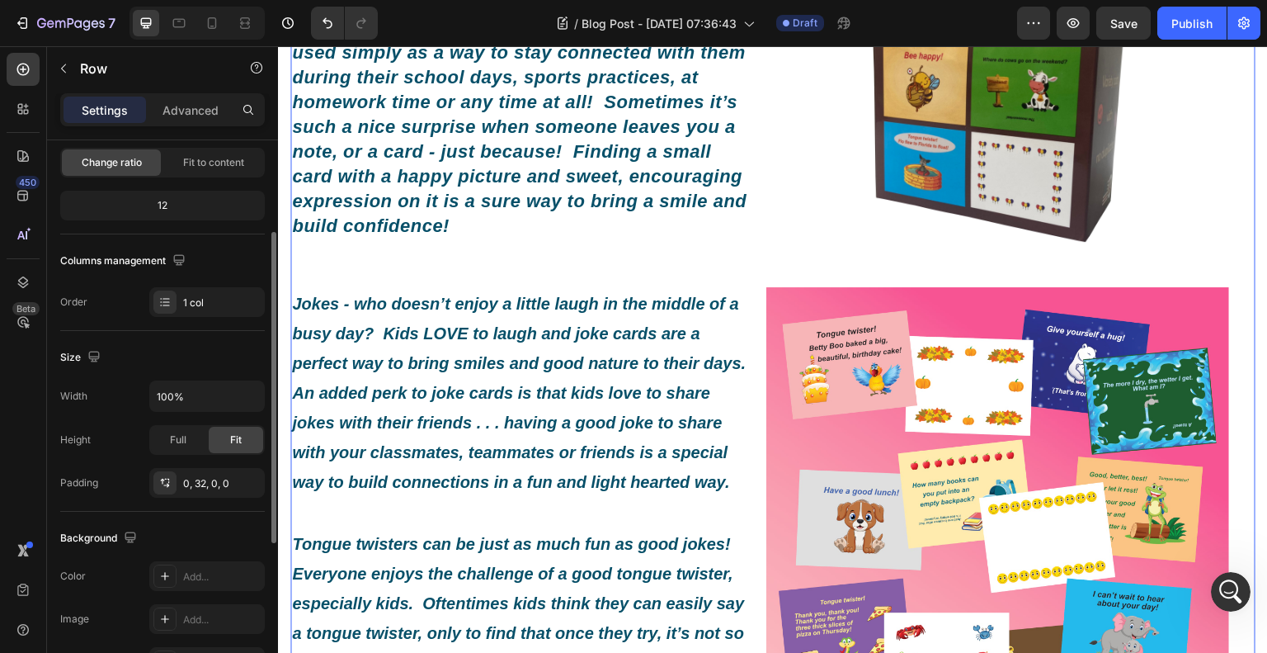
scroll to position [330, 0]
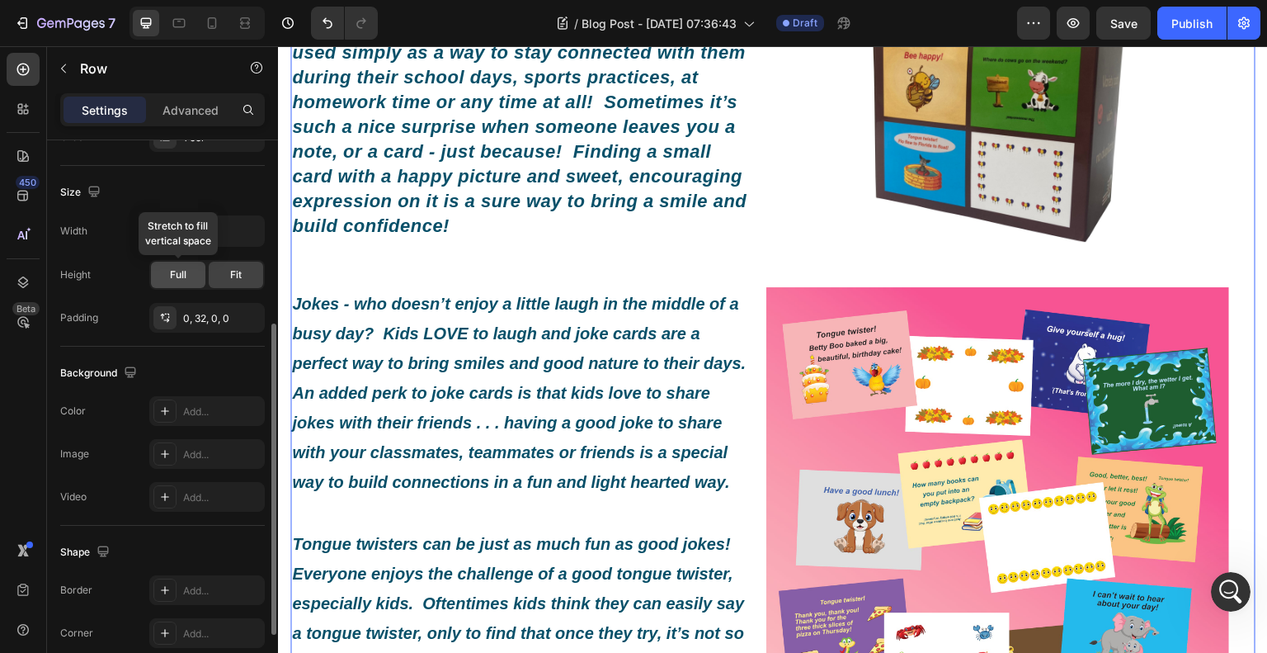
click at [193, 272] on div "Full" at bounding box center [178, 275] width 54 height 26
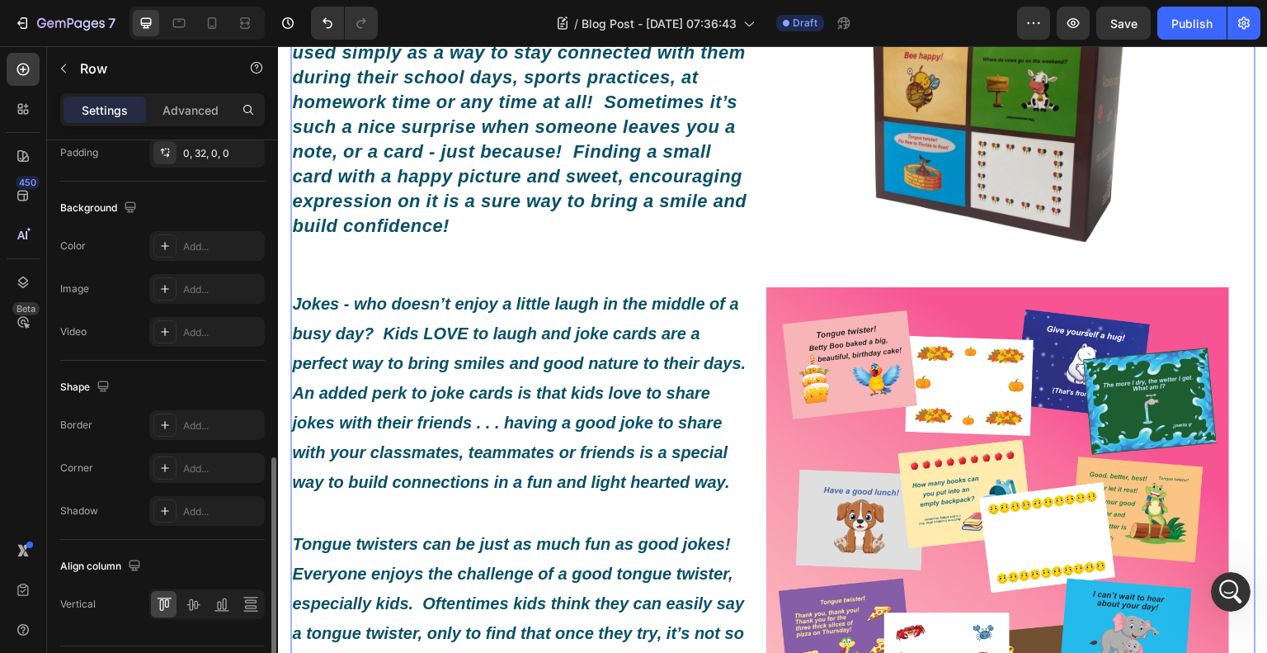
scroll to position [538, 0]
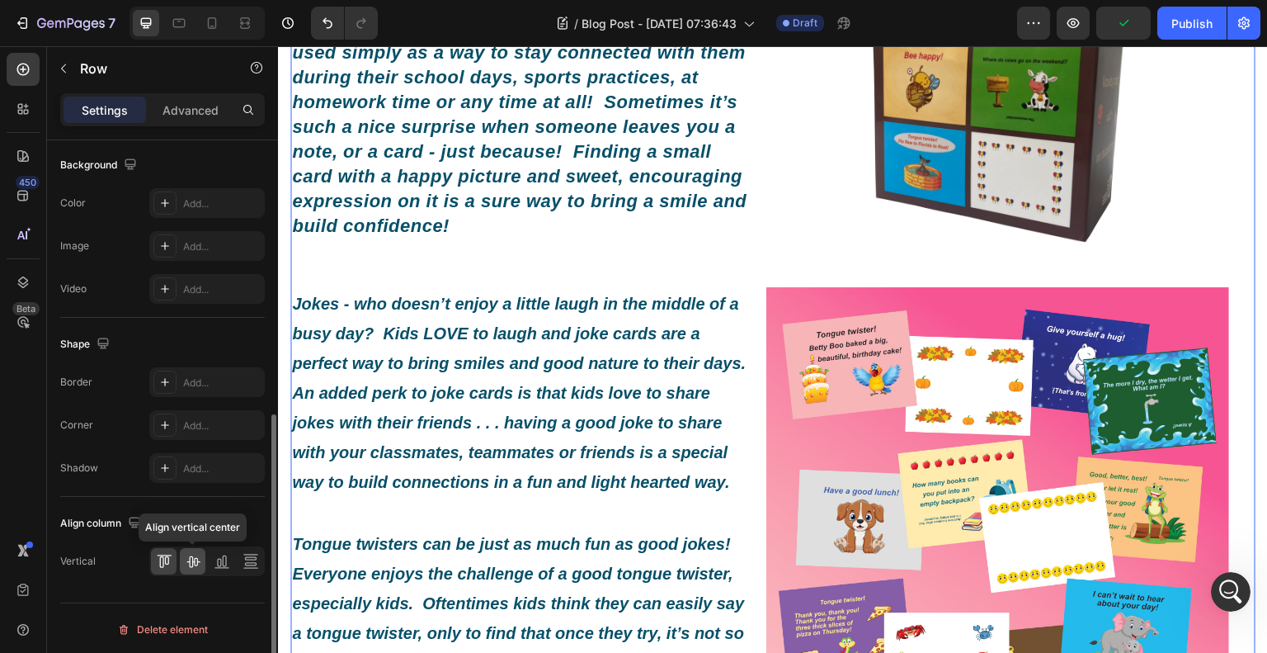
click at [191, 555] on icon at bounding box center [193, 561] width 17 height 17
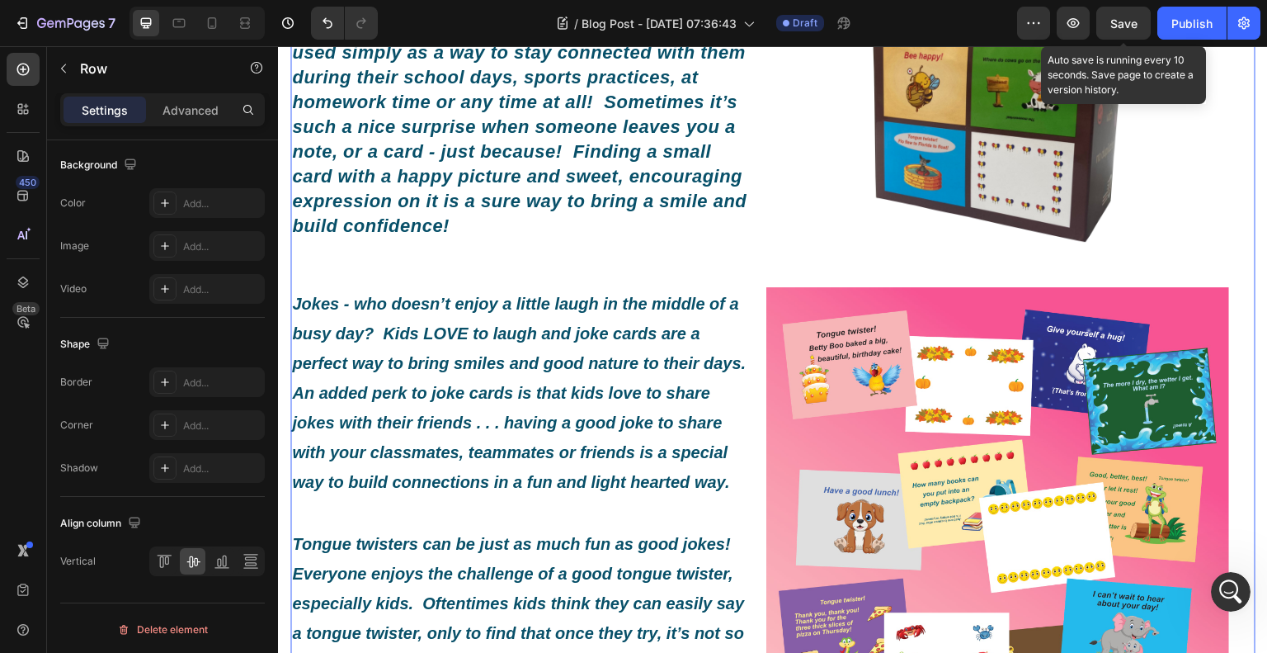
click at [1123, 28] on span "Save" at bounding box center [1124, 24] width 27 height 14
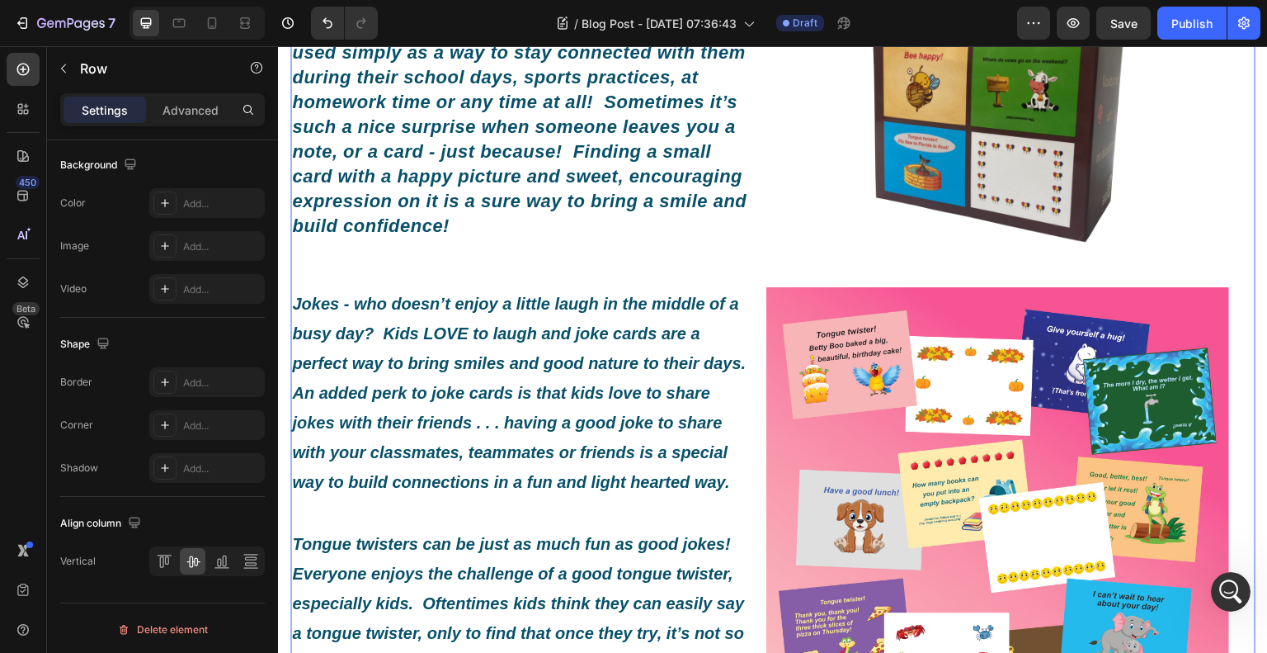
scroll to position [1586, 0]
click at [1066, 16] on icon "button" at bounding box center [1073, 23] width 17 height 17
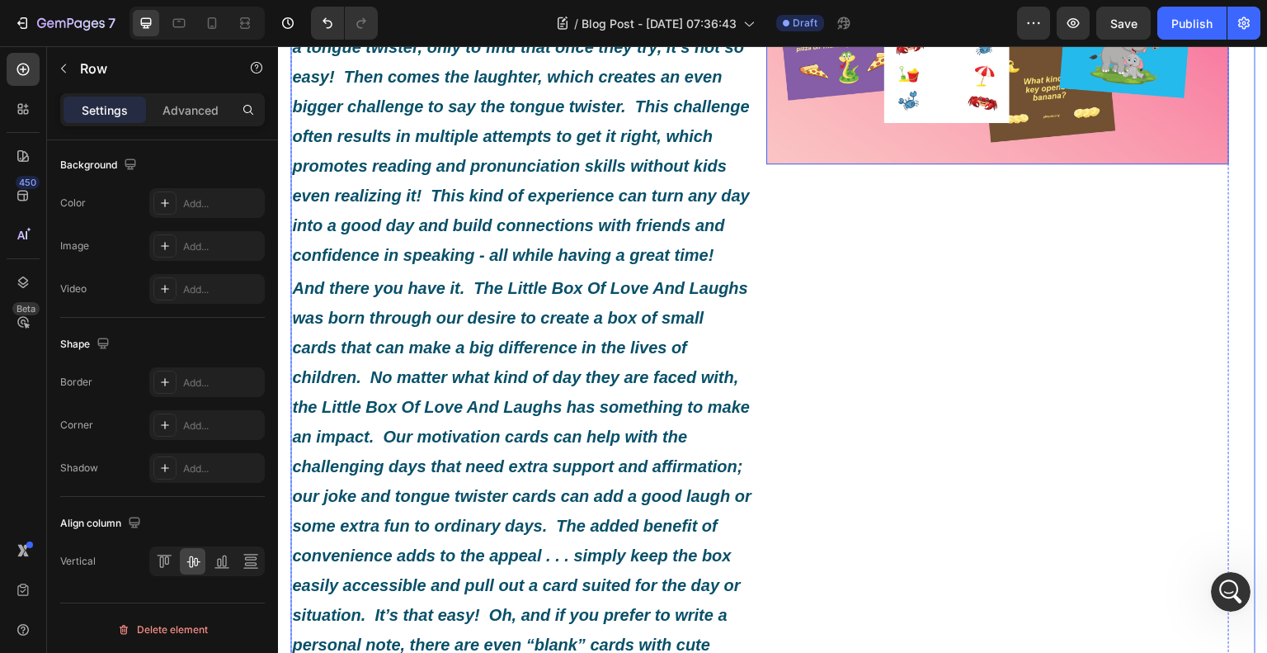
scroll to position [1073, 0]
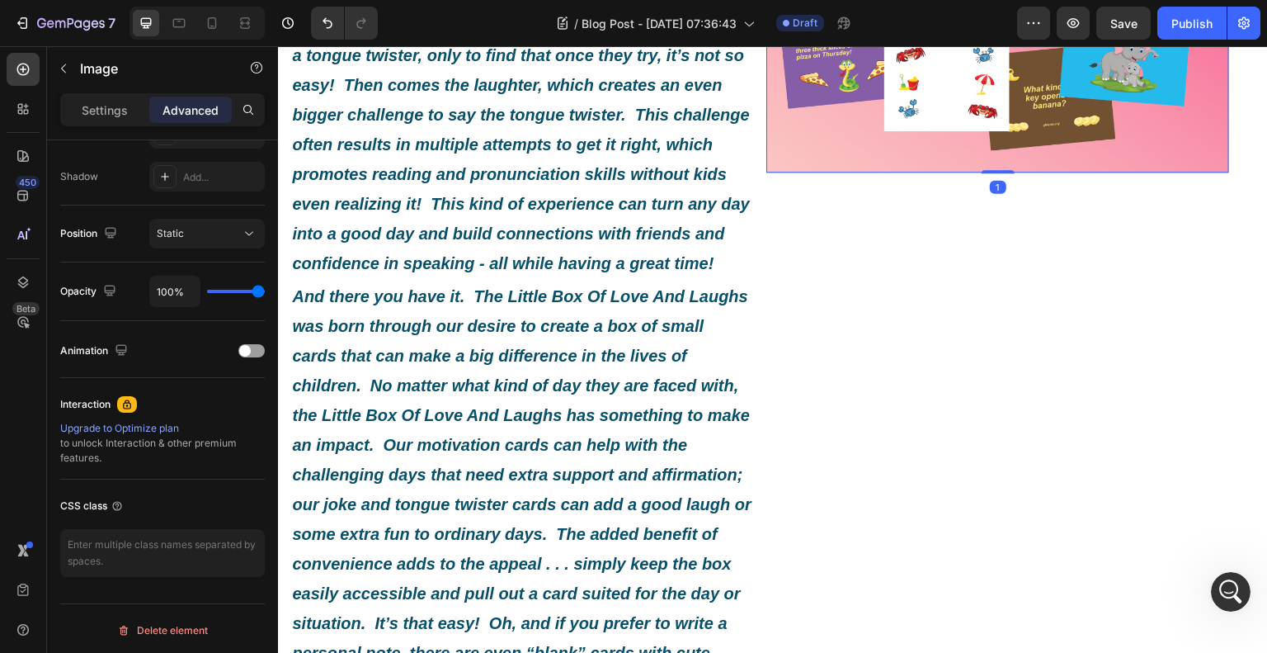
scroll to position [0, 0]
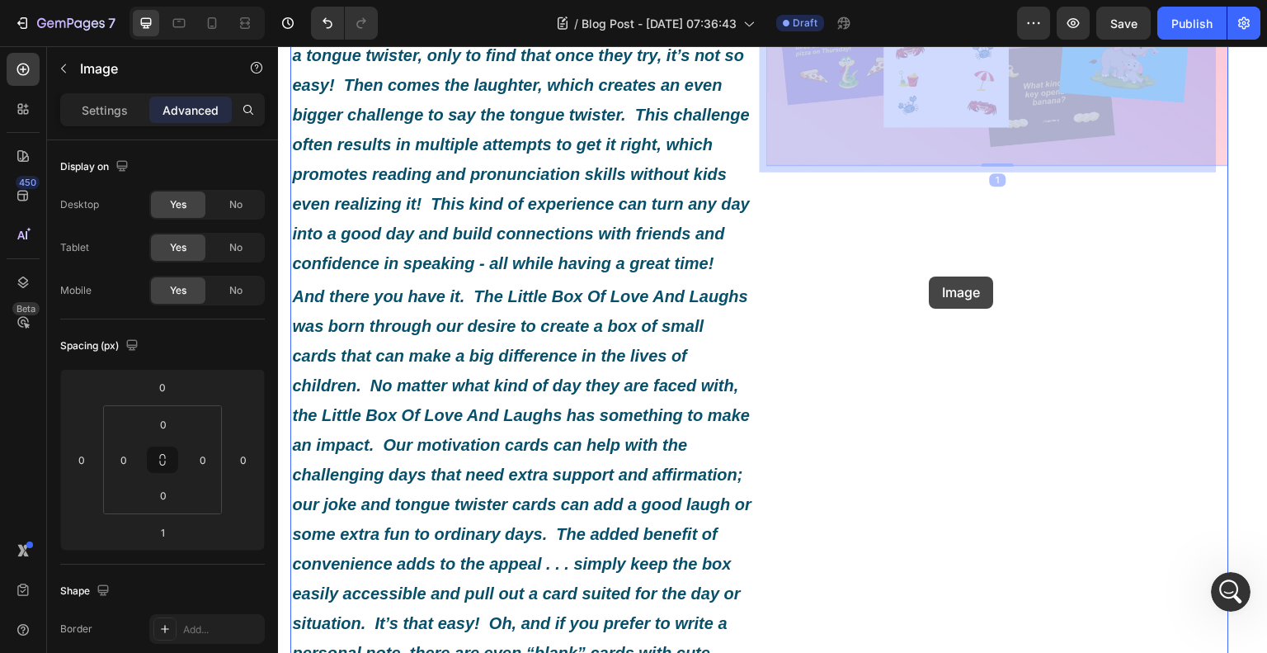
drag, startPoint x: 930, startPoint y: 126, endPoint x: 930, endPoint y: 276, distance: 150.2
click at [930, 276] on div "Header What Exactly Is A Little Box Of Love And Laughs? Heading Image By Roxy a…" at bounding box center [773, 237] width 990 height 2527
drag, startPoint x: 941, startPoint y: 131, endPoint x: 944, endPoint y: 551, distance: 420.0
click at [944, 551] on div "Header What Exactly Is A Little Box Of Love And Laughs? Heading Image By Roxy a…" at bounding box center [773, 237] width 990 height 2527
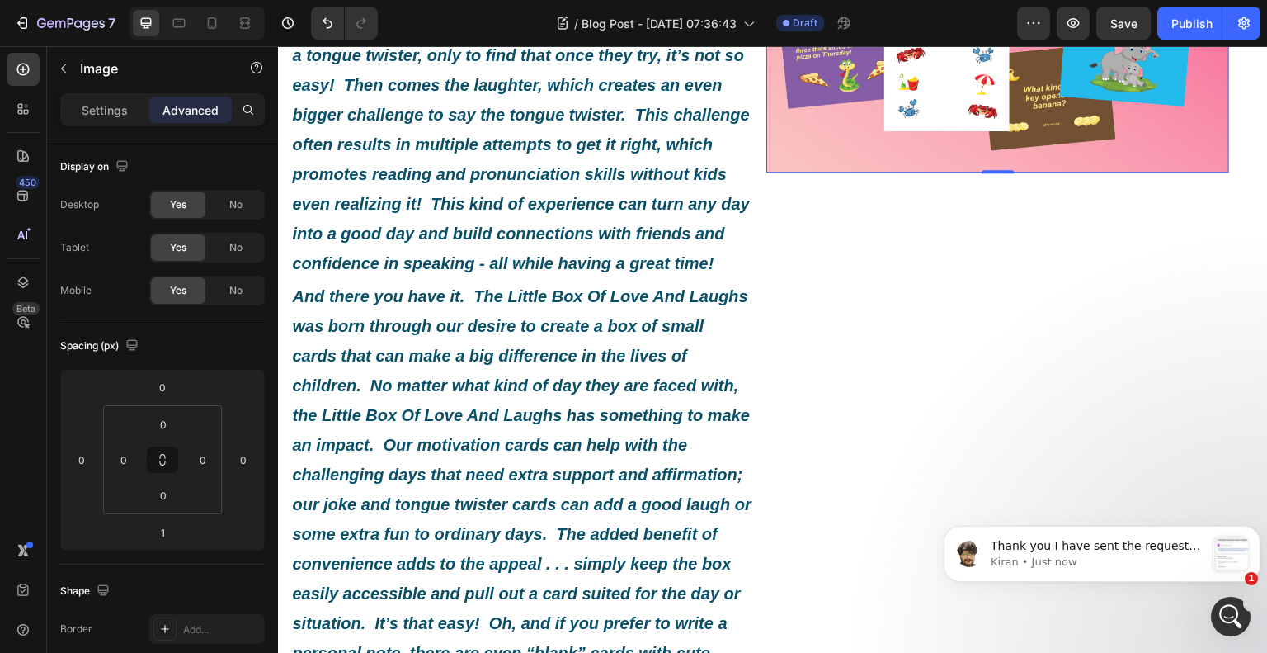
scroll to position [2648, 0]
click at [1058, 539] on p "Thank you I have sent the request Please accept You can find our request under …" at bounding box center [1098, 546] width 215 height 17
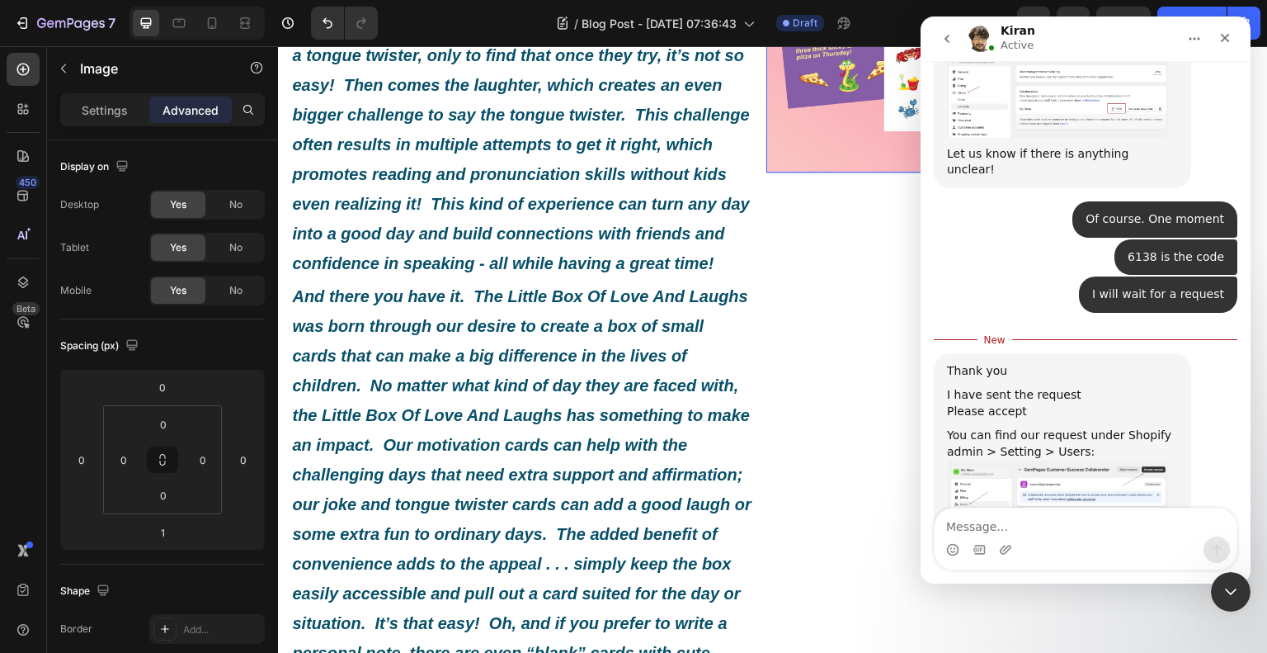
scroll to position [2676, 0]
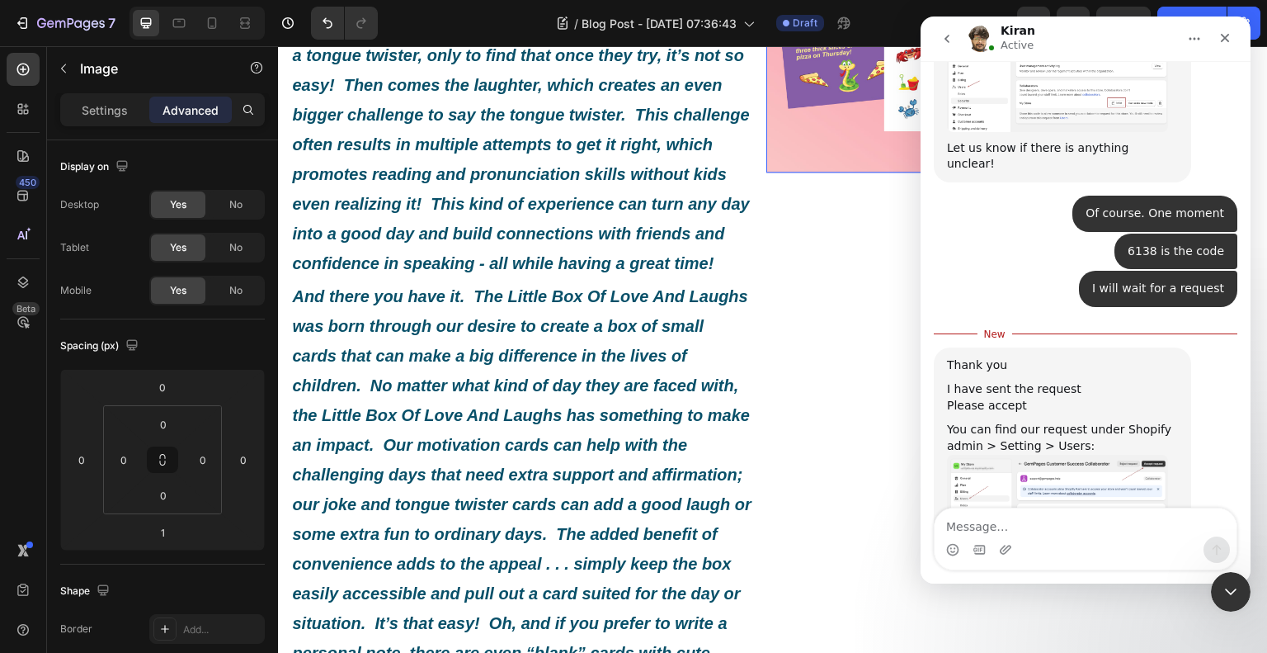
click at [1118, 511] on textarea "Message…" at bounding box center [1086, 522] width 302 height 28
type textarea "I accepted"
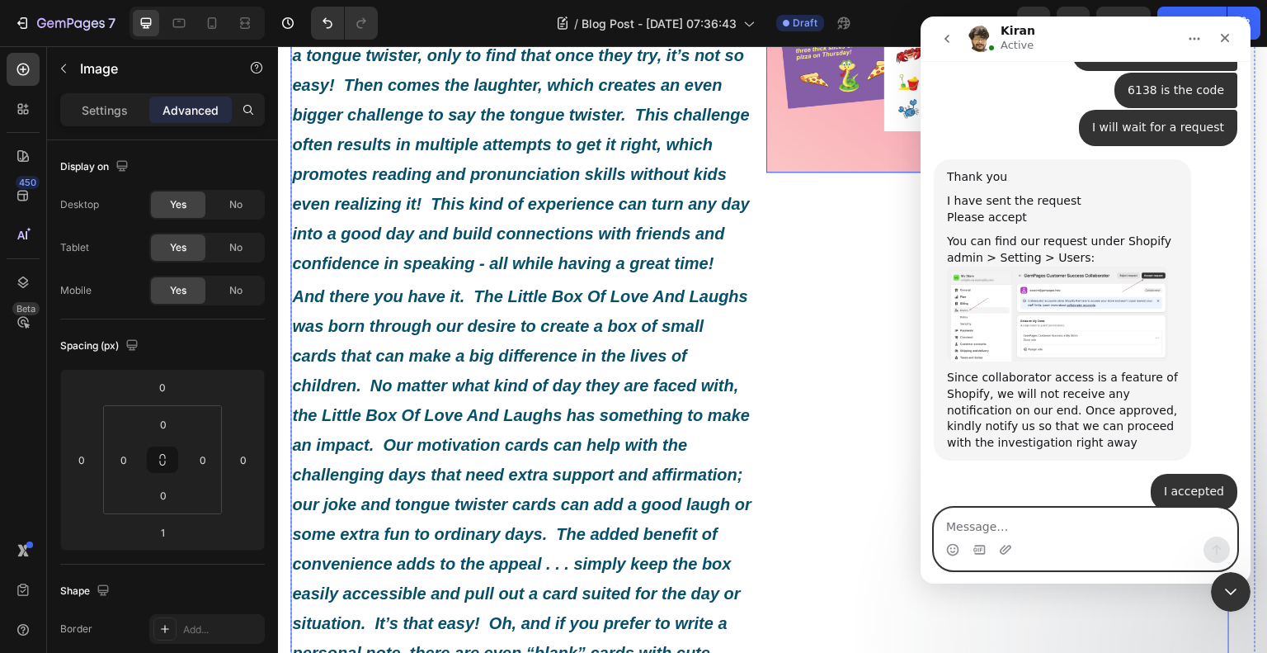
scroll to position [2850, 0]
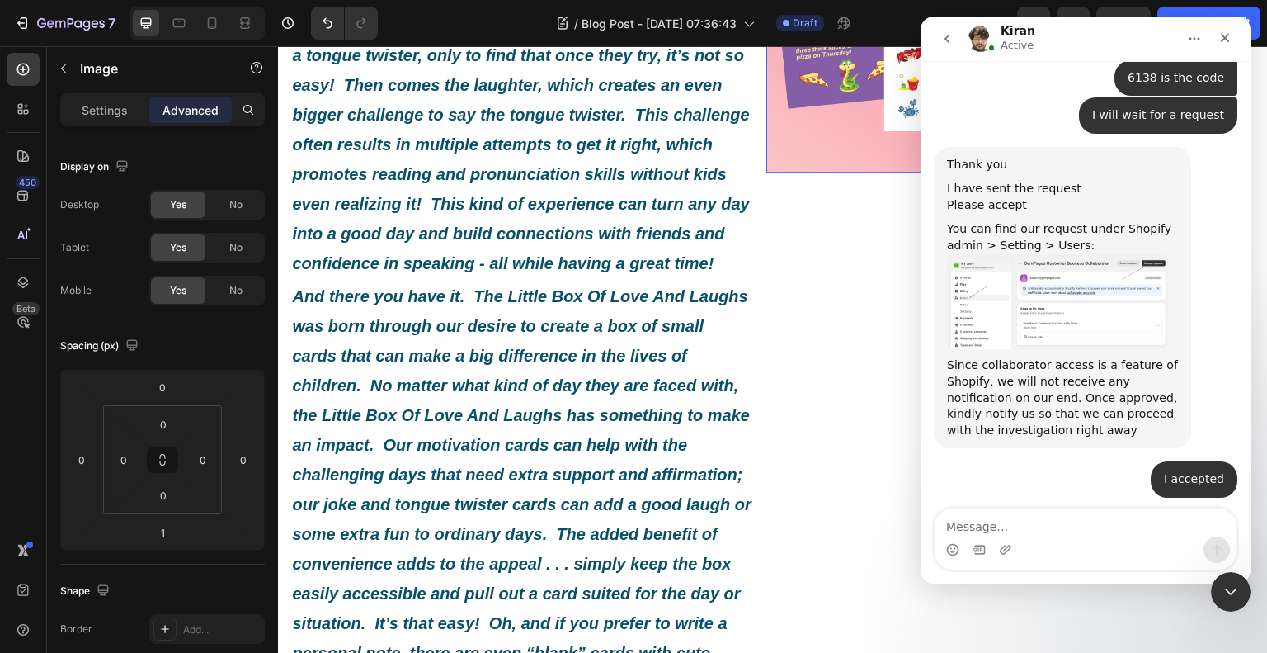
click at [1109, 521] on div "Thank you I have the access now This is the page, correct?" at bounding box center [1057, 553] width 221 height 64
click at [1089, 585] on img "Kiran says…" at bounding box center [1057, 612] width 221 height 54
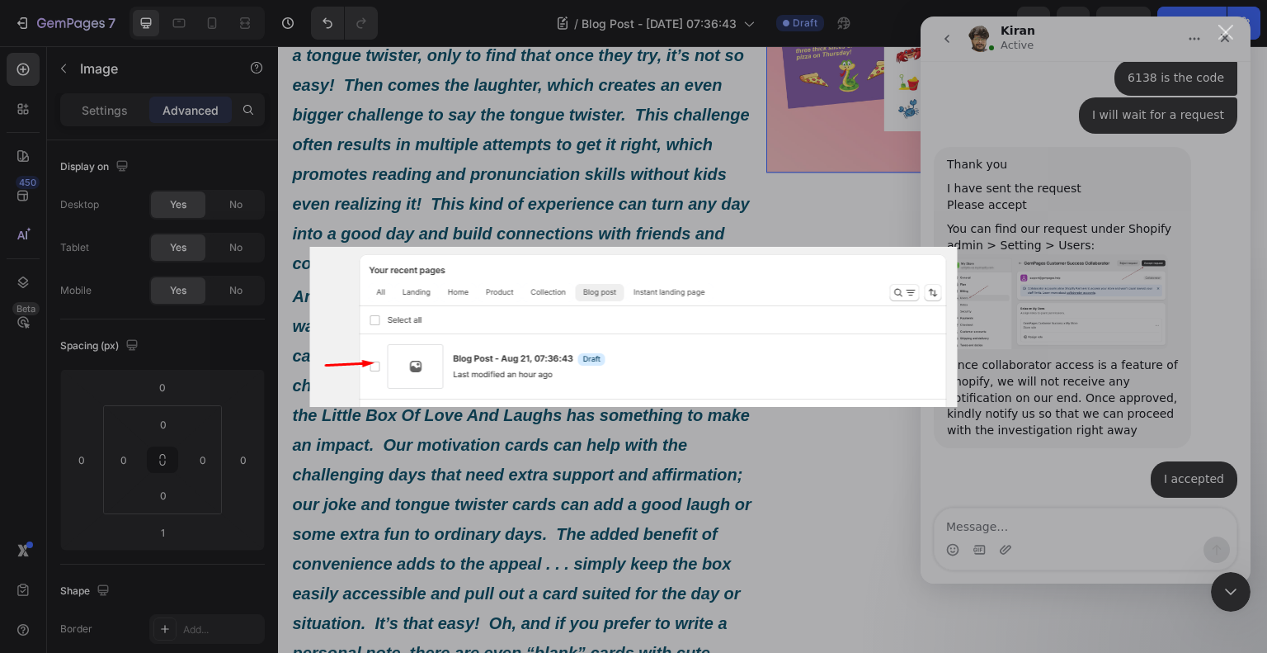
click at [1095, 512] on div "Intercom messenger" at bounding box center [633, 326] width 1267 height 653
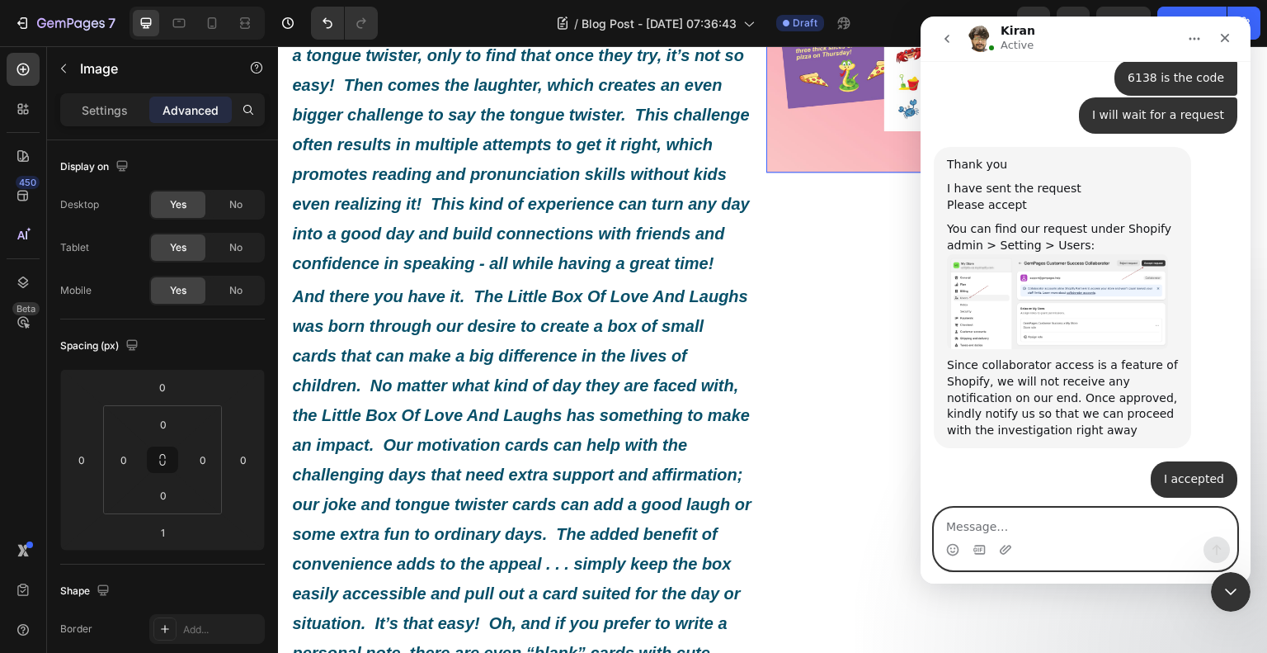
click at [1086, 516] on textarea "Message…" at bounding box center [1086, 522] width 302 height 28
type textarea "I"
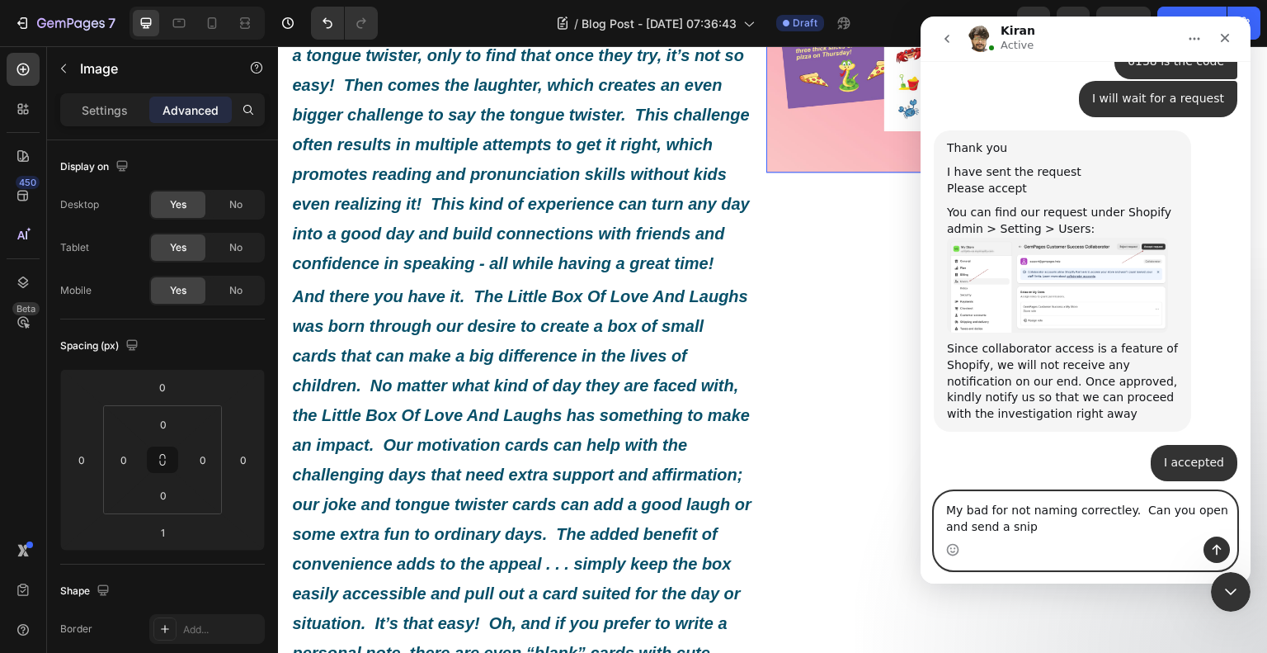
type textarea "My bad for not naming correctley. Can you open and send a snip?"
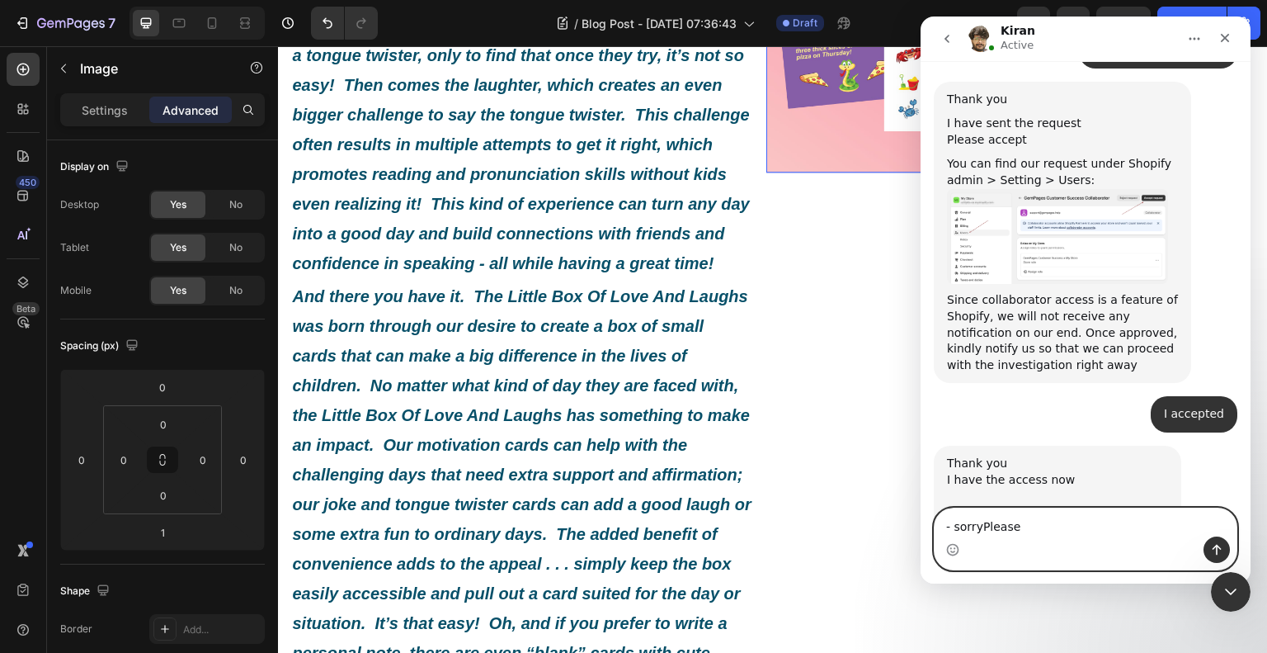
type textarea "- sorry Please"
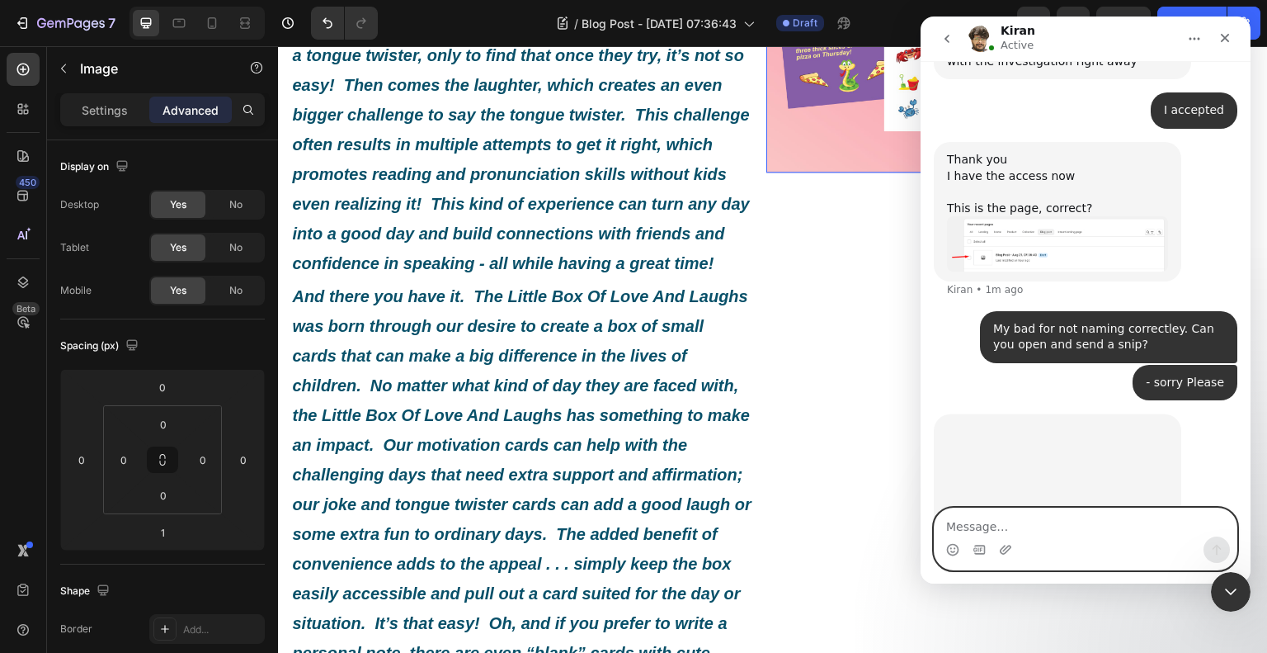
scroll to position [3222, 0]
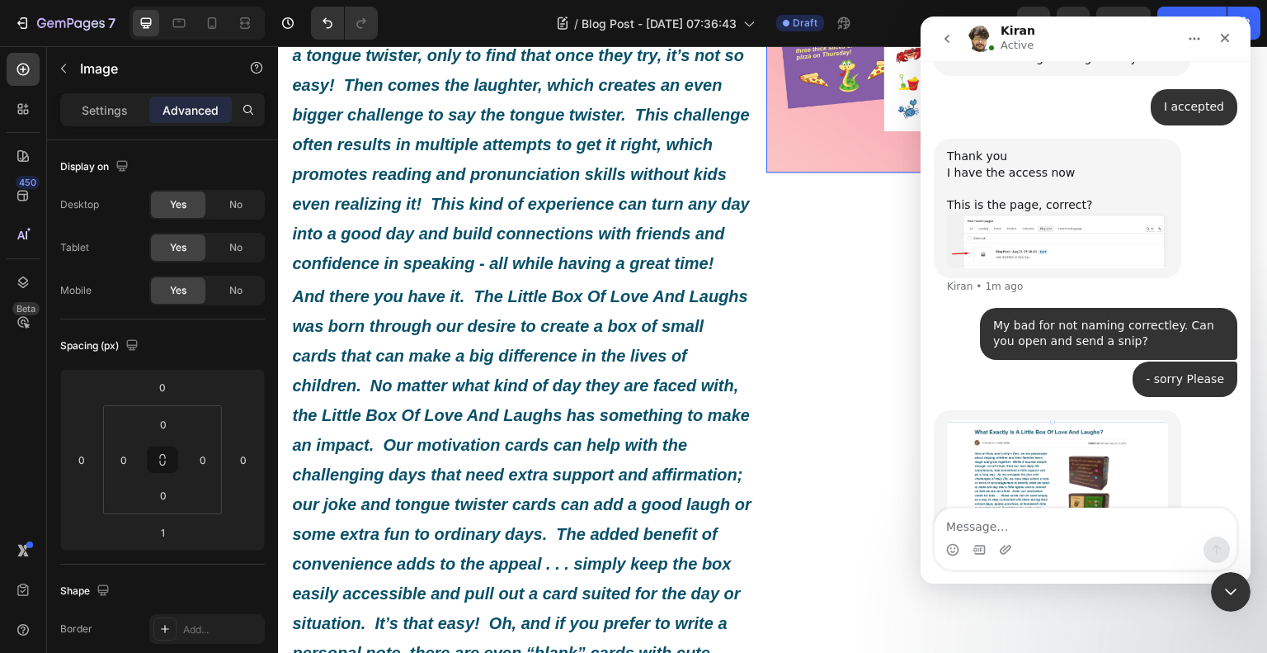
click at [1060, 420] on img "Kiran says…" at bounding box center [1057, 498] width 221 height 157
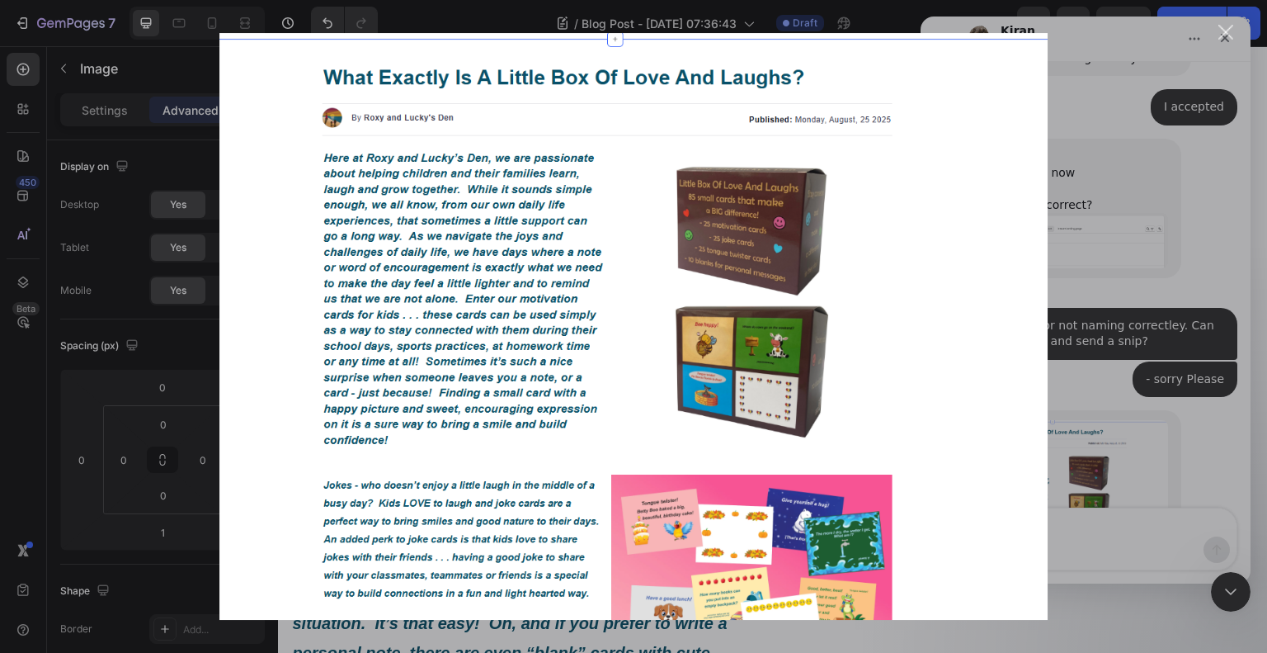
scroll to position [0, 0]
click at [969, 380] on img "Close" at bounding box center [633, 326] width 828 height 587
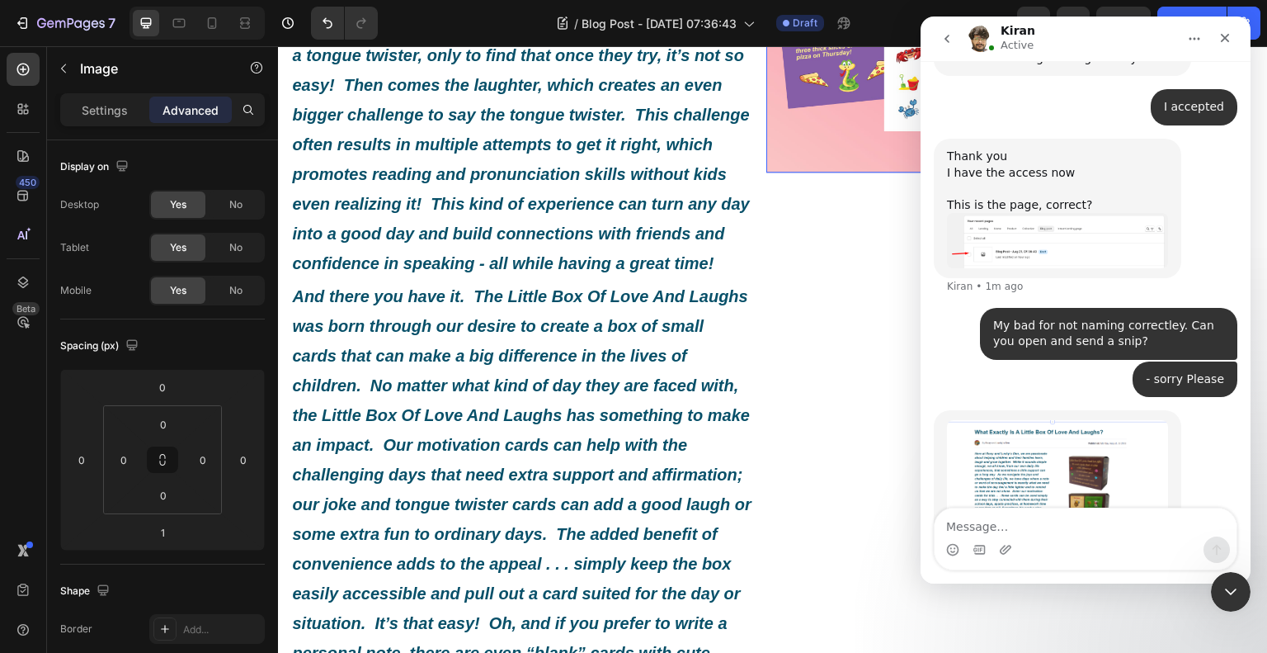
scroll to position [3158, 0]
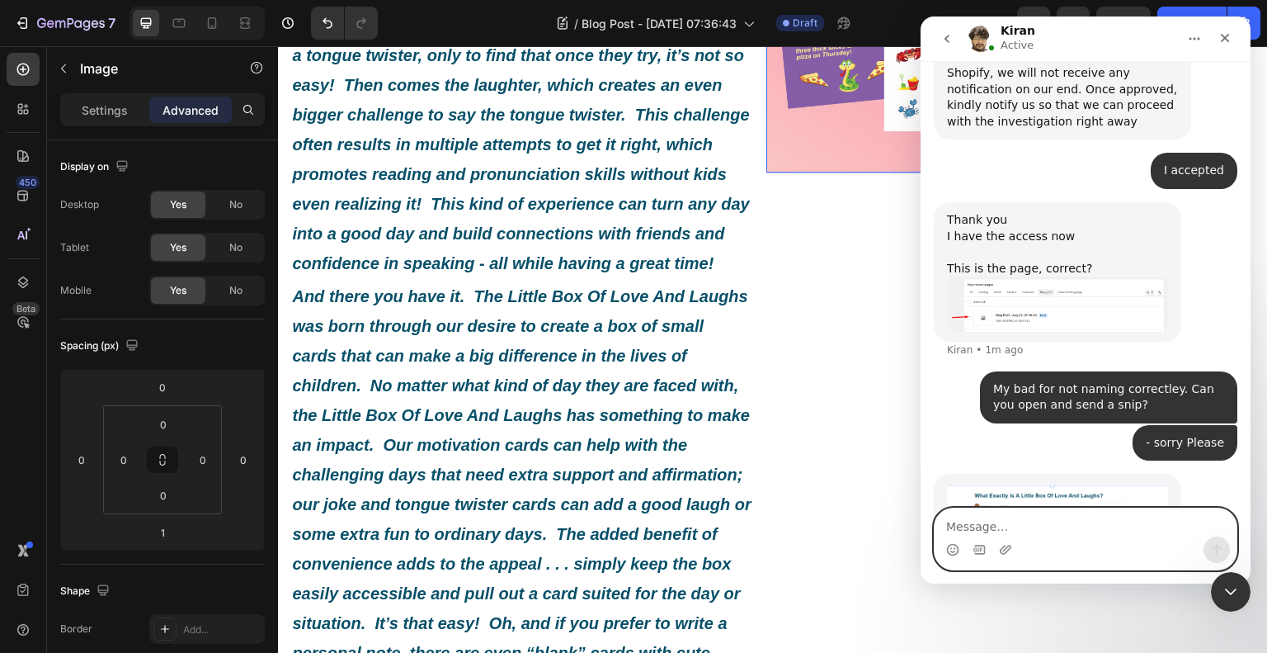
click at [1085, 527] on textarea "Message…" at bounding box center [1086, 522] width 302 height 28
type textarea "Yes, this is the right one"
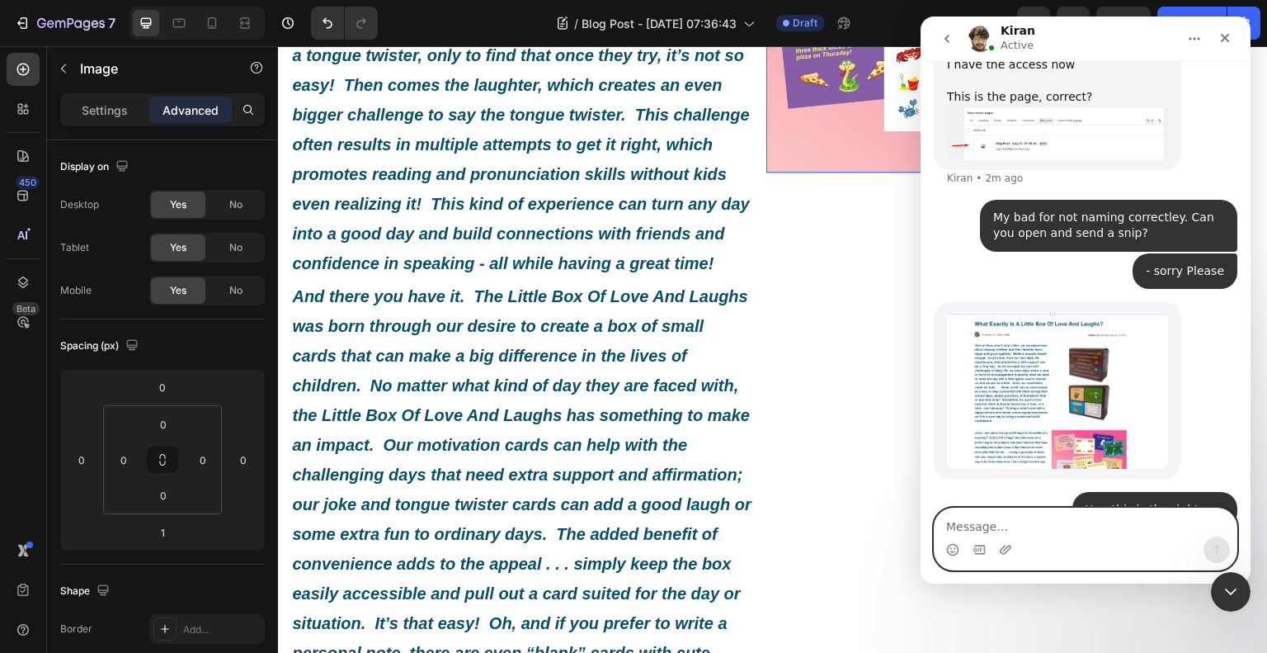
scroll to position [3330, 0]
type textarea "Thank you very much, if I can do anything let me know!"
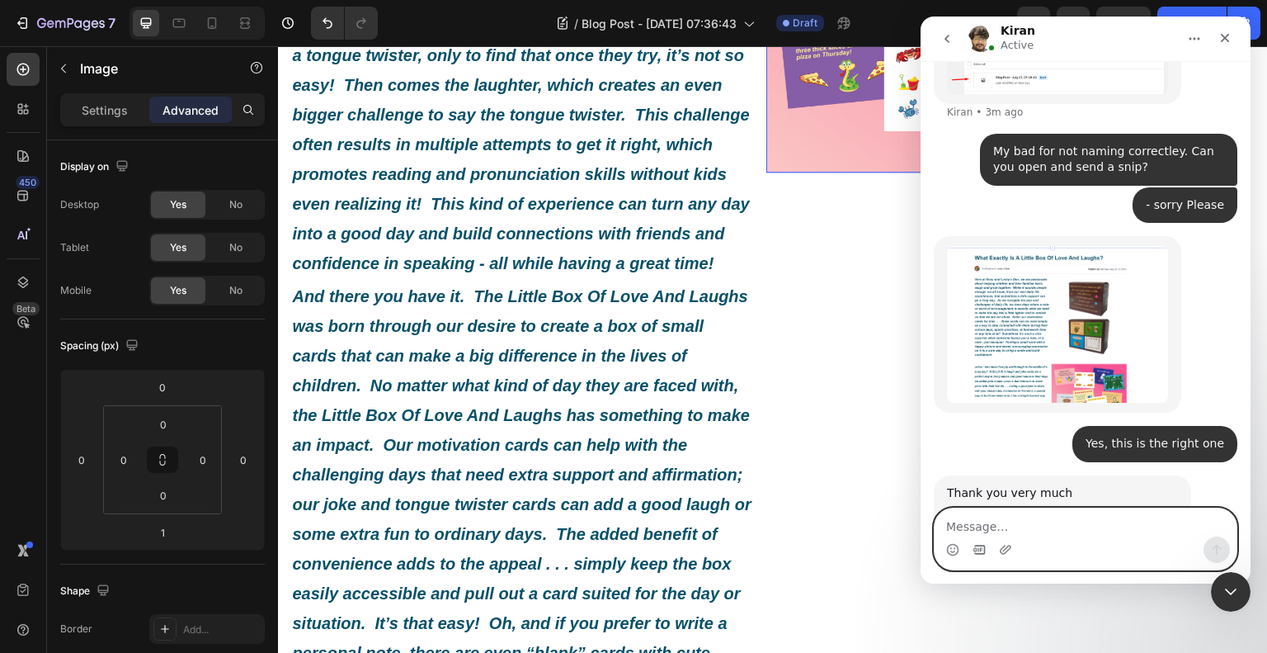
click at [983, 544] on icon "Gif picker" at bounding box center [979, 549] width 13 height 13
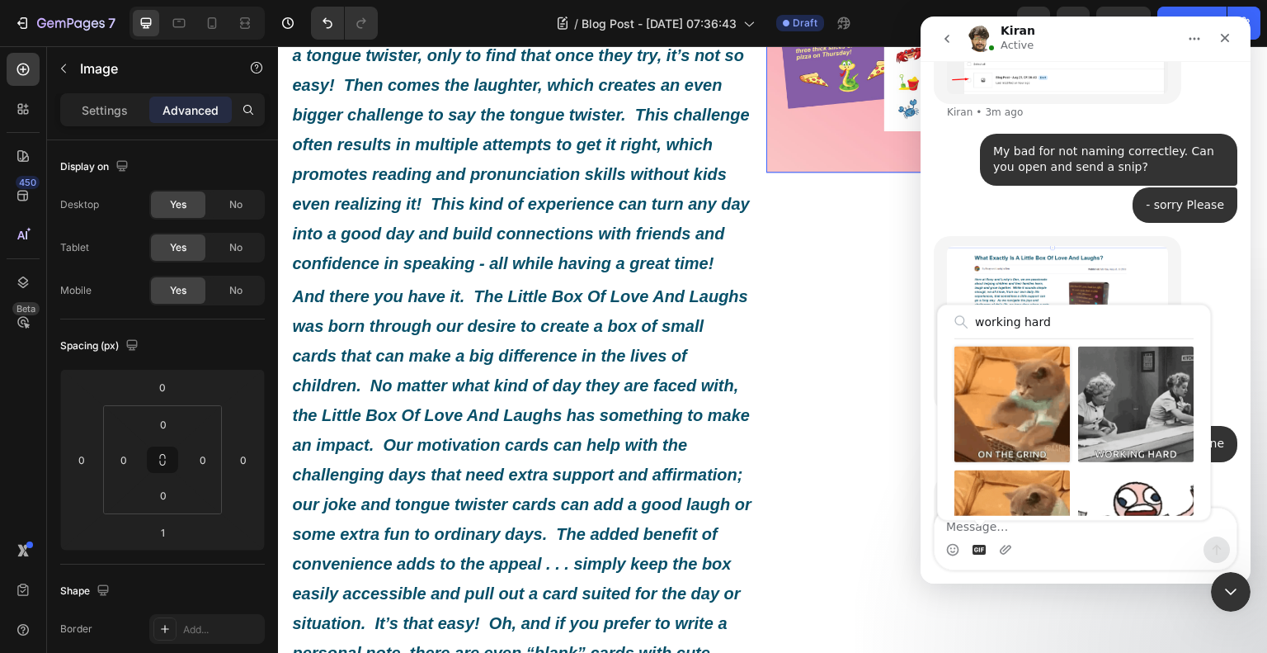
type input "working hard"
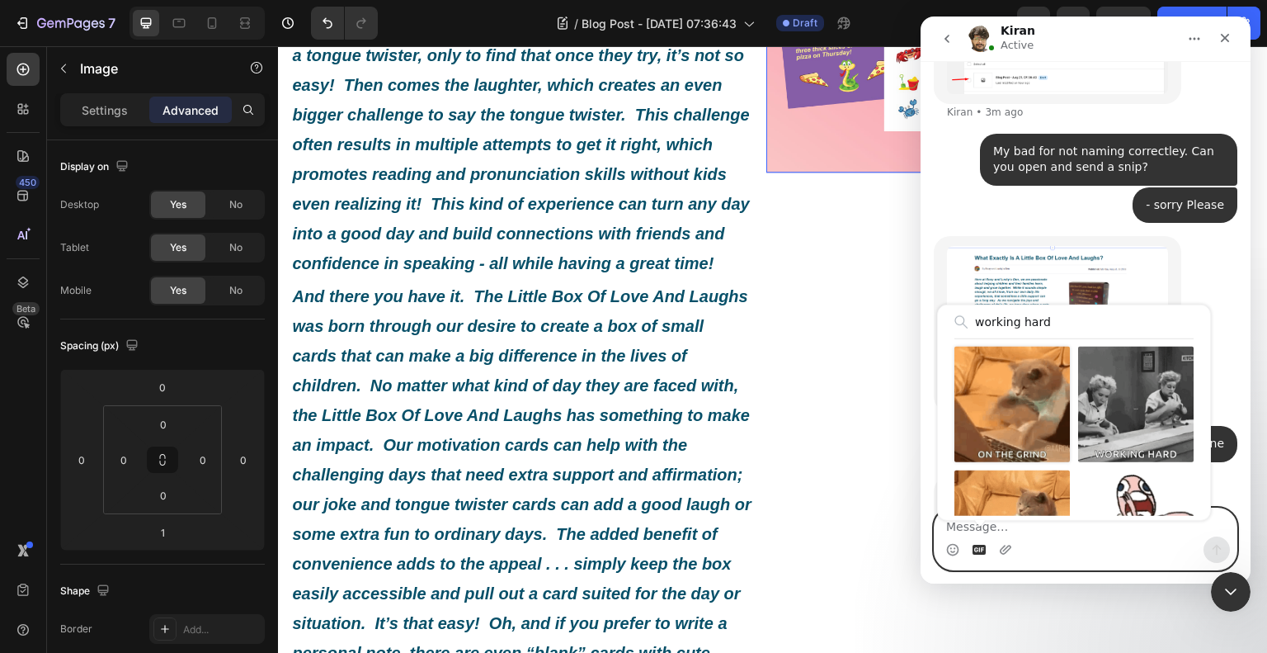
click at [1004, 390] on div "Send gif" at bounding box center [1013, 405] width 116 height 116
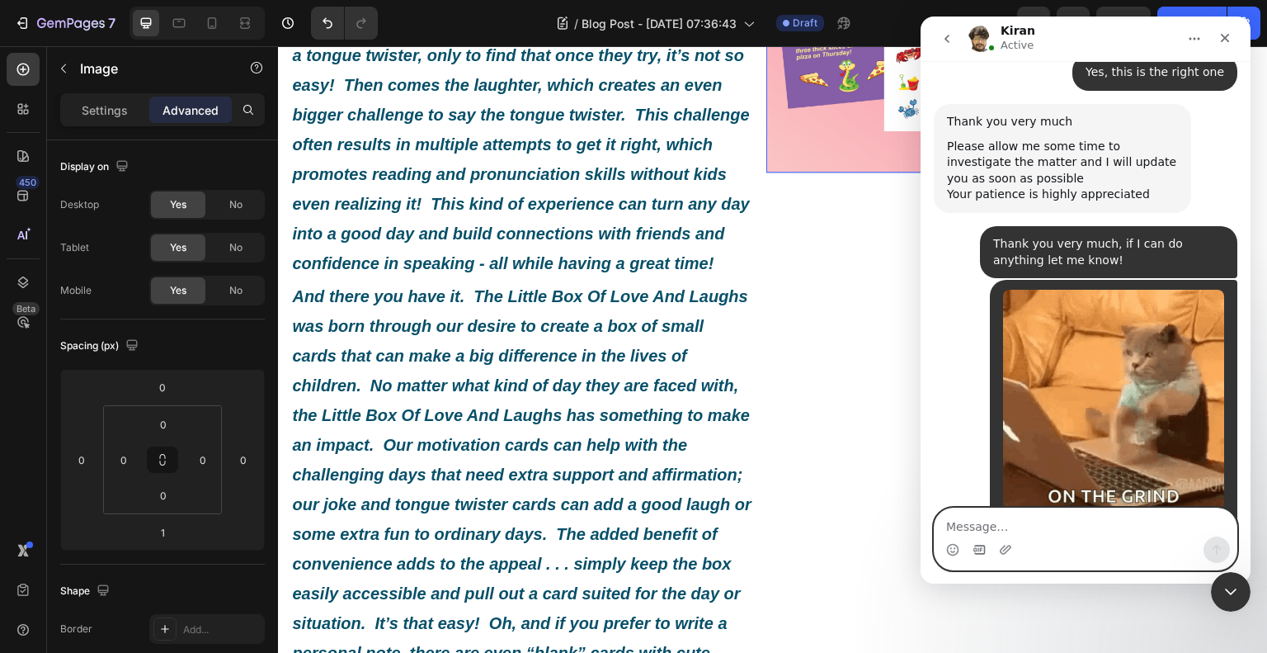
scroll to position [3898, 0]
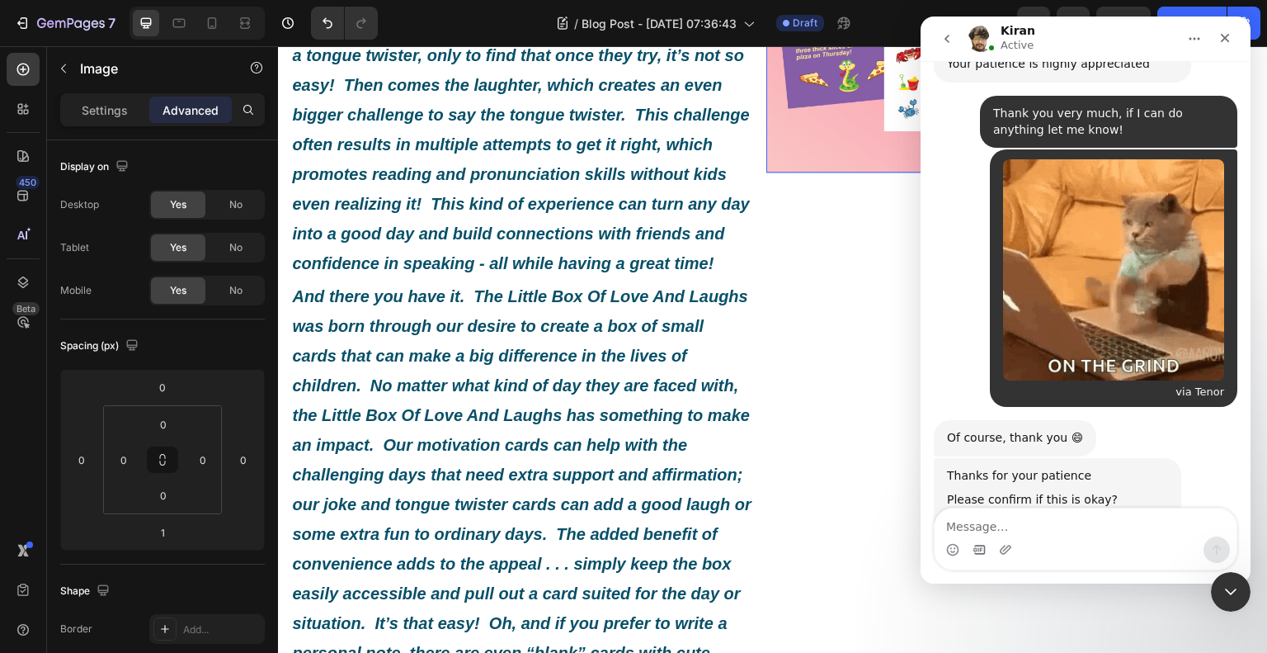
click at [1083, 525] on img "Kiran says…" at bounding box center [1057, 583] width 221 height 116
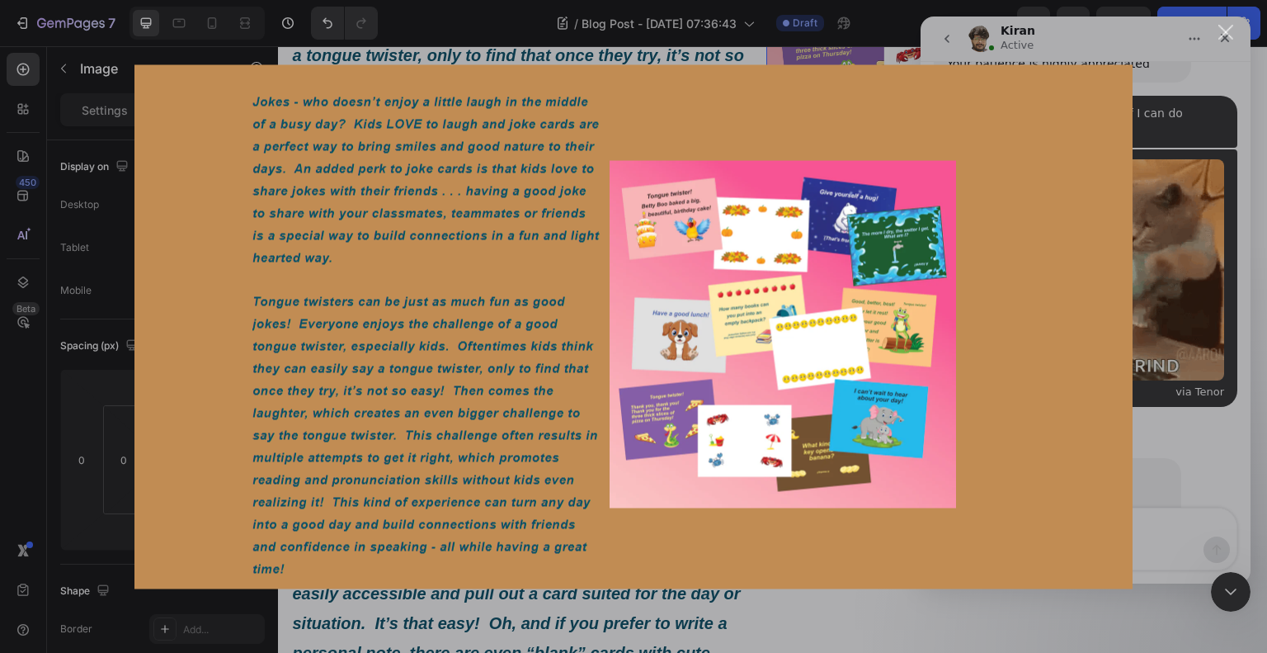
scroll to position [0, 0]
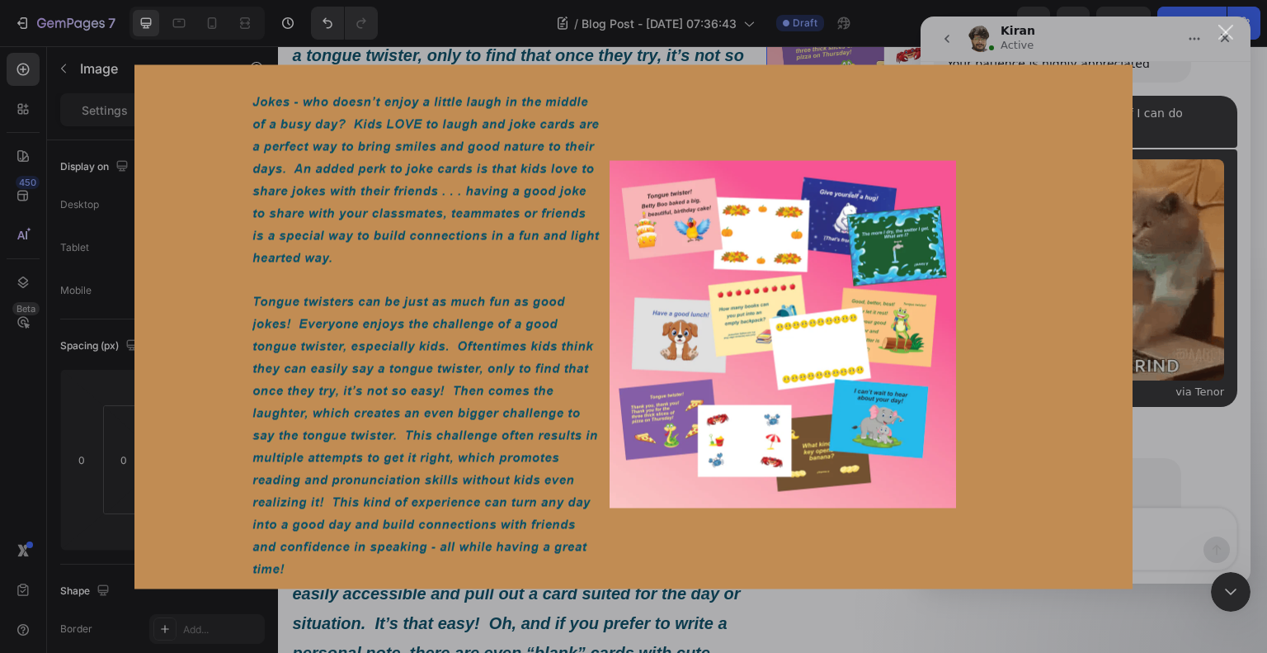
click at [1224, 29] on div "Close" at bounding box center [1227, 33] width 16 height 16
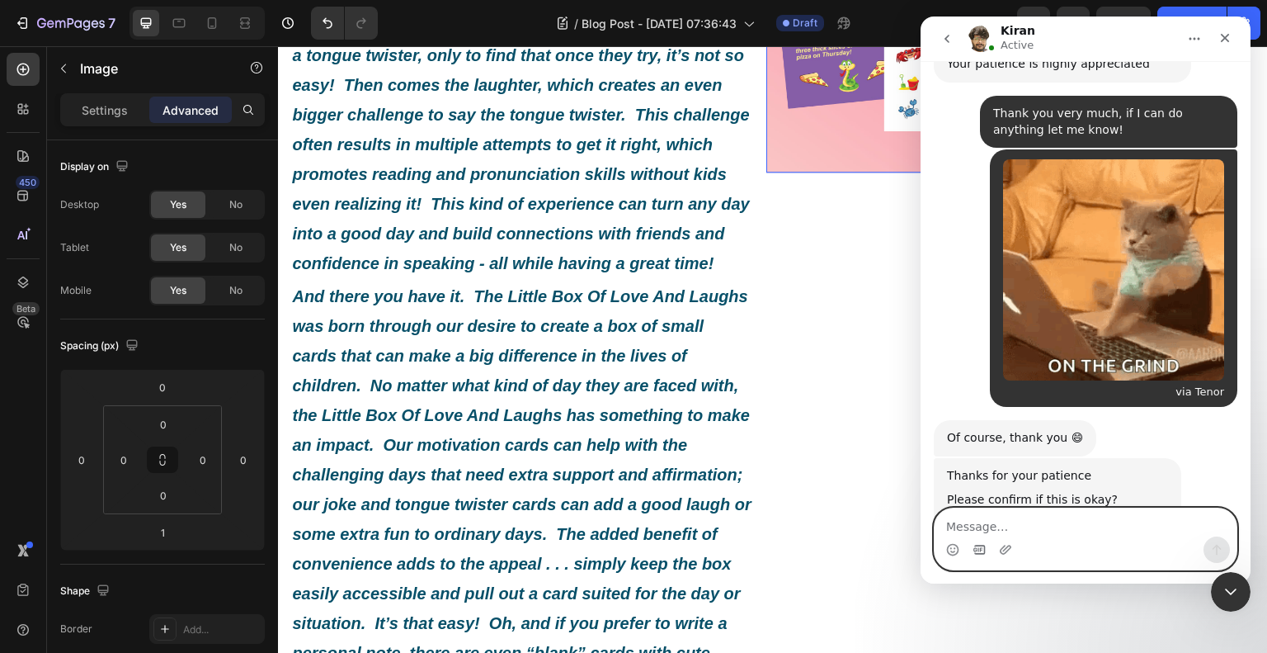
click at [1034, 526] on textarea "Message…" at bounding box center [1086, 522] width 302 height 28
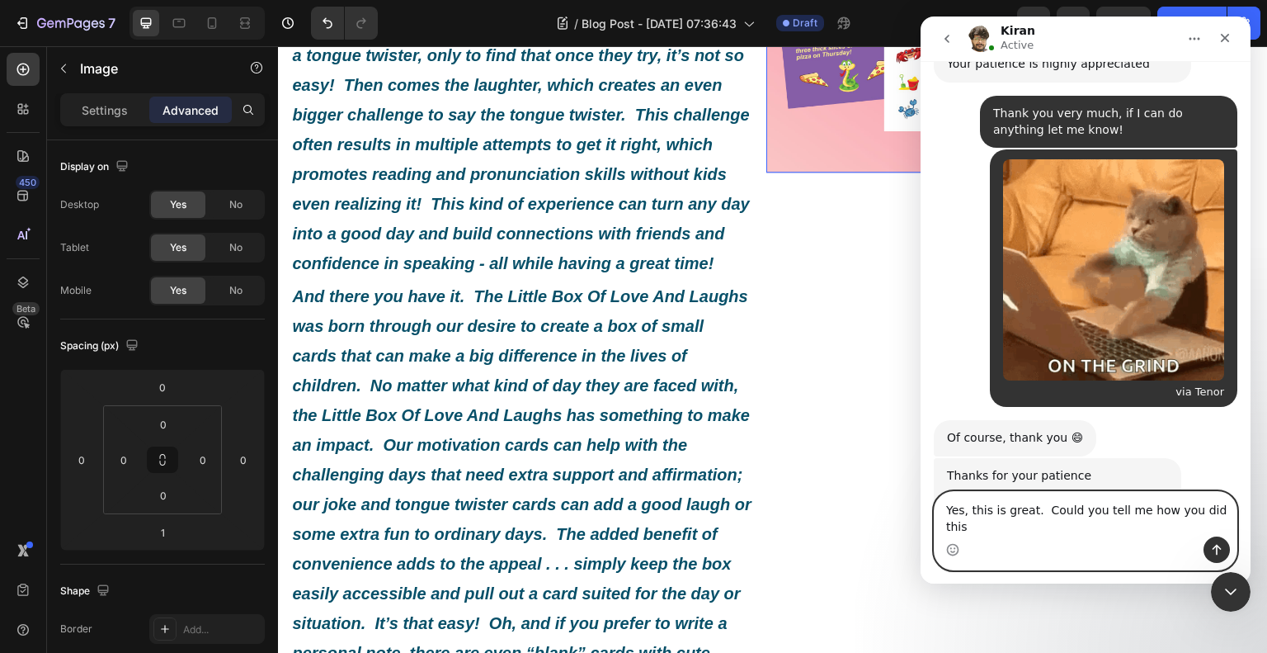
type textarea "Yes, this is great. Could you tell me how you did this?"
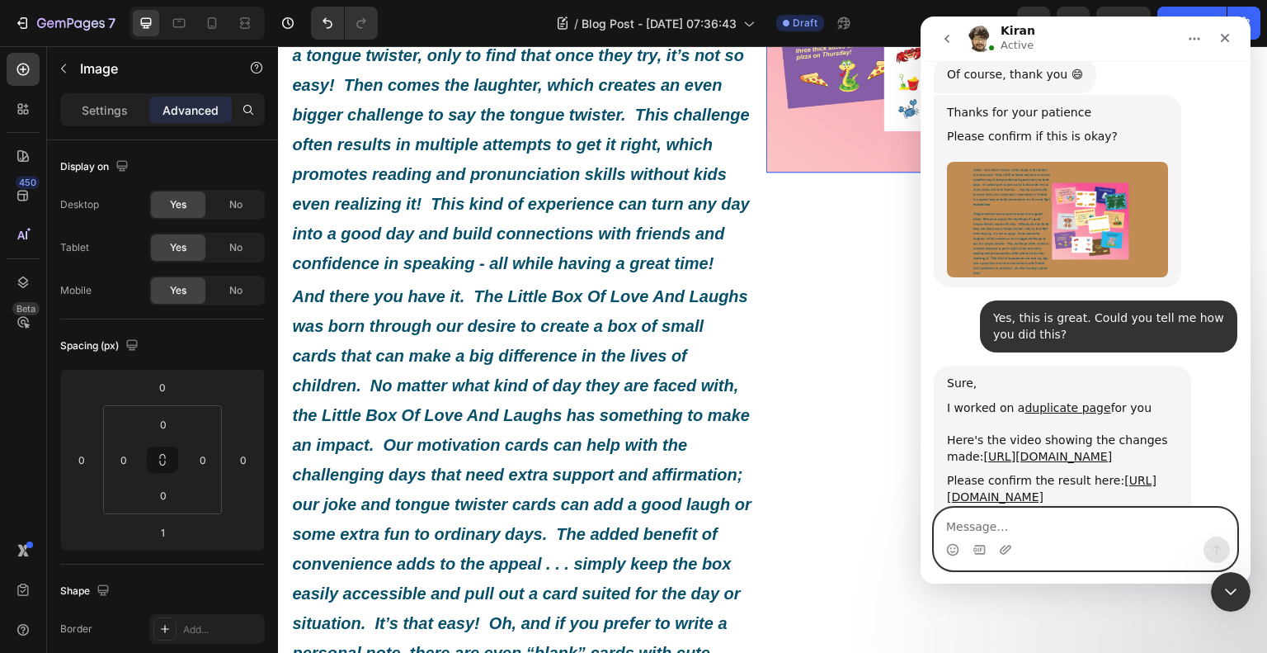
scroll to position [4271, 0]
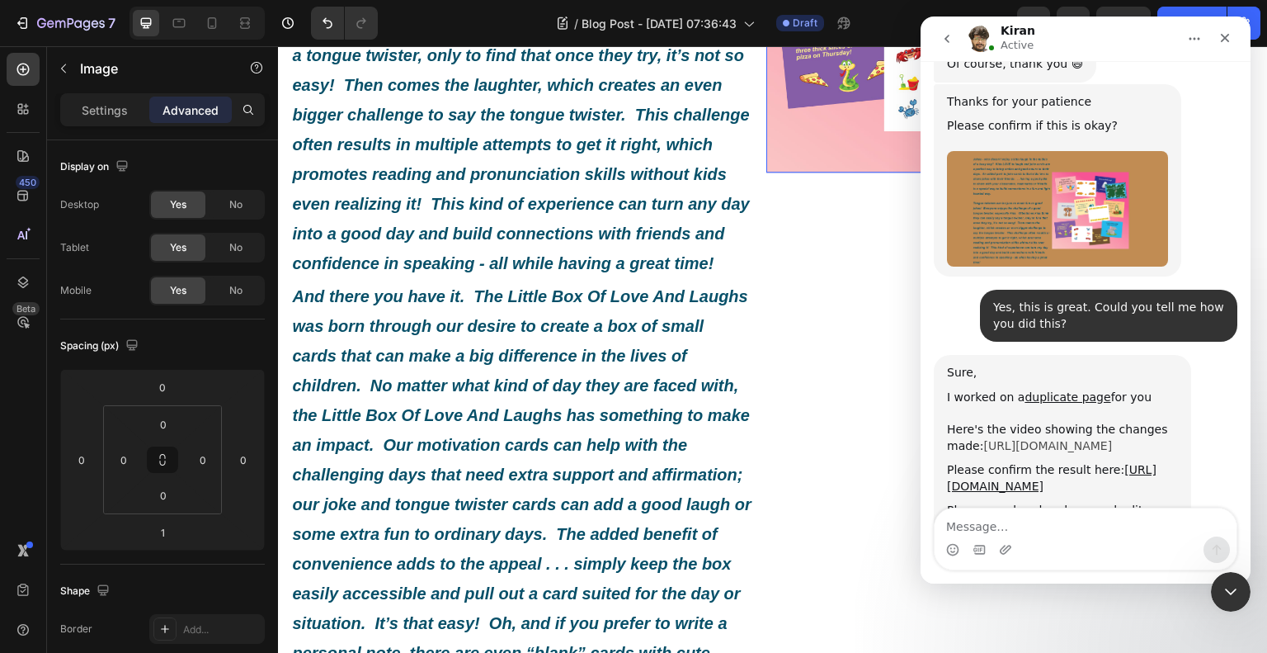
click at [1098, 439] on link "[URL][DOMAIN_NAME]" at bounding box center [1047, 445] width 129 height 13
click at [1063, 390] on link "duplicate page" at bounding box center [1068, 396] width 86 height 13
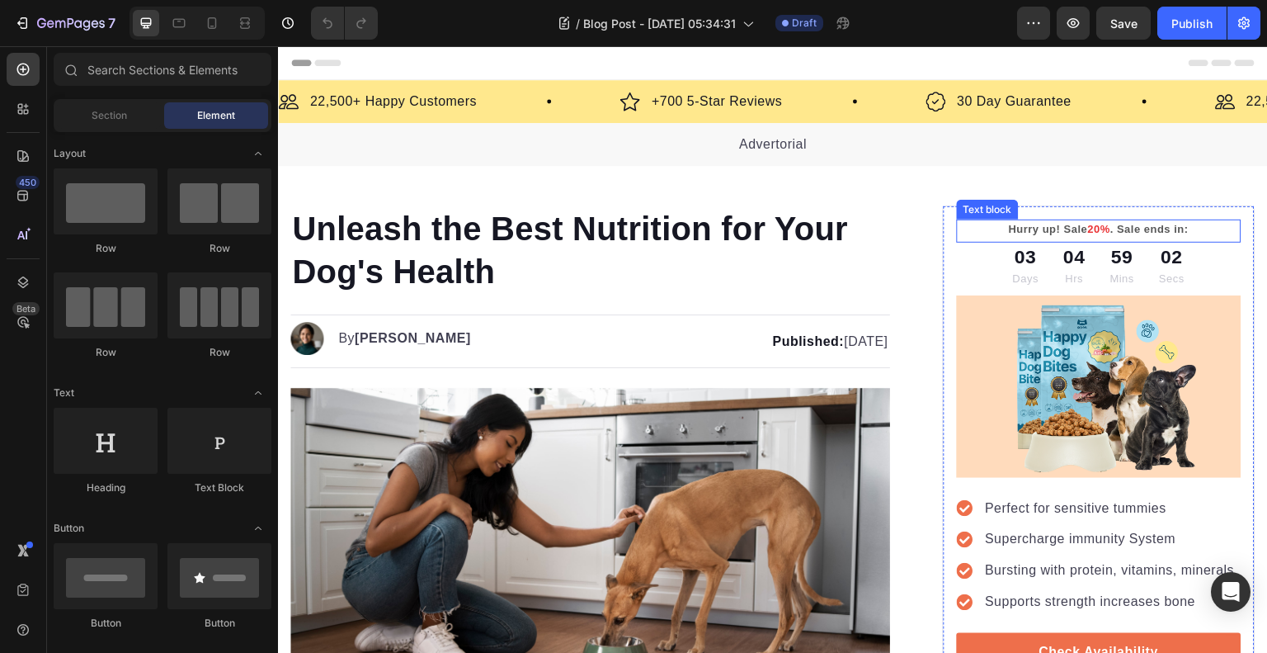
scroll to position [83, 0]
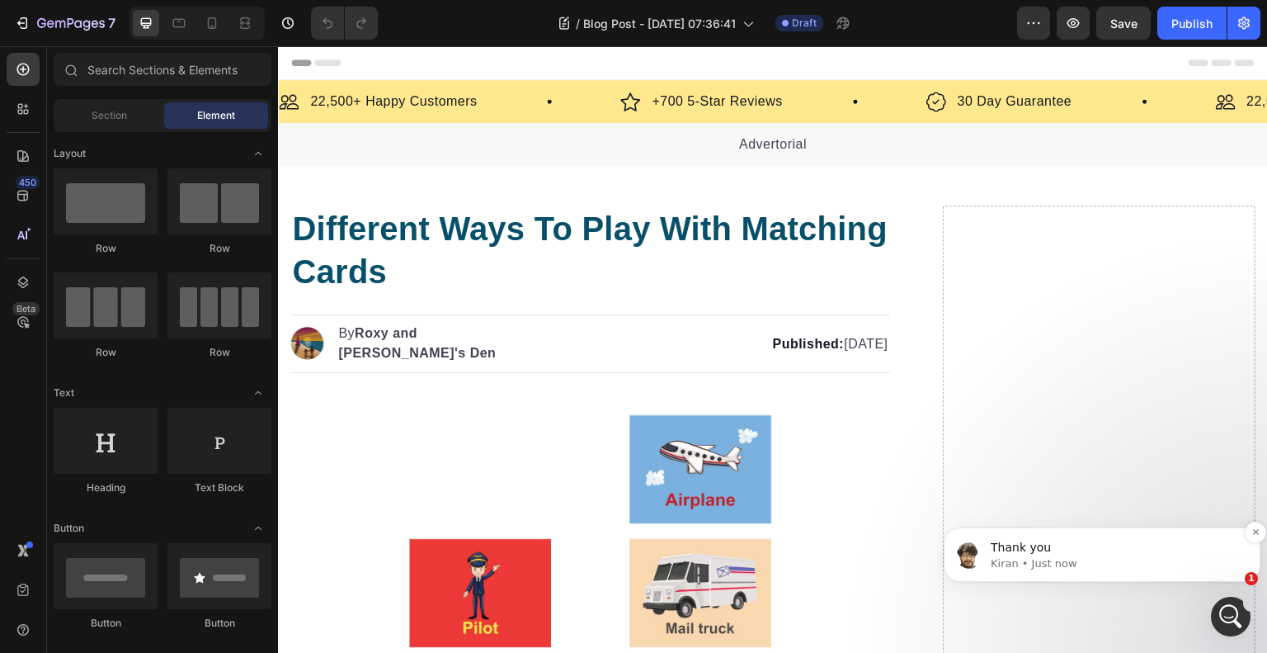
click at [1072, 556] on p "Kiran • Just now" at bounding box center [1115, 563] width 249 height 15
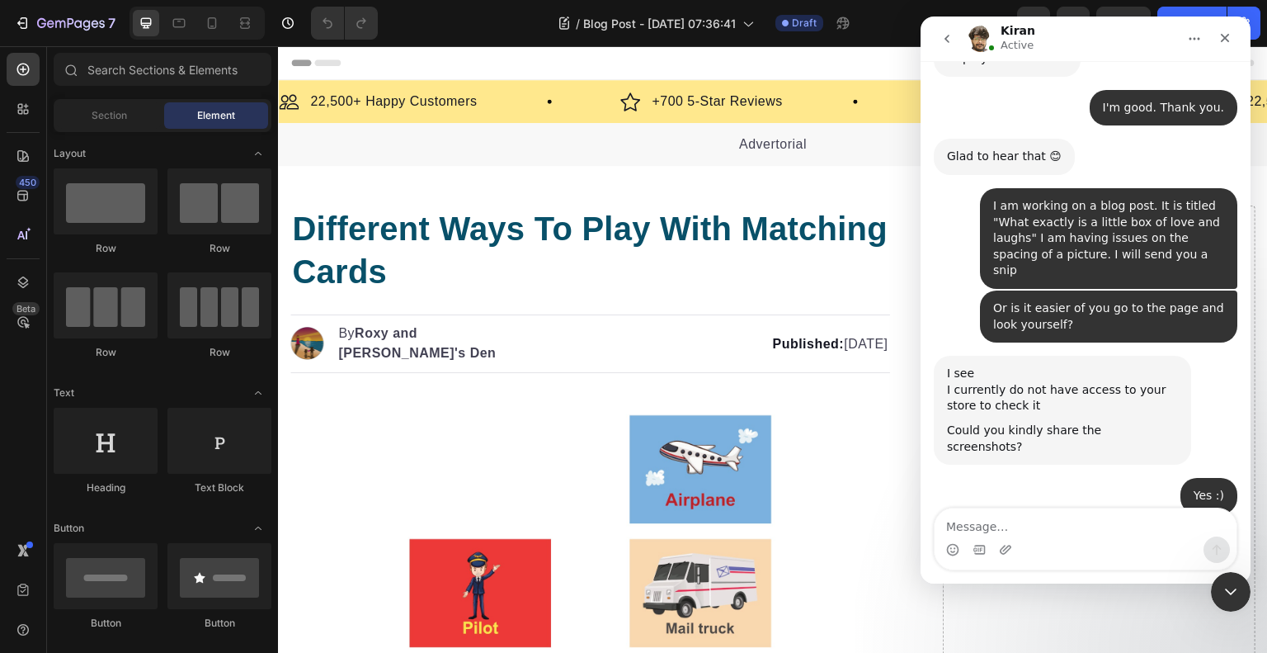
scroll to position [729, 0]
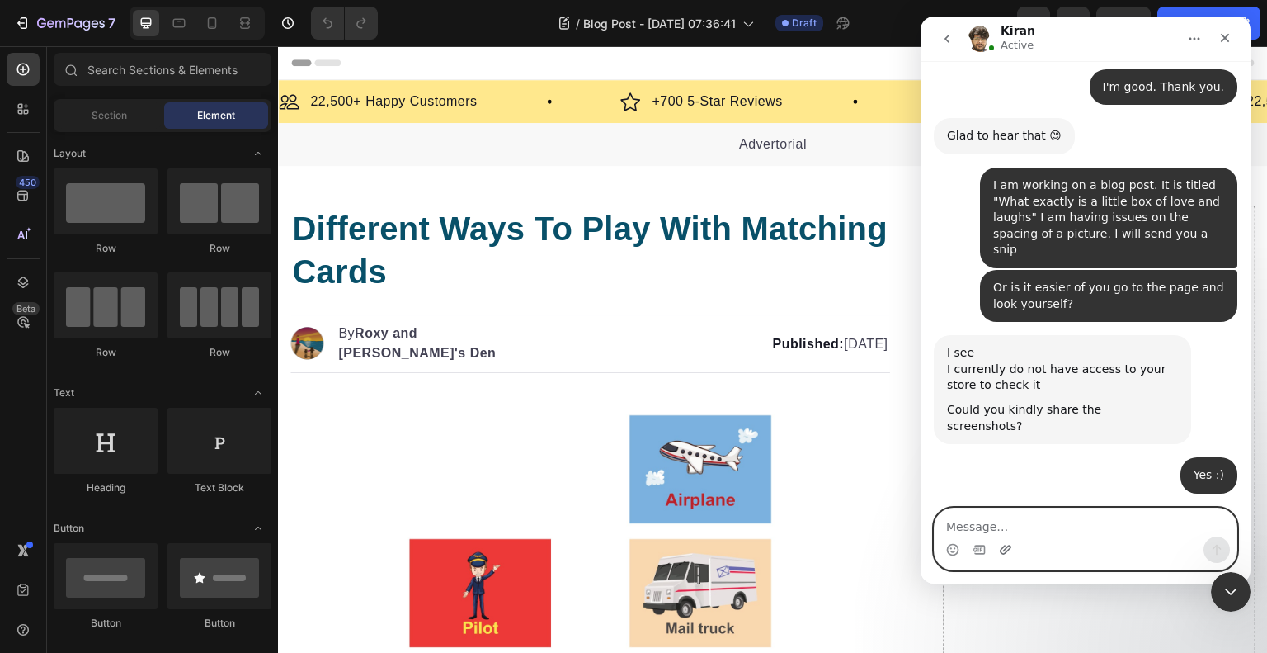
click at [1004, 547] on icon "Upload attachment" at bounding box center [1005, 549] width 13 height 13
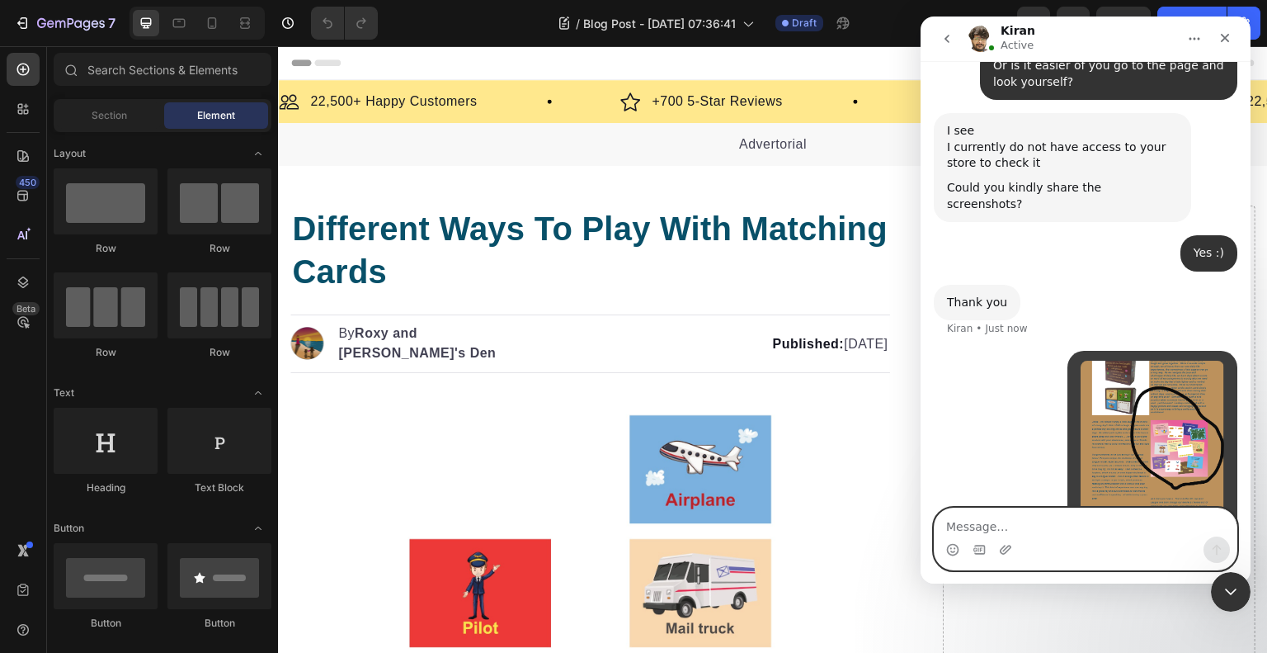
scroll to position [957, 0]
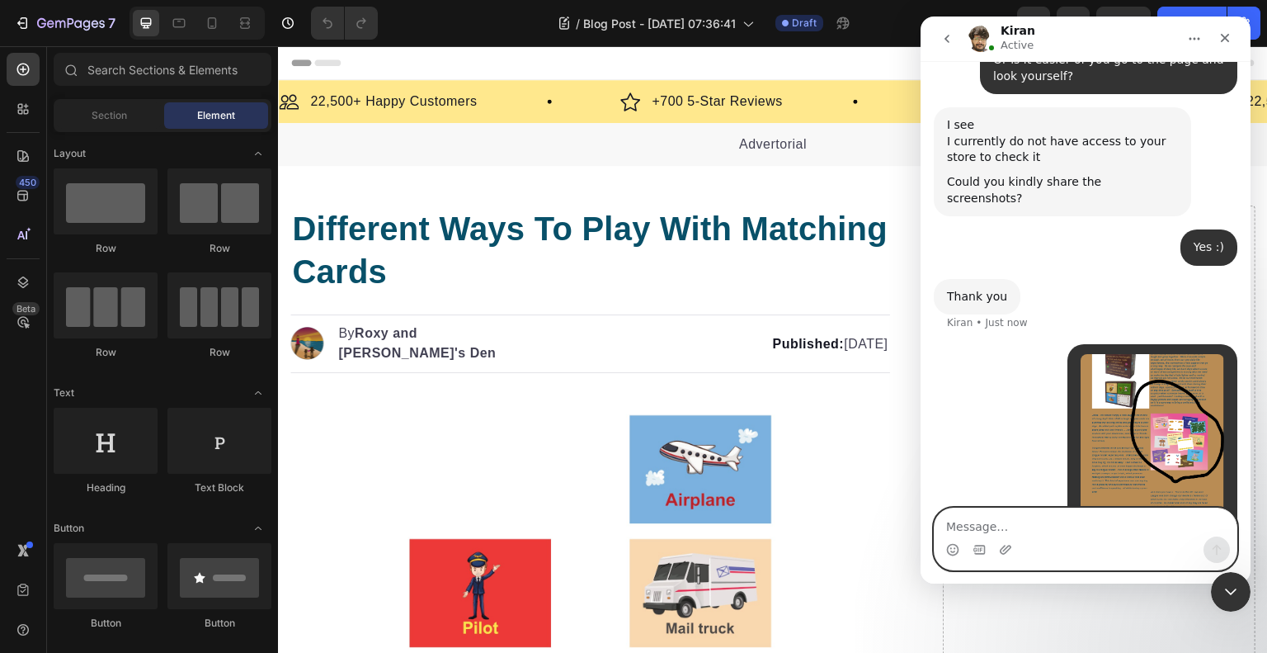
click at [1040, 513] on textarea "Message…" at bounding box center [1086, 522] width 302 height 28
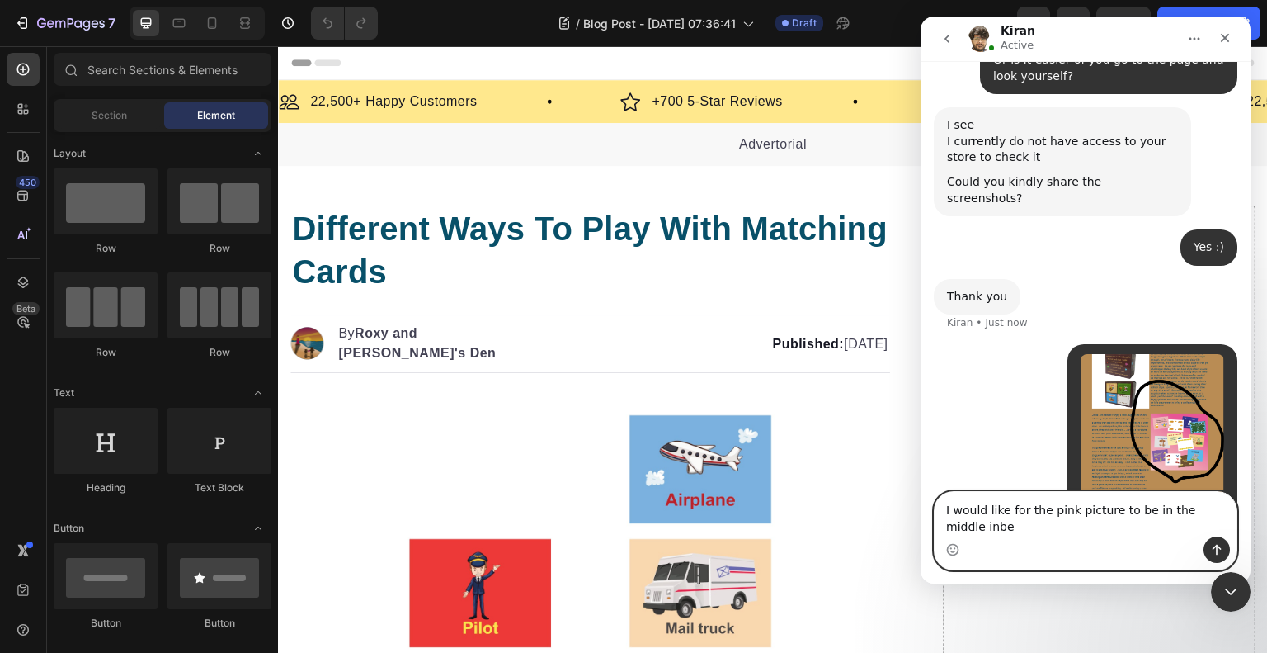
scroll to position [974, 0]
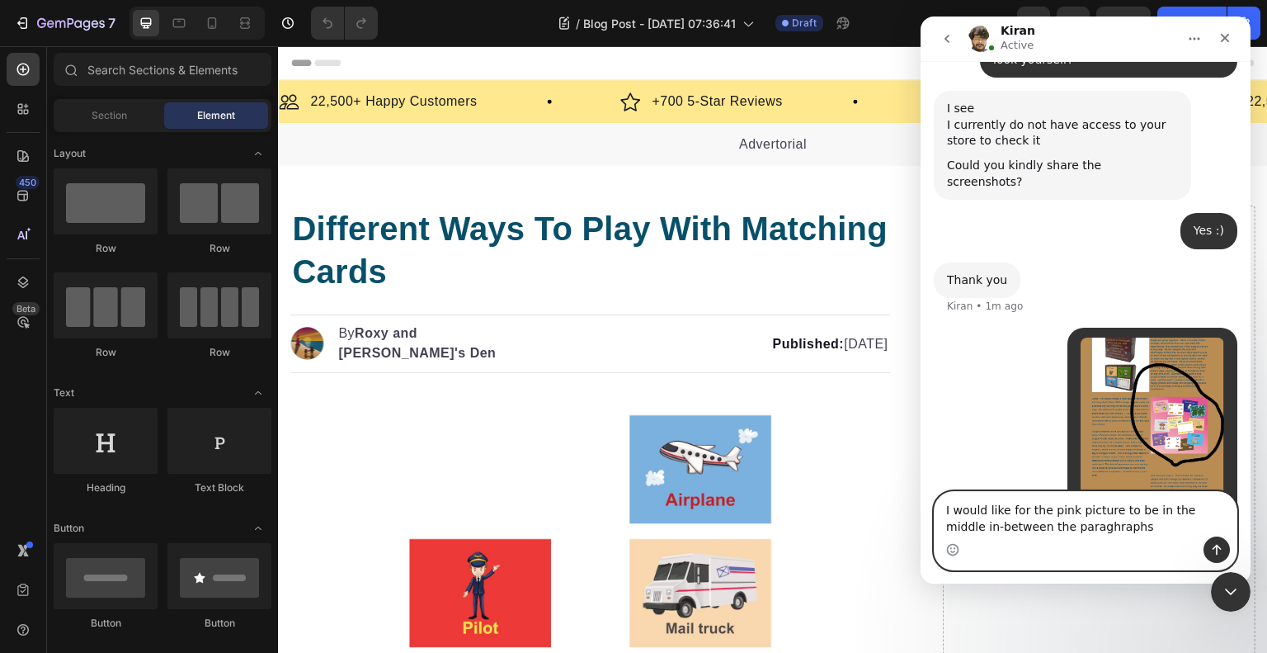
click at [1056, 527] on textarea "I would like for the pink picture to be in the middle in-between the paraghraphs" at bounding box center [1086, 514] width 302 height 45
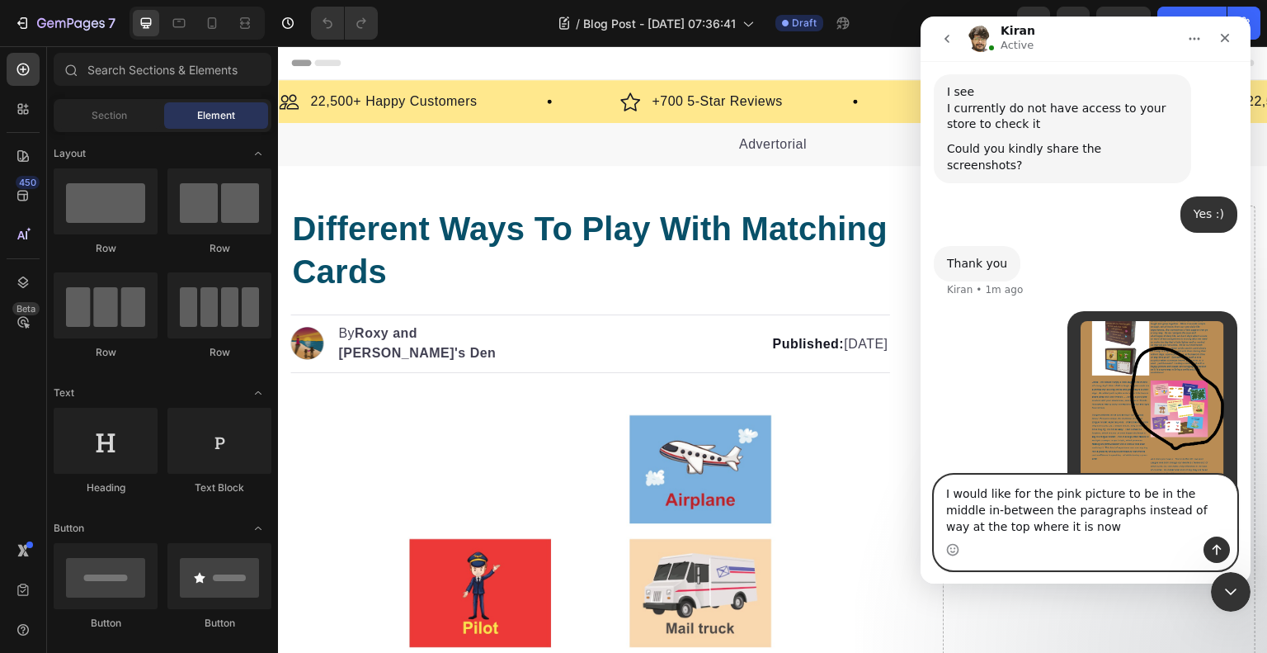
type textarea "I would like for the pink picture to be in the middle in-between the paragraphs…"
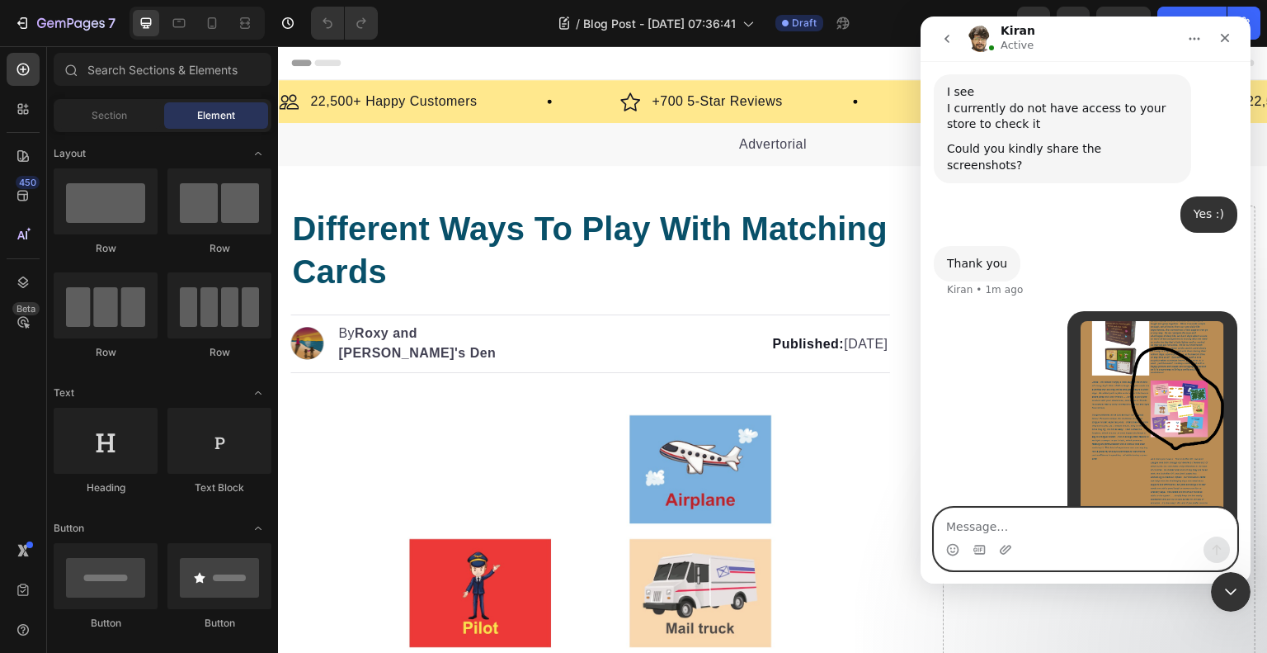
scroll to position [1026, 0]
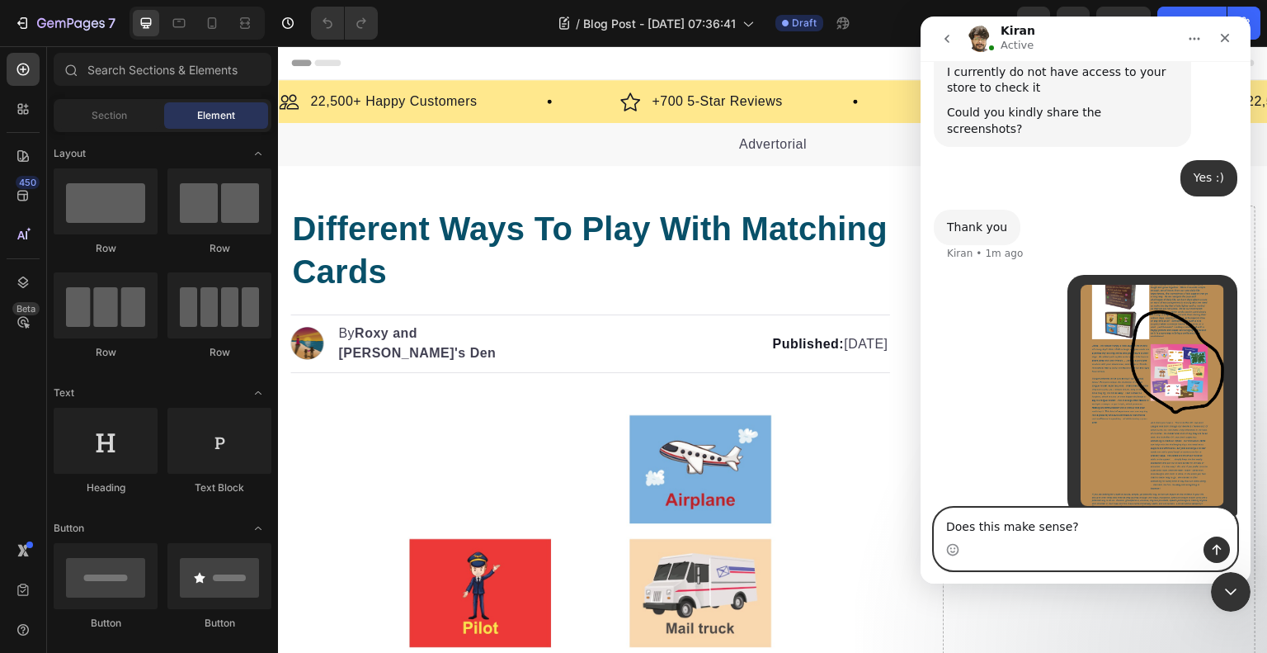
type textarea "Does this make sense?"
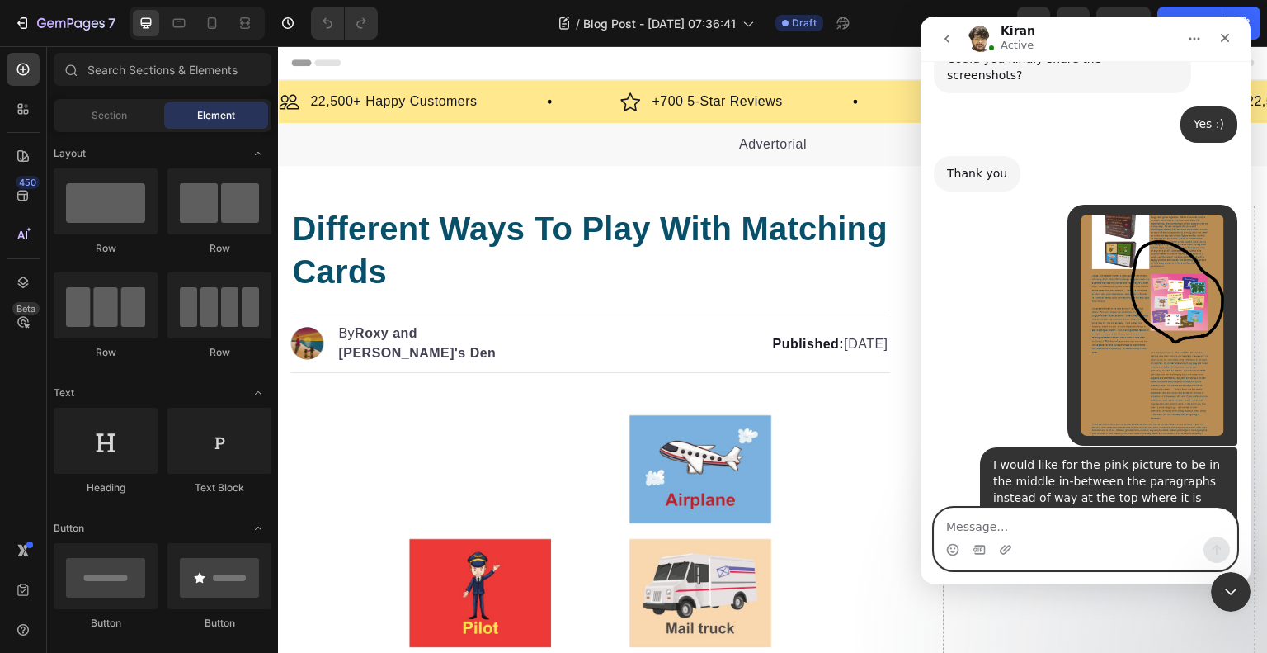
scroll to position [1167, 0]
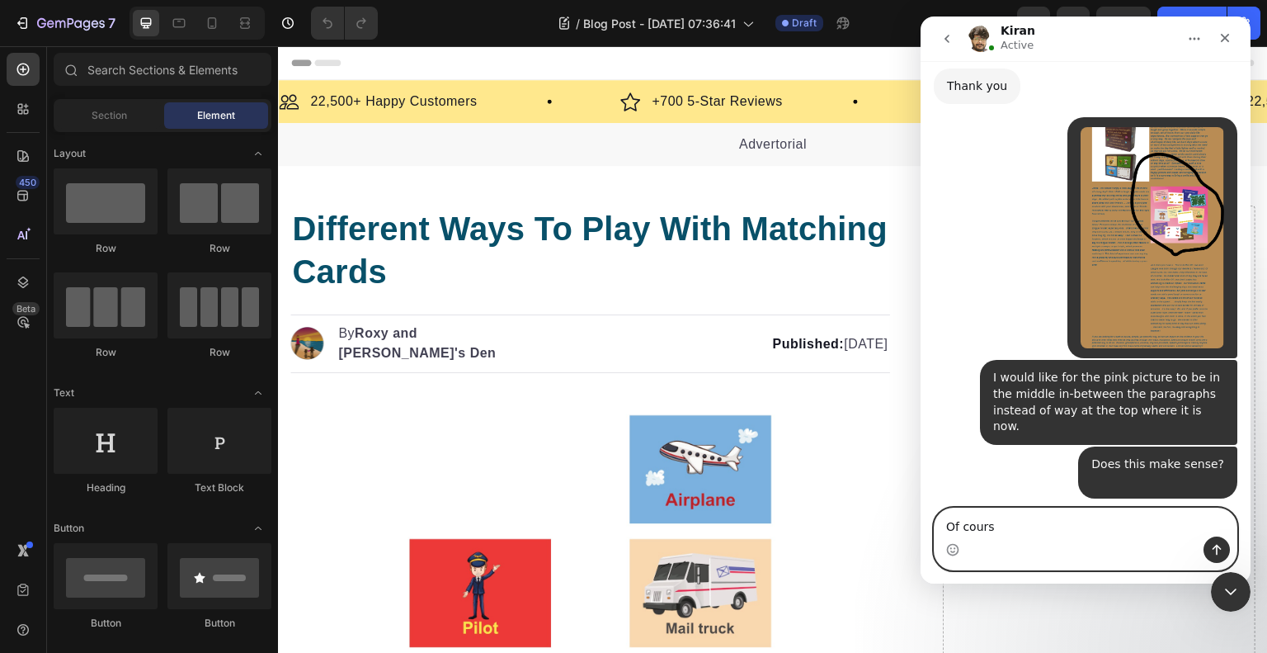
type textarea "Of course"
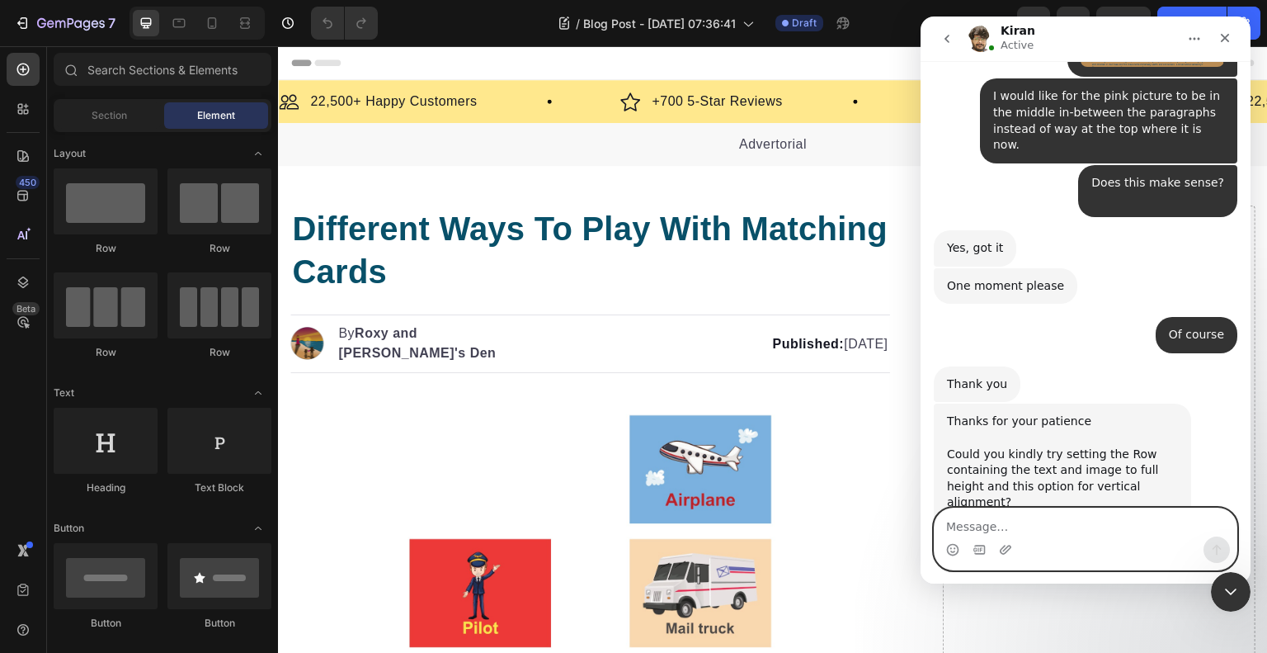
scroll to position [1472, 0]
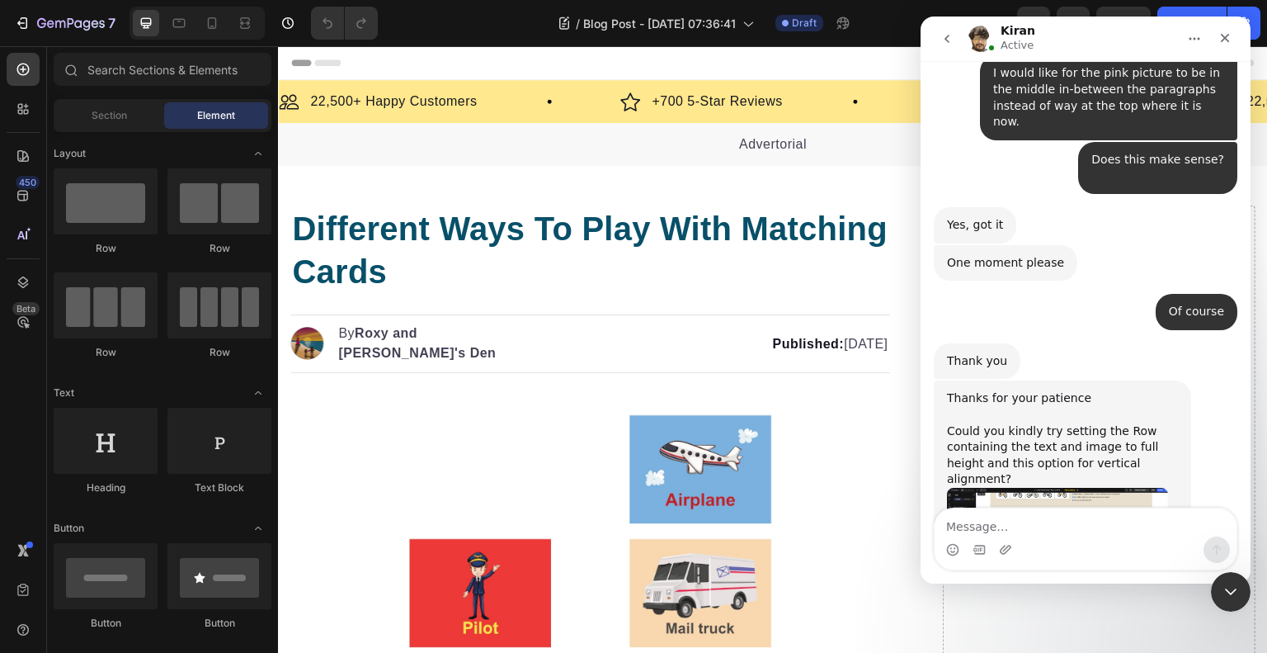
click at [1109, 488] on img "Kiran says…" at bounding box center [1057, 540] width 221 height 104
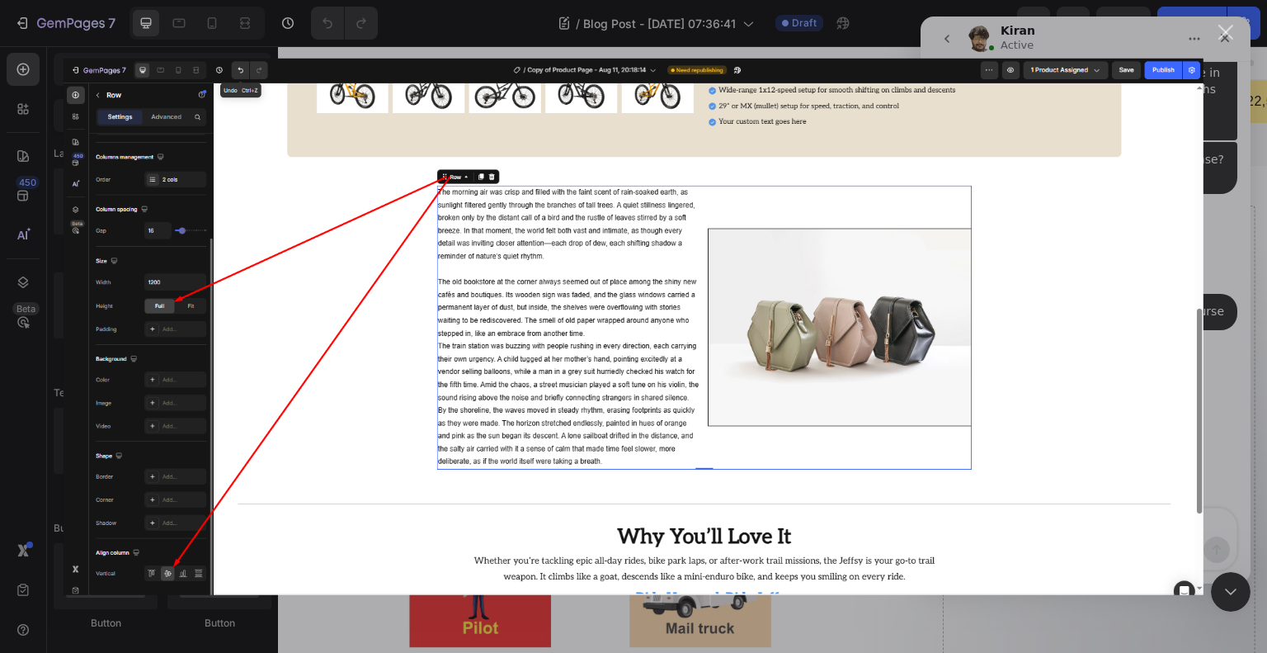
click at [1224, 32] on div "Close" at bounding box center [1227, 33] width 16 height 16
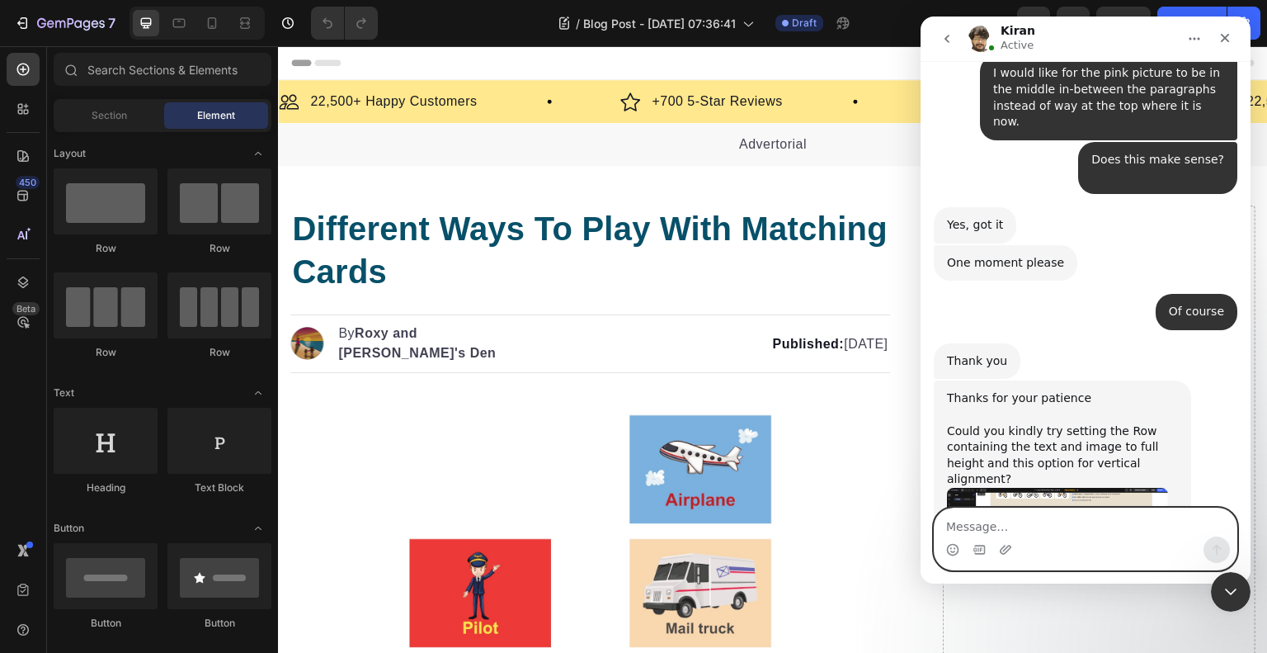
click at [1098, 530] on textarea "Message…" at bounding box center [1086, 522] width 302 height 28
type textarea "Ok, I just did that and I pushed save."
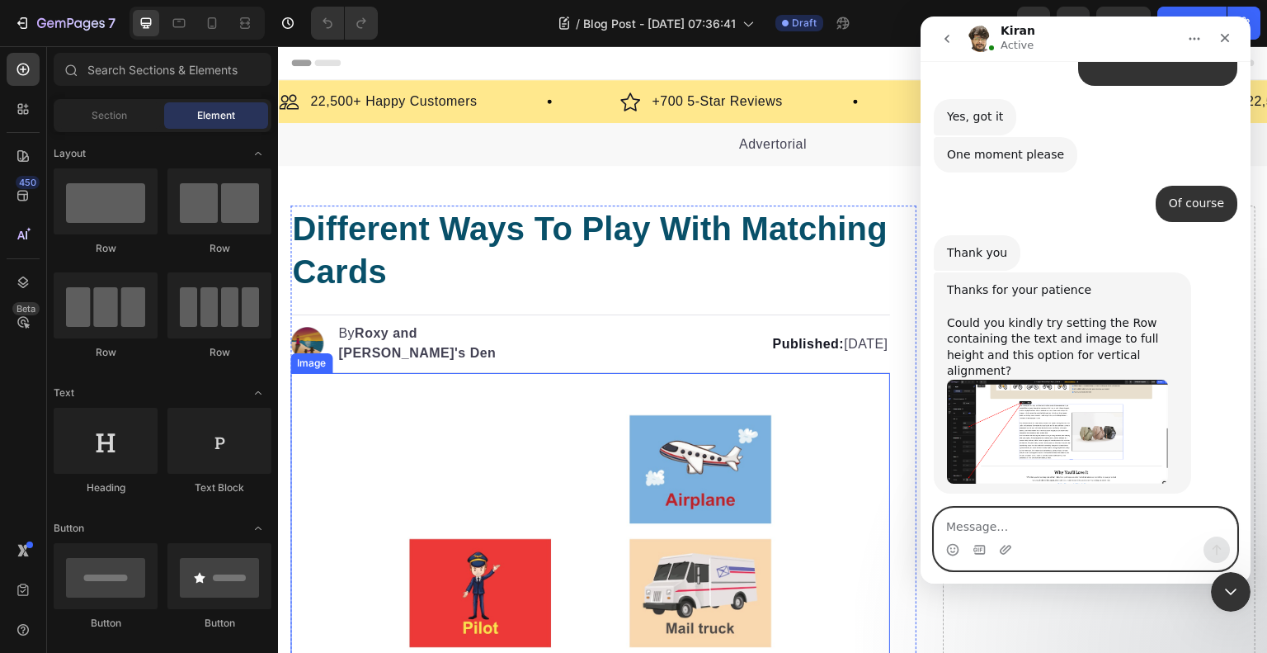
scroll to position [1587, 0]
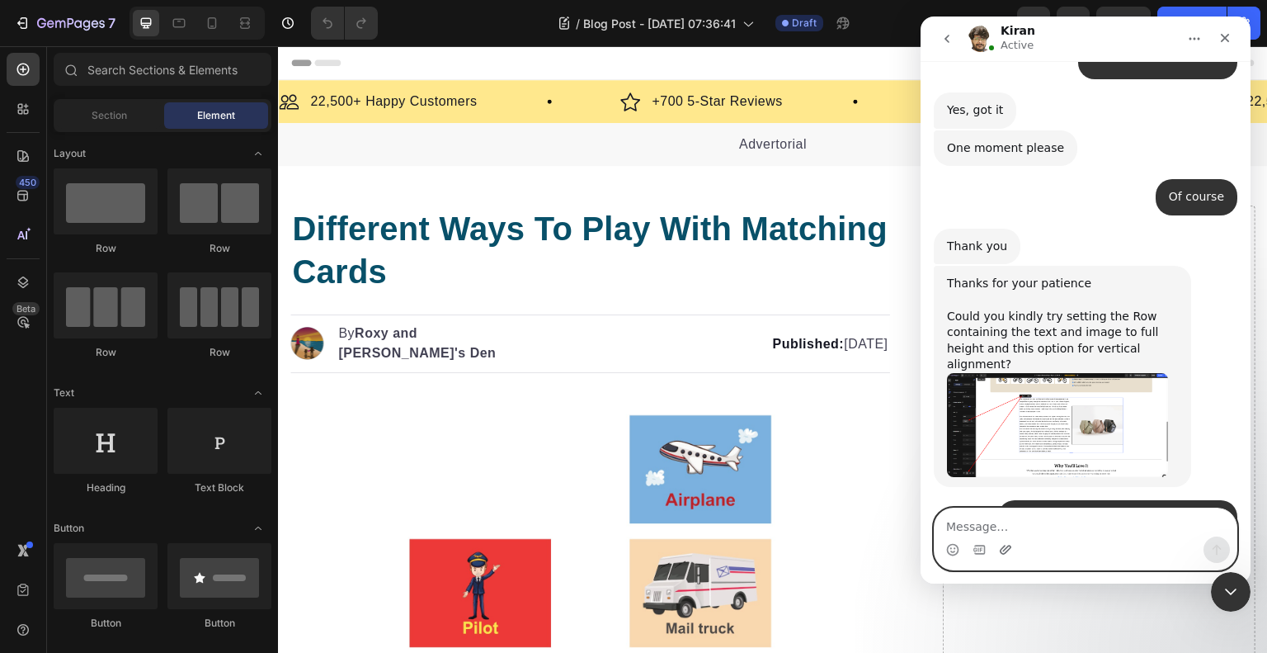
click at [1010, 548] on icon "Upload attachment" at bounding box center [1006, 549] width 12 height 9
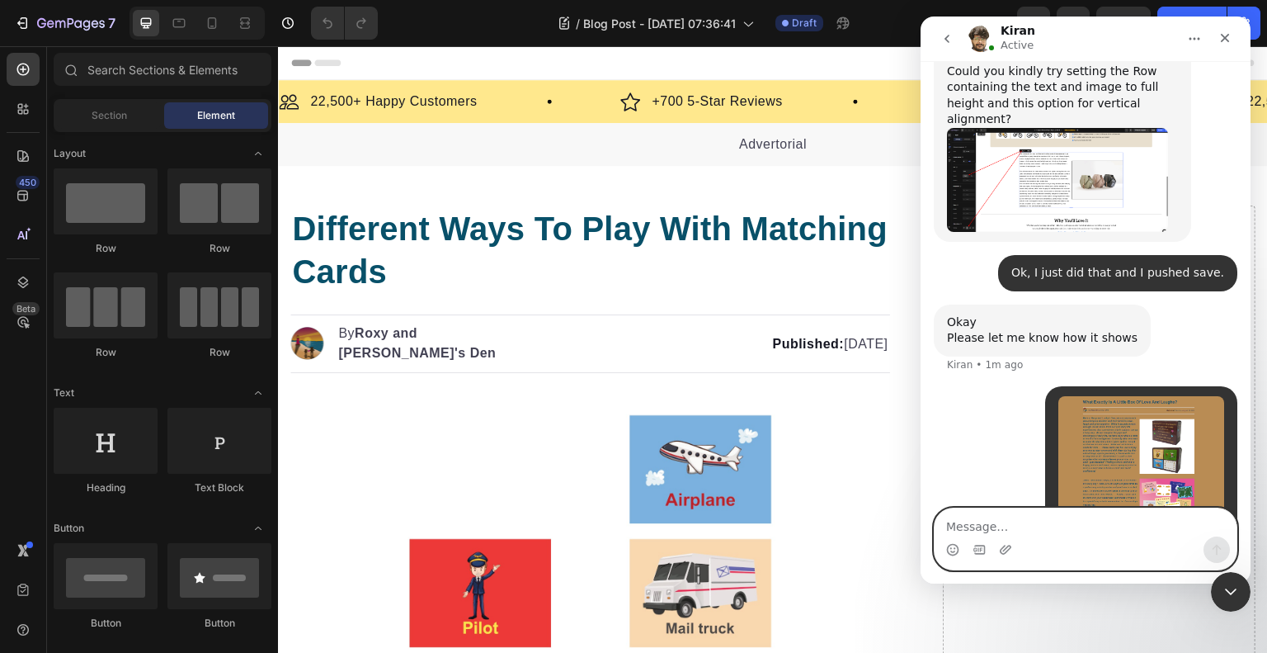
scroll to position [1841, 0]
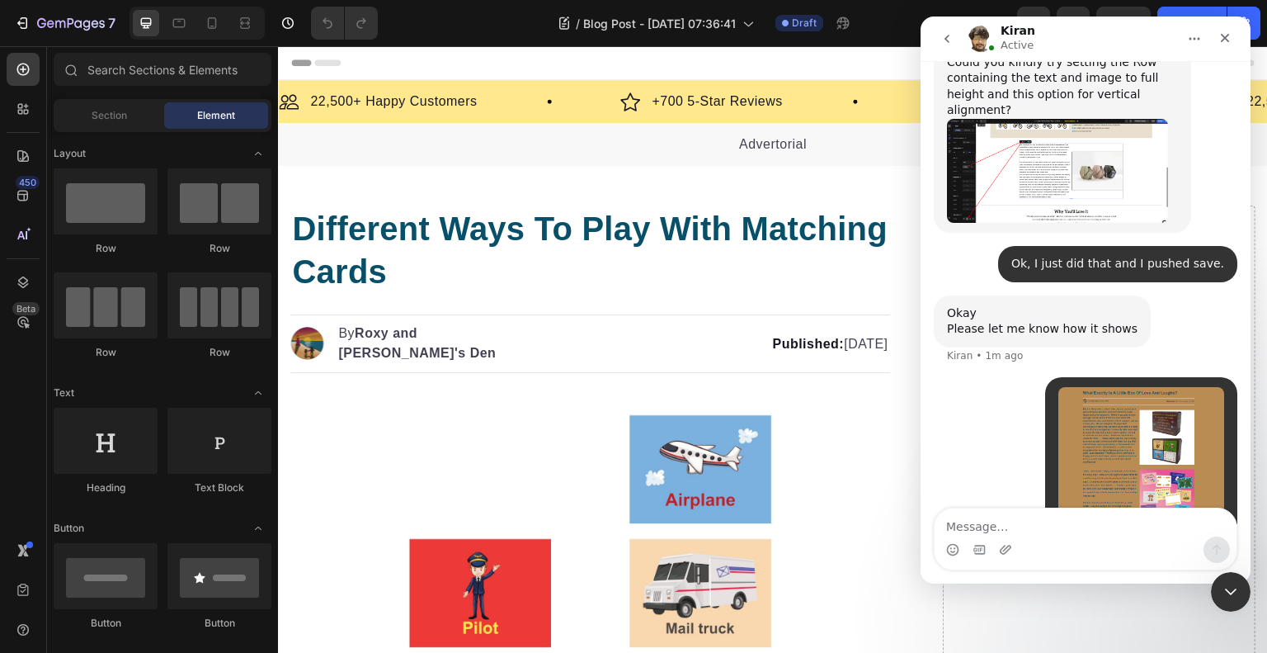
click at [1059, 631] on div "• Just now" at bounding box center [1084, 631] width 51 height 0
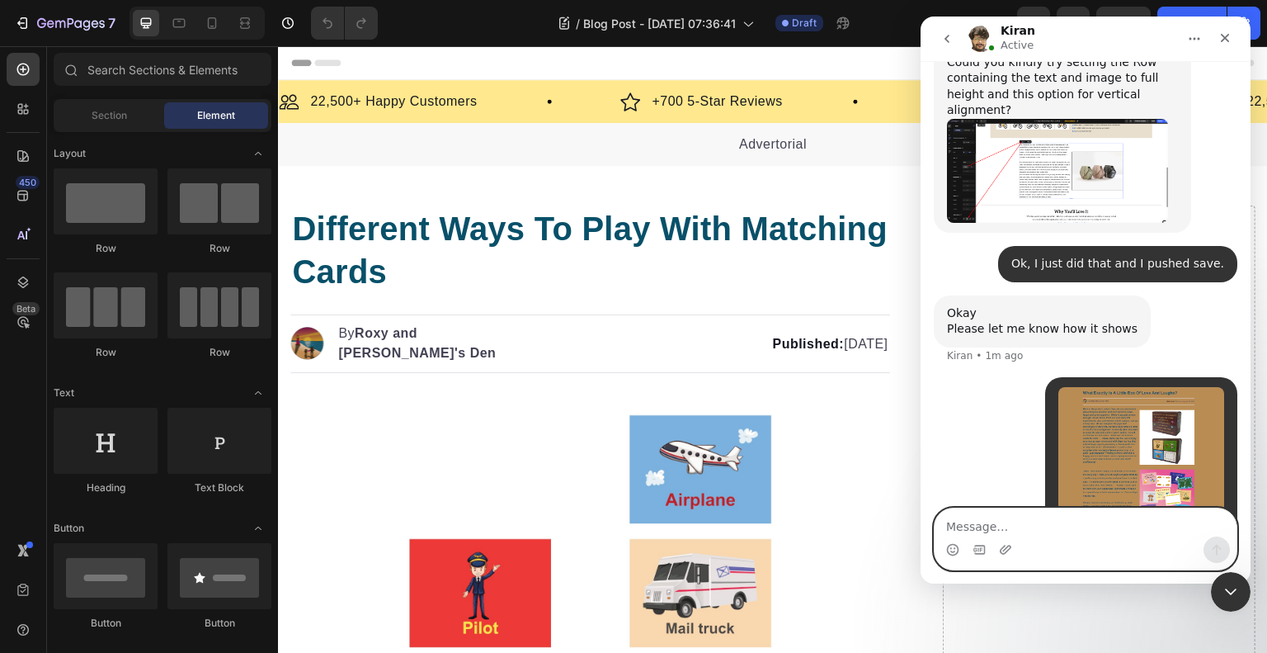
click at [1056, 514] on textarea "Message…" at bounding box center [1086, 522] width 302 height 28
type textarea "It now shows like this."
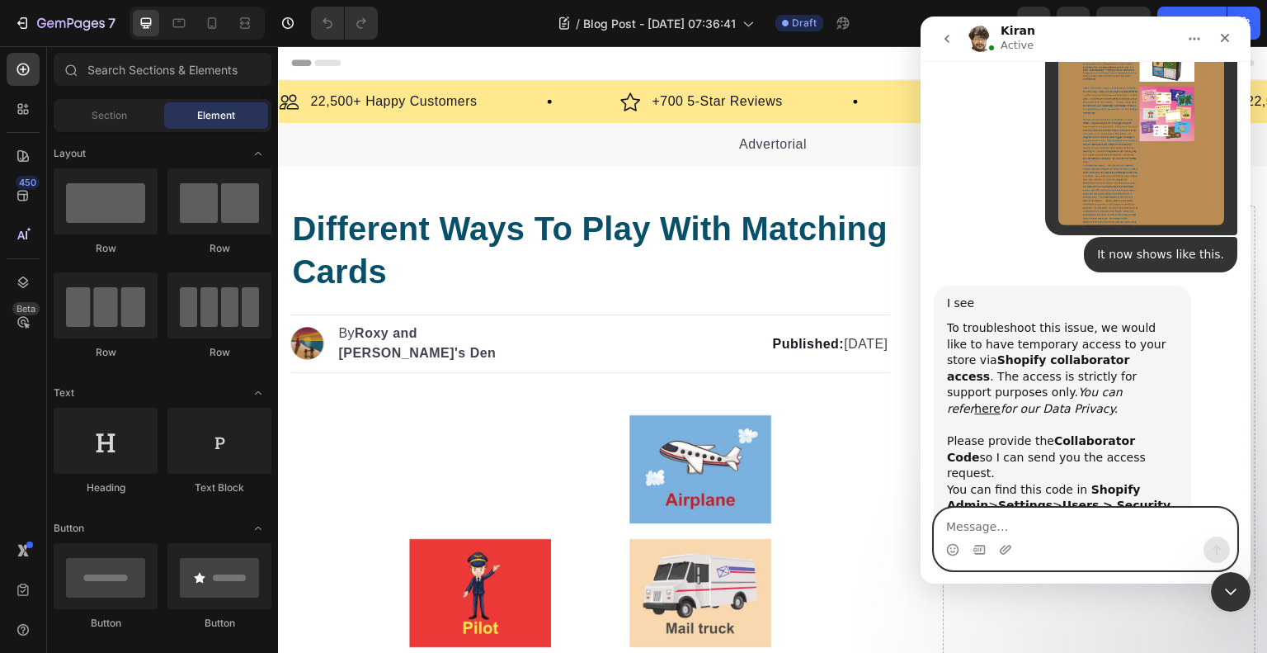
scroll to position [2209, 0]
type textarea "Of course. One moment"
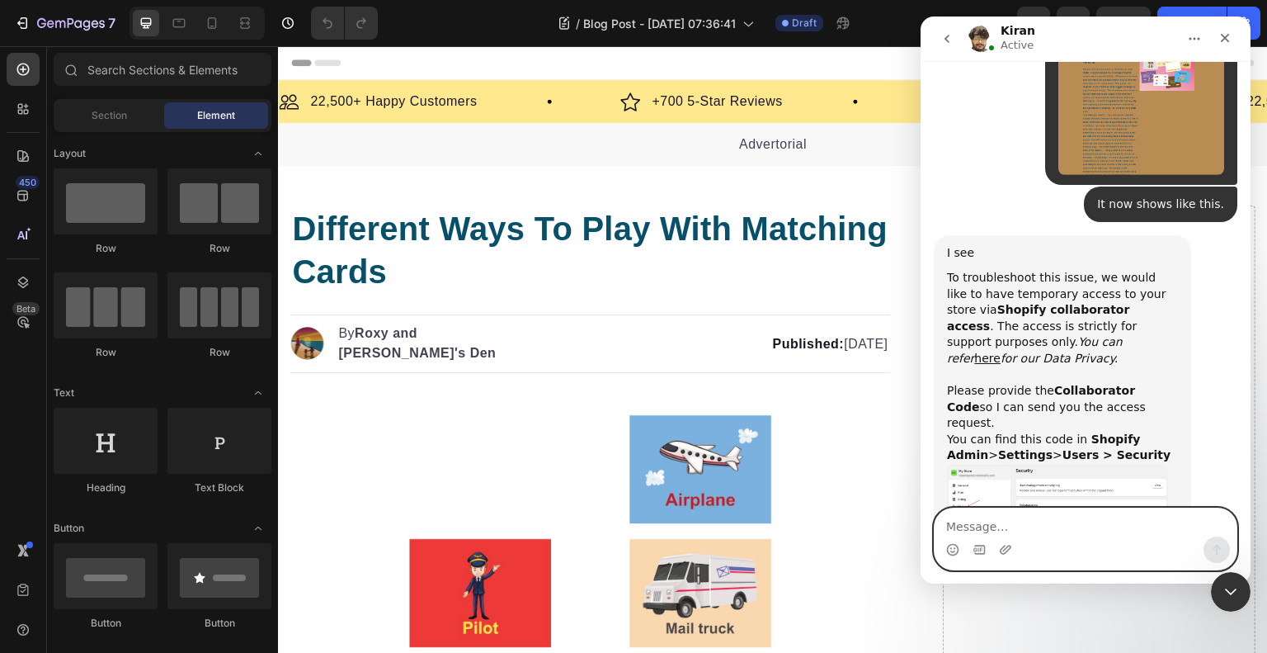
scroll to position [2257, 0]
type textarea "6138 is the code"
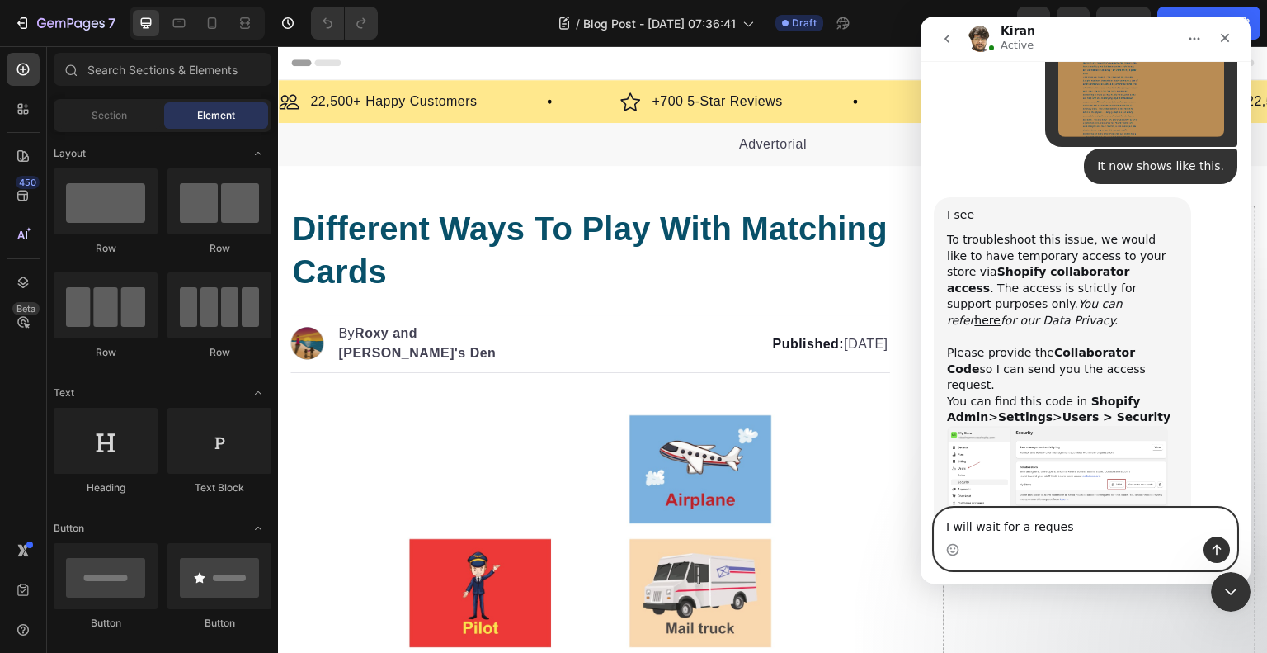
type textarea "I will wait for a request"
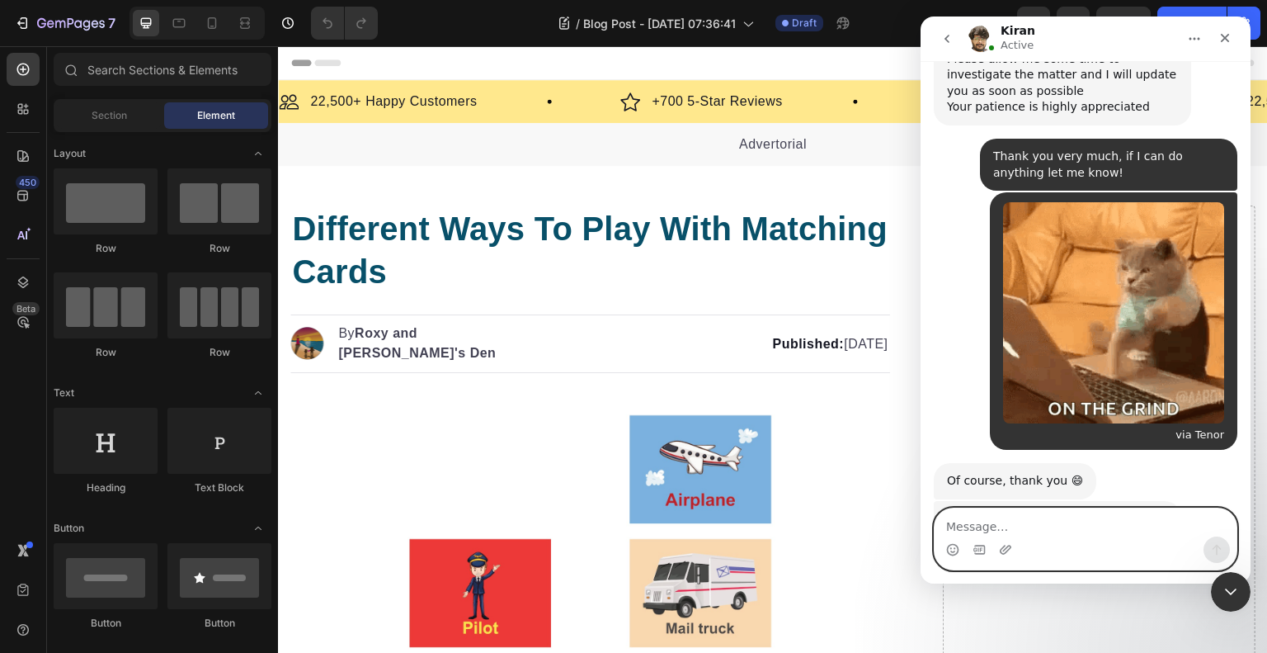
scroll to position [3881, 0]
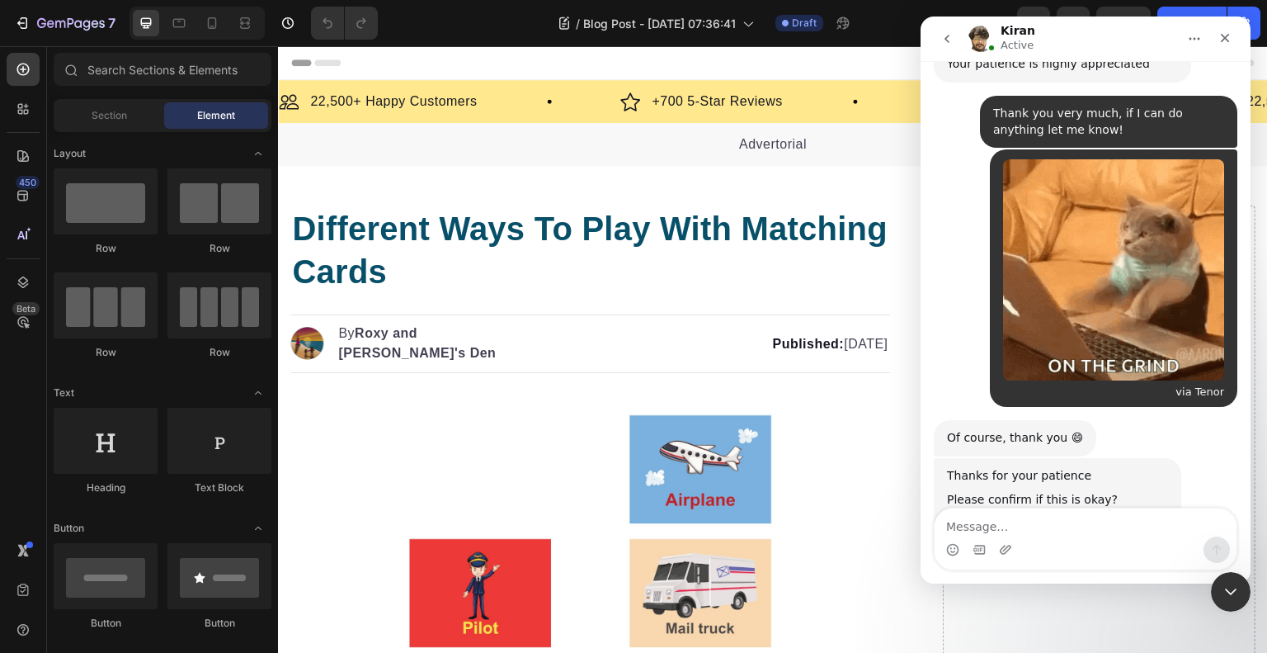
click at [1069, 525] on img "Kiran says…" at bounding box center [1057, 583] width 221 height 116
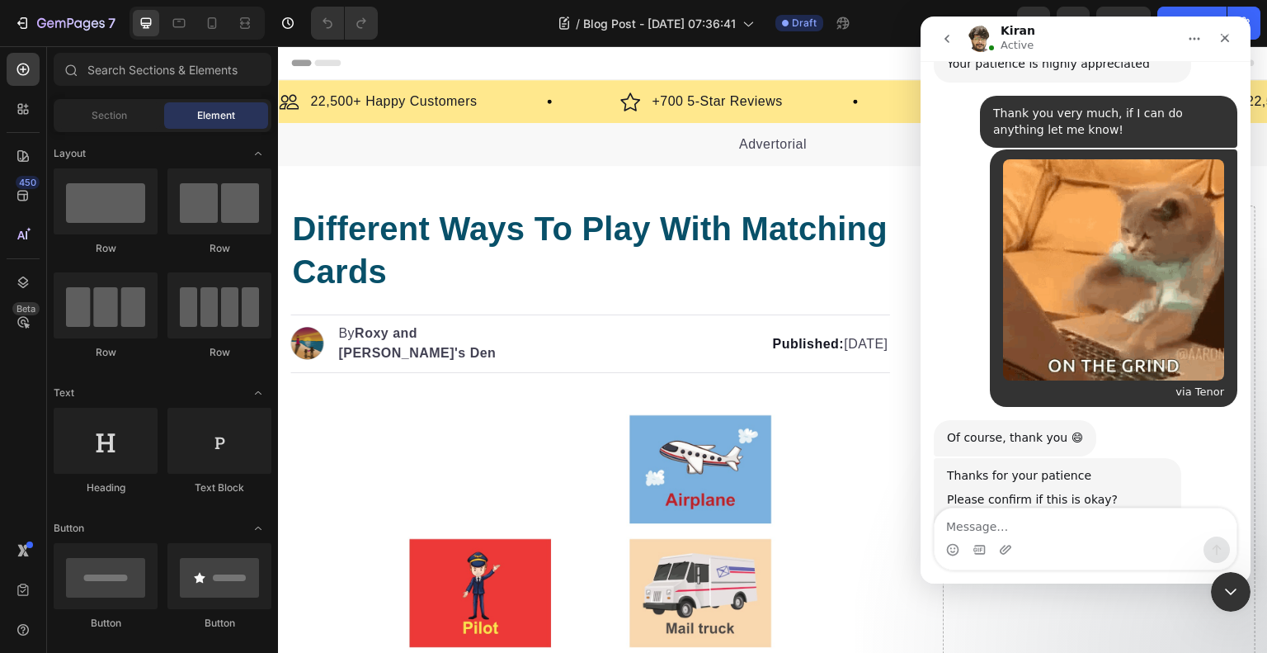
scroll to position [0, 0]
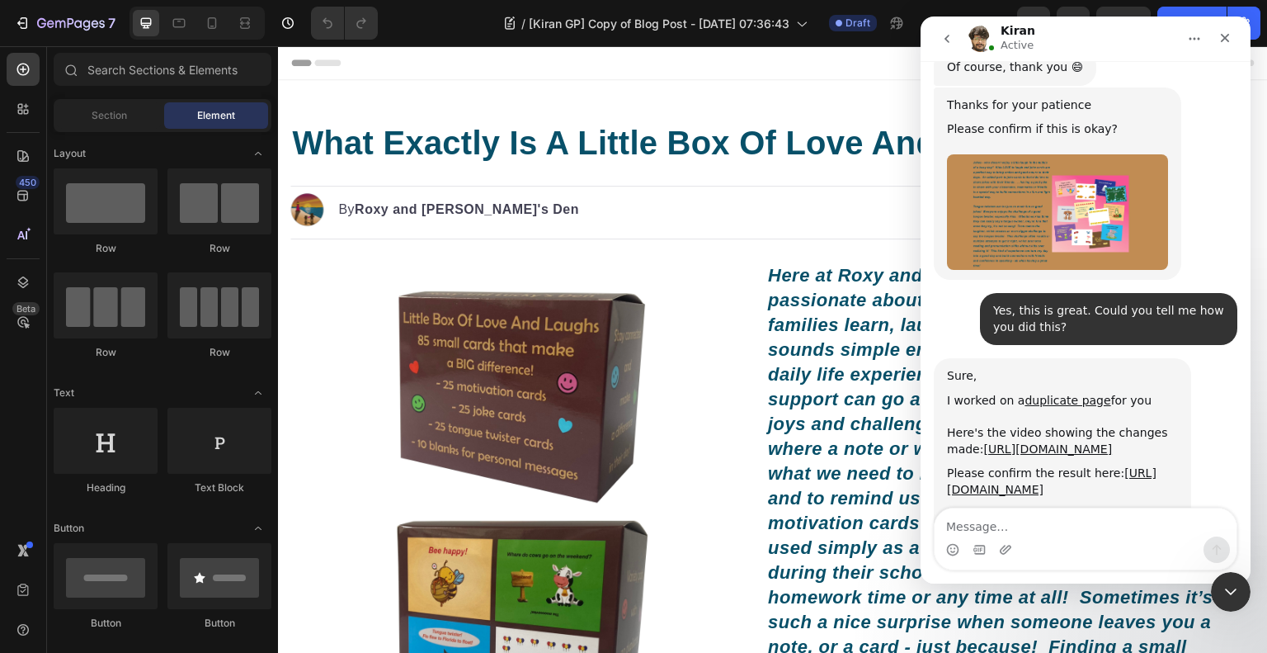
scroll to position [4255, 0]
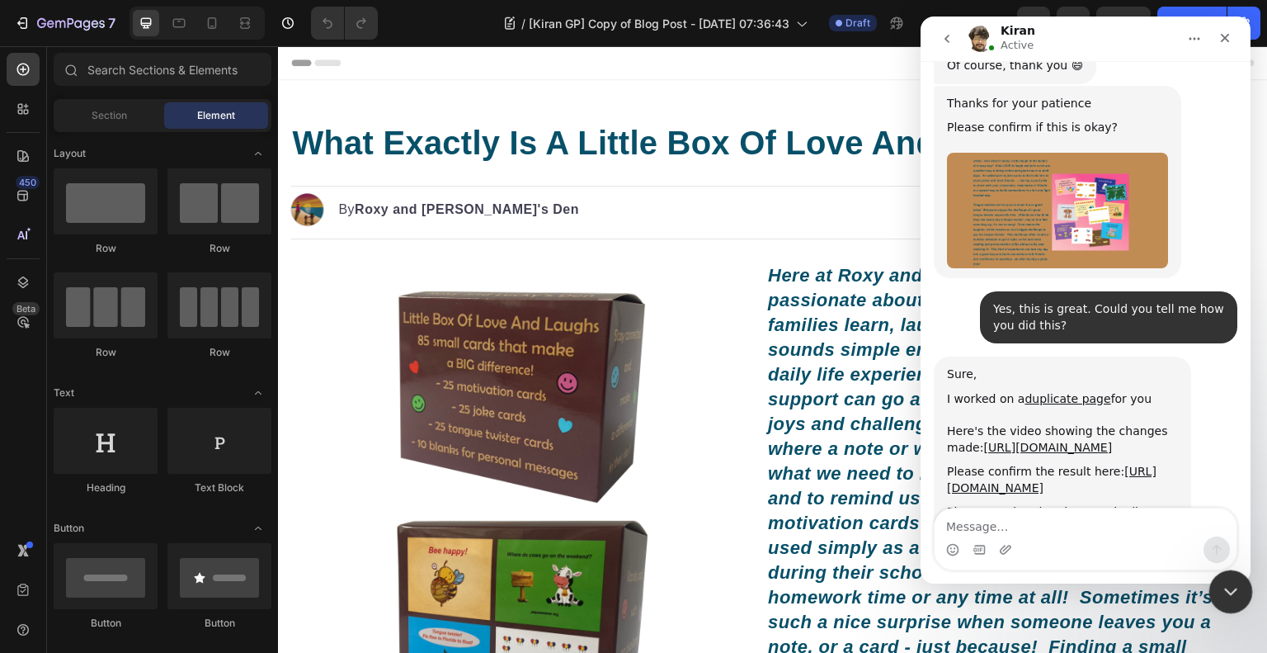
click at [1220, 587] on icon "Close Intercom Messenger" at bounding box center [1229, 589] width 20 height 20
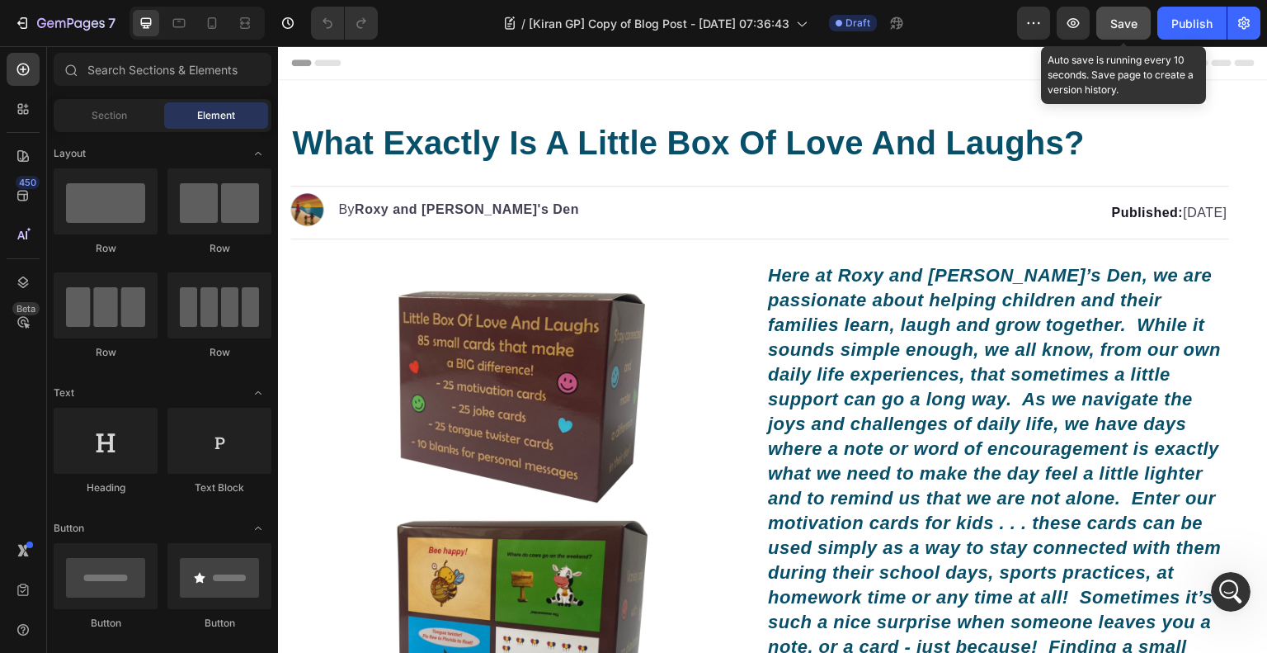
click at [1139, 32] on button "Save" at bounding box center [1124, 23] width 54 height 33
click at [1131, 22] on span "Save" at bounding box center [1124, 24] width 27 height 14
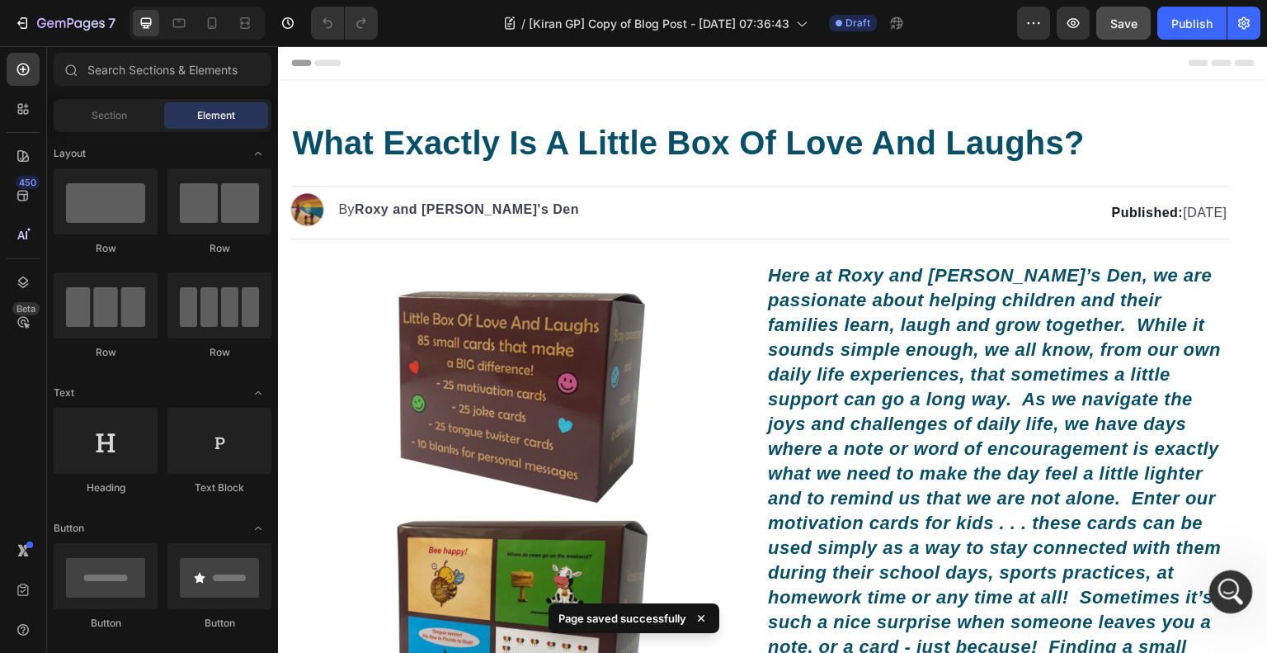
click at [1236, 582] on icon "Open Intercom Messenger" at bounding box center [1228, 589] width 27 height 27
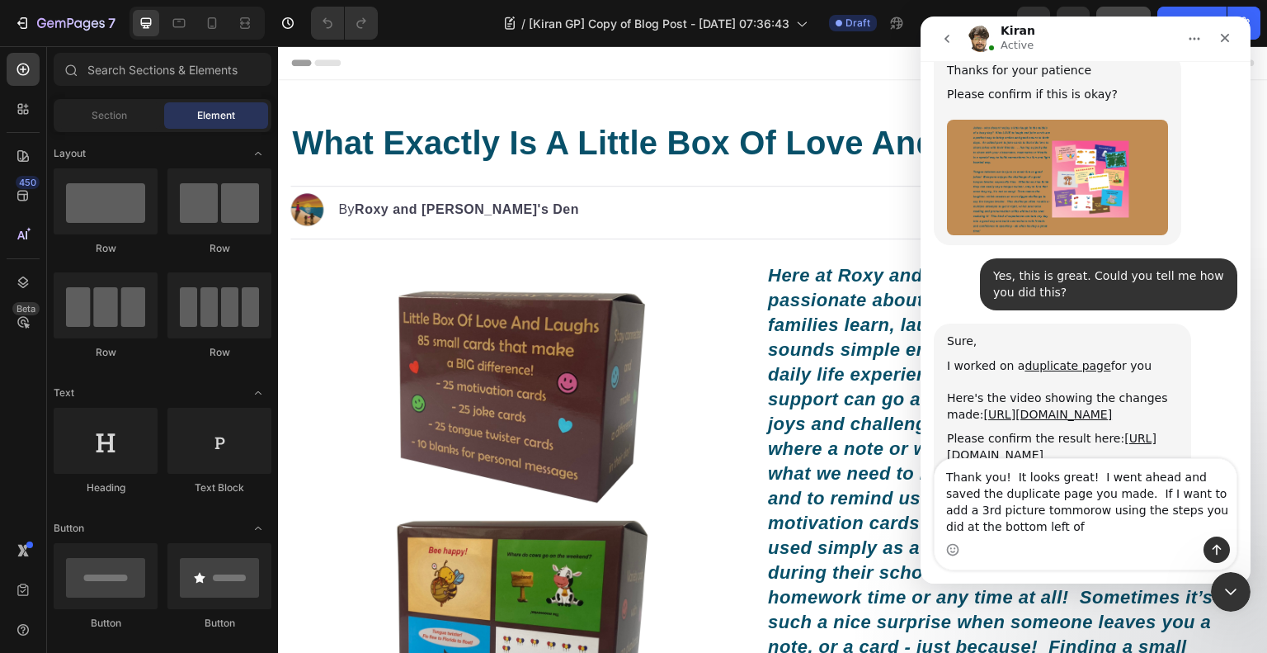
scroll to position [4304, 0]
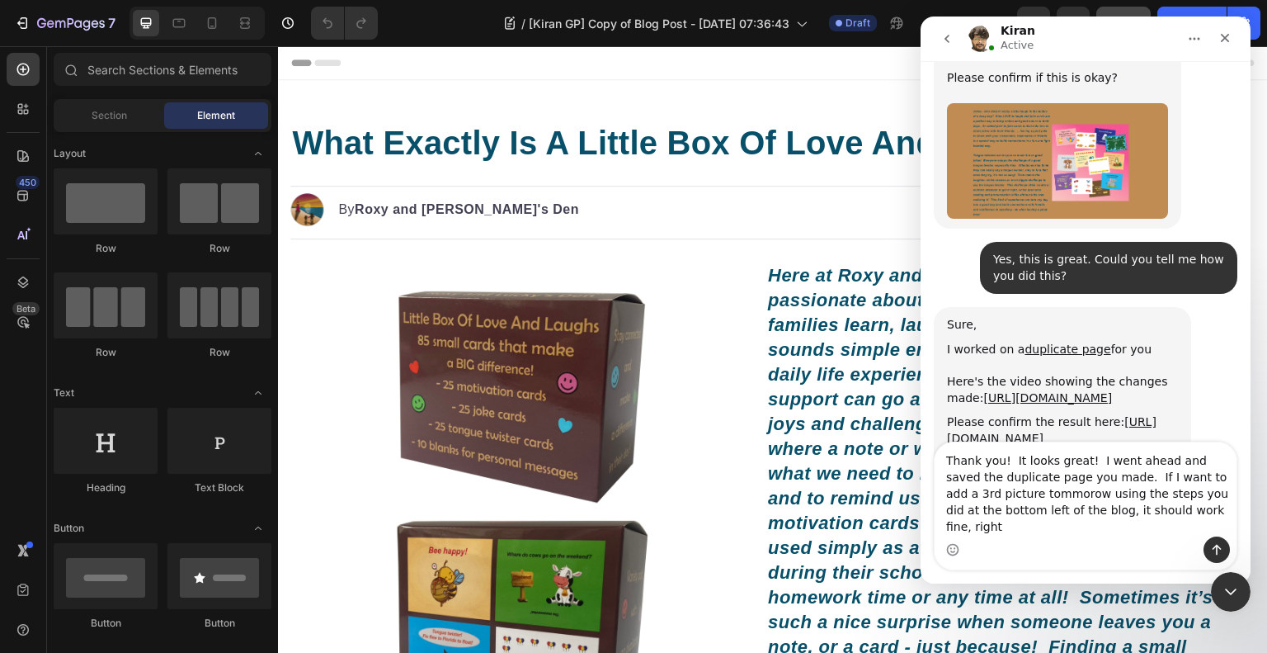
type textarea "Thank you! It looks great! I went ahead and saved the duplicate page you made. …"
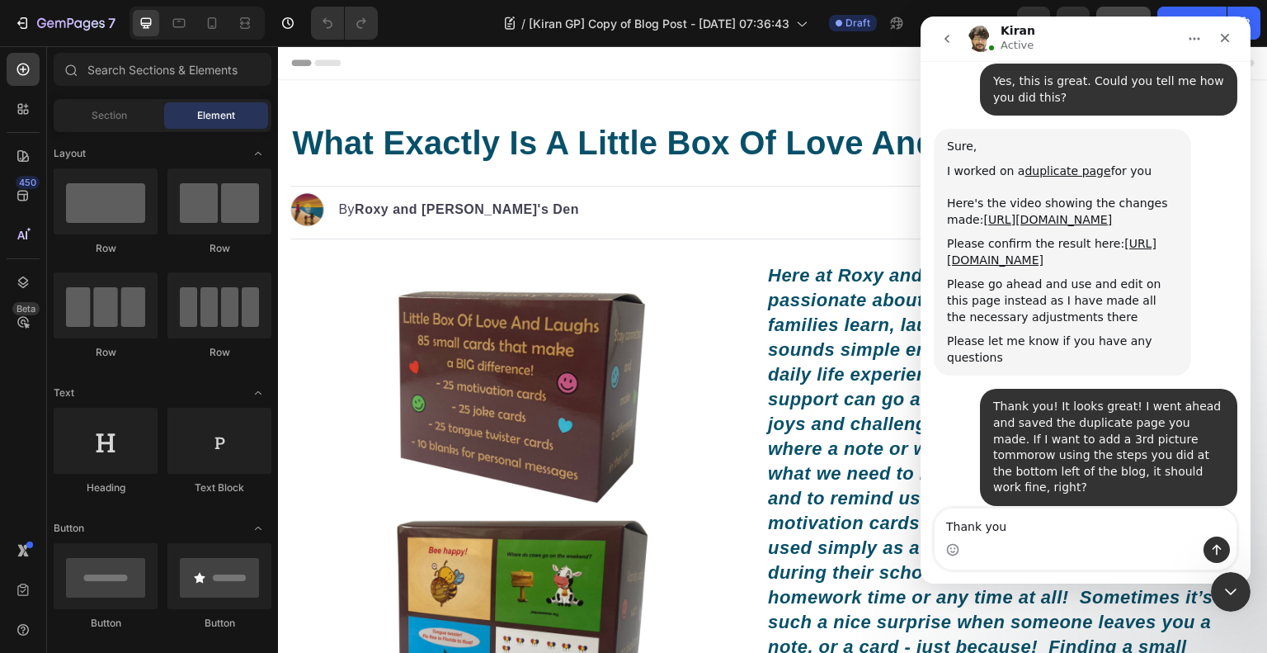
scroll to position [4547, 0]
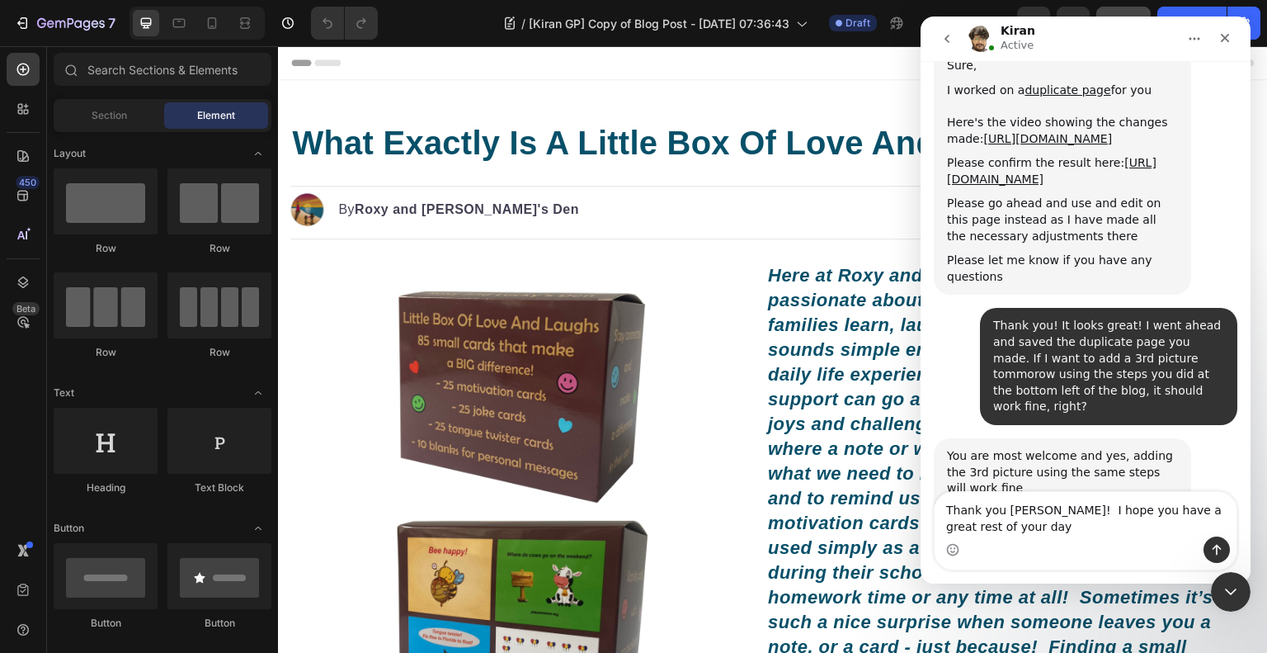
type textarea "Thank you [PERSON_NAME]! I hope you have a great rest of your day!"
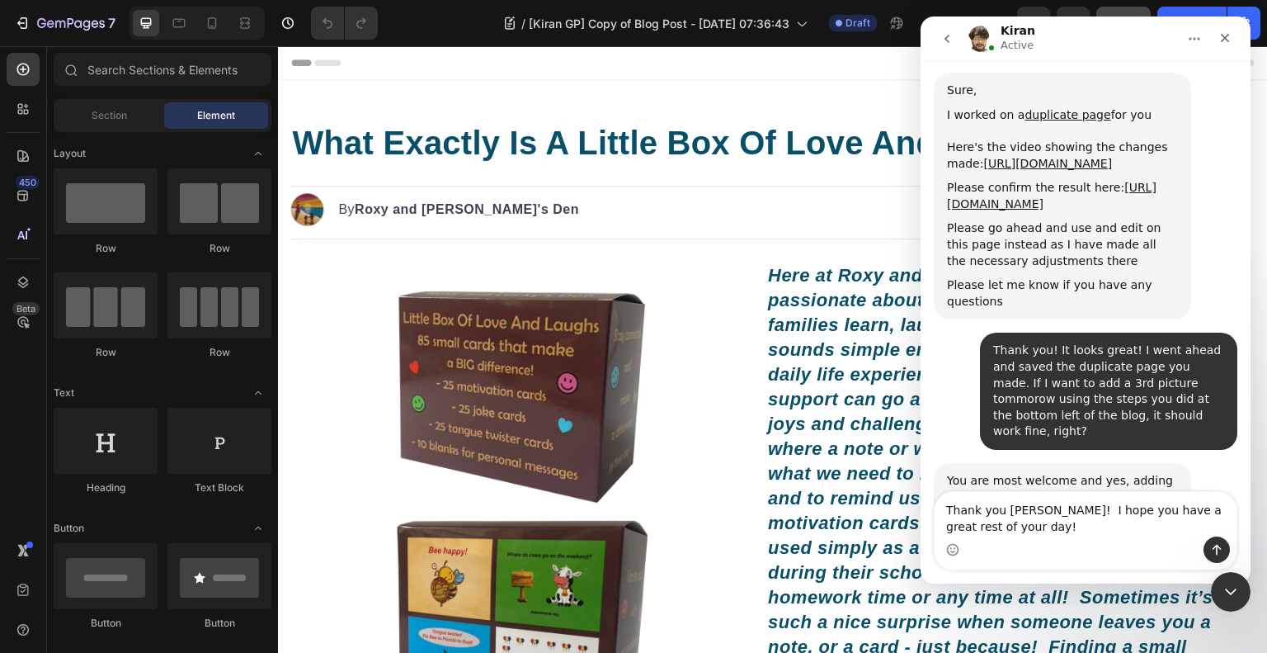
scroll to position [4537, 0]
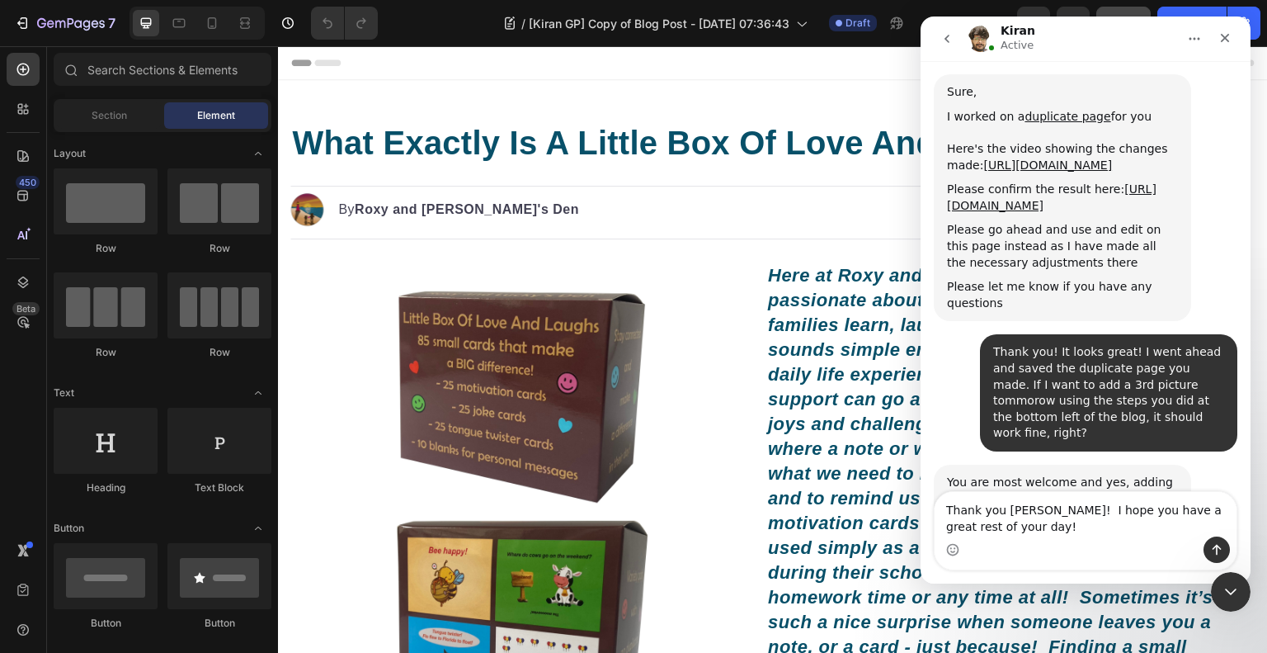
drag, startPoint x: 981, startPoint y: 523, endPoint x: 941, endPoint y: 512, distance: 41.8
click at [941, 512] on textarea "Thank you [PERSON_NAME]! I hope you have a great rest of your day!" at bounding box center [1086, 514] width 302 height 45
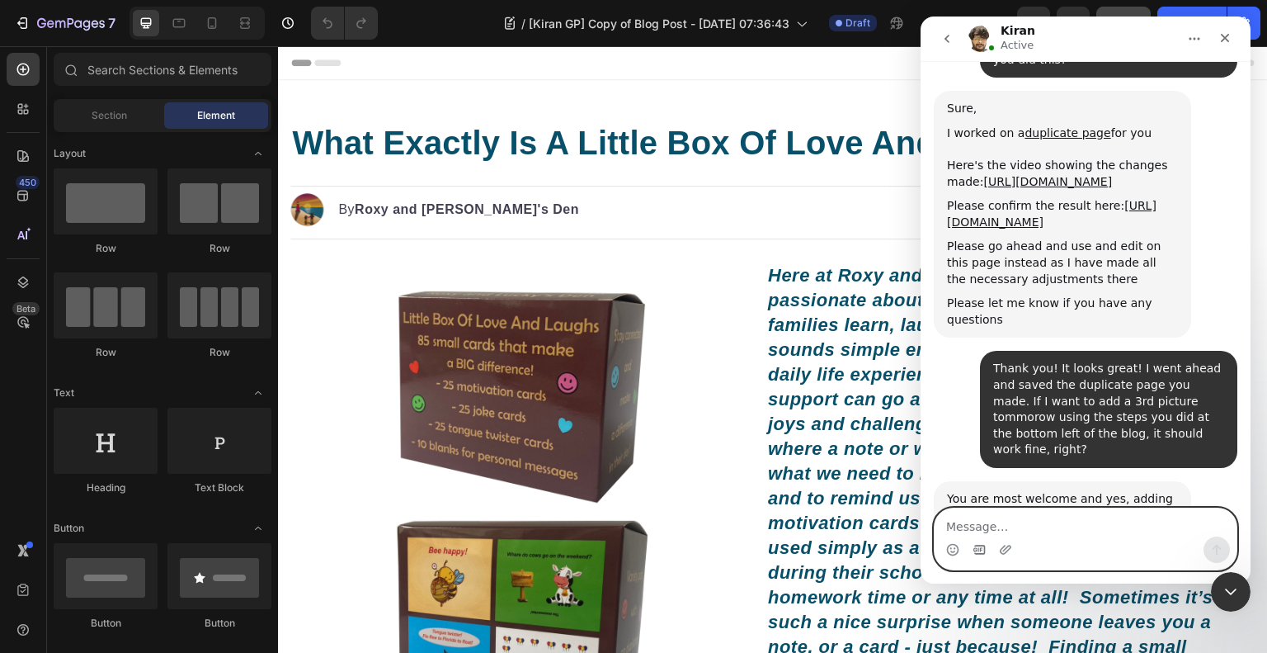
click at [983, 550] on icon "Gif picker" at bounding box center [980, 549] width 12 height 9
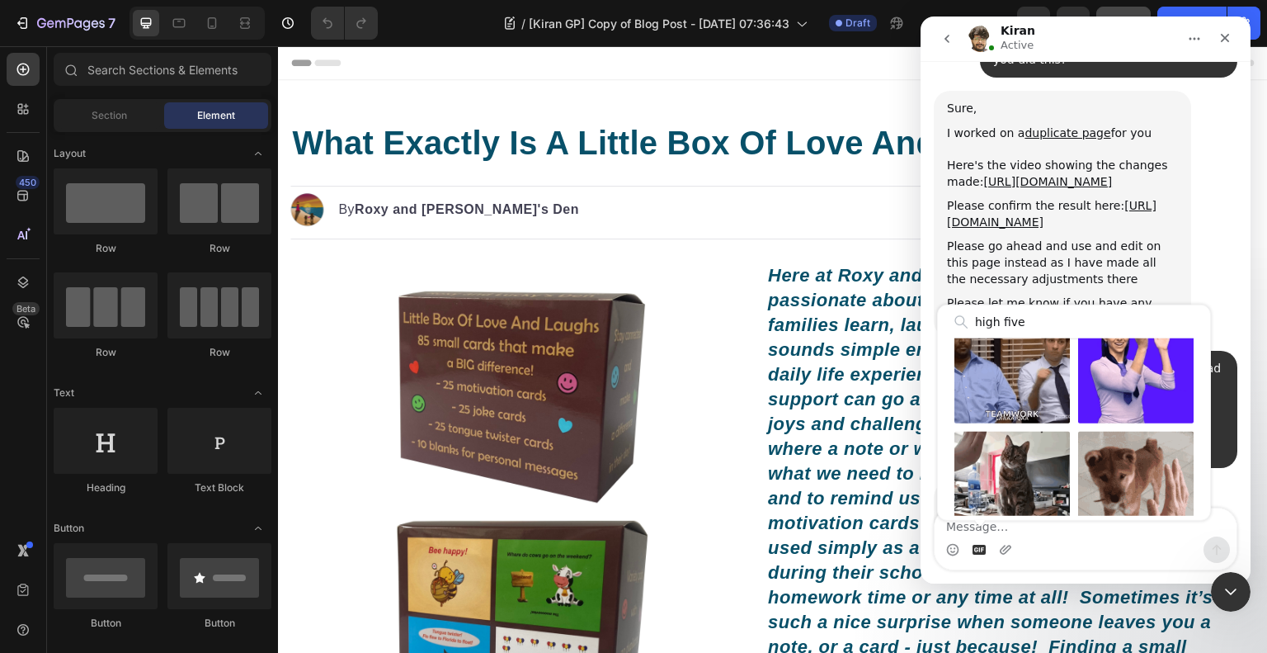
scroll to position [413, 0]
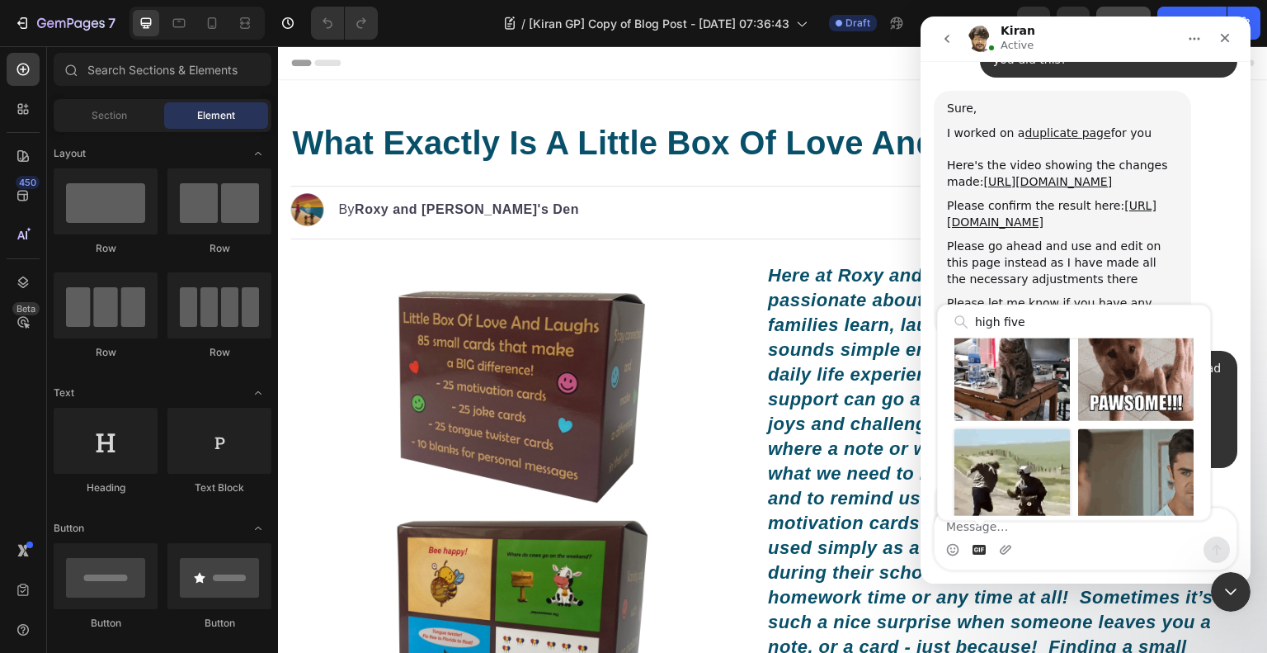
type input "high five"
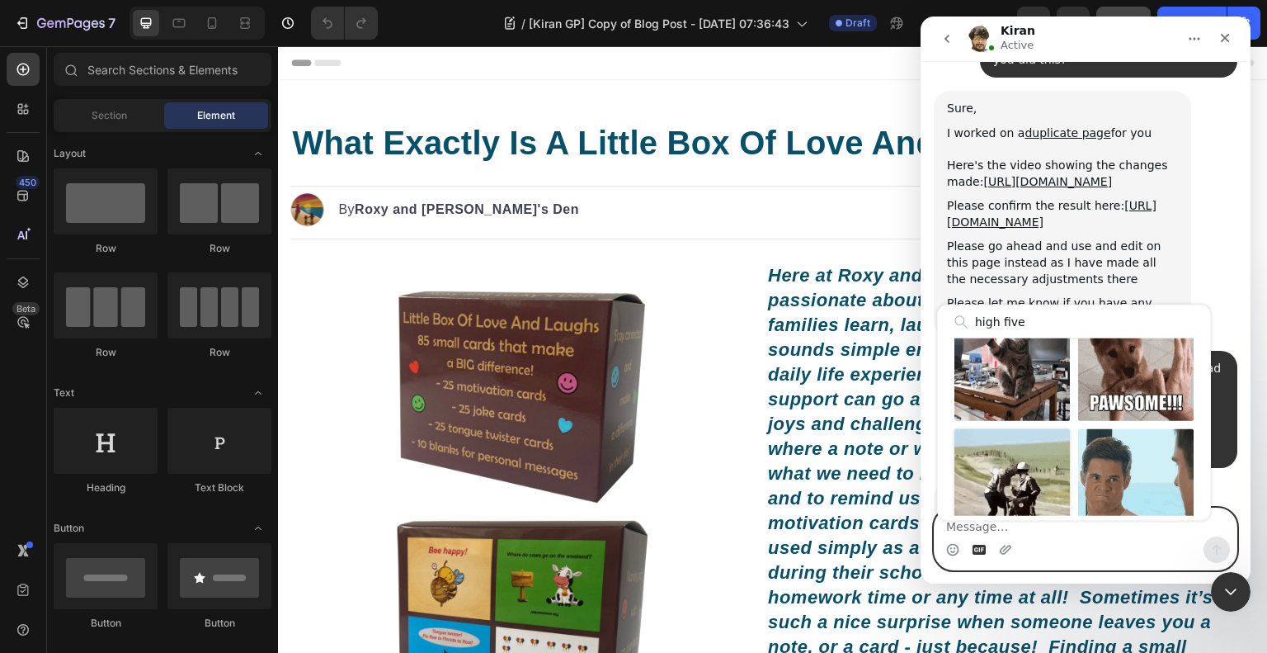
click at [1030, 465] on div "Send gif" at bounding box center [1013, 487] width 116 height 116
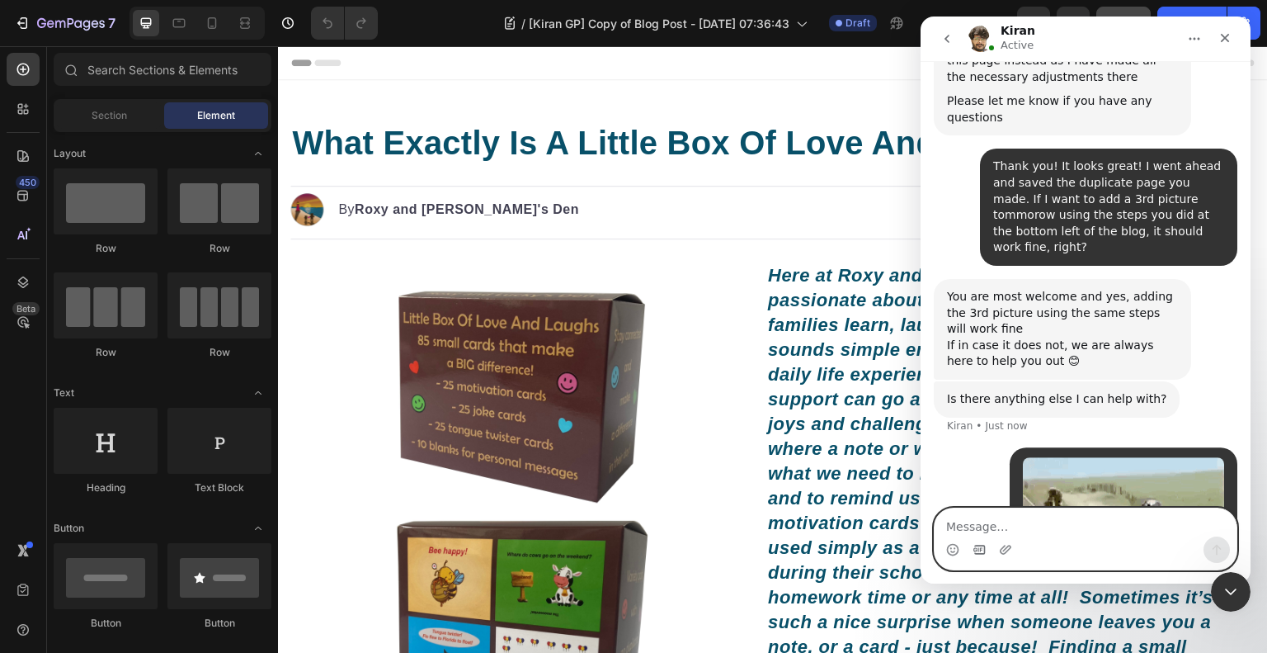
scroll to position [4742, 0]
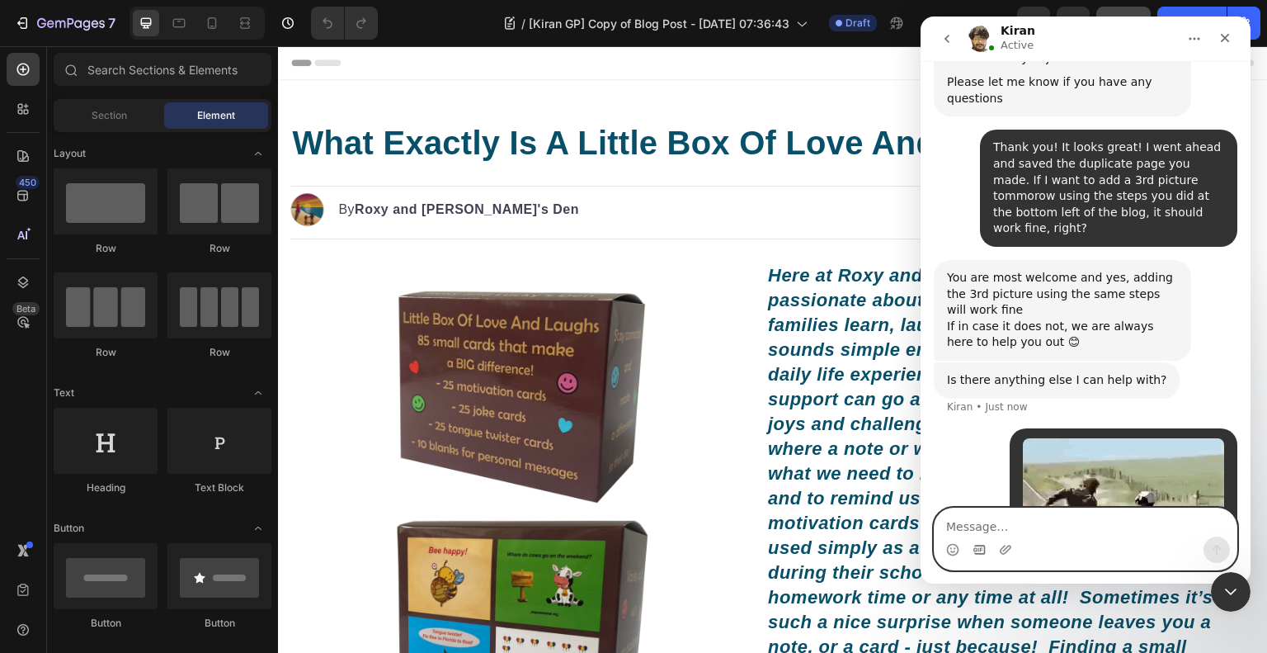
drag, startPoint x: 1043, startPoint y: 516, endPoint x: 1027, endPoint y: 514, distance: 15.8
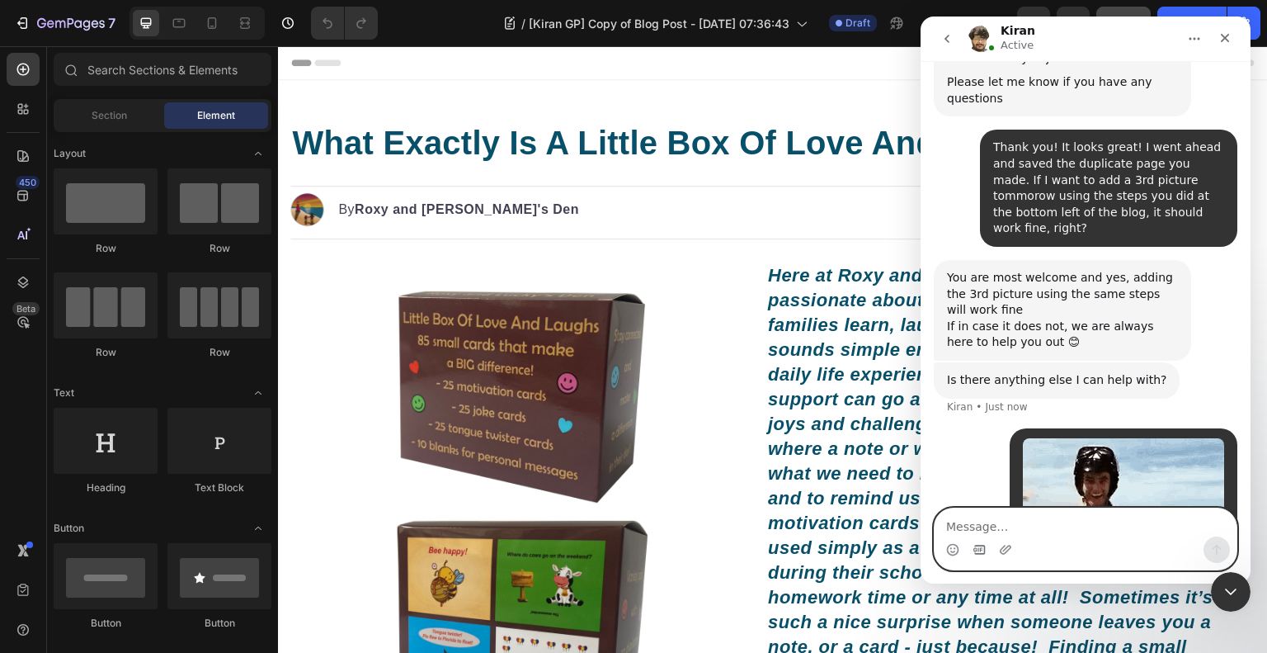
click at [1027, 514] on textarea "Message…" at bounding box center [1086, 522] width 302 height 28
paste textarea "Thank you [PERSON_NAME]! I hope you have a great rest of your day!"
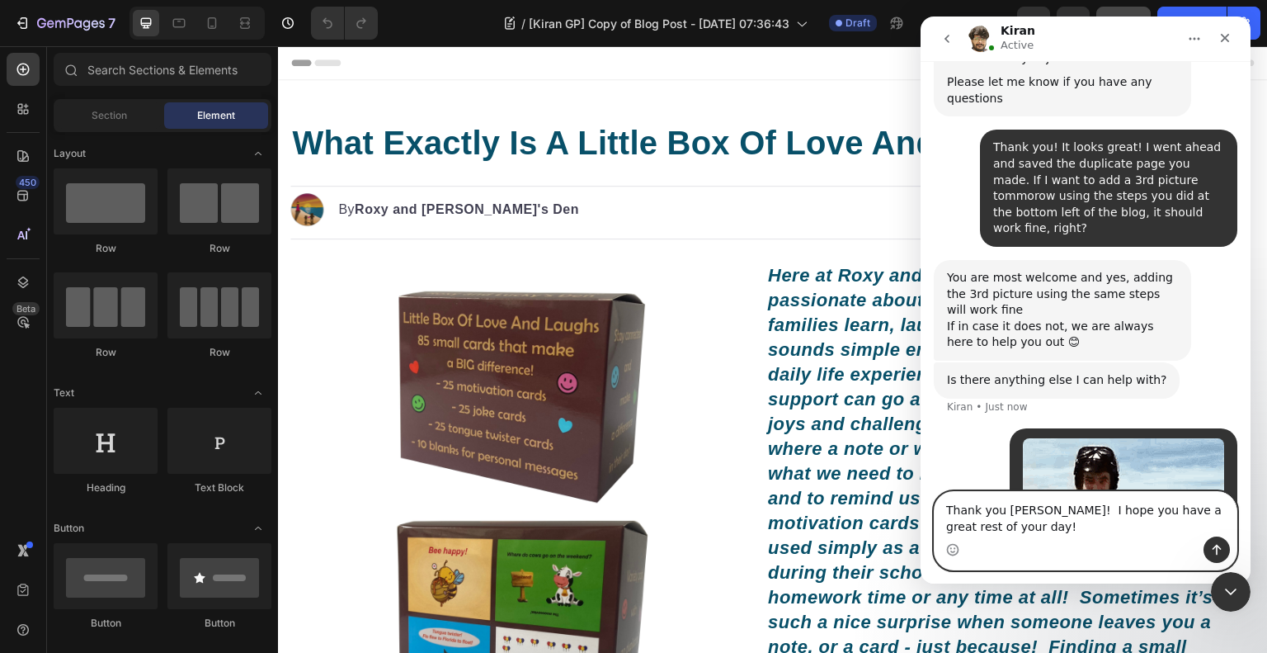
scroll to position [4758, 0]
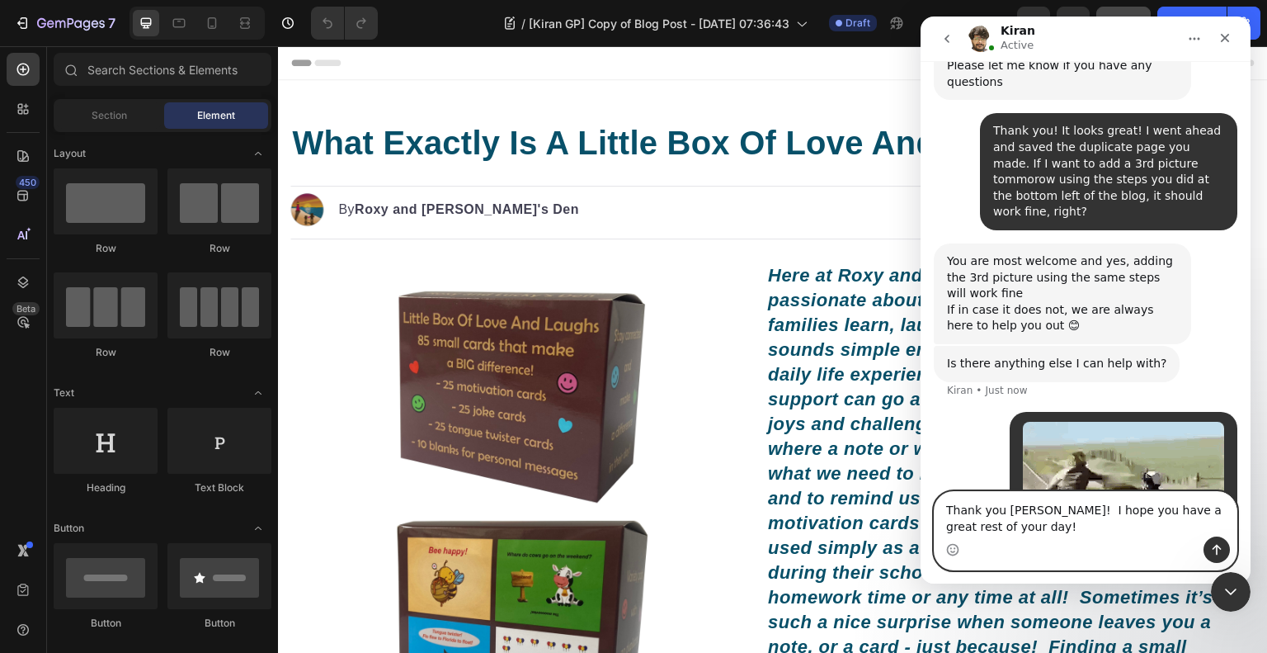
click at [1039, 511] on textarea "Thank you [PERSON_NAME]! I hope you have a great rest of your day!" at bounding box center [1086, 514] width 302 height 45
type textarea "Thank you [PERSON_NAME]! That is it for [DATE]. I hope you have a great rest of…"
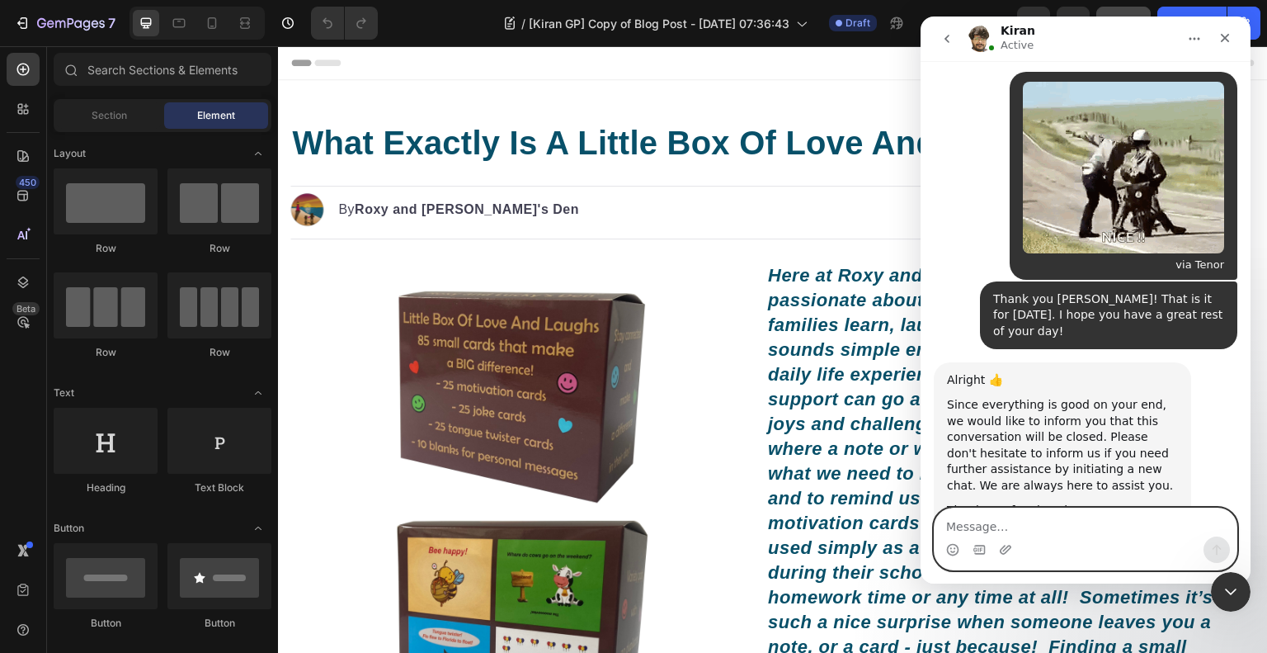
scroll to position [5087, 0]
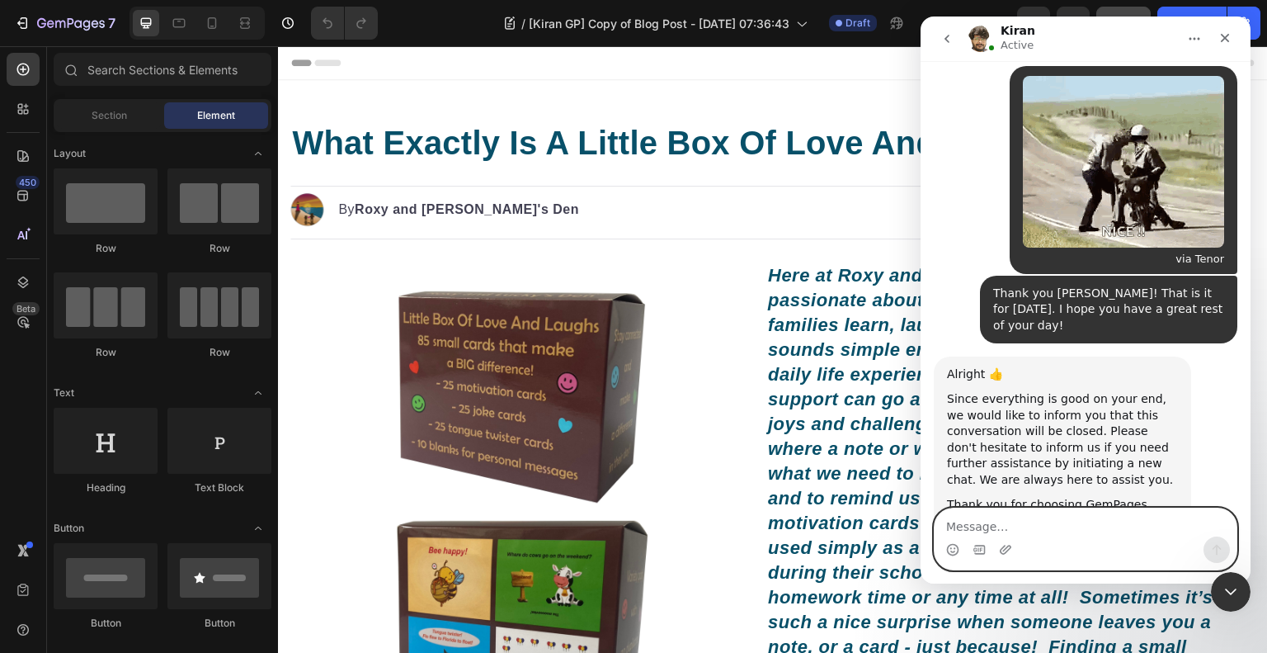
click at [1105, 510] on textarea "Message…" at bounding box center [1086, 522] width 302 height 28
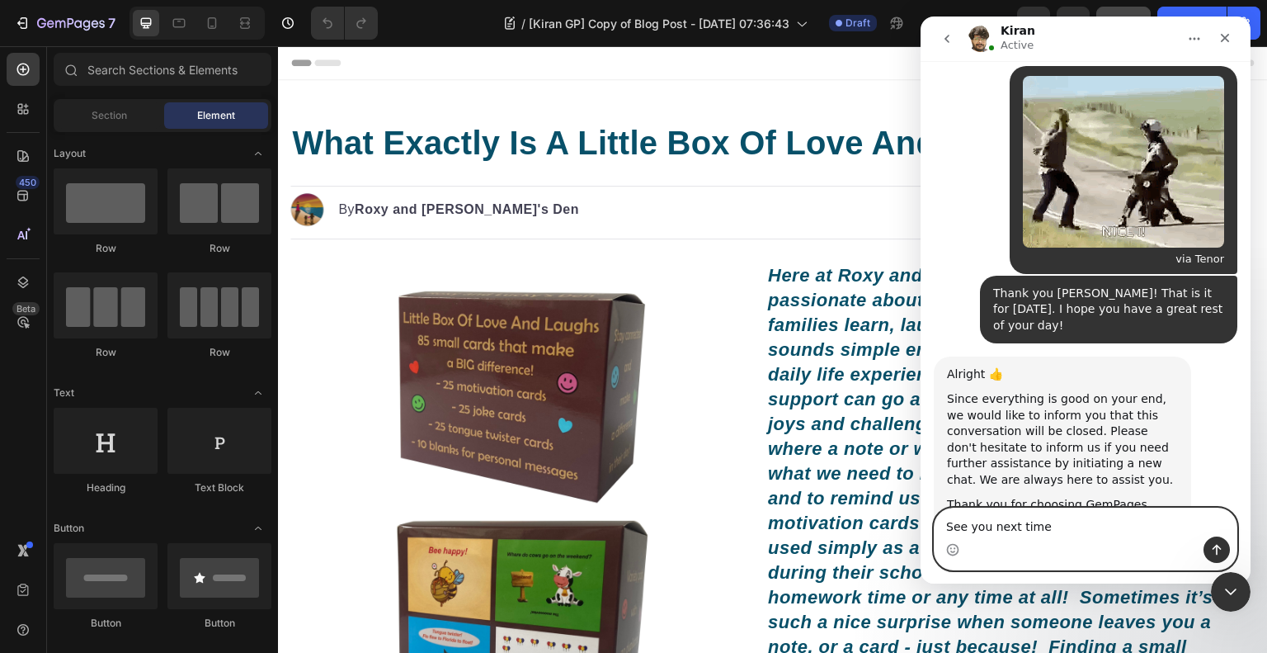
type textarea "See you next time!"
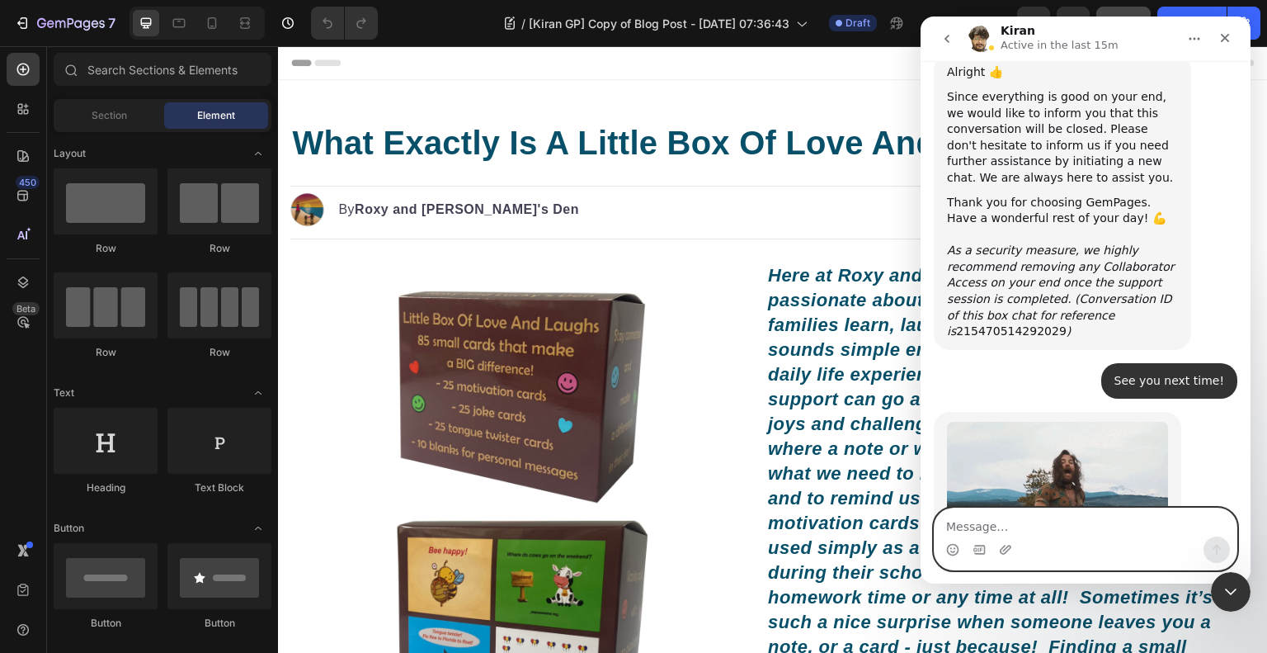
scroll to position [5391, 0]
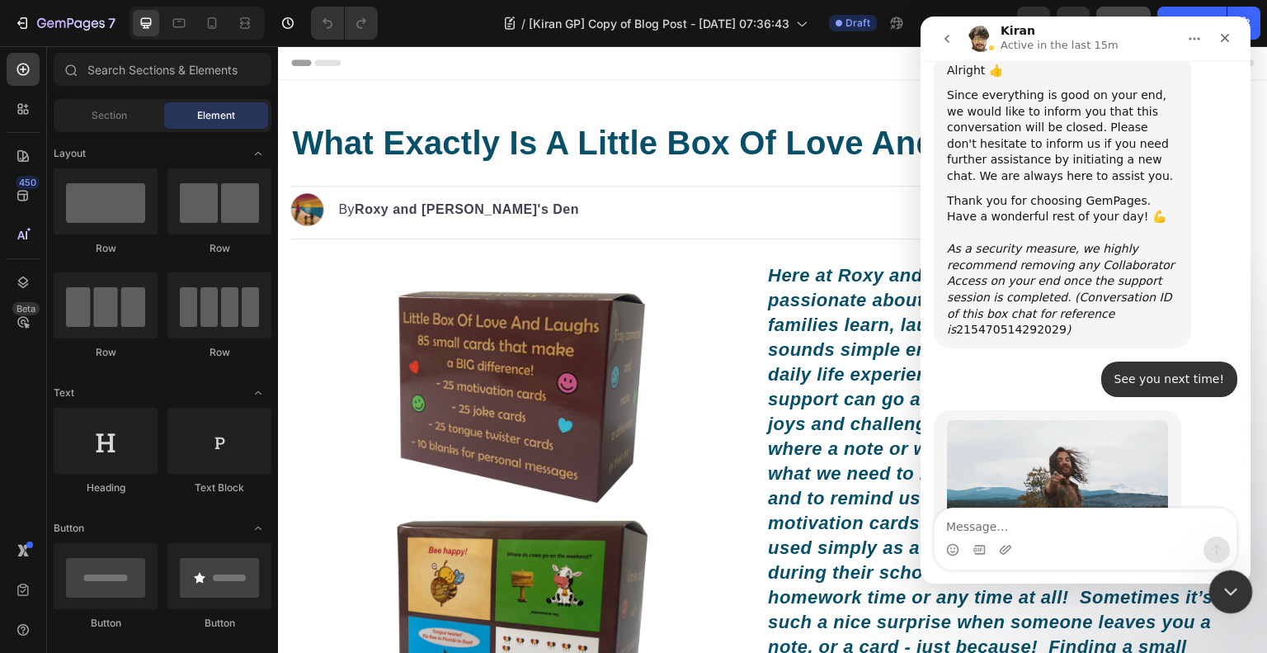
click at [1223, 590] on icon "Close Intercom Messenger" at bounding box center [1229, 589] width 20 height 20
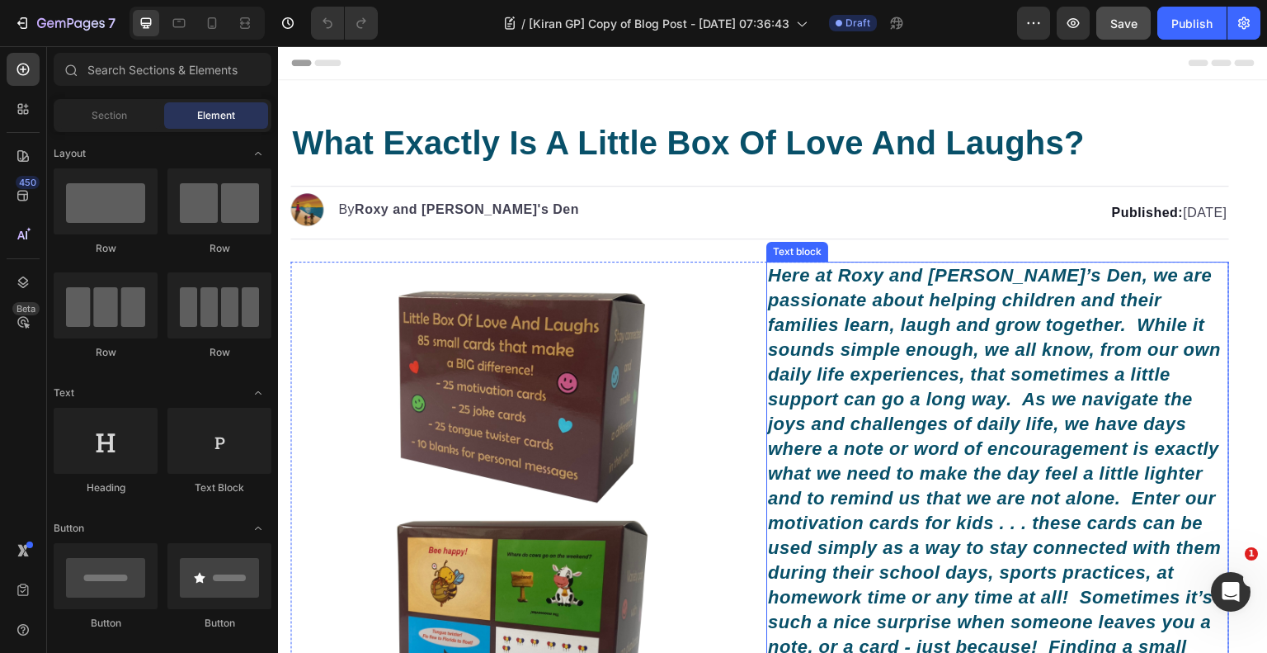
scroll to position [5598, 0]
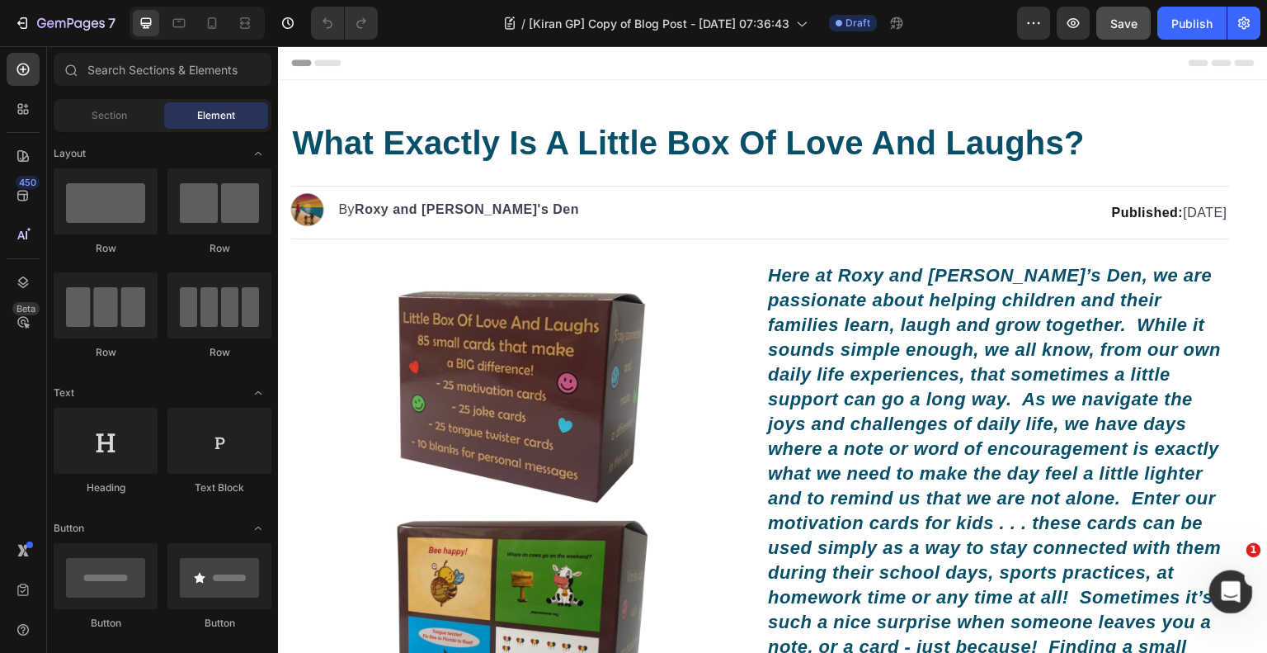
click at [1226, 584] on icon "Open Intercom Messenger" at bounding box center [1228, 589] width 27 height 27
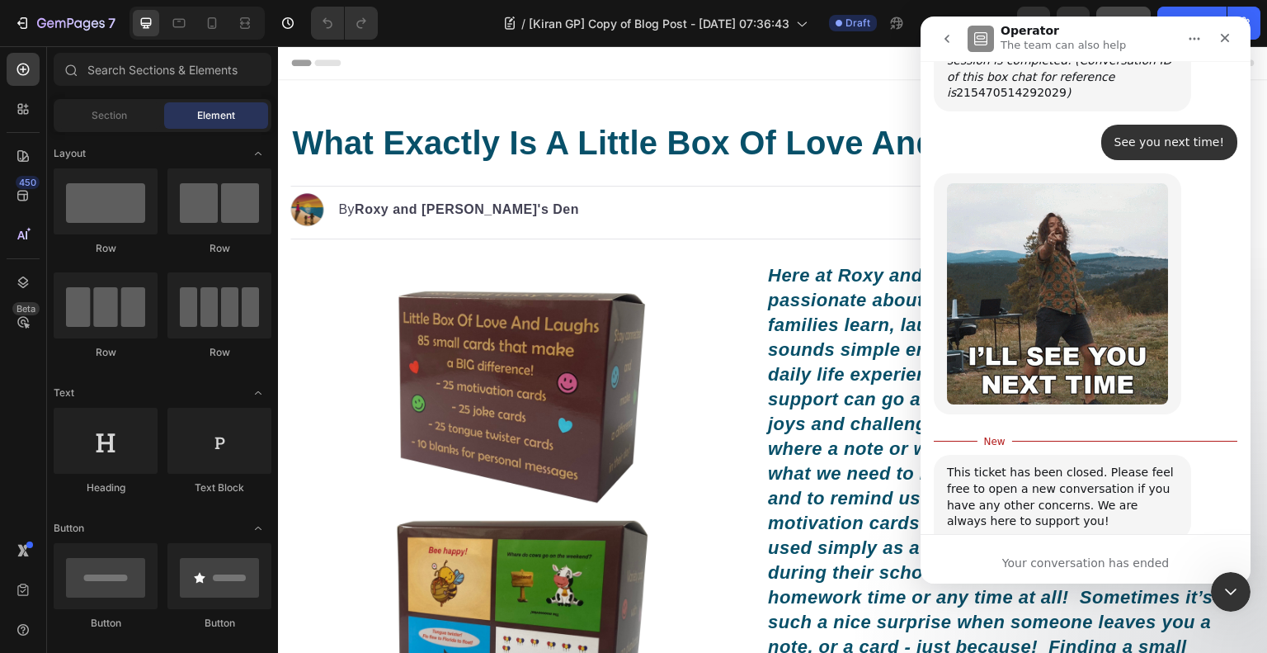
scroll to position [5626, 0]
click at [1134, 639] on span "Amazing" at bounding box center [1127, 654] width 30 height 30
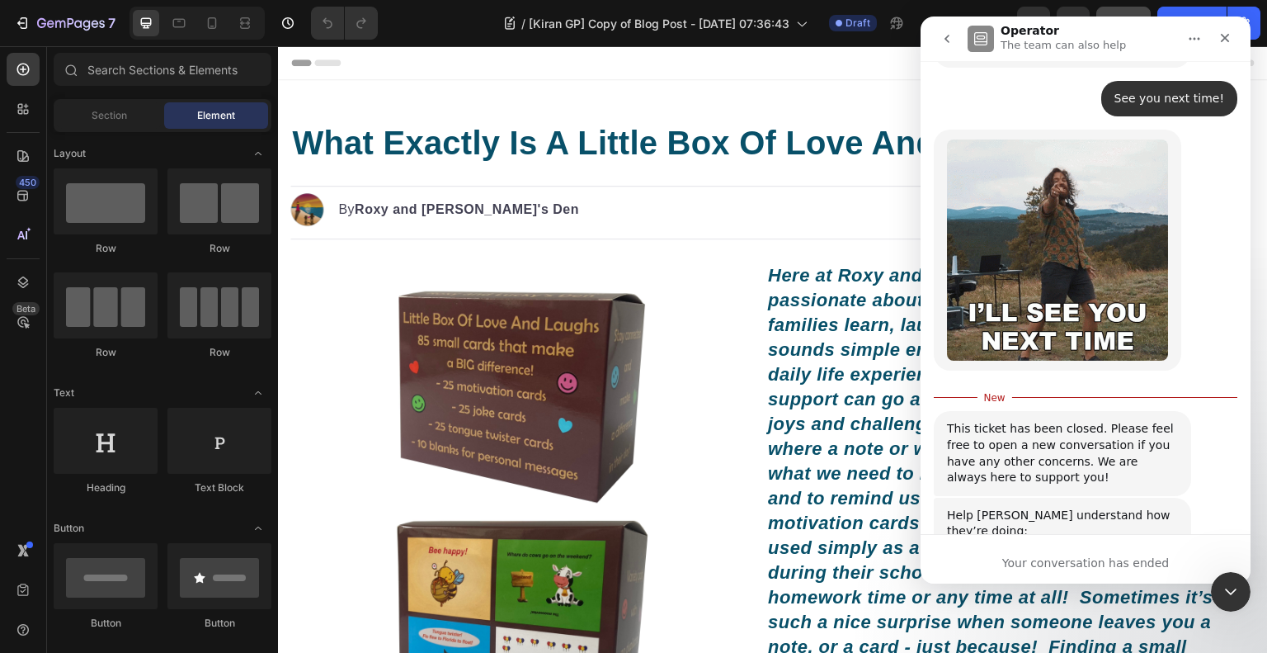
scroll to position [5670, 0]
type textarea "Great work!"
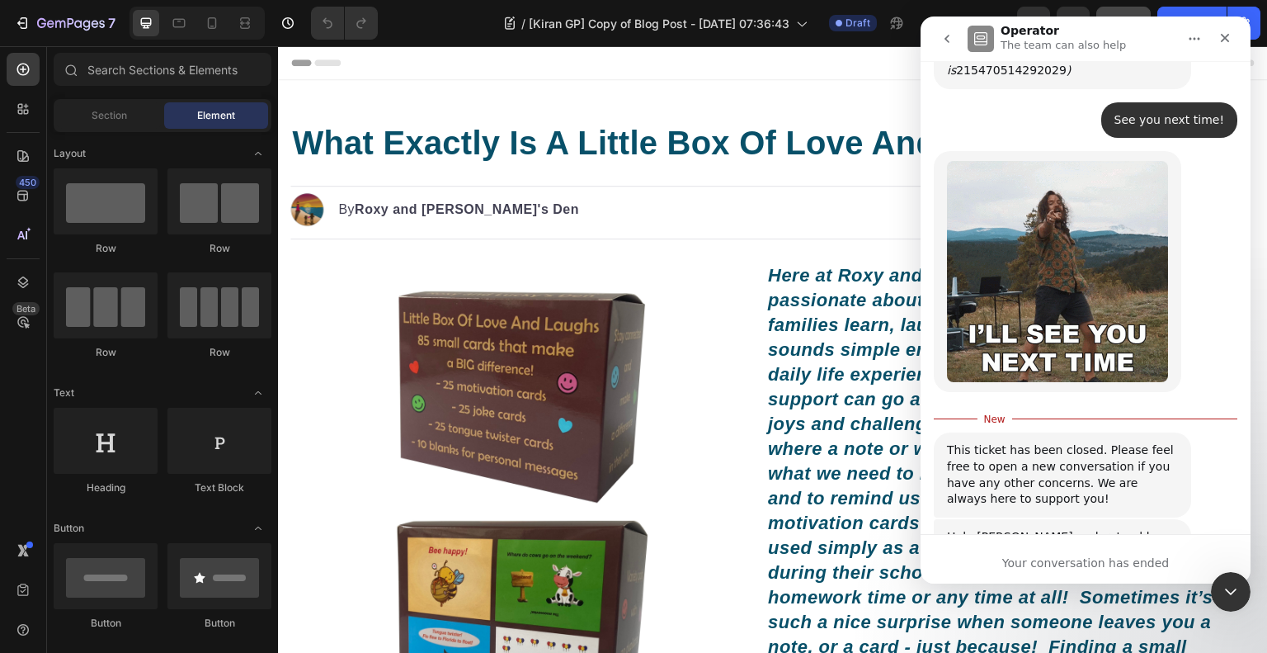
scroll to position [2, 0]
click at [1233, 32] on div "Close" at bounding box center [1225, 38] width 30 height 30
